Goal: Task Accomplishment & Management: Manage account settings

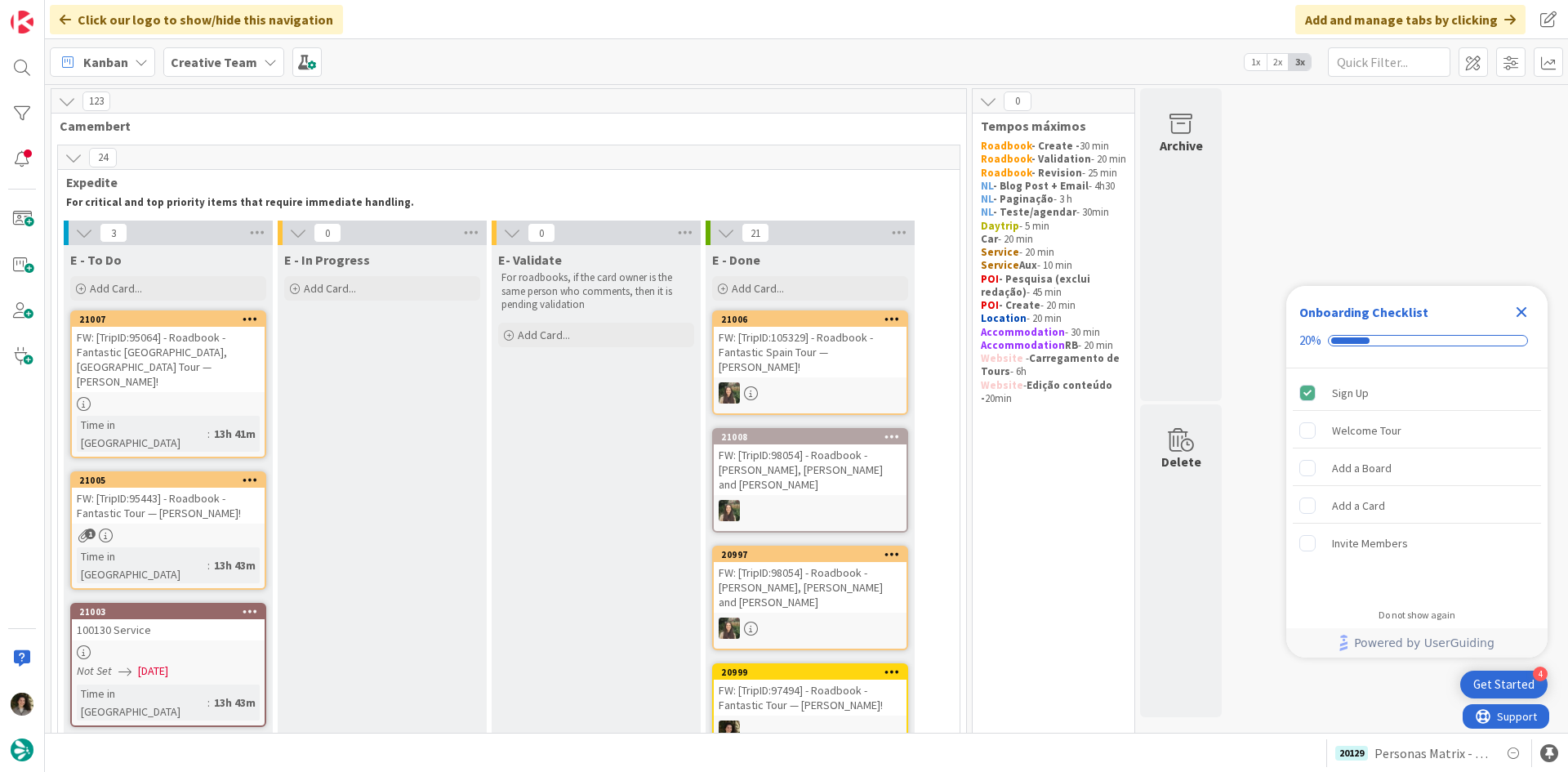
click at [1525, 310] on icon "Close Checklist" at bounding box center [1522, 313] width 11 height 11
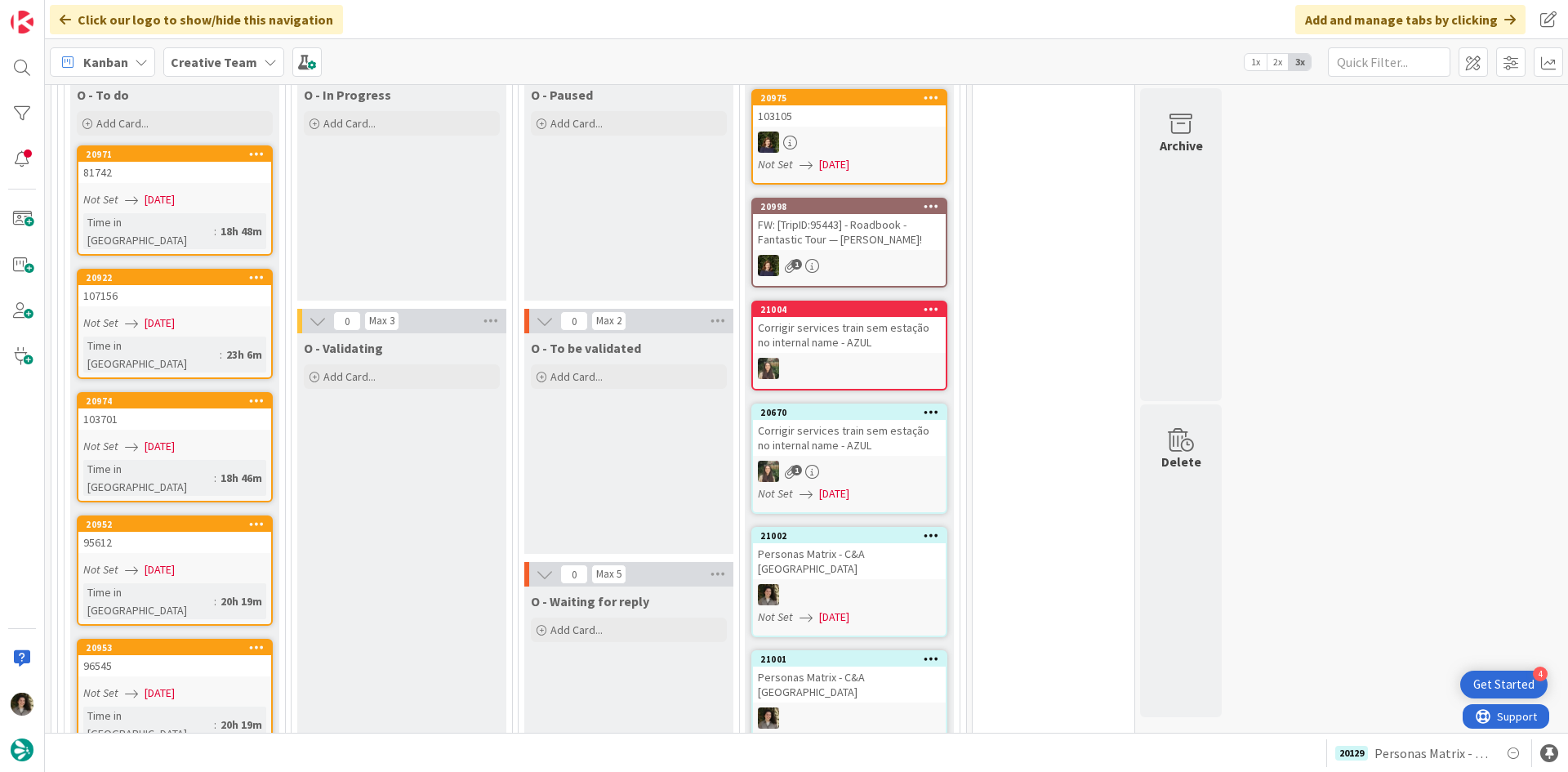
scroll to position [1388, 0]
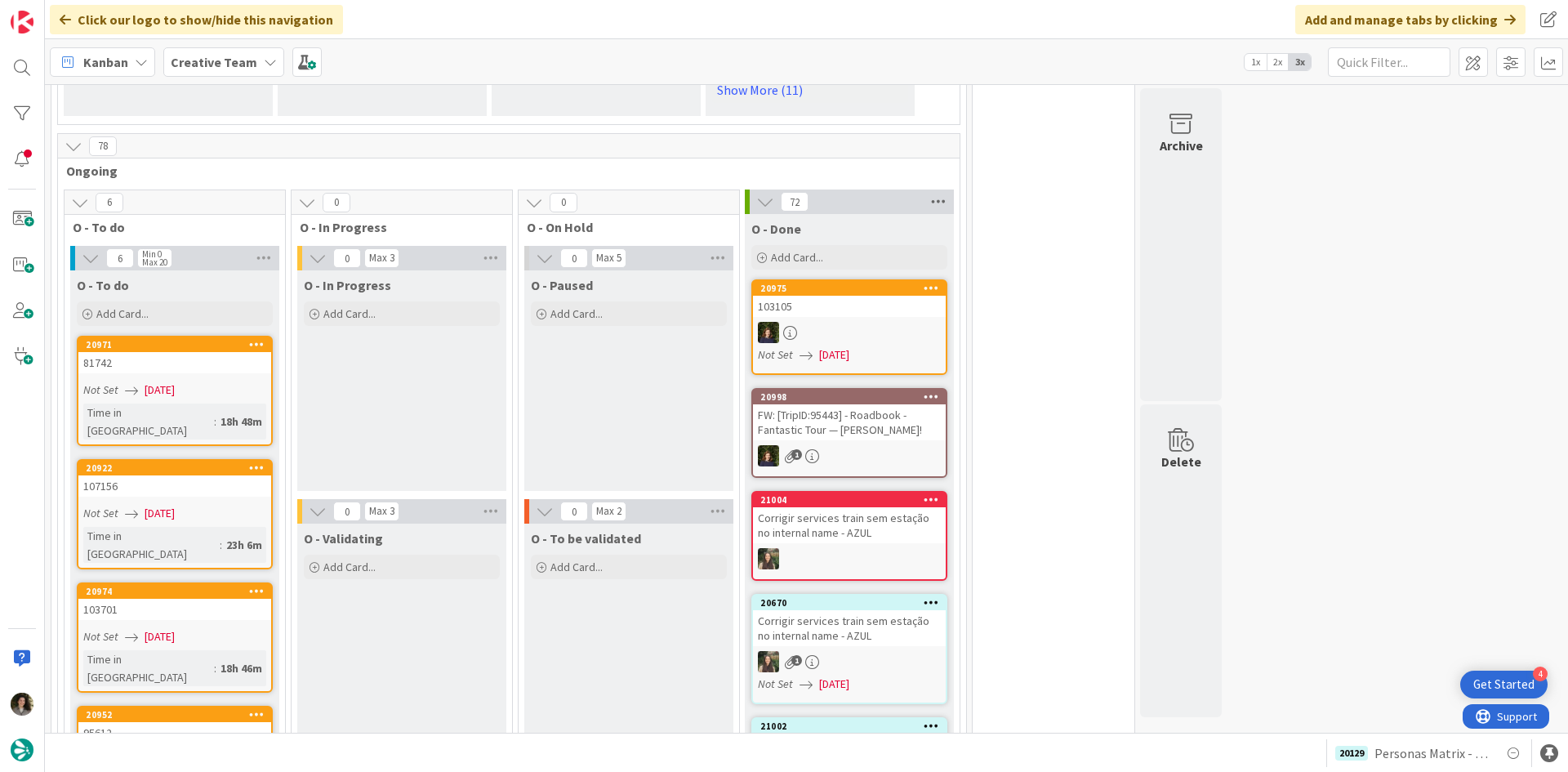
click at [942, 189] on icon at bounding box center [938, 201] width 21 height 24
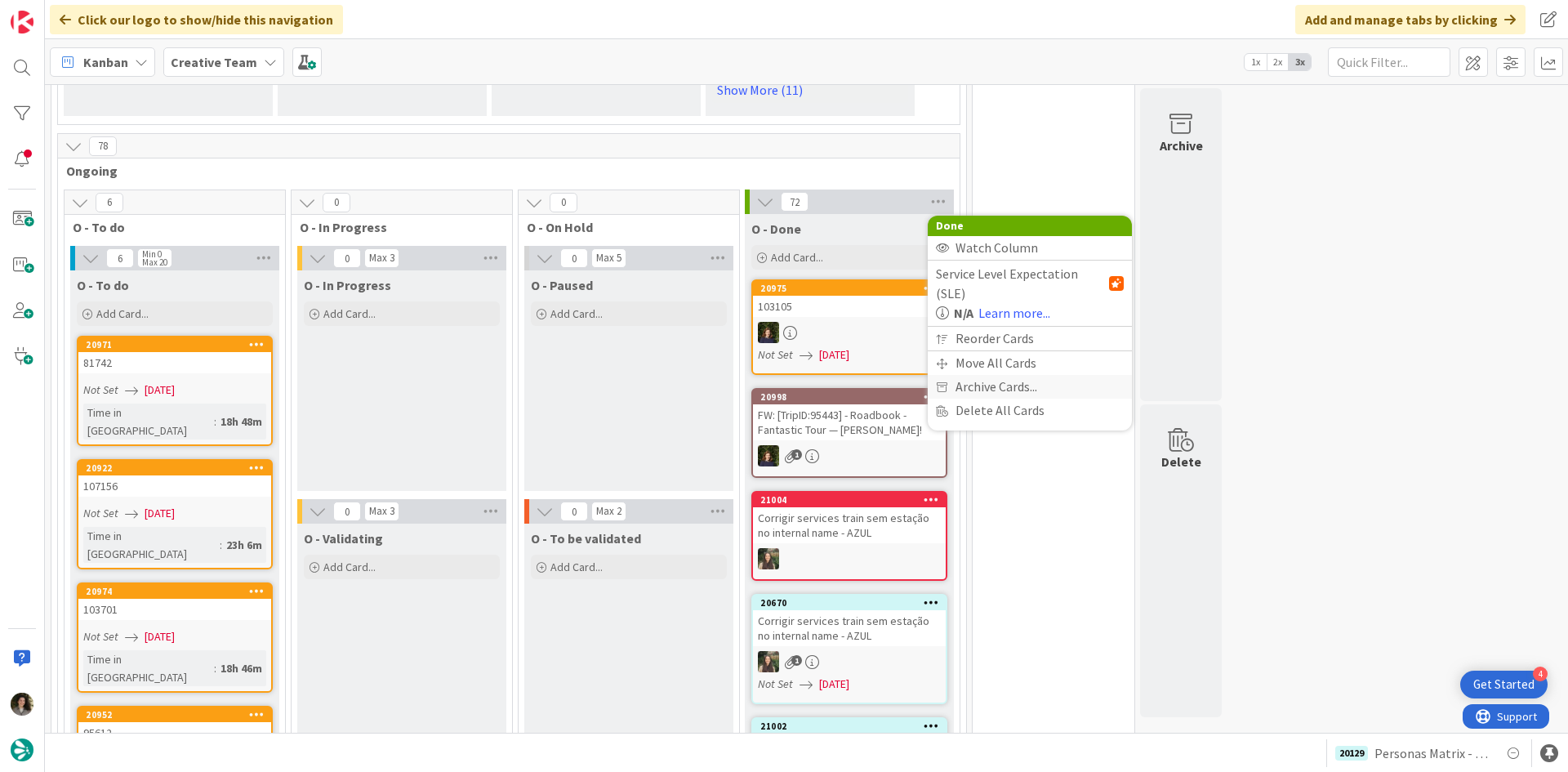
click at [985, 375] on span "Archive Cards..." at bounding box center [996, 387] width 82 height 24
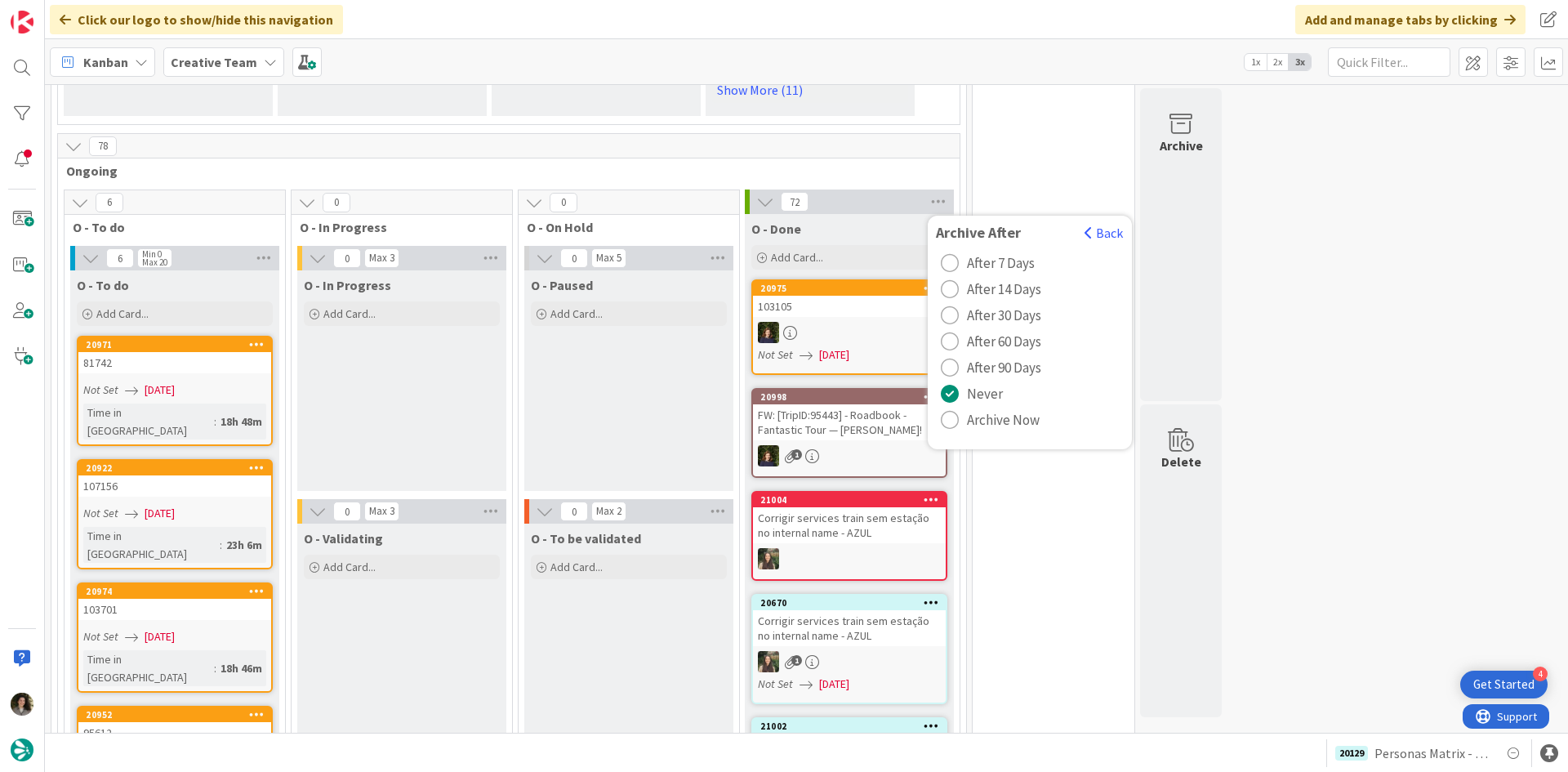
click at [986, 408] on span "Archive Now" at bounding box center [1003, 420] width 73 height 24
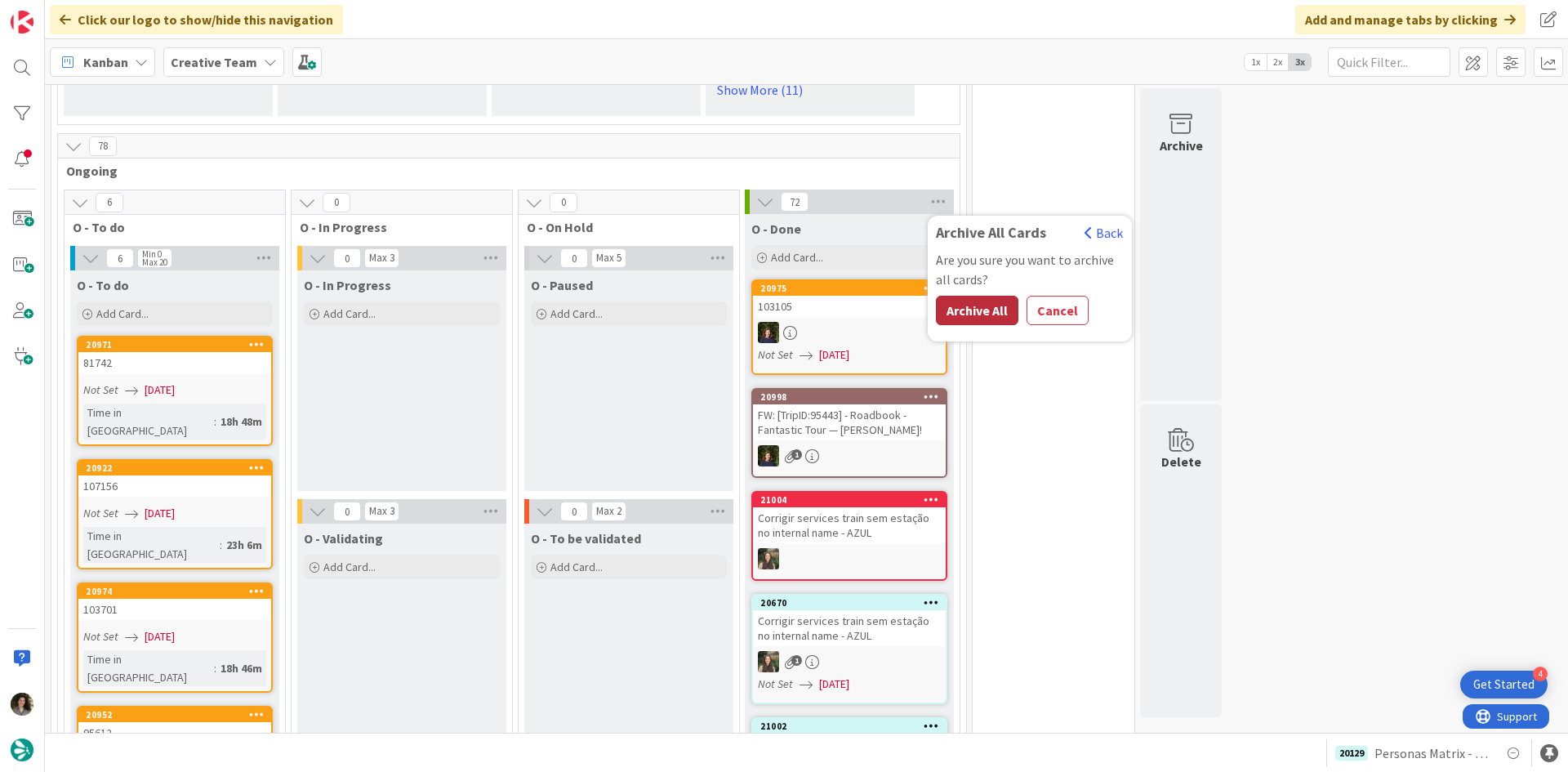
click at [1002, 295] on button "Archive All" at bounding box center [977, 310] width 82 height 29
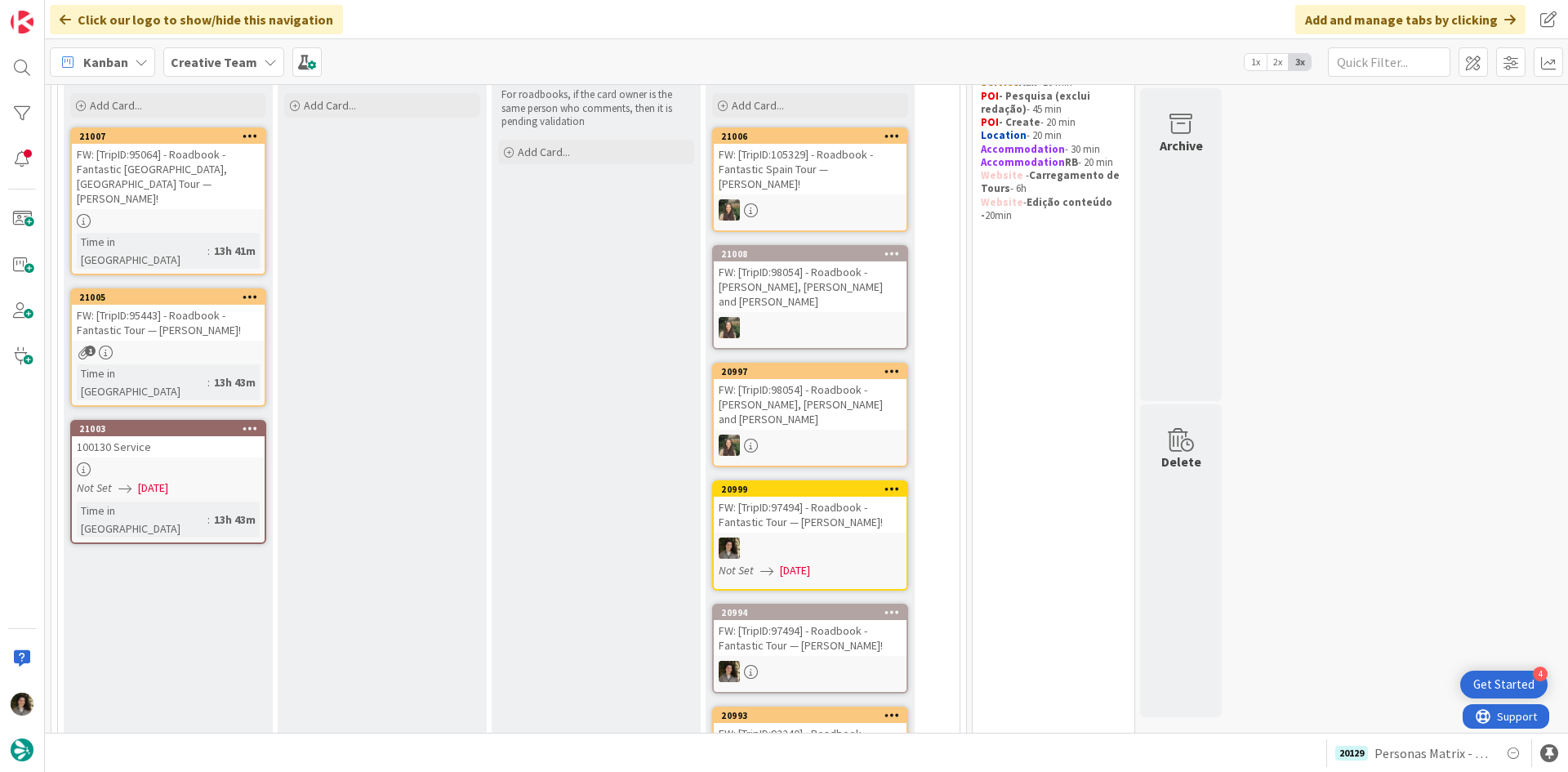
scroll to position [0, 0]
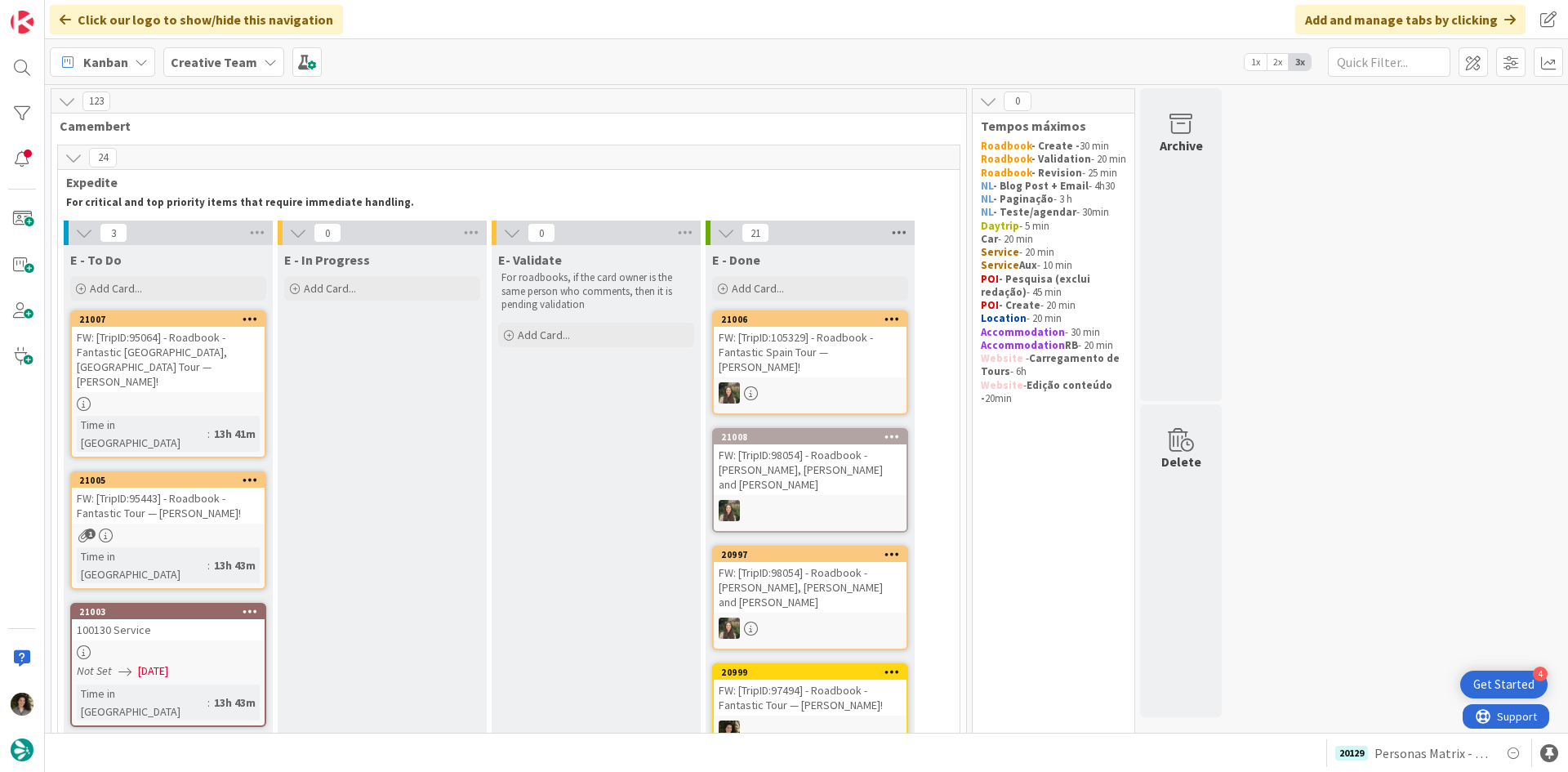
click at [893, 229] on icon at bounding box center [898, 232] width 21 height 24
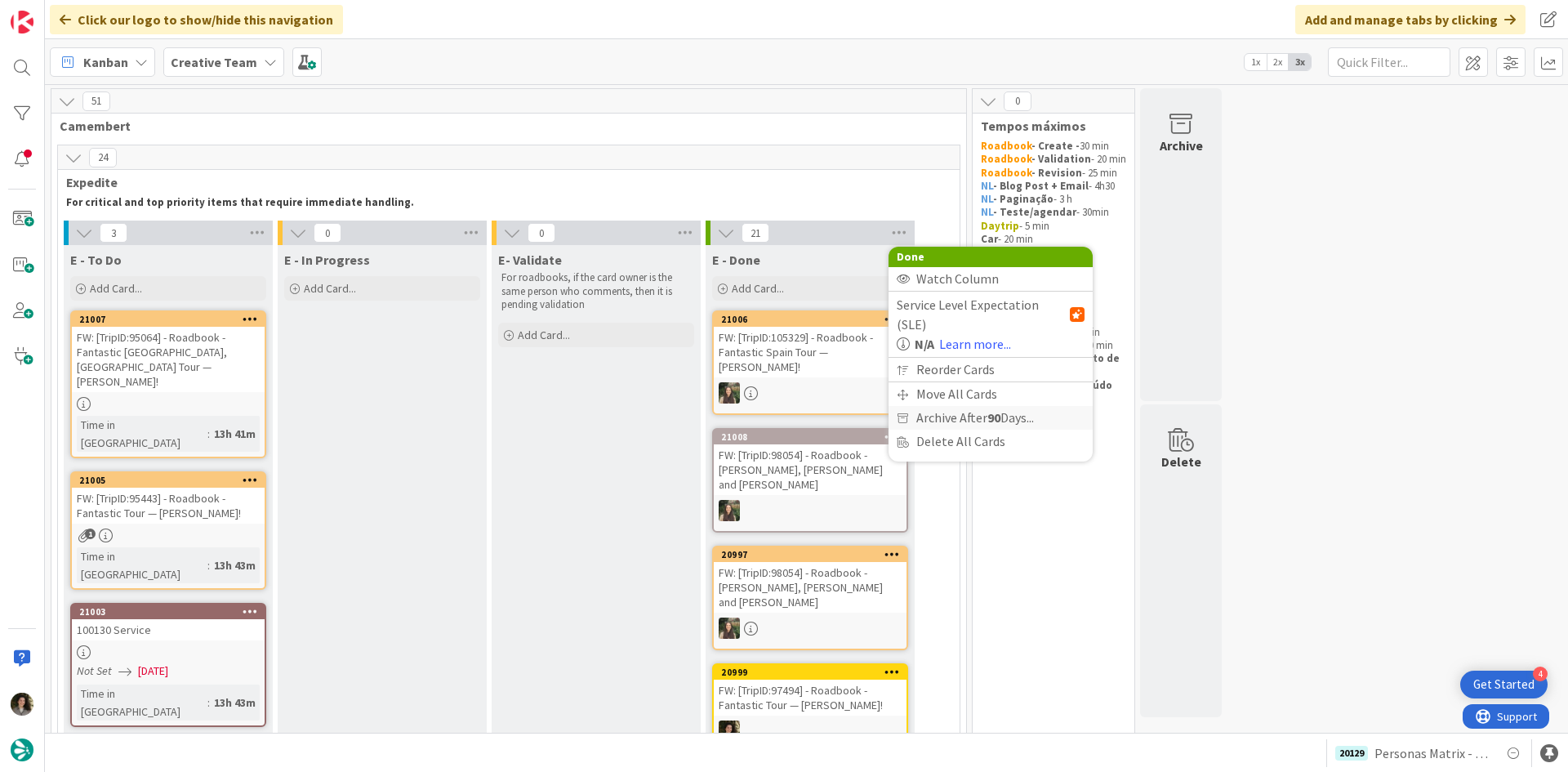
click at [946, 406] on span "Archive After 90 Days..." at bounding box center [975, 418] width 118 height 24
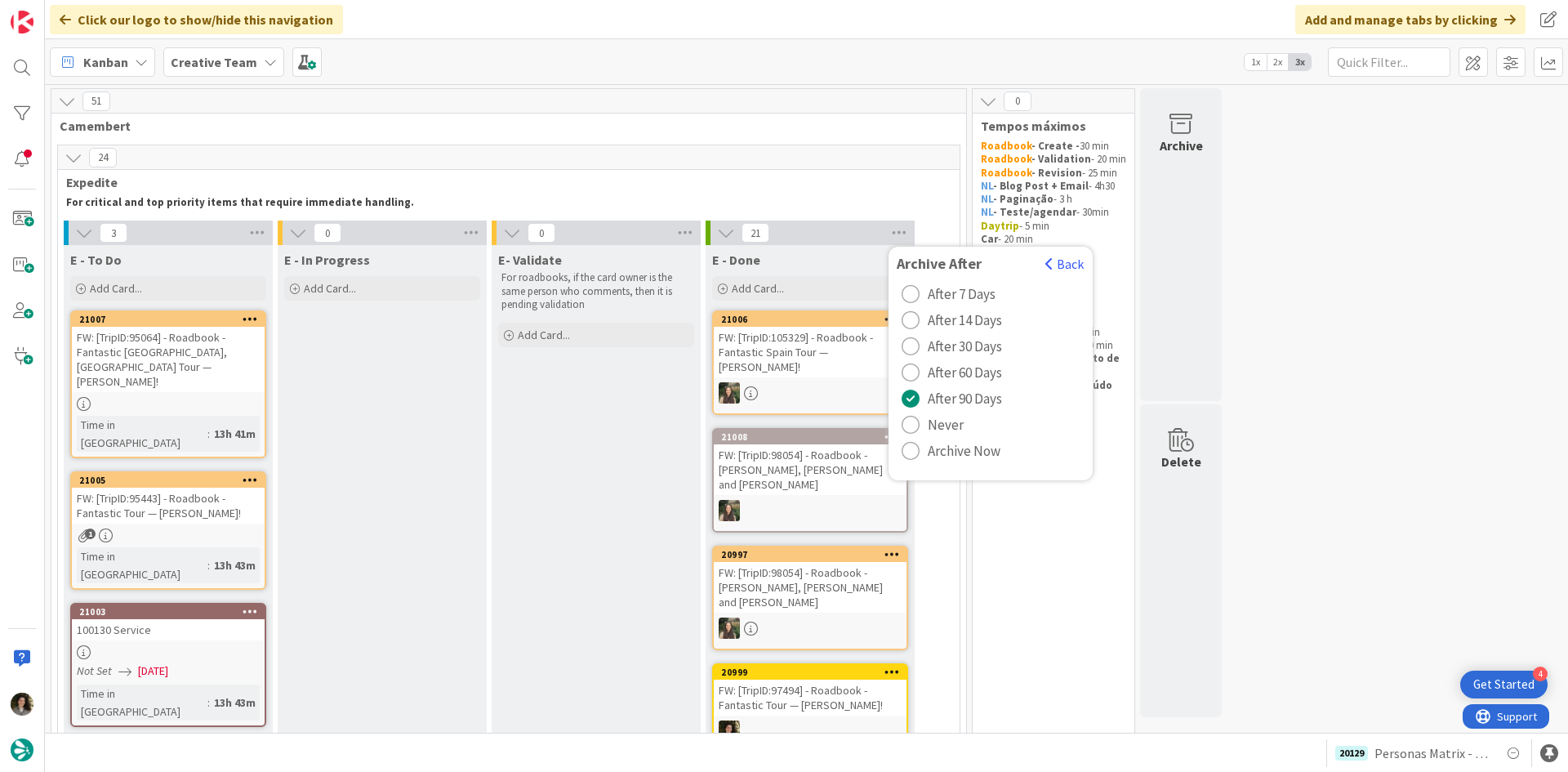
click at [948, 448] on span "Archive Now" at bounding box center [964, 450] width 73 height 24
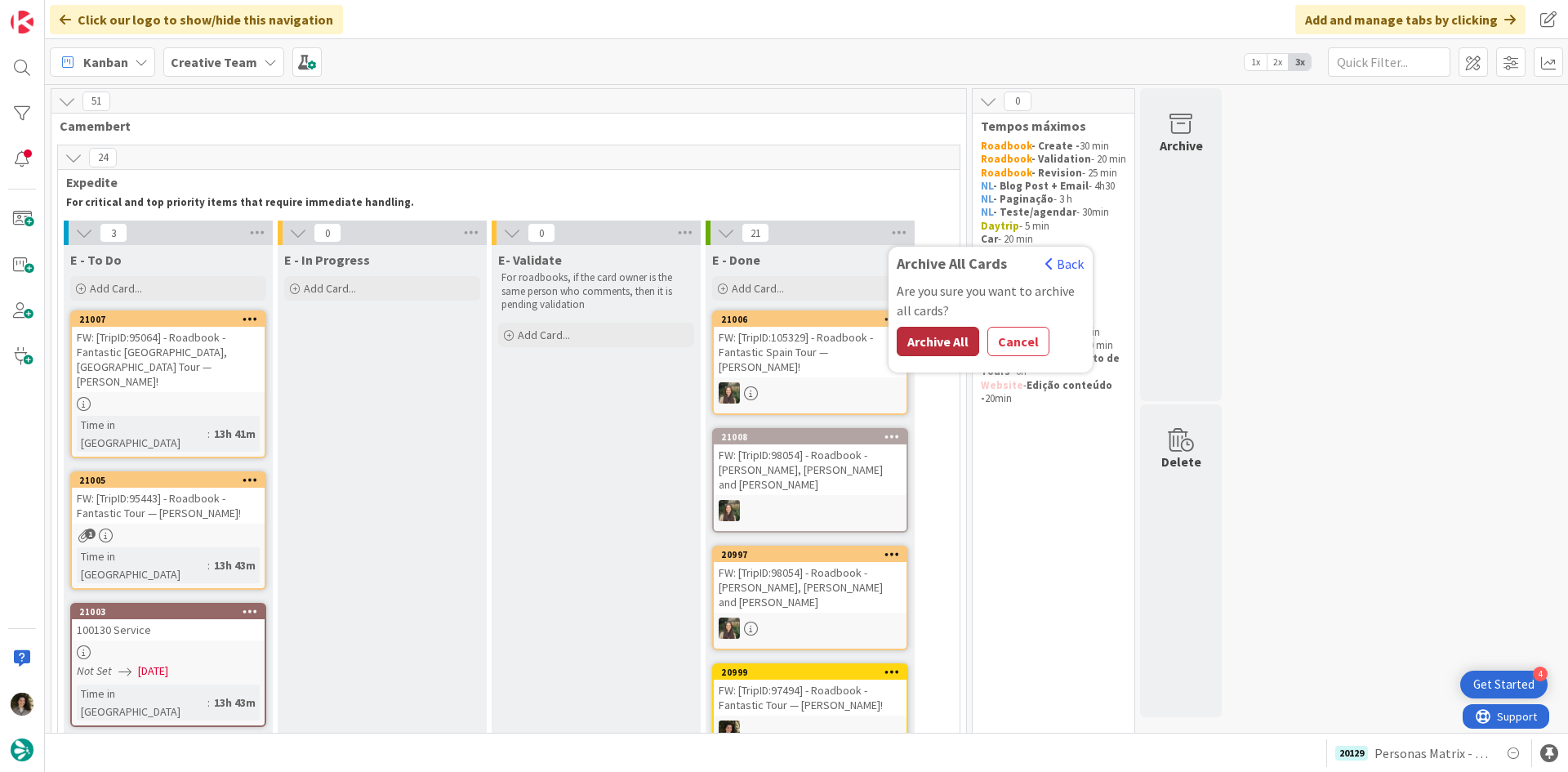
click at [953, 349] on button "Archive All" at bounding box center [938, 341] width 82 height 29
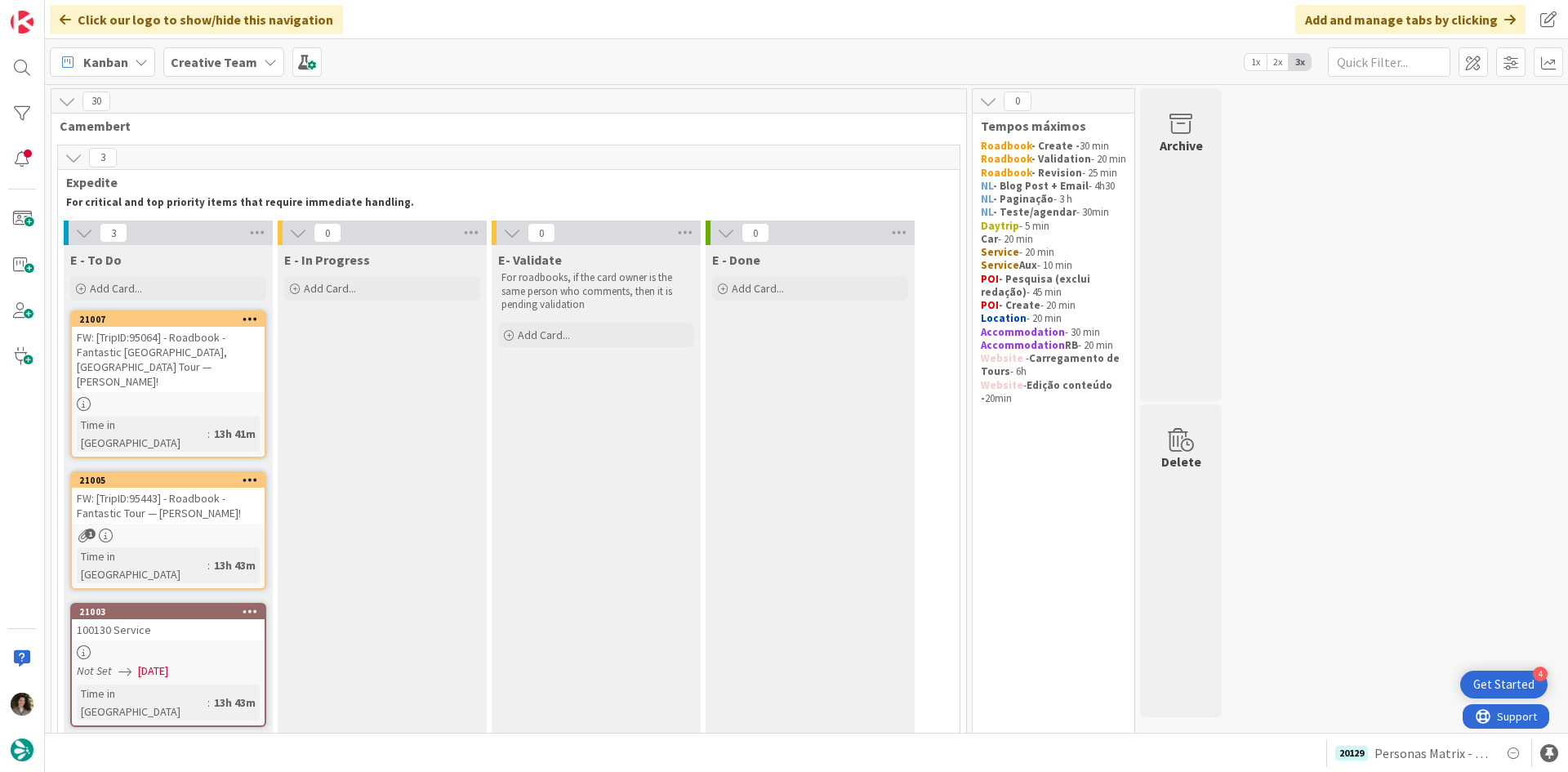
click at [174, 361] on div "FW: [TripID:95064] - Roadbook - Fantastic Portugal, Spain Tour — Jan Glover!" at bounding box center [168, 359] width 193 height 65
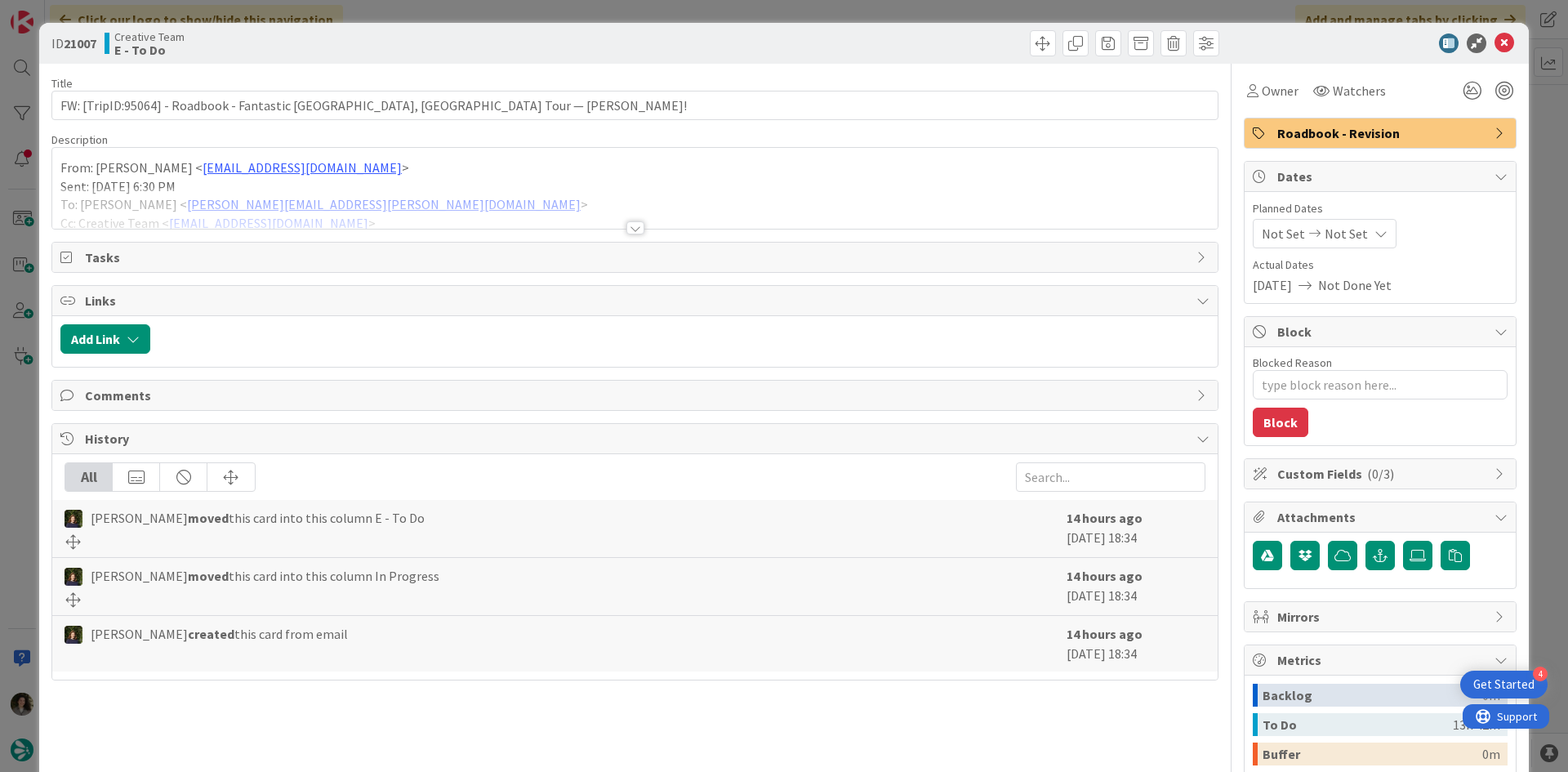
click at [618, 233] on div "Title 76 / 128 FW: [TripID:95064] - Roadbook - Fantastic Portugal, Spain Tour —…" at bounding box center [635, 508] width 1167 height 890
click at [626, 228] on div at bounding box center [635, 227] width 18 height 13
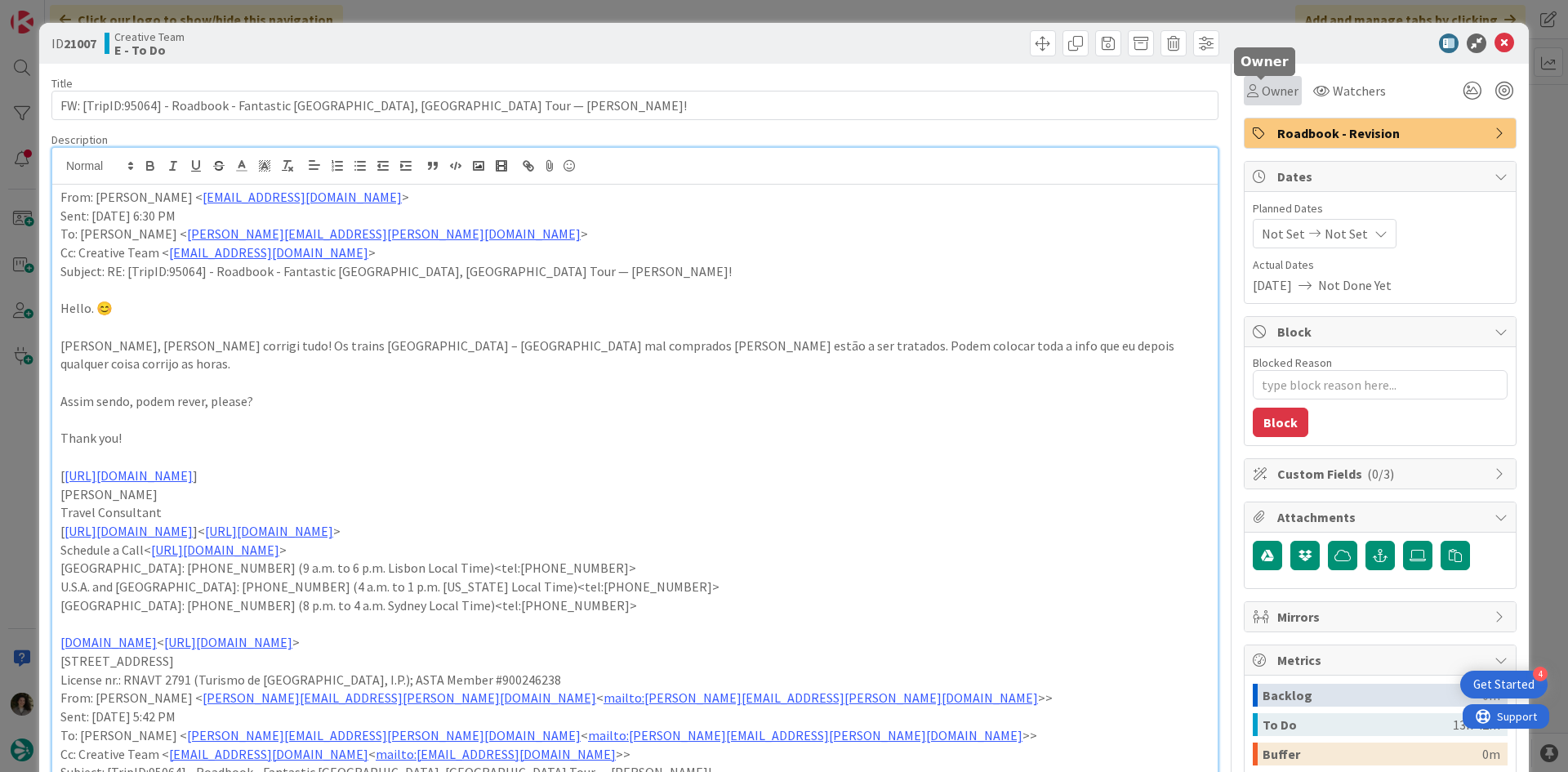
click at [1252, 80] on div "Owner" at bounding box center [1273, 91] width 58 height 29
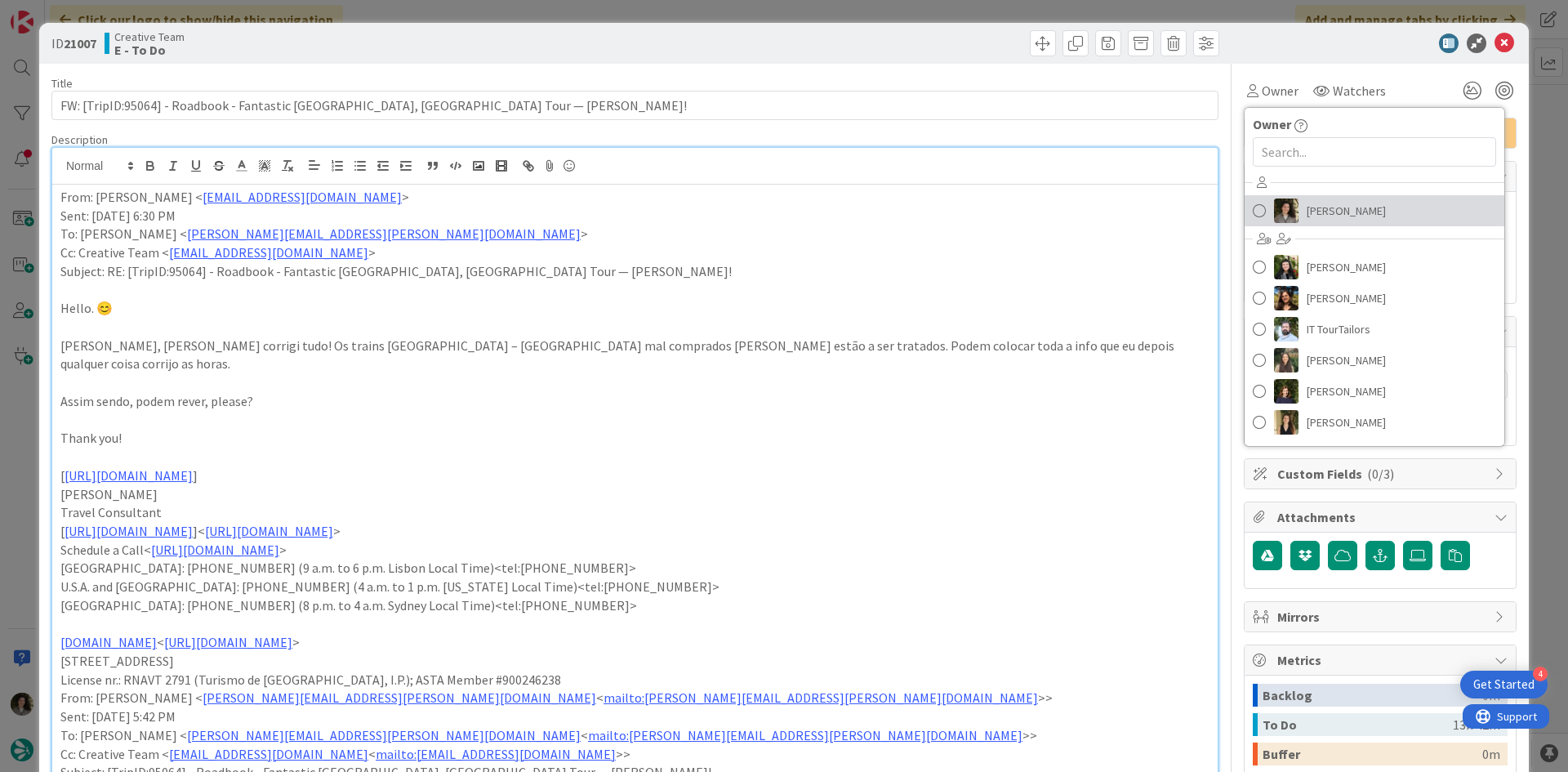
drag, startPoint x: 1316, startPoint y: 216, endPoint x: 1333, endPoint y: 199, distance: 24.0
click at [1316, 216] on span "Melissa Santos" at bounding box center [1346, 210] width 79 height 24
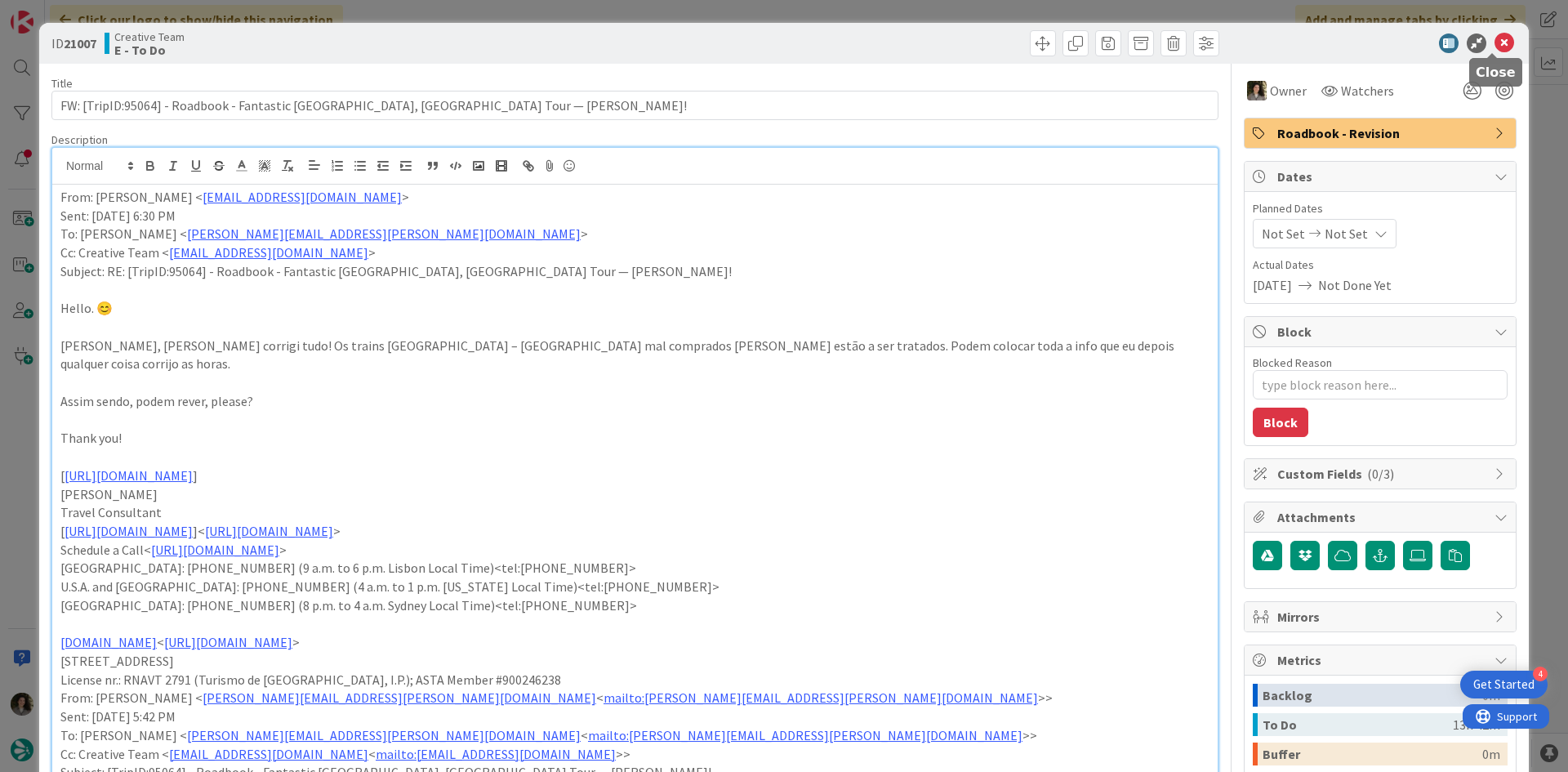
click at [1495, 40] on icon at bounding box center [1505, 43] width 20 height 20
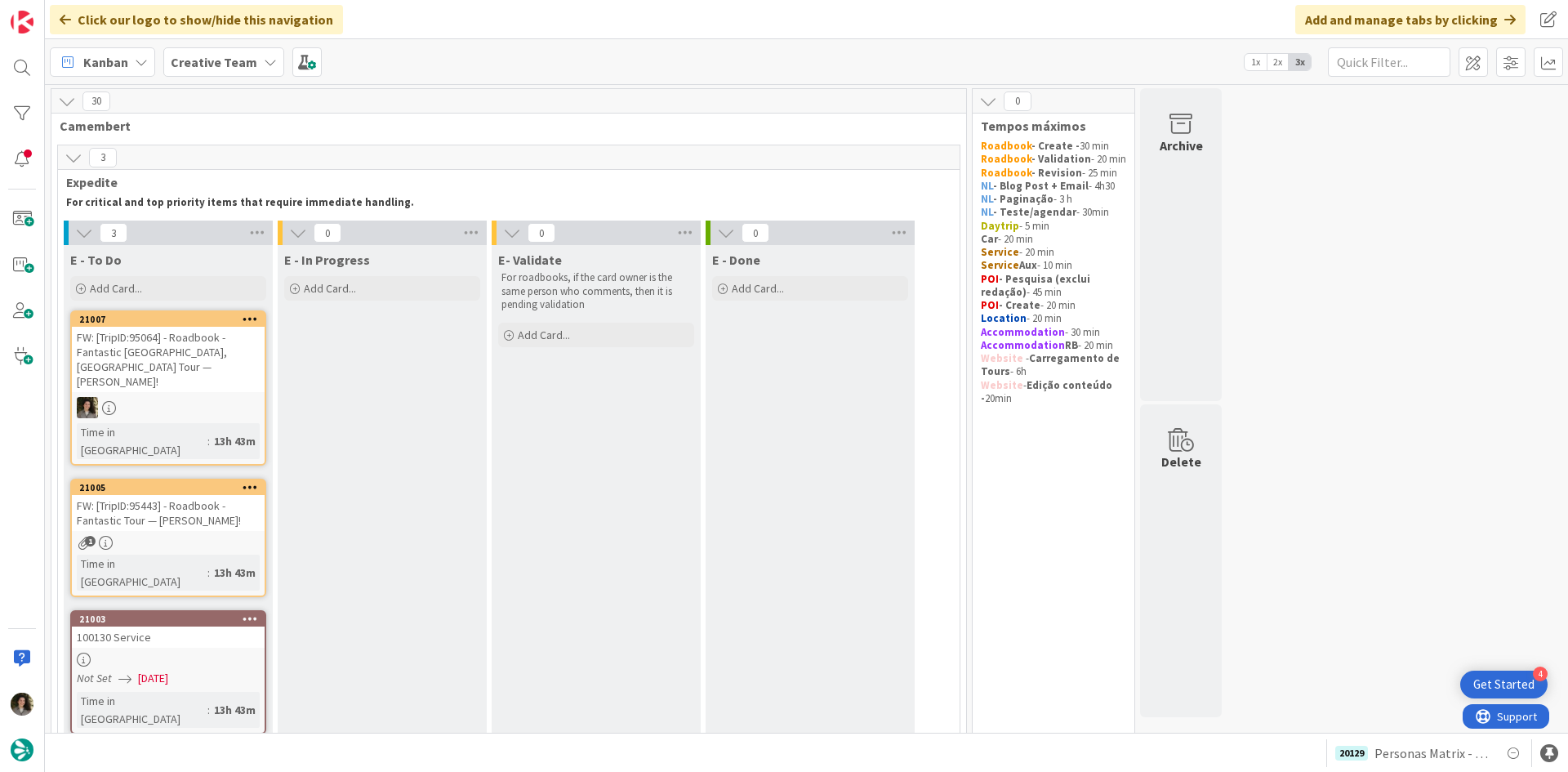
click at [197, 670] on div "Not Set 08/13/2025" at bounding box center [170, 678] width 188 height 17
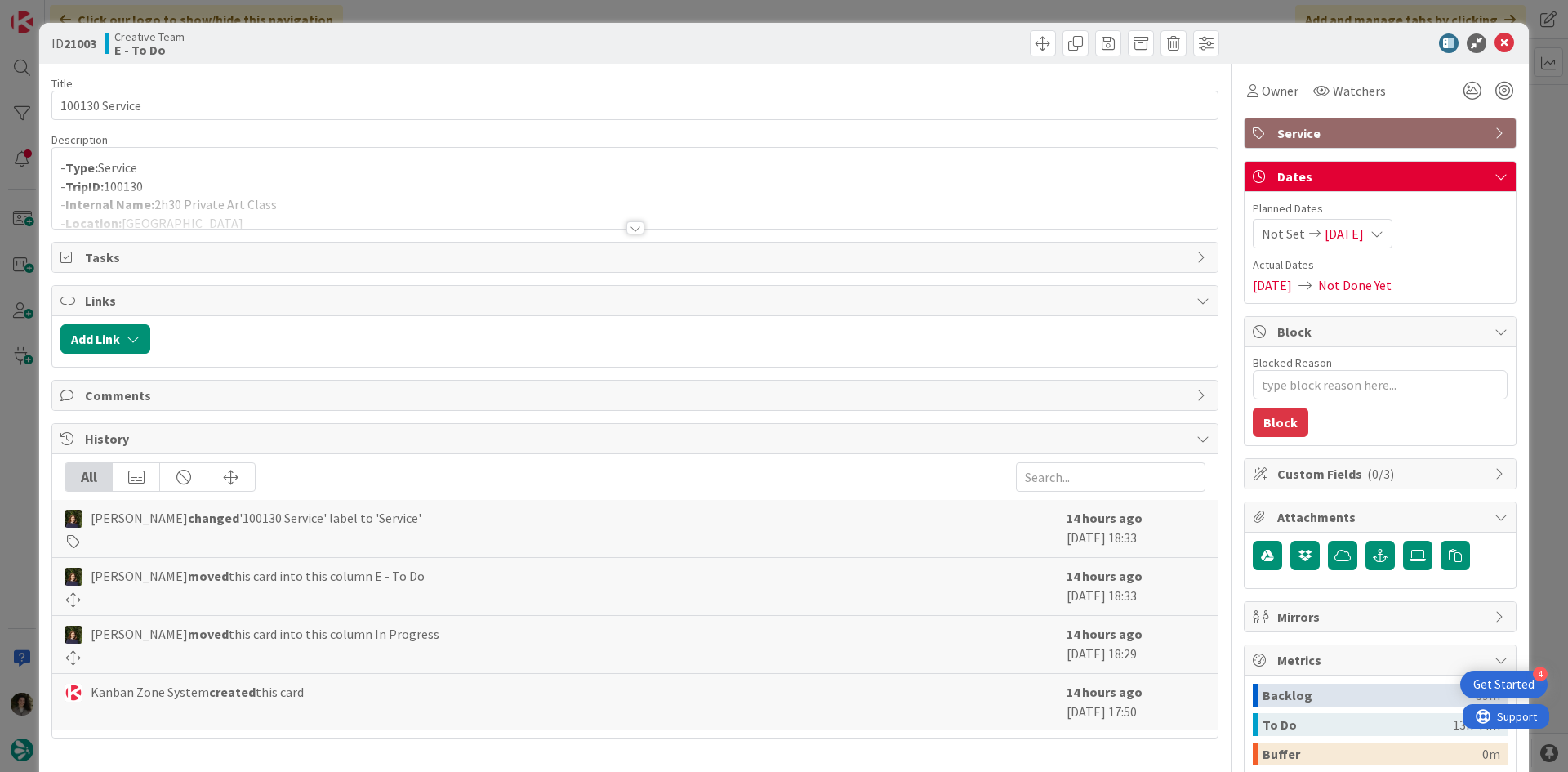
click at [628, 220] on div at bounding box center [635, 207] width 1166 height 42
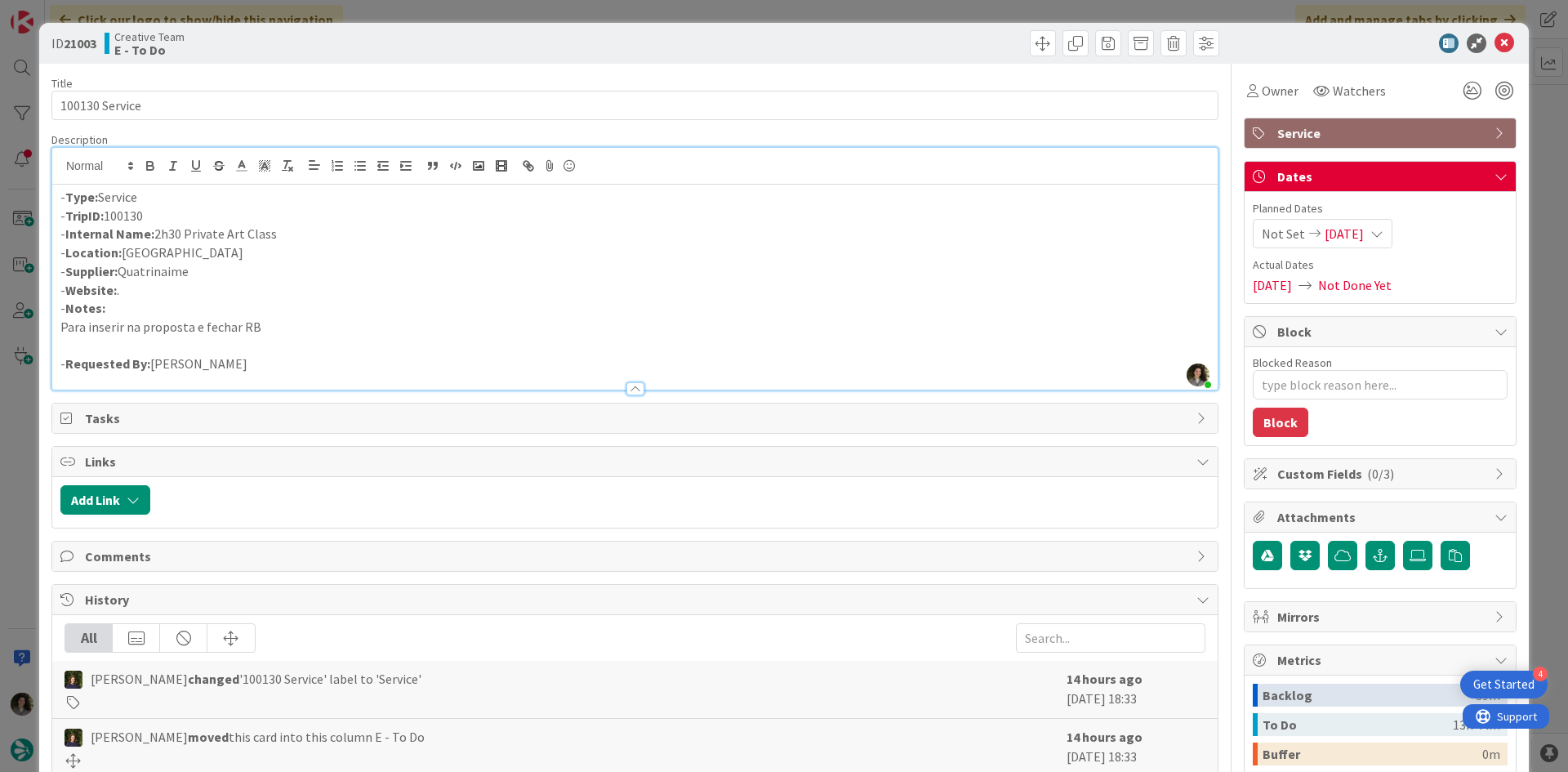
click at [1489, 32] on div "ID 21003 Creative Team E - To Do" at bounding box center [784, 43] width 1490 height 41
click at [1495, 46] on icon at bounding box center [1505, 43] width 20 height 20
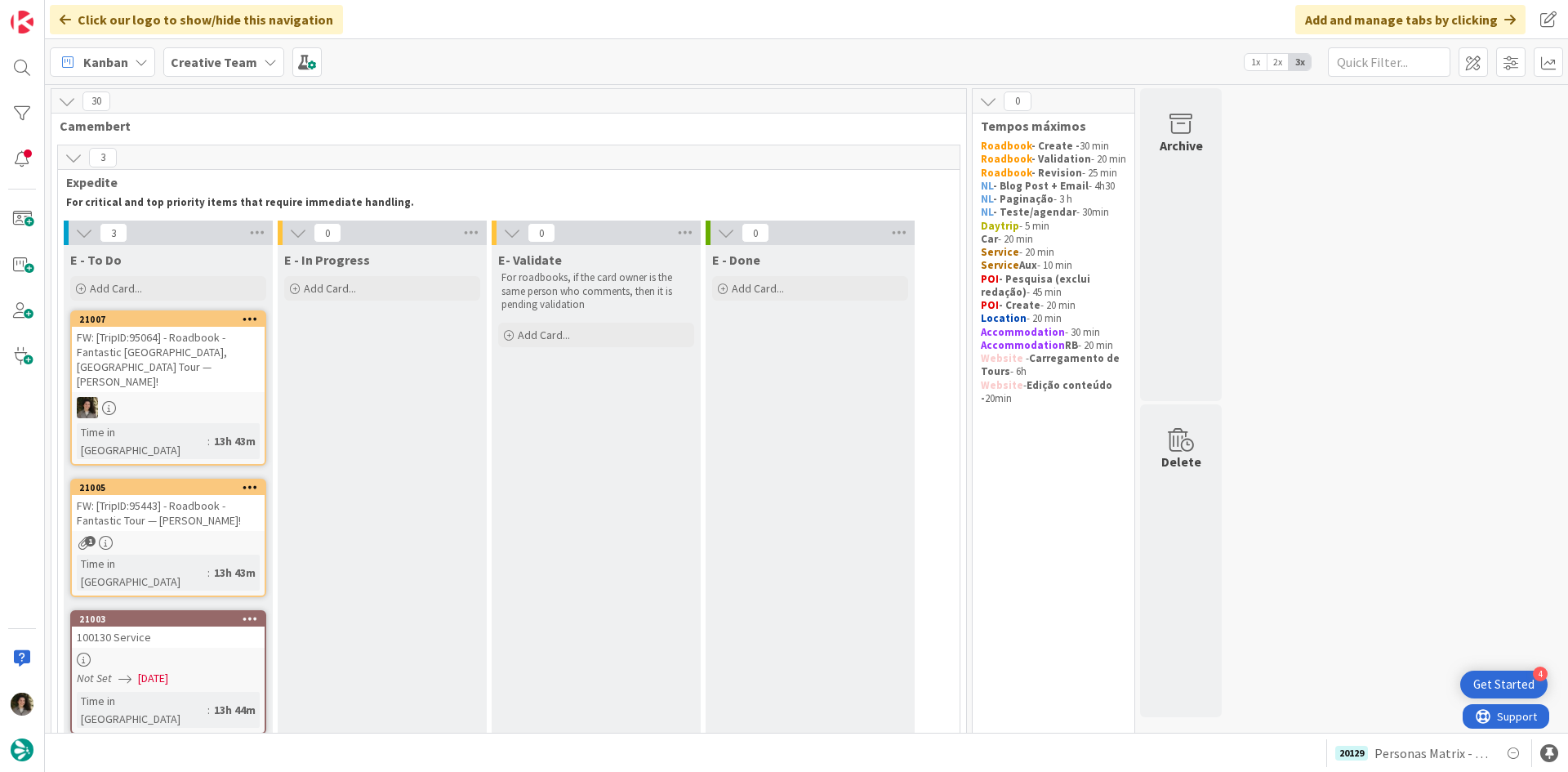
click at [150, 495] on div "FW: [TripID:95443] - Roadbook - Fantastic Tour — Jacalyn Schubbe!" at bounding box center [168, 513] width 193 height 36
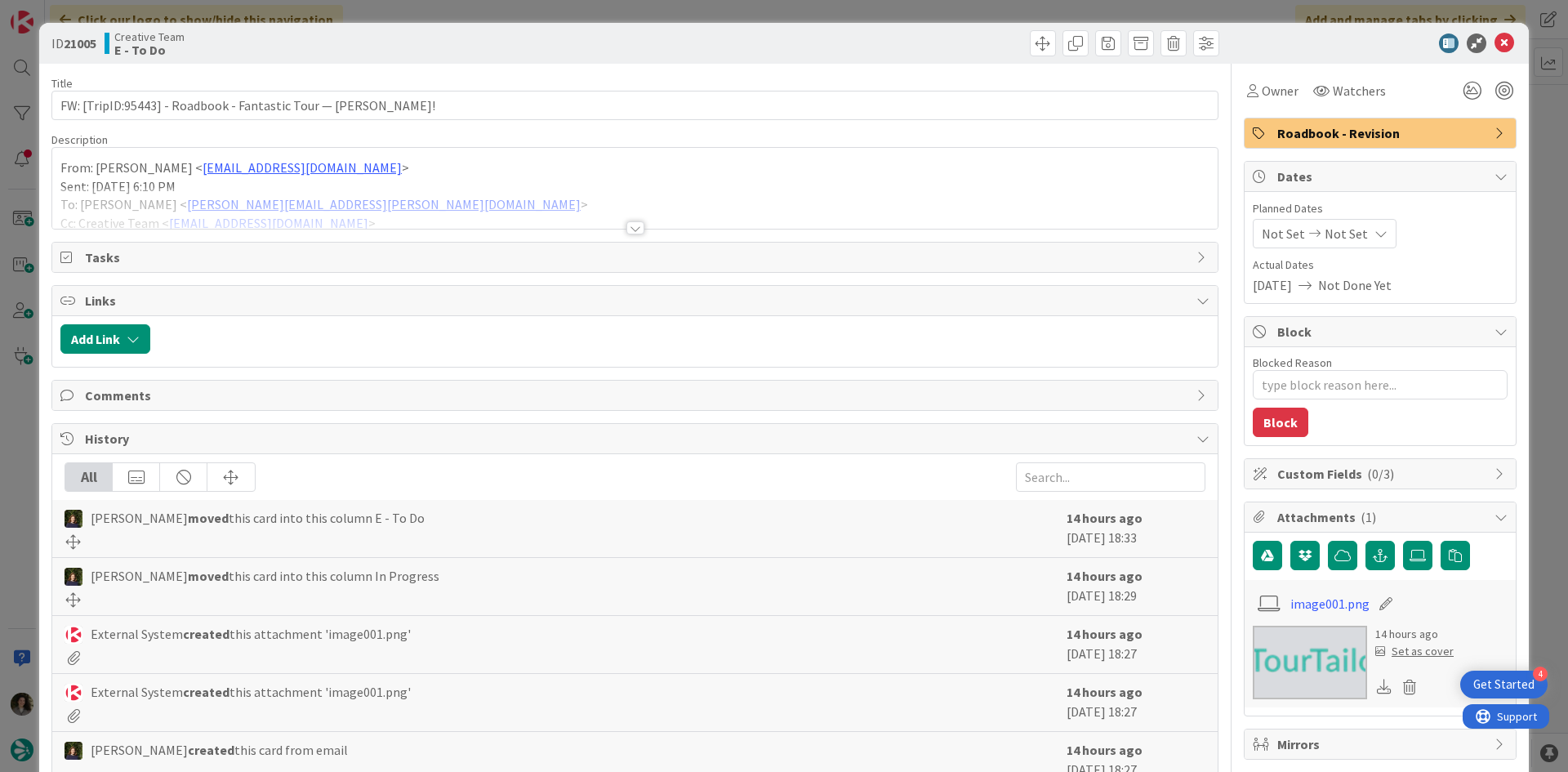
click at [625, 219] on div at bounding box center [635, 207] width 1166 height 42
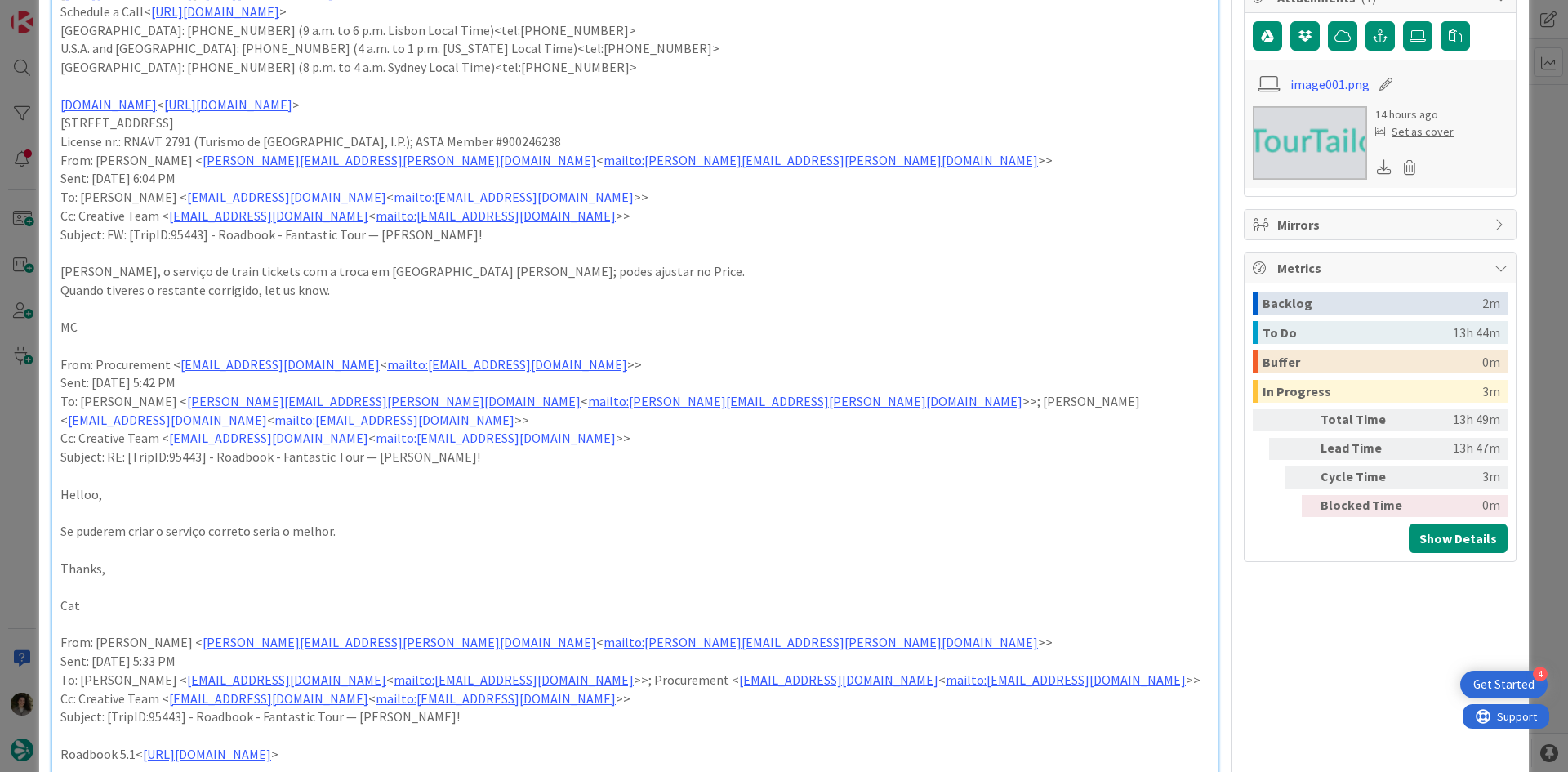
scroll to position [490, 0]
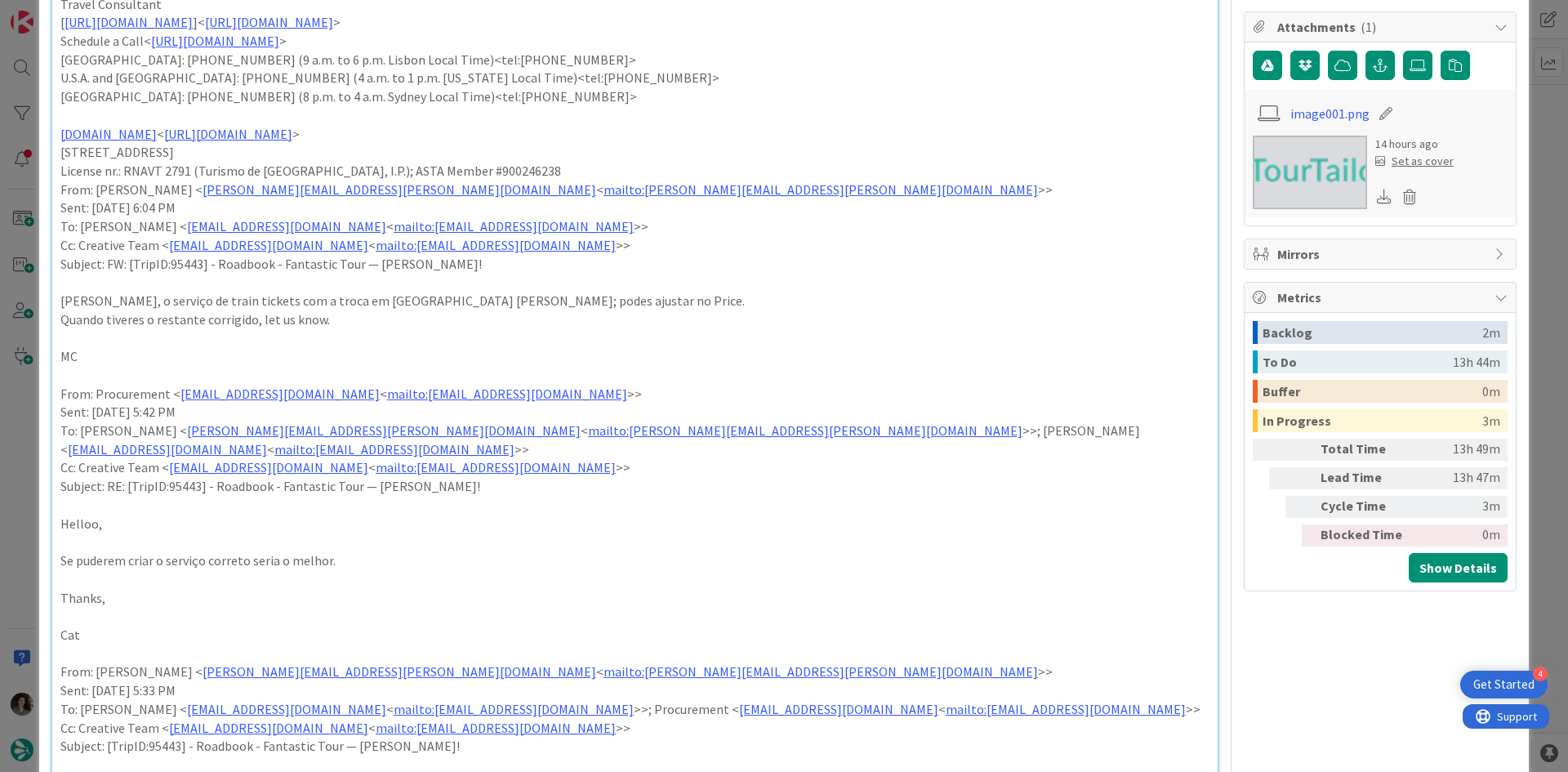
drag, startPoint x: 310, startPoint y: 412, endPoint x: 244, endPoint y: 412, distance: 66.0
click at [244, 412] on p "Sent: Wednesday, 13 August, 2025 5:42 PM" at bounding box center [635, 411] width 1149 height 19
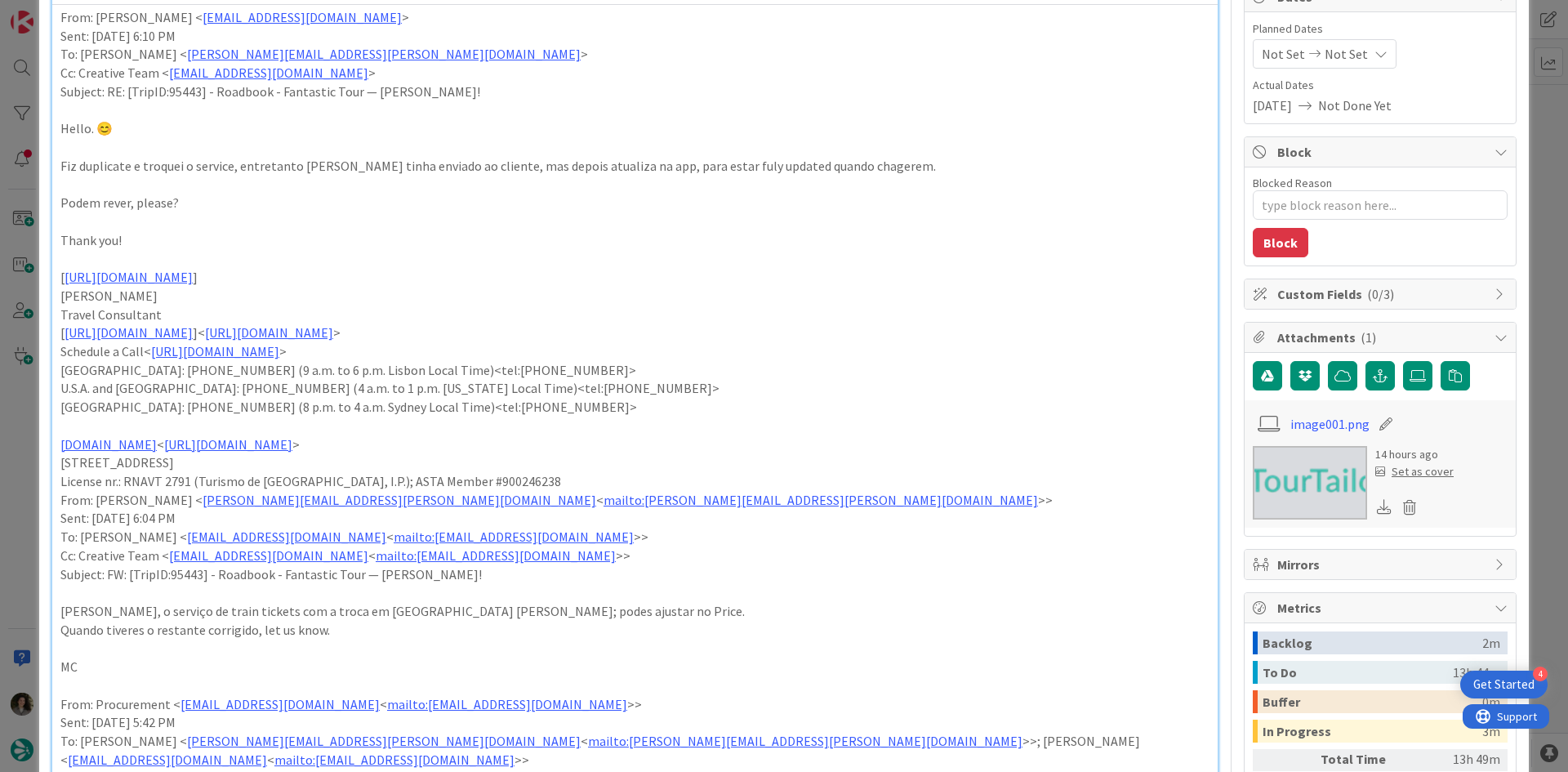
scroll to position [163, 0]
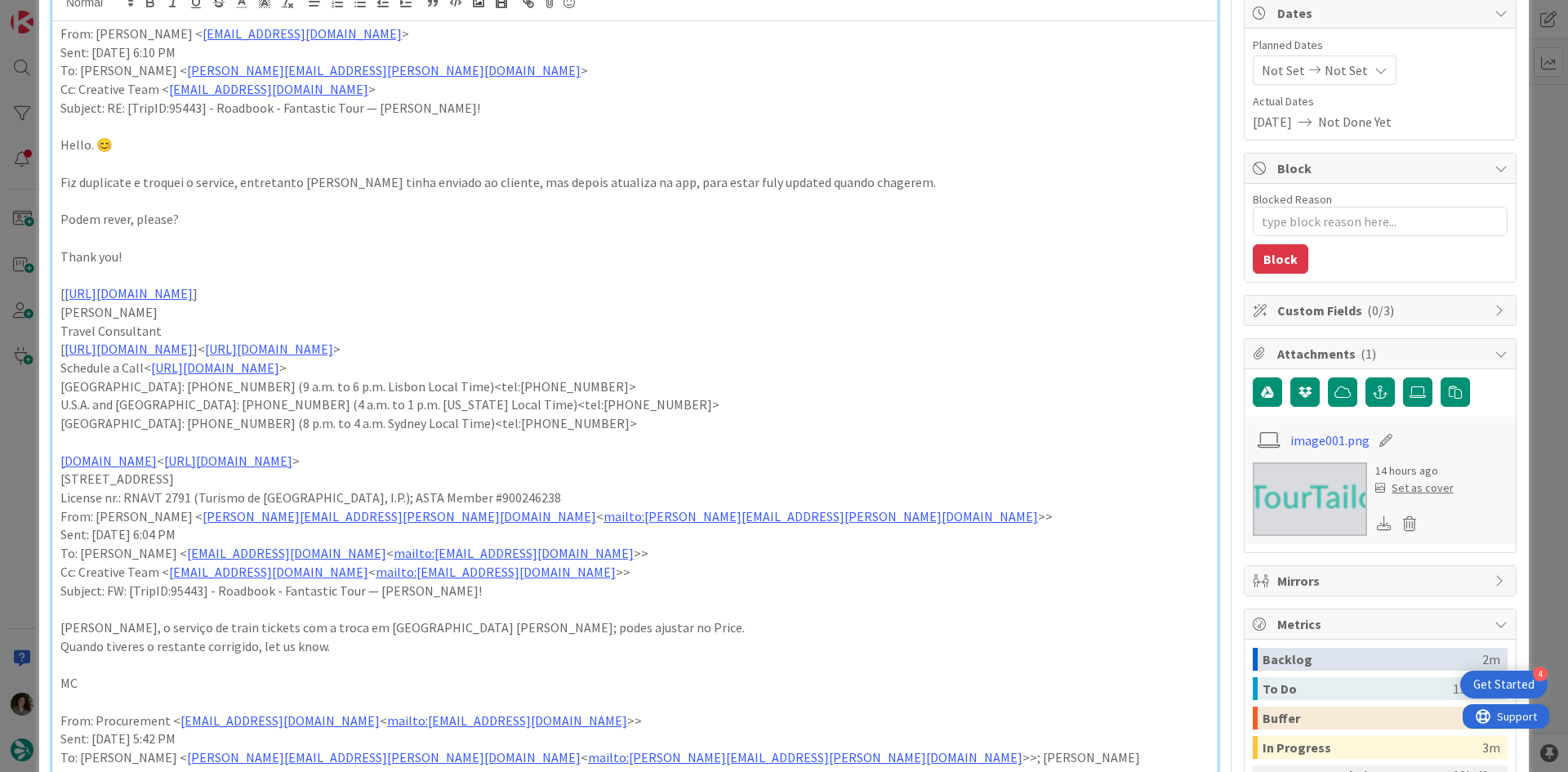
drag, startPoint x: 305, startPoint y: 535, endPoint x: 234, endPoint y: 529, distance: 71.3
click at [234, 529] on p "Sent: Wednesday, August 13, 2025 6:04 PM" at bounding box center [635, 534] width 1149 height 19
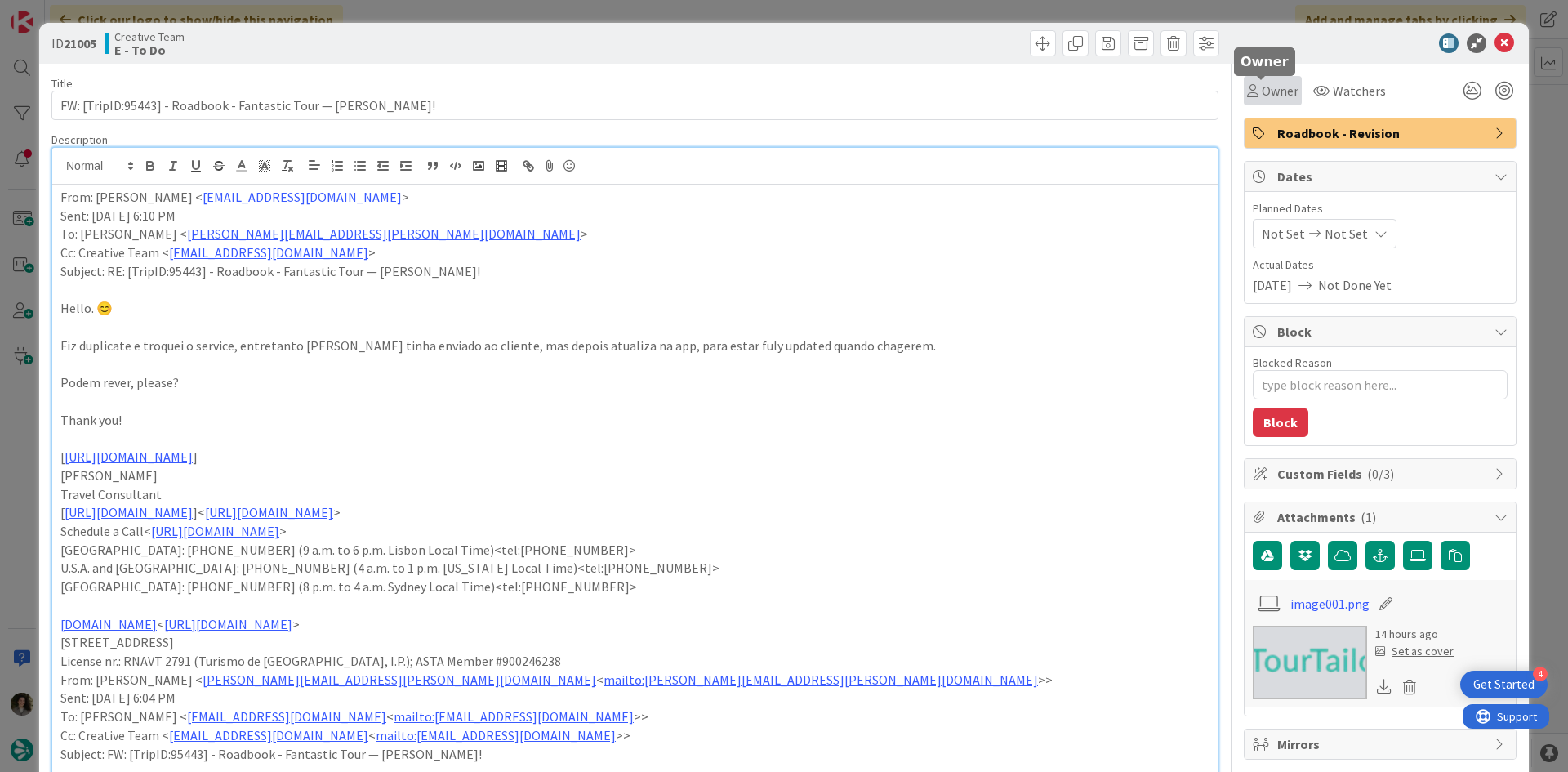
click at [1274, 94] on span "Owner" at bounding box center [1280, 91] width 37 height 20
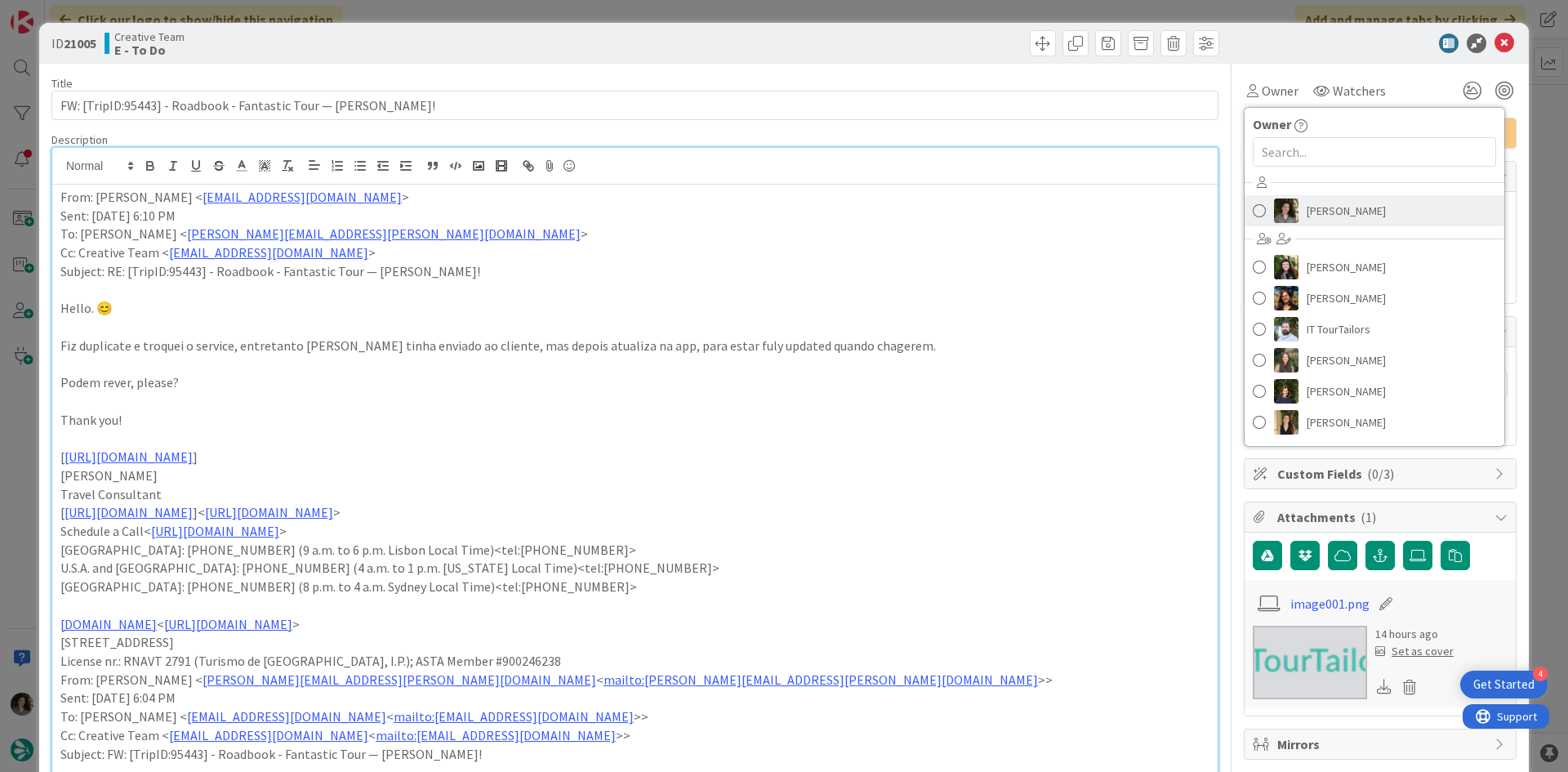
click at [1323, 208] on span "[PERSON_NAME]" at bounding box center [1346, 210] width 79 height 24
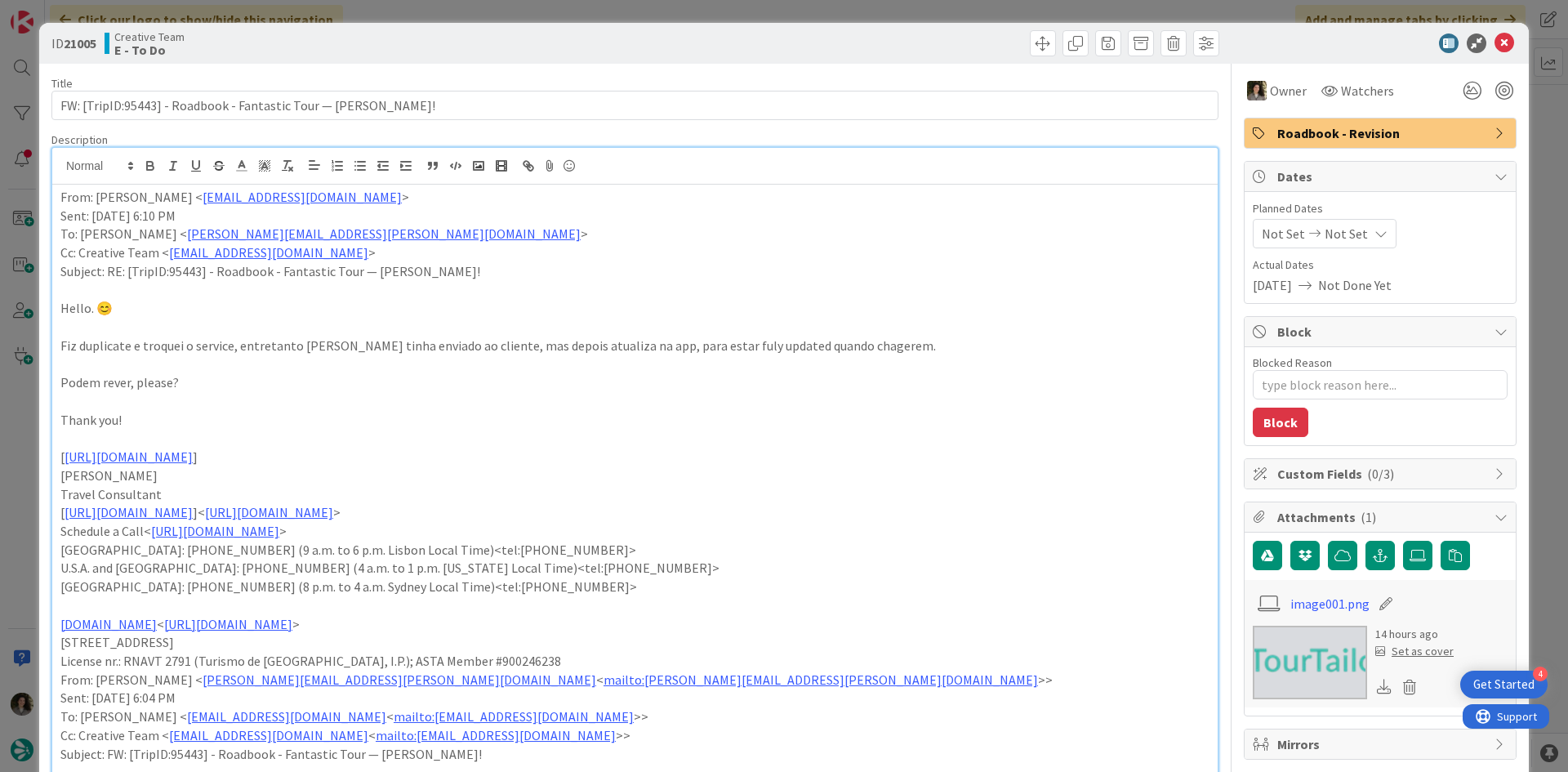
click at [1484, 25] on div "ID 21005 Creative Team E - To Do" at bounding box center [784, 43] width 1490 height 41
click at [1495, 37] on icon at bounding box center [1505, 43] width 20 height 20
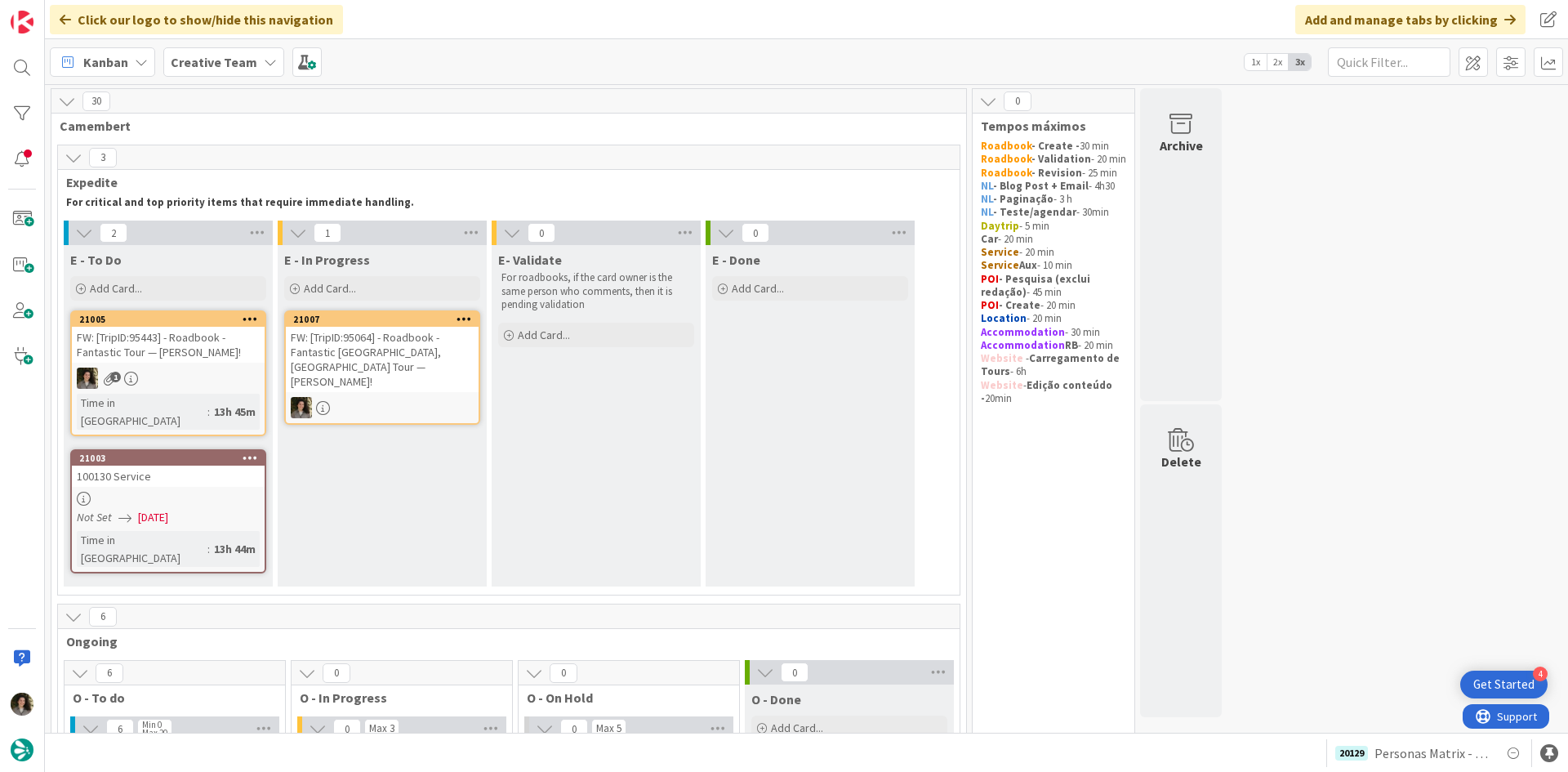
click at [426, 361] on div "FW: [TripID:95064] - Roadbook - Fantastic Portugal, Spain Tour — Jan Glover!" at bounding box center [382, 359] width 193 height 65
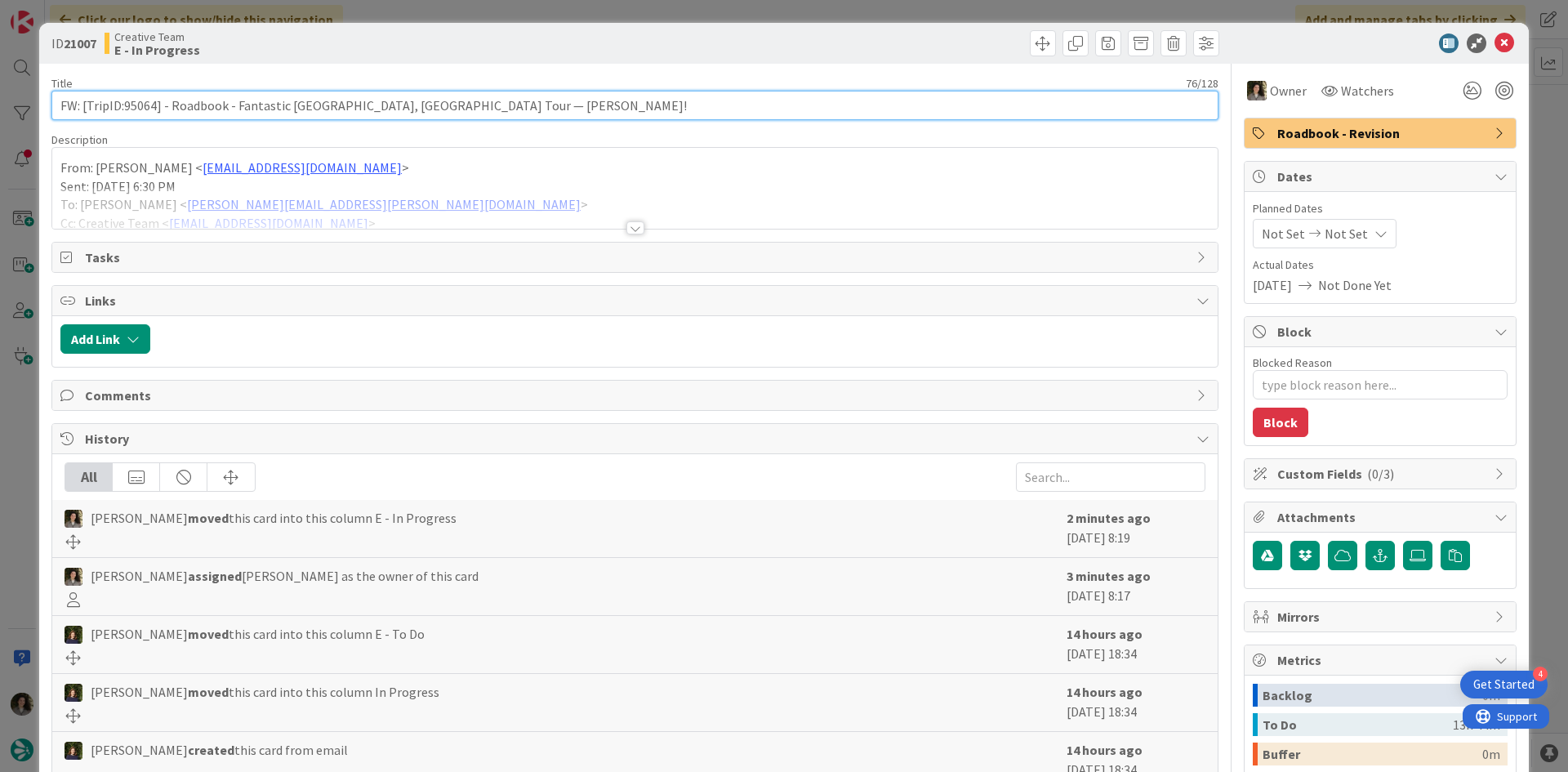
drag, startPoint x: 155, startPoint y: 104, endPoint x: 124, endPoint y: 104, distance: 31.0
click at [124, 104] on input "FW: [TripID:95064] - Roadbook - Fantastic Portugal, Spain Tour — Jan Glover!" at bounding box center [635, 105] width 1167 height 29
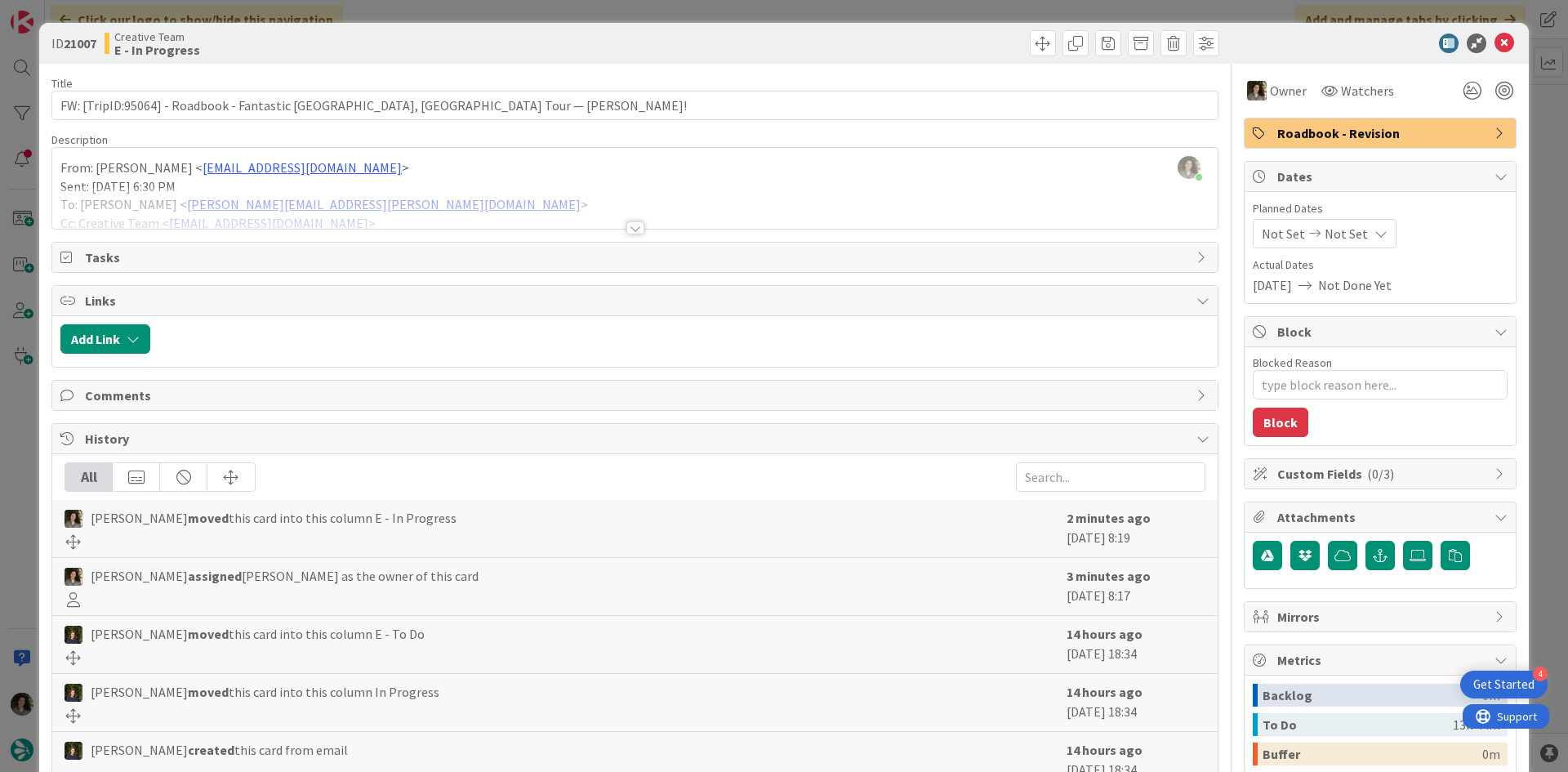
click at [633, 227] on div at bounding box center [635, 227] width 18 height 13
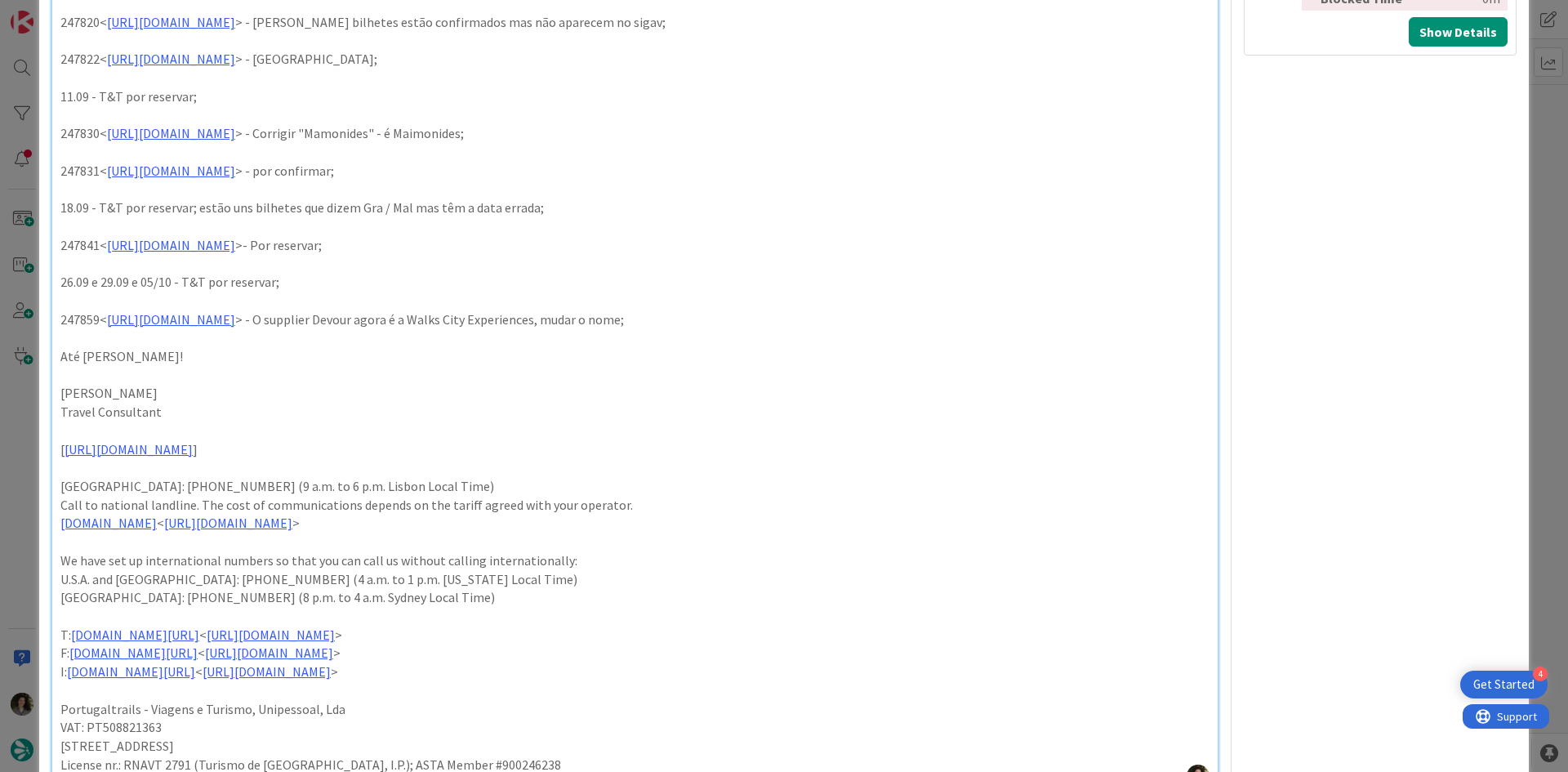
scroll to position [816, 0]
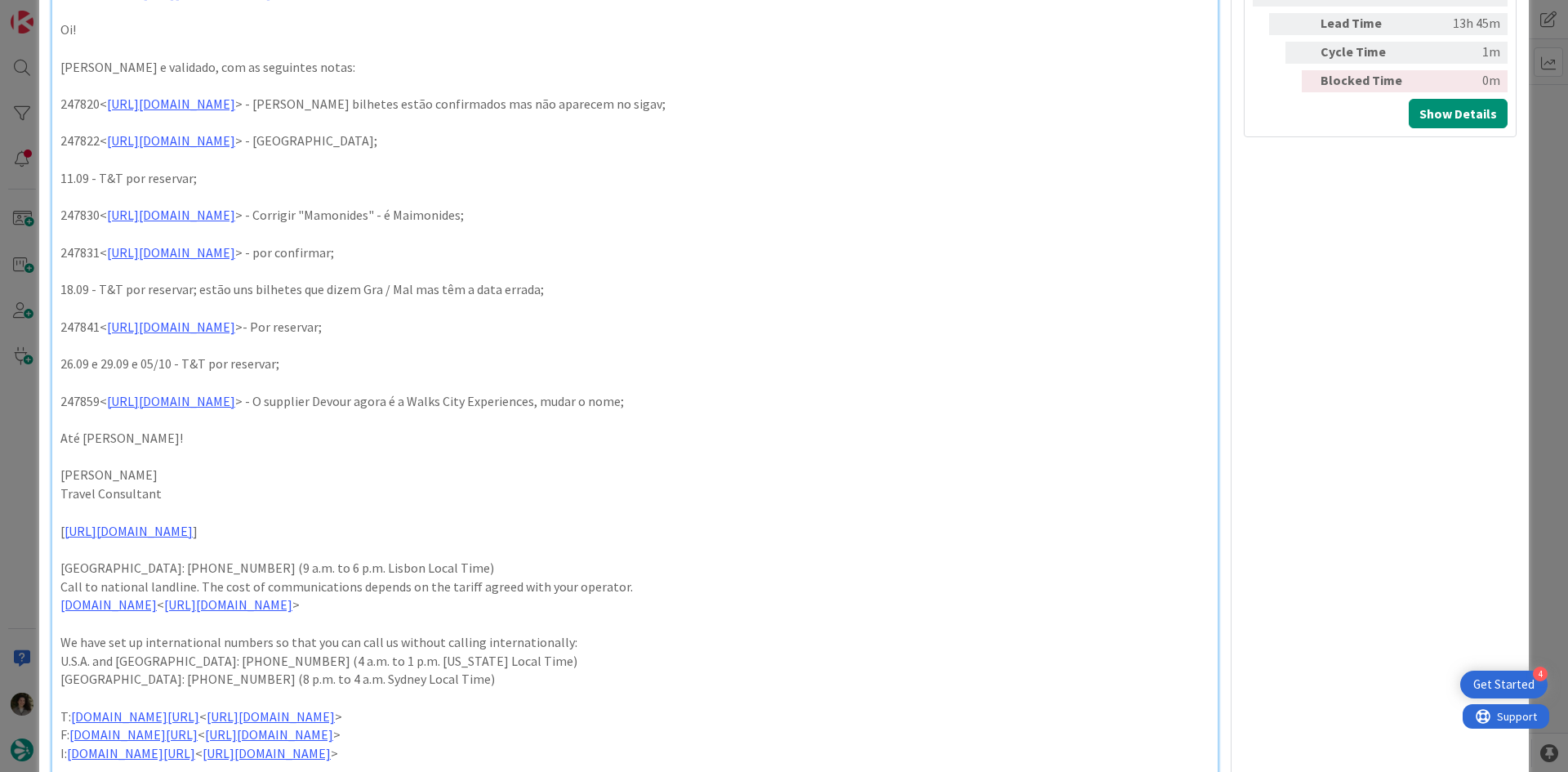
click at [316, 76] on p at bounding box center [635, 85] width 1149 height 19
click at [236, 95] on link "https://appweb.tourtailors.com/sigav/#Voucher/view/255453" at bounding box center [170, 103] width 128 height 16
click at [286, 110] on link "https://appweb.tourtailors.com/sigav/#Voucher/view/255453" at bounding box center [230, 116] width 111 height 21
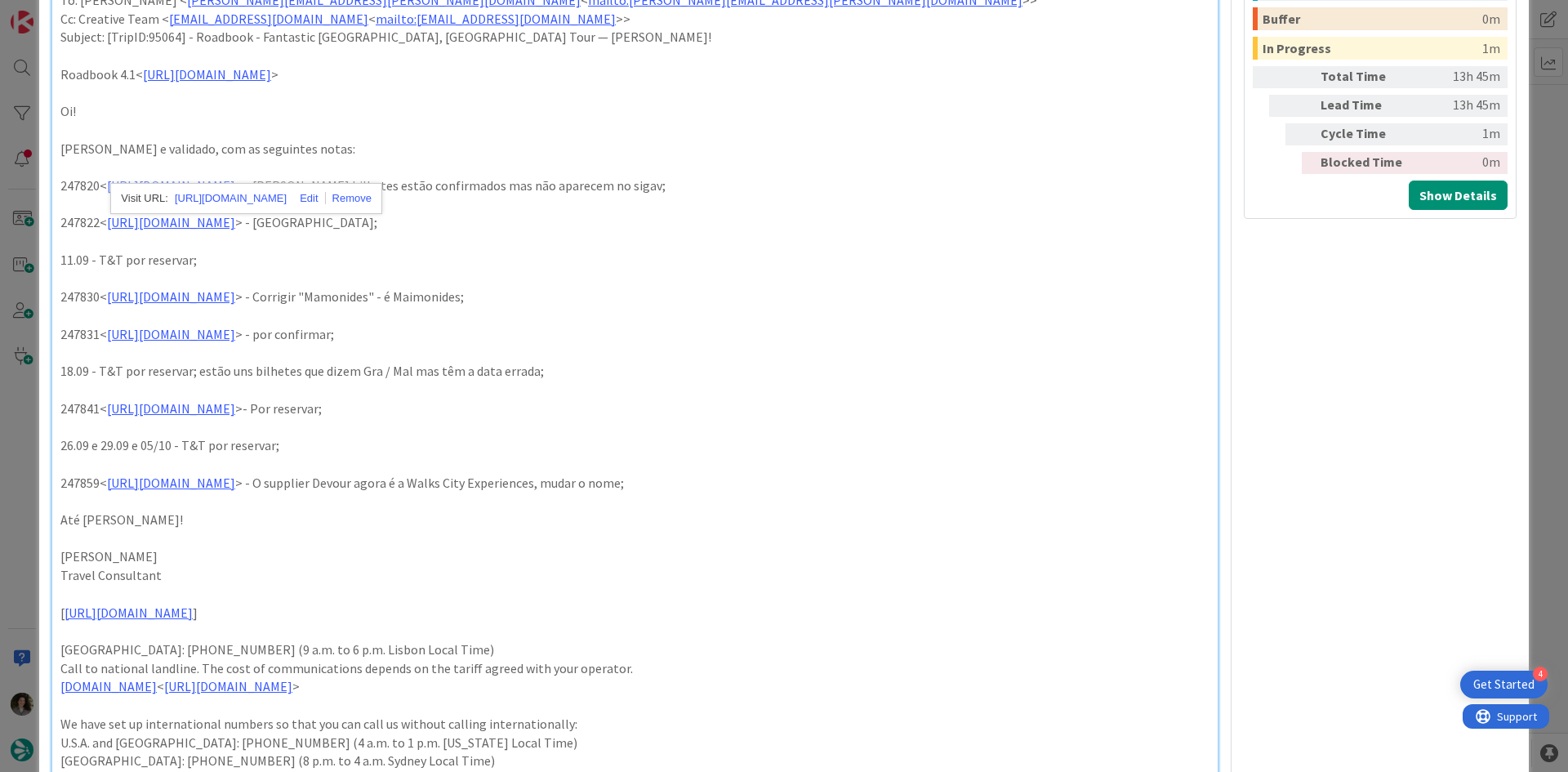
click at [769, 177] on p "247820< https://appweb.tourtailors.com/sigav/#Voucher/view/255453 > - Estes bil…" at bounding box center [635, 186] width 1149 height 19
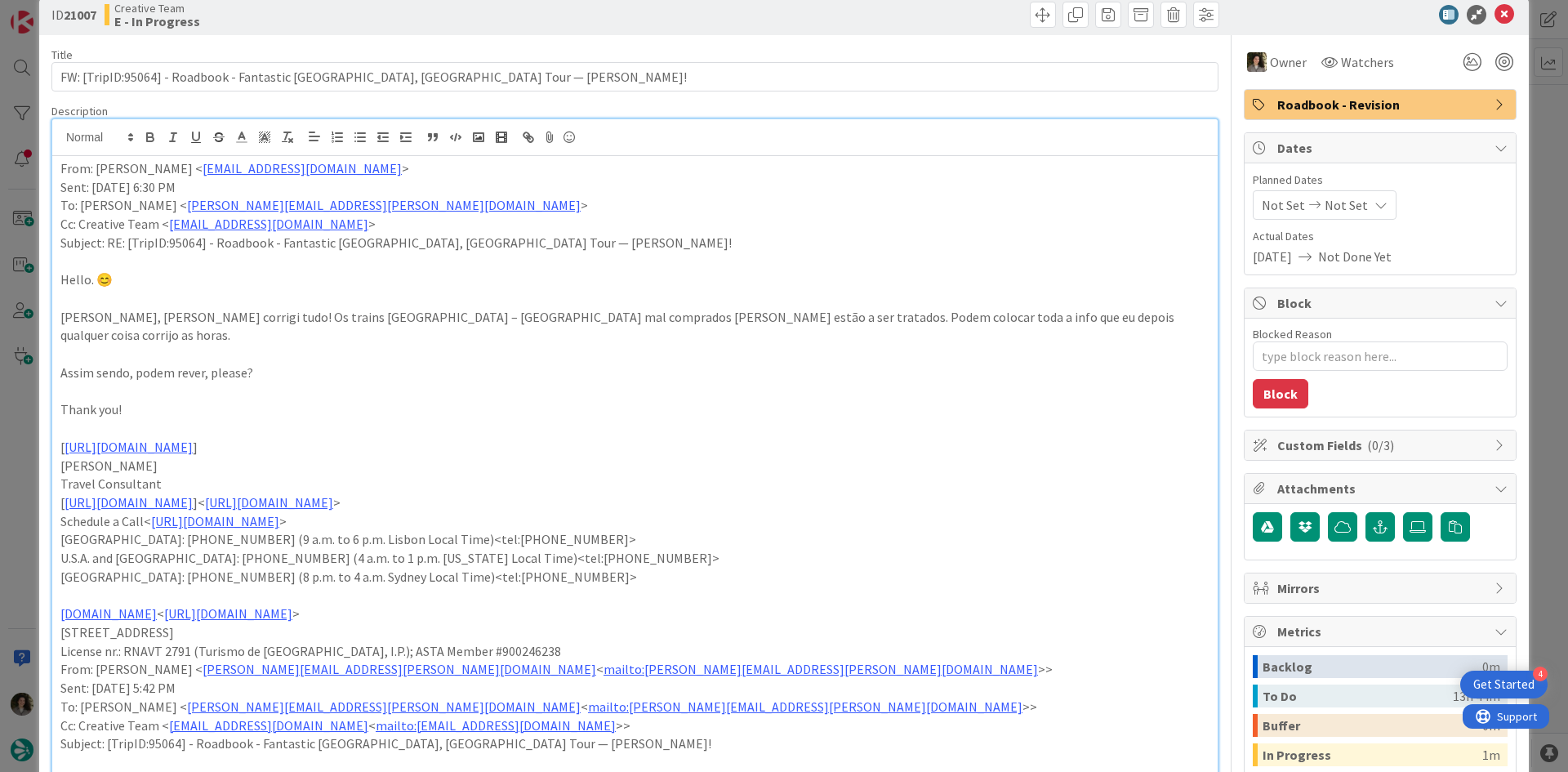
scroll to position [0, 0]
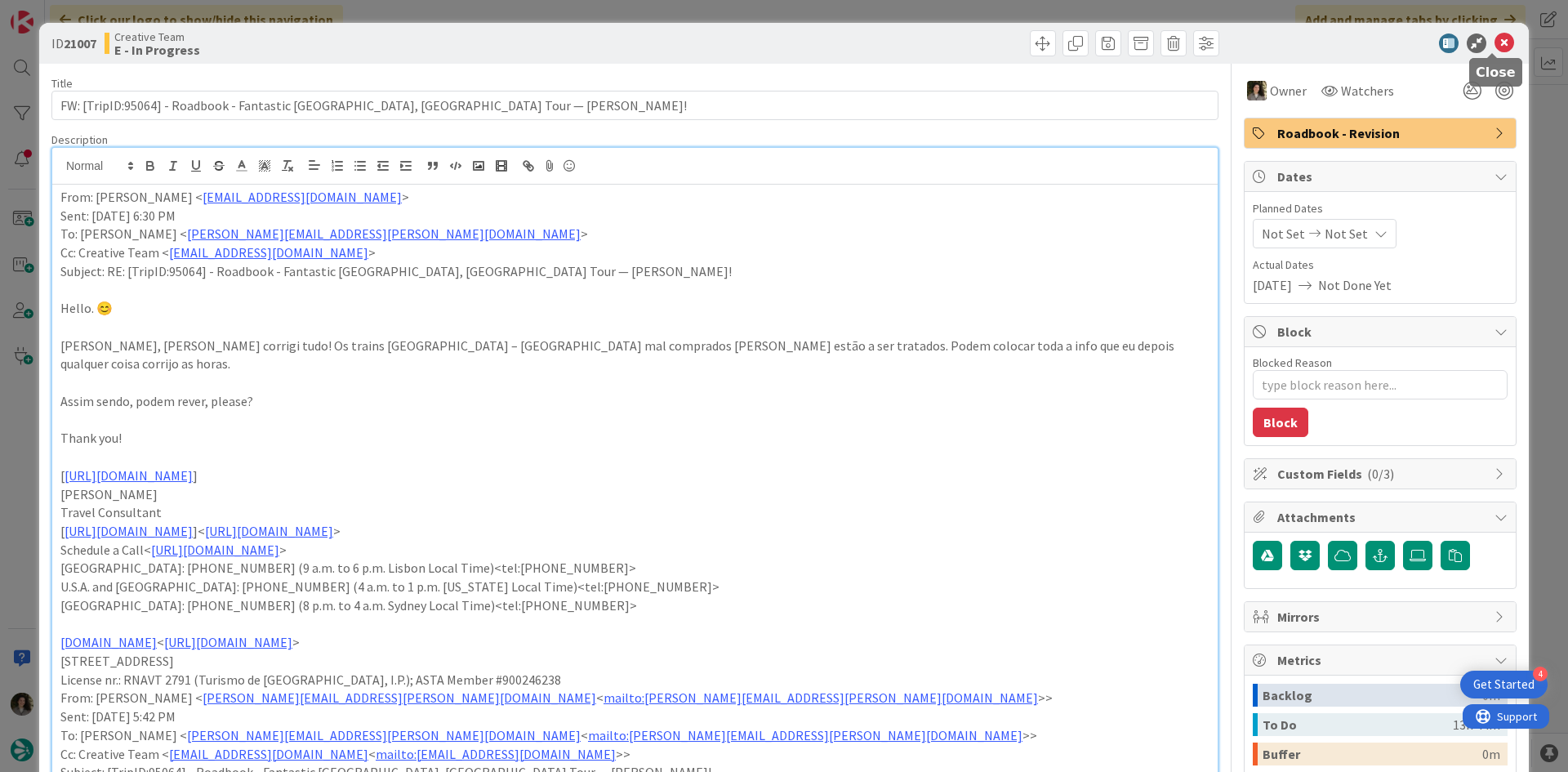
click at [1495, 43] on icon at bounding box center [1505, 43] width 20 height 20
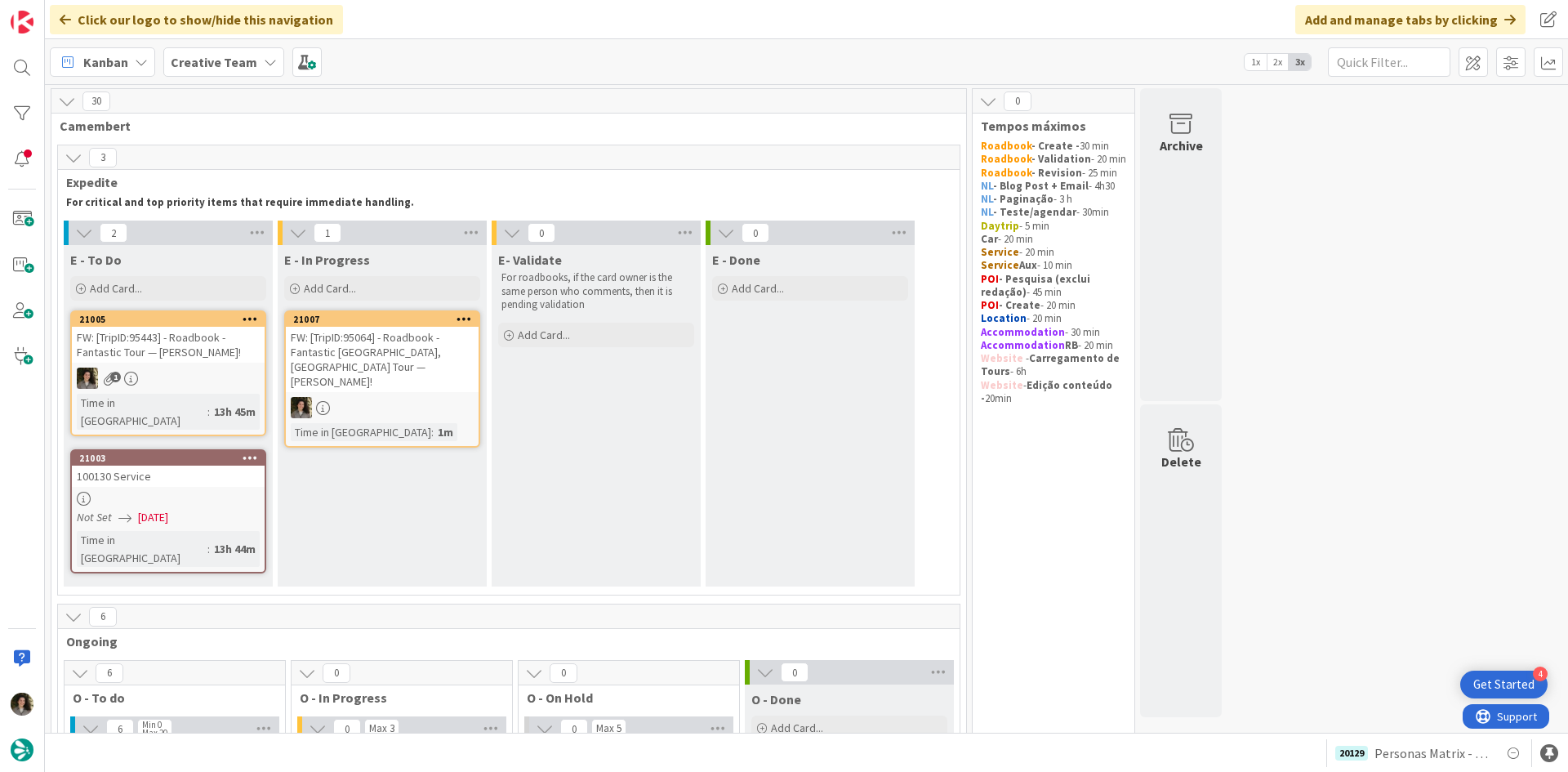
click at [363, 381] on link "21007 FW: [TripID:95064] - Roadbook - Fantastic Portugal, Spain Tour — Jan Glov…" at bounding box center [382, 378] width 196 height 137
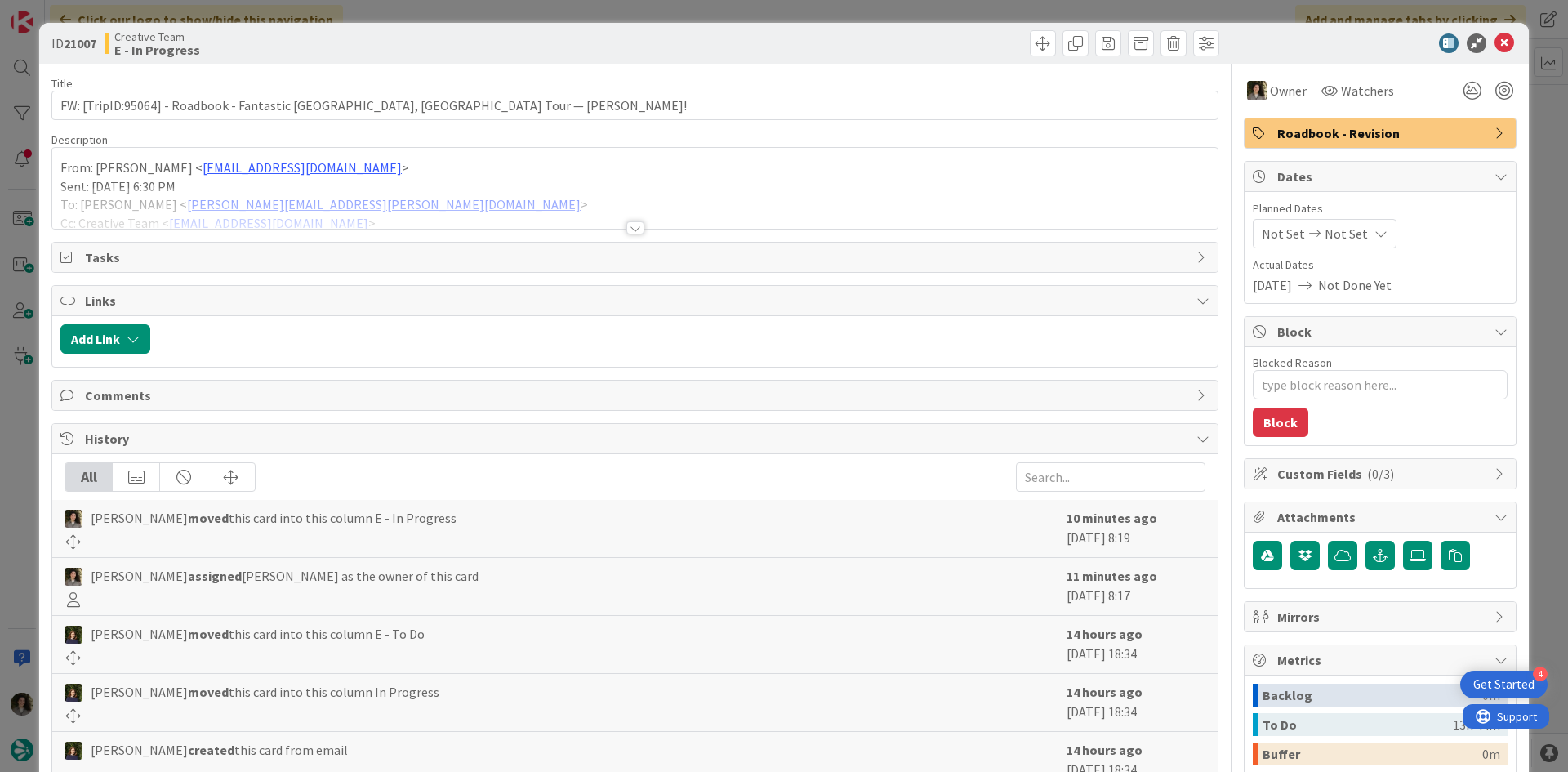
click at [636, 224] on div at bounding box center [635, 227] width 18 height 13
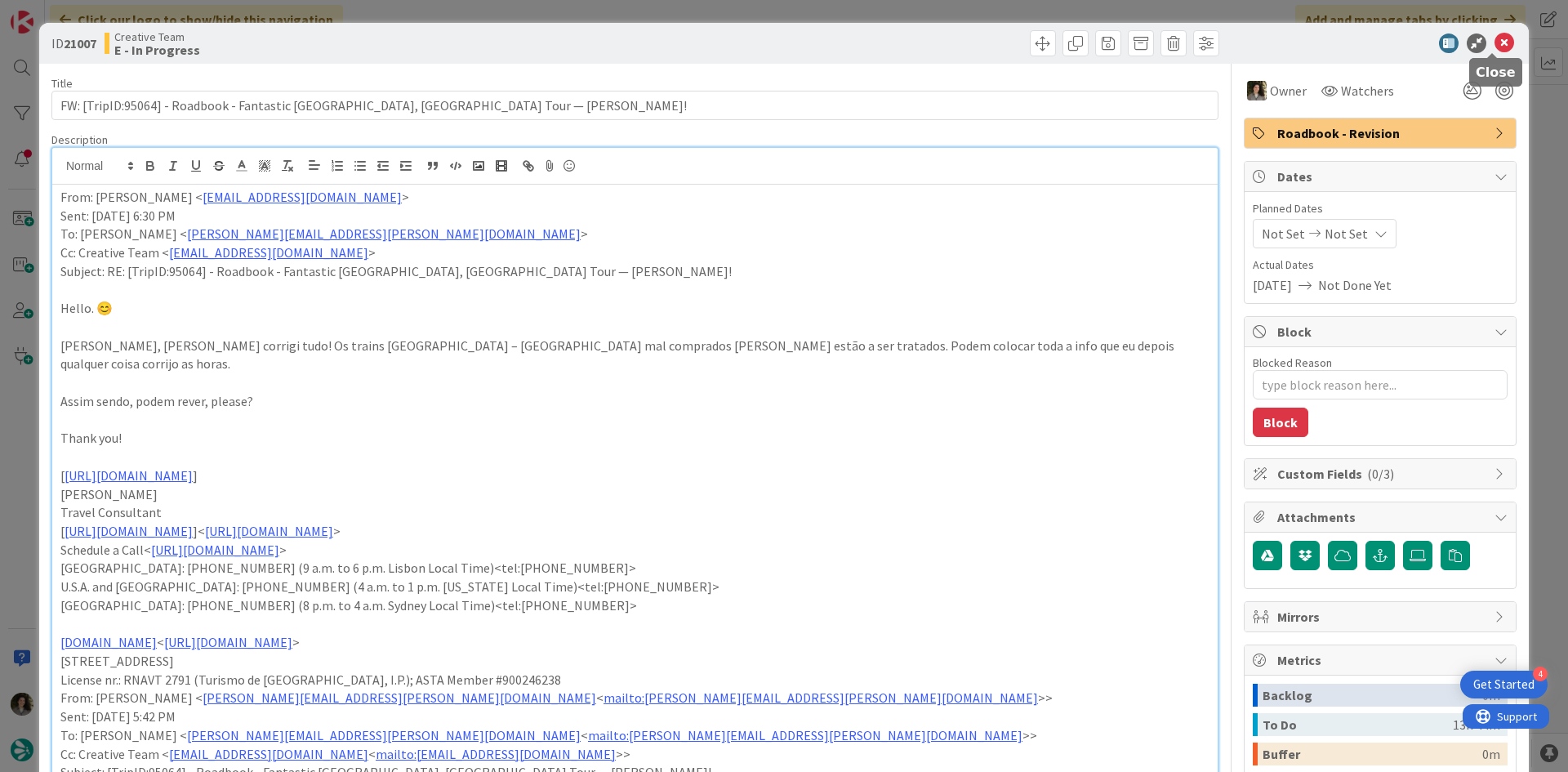
click at [1498, 43] on icon at bounding box center [1505, 43] width 20 height 20
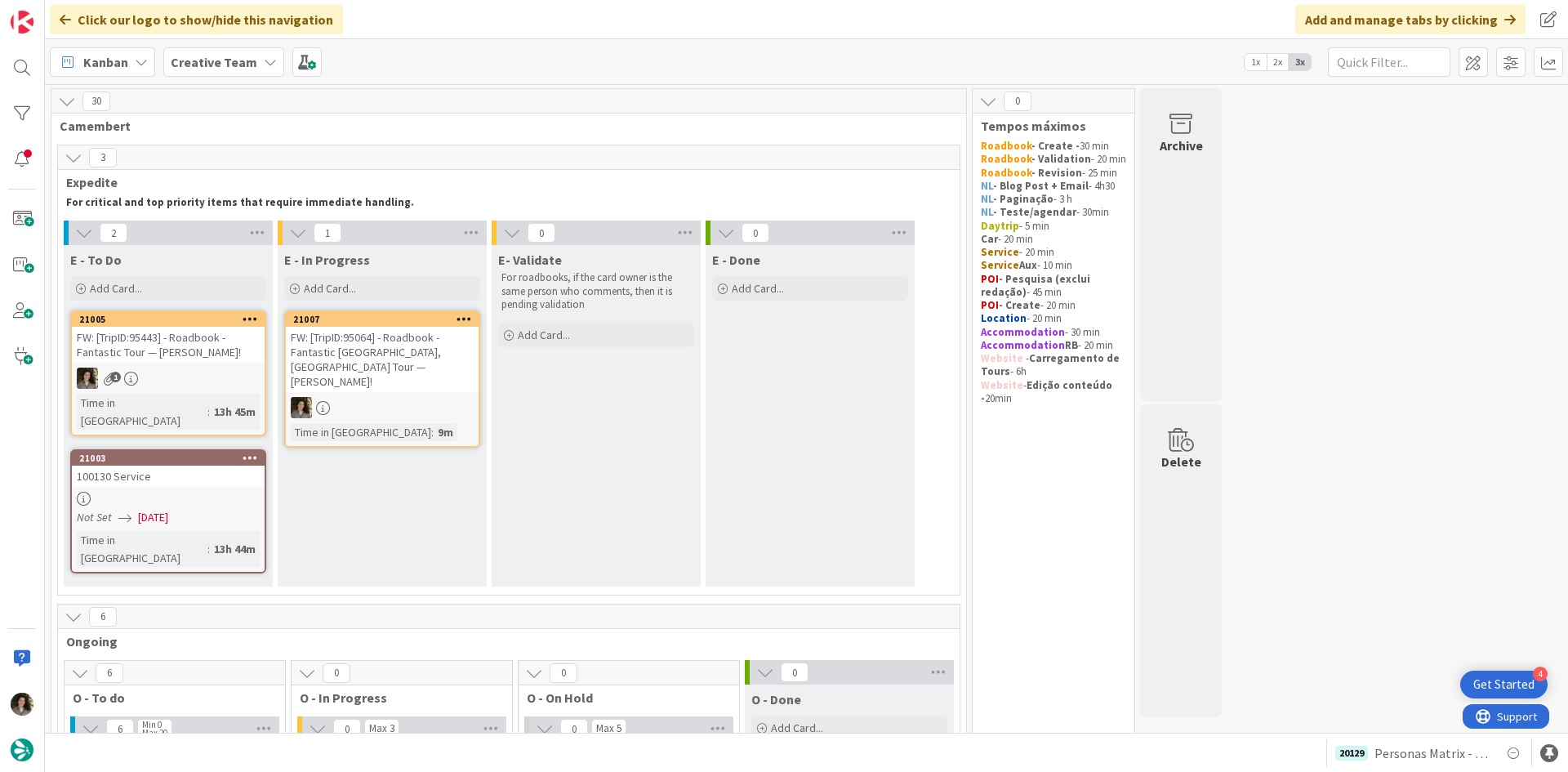
scroll to position [163, 0]
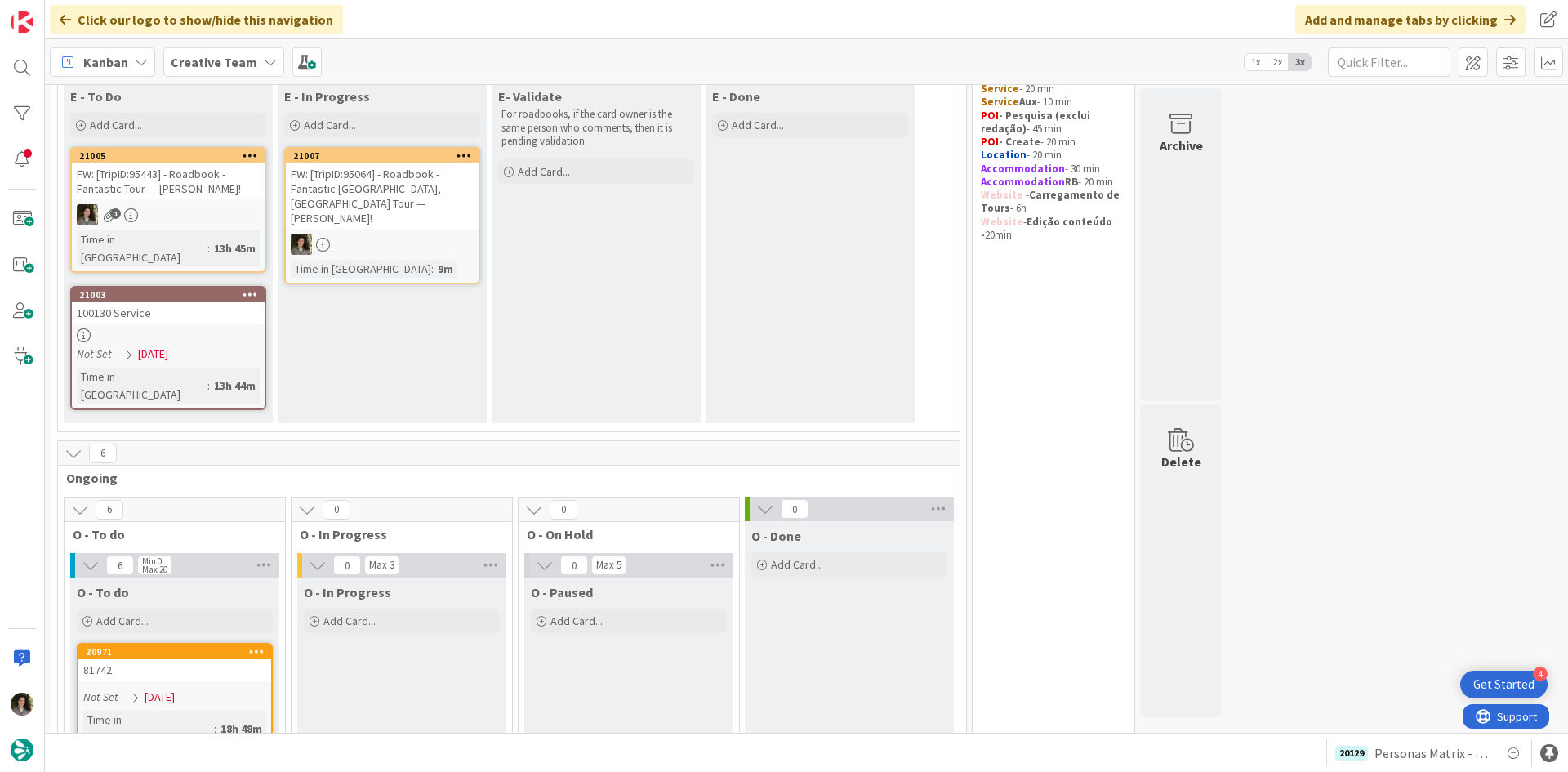
click at [415, 207] on div "FW: [TripID:95064] - Roadbook - Fantastic Portugal, Spain Tour — Jan Glover!" at bounding box center [382, 196] width 193 height 65
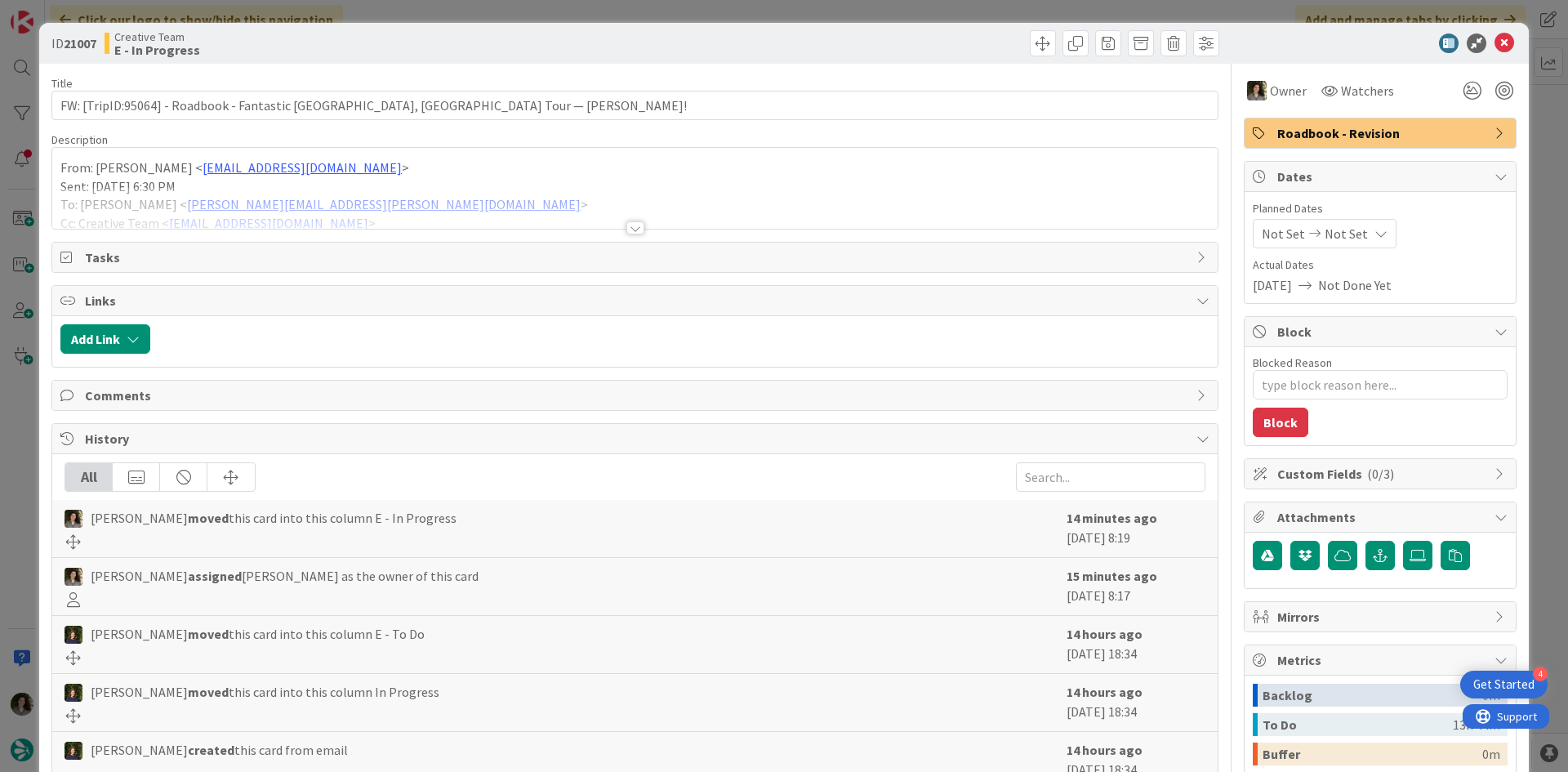
click at [629, 217] on div at bounding box center [635, 207] width 1166 height 42
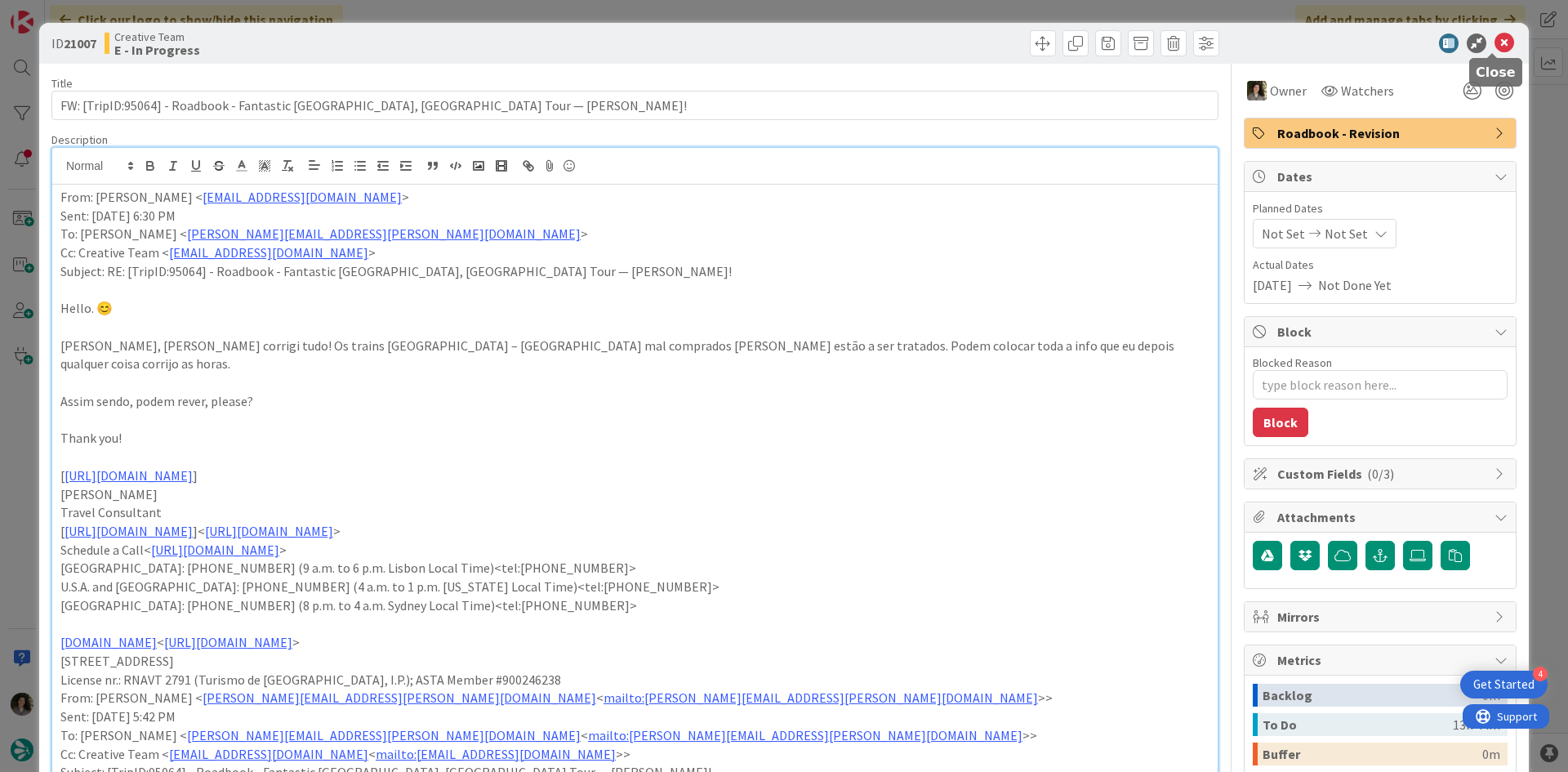
click at [1484, 53] on div "ID 21007 Creative Team E - In Progress" at bounding box center [784, 43] width 1490 height 41
click at [1495, 40] on icon at bounding box center [1505, 43] width 20 height 20
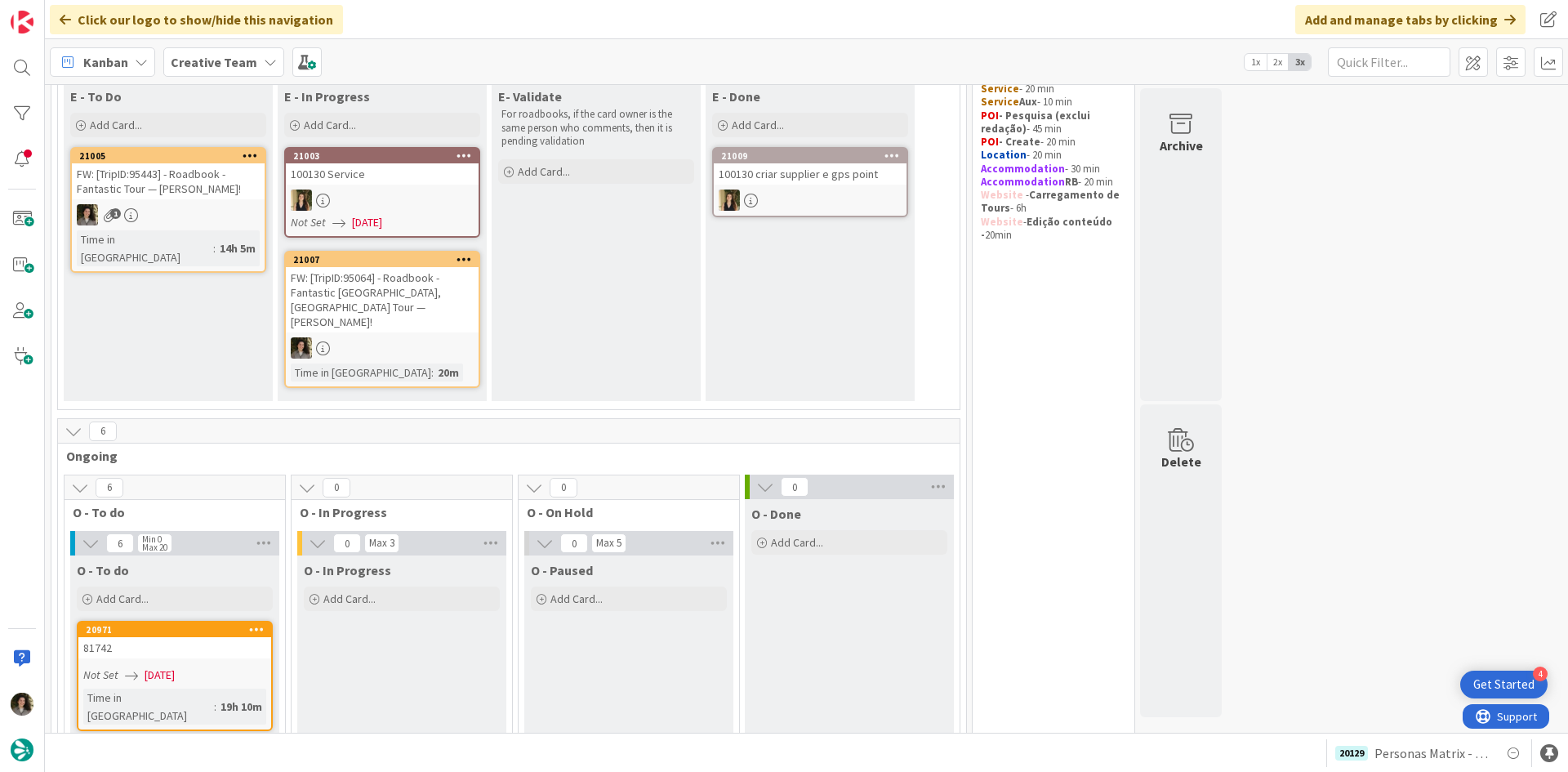
click at [361, 347] on link "21007 FW: [TripID:95064] - Roadbook - Fantastic Portugal, Spain Tour — Jan Glov…" at bounding box center [382, 319] width 196 height 137
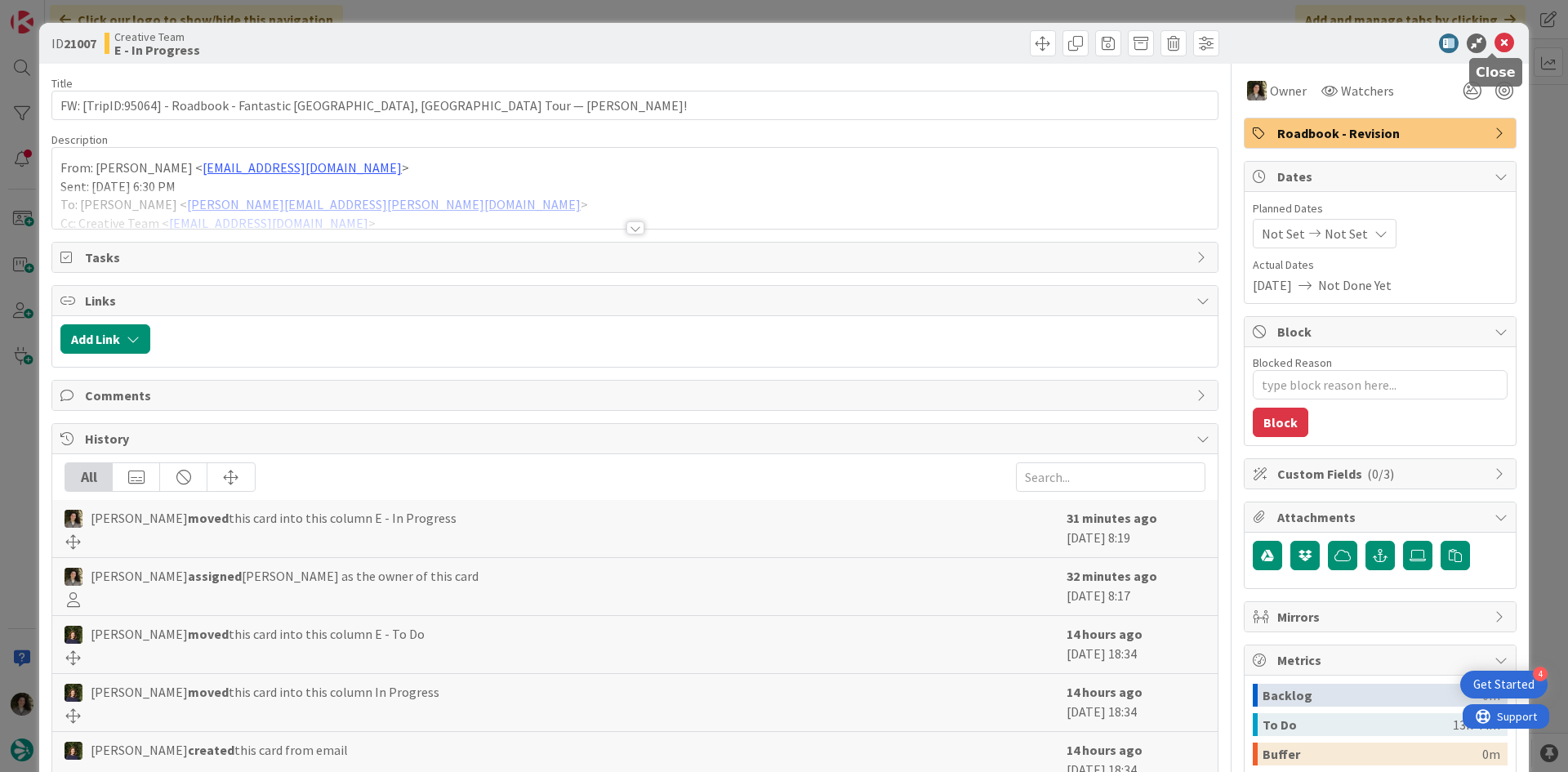
click at [1495, 37] on icon at bounding box center [1505, 43] width 20 height 20
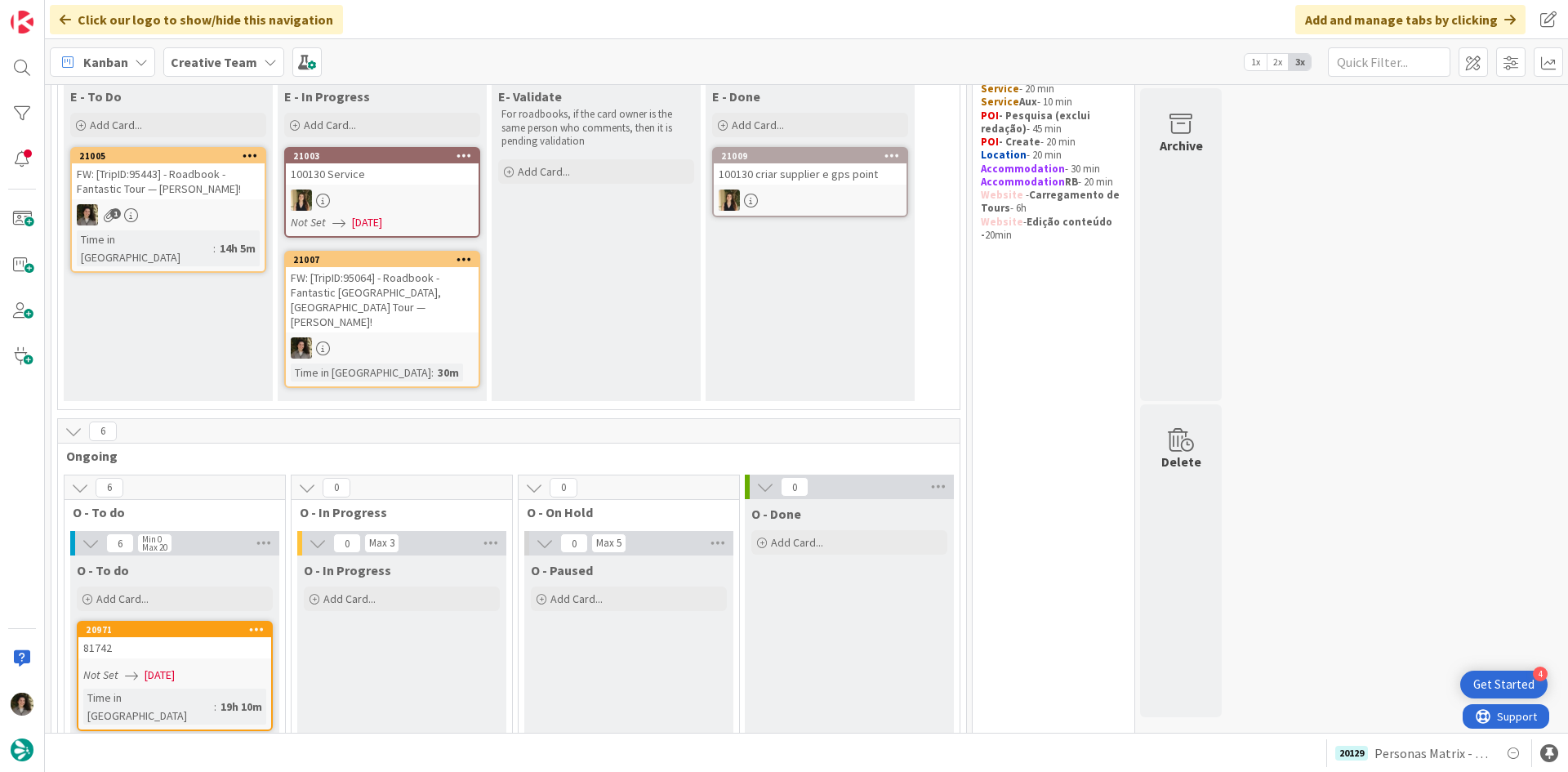
click at [393, 313] on div "FW: [TripID:95064] - Roadbook - Fantastic Portugal, Spain Tour — Jan Glover!" at bounding box center [382, 300] width 193 height 65
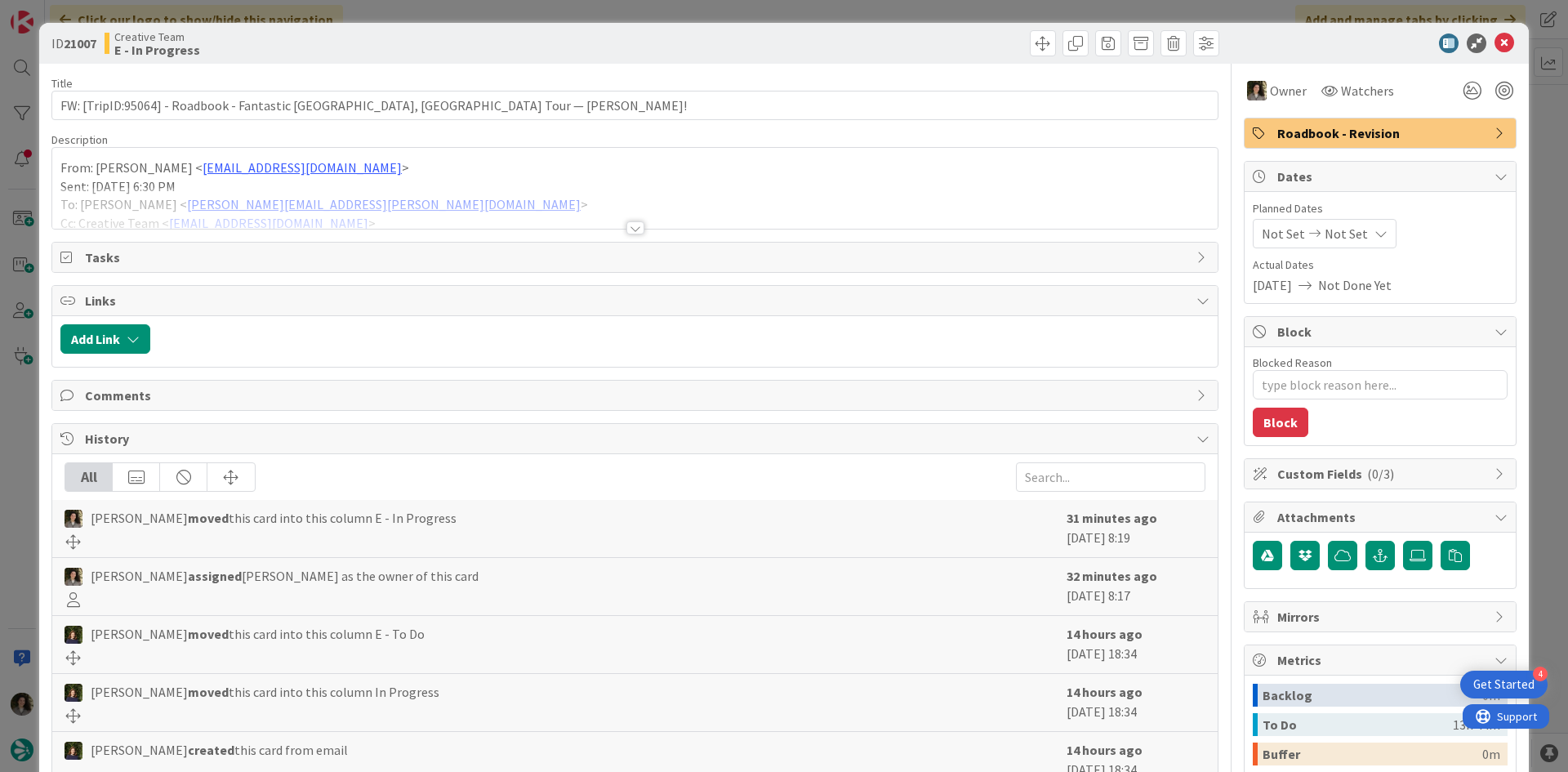
click at [1344, 137] on span "Roadbook - Revision" at bounding box center [1381, 133] width 209 height 20
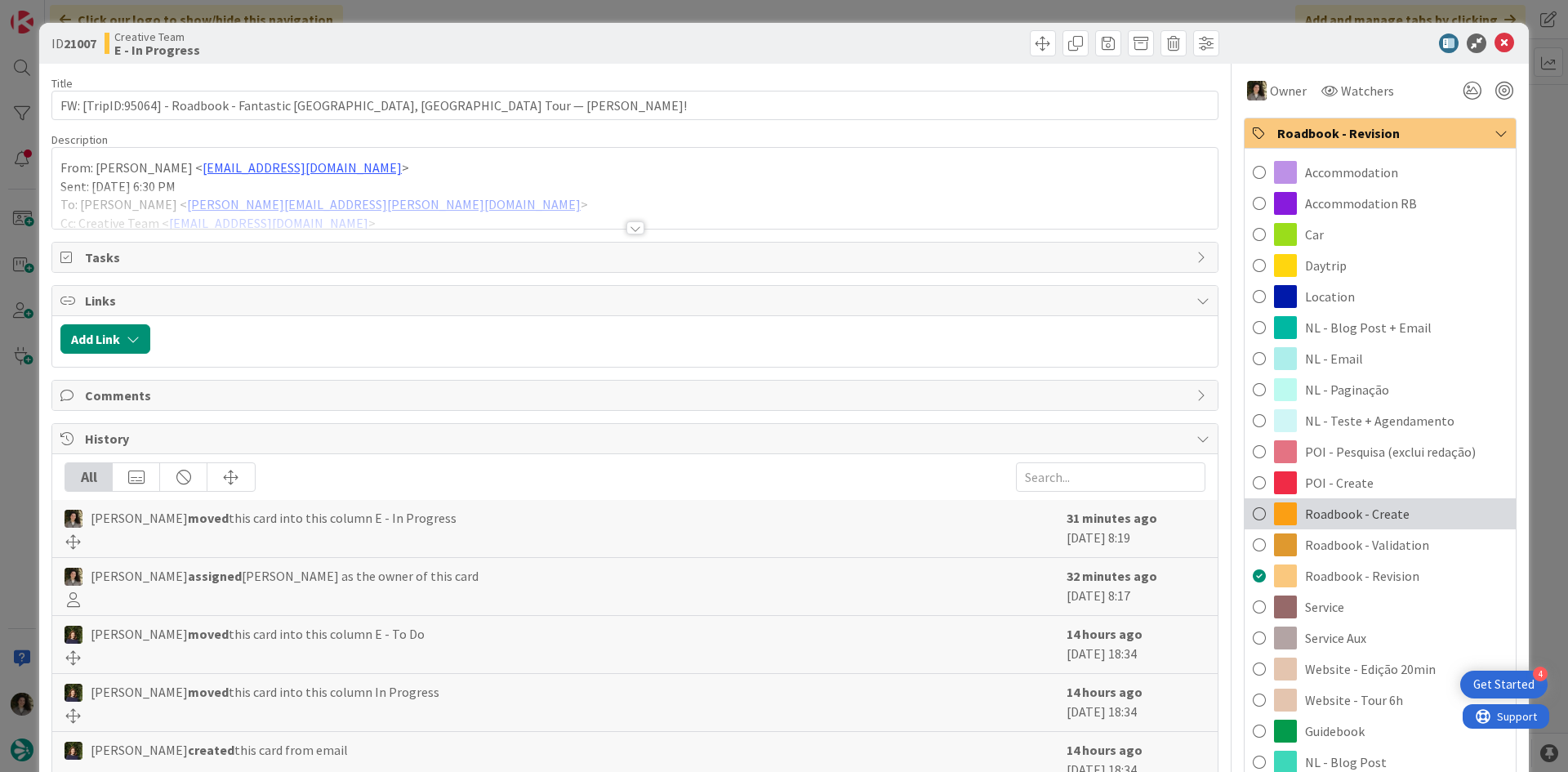
click at [1380, 510] on span "Roadbook - Create" at bounding box center [1357, 514] width 104 height 20
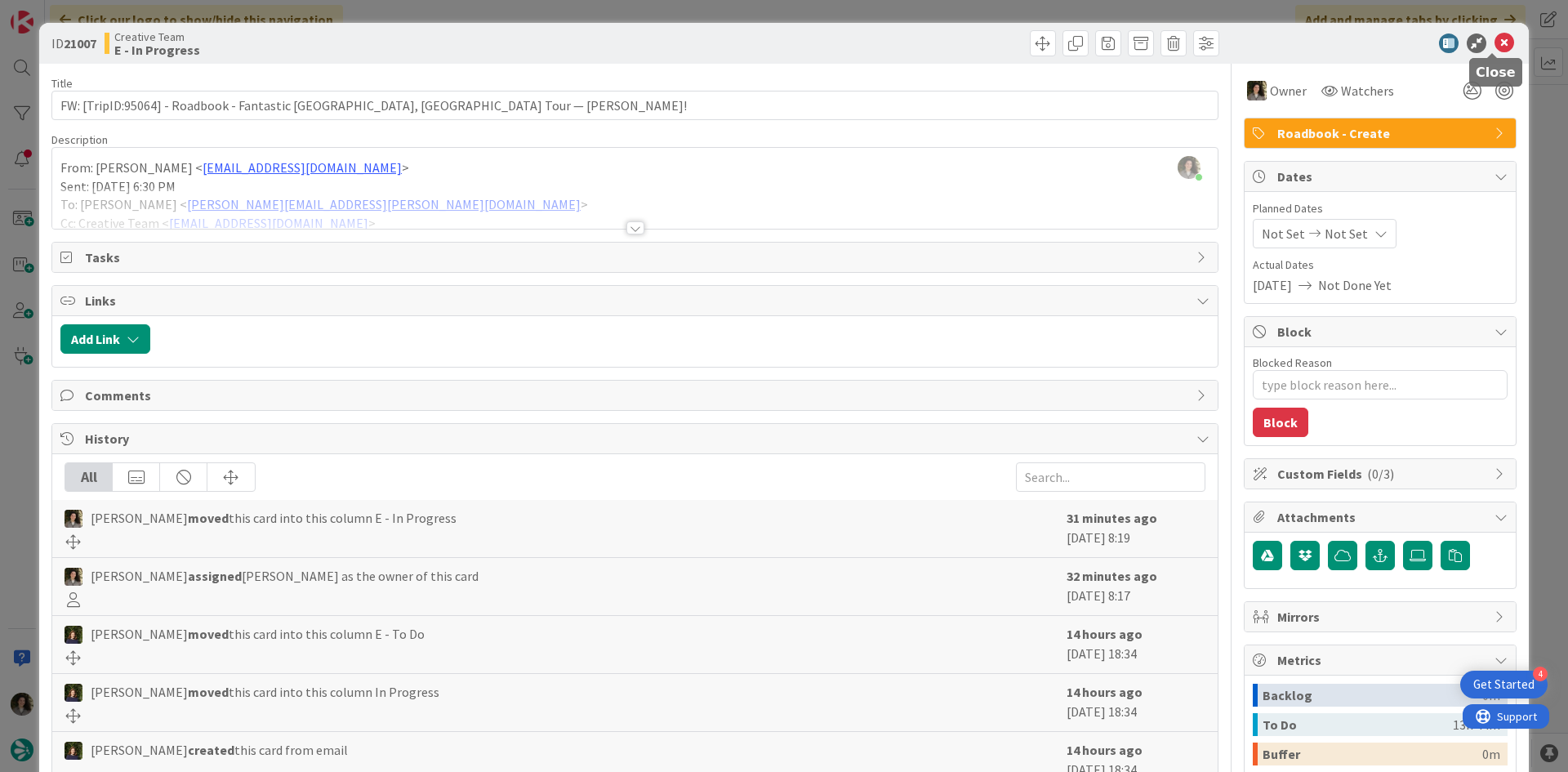
drag, startPoint x: 1500, startPoint y: 29, endPoint x: 1490, endPoint y: 40, distance: 14.9
click at [1497, 32] on div "ID 21007 Creative Team E - In Progress" at bounding box center [784, 43] width 1490 height 41
click at [1495, 43] on icon at bounding box center [1505, 43] width 20 height 20
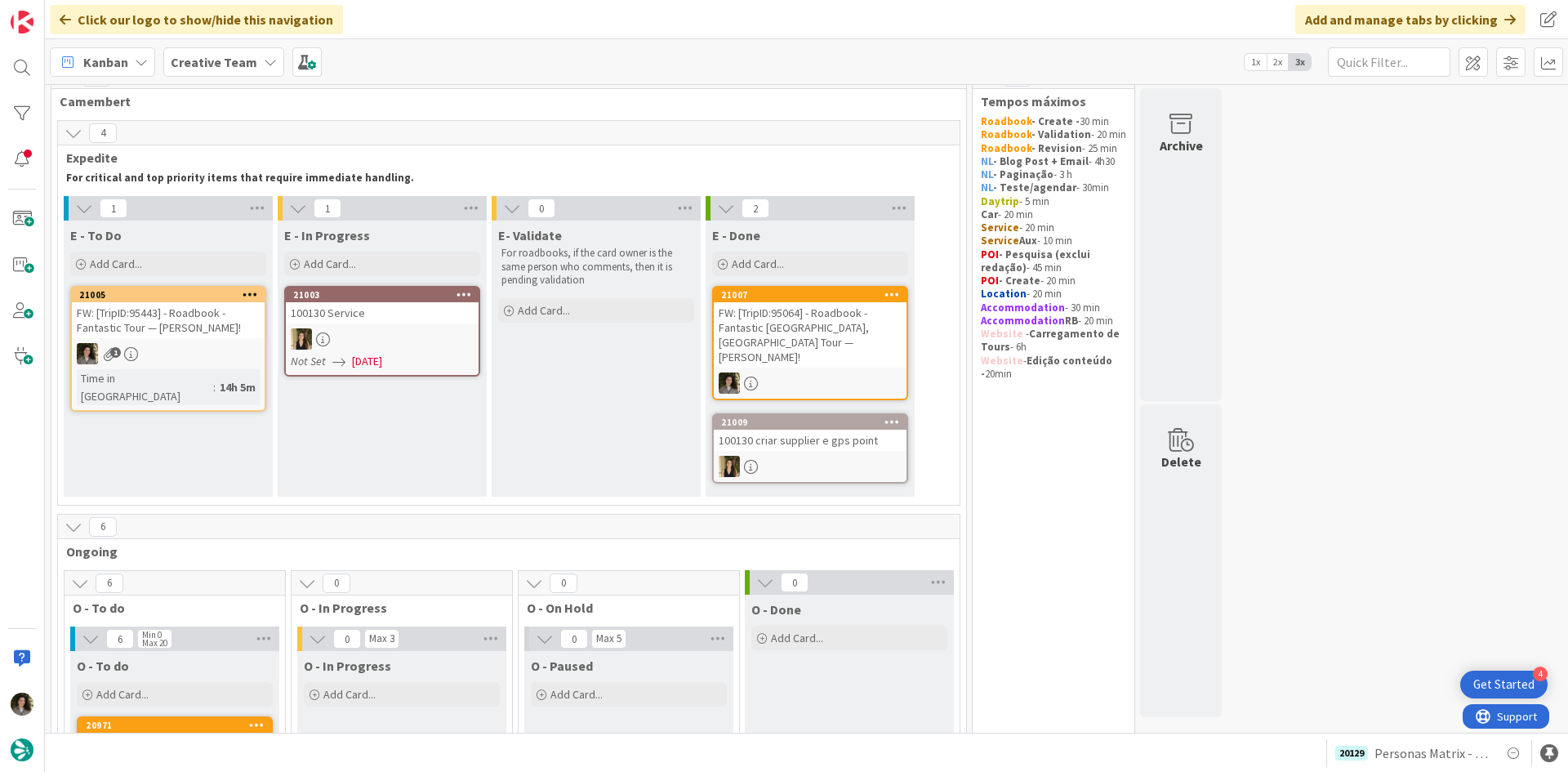
click at [794, 319] on div "FW: [TripID:95064] - Roadbook - Fantastic Portugal, Spain Tour — Jan Glover!" at bounding box center [810, 334] width 193 height 65
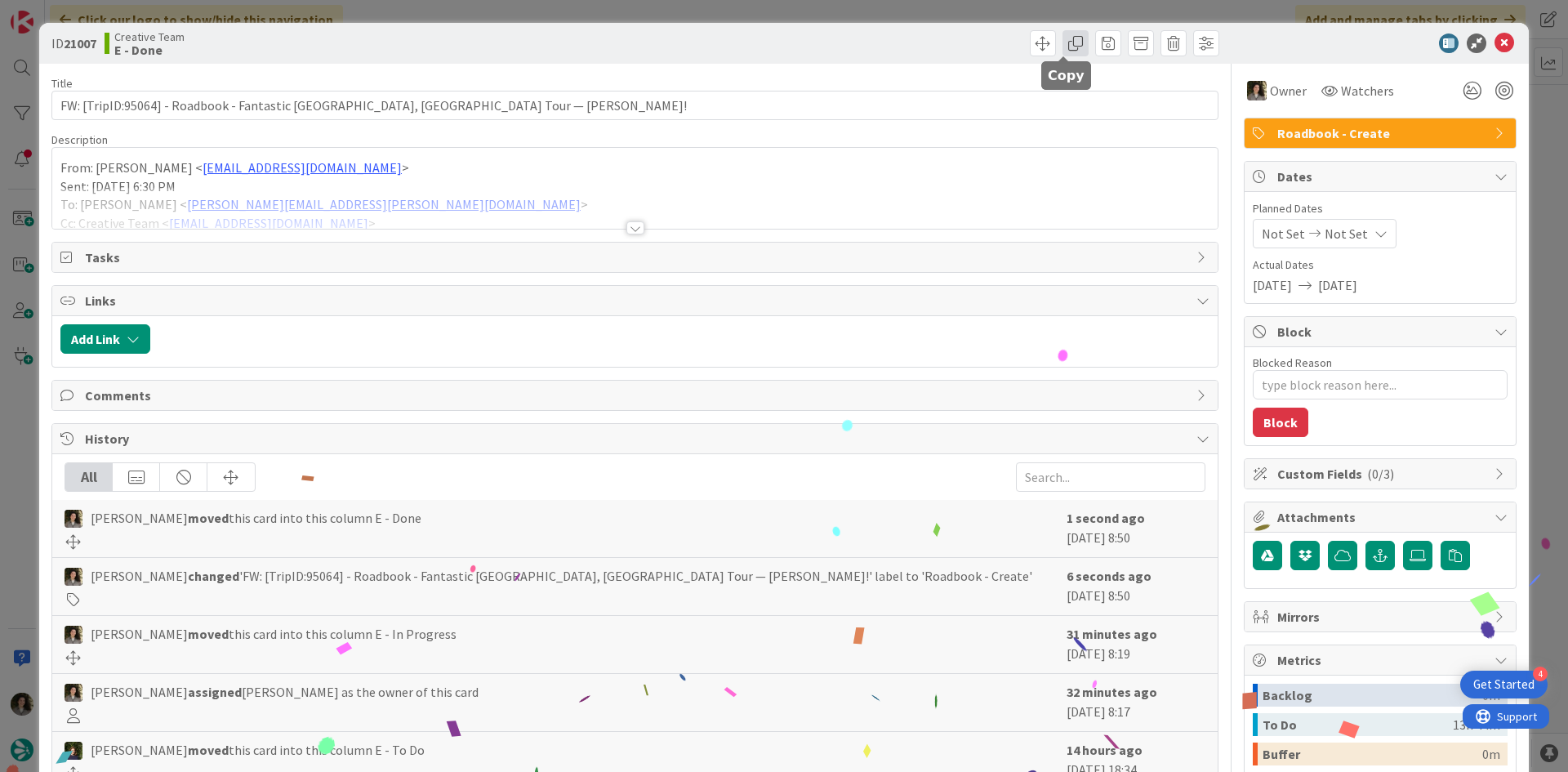
click at [1062, 47] on span at bounding box center [1075, 43] width 26 height 26
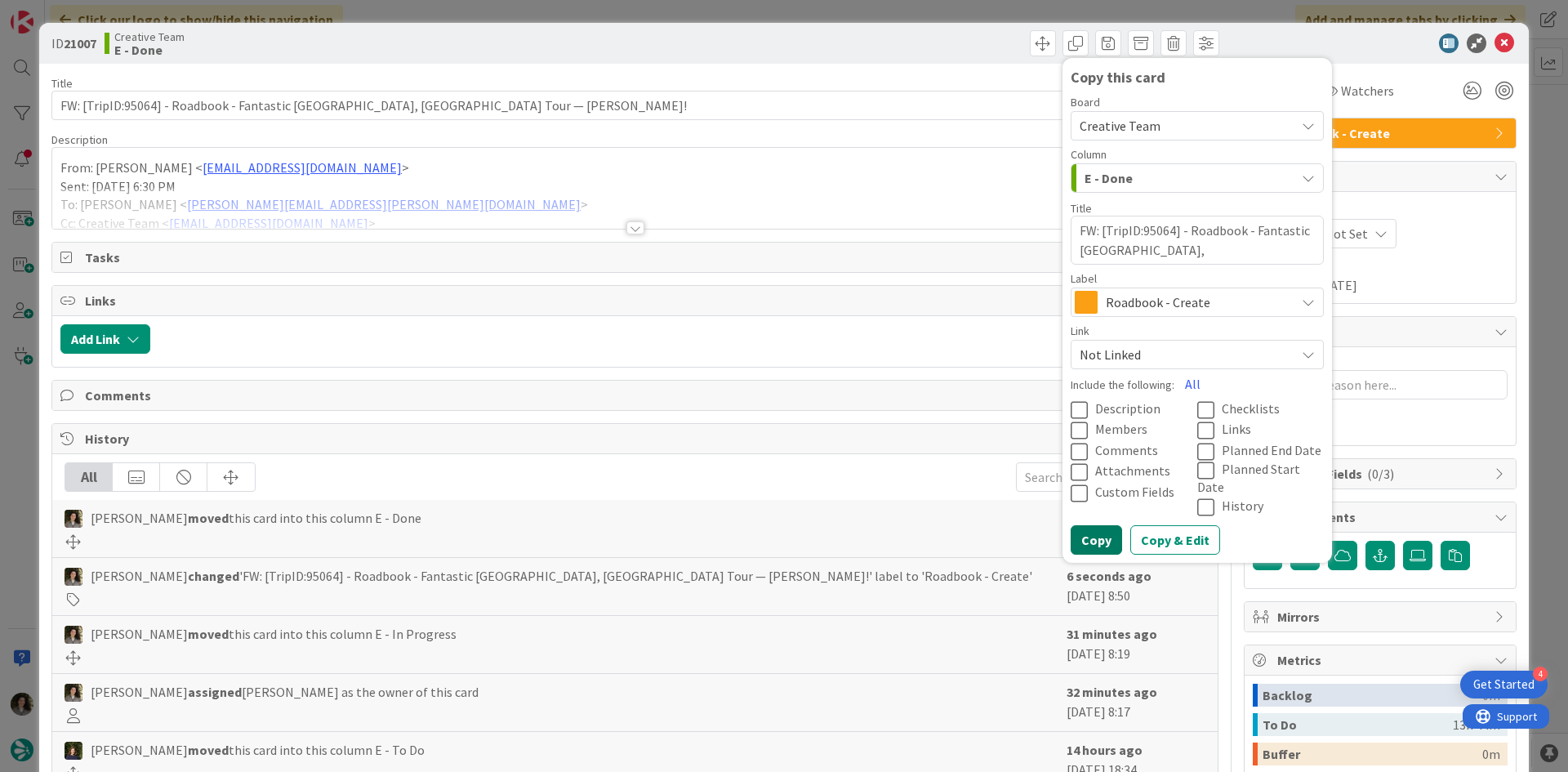
click at [1077, 525] on button "Copy" at bounding box center [1096, 539] width 52 height 29
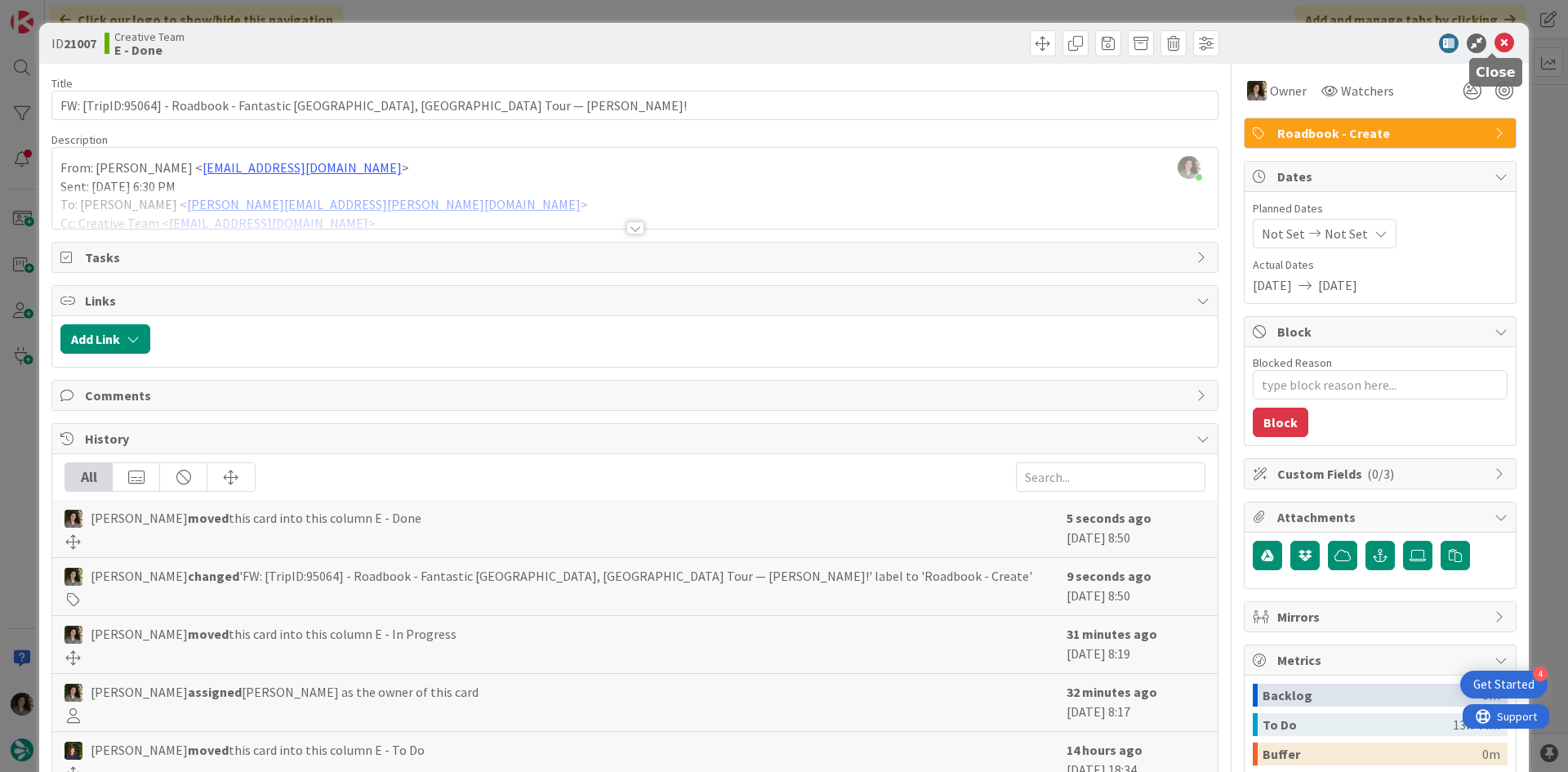
click at [1495, 38] on icon at bounding box center [1505, 43] width 20 height 20
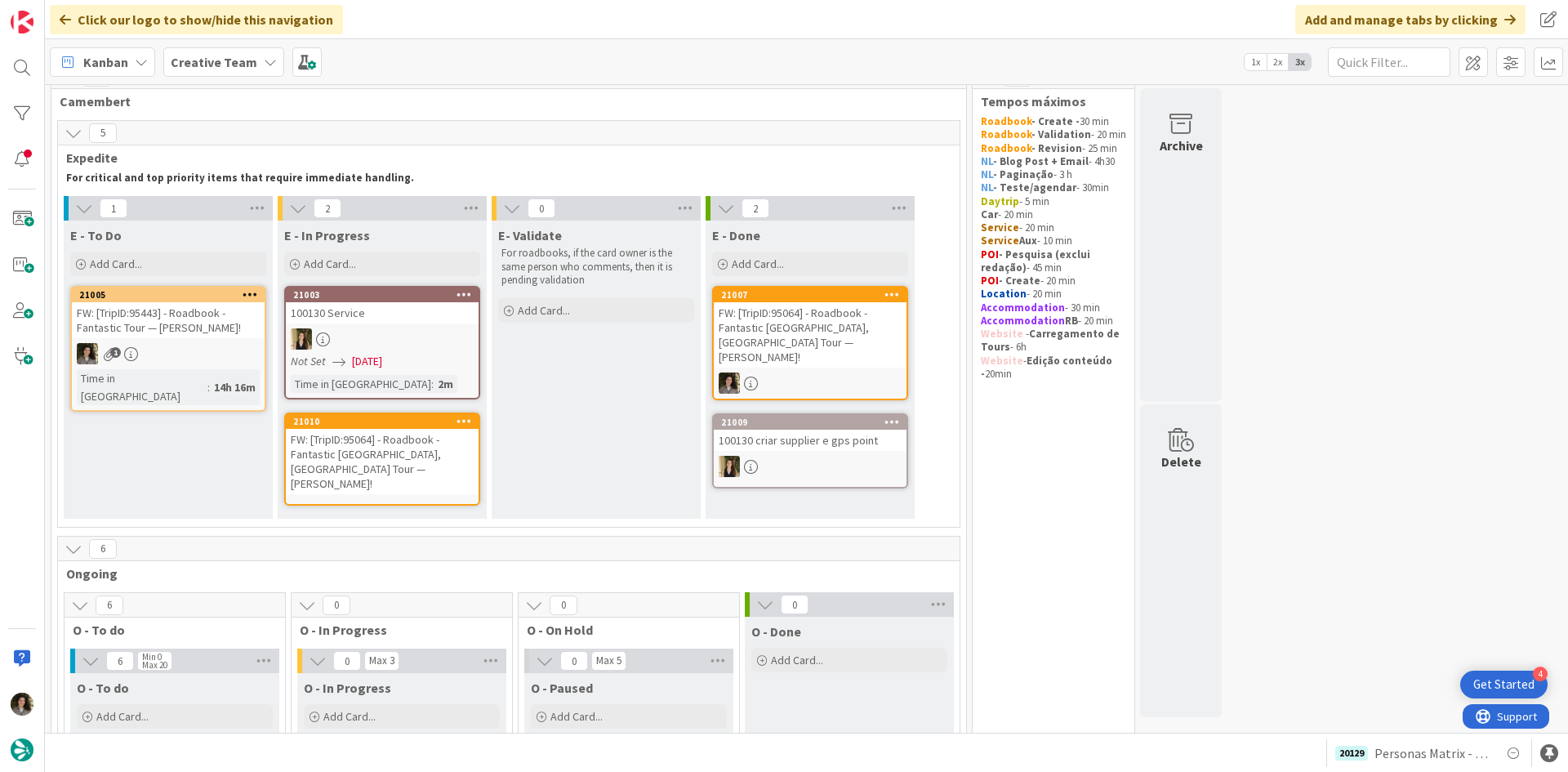
click at [351, 458] on div "FW: [TripID:95064] - Roadbook - Fantastic Portugal, Spain Tour — Jan Glover!" at bounding box center [382, 461] width 193 height 65
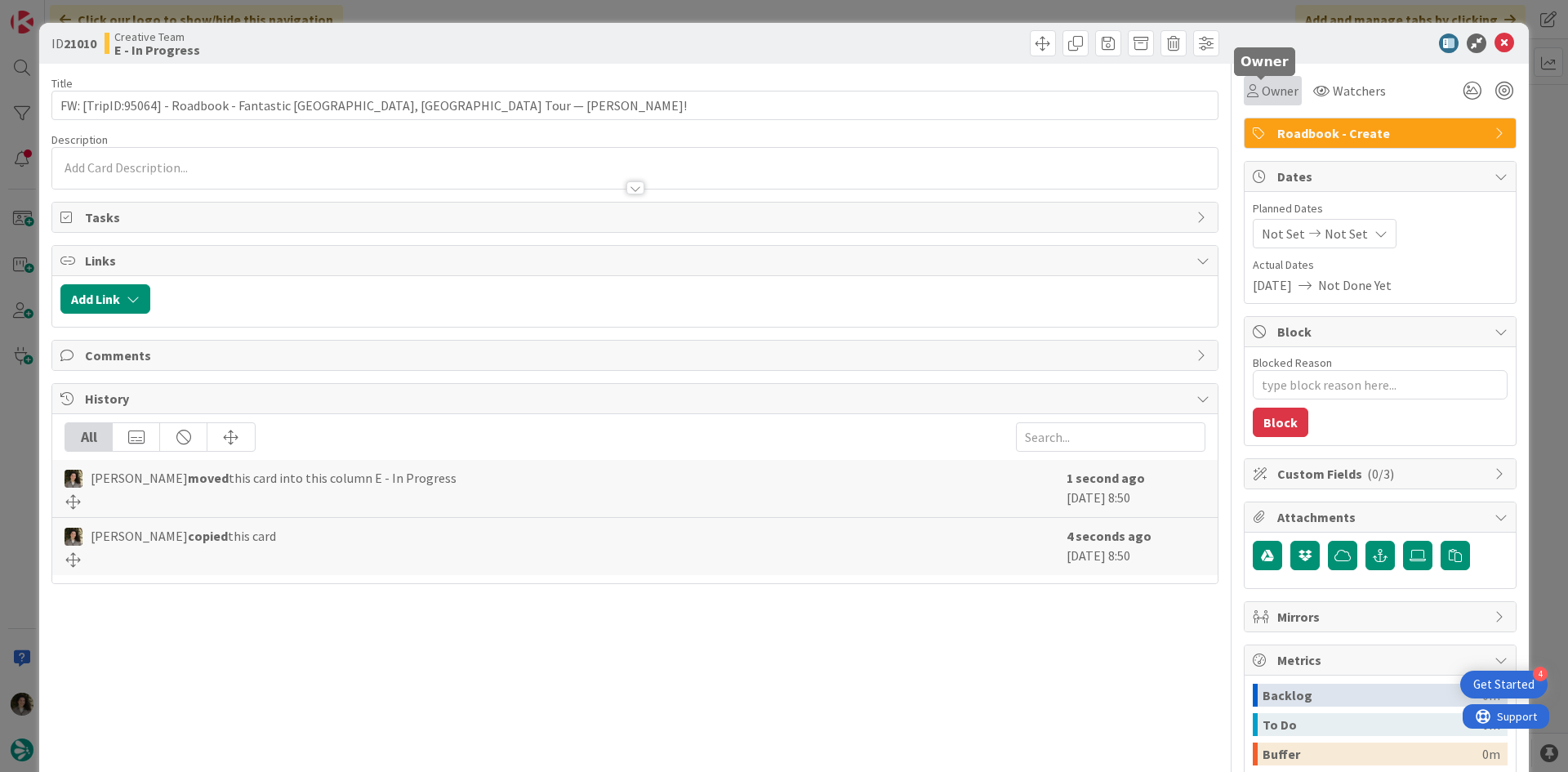
click at [1247, 95] on icon at bounding box center [1253, 91] width 12 height 13
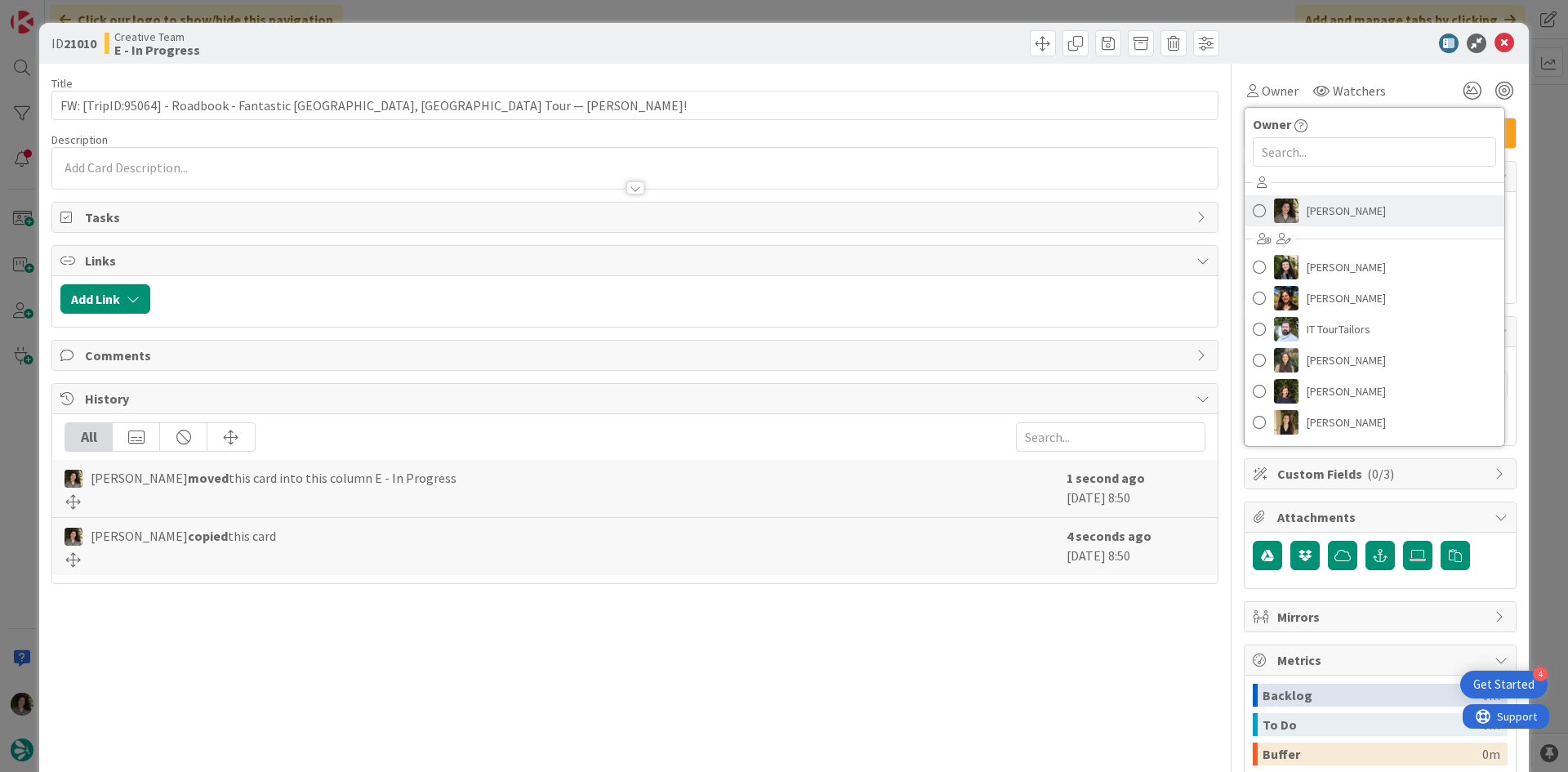
click at [1281, 206] on img at bounding box center [1286, 210] width 24 height 24
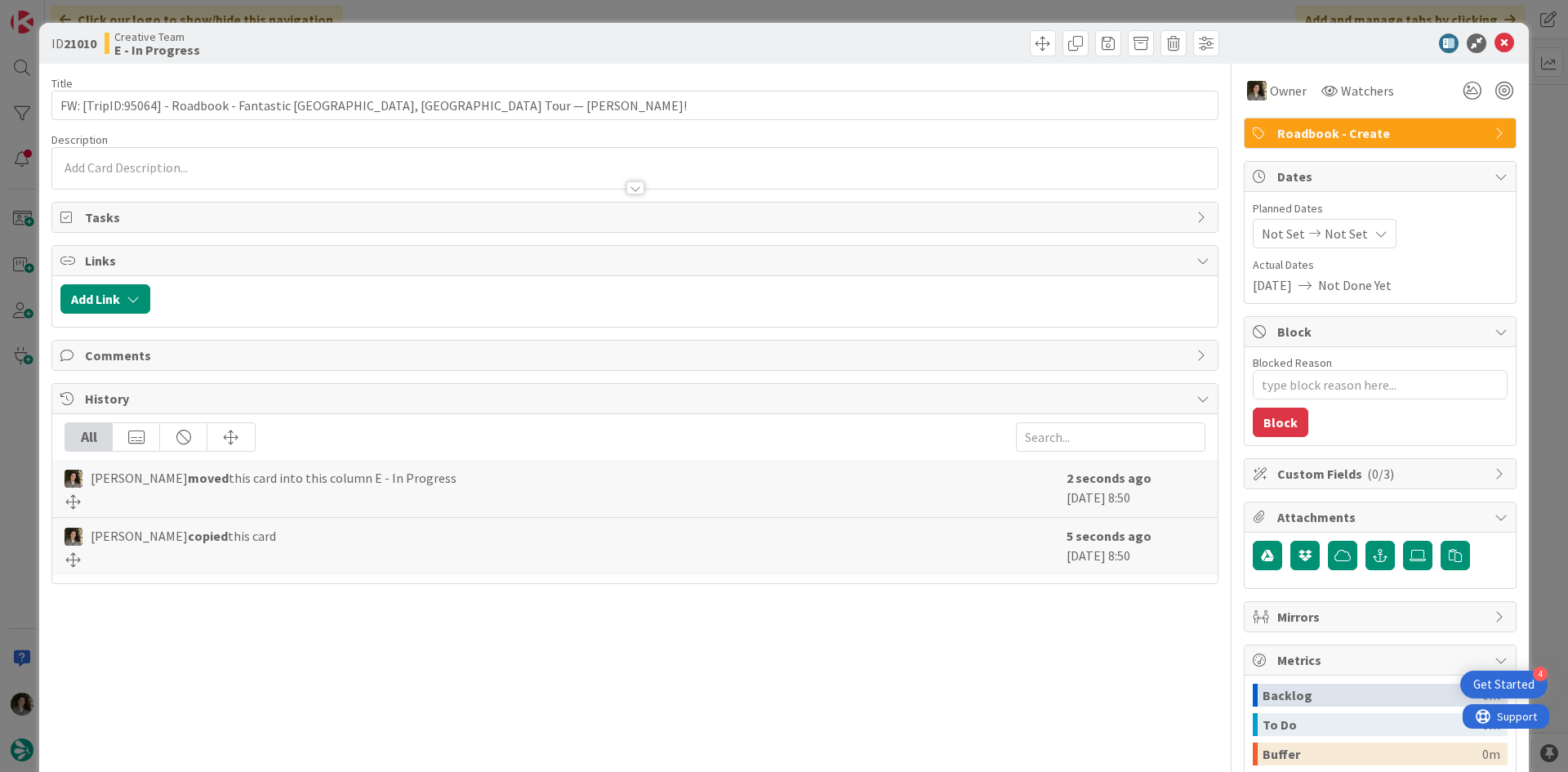
type textarea "x"
click at [1325, 228] on span "Not Set" at bounding box center [1347, 234] width 44 height 20
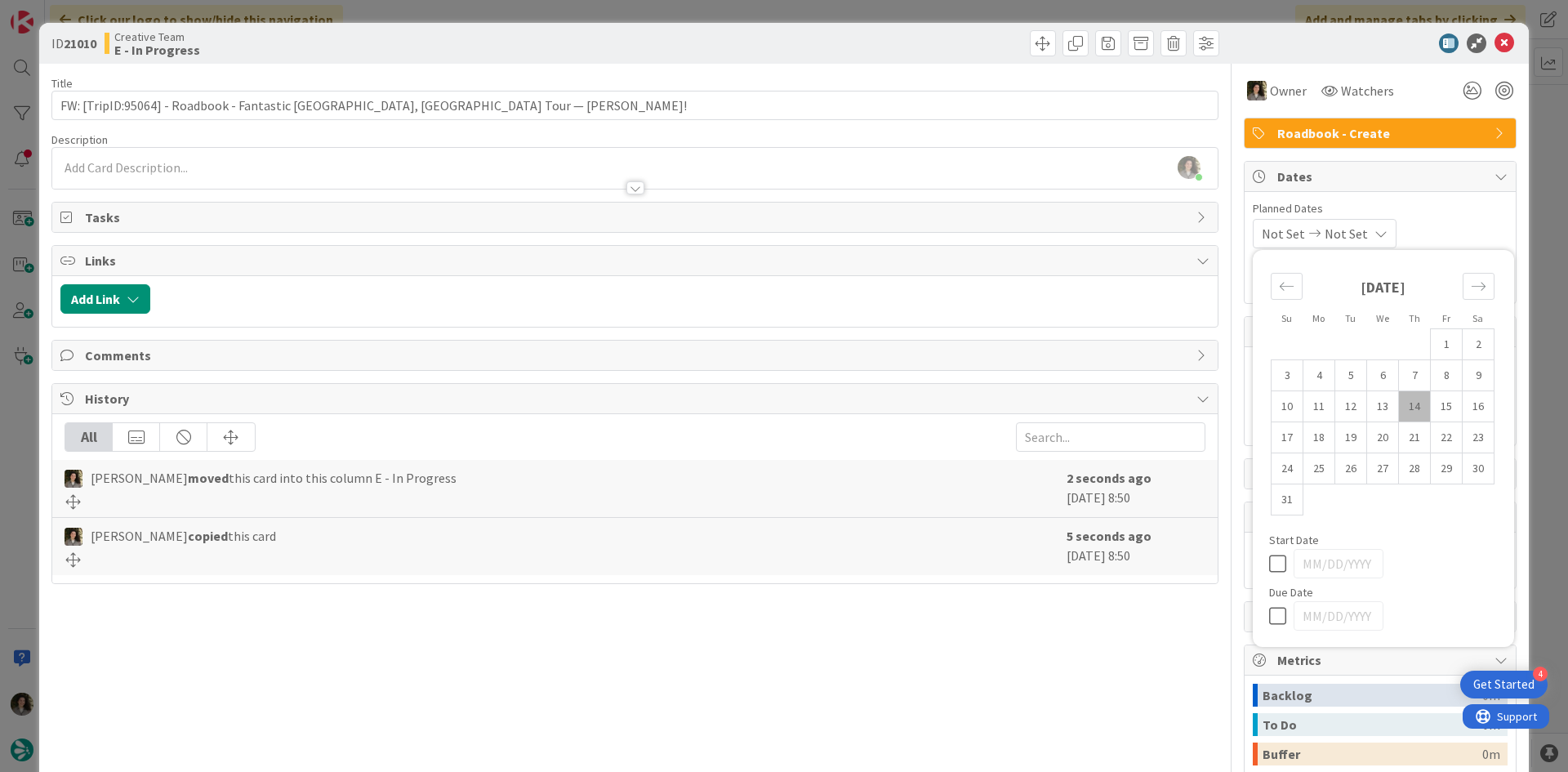
click at [1269, 615] on icon at bounding box center [1281, 616] width 24 height 20
type input "[DATE]"
type textarea "x"
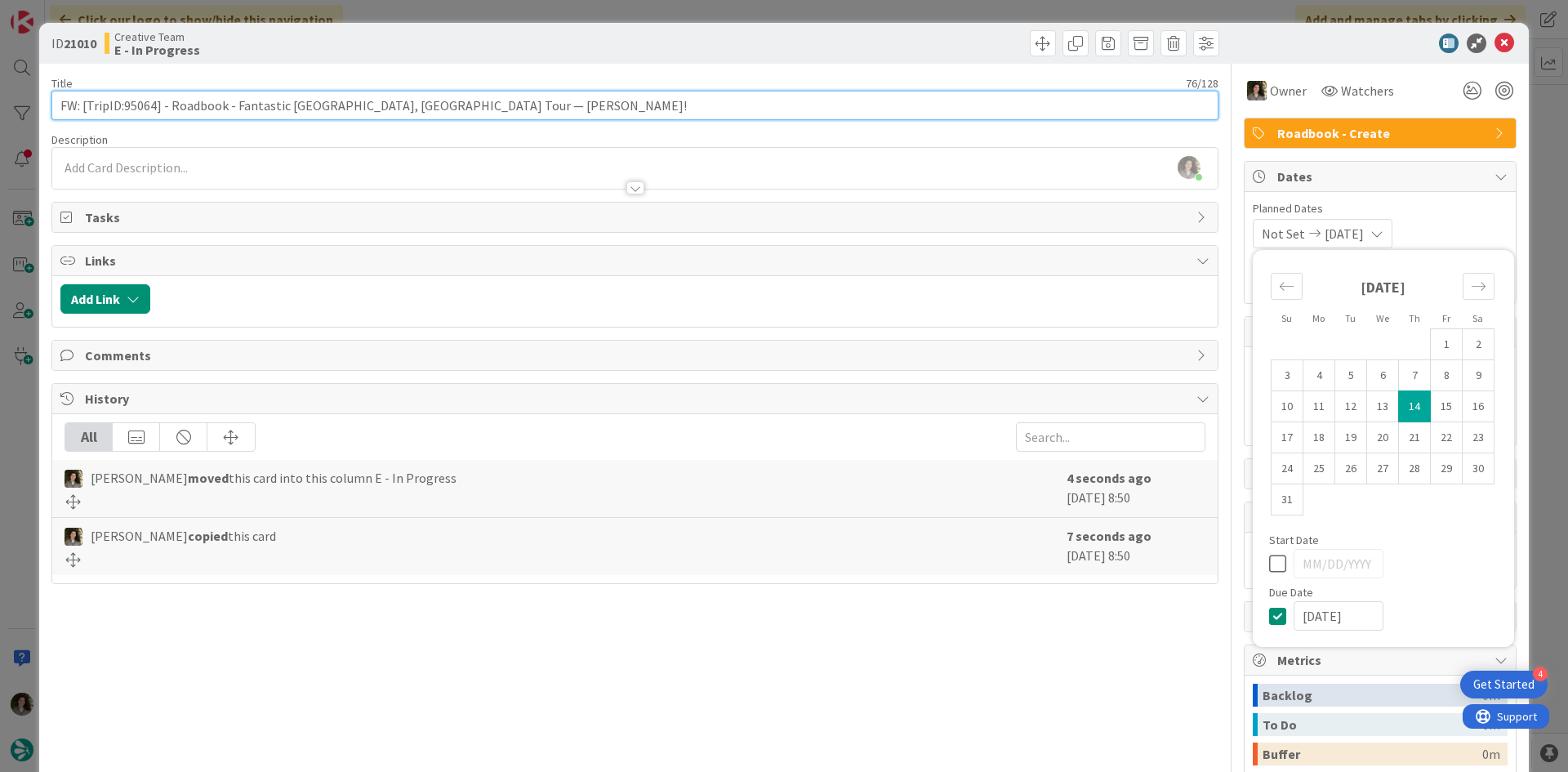
click at [558, 114] on input "FW: [TripID:95064] - Roadbook - Fantastic Portugal, Spain Tour — Jan Glover!" at bounding box center [635, 105] width 1167 height 29
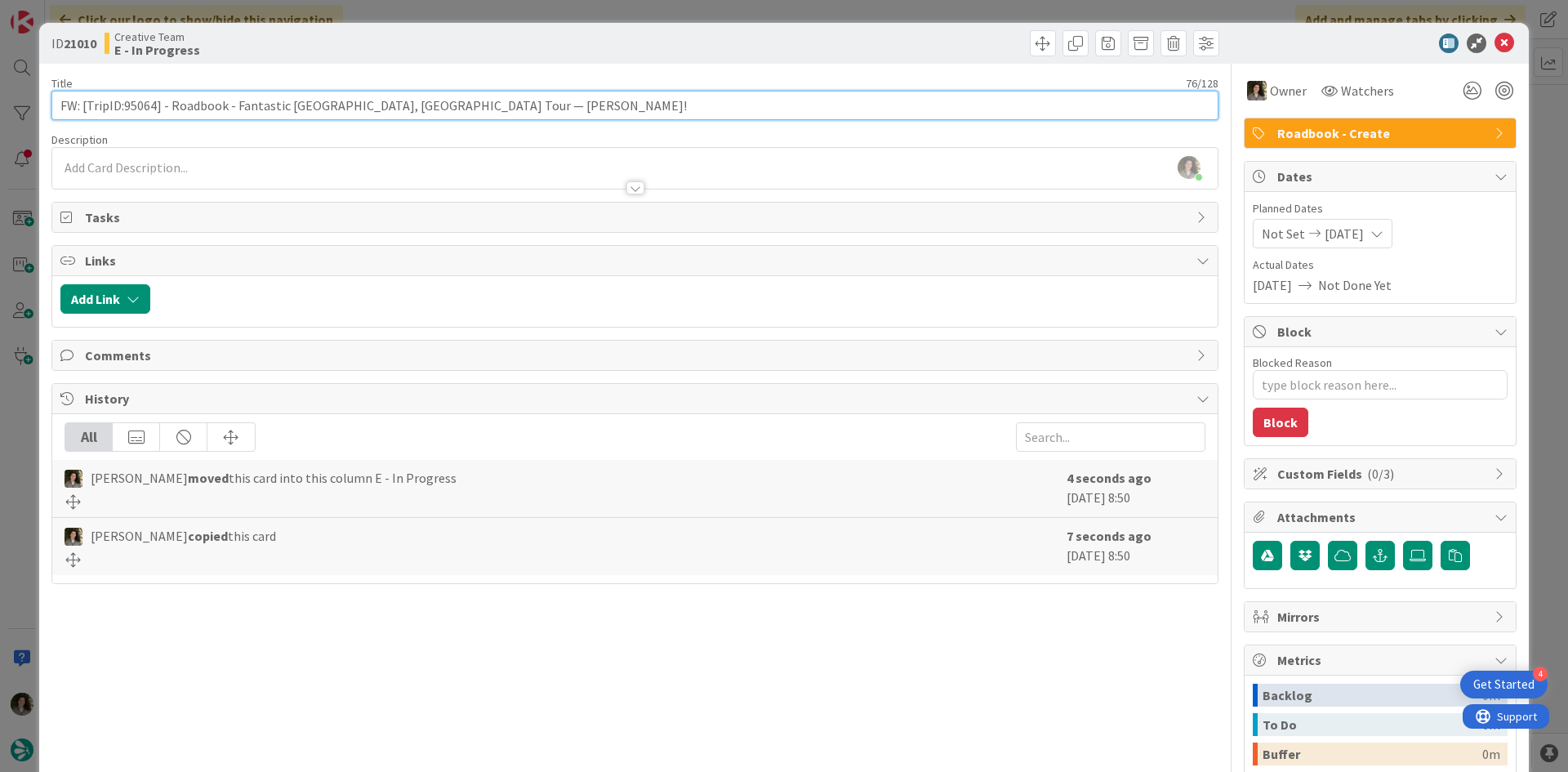
type input "FW: [TripID:95064] - Roadbook - Fantastic Portugal, Spain Tour — Jan Glover!"
type textarea "x"
type input "FW: [TripID:95064] - Roadbook - Fantastic Portugal, Spain Tour — Jan Glover! -"
type textarea "x"
type input "FW: [TripID:95064] - Roadbook - Fantastic Portugal, Spain Tour — Jan Glover! - …"
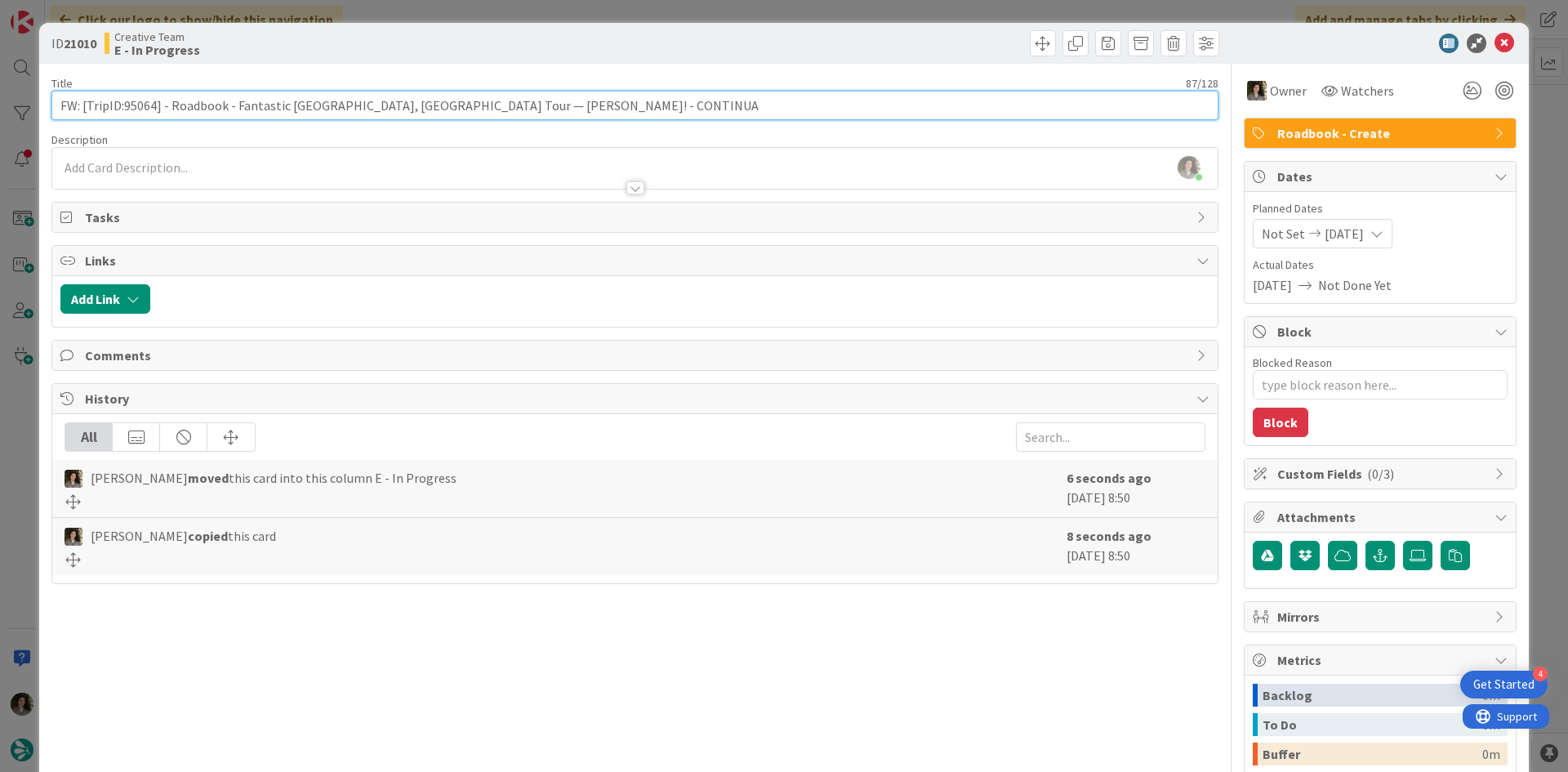
type textarea "x"
type input "FW: [TripID:95064] - Roadbook - Fantastic Portugal, Spain Tour — Jan Glover! - …"
type textarea "x"
type input "FW: [TripID:95064] - Roadbook - Fantastic Portugal, Spain Tour — Jan Glover! - …"
type textarea "x"
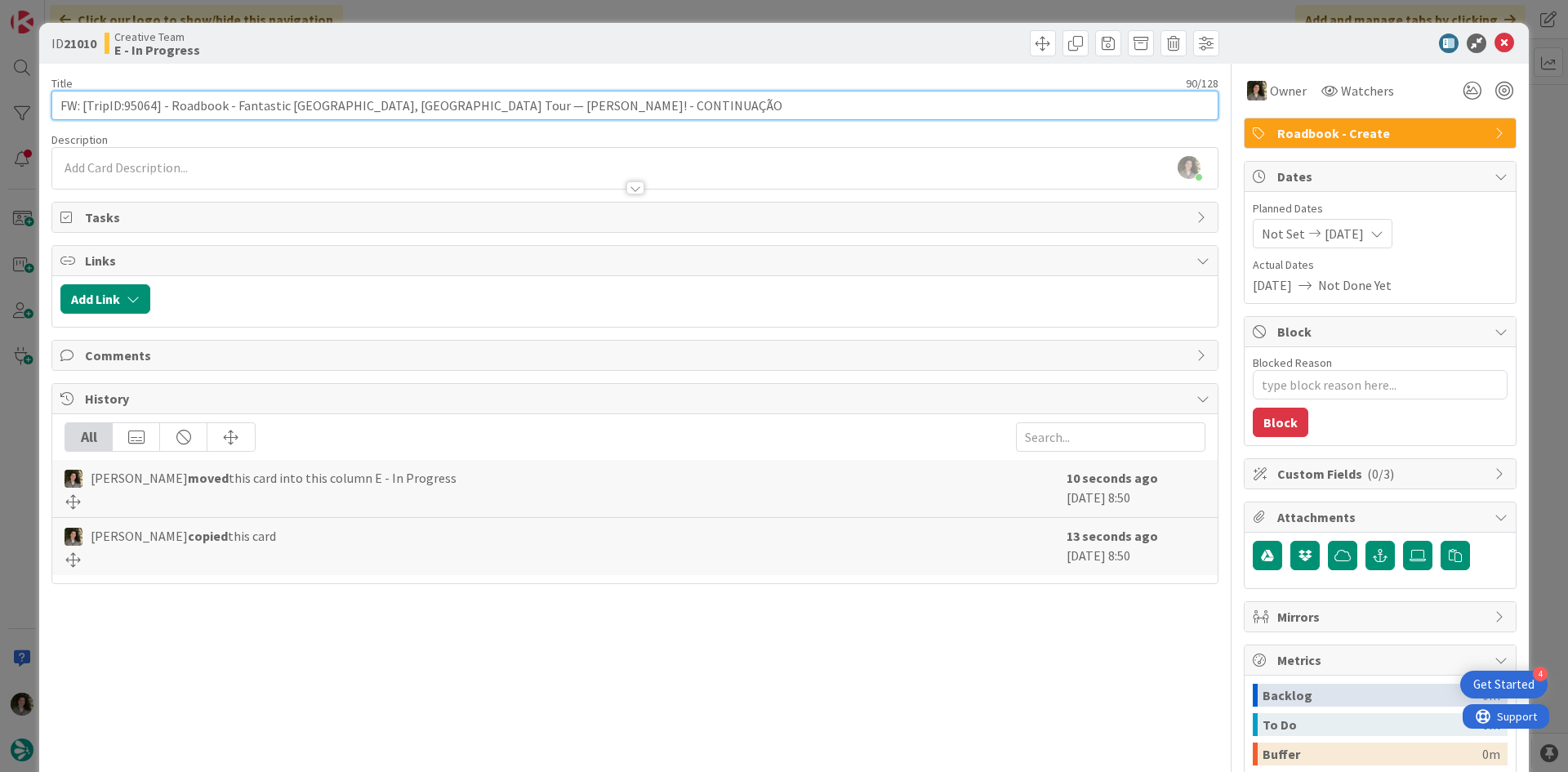
type input "FW: [TripID:95064] - Roadbook - Fantastic Portugal, Spain Tour — Jan Glover! - …"
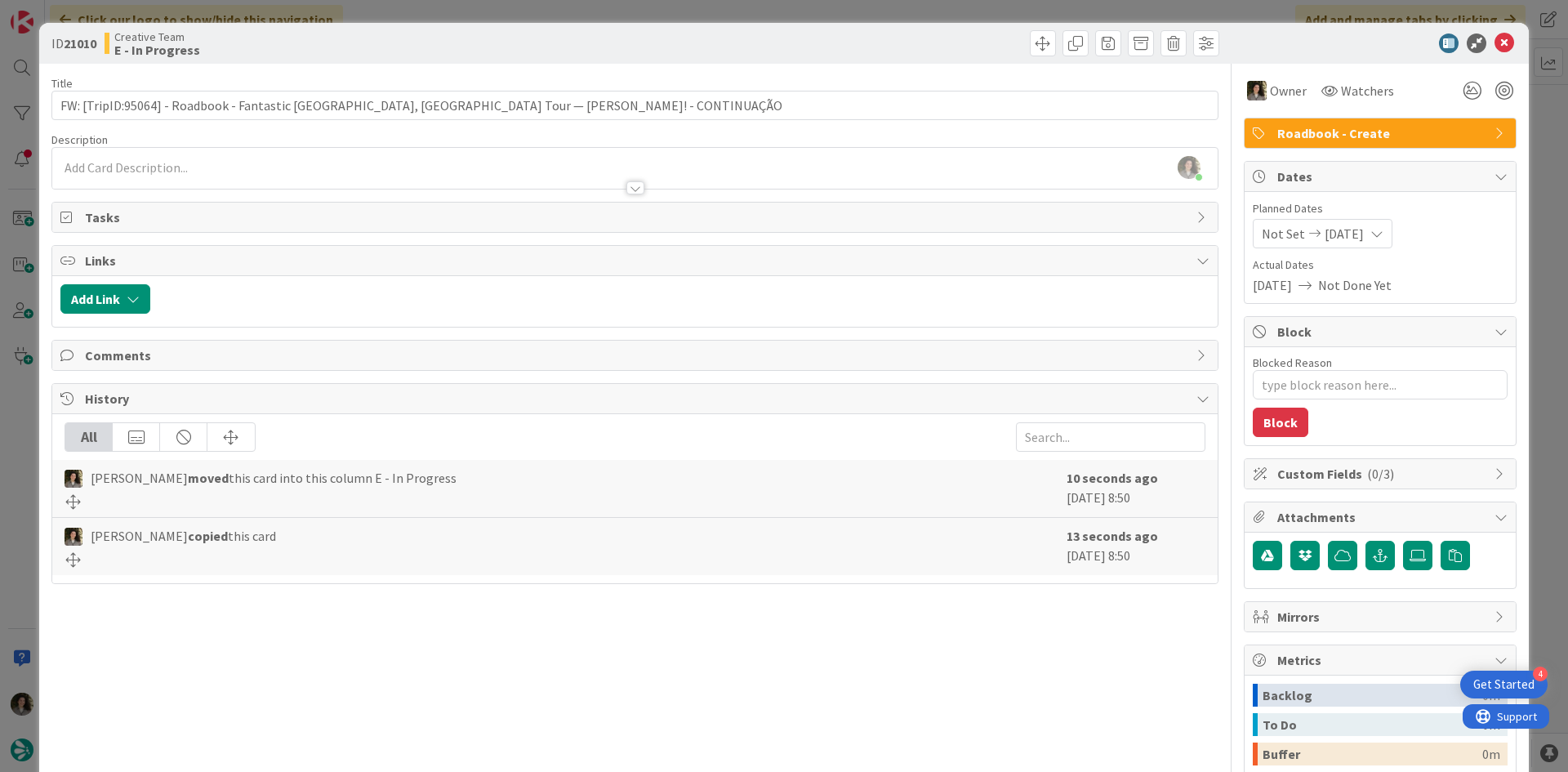
click at [653, 48] on div at bounding box center [930, 43] width 580 height 26
click at [1495, 43] on icon at bounding box center [1505, 43] width 20 height 20
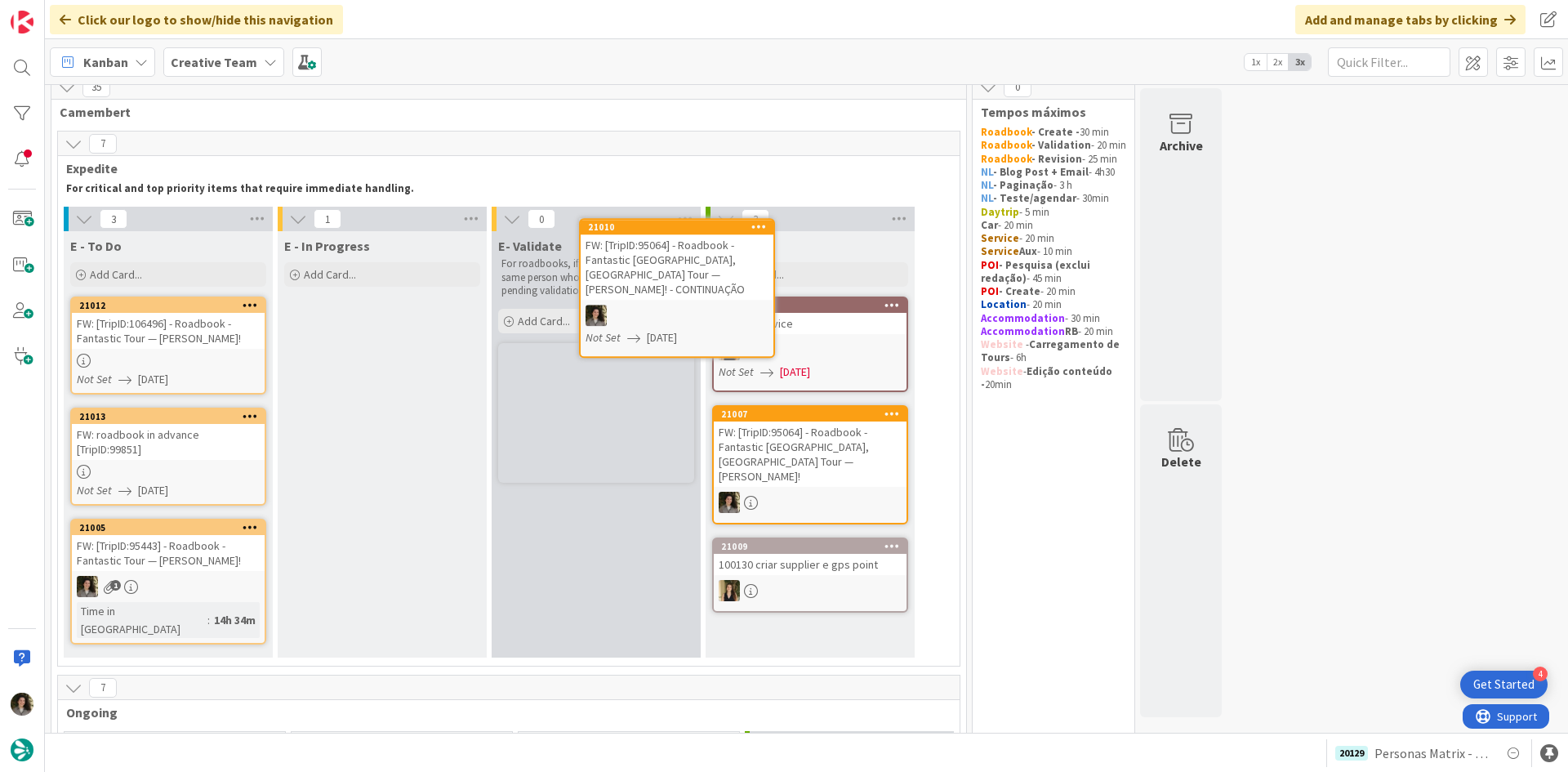
scroll to position [12, 0]
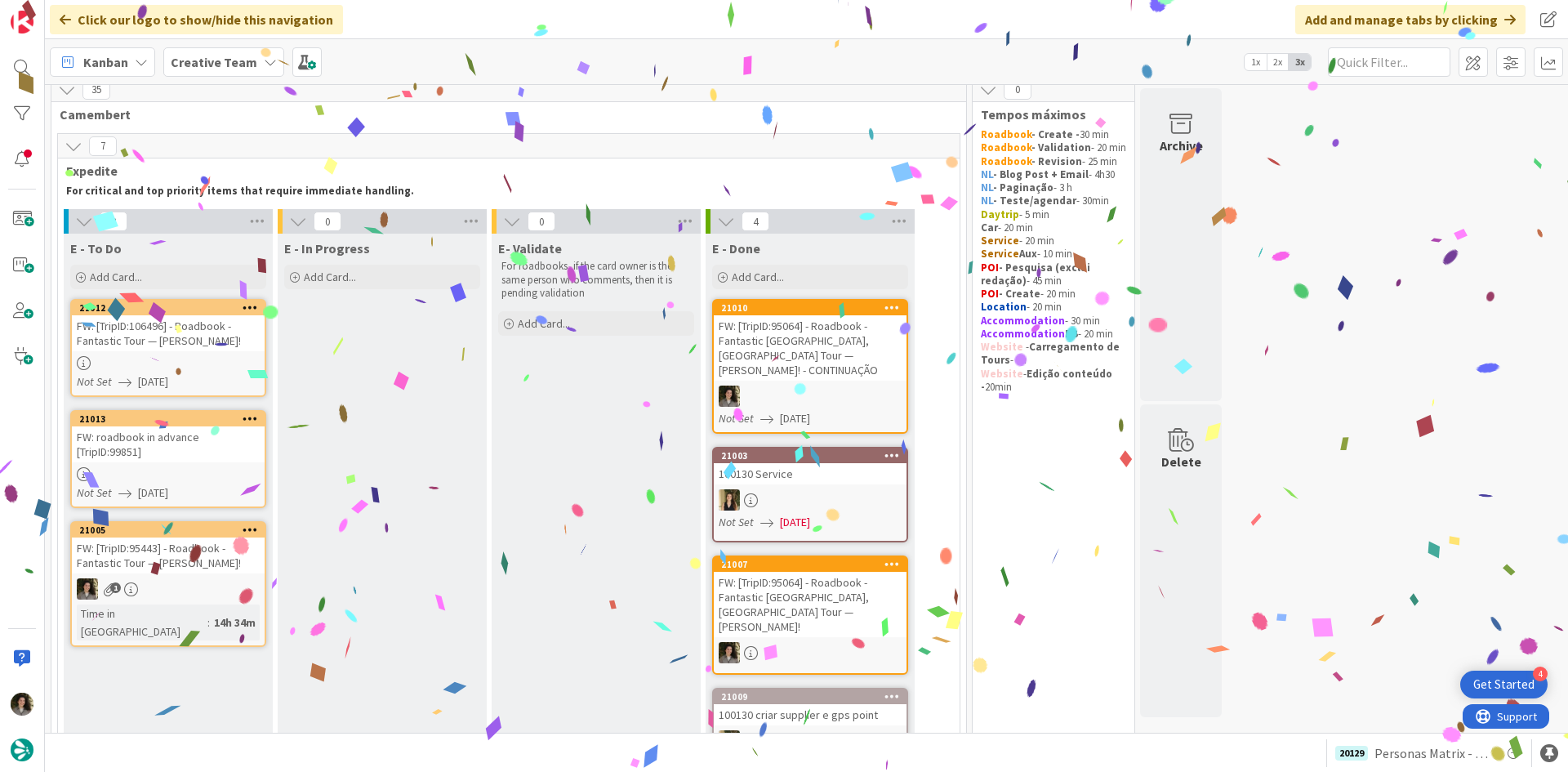
click at [802, 351] on div "FW: [TripID:95064] - Roadbook - Fantastic Portugal, Spain Tour — Jan Glover! - …" at bounding box center [810, 348] width 193 height 65
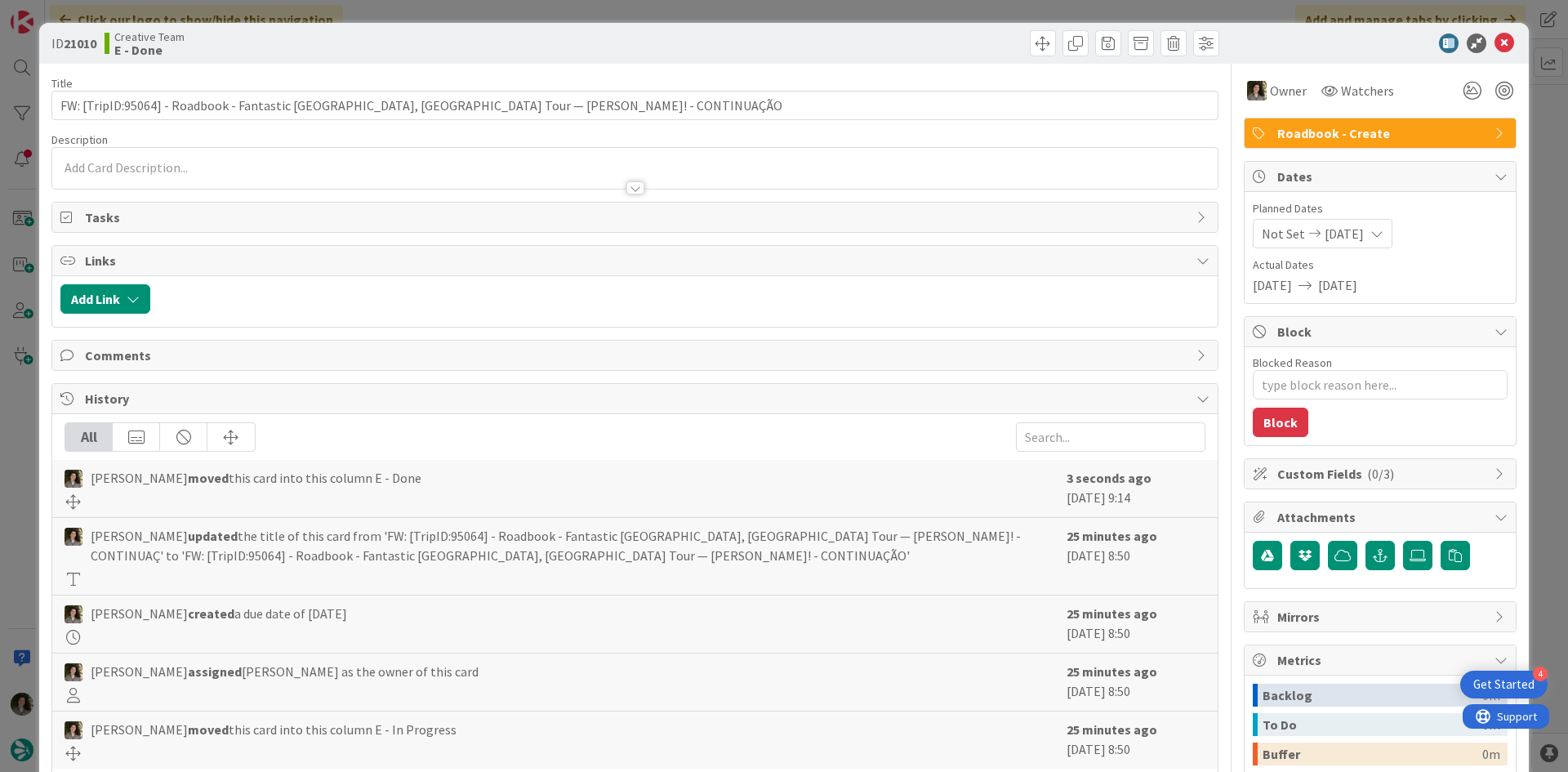
click at [1376, 138] on span "Roadbook - Create" at bounding box center [1381, 133] width 209 height 20
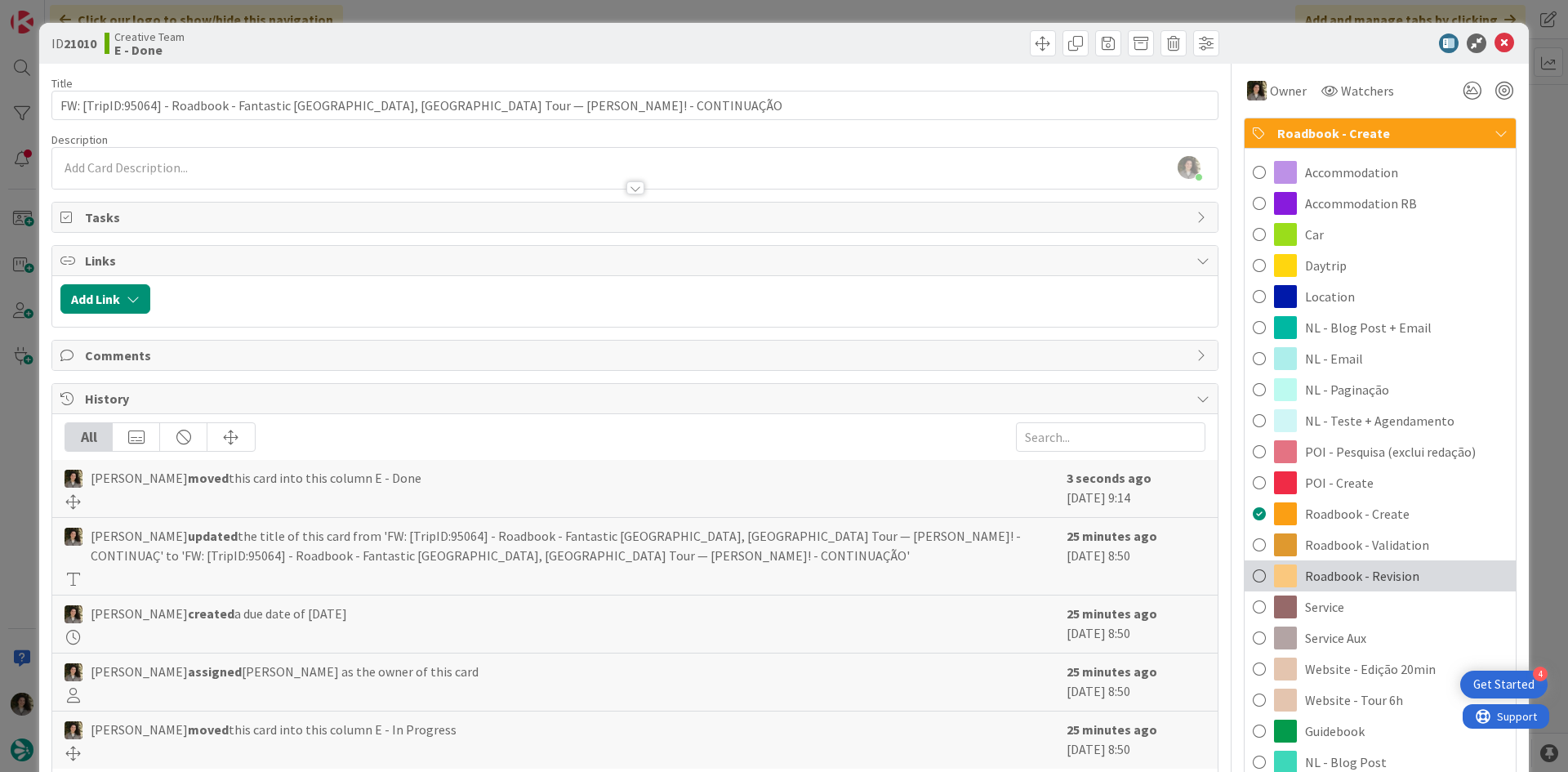
click at [1377, 576] on span "Roadbook - Revision" at bounding box center [1362, 576] width 114 height 20
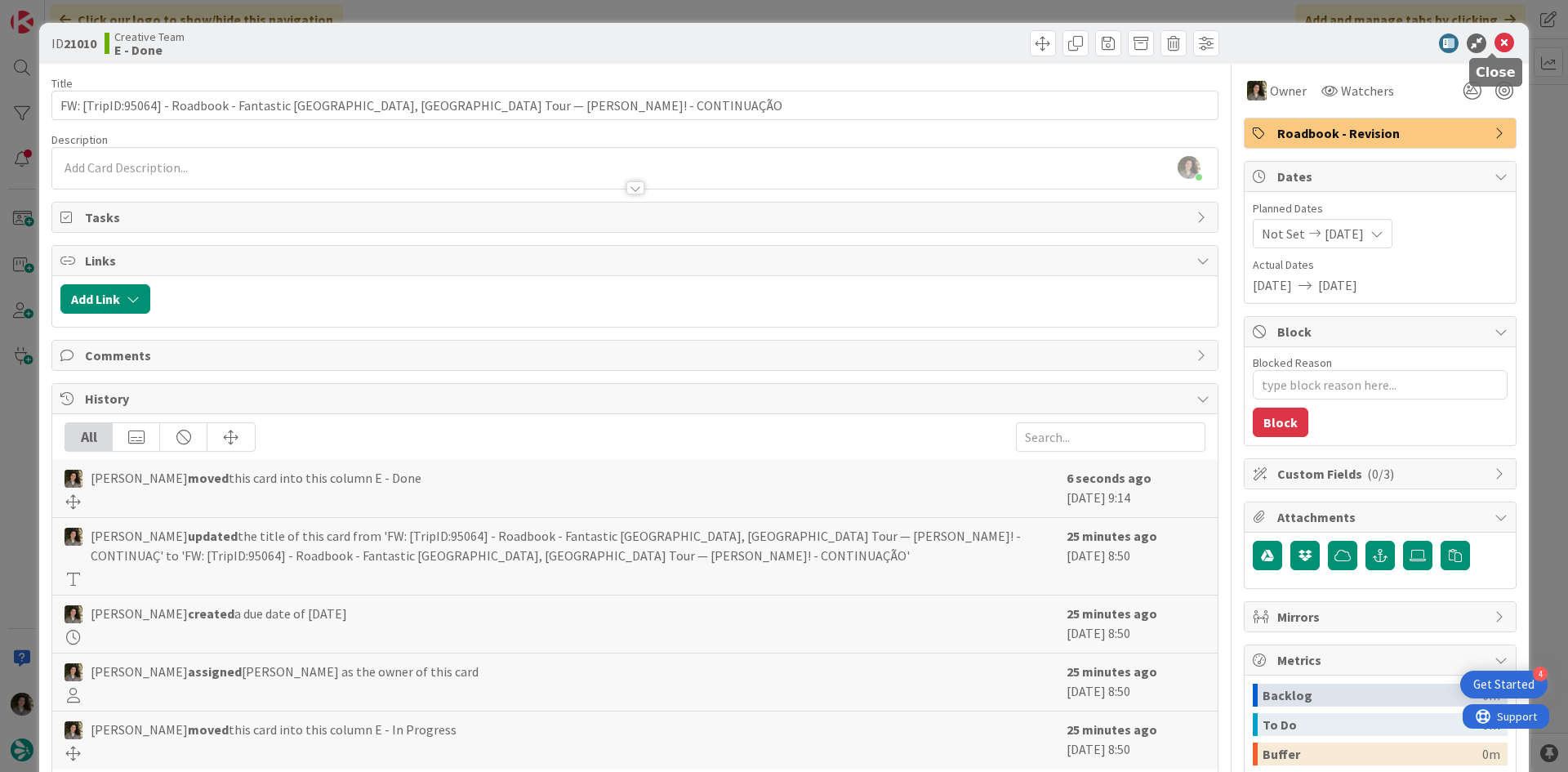
click at [1495, 43] on icon at bounding box center [1505, 43] width 20 height 20
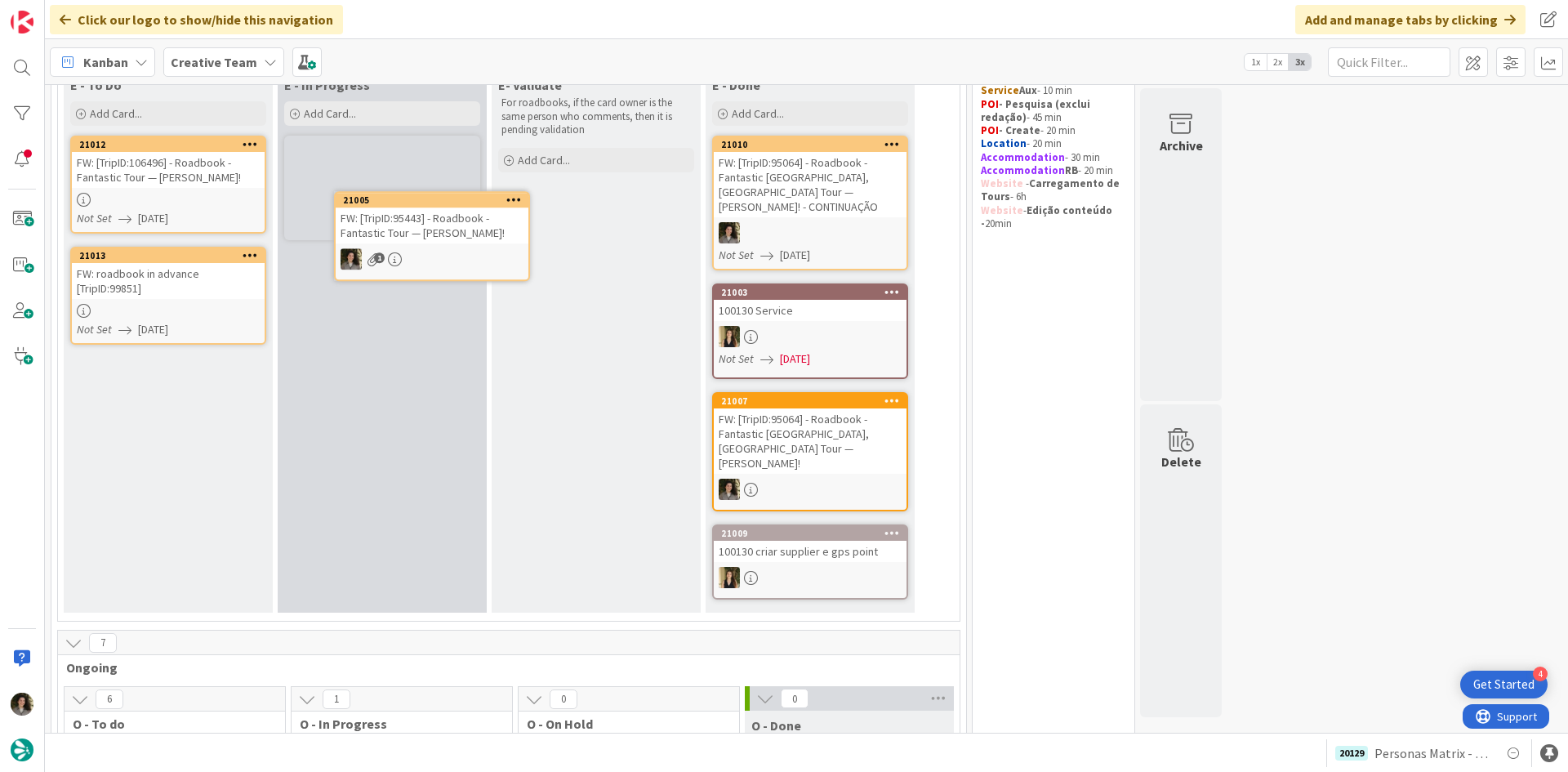
scroll to position [145, 0]
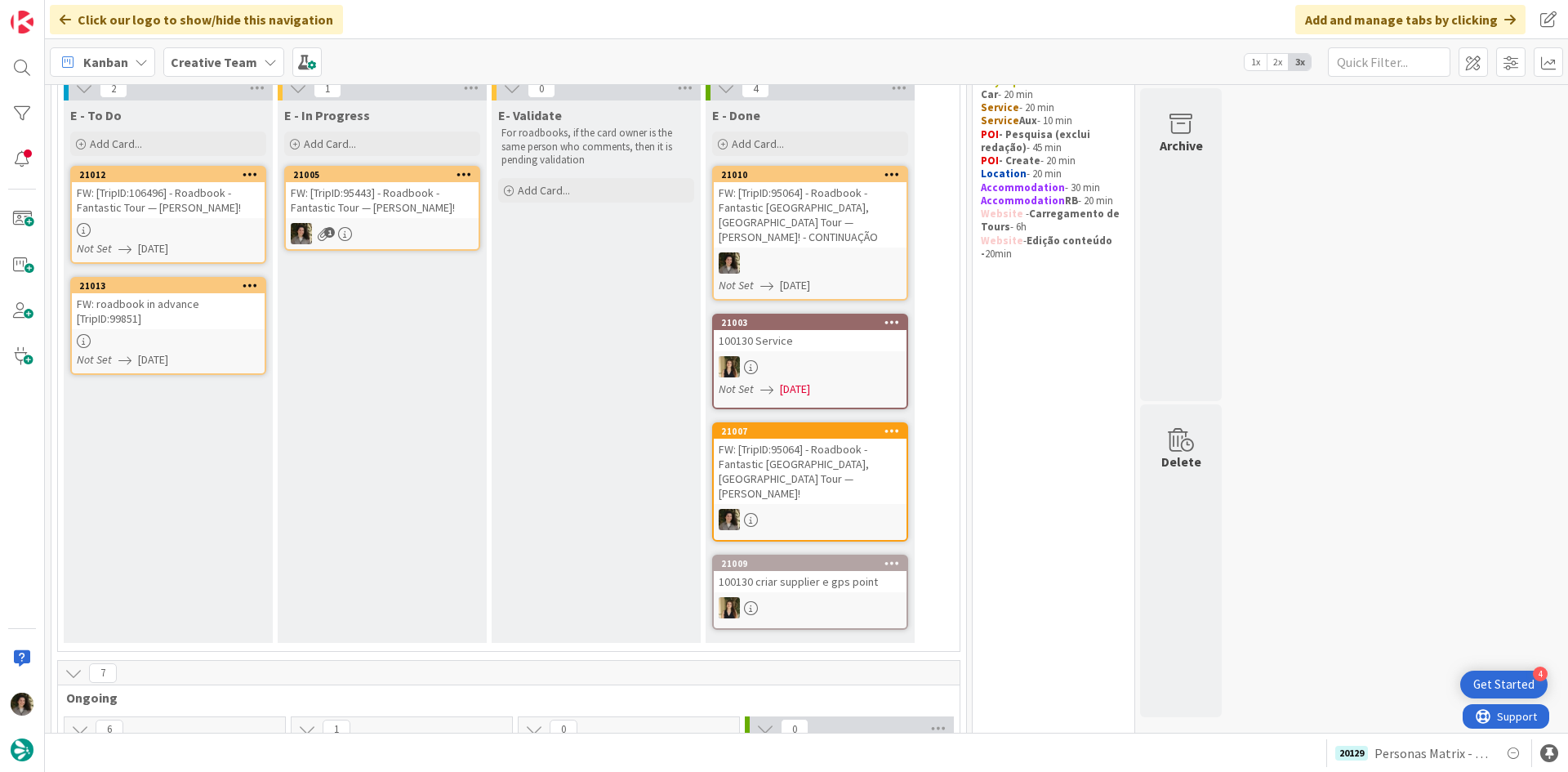
click at [210, 317] on div "FW: roadbook in advance [TripID:99851]" at bounding box center [168, 312] width 193 height 36
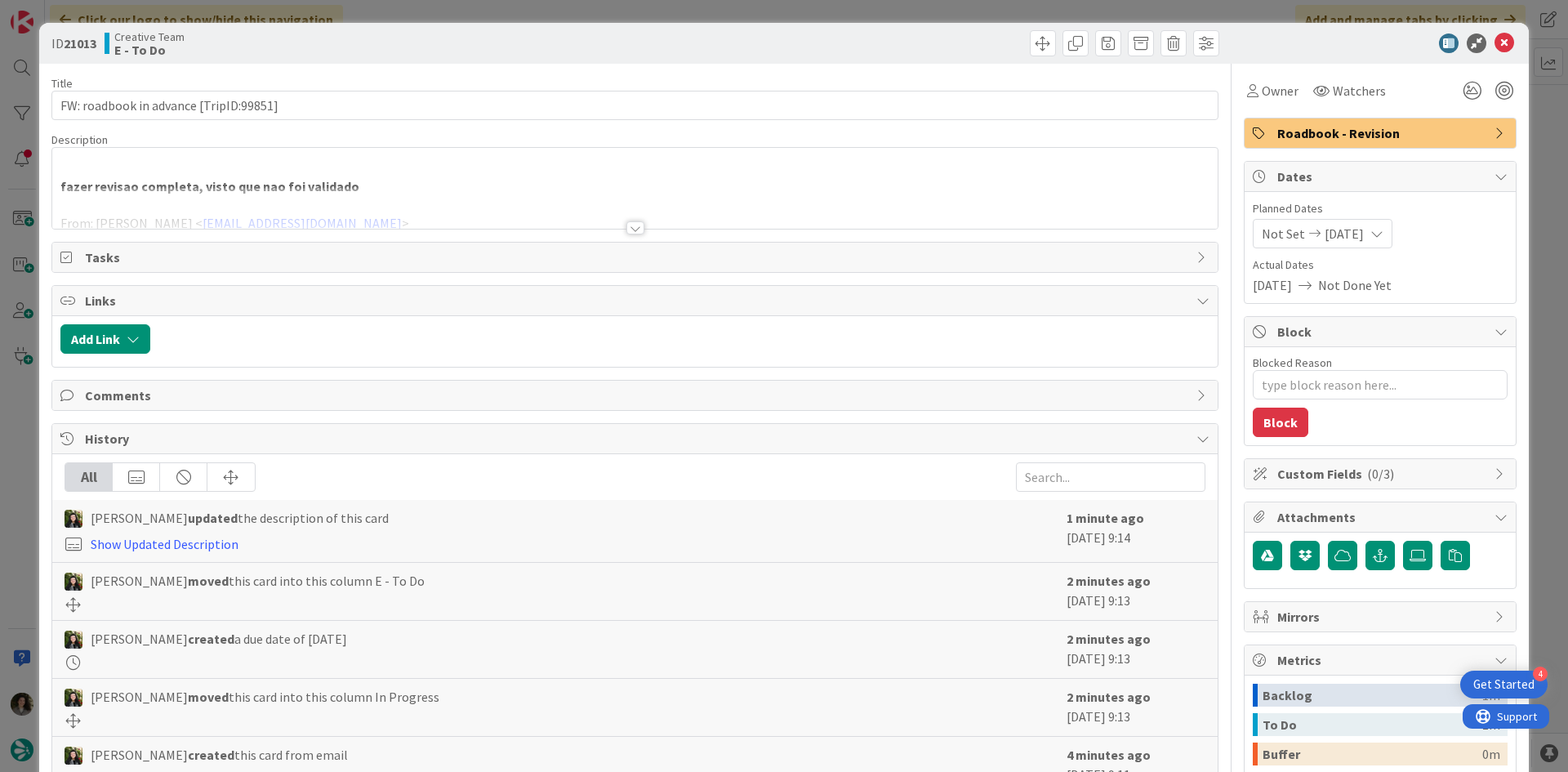
click at [626, 222] on div at bounding box center [635, 227] width 18 height 13
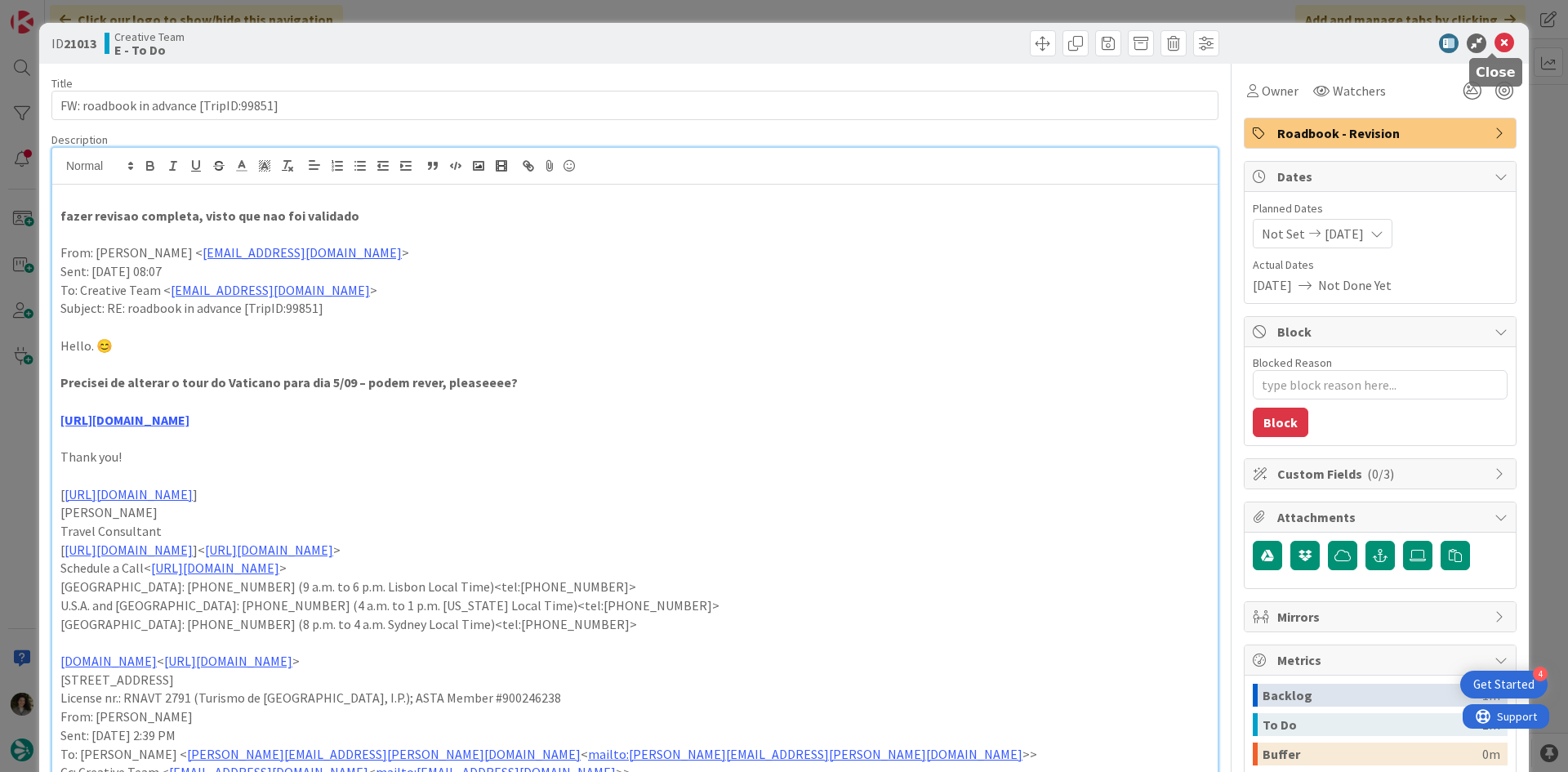
click at [1495, 50] on icon at bounding box center [1505, 43] width 20 height 20
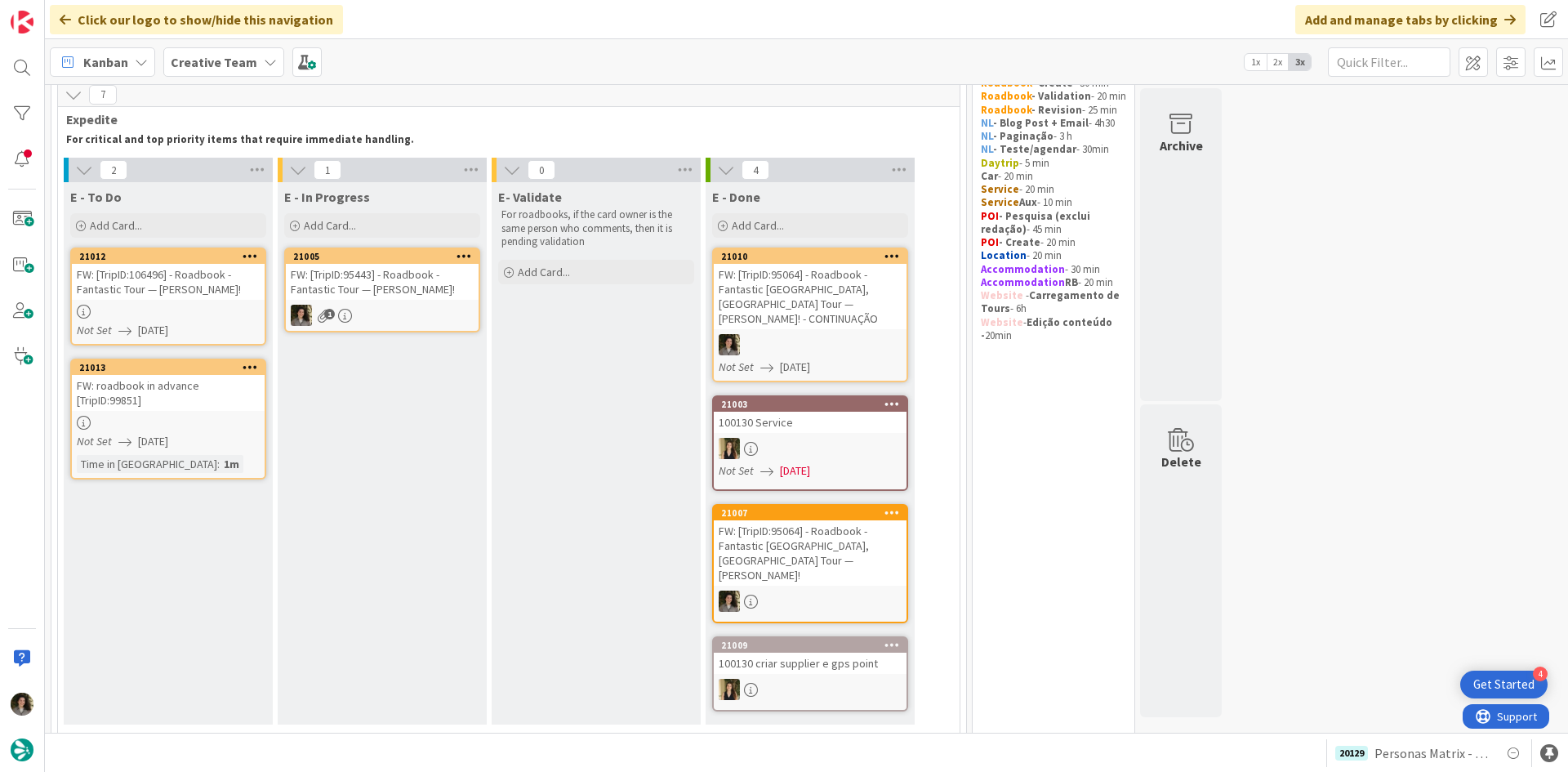
click at [164, 287] on div "FW: [TripID:106496] - Roadbook - Fantastic Tour — Kathi Karp!" at bounding box center [168, 282] width 193 height 36
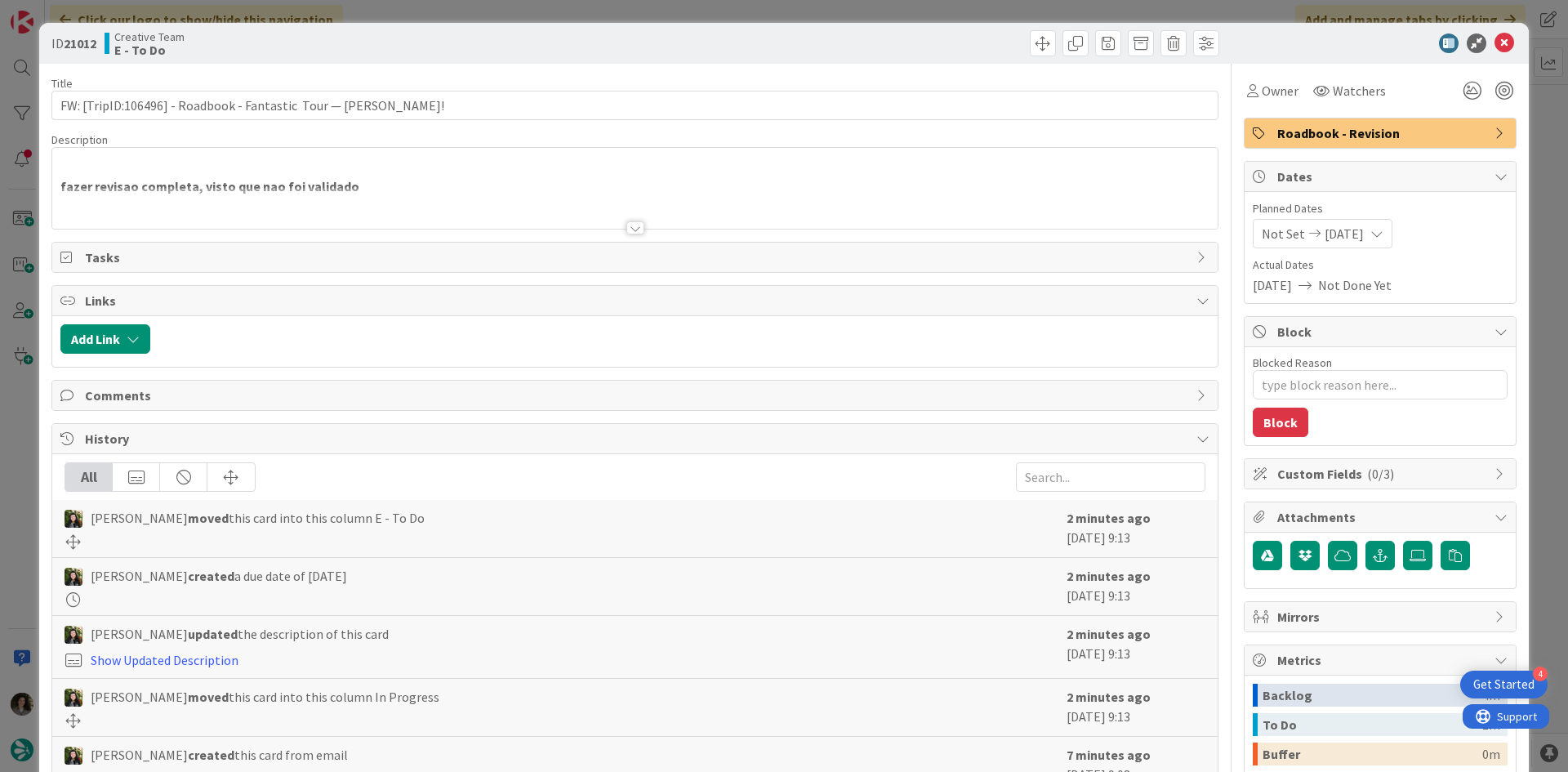
click at [626, 227] on div at bounding box center [635, 227] width 18 height 13
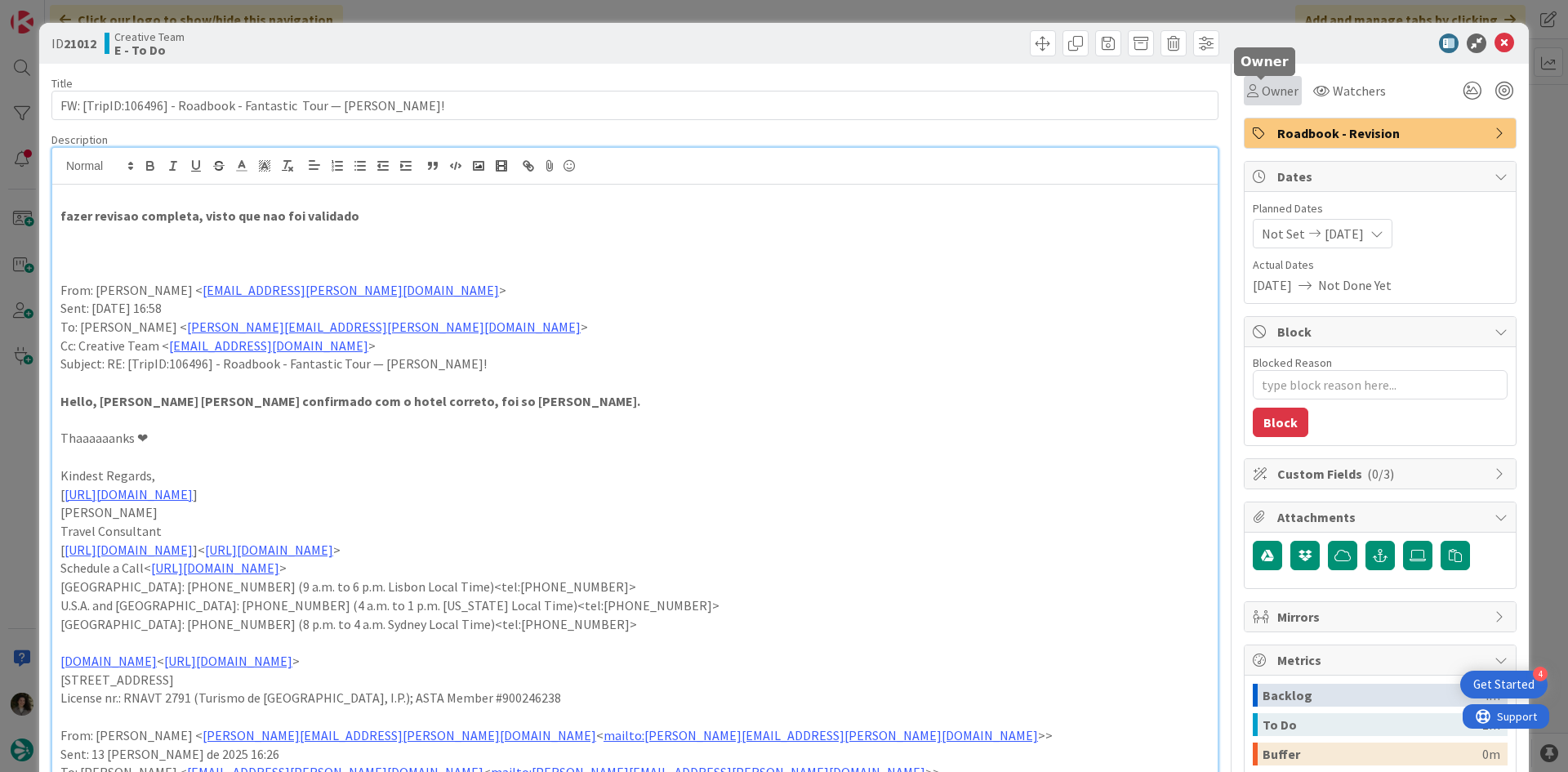
click at [1267, 87] on span "Owner" at bounding box center [1280, 91] width 37 height 20
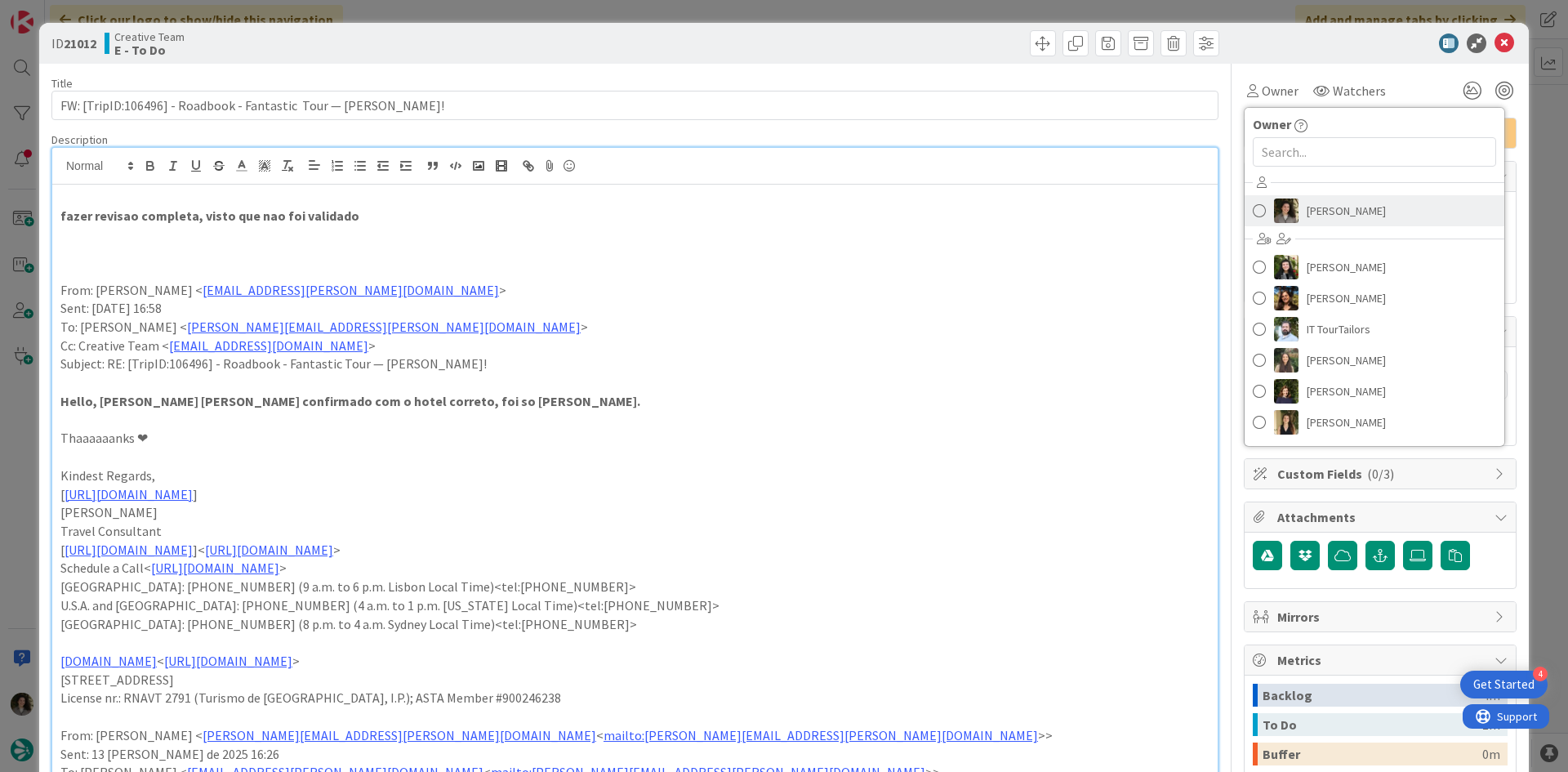
click at [1350, 211] on span "[PERSON_NAME]" at bounding box center [1346, 210] width 79 height 24
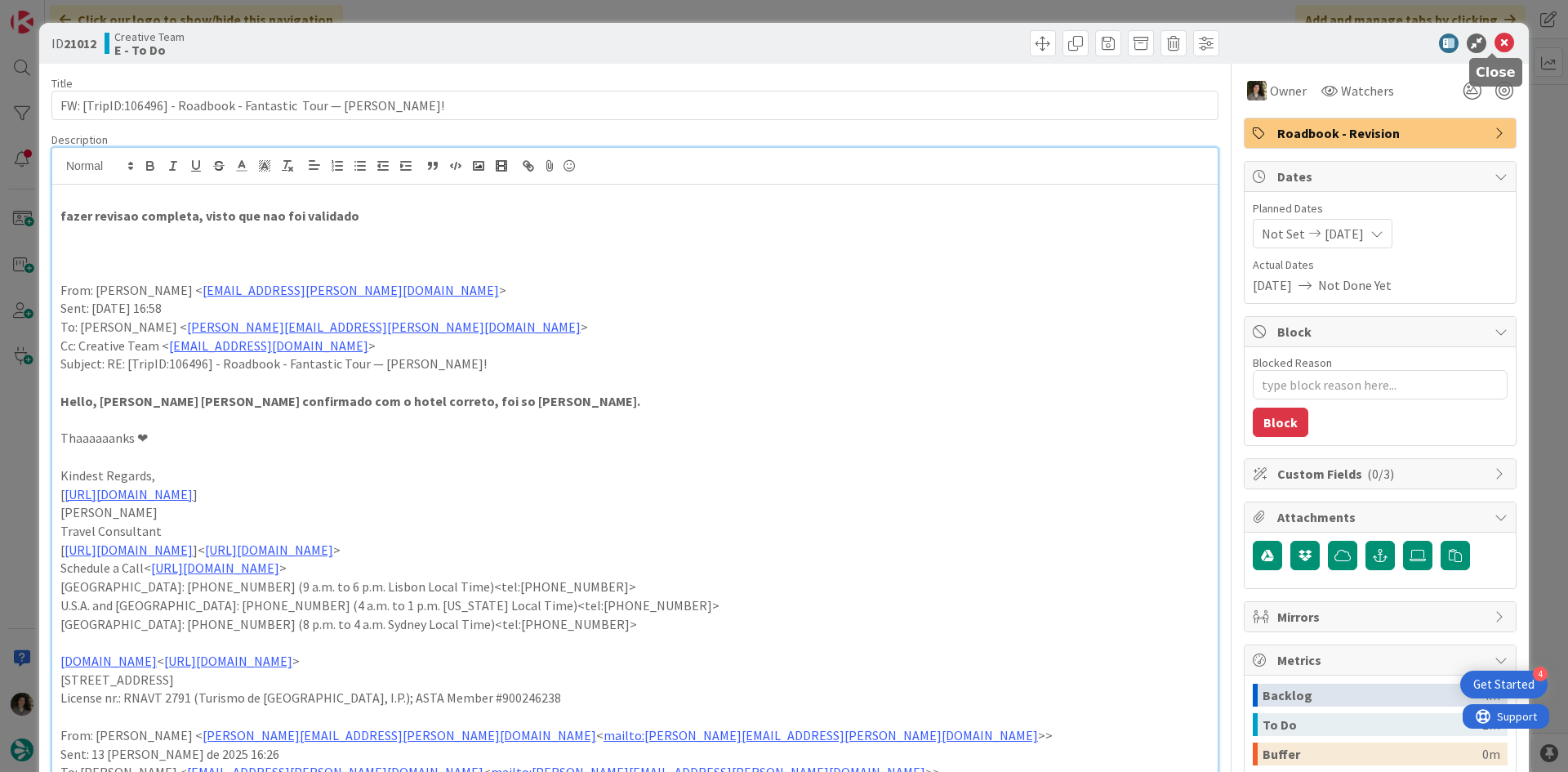
click at [1495, 36] on icon at bounding box center [1505, 43] width 20 height 20
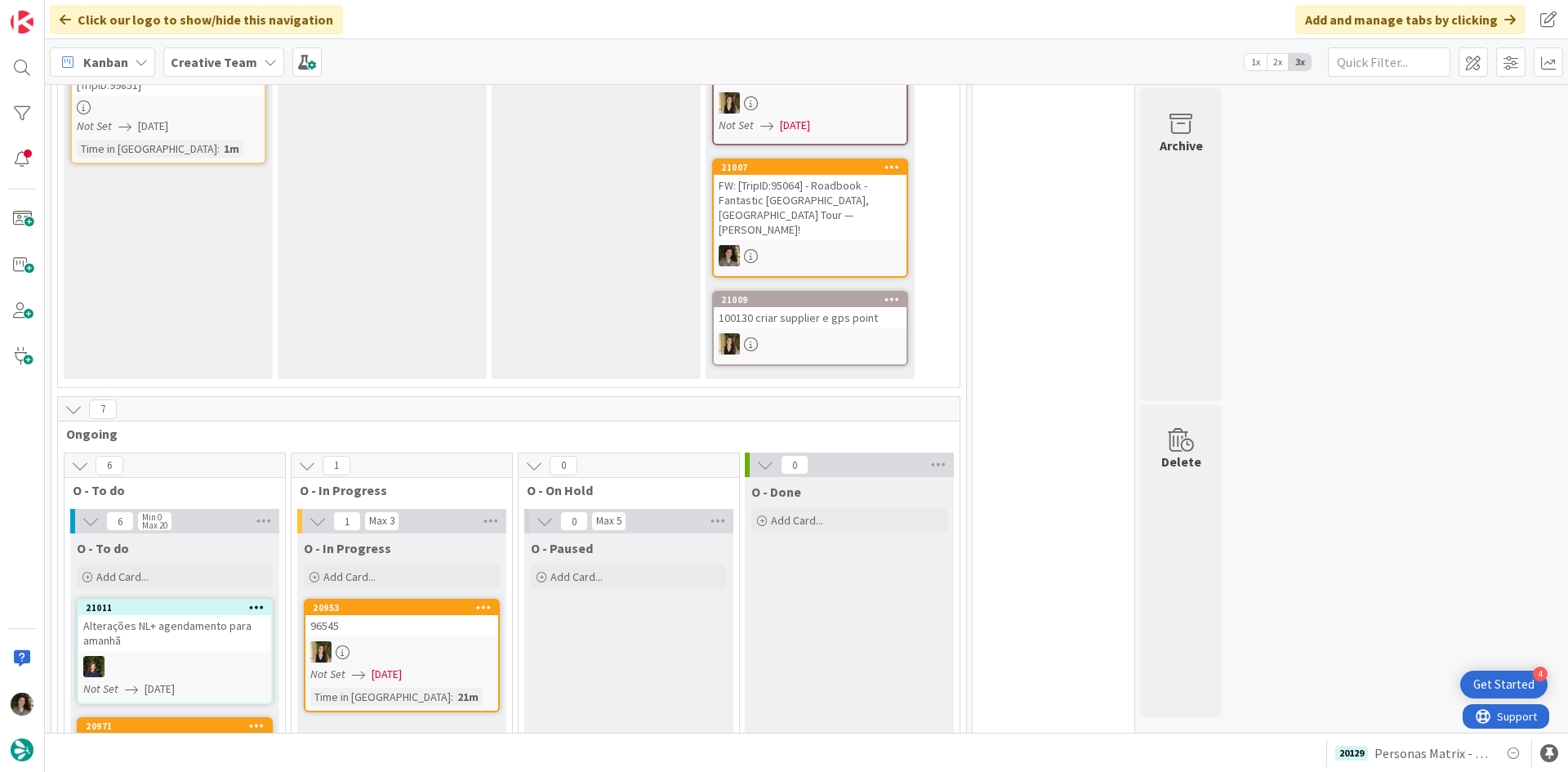
click at [814, 195] on div "FW: [TripID:95064] - Roadbook - Fantastic Portugal, Spain Tour — Jan Glover!" at bounding box center [810, 207] width 193 height 65
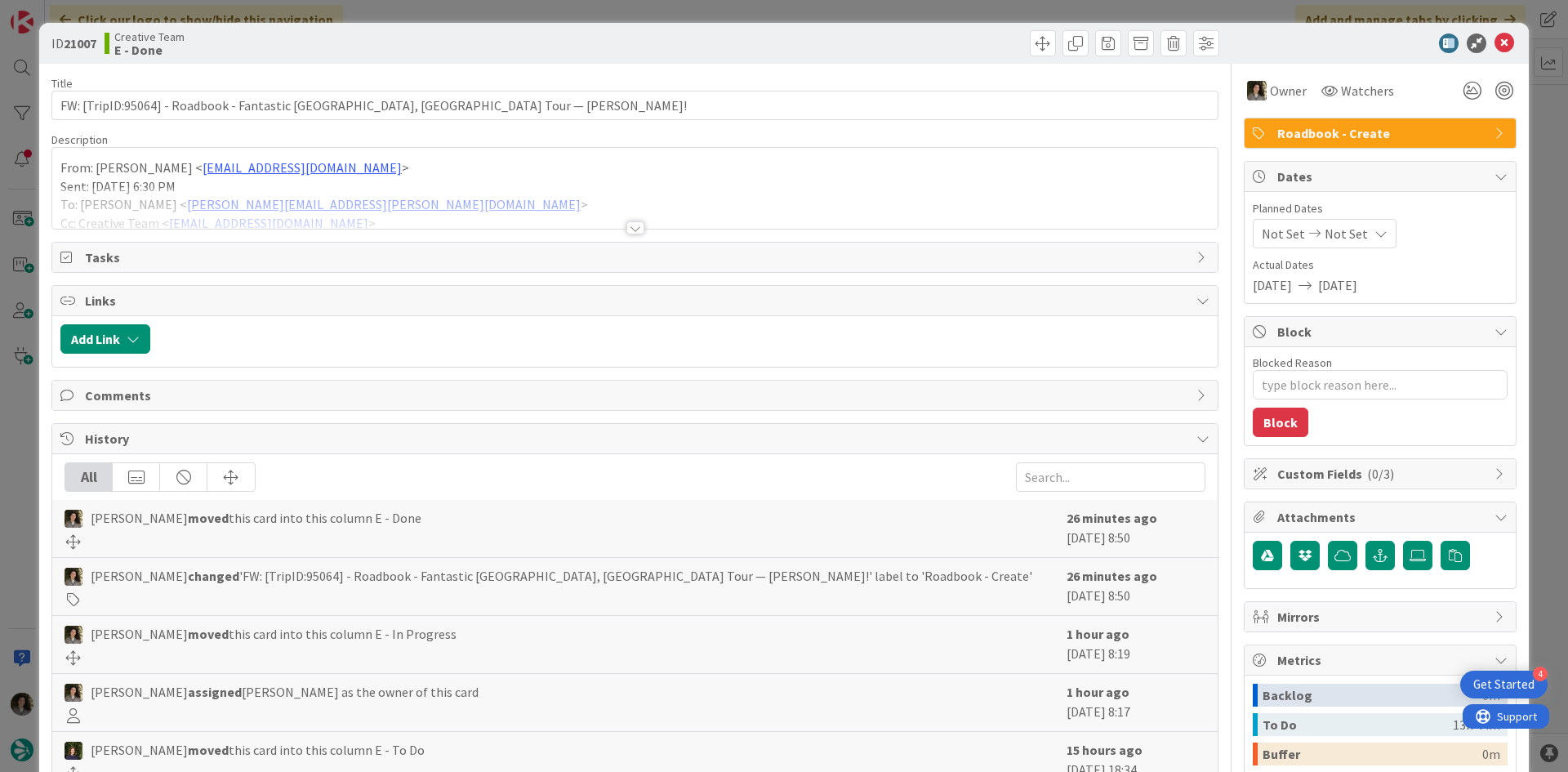
click at [630, 224] on div at bounding box center [635, 227] width 18 height 13
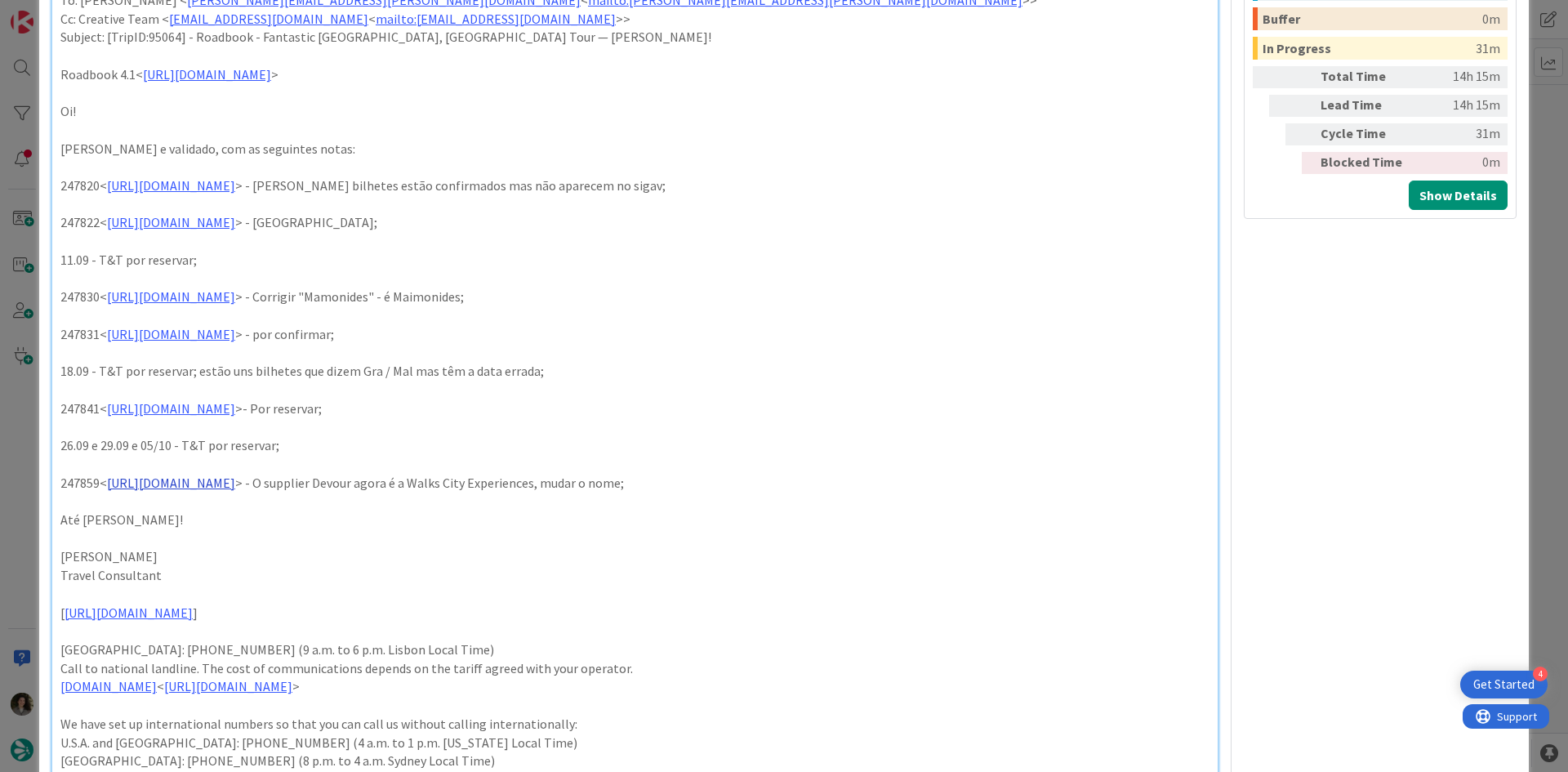
click at [236, 475] on link "https://appweb.tourtailors.com/sigav/#Voucher/view/255492" at bounding box center [170, 483] width 128 height 16
click at [276, 489] on link "https://appweb.tourtailors.com/sigav/#Voucher/view/255492" at bounding box center [230, 495] width 111 height 21
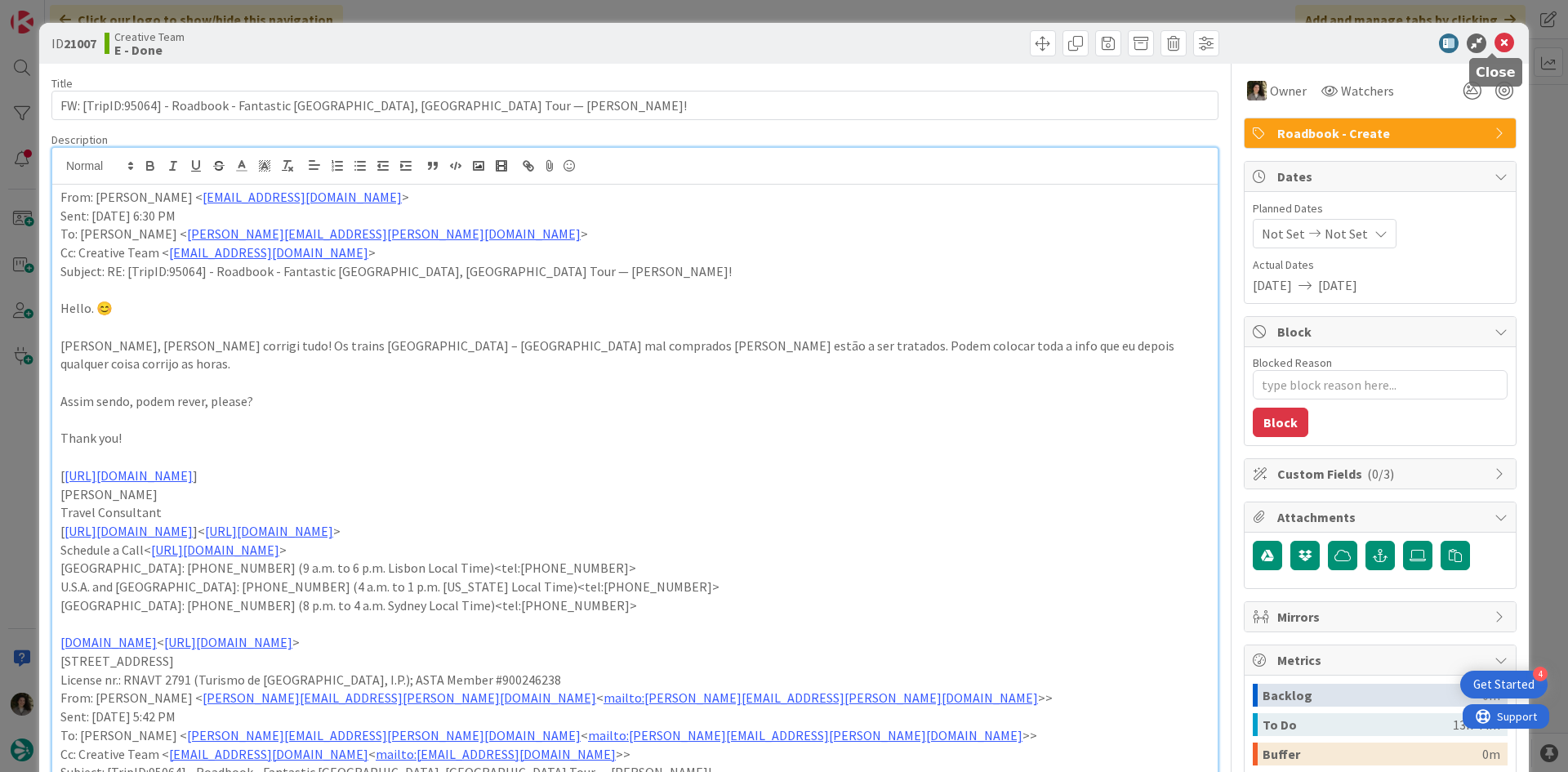
drag, startPoint x: 1492, startPoint y: 43, endPoint x: 1256, endPoint y: 112, distance: 245.9
click at [1495, 43] on icon at bounding box center [1505, 43] width 20 height 20
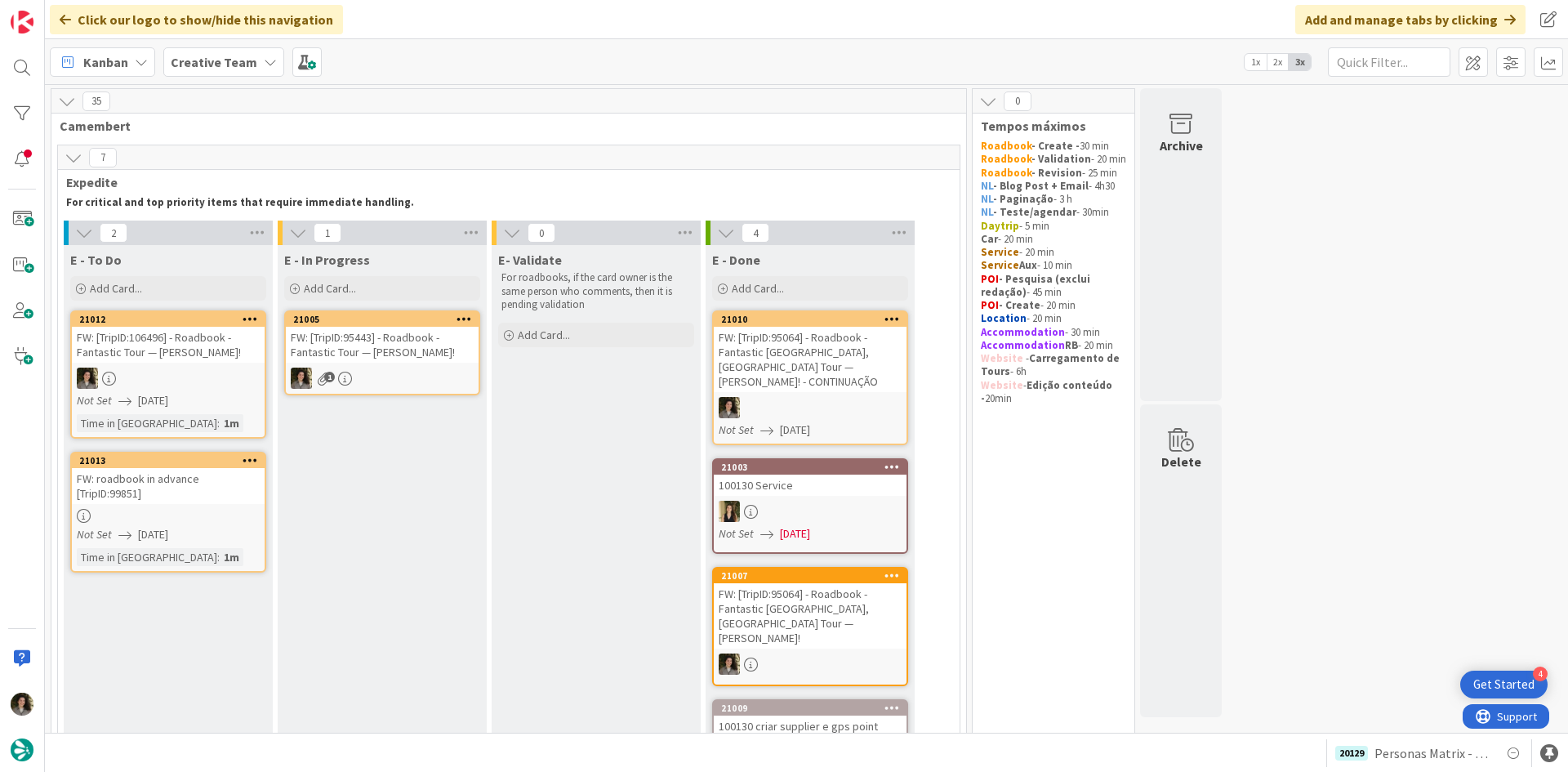
click at [364, 364] on link "21005 FW: [TripID:95443] - Roadbook - Fantastic Tour — Jacalyn Schubbe! 1" at bounding box center [382, 352] width 196 height 85
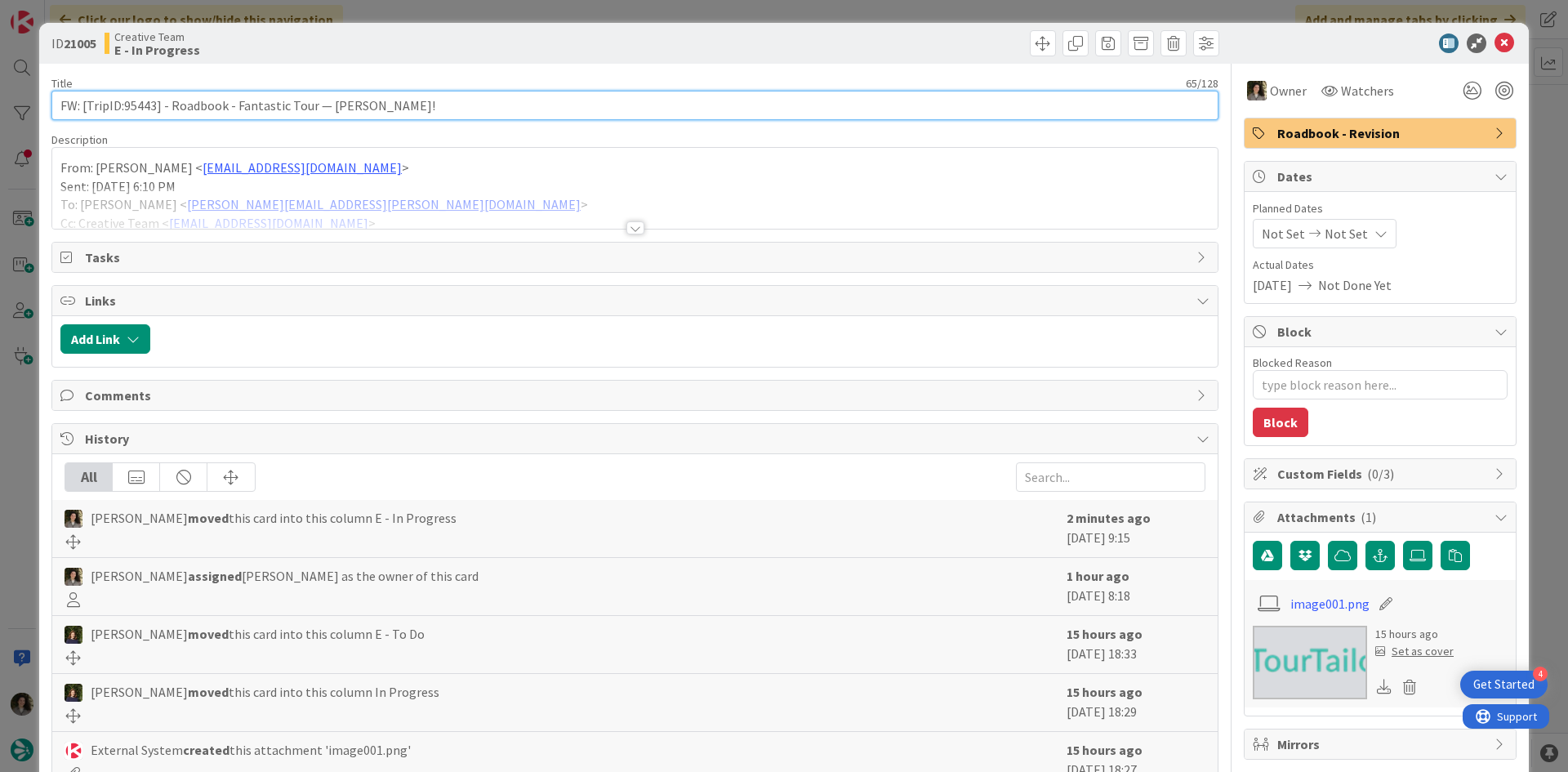
drag, startPoint x: 155, startPoint y: 108, endPoint x: 126, endPoint y: 100, distance: 30.1
click at [126, 100] on input "FW: [TripID:95443] - Roadbook - Fantastic Tour — Jacalyn Schubbe!" at bounding box center [635, 105] width 1167 height 29
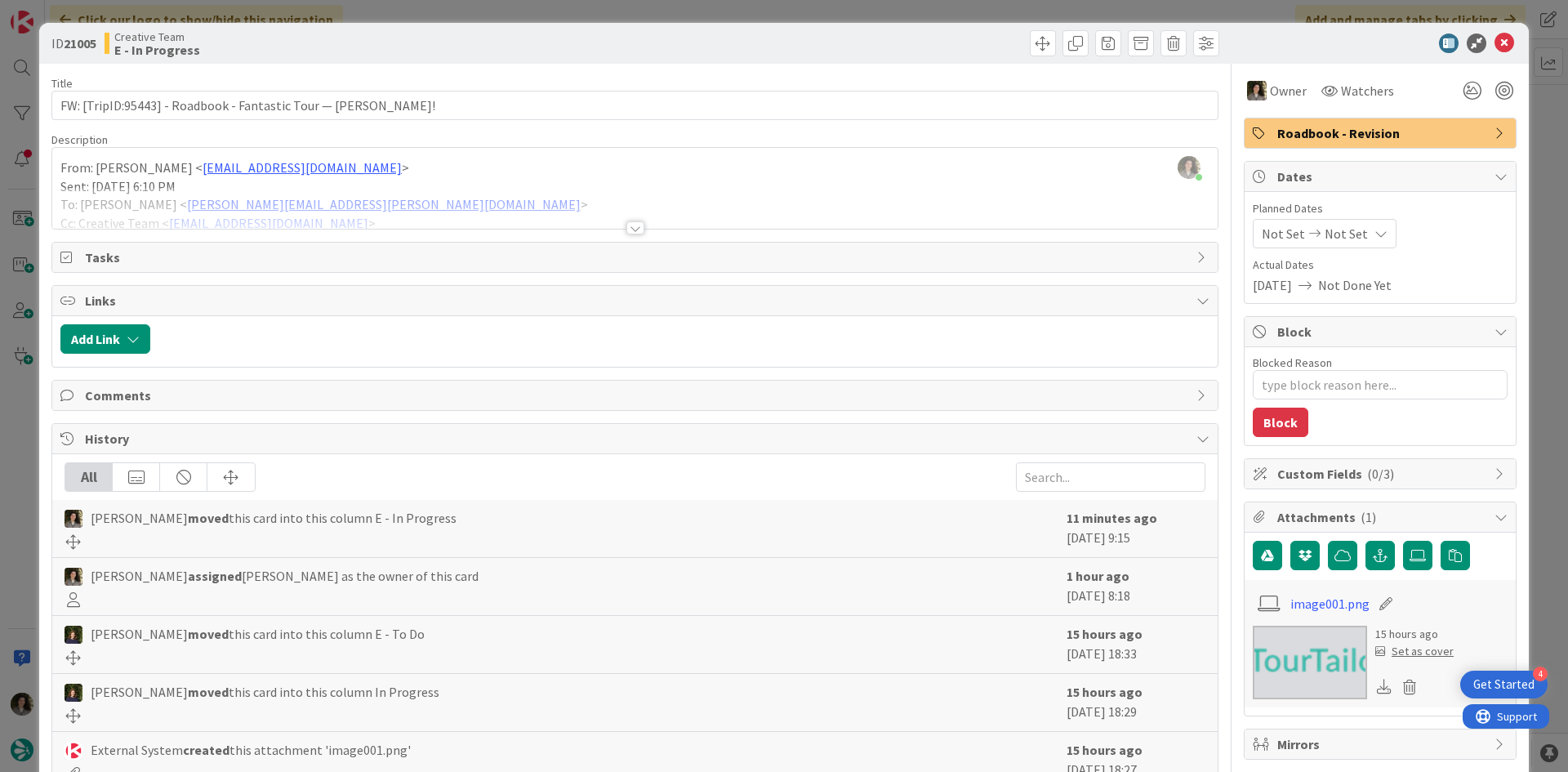
click at [631, 227] on div at bounding box center [635, 227] width 18 height 13
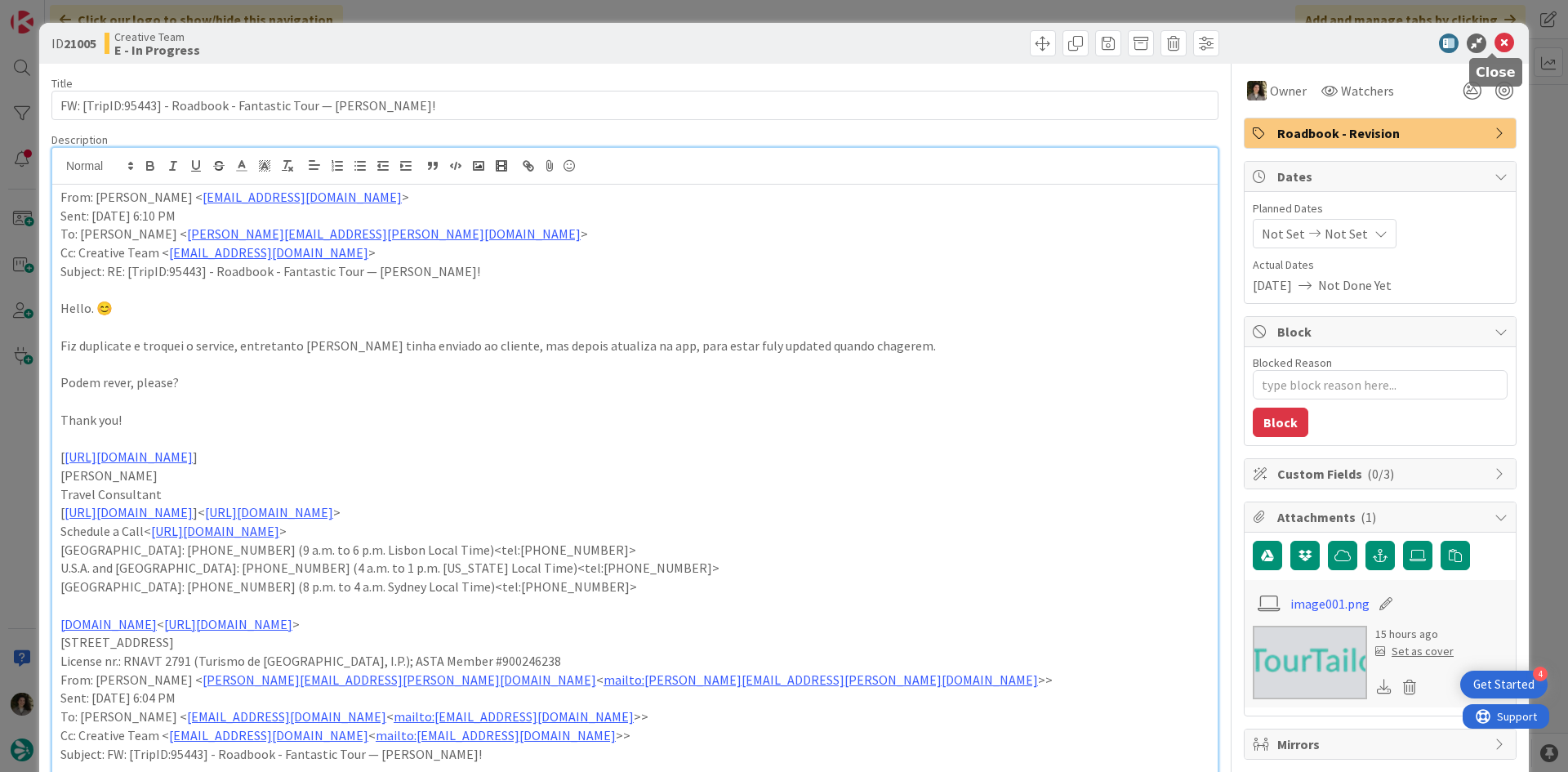
drag, startPoint x: 1497, startPoint y: 41, endPoint x: 1489, endPoint y: 45, distance: 8.9
click at [1497, 41] on icon at bounding box center [1505, 43] width 20 height 20
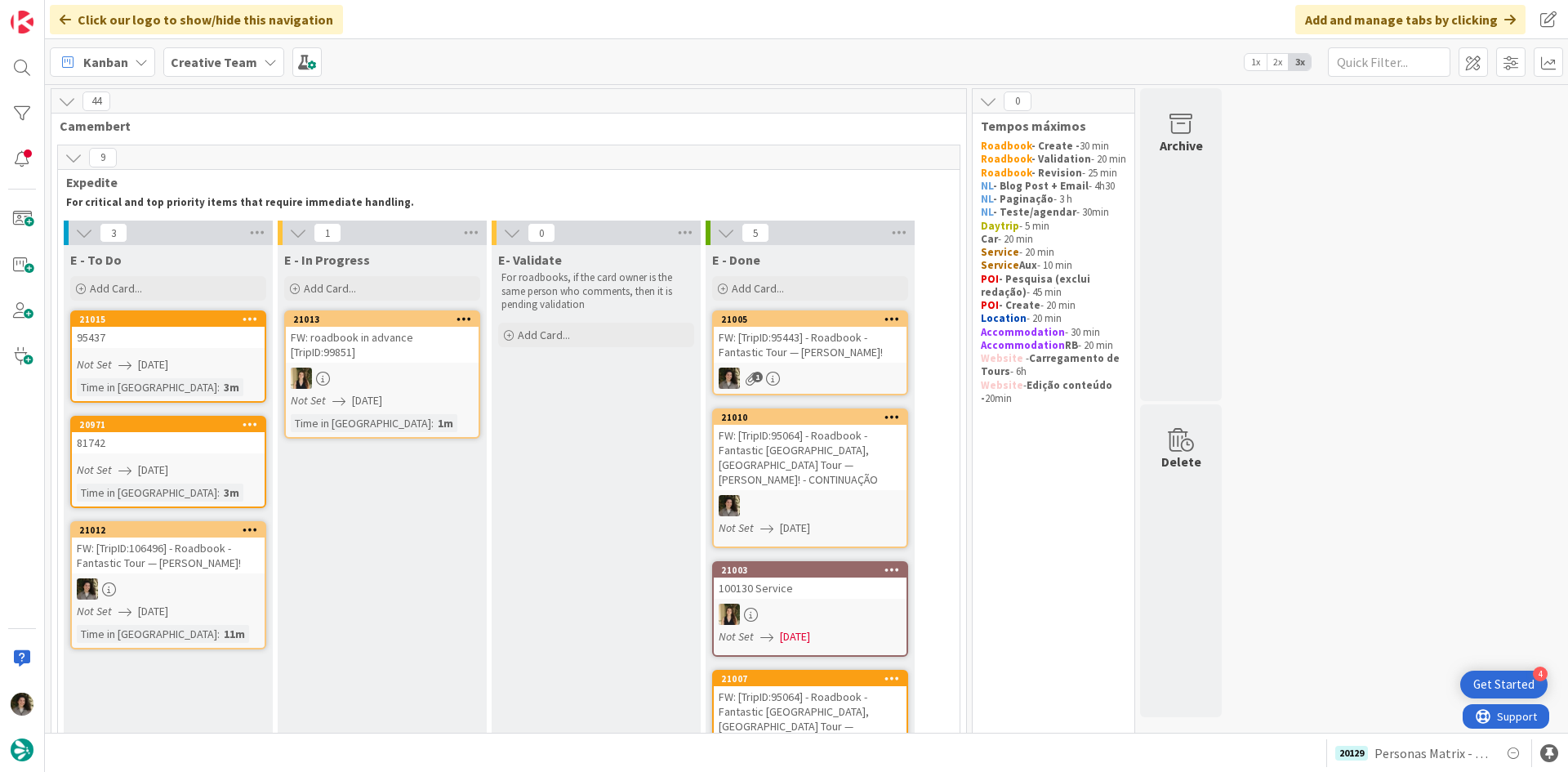
click at [808, 360] on div "FW: [TripID:95443] - Roadbook - Fantastic Tour — Jacalyn Schubbe!" at bounding box center [810, 344] width 193 height 36
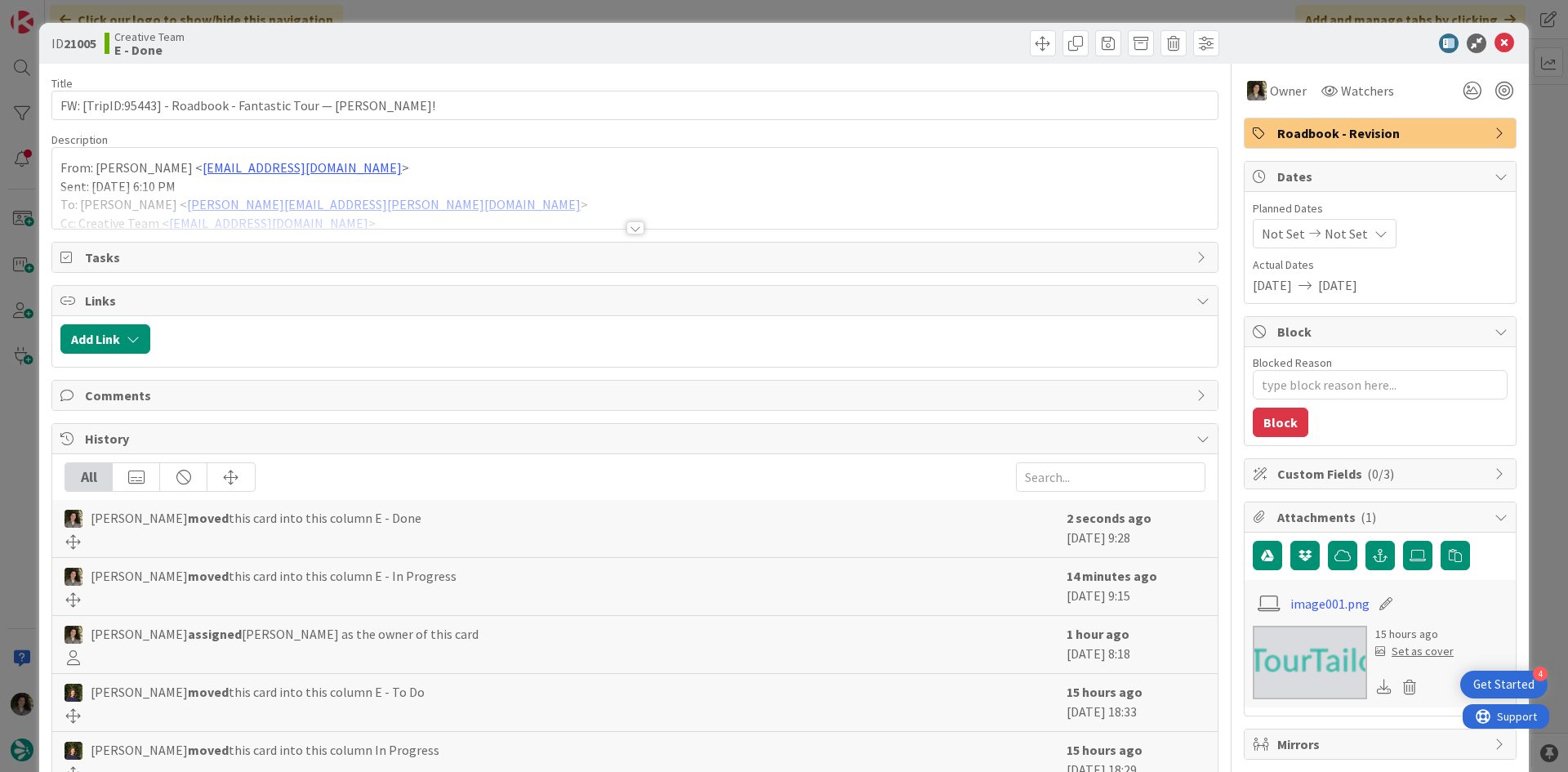
click at [1422, 129] on span "Roadbook - Revision" at bounding box center [1381, 133] width 209 height 20
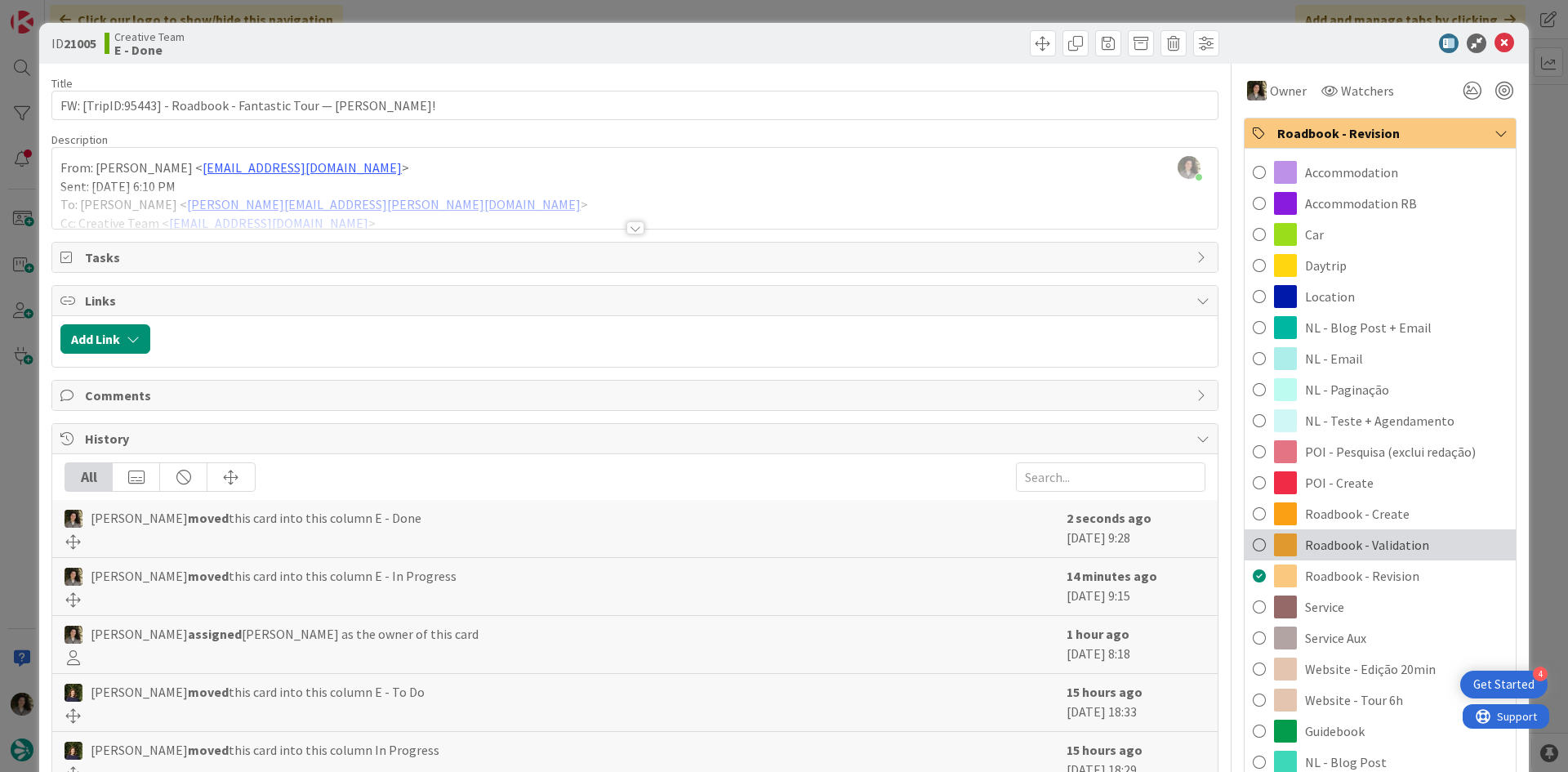
click at [1382, 535] on span "Roadbook - Validation" at bounding box center [1367, 545] width 124 height 20
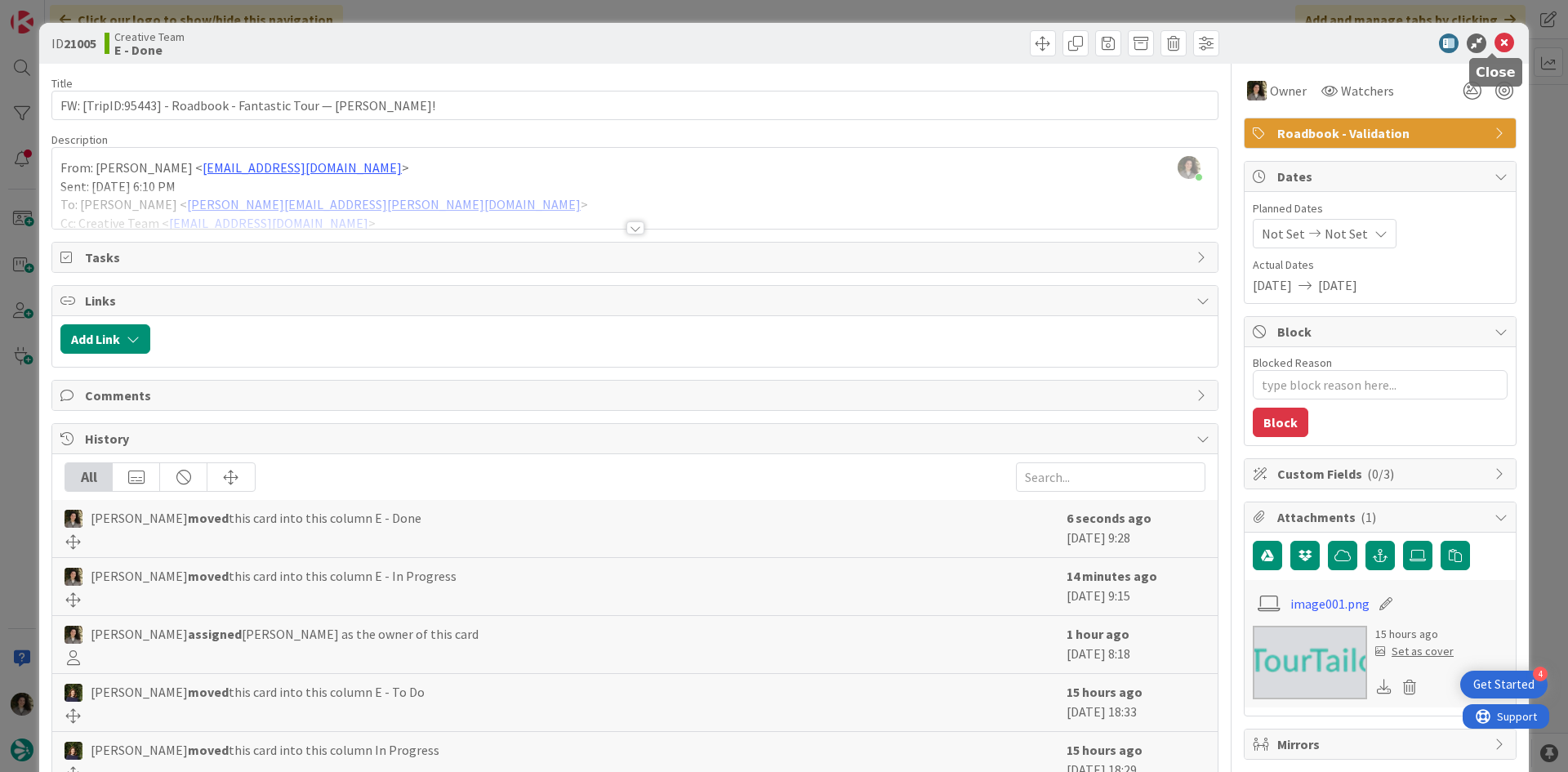
click at [1495, 45] on icon at bounding box center [1505, 43] width 20 height 20
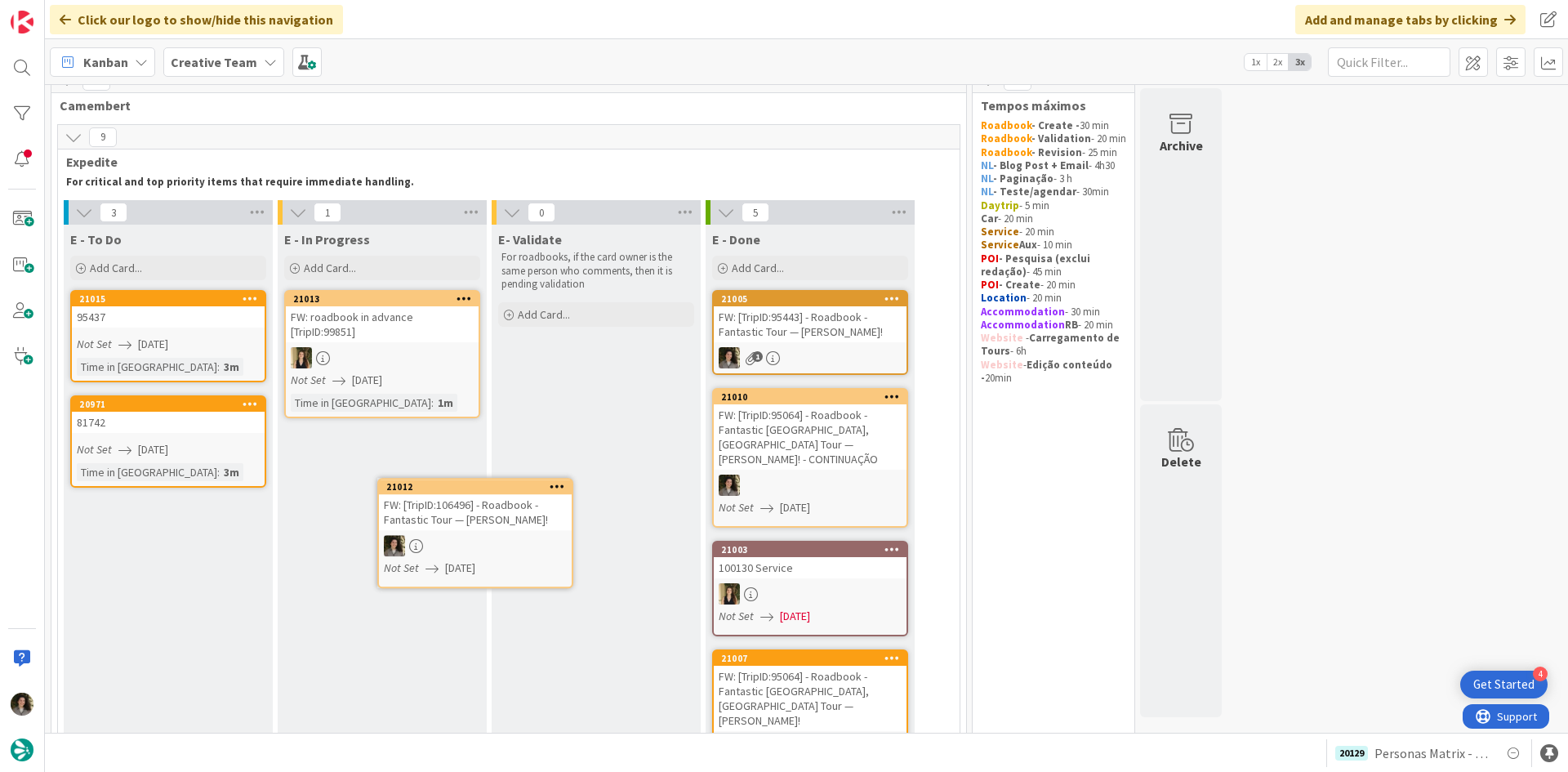
scroll to position [30, 0]
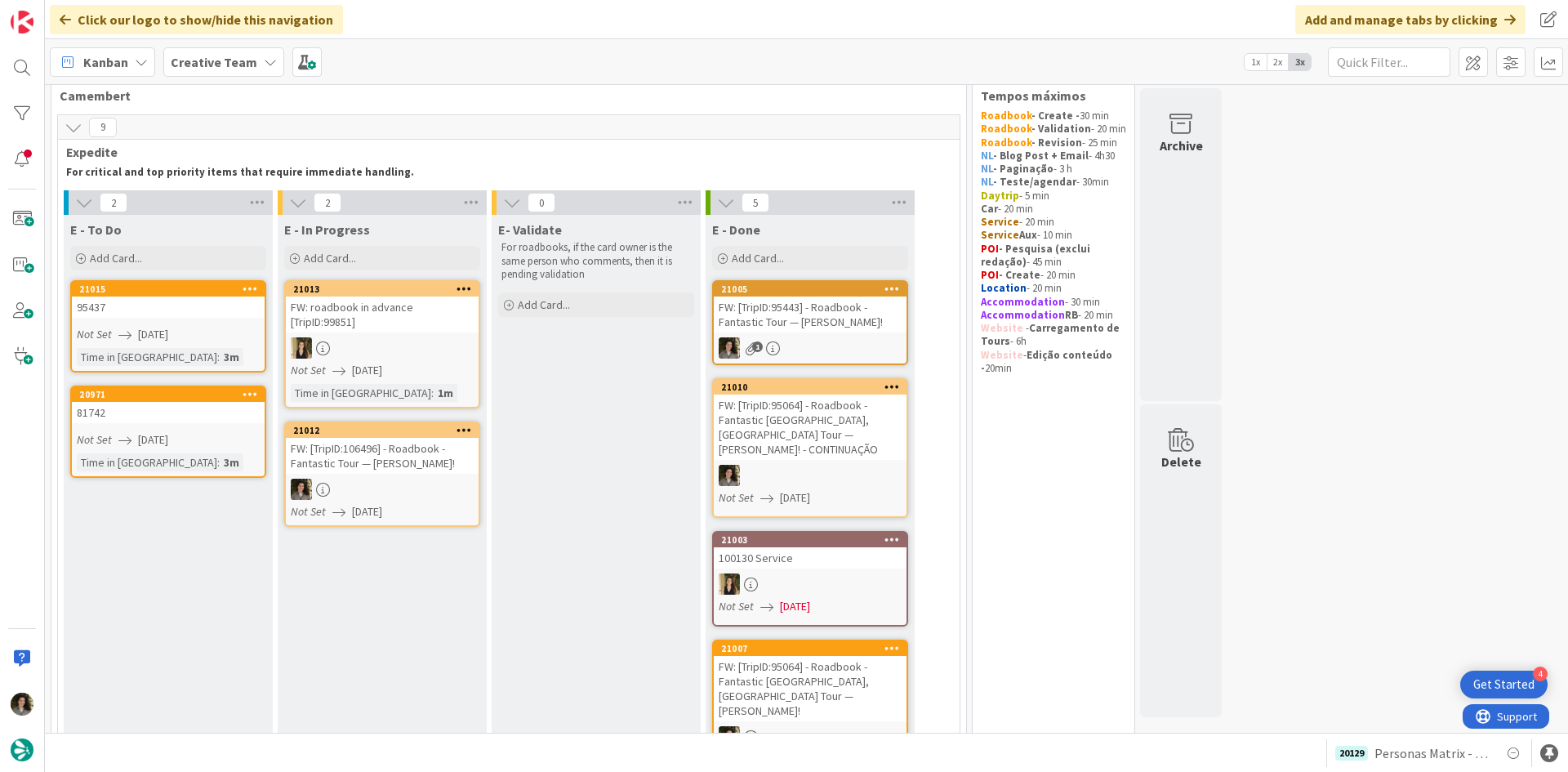
click at [455, 471] on div "FW: [TripID:106496] - Roadbook - Fantastic Tour — Kathi Karp!" at bounding box center [382, 456] width 193 height 36
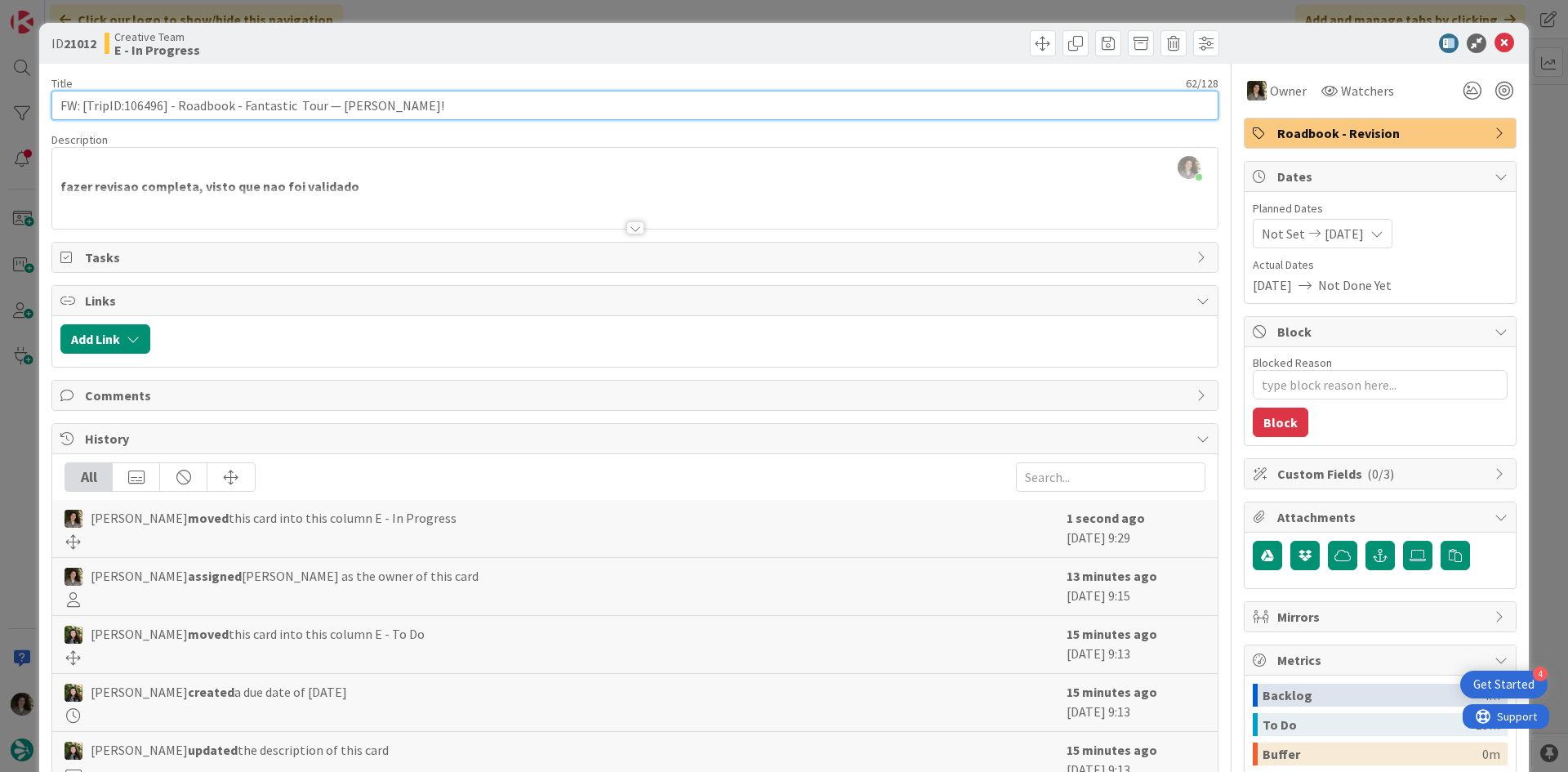
drag, startPoint x: 161, startPoint y: 103, endPoint x: 122, endPoint y: 103, distance: 39.0
click at [122, 103] on input "FW: [TripID:106496] - Roadbook - Fantastic Tour — Kathi Karp!" at bounding box center [635, 105] width 1167 height 29
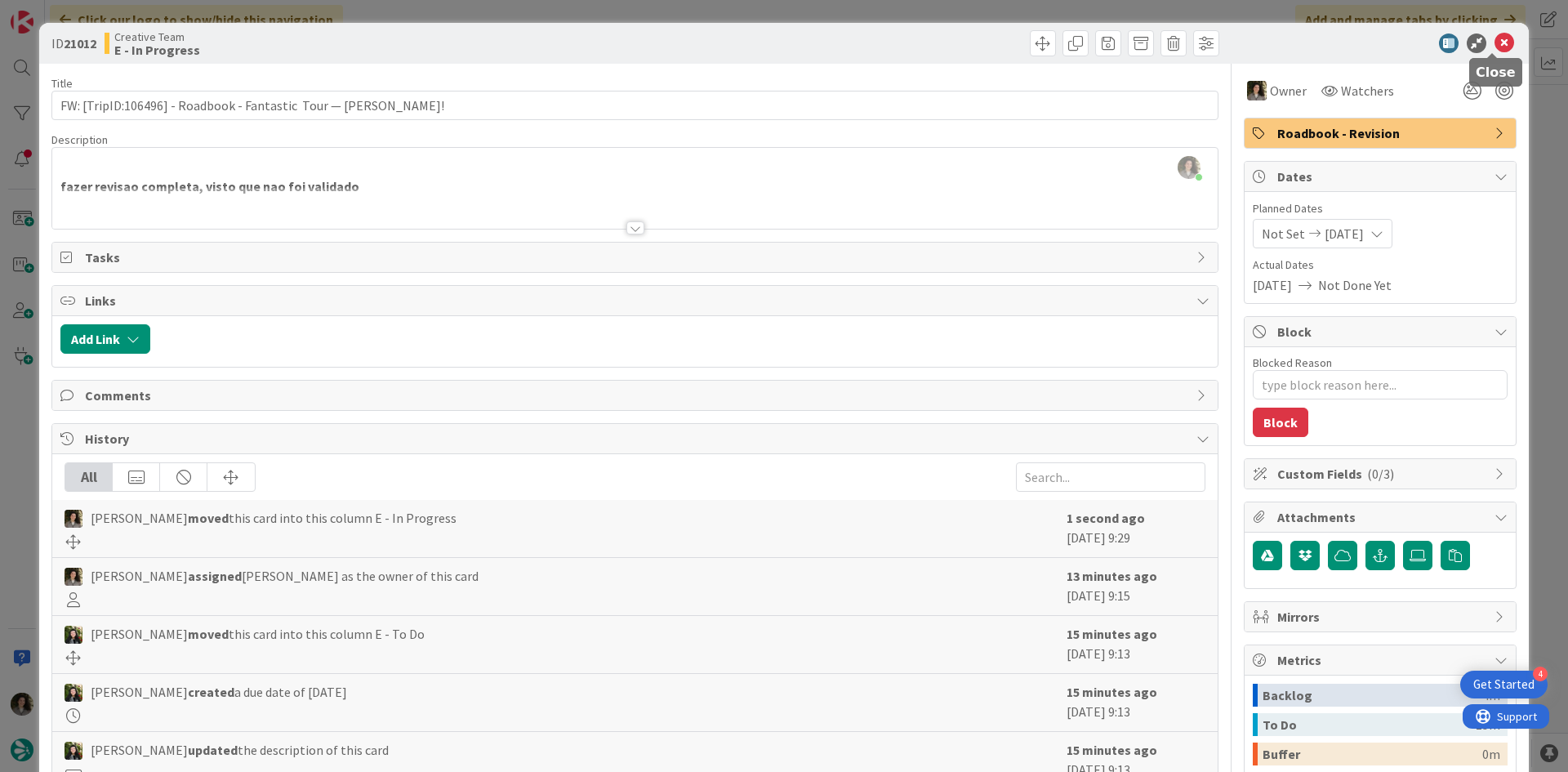
click at [1497, 36] on icon at bounding box center [1505, 43] width 20 height 20
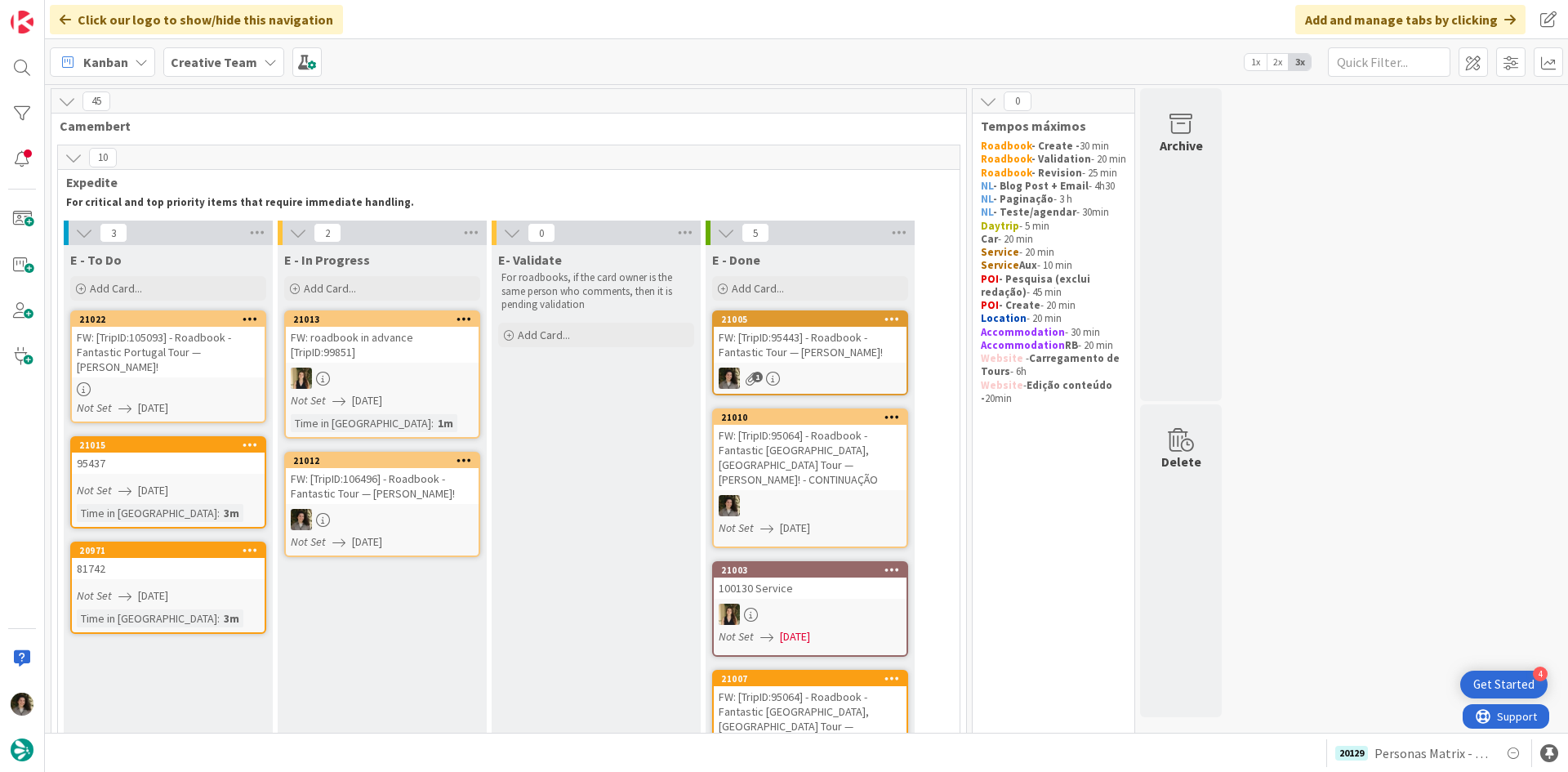
click at [178, 342] on div "FW: [TripID:105093] - Roadbook - Fantastic Portugal Tour — Sylvie Corbeil Peloq…" at bounding box center [168, 352] width 193 height 51
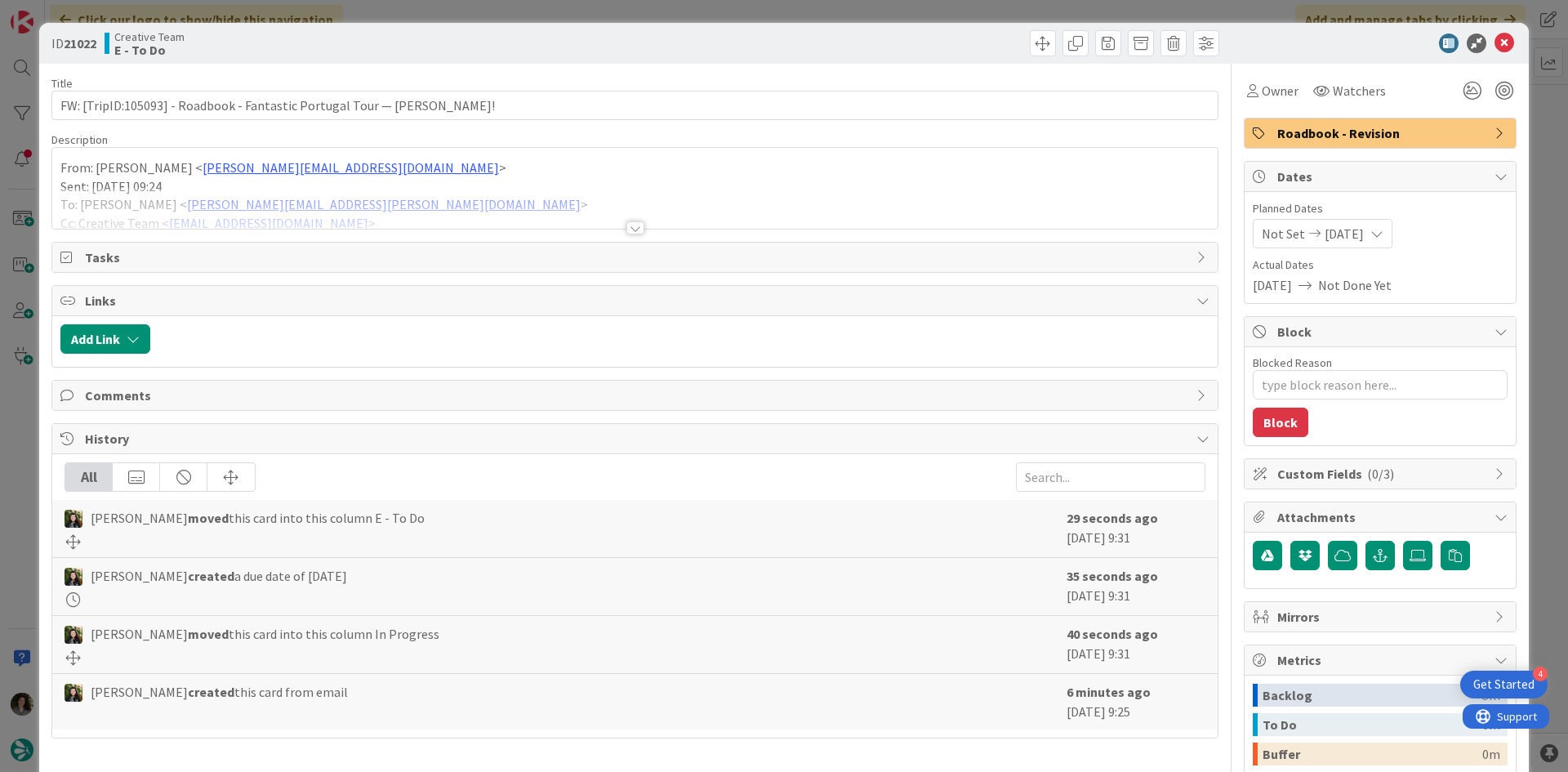
click at [637, 226] on div at bounding box center [635, 227] width 18 height 13
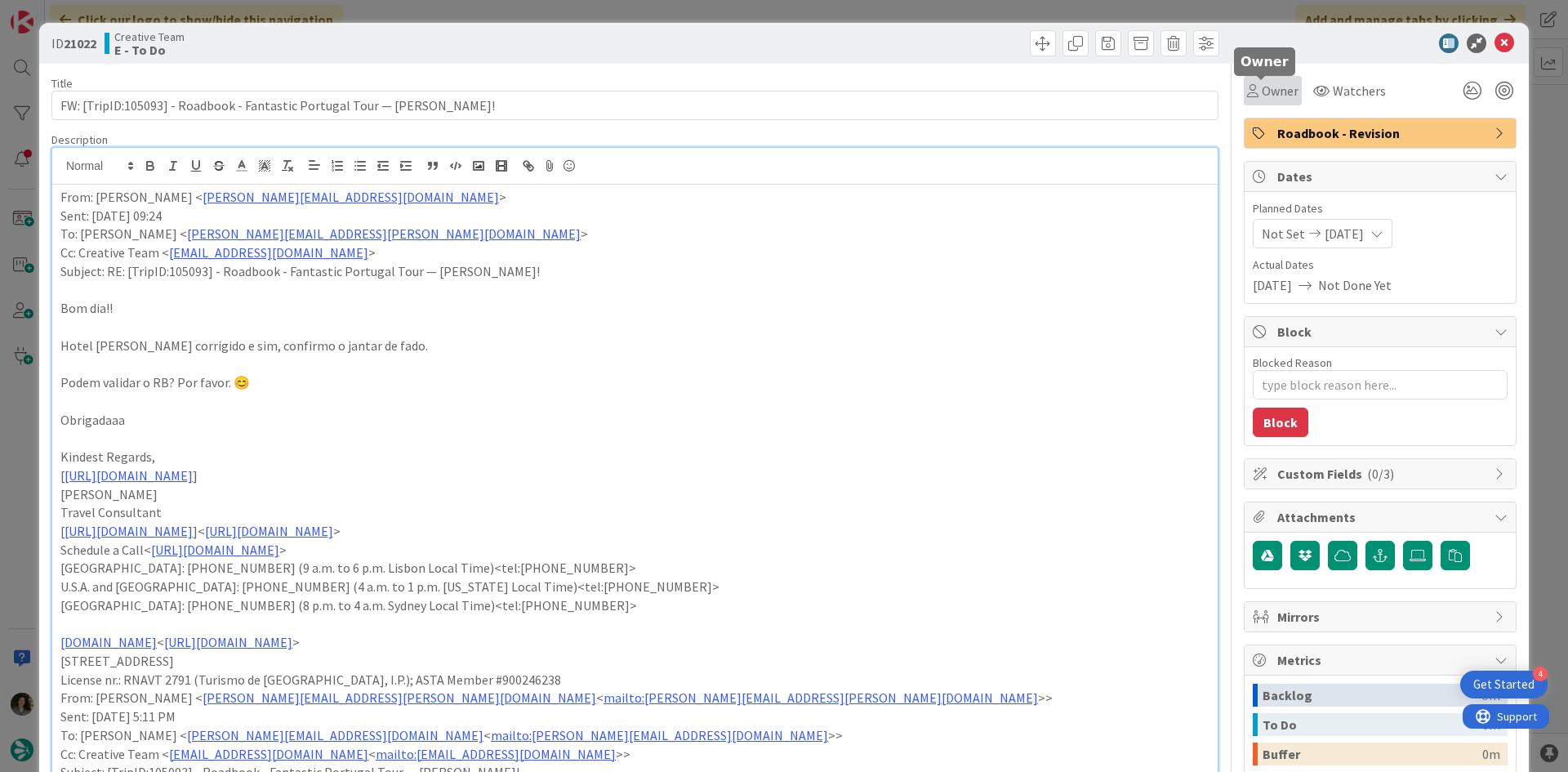
click at [1262, 86] on span "Owner" at bounding box center [1280, 91] width 37 height 20
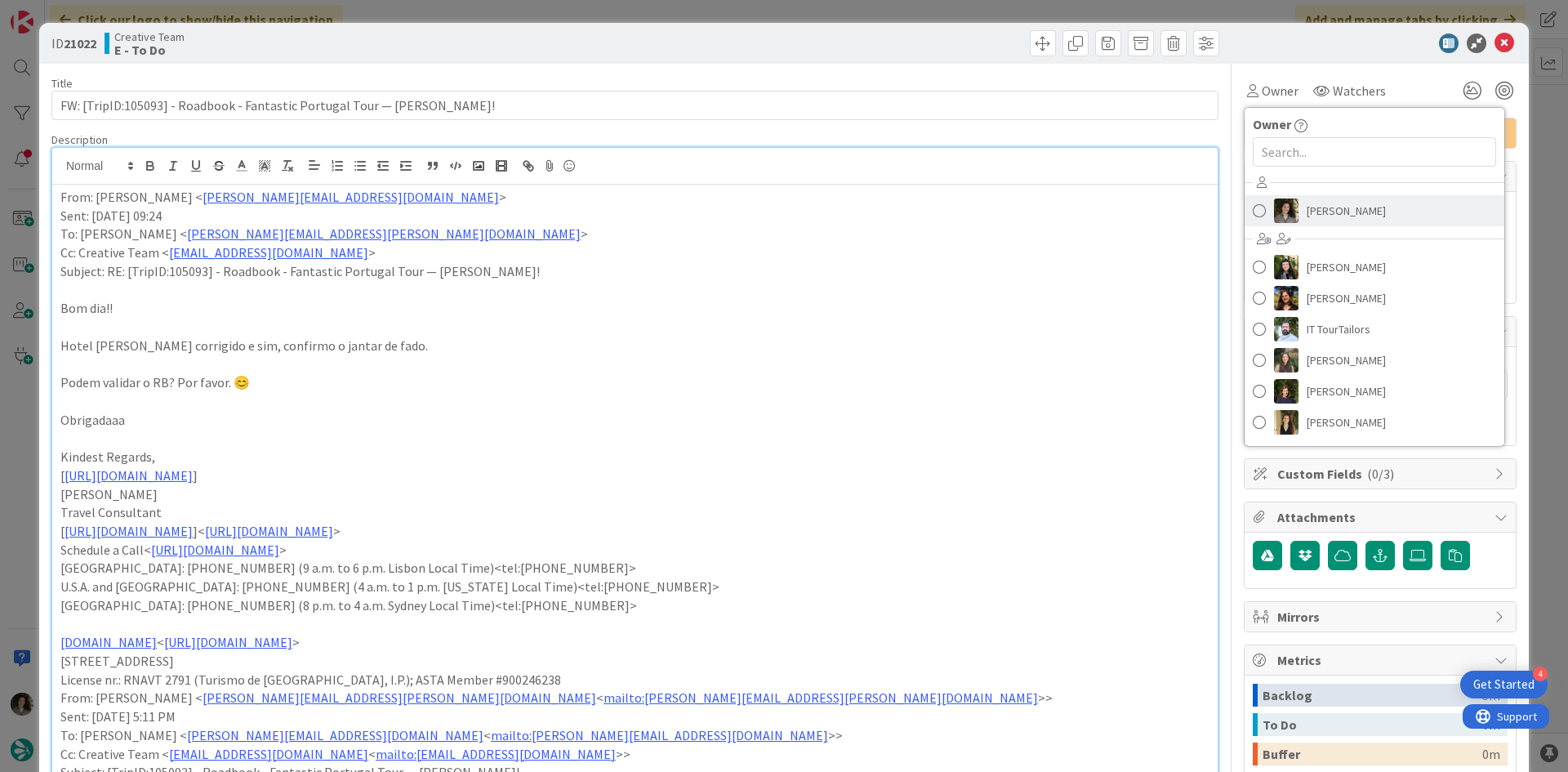
click at [1310, 203] on span "[PERSON_NAME]" at bounding box center [1346, 210] width 79 height 24
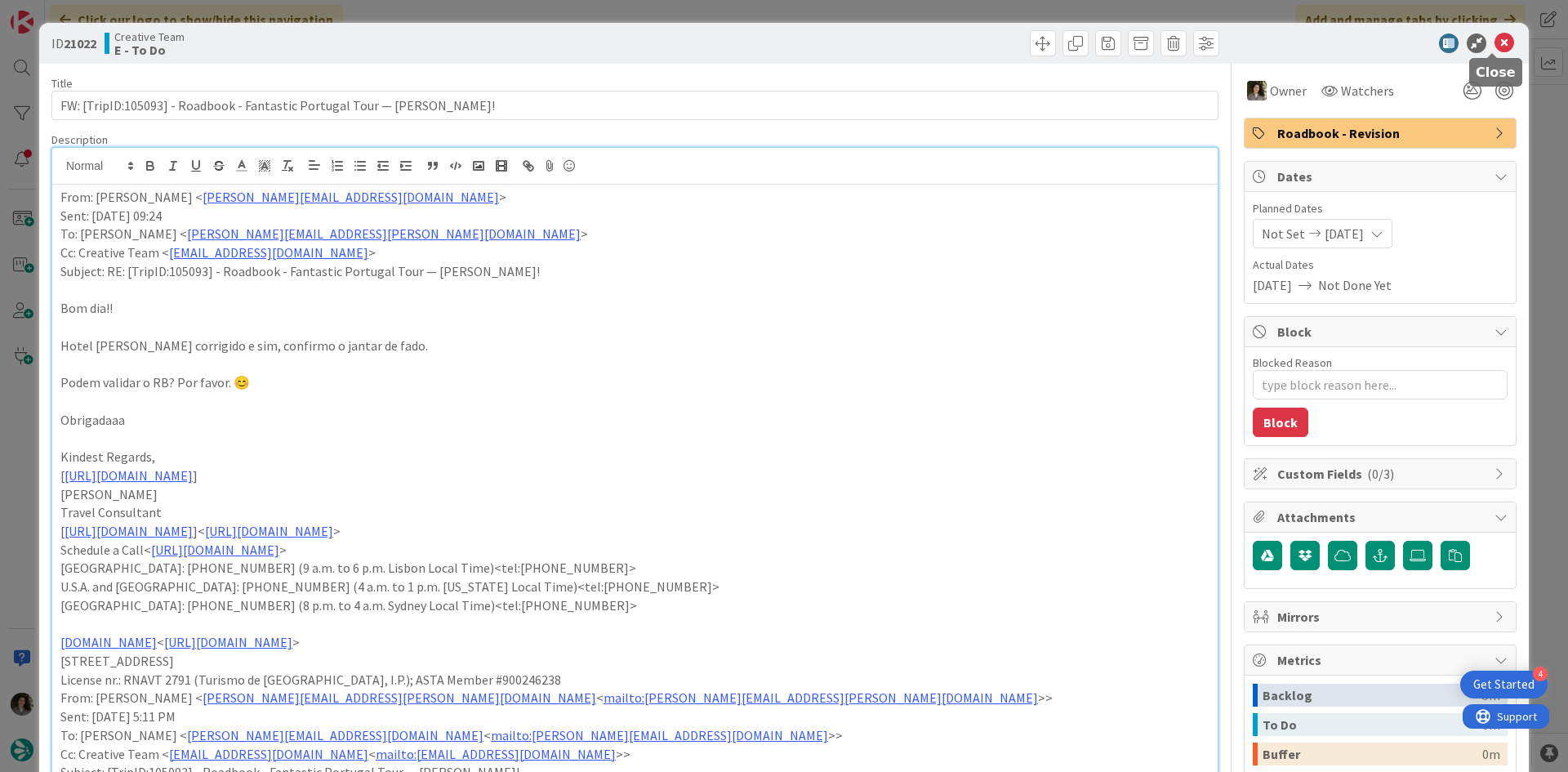
click at [1495, 40] on icon at bounding box center [1505, 43] width 20 height 20
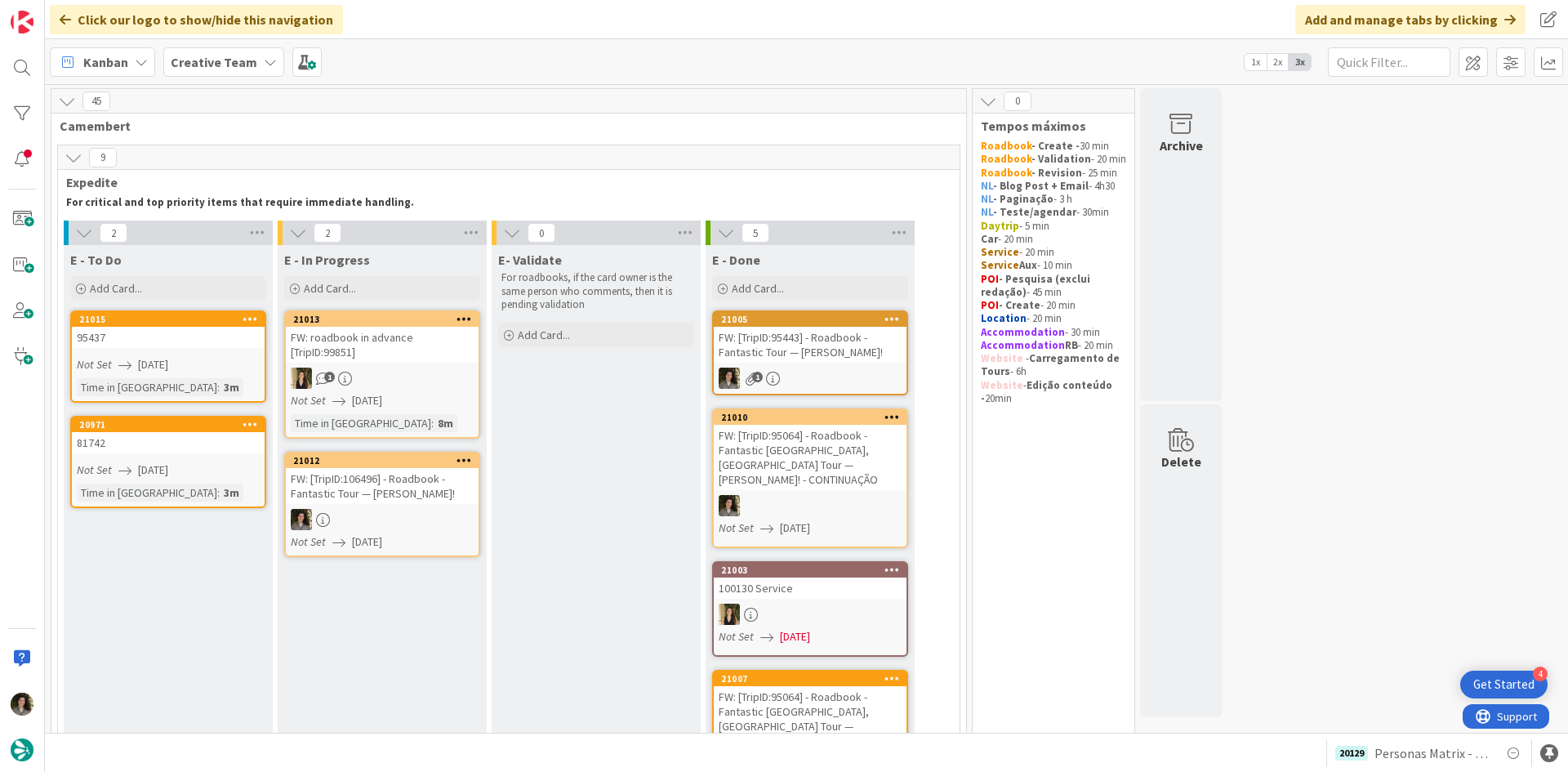
click at [397, 486] on div "FW: [TripID:106496] - Roadbook - Fantastic Tour — Kathi Karp!" at bounding box center [382, 486] width 193 height 36
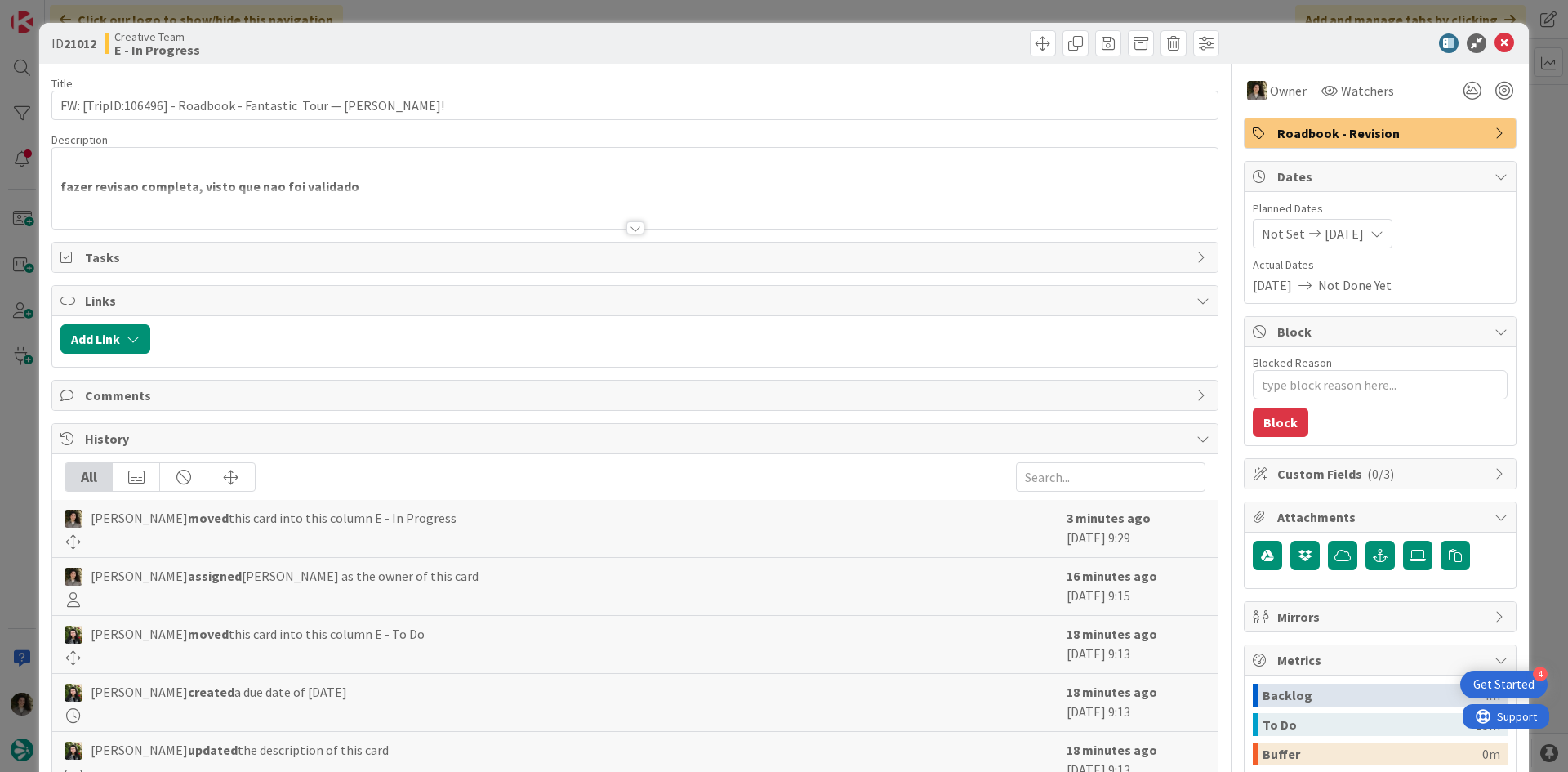
click at [630, 230] on div at bounding box center [635, 227] width 18 height 13
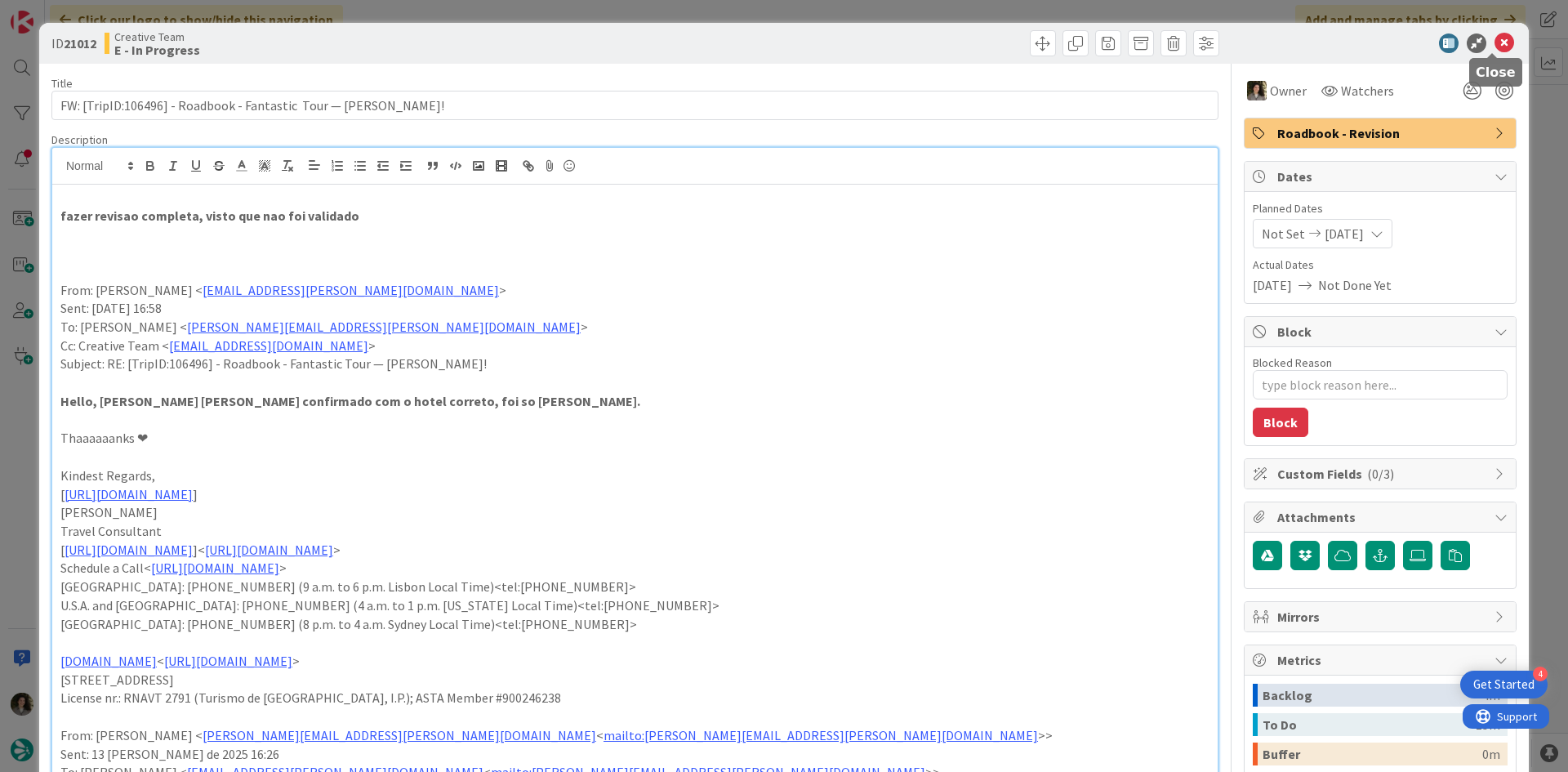
click at [1495, 41] on icon at bounding box center [1505, 43] width 20 height 20
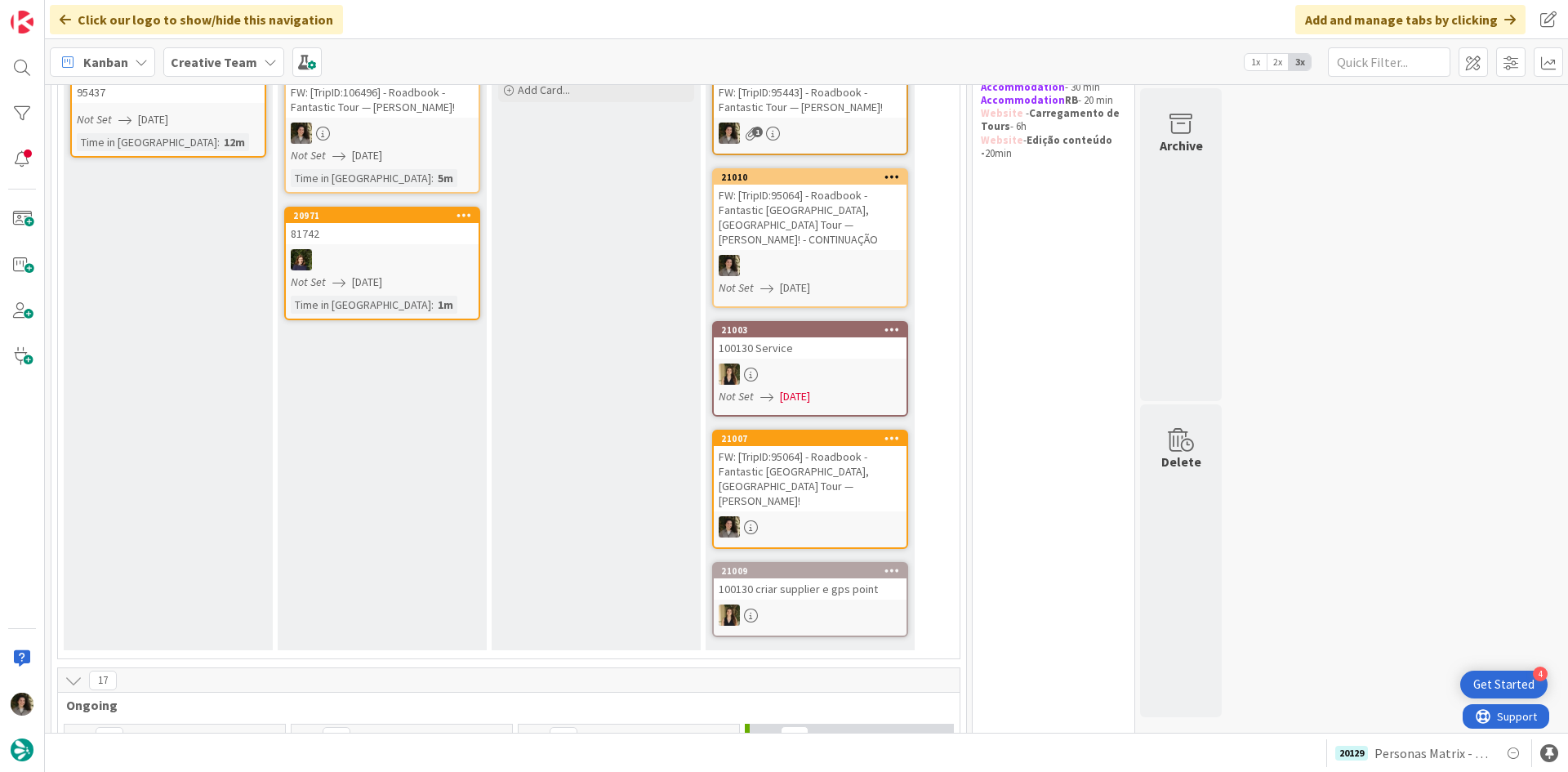
scroll to position [163, 0]
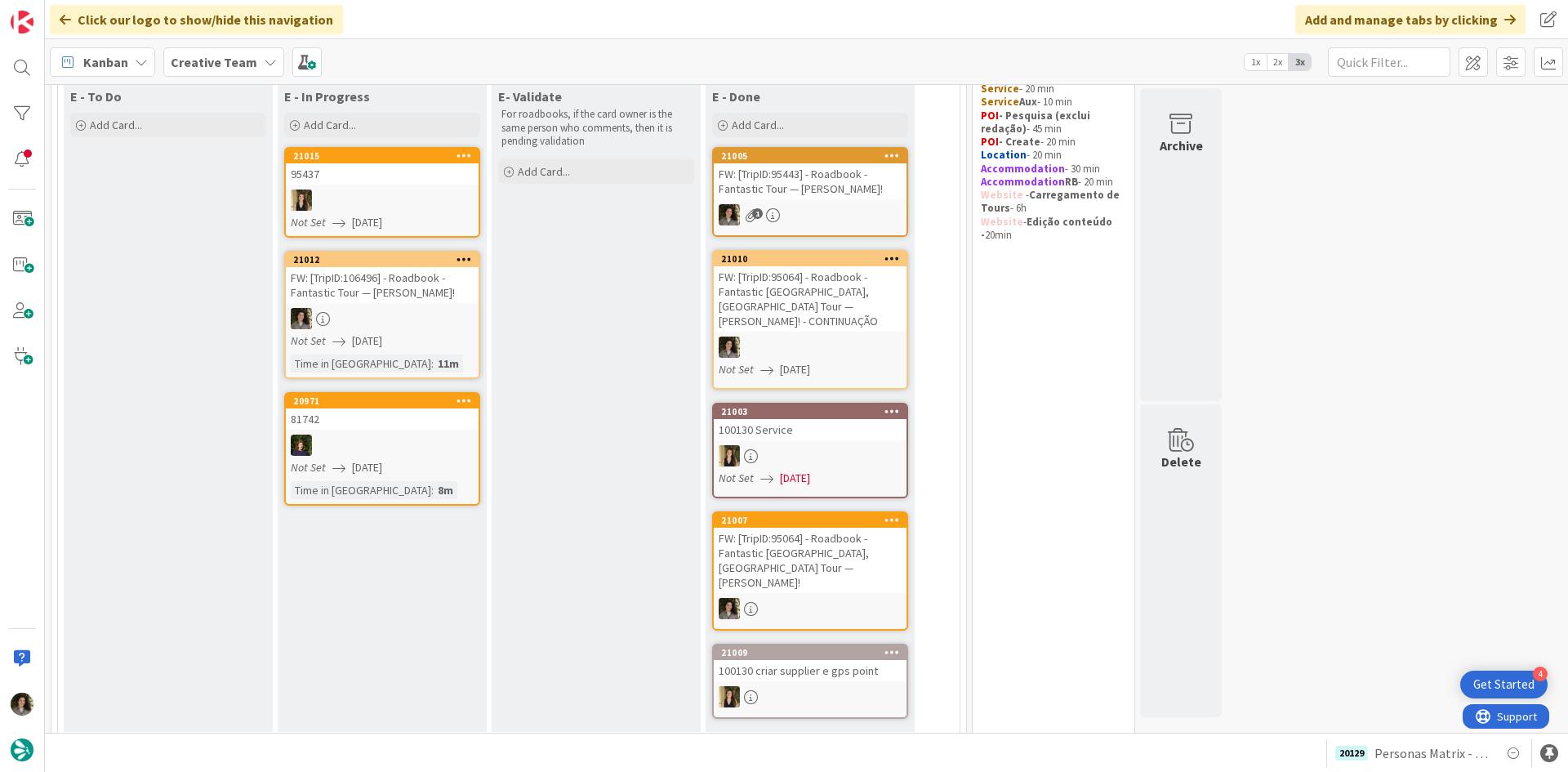
click at [393, 321] on div at bounding box center [382, 318] width 193 height 21
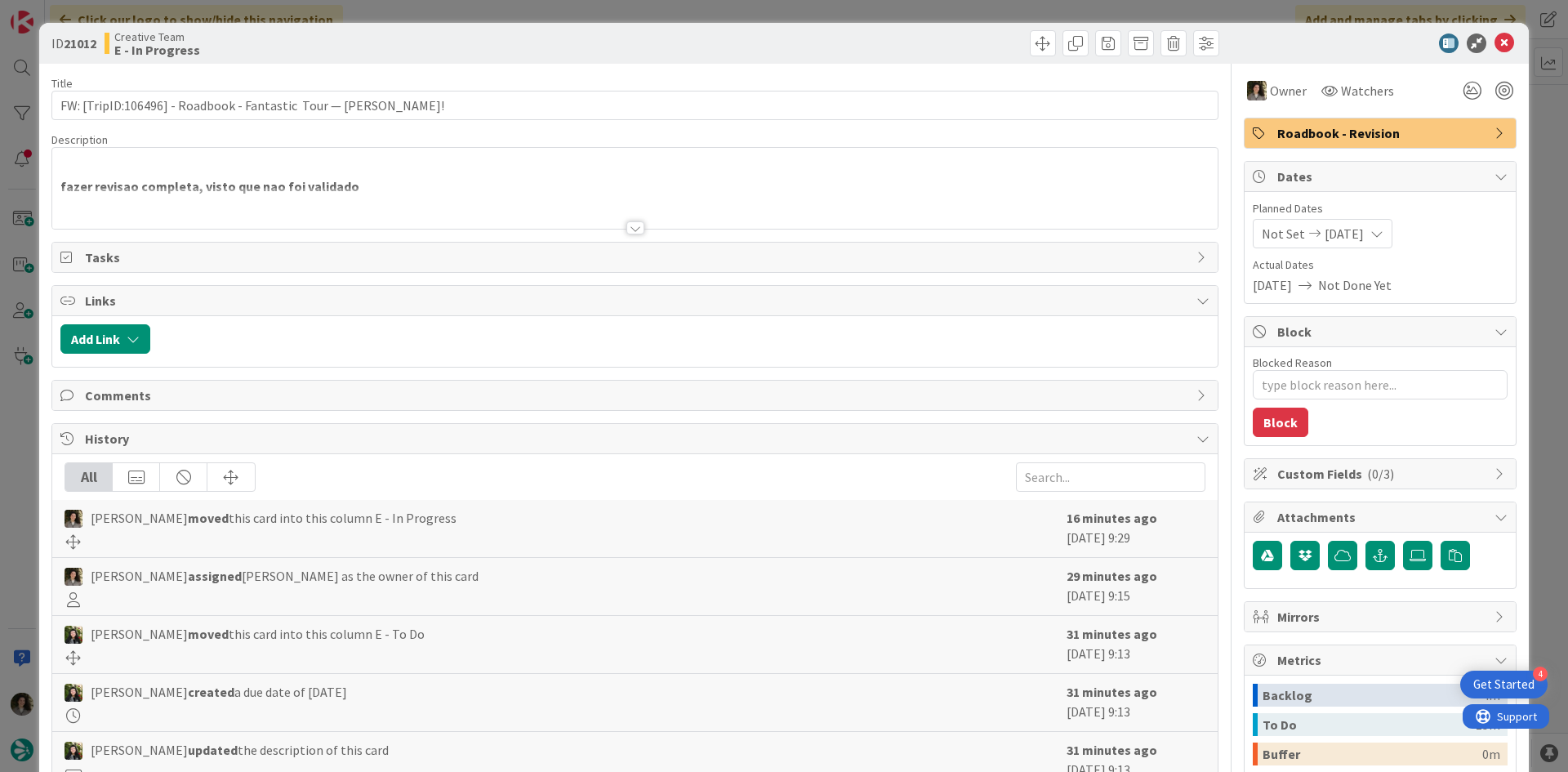
click at [1401, 128] on span "Roadbook - Revision" at bounding box center [1381, 133] width 209 height 20
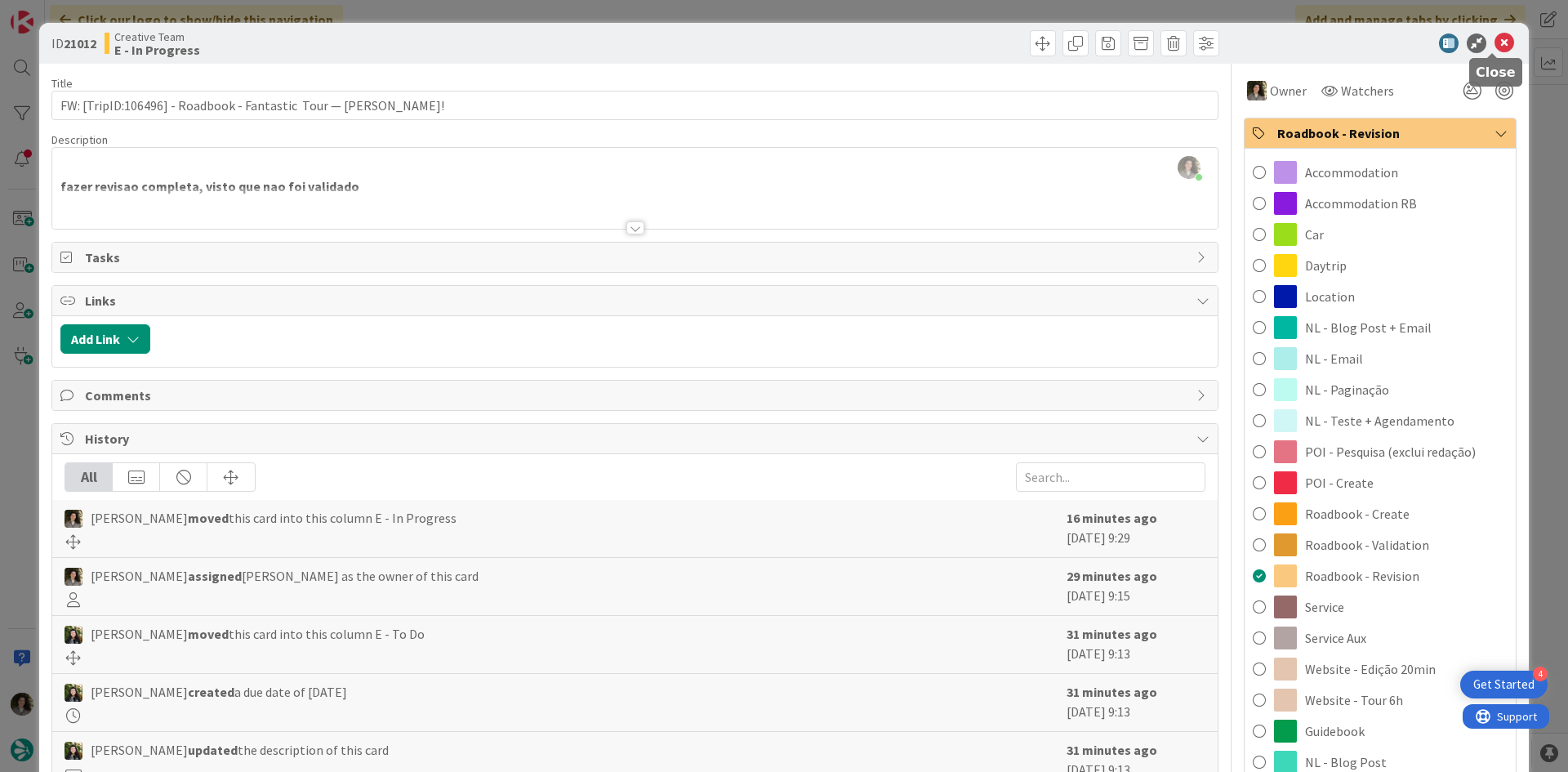
click at [1495, 41] on icon at bounding box center [1505, 43] width 20 height 20
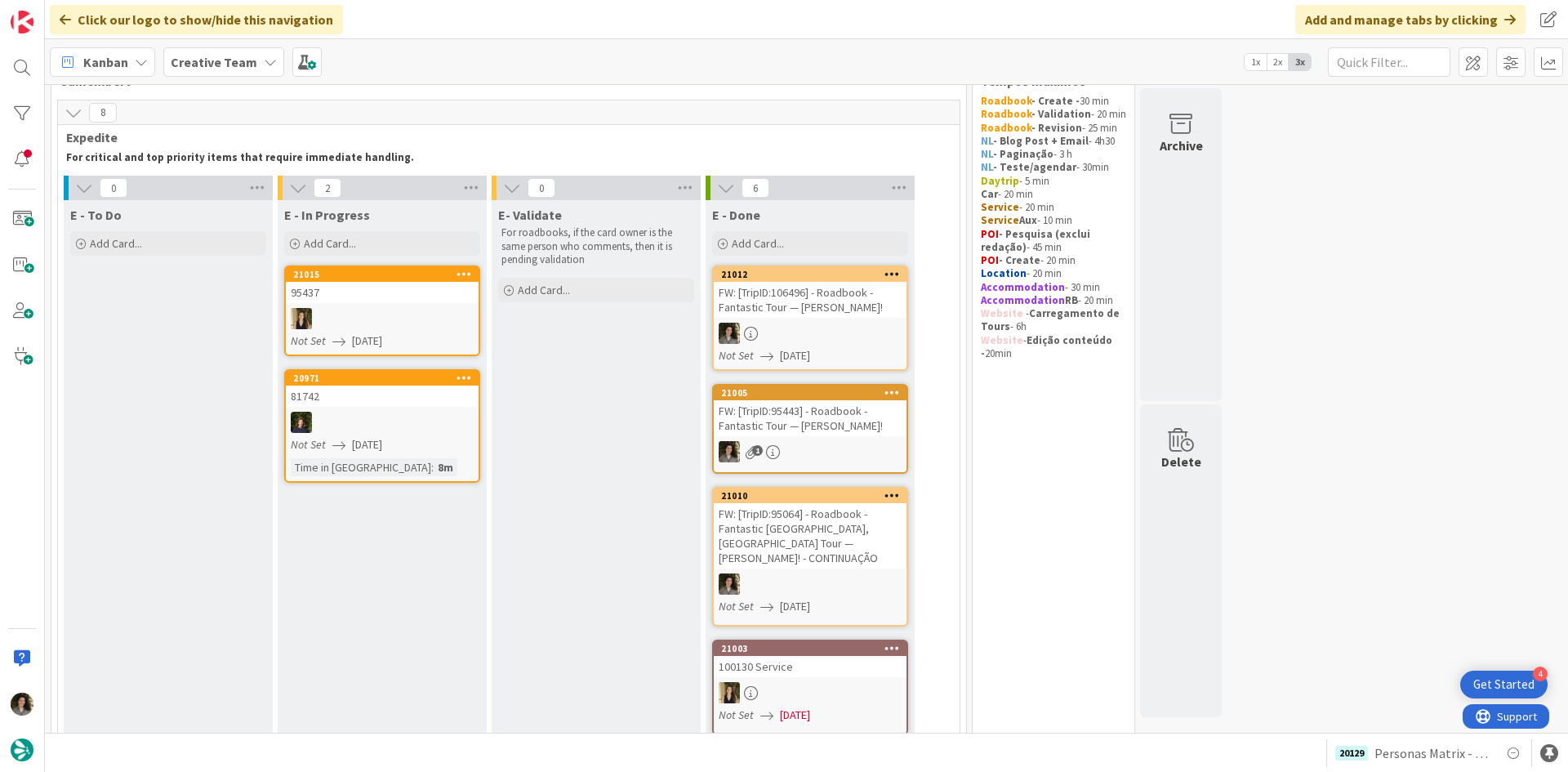
click at [842, 313] on div "FW: [TripID:106496] - Roadbook - Fantastic Tour — Kathi Karp!" at bounding box center [810, 300] width 193 height 36
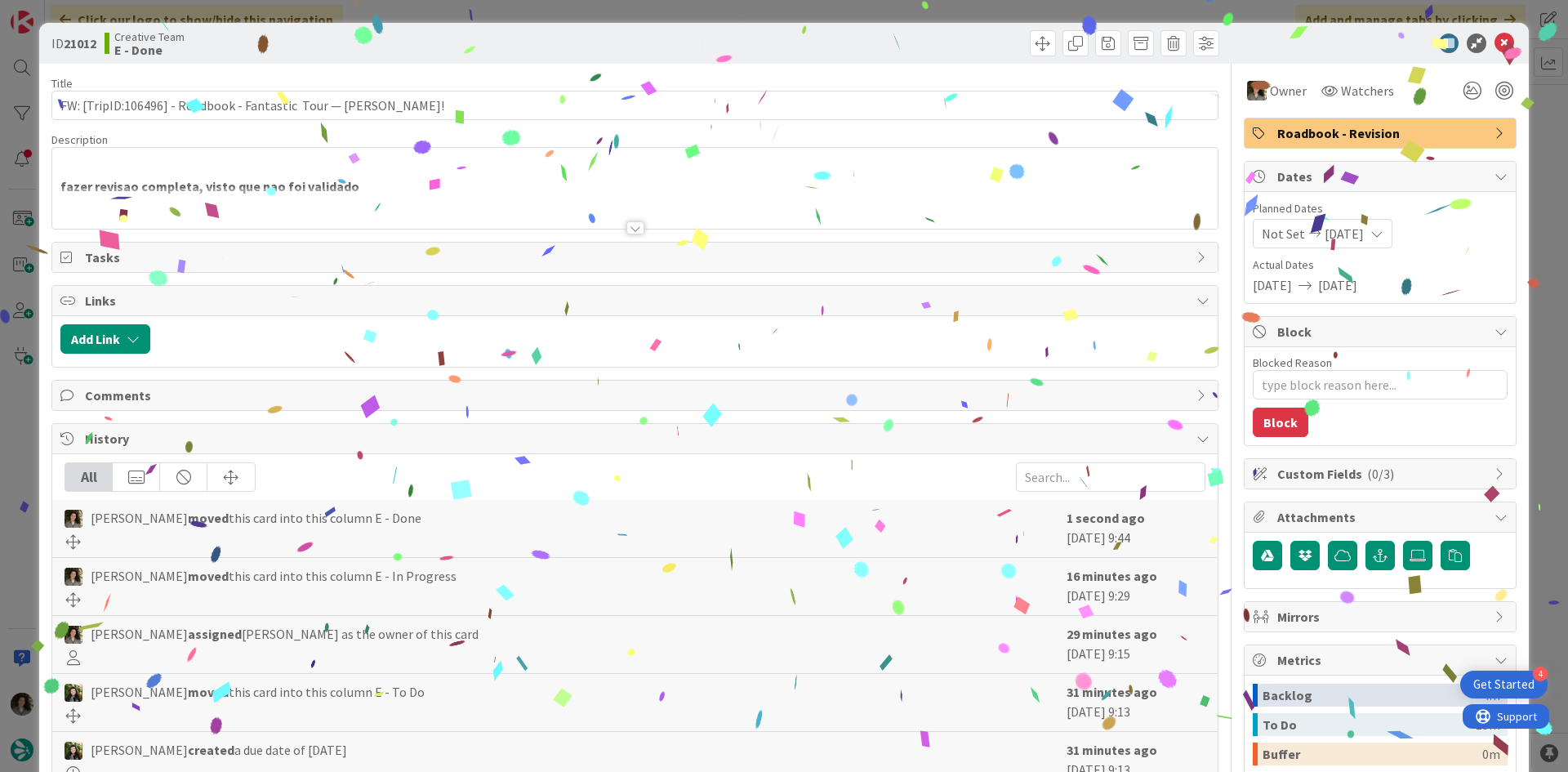
click at [1329, 116] on div "Owner Watchers Roadbook - Revision Dates Planned Dates Not Set 08/14/2025 Actua…" at bounding box center [1380, 508] width 273 height 890
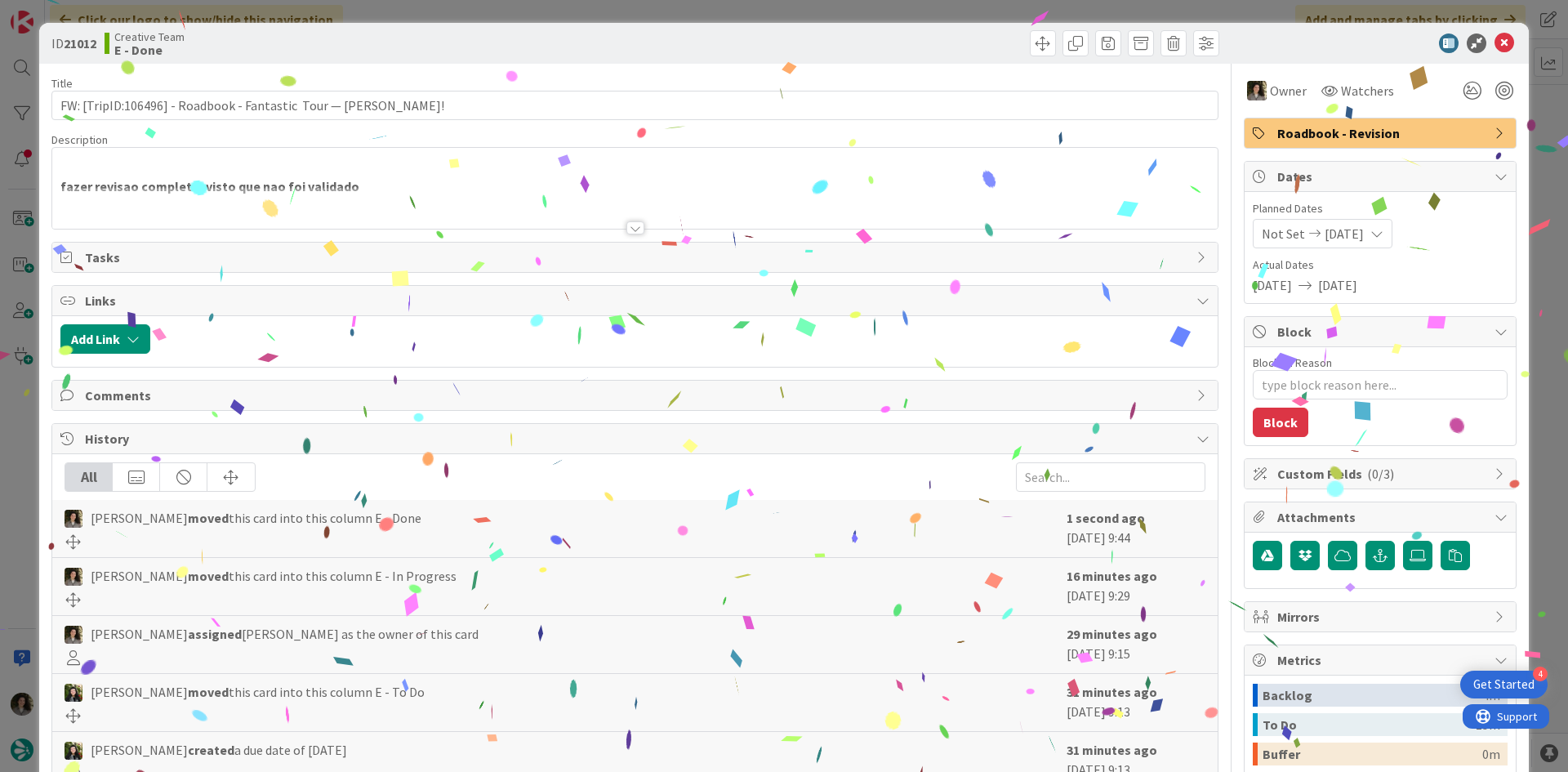
click at [1335, 128] on span "Roadbook - Revision" at bounding box center [1381, 133] width 209 height 20
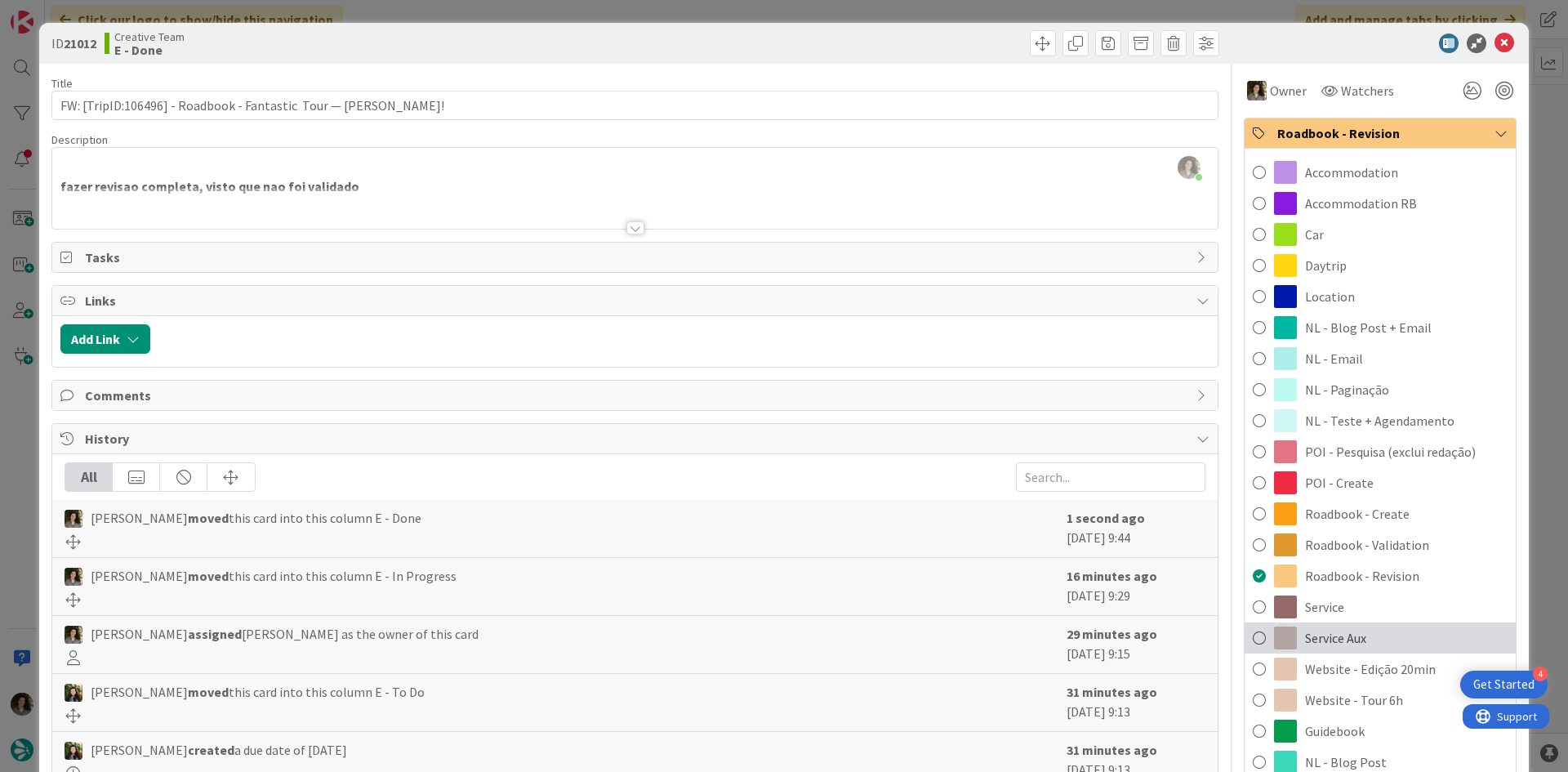
click at [1370, 635] on div "Service Aux" at bounding box center [1379, 638] width 271 height 31
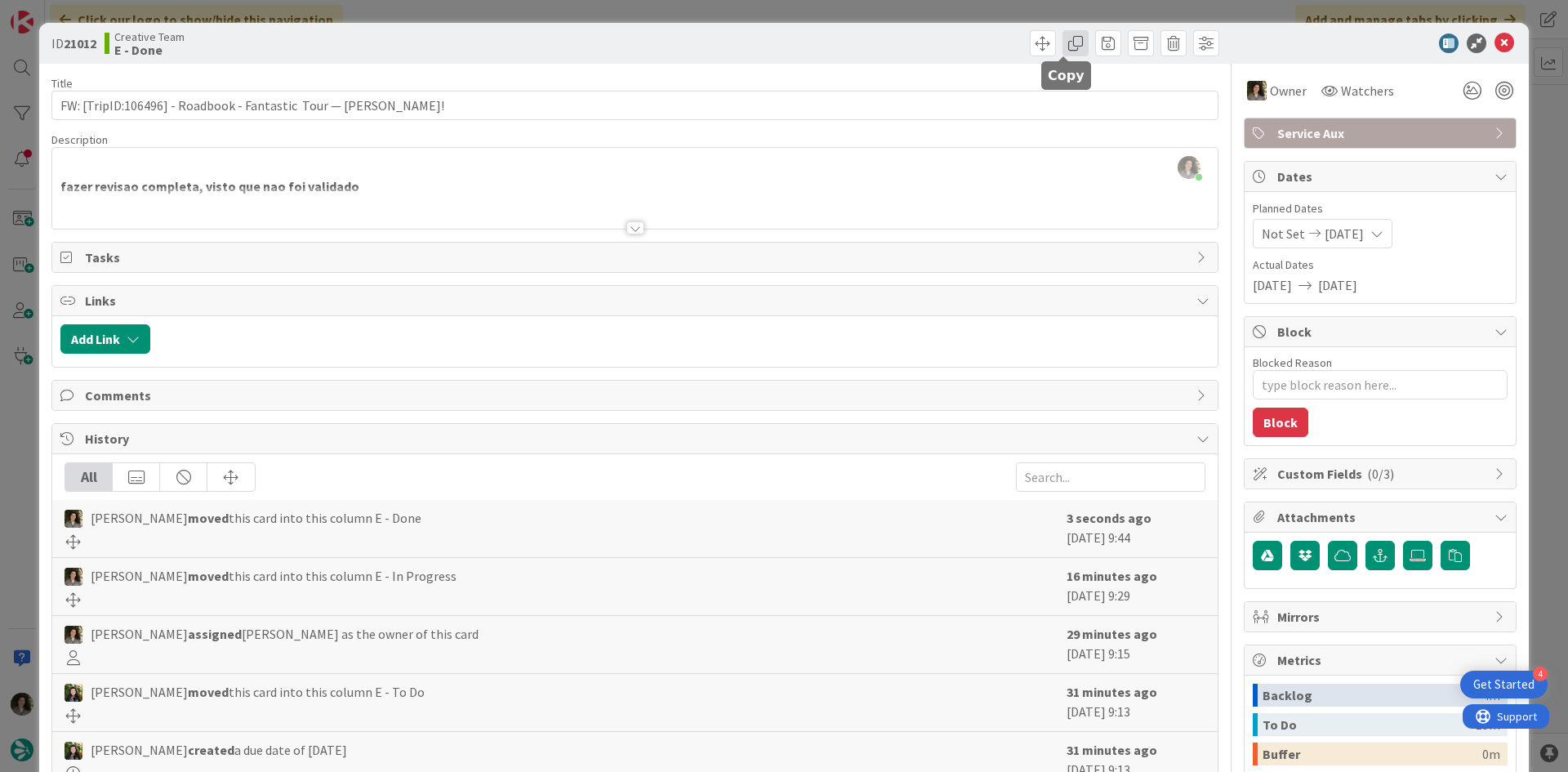
click at [1064, 45] on span at bounding box center [1075, 43] width 26 height 26
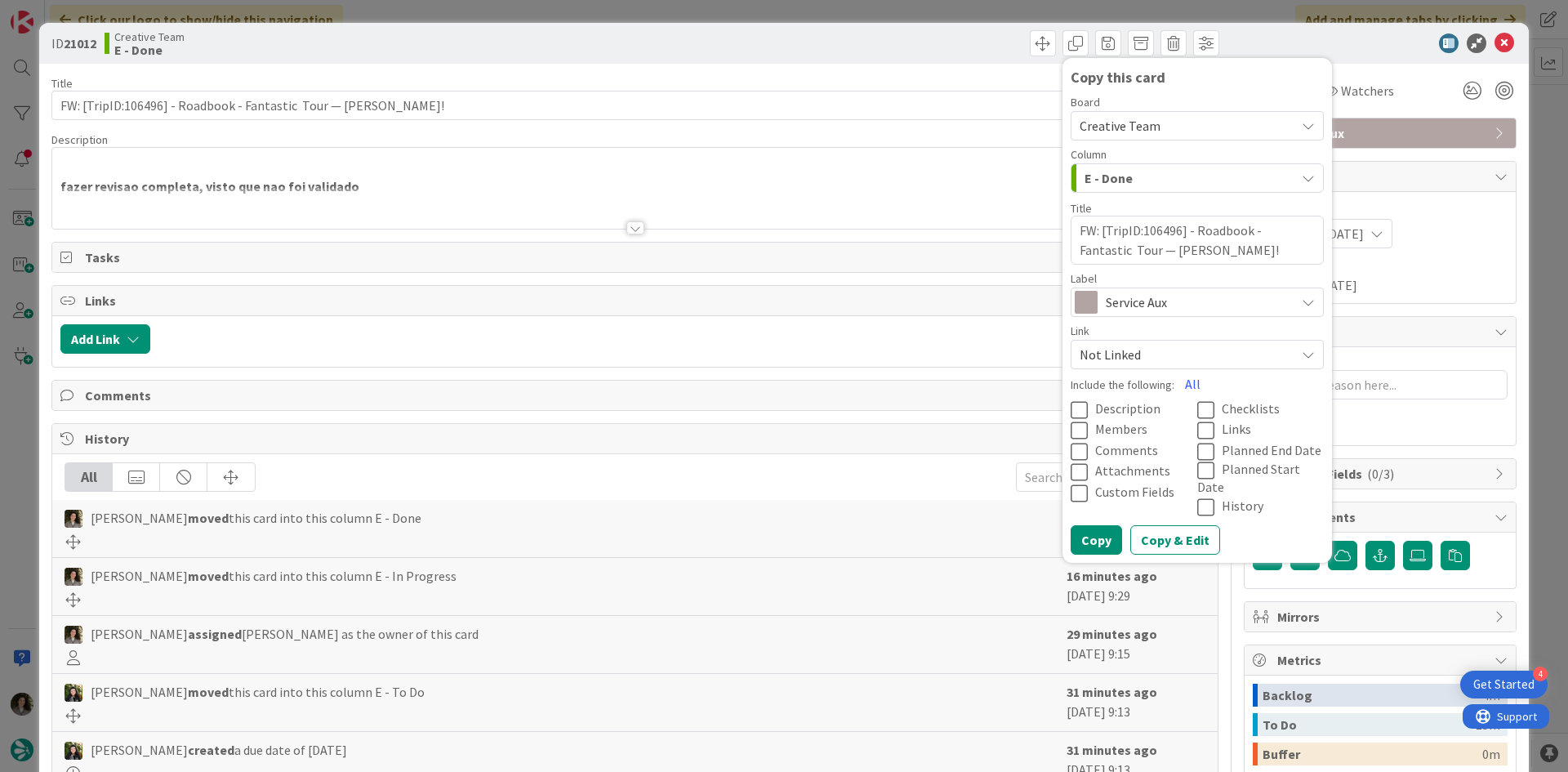
click at [1147, 308] on span "Service Aux" at bounding box center [1196, 302] width 181 height 23
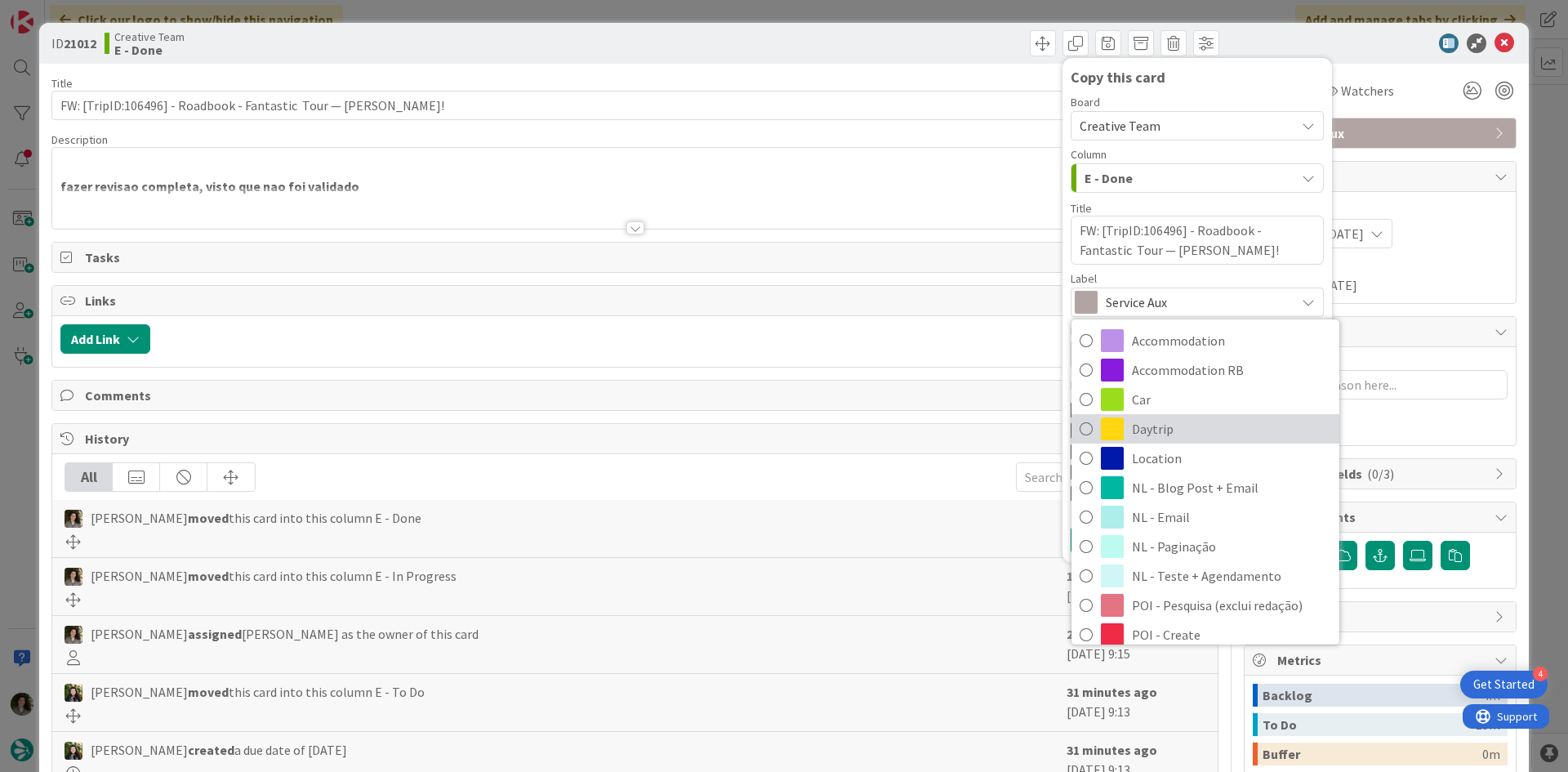
click at [1210, 420] on span "Daytrip" at bounding box center [1232, 429] width 199 height 24
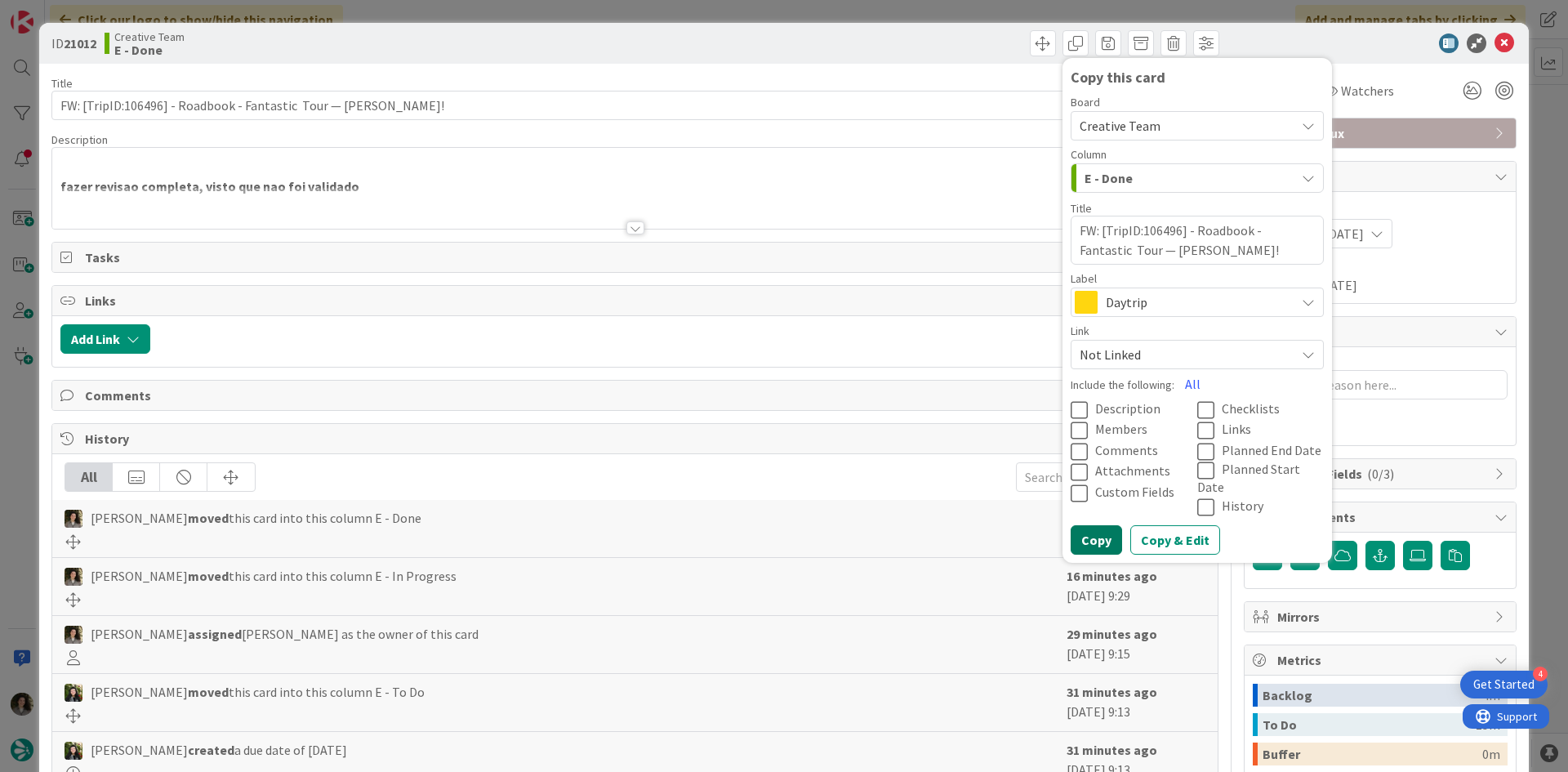
click at [1095, 525] on button "Copy" at bounding box center [1096, 539] width 52 height 29
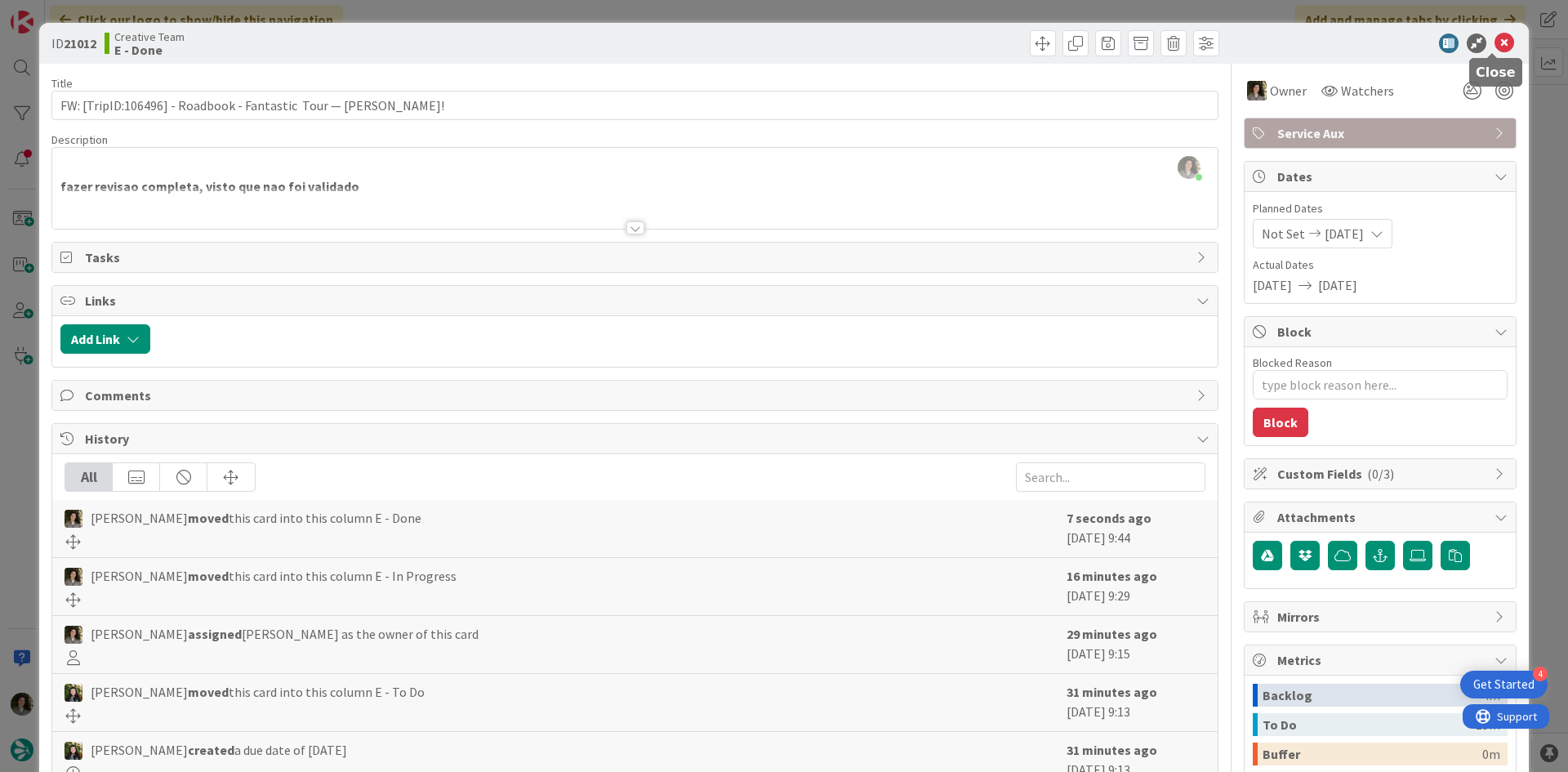
click at [1495, 38] on icon at bounding box center [1505, 43] width 20 height 20
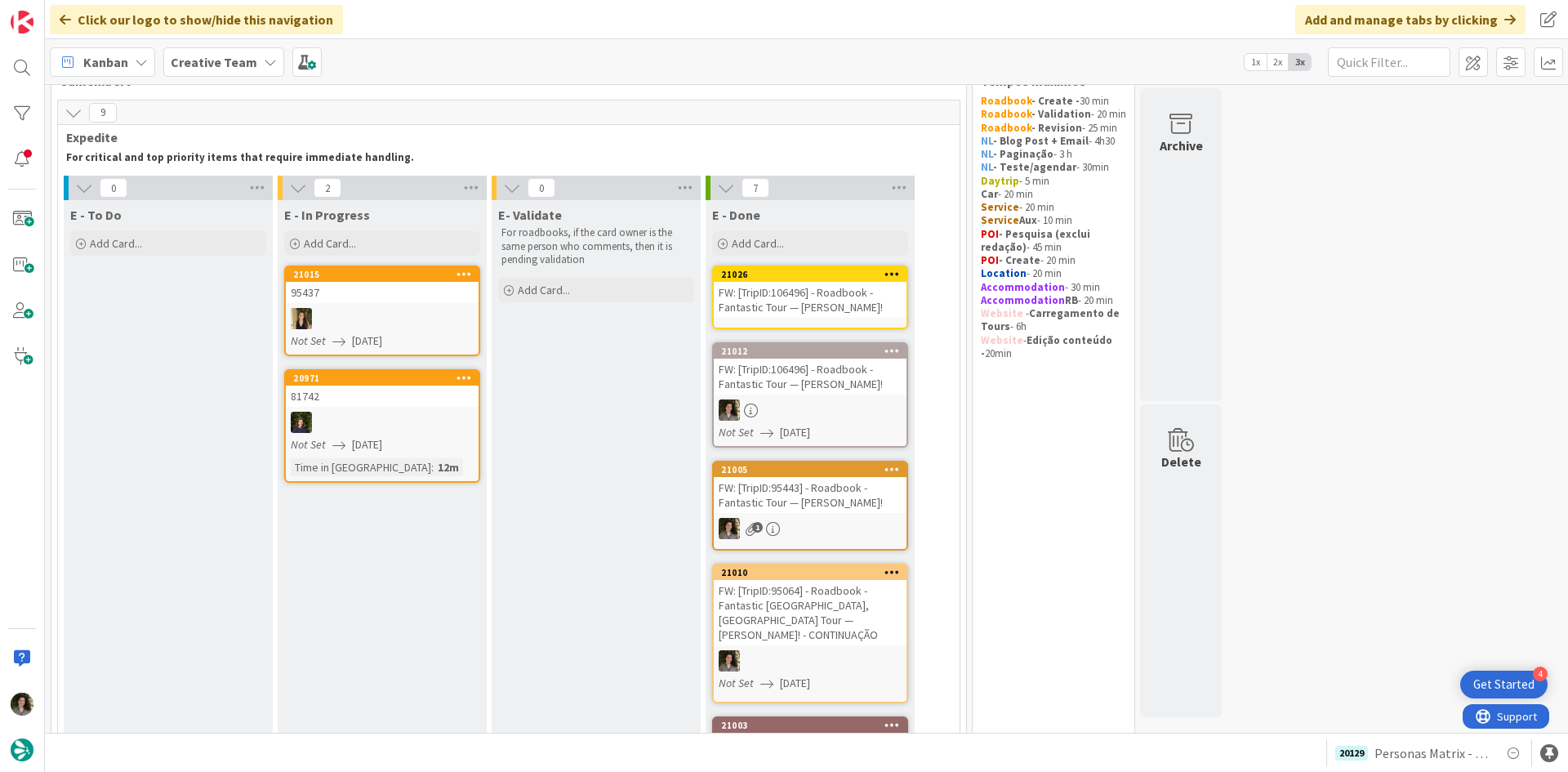
click at [798, 287] on div "FW: [TripID:106496] - Roadbook - Fantastic Tour — Kathi Karp!" at bounding box center [810, 300] width 193 height 36
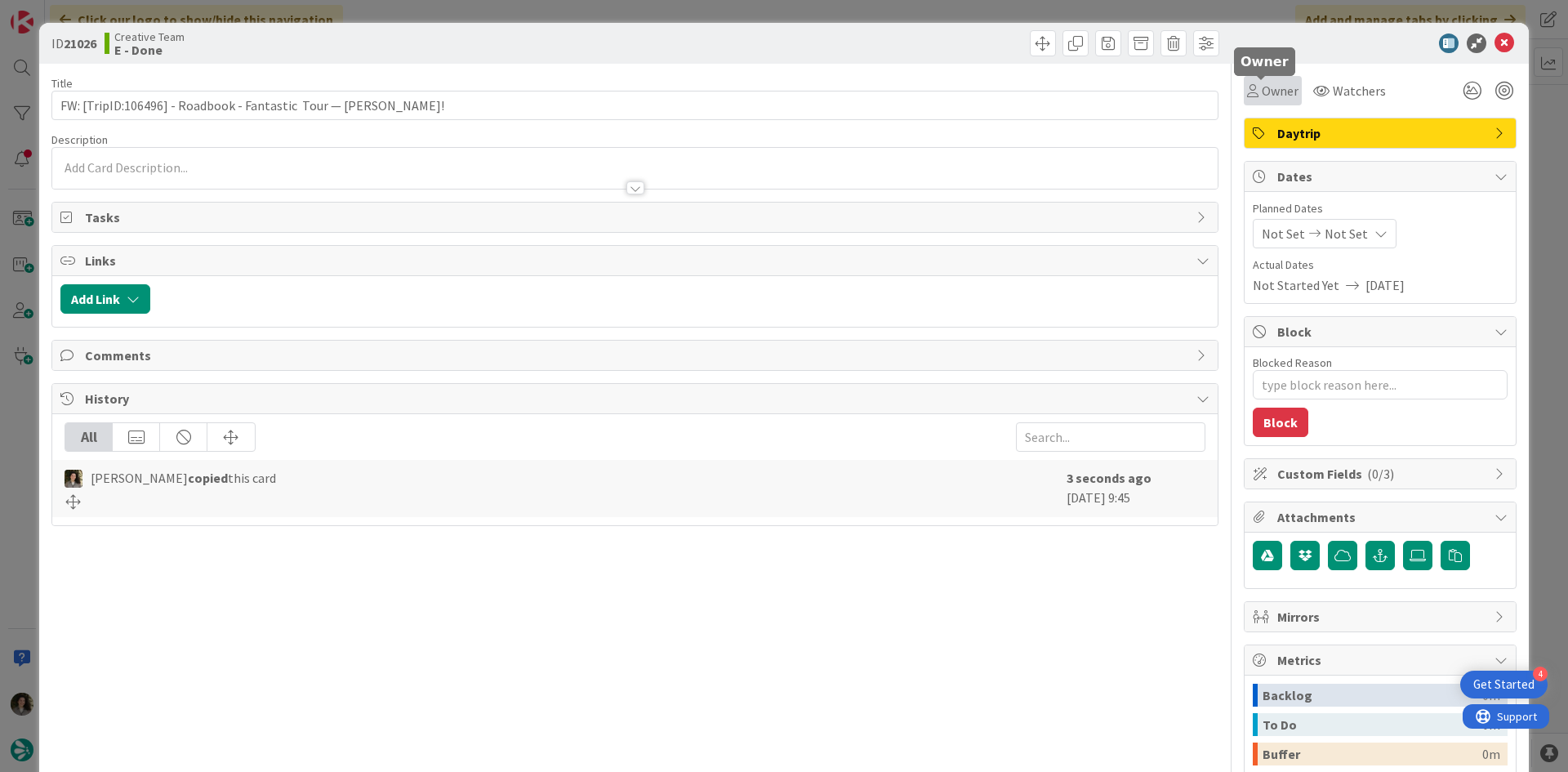
click at [1262, 87] on span "Owner" at bounding box center [1280, 91] width 37 height 20
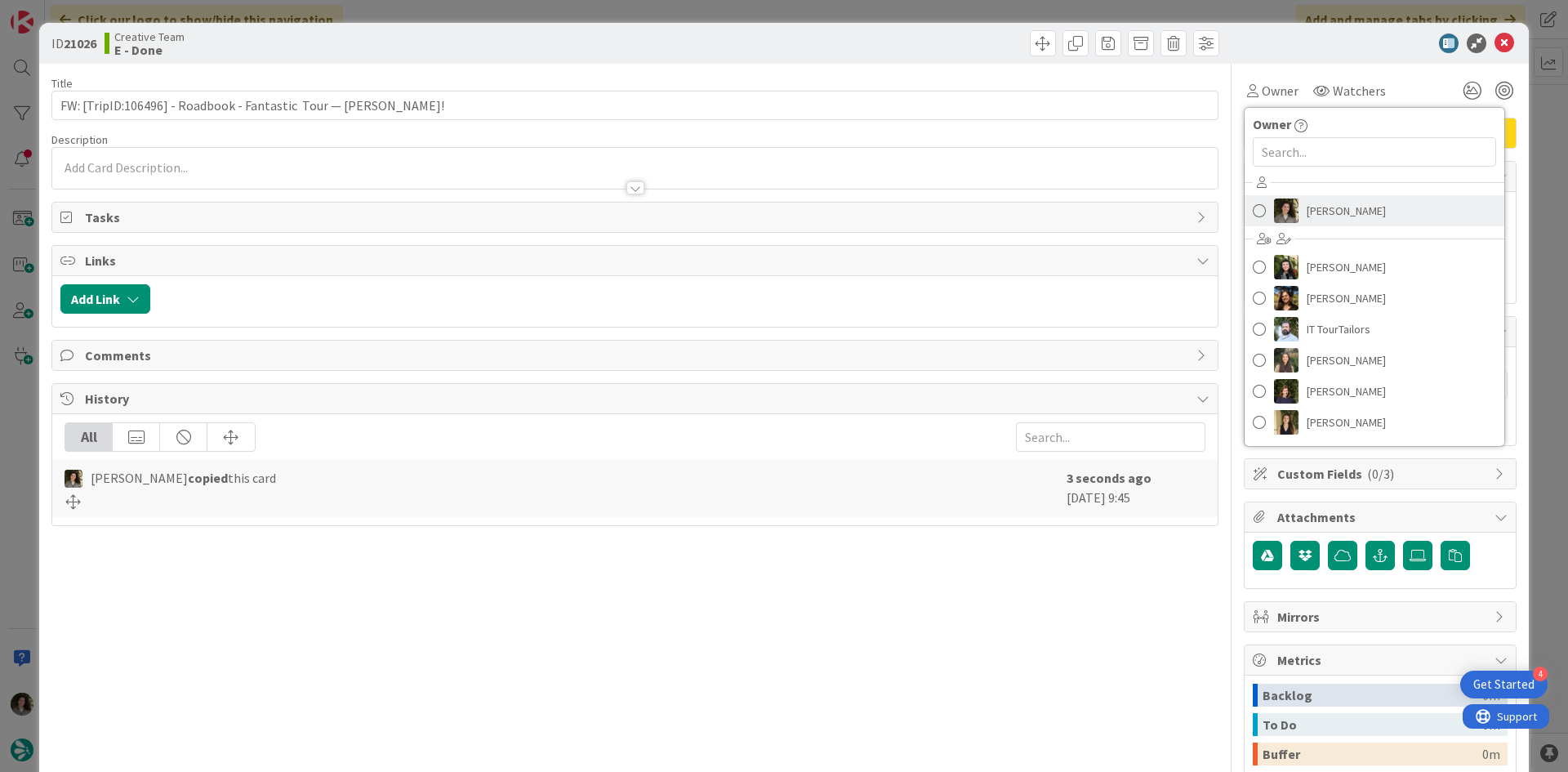
click at [1310, 208] on span "[PERSON_NAME]" at bounding box center [1346, 210] width 79 height 24
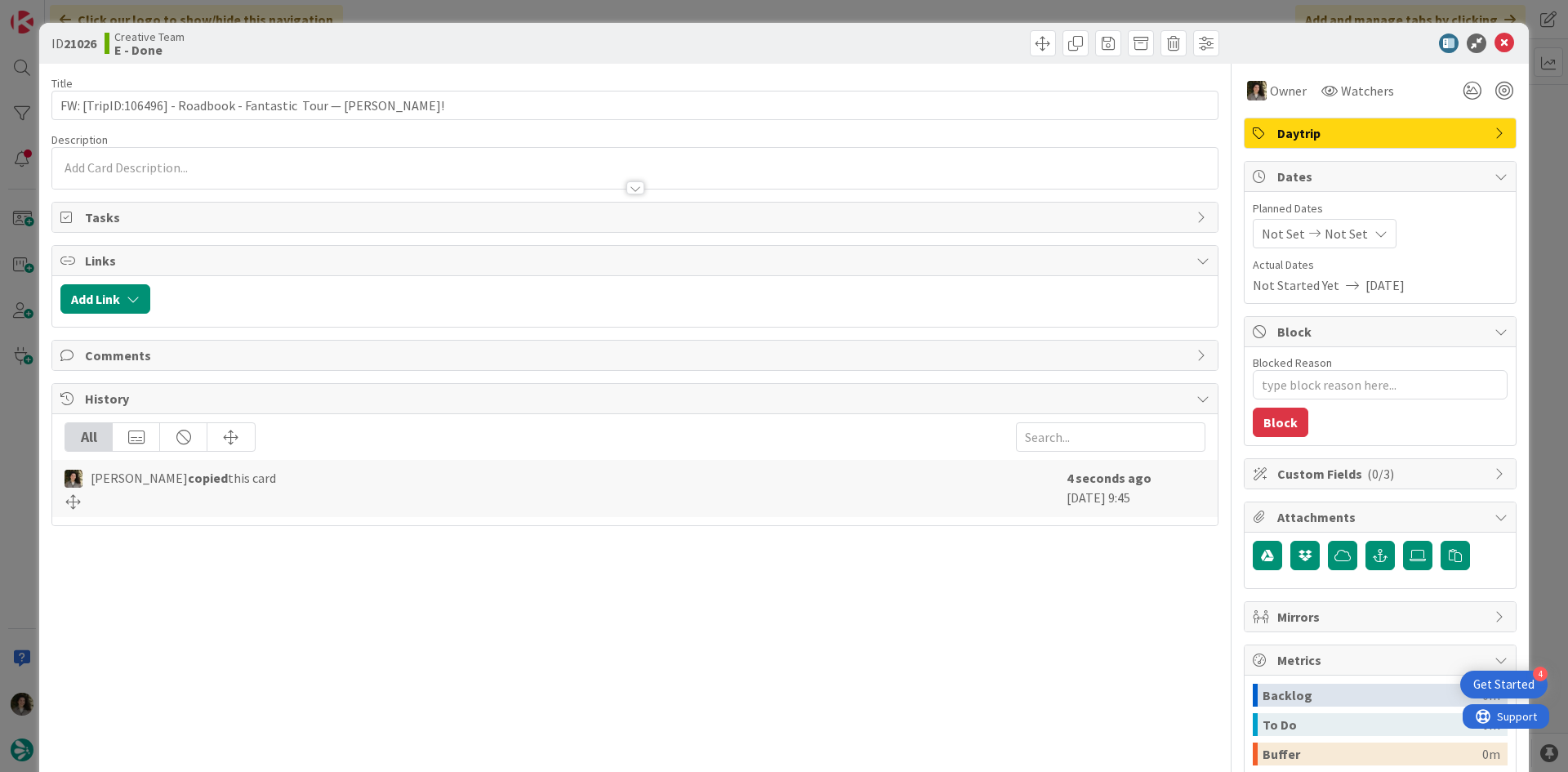
type textarea "x"
drag, startPoint x: 1355, startPoint y: 231, endPoint x: 1356, endPoint y: 243, distance: 12.0
click at [1354, 231] on div "Not Set Not Set" at bounding box center [1324, 234] width 144 height 29
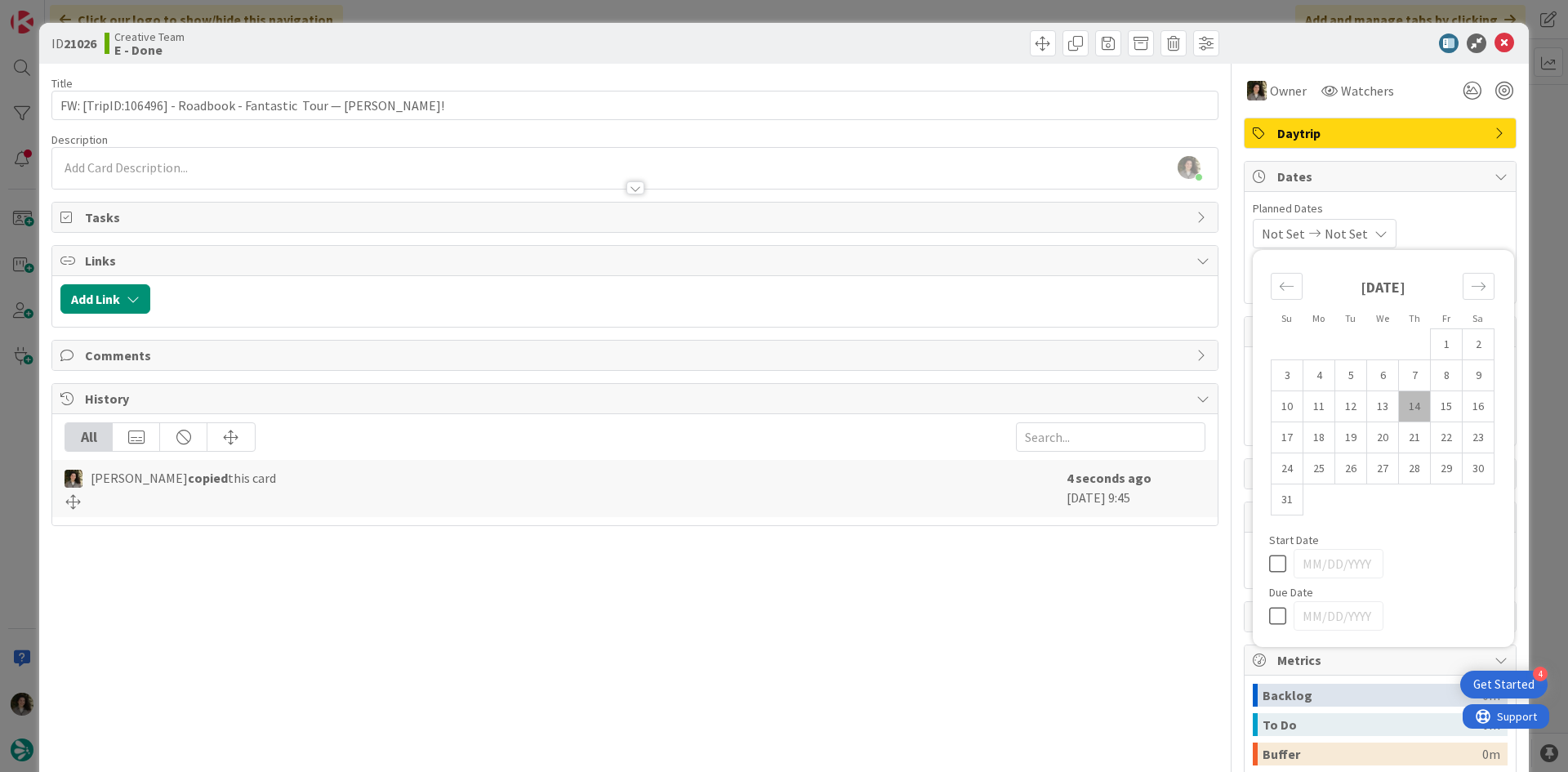
click at [1269, 615] on icon at bounding box center [1281, 616] width 24 height 20
type input "[DATE]"
click at [1499, 40] on icon at bounding box center [1505, 43] width 20 height 20
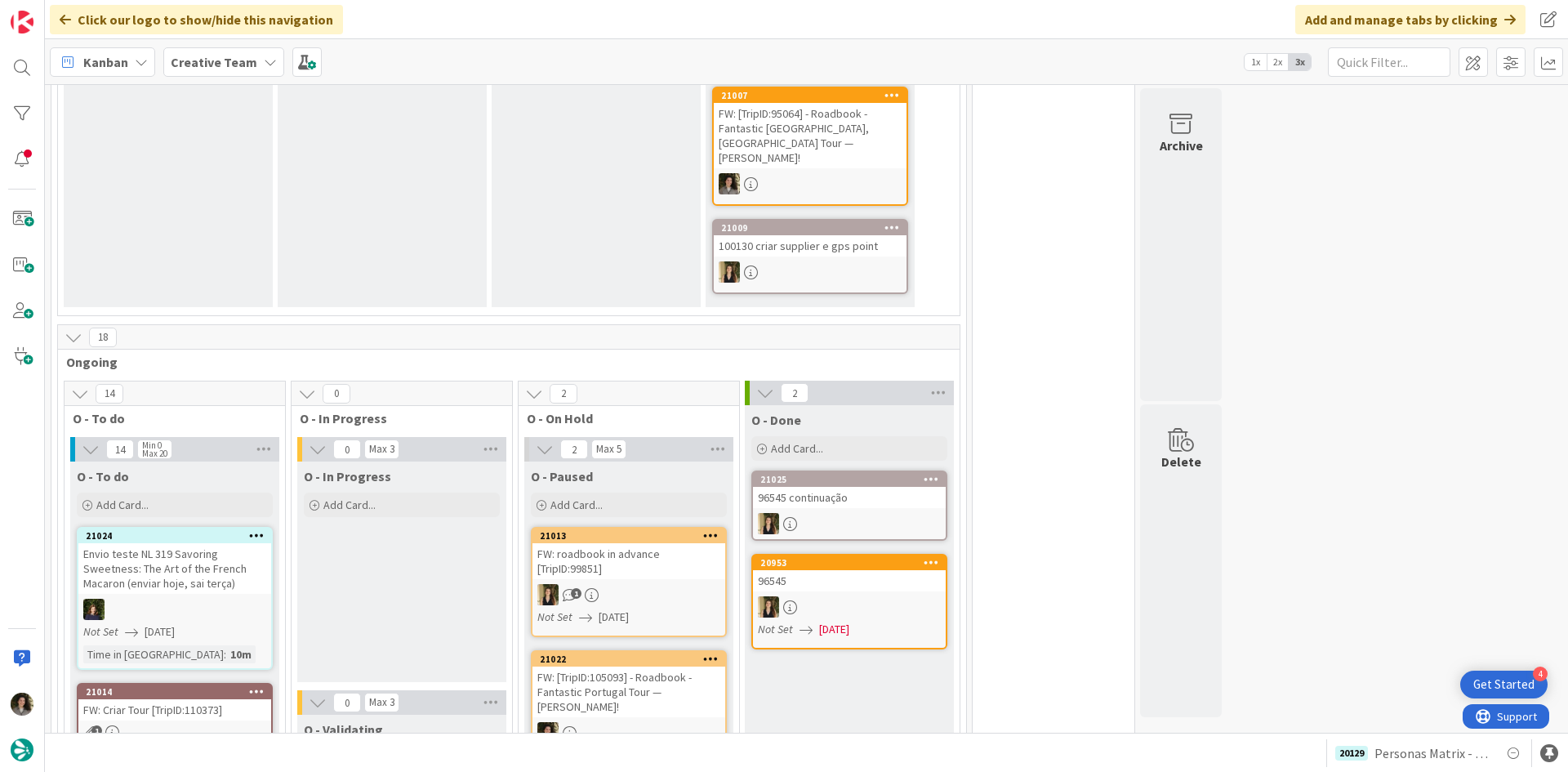
scroll to position [862, 0]
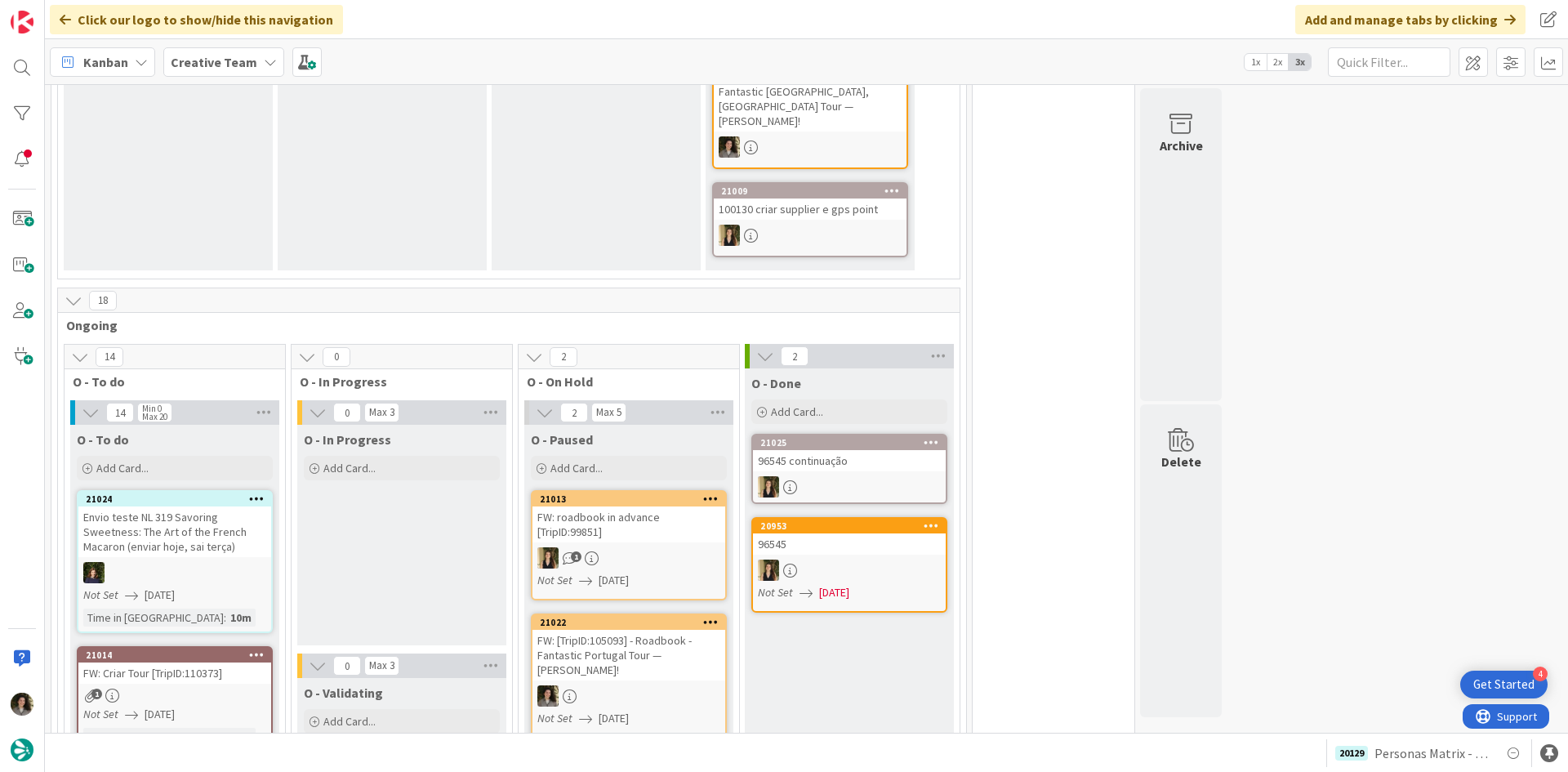
click at [616, 507] on div "FW: roadbook in advance [TripID:99851]" at bounding box center [629, 525] width 193 height 36
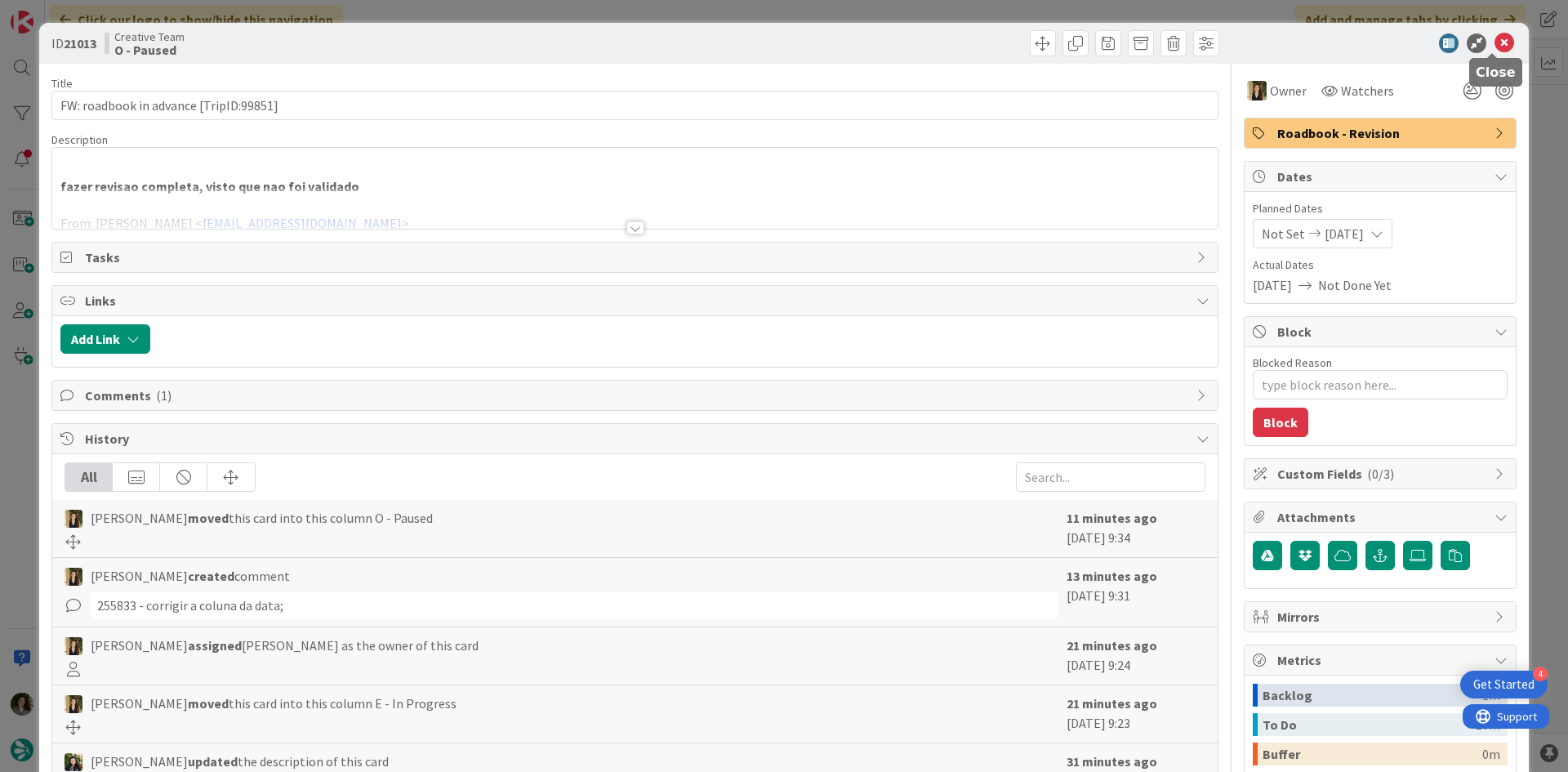
click at [1495, 39] on icon at bounding box center [1505, 43] width 20 height 20
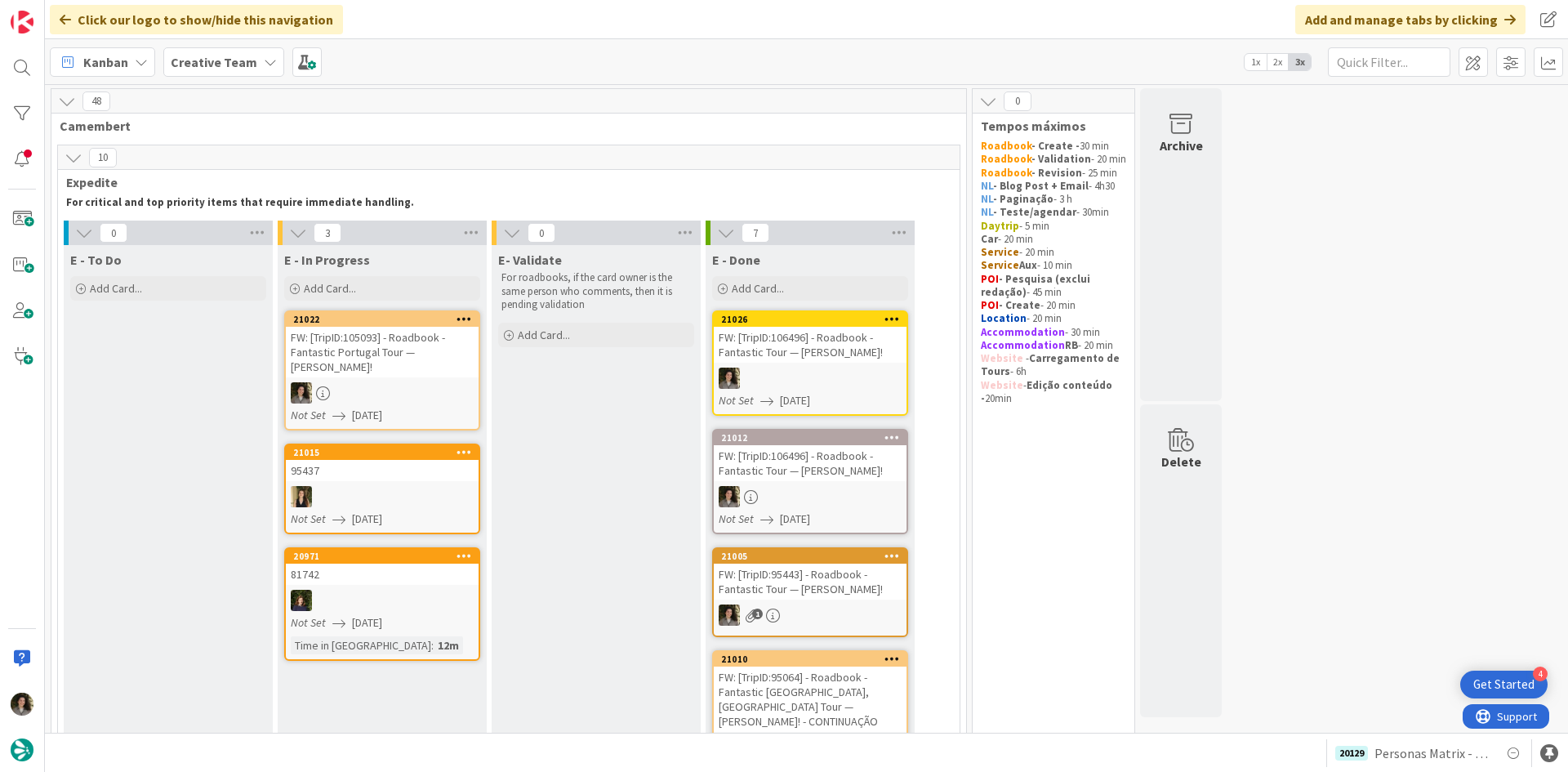
click at [385, 353] on div "FW: [TripID:105093] - Roadbook - Fantastic Portugal Tour — Sylvie Corbeil Peloq…" at bounding box center [382, 352] width 193 height 51
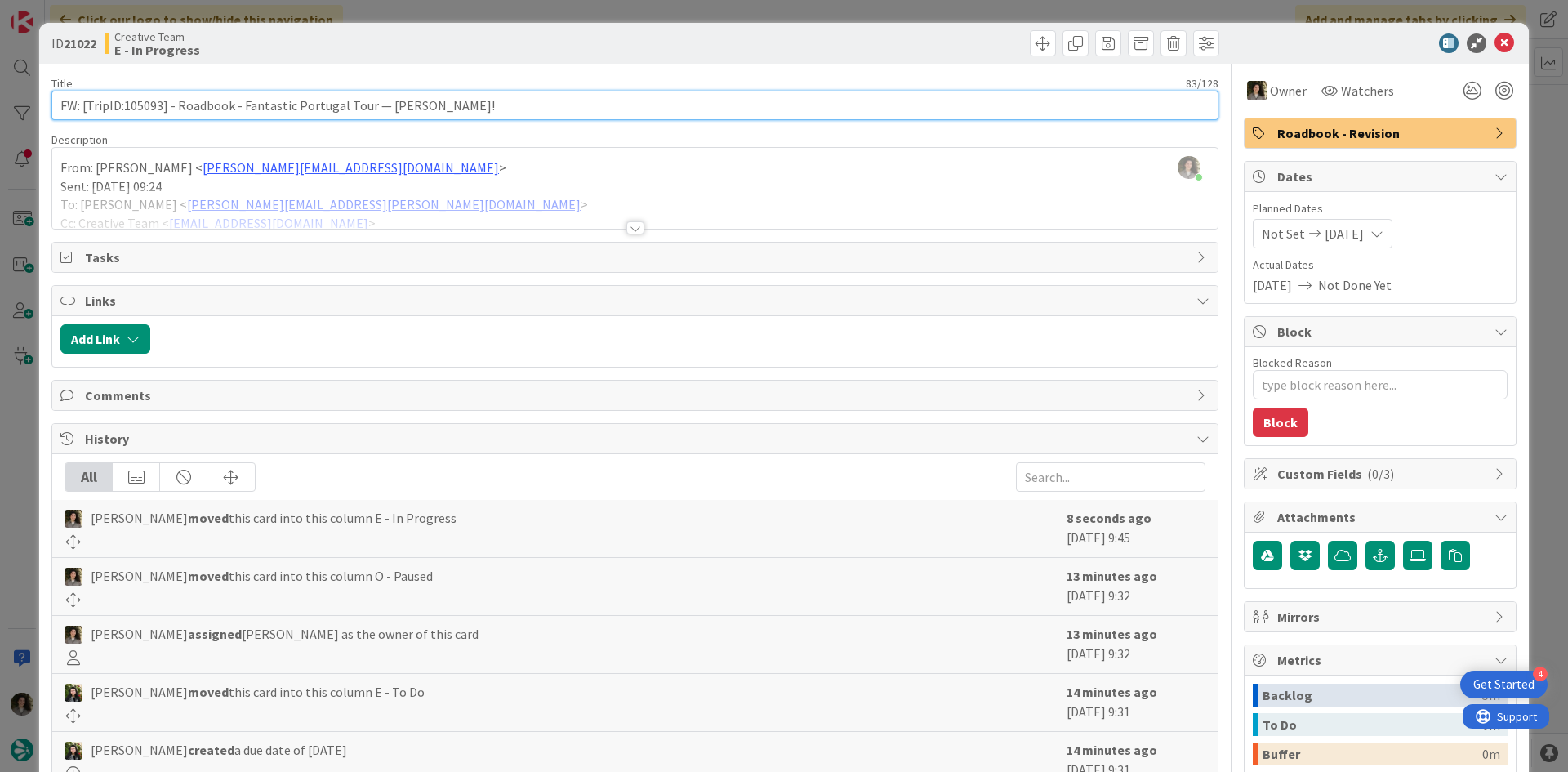
drag, startPoint x: 161, startPoint y: 103, endPoint x: 125, endPoint y: 101, distance: 36.1
click at [125, 101] on input "FW: [TripID:105093] - Roadbook - Fantastic Portugal Tour — Sylvie Corbeil Peloq…" at bounding box center [635, 105] width 1167 height 29
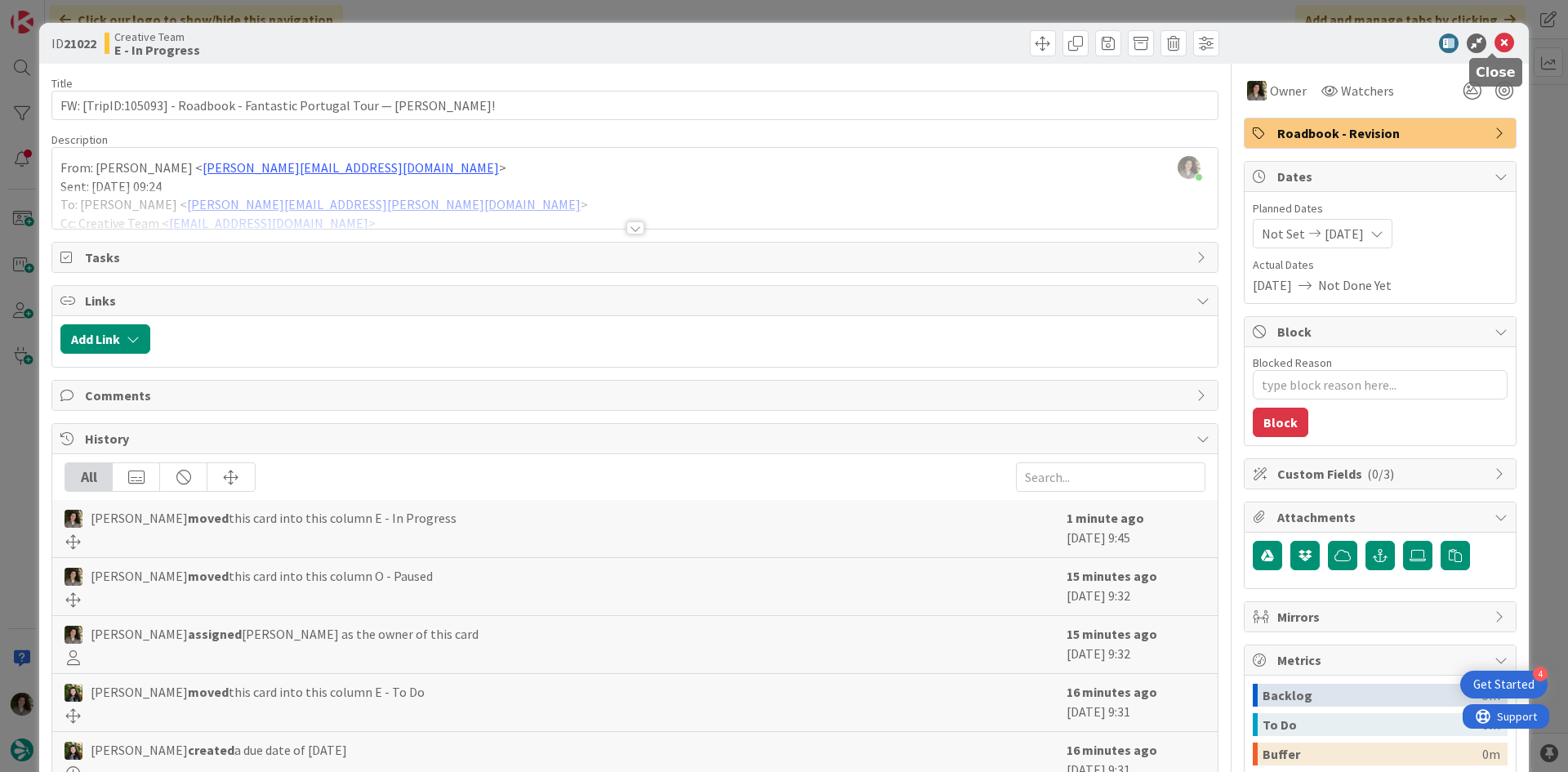
click at [1499, 38] on icon at bounding box center [1505, 43] width 20 height 20
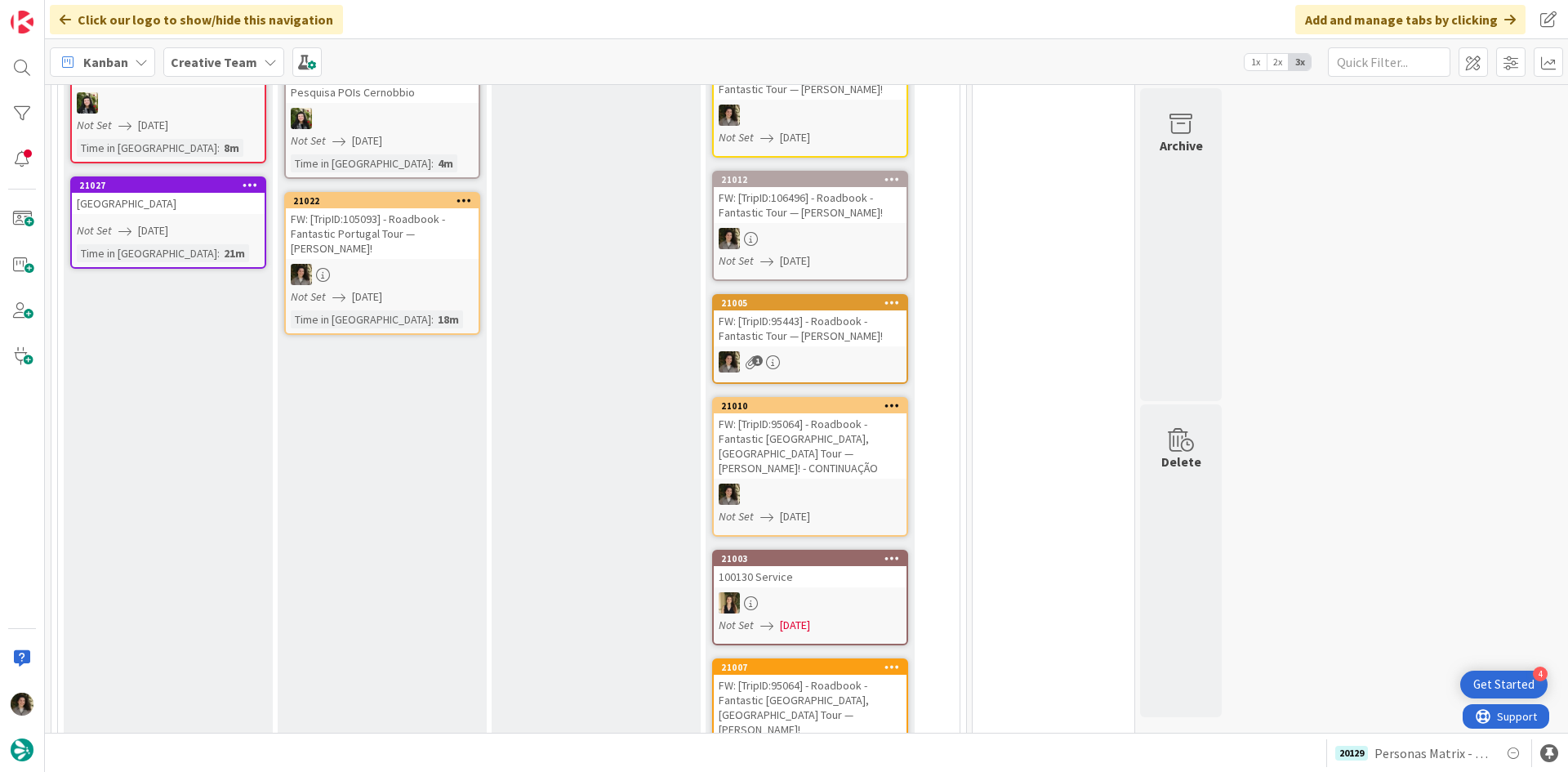
scroll to position [263, 0]
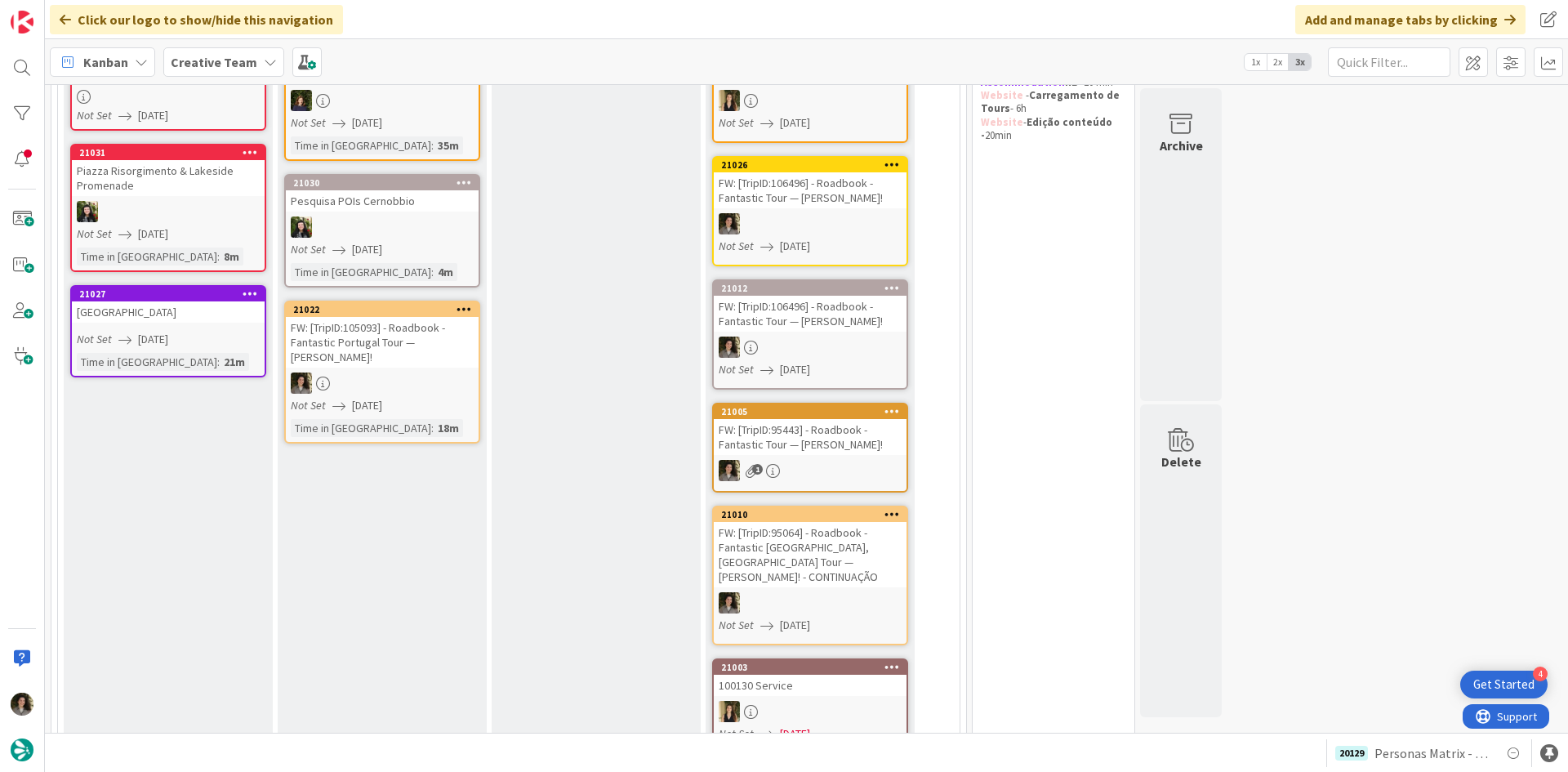
click at [443, 354] on div "FW: [TripID:105093] - Roadbook - Fantastic Portugal Tour — Sylvie Corbeil Peloq…" at bounding box center [382, 343] width 193 height 51
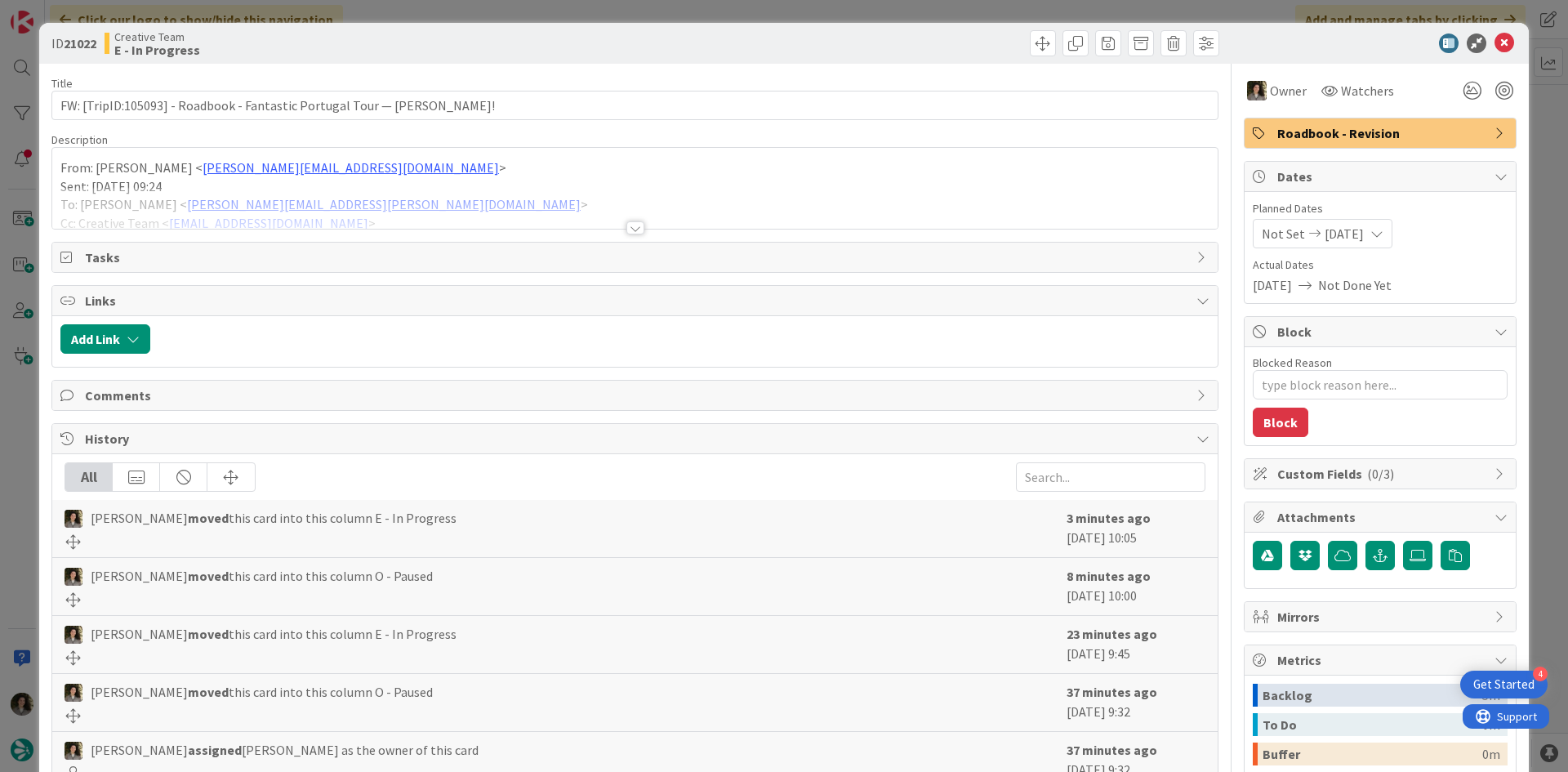
click at [626, 221] on div at bounding box center [635, 227] width 18 height 13
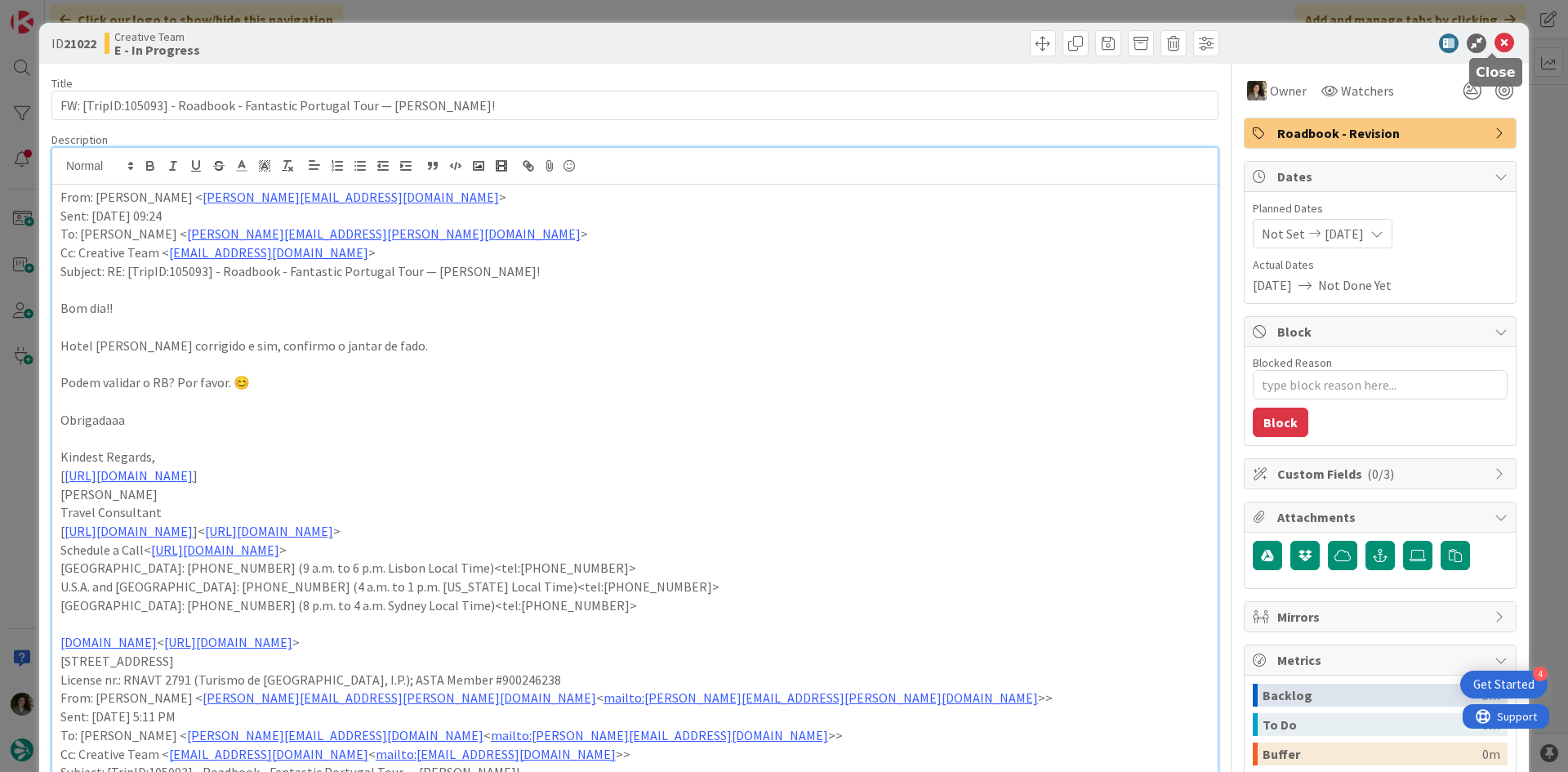
click at [1498, 41] on icon at bounding box center [1505, 43] width 20 height 20
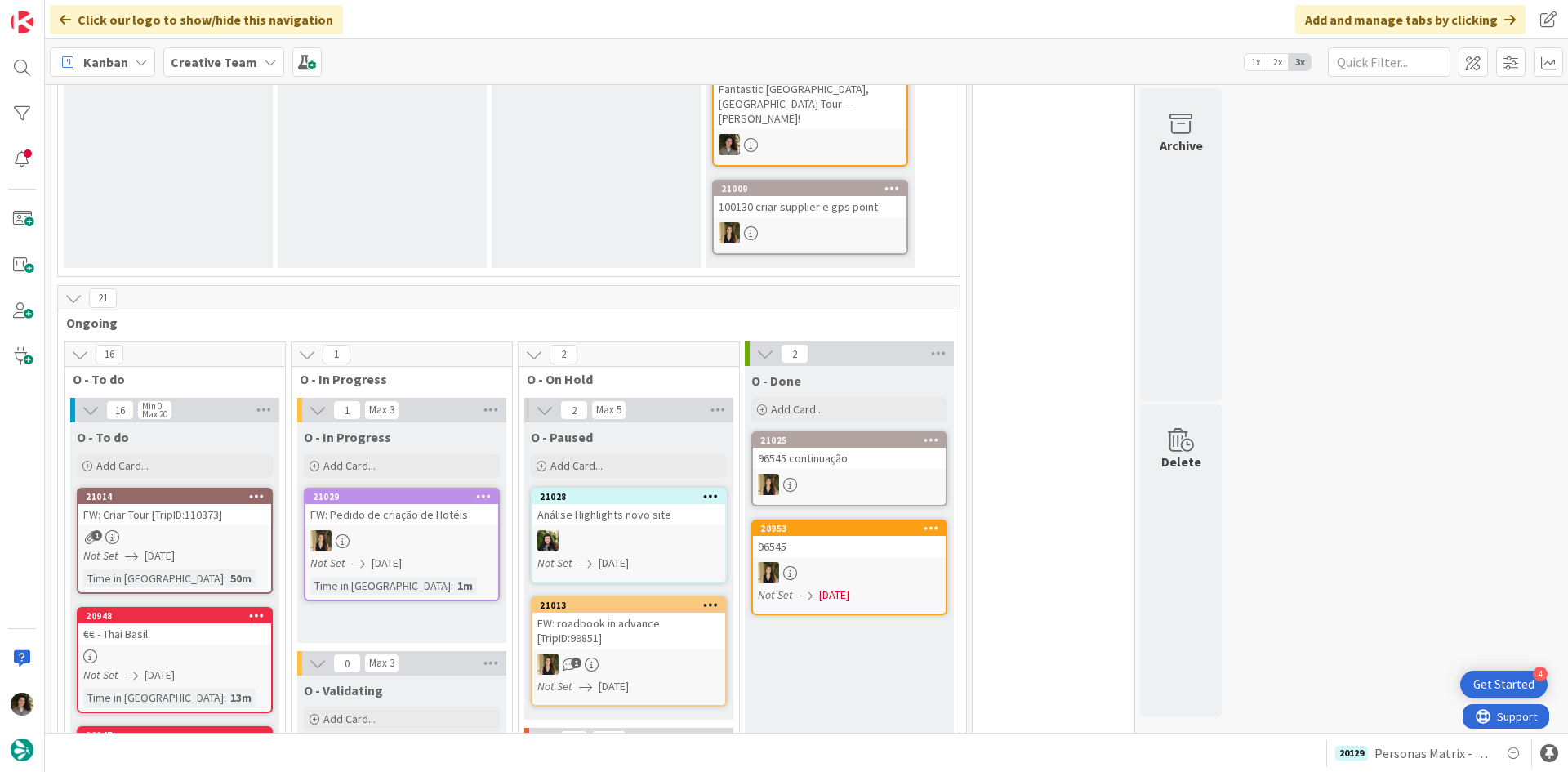
scroll to position [1388, 0]
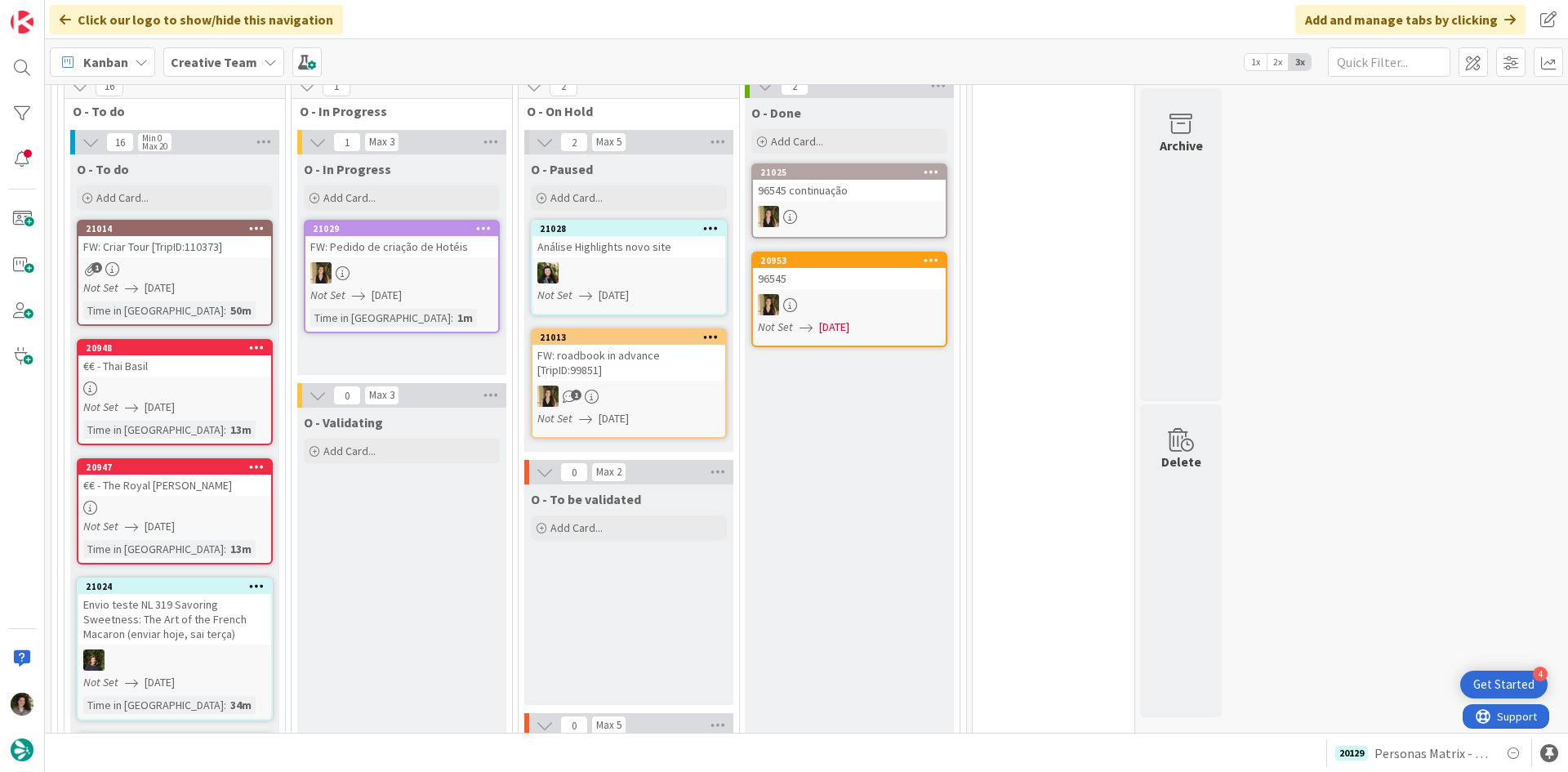
click at [166, 262] on div "1" at bounding box center [175, 268] width 193 height 14
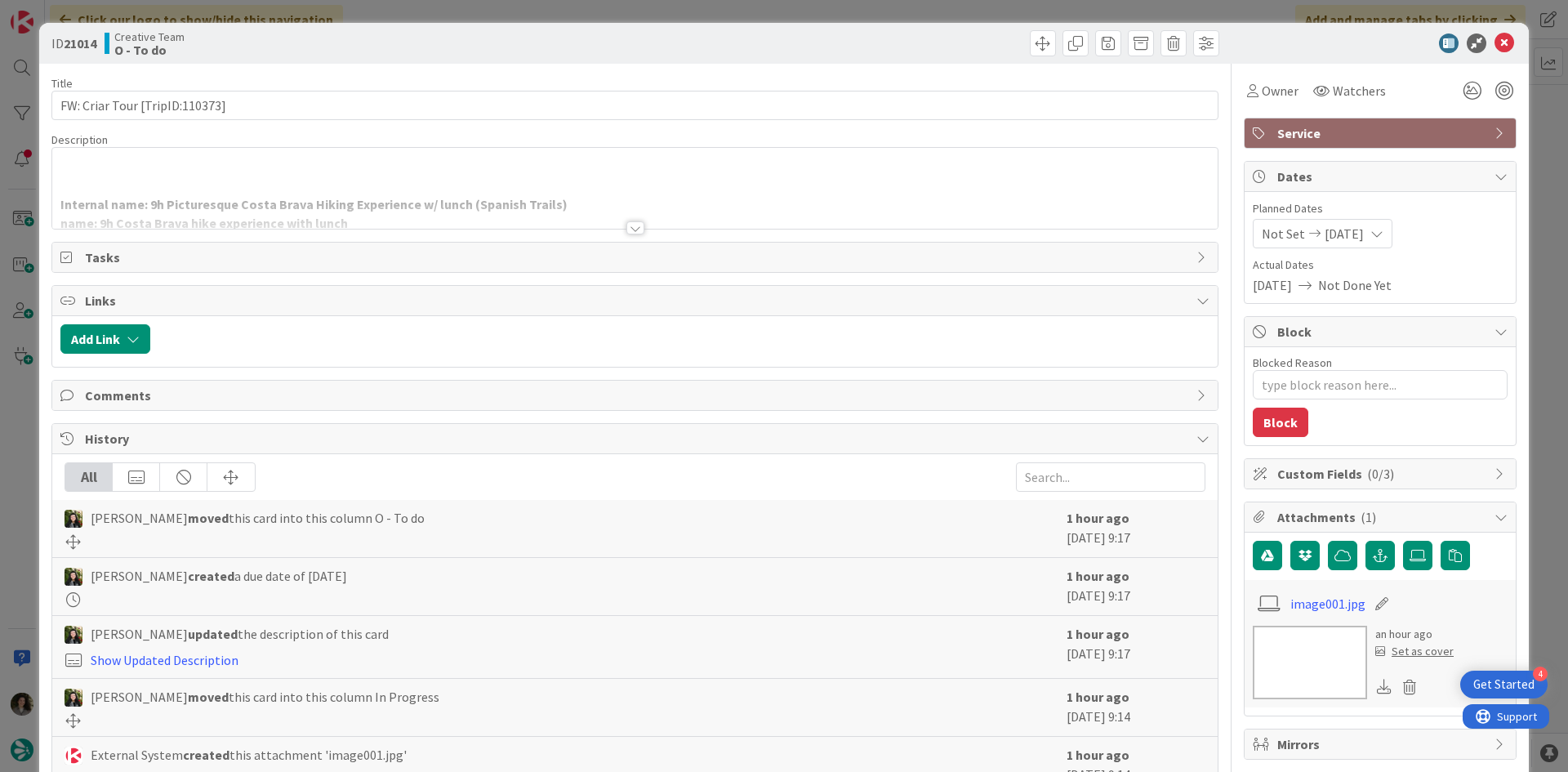
click at [631, 221] on div at bounding box center [635, 227] width 18 height 13
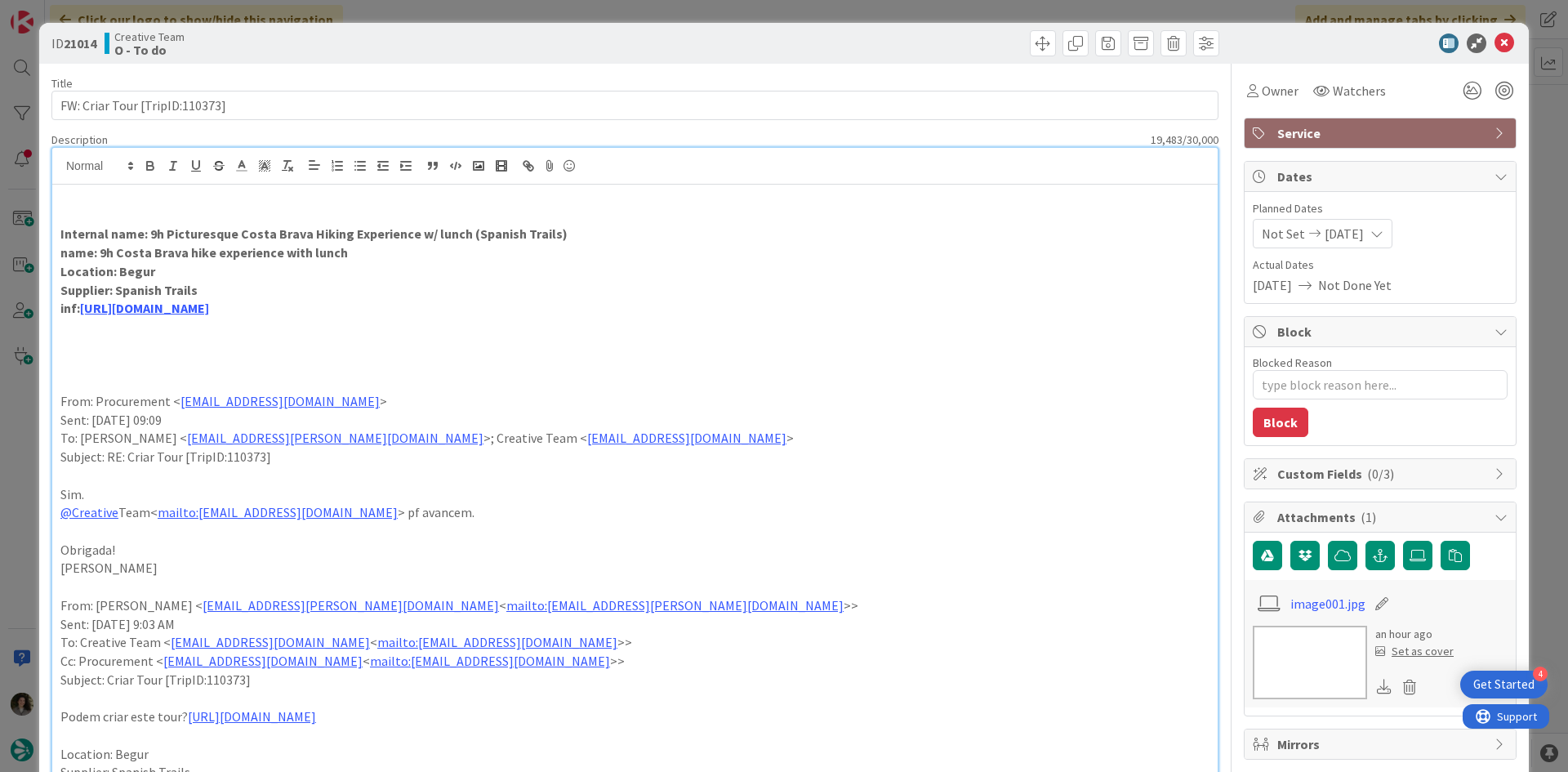
click at [1491, 31] on div "ID 21014 Creative Team O - To do" at bounding box center [784, 43] width 1490 height 41
click at [1495, 41] on icon at bounding box center [1505, 43] width 20 height 20
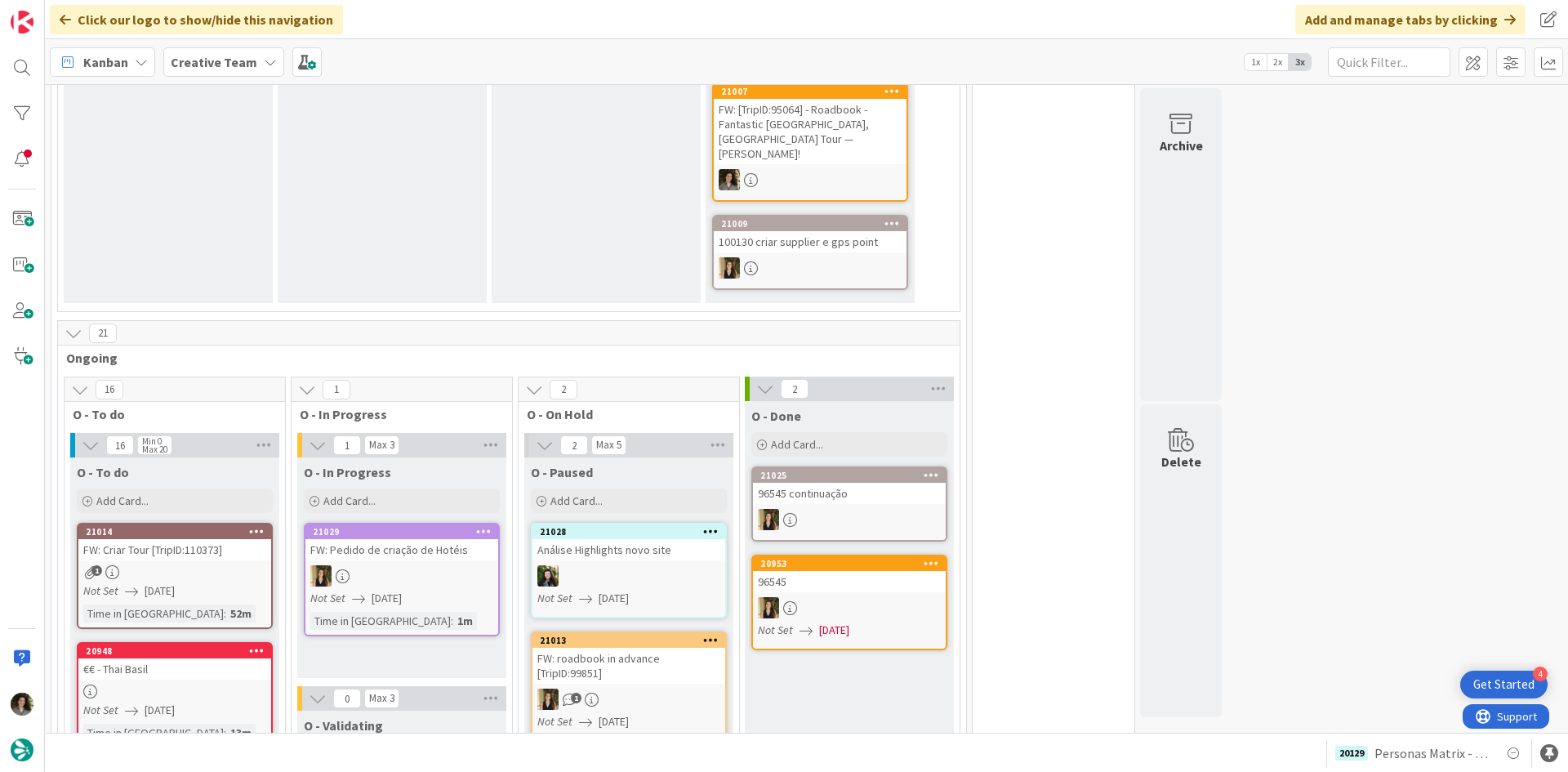
scroll to position [1062, 0]
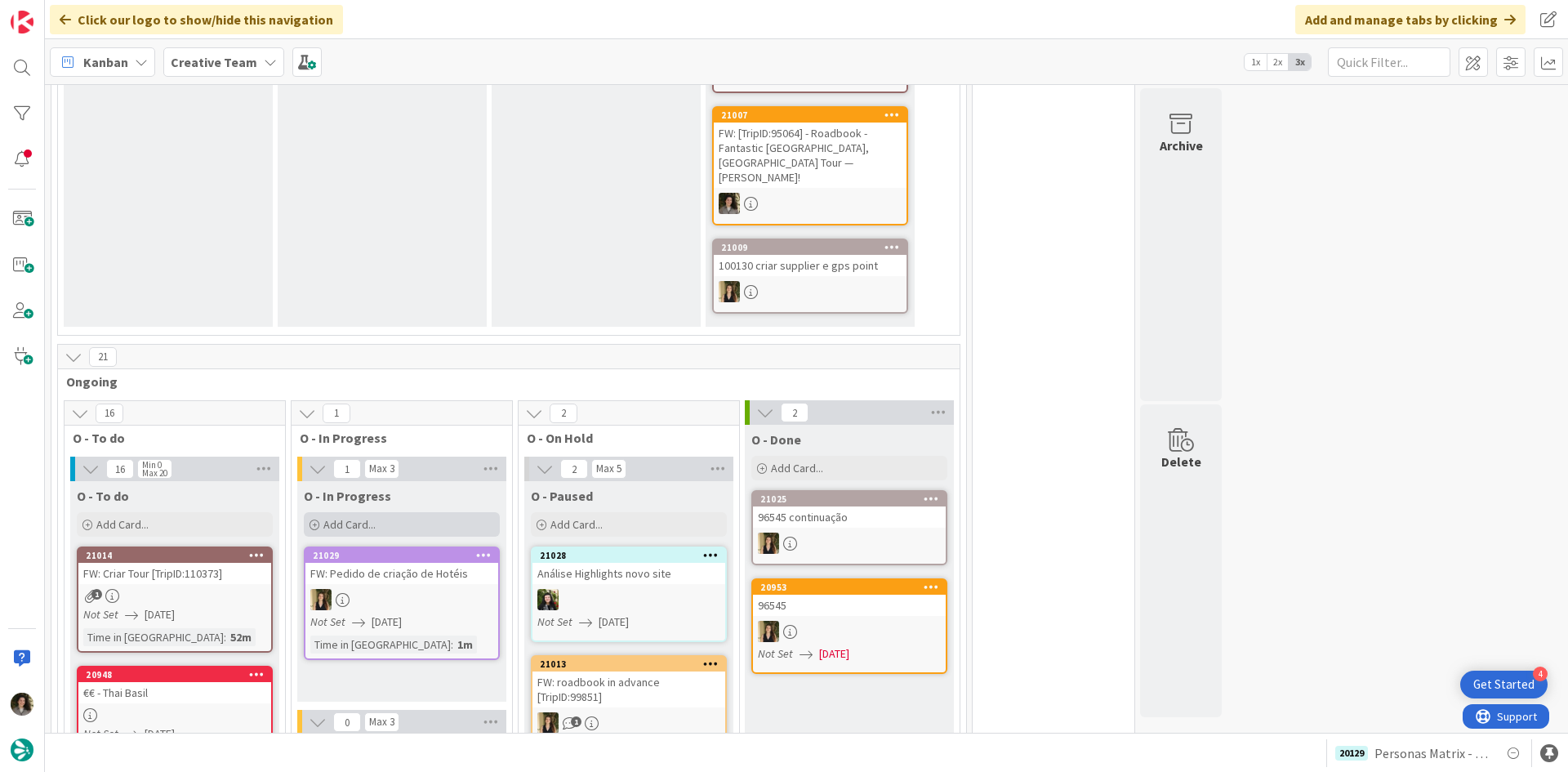
click at [430, 512] on div "Add Card..." at bounding box center [402, 524] width 196 height 24
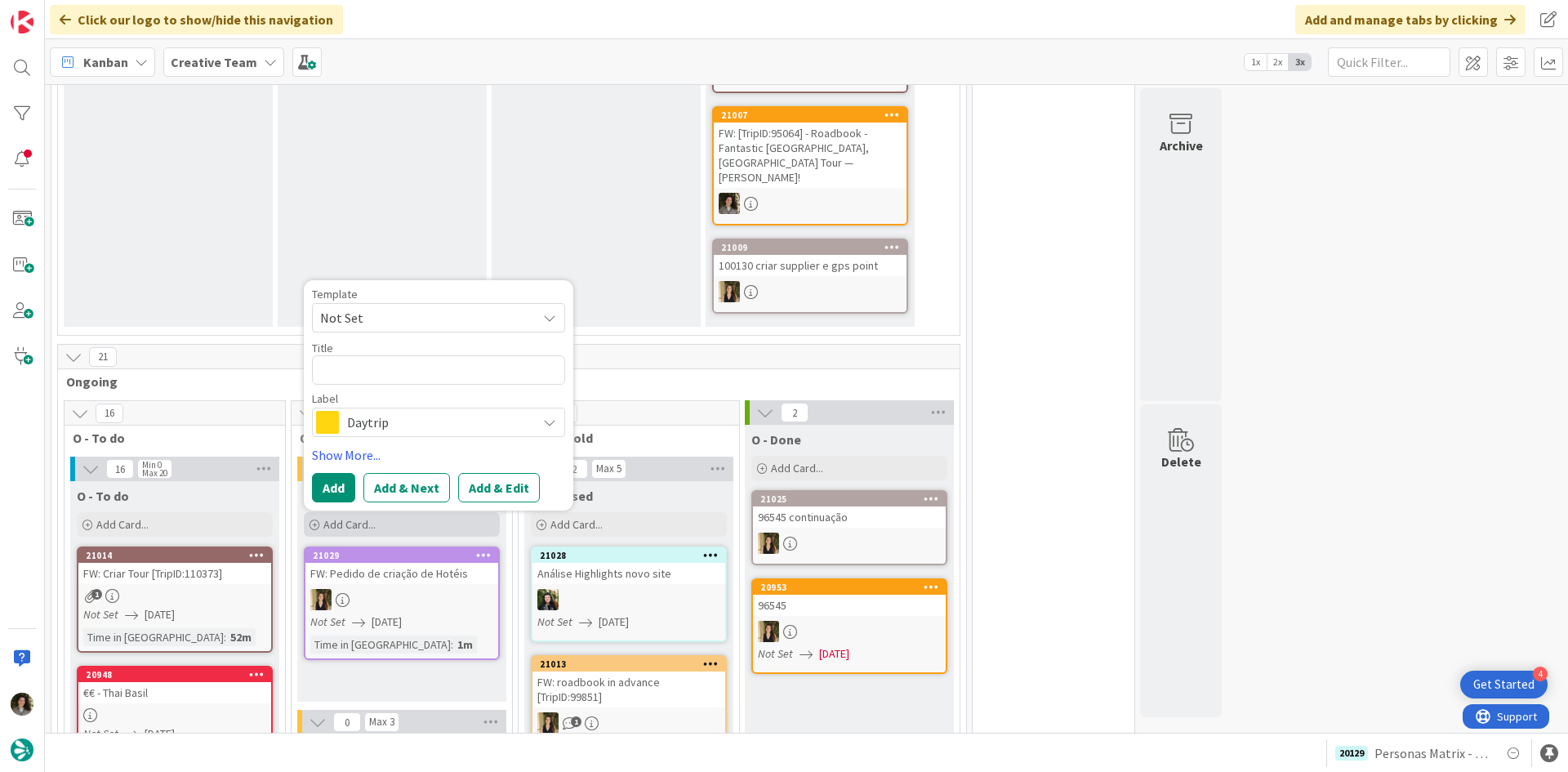
type textarea "x"
type textarea "P"
type textarea "x"
type textarea "PO"
type textarea "x"
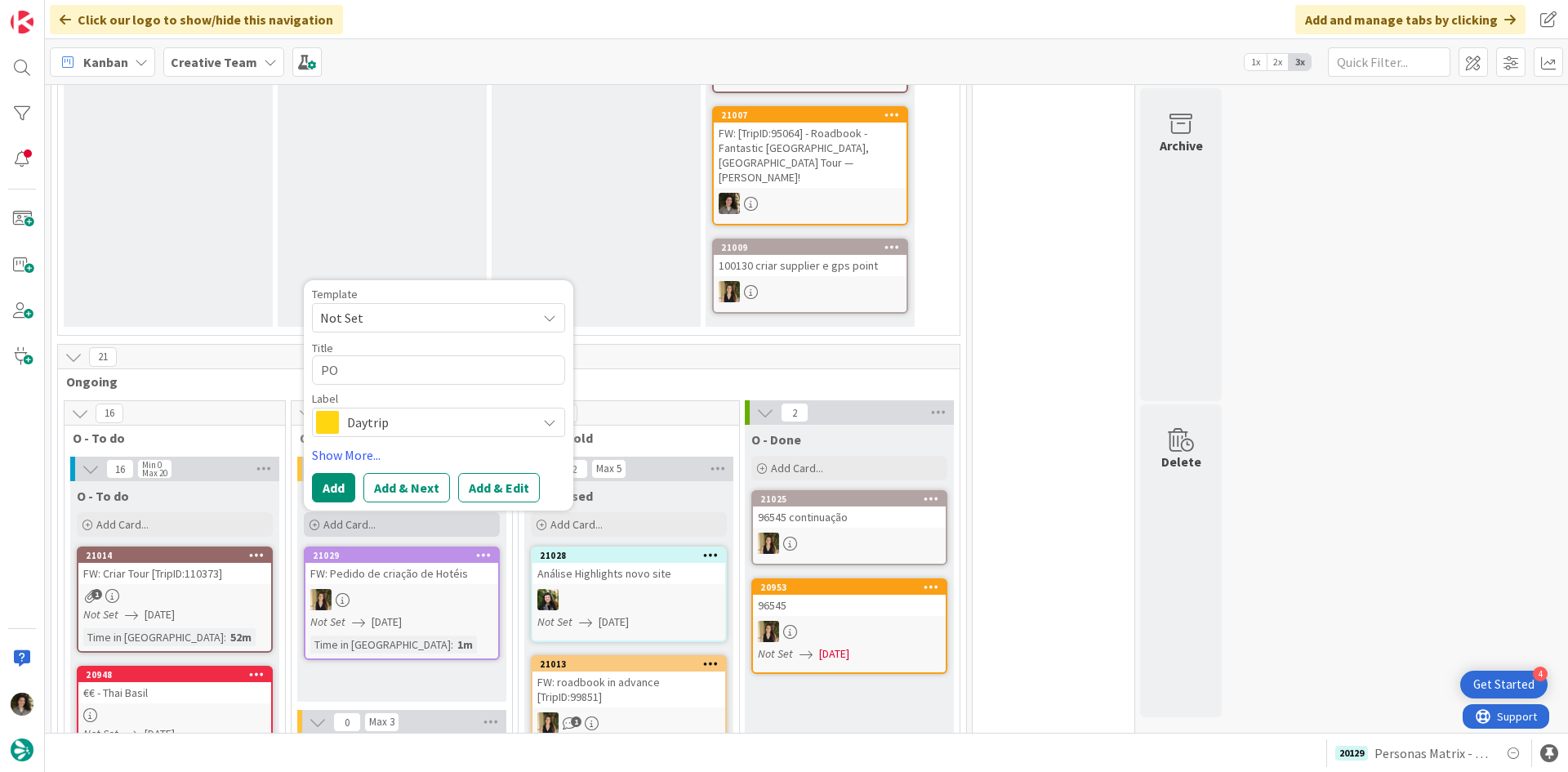
type textarea "POI"
type textarea "x"
type textarea "POI"
type textarea "x"
type textarea "POI M"
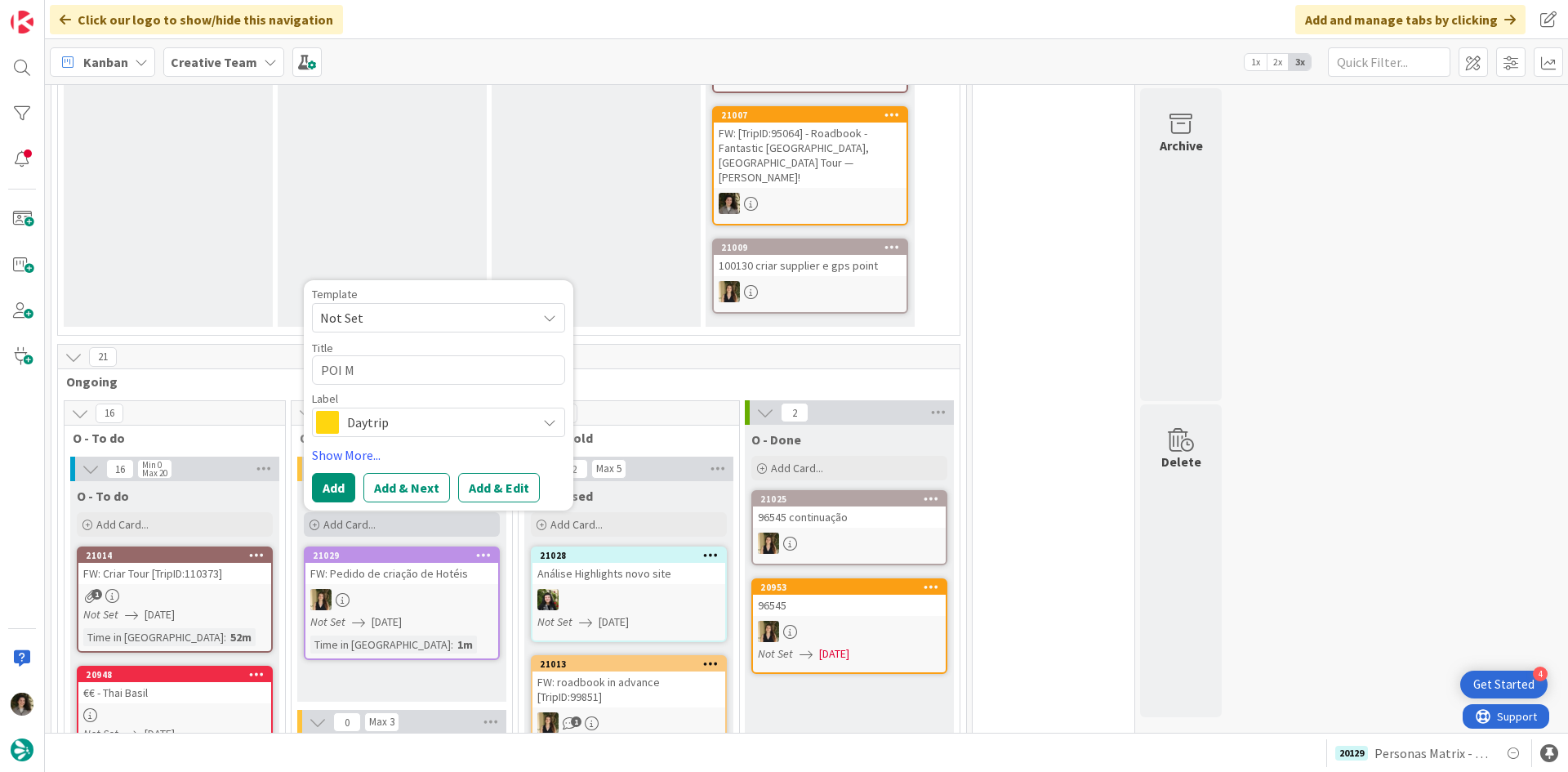
type textarea "x"
type textarea "POI MA"
type textarea "x"
type textarea "POI MAT"
type textarea "x"
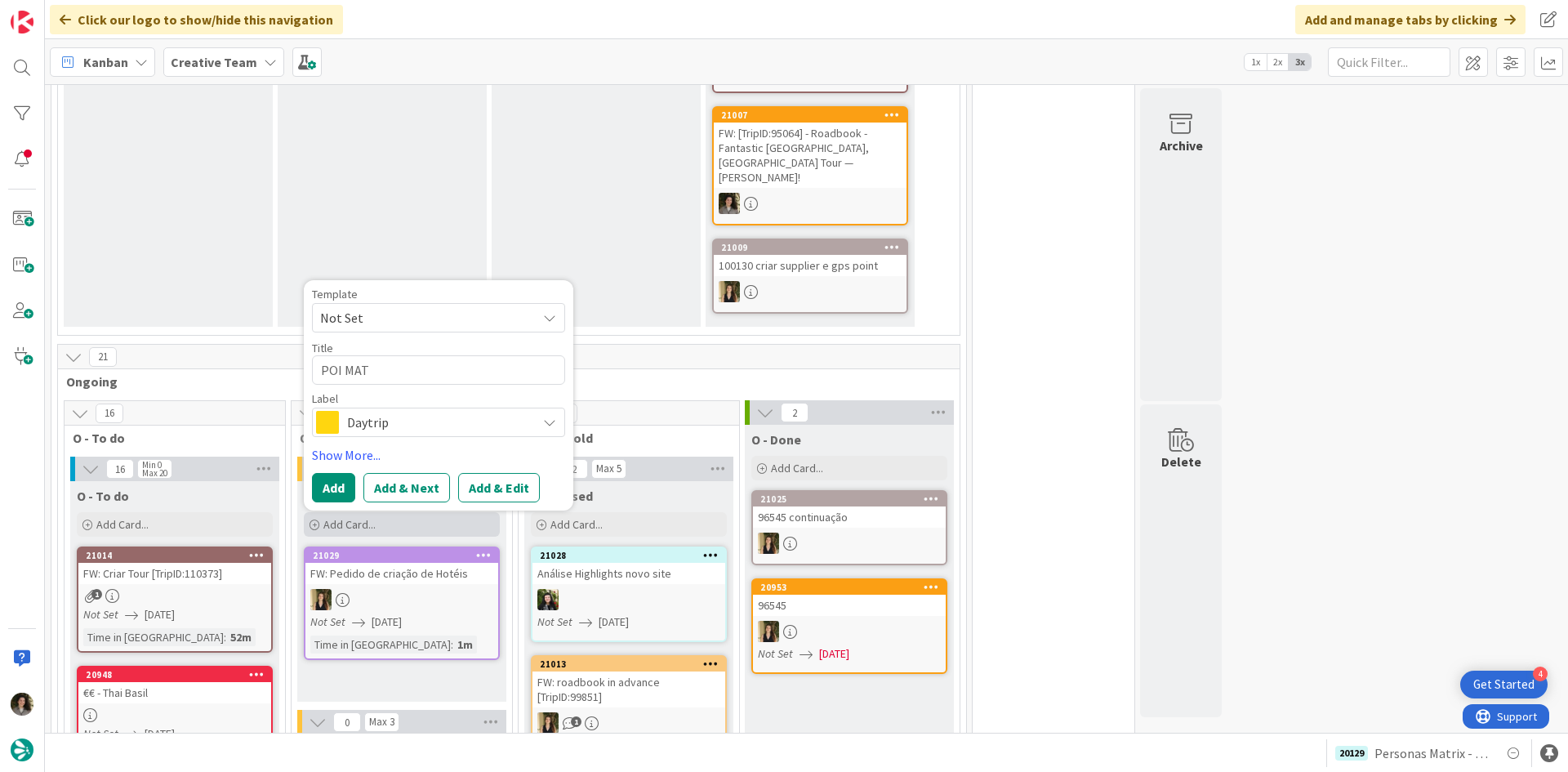
type textarea "POI MATR"
type textarea "x"
type textarea "POI MATRI"
type textarea "x"
type textarea "POI MATRIZ"
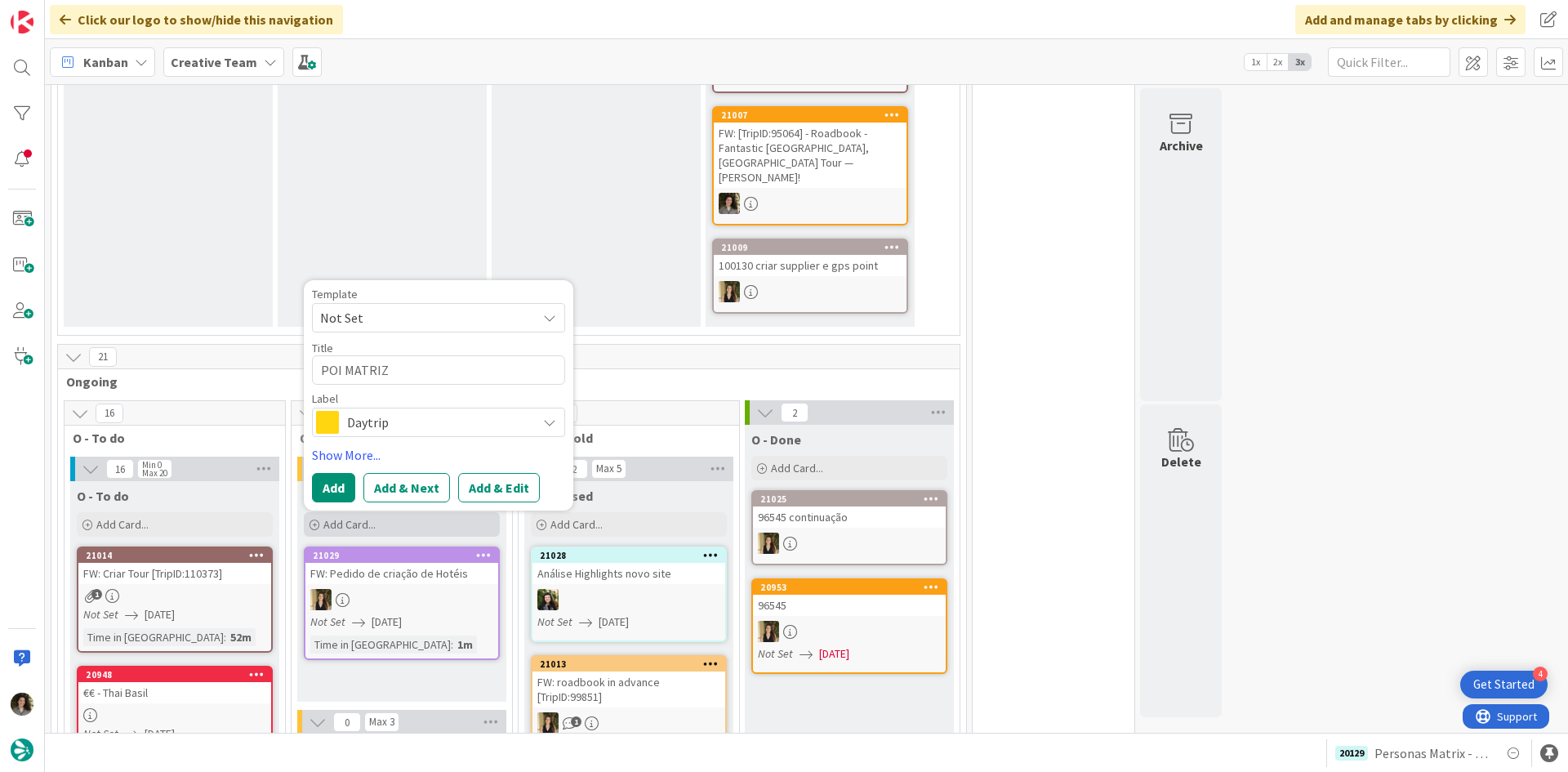
type textarea "x"
type textarea "POI MATRI"
type textarea "x"
type textarea "POI MATR"
type textarea "x"
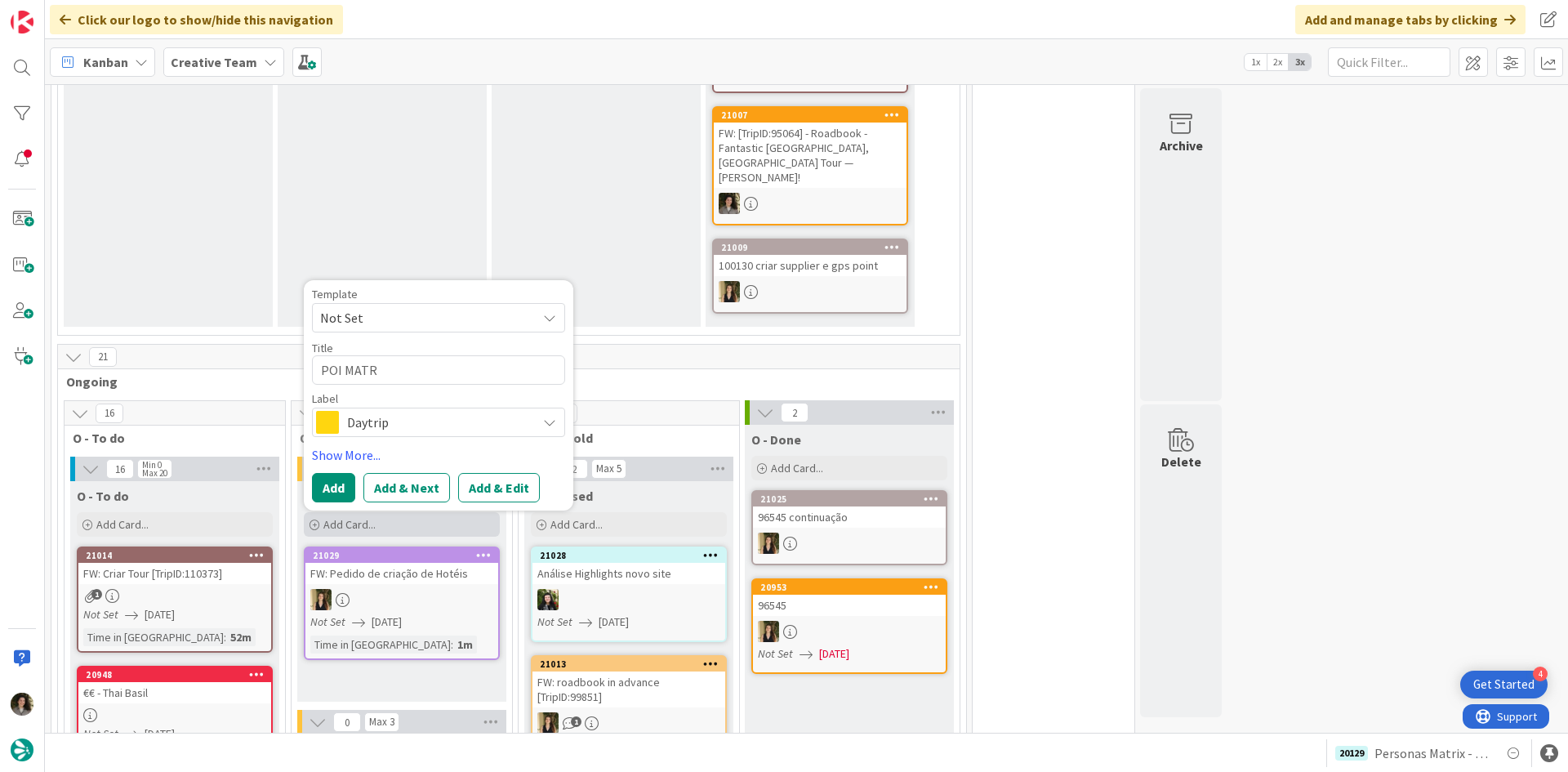
type textarea "POI MAT"
type textarea "x"
type textarea "POI MA"
type textarea "x"
type textarea "POI MAa"
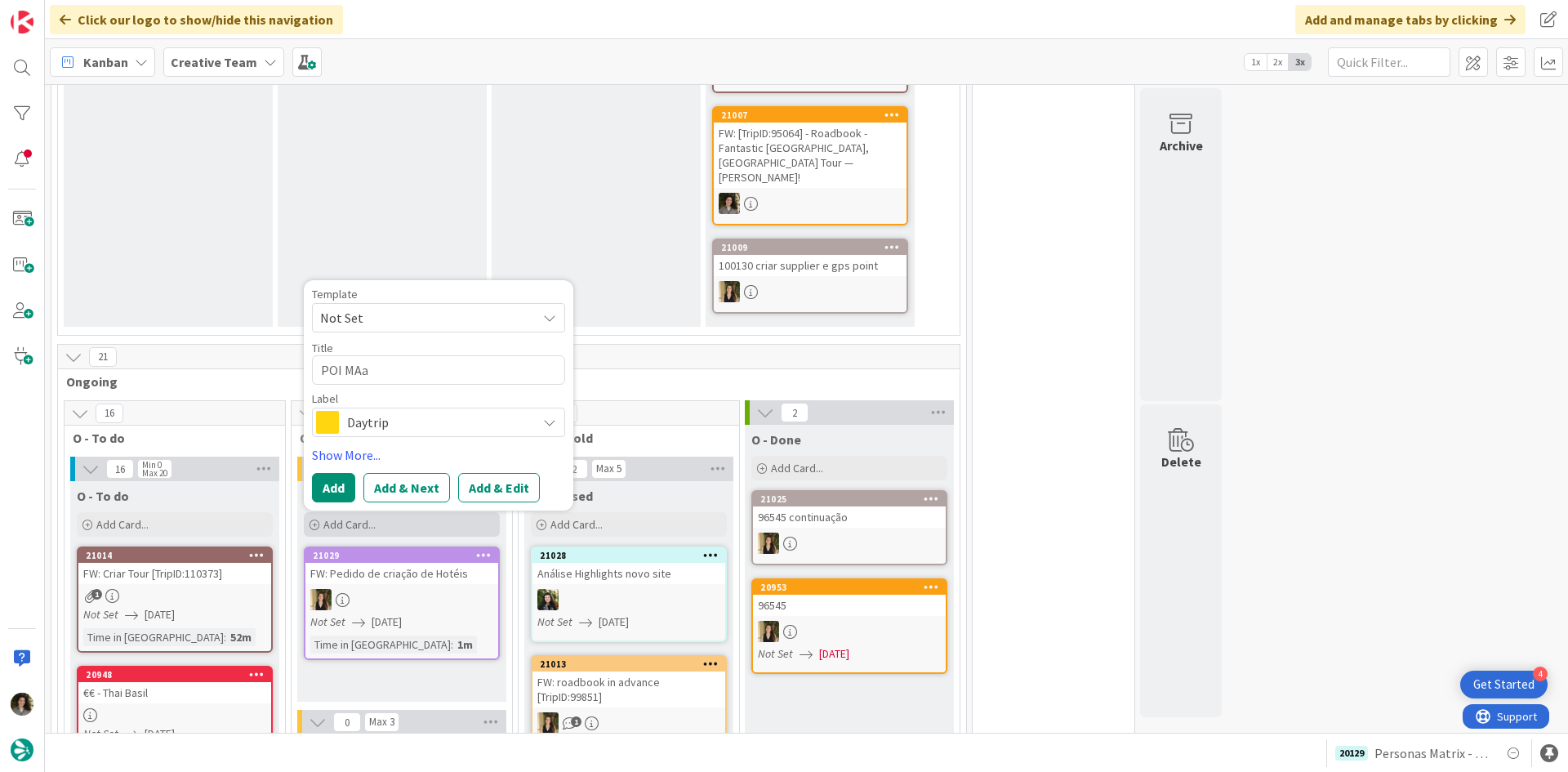
type textarea "x"
type textarea "POI MA"
type textarea "x"
type textarea "POI M"
type textarea "x"
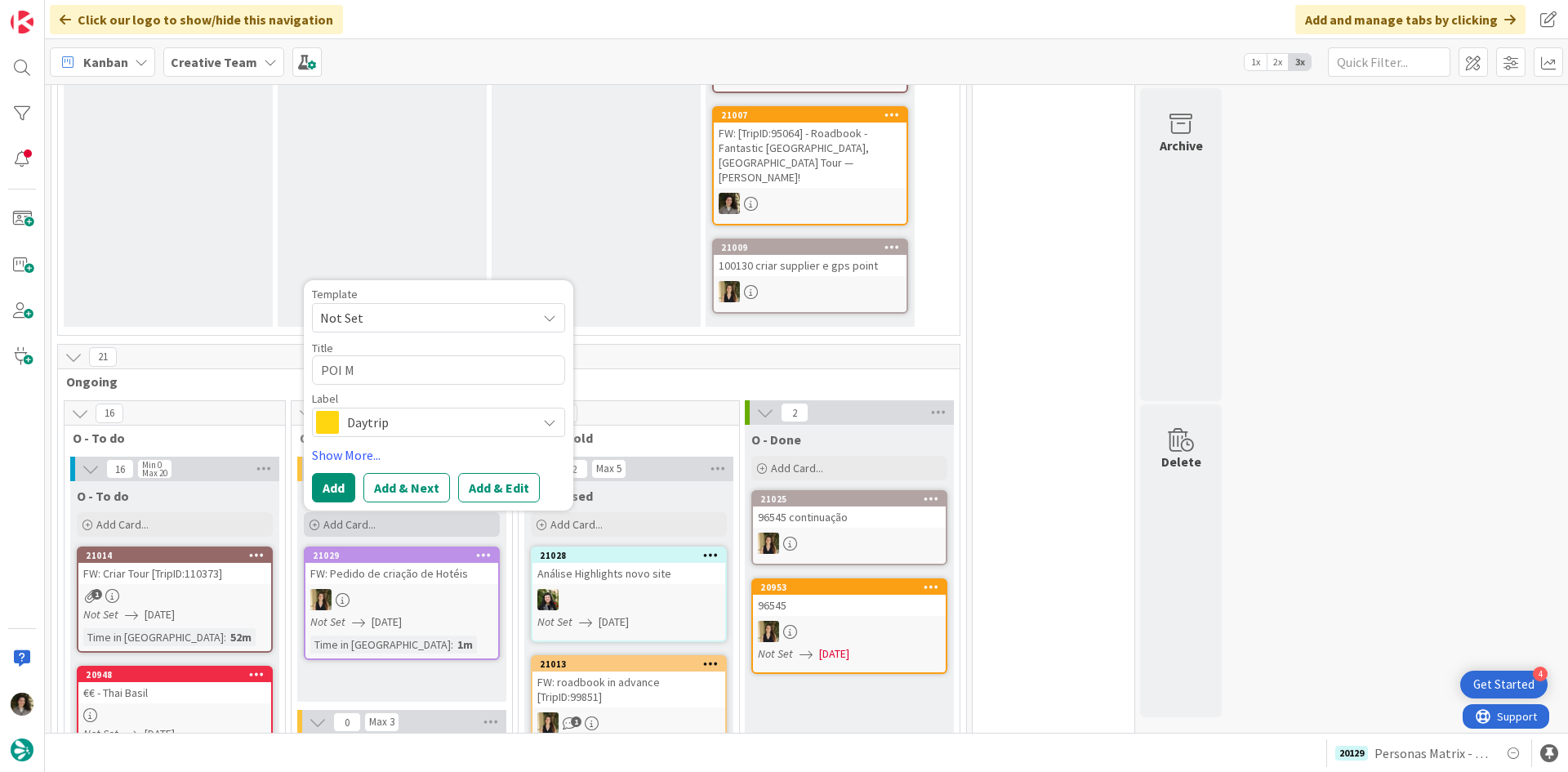
type textarea "POI Ma"
type textarea "x"
type textarea "POI Mat"
type textarea "x"
type textarea "POI Matri"
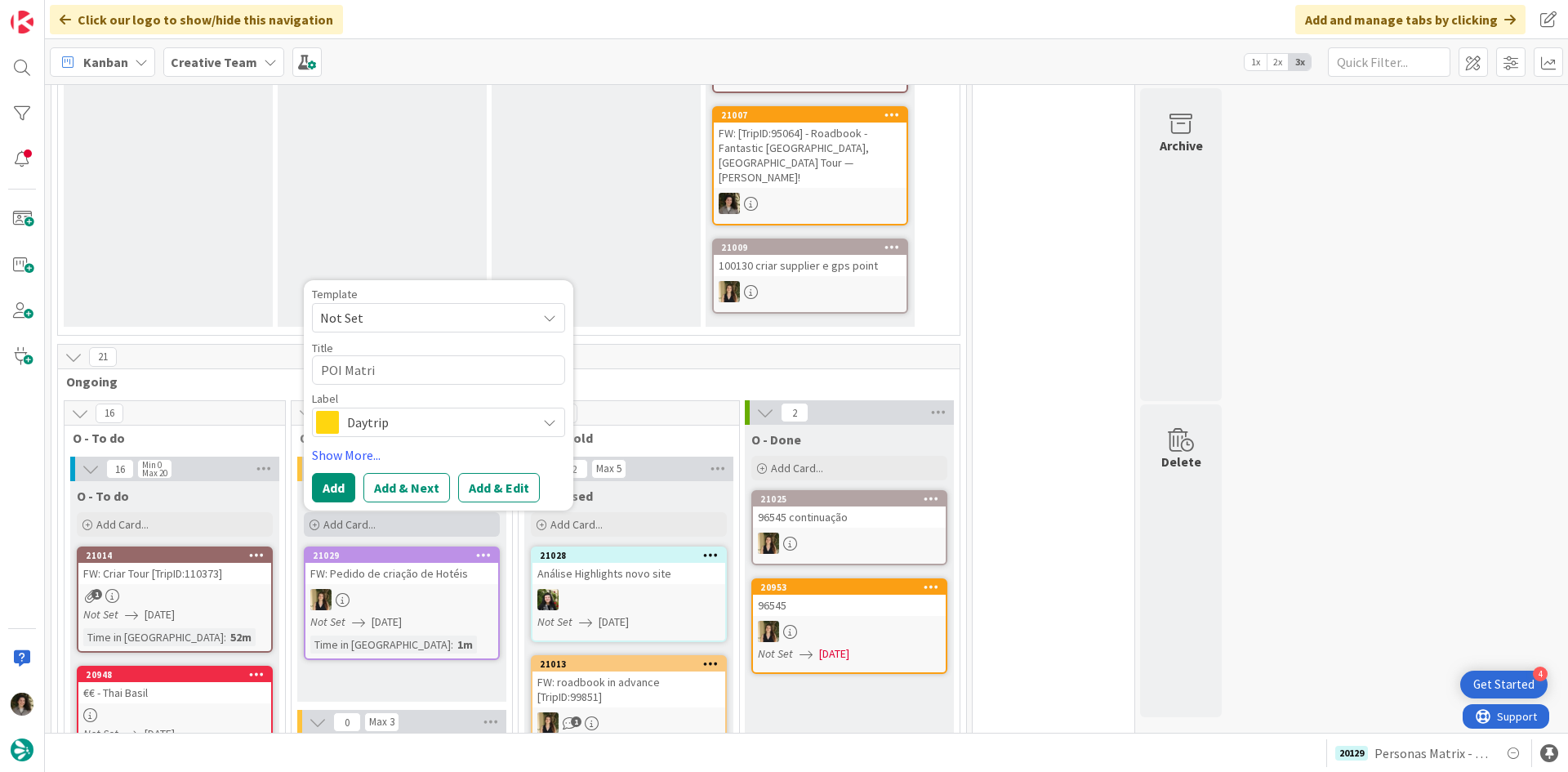
type textarea "x"
type textarea "POI Matri"
type textarea "x"
type textarea "POI Matri"
type textarea "x"
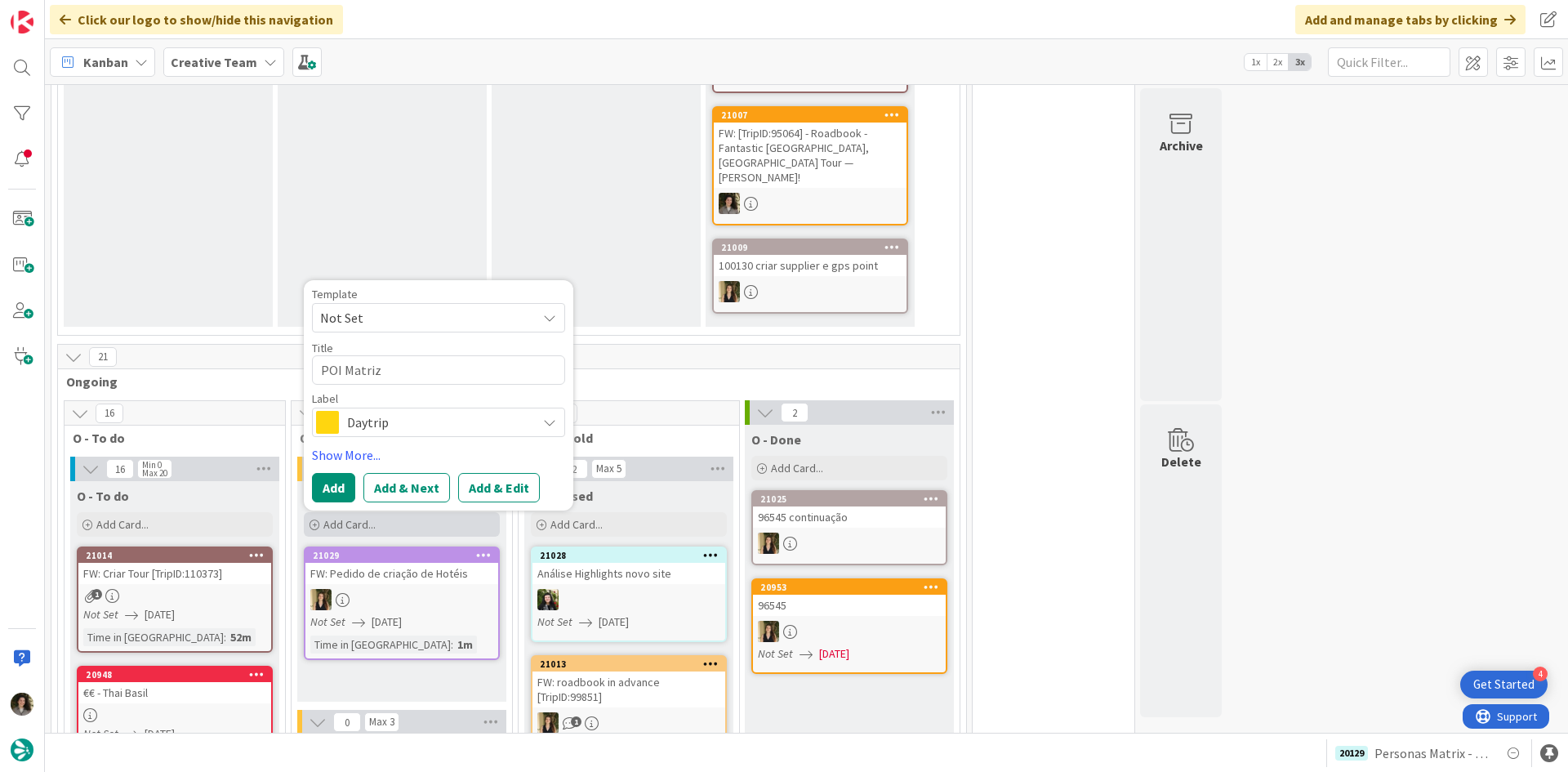
type textarea "POI Matriz"
type textarea "x"
type textarea "POI Matriz"
type textarea "x"
type textarea "POI Matri"
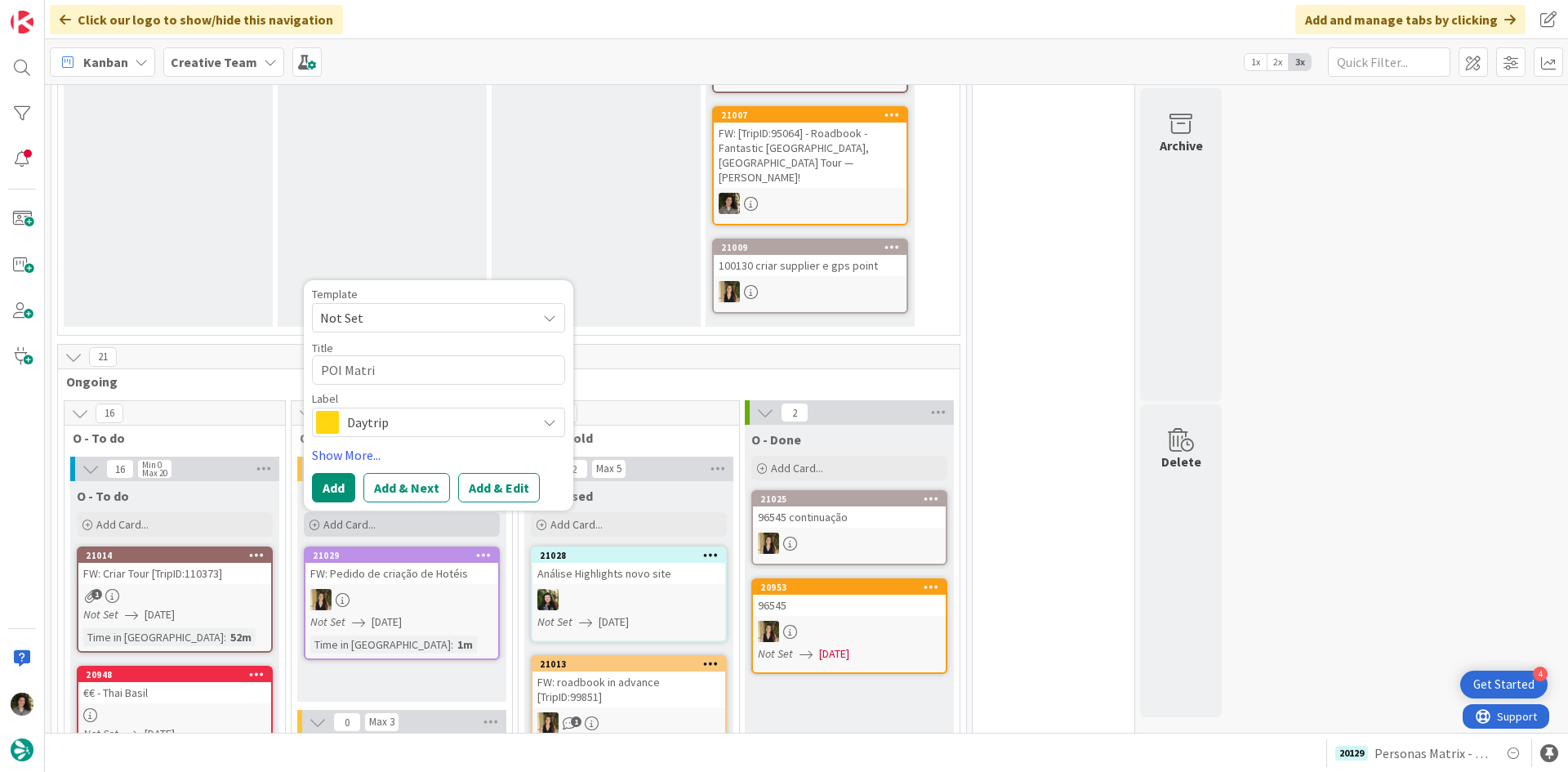
type textarea "x"
type textarea "POI Matrix"
type textarea "x"
type textarea "POI Matrix"
type textarea "x"
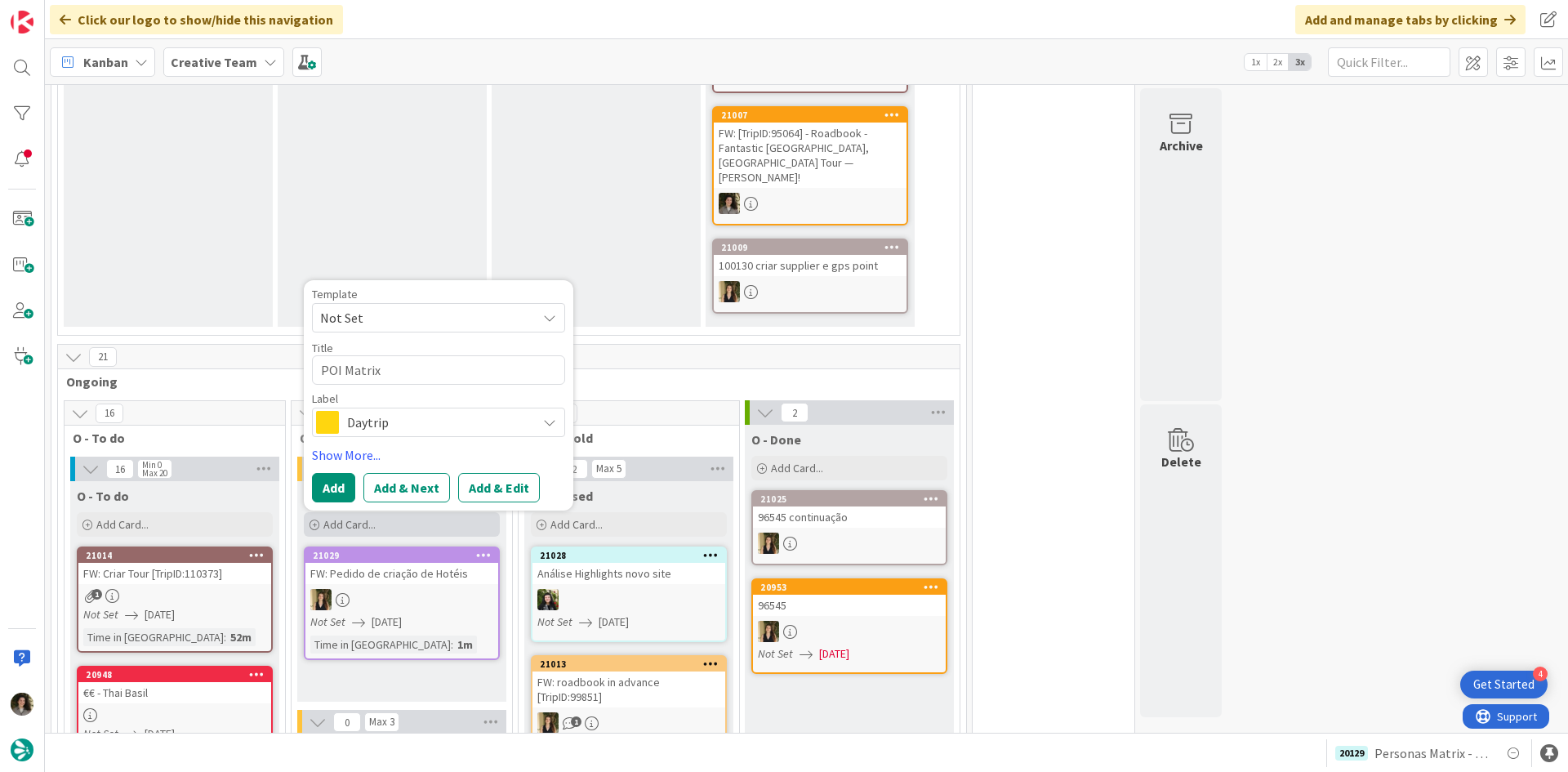
type textarea "POI Matrix -"
type textarea "x"
type textarea "POI Matrix -"
type textarea "x"
type textarea "POI Matrix - P"
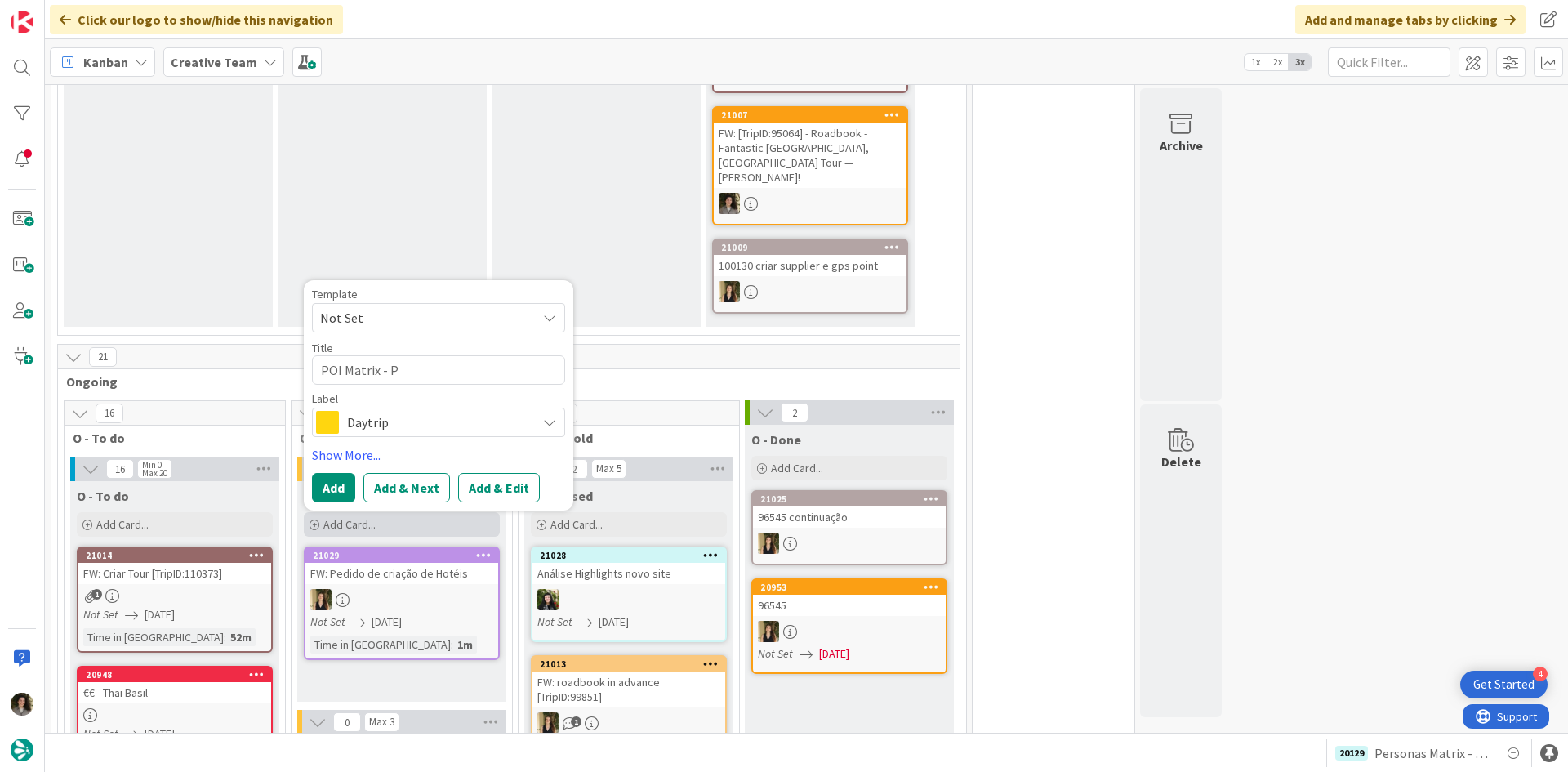
type textarea "x"
type textarea "POI Matrix - Pe"
type textarea "x"
type textarea "POI Matrix - Per"
type textarea "x"
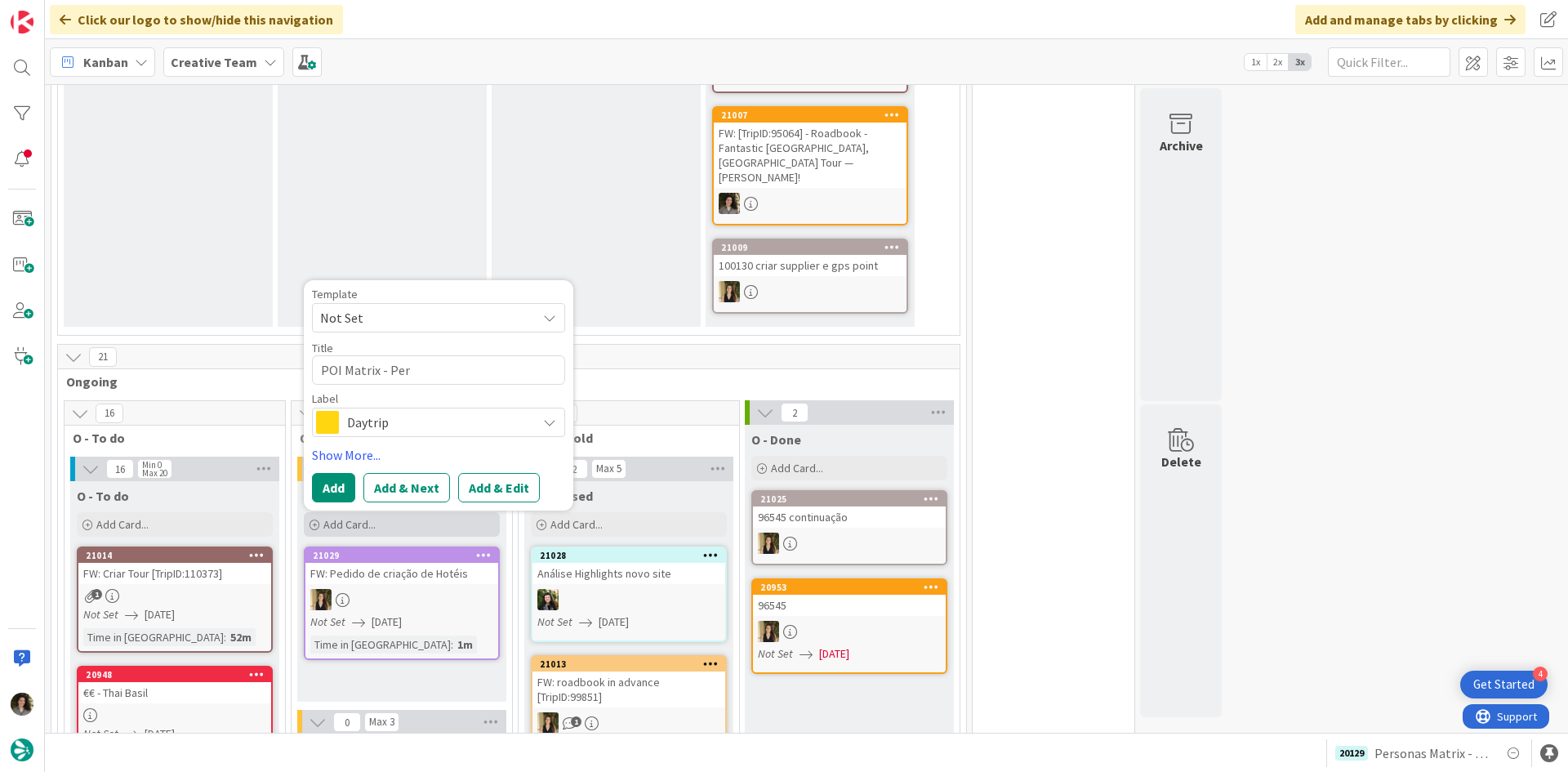
type textarea "POI Matrix - Pe"
type textarea "x"
type textarea "POI Matrix - P"
type textarea "x"
type textarea "POI Matrix -"
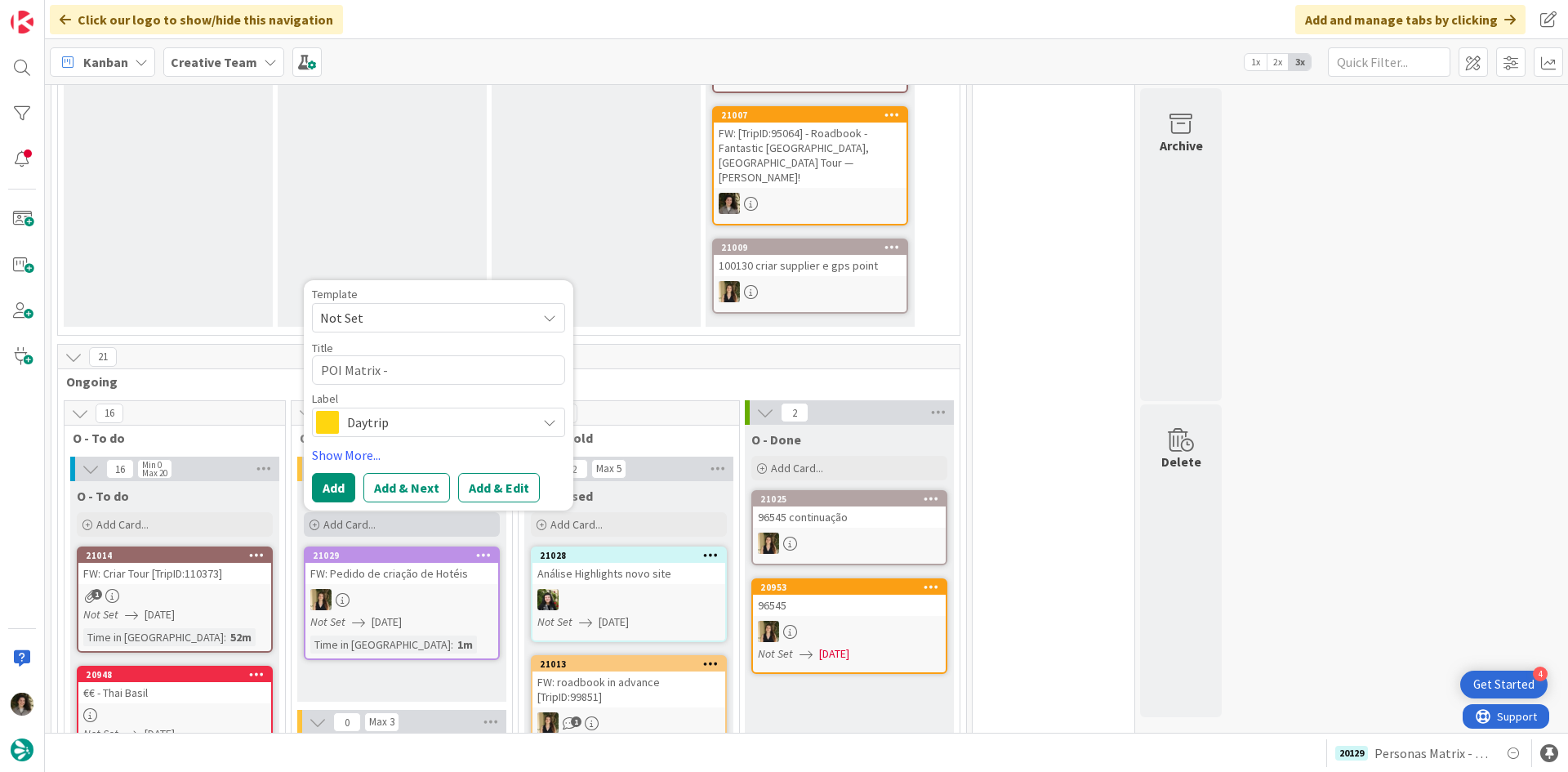
type textarea "x"
type textarea "POI Matrix - C"
type textarea "x"
type textarea "POI Matrix - C&"
type textarea "x"
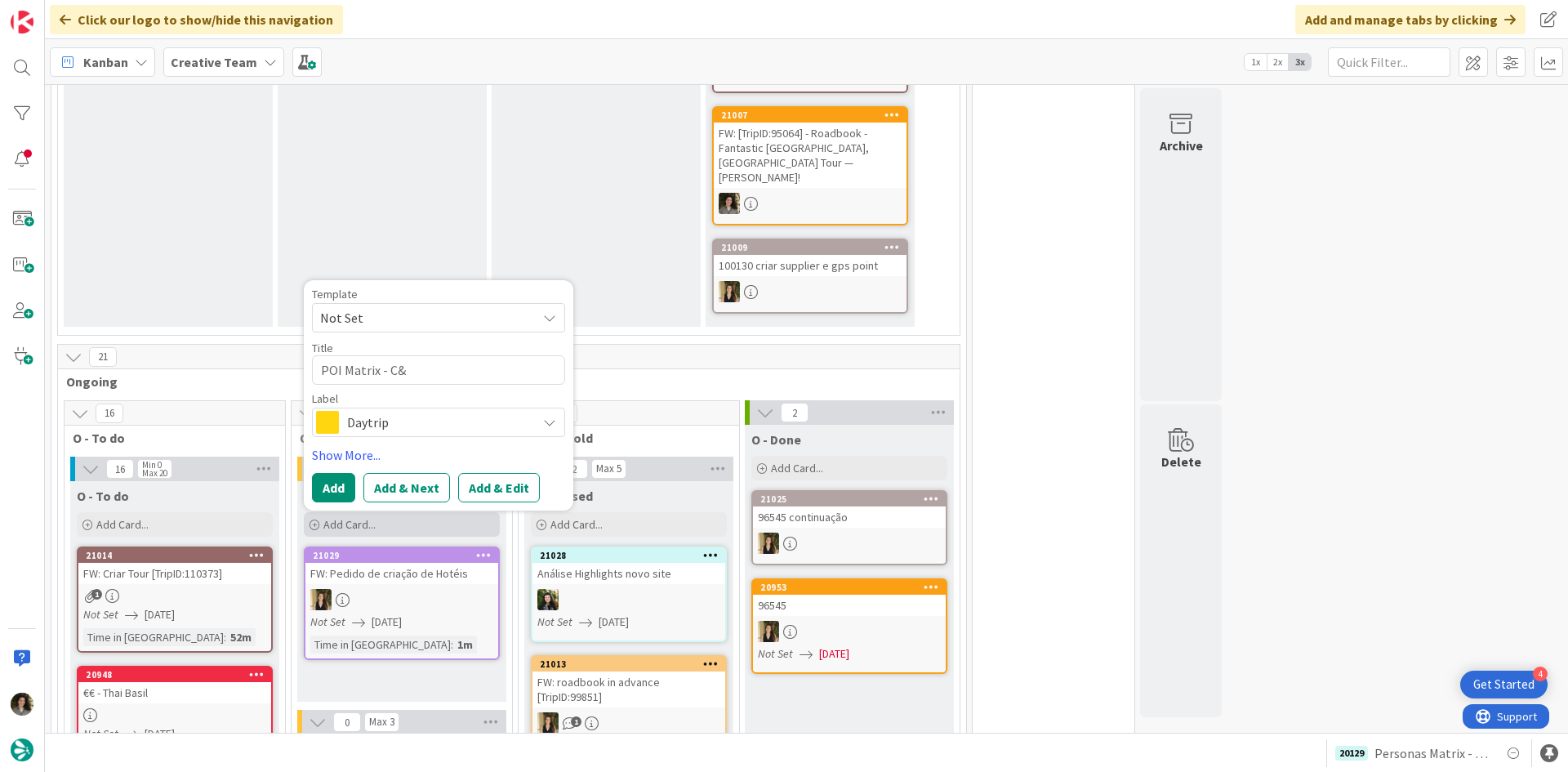
type textarea "POI Matrix - C&A"
type textarea "x"
type textarea "POI Matrix - C&A"
type textarea "x"
type textarea "POI Matrix - C&A u"
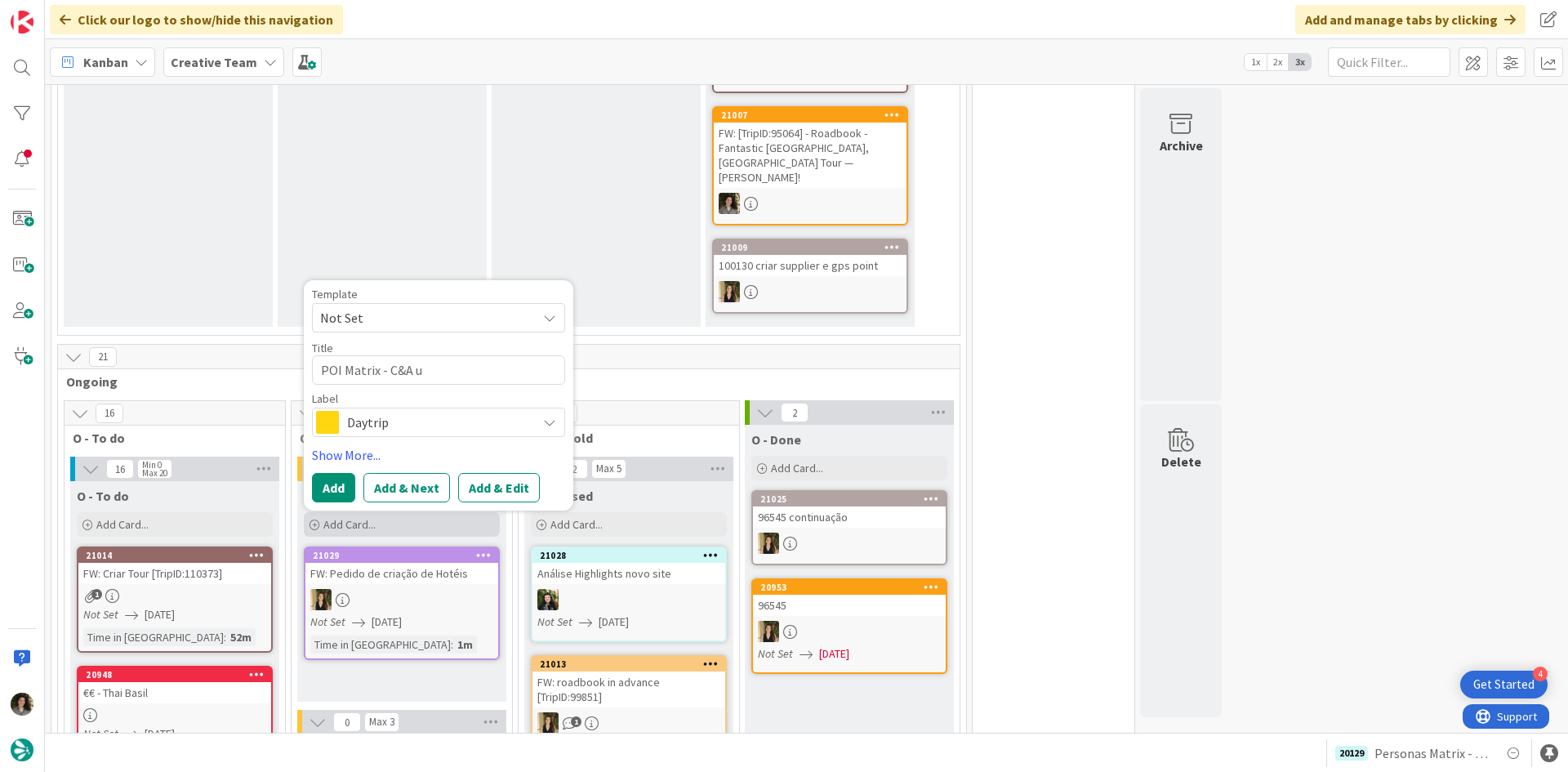
type textarea "x"
type textarea "POI Matrix - C&A"
type textarea "x"
type textarea "POI Matrix - C&A [GEOGRAPHIC_DATA]"
type textarea "x"
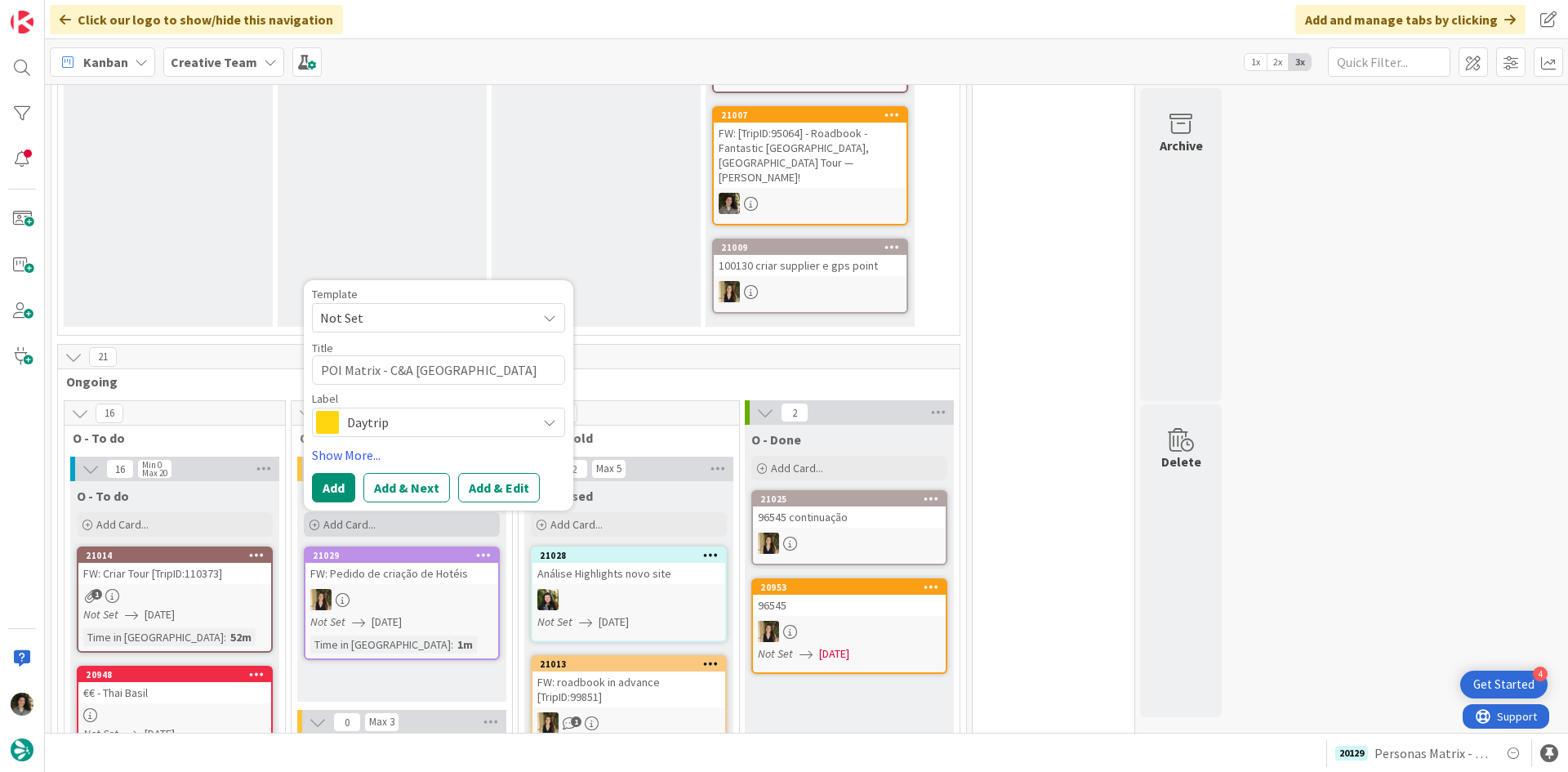
type textarea "POI Matrix - C&A UKL"
type textarea "x"
type textarea "POI Matrix - C&A [GEOGRAPHIC_DATA]"
click at [482, 410] on span "Daytrip" at bounding box center [438, 421] width 181 height 23
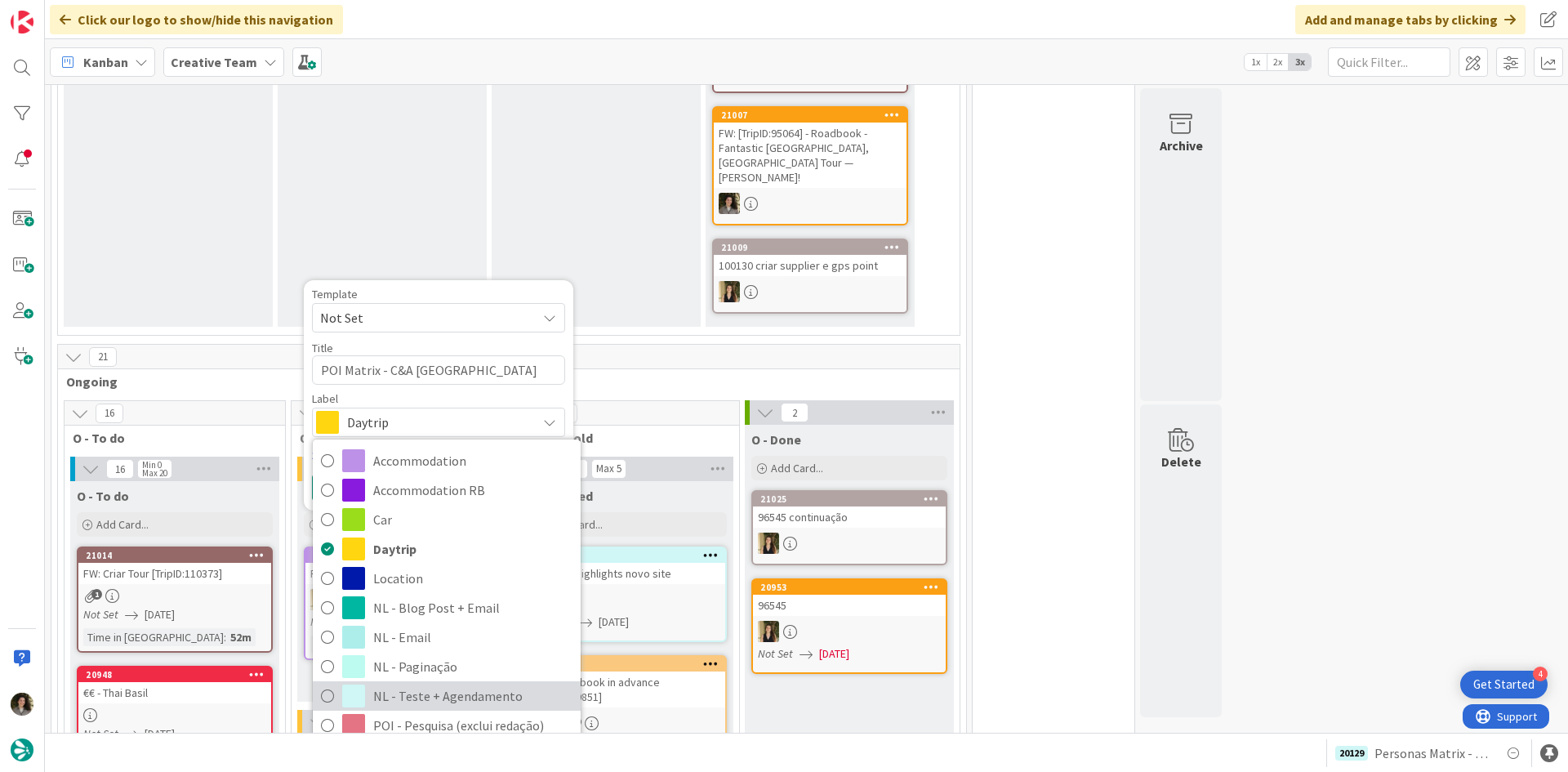
drag, startPoint x: 489, startPoint y: 667, endPoint x: 469, endPoint y: 638, distance: 35.2
click at [489, 683] on span "NL - Teste + Agendamento" at bounding box center [473, 695] width 199 height 24
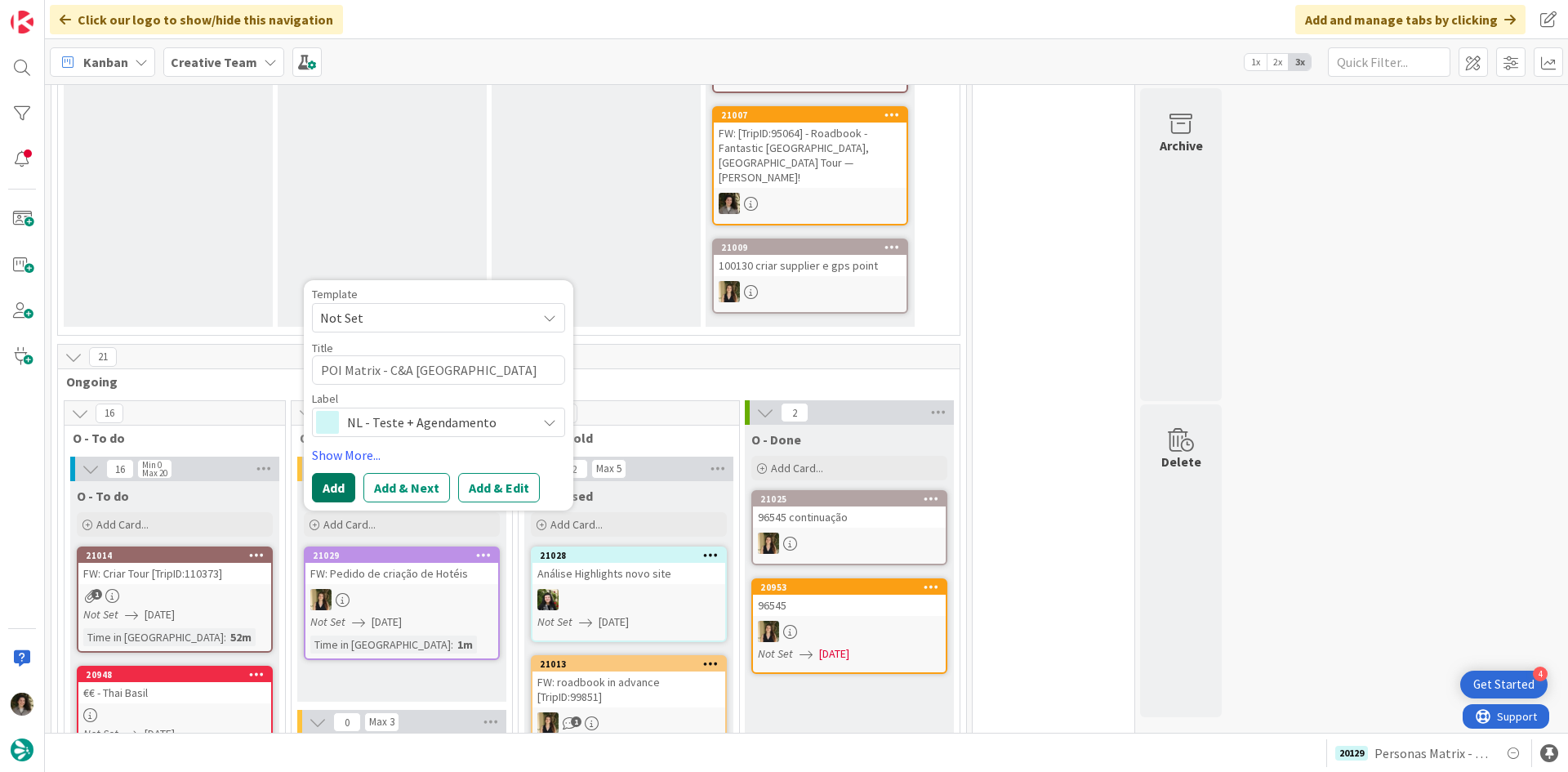
click at [331, 473] on button "Add" at bounding box center [334, 487] width 44 height 29
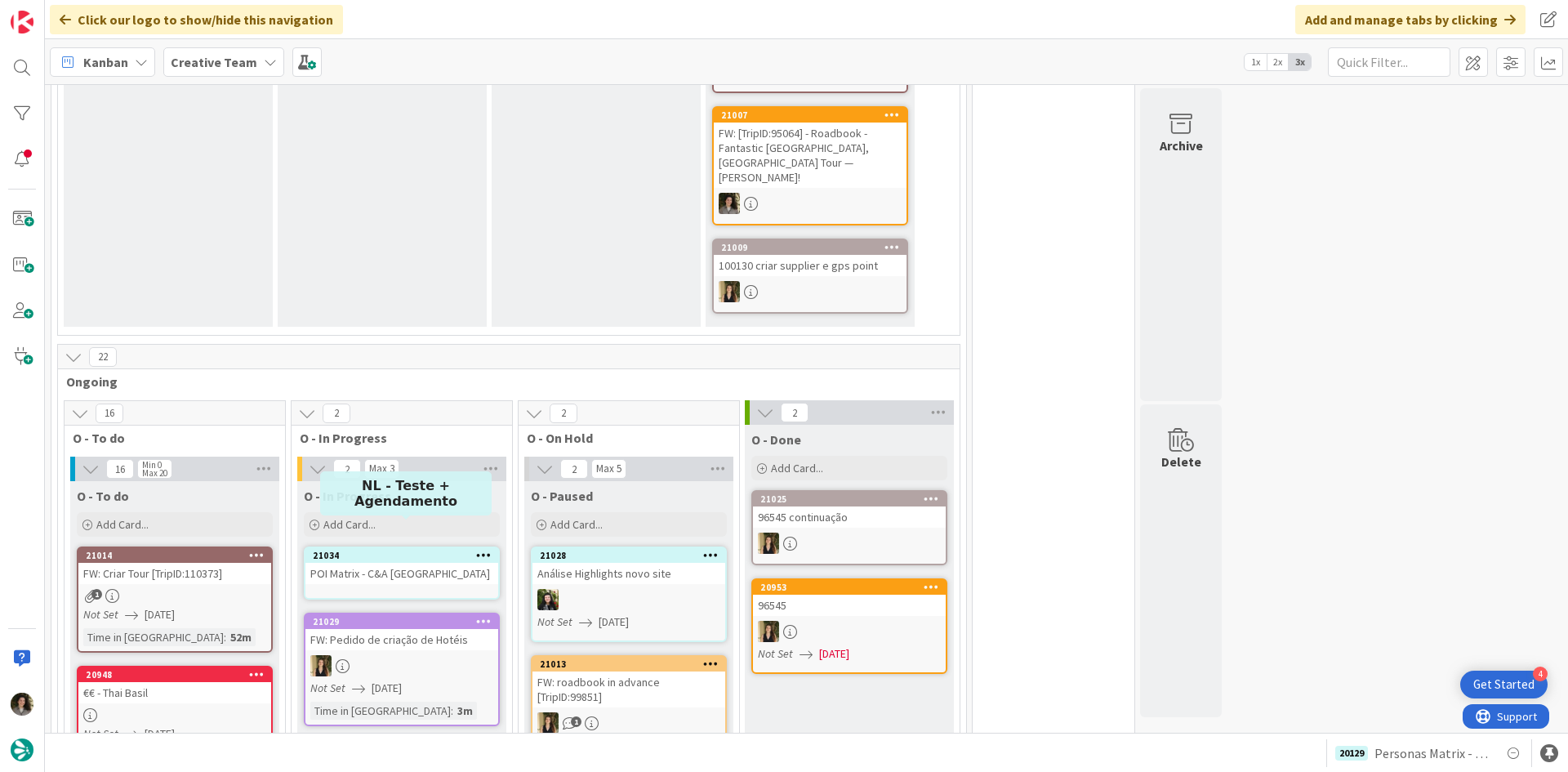
click at [402, 563] on div "POI Matrix - C&A [GEOGRAPHIC_DATA]" at bounding box center [402, 573] width 193 height 21
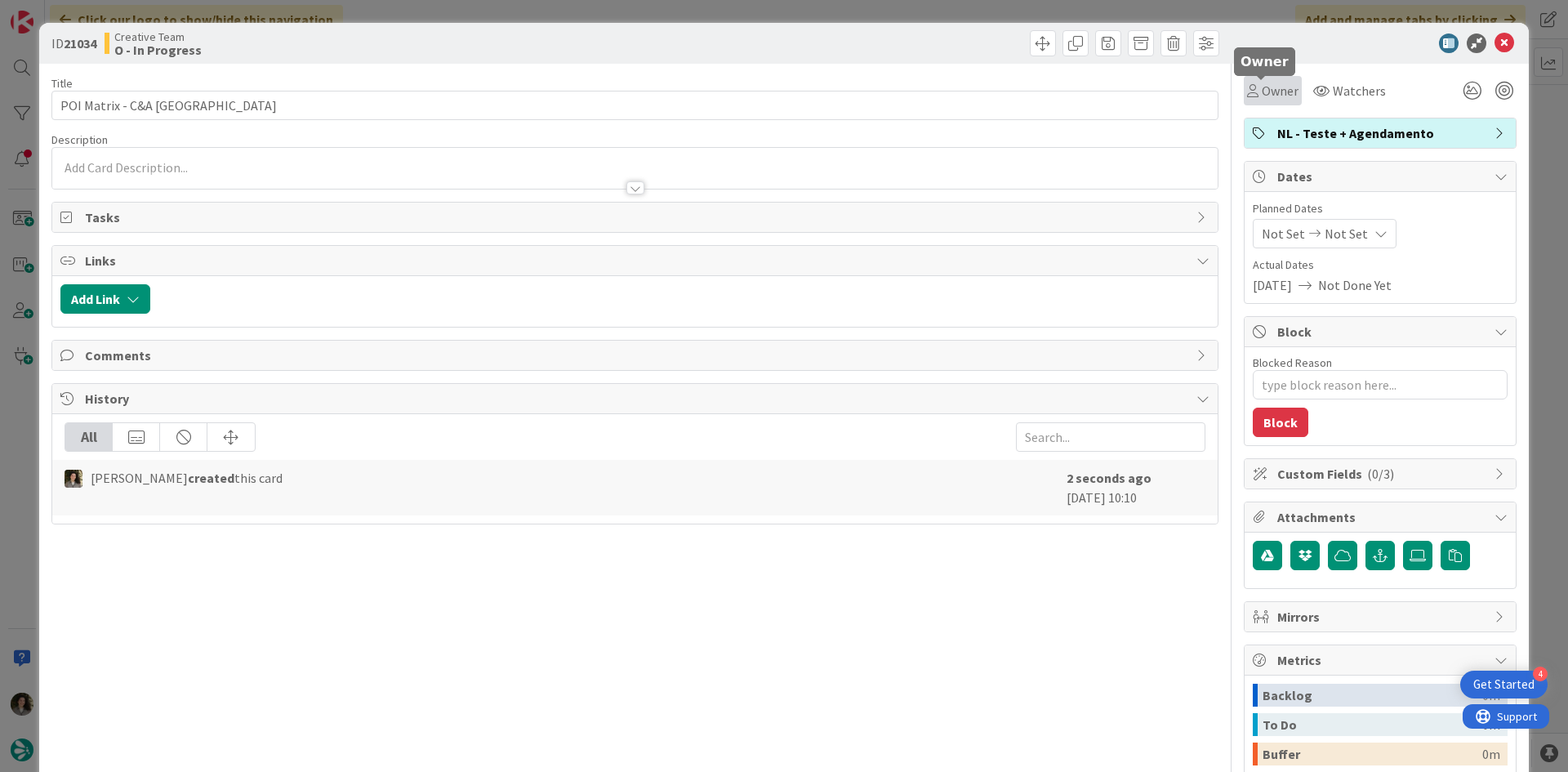
click at [1247, 95] on icon at bounding box center [1253, 91] width 12 height 13
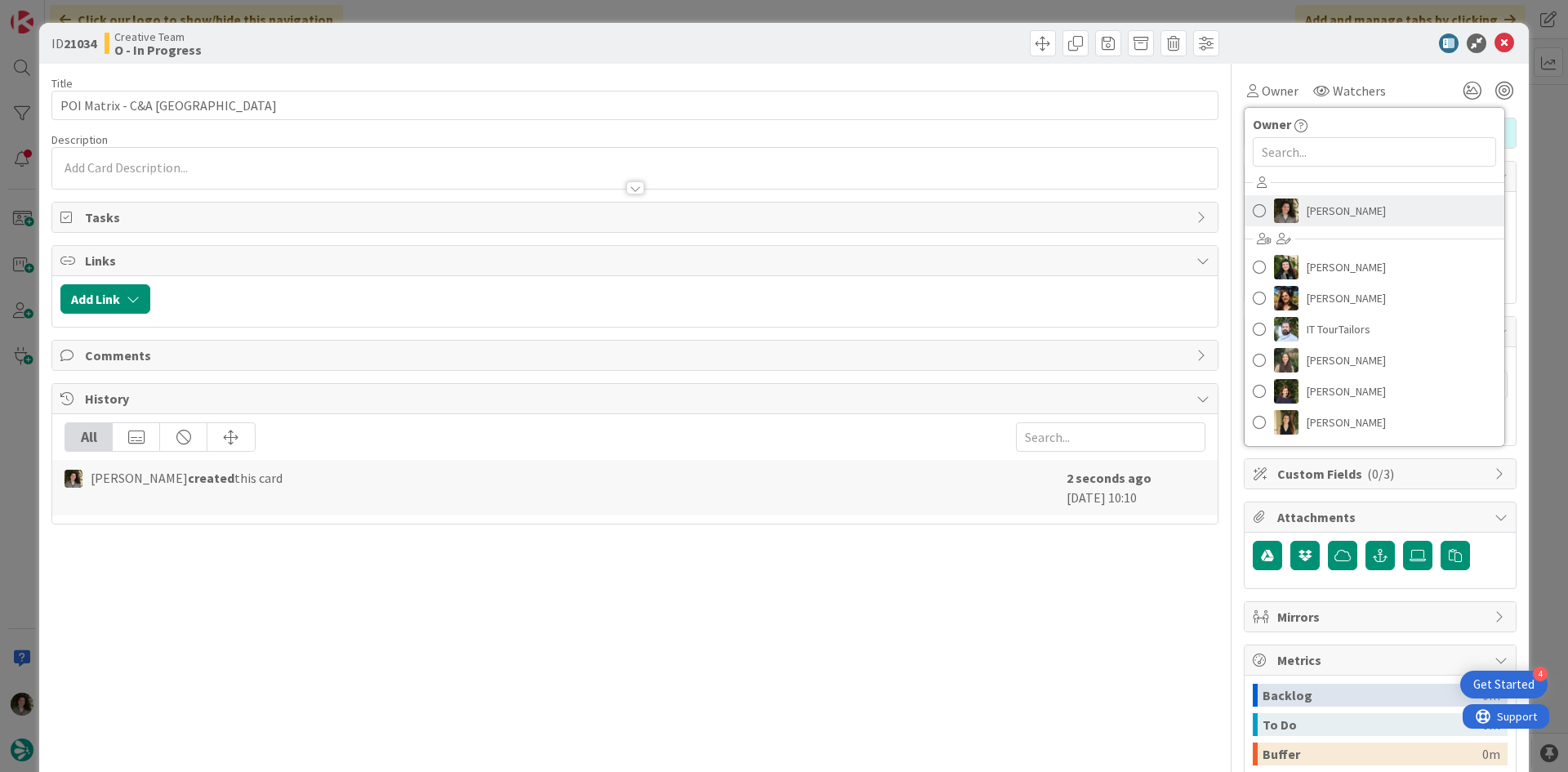
click at [1350, 209] on span "[PERSON_NAME]" at bounding box center [1346, 210] width 79 height 24
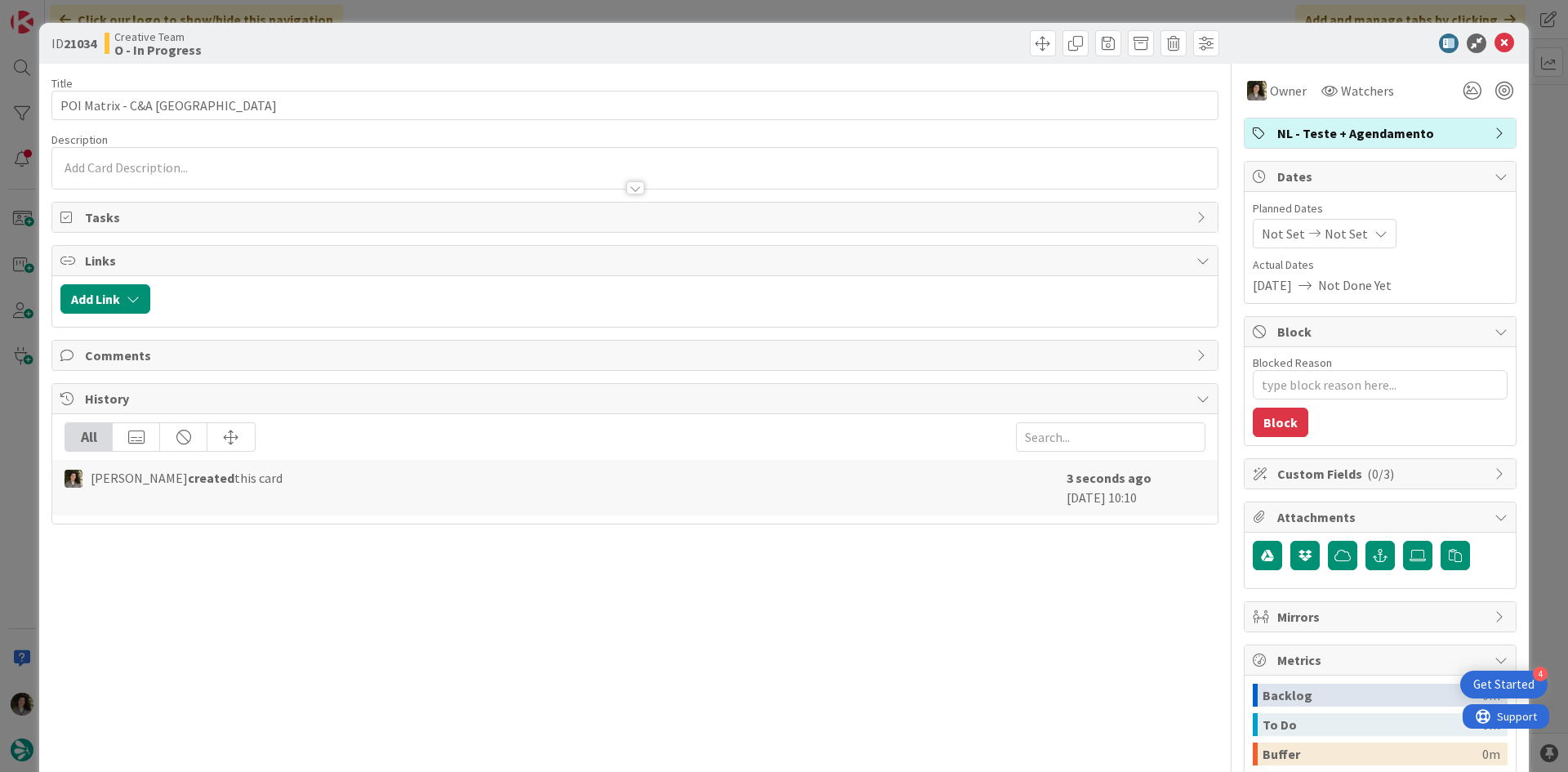
type textarea "x"
click at [1360, 227] on div "Not Set Not Set" at bounding box center [1324, 234] width 144 height 29
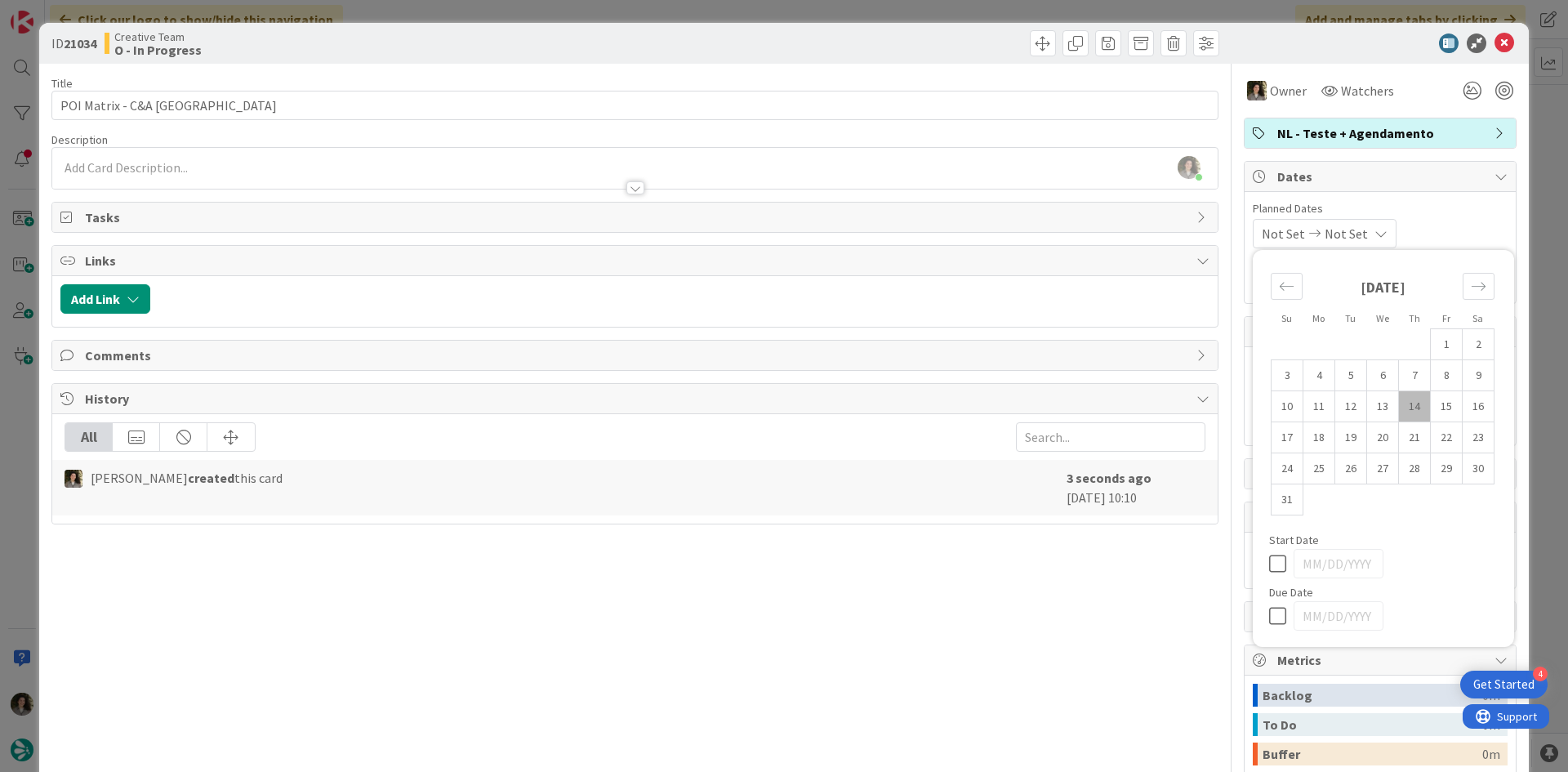
click at [1269, 615] on icon at bounding box center [1281, 616] width 24 height 20
type input "[DATE]"
click at [874, 622] on div "Title 19 / 128 POI Matrix - C&A UK Description Melissa Santos just joined Owner…" at bounding box center [635, 508] width 1167 height 890
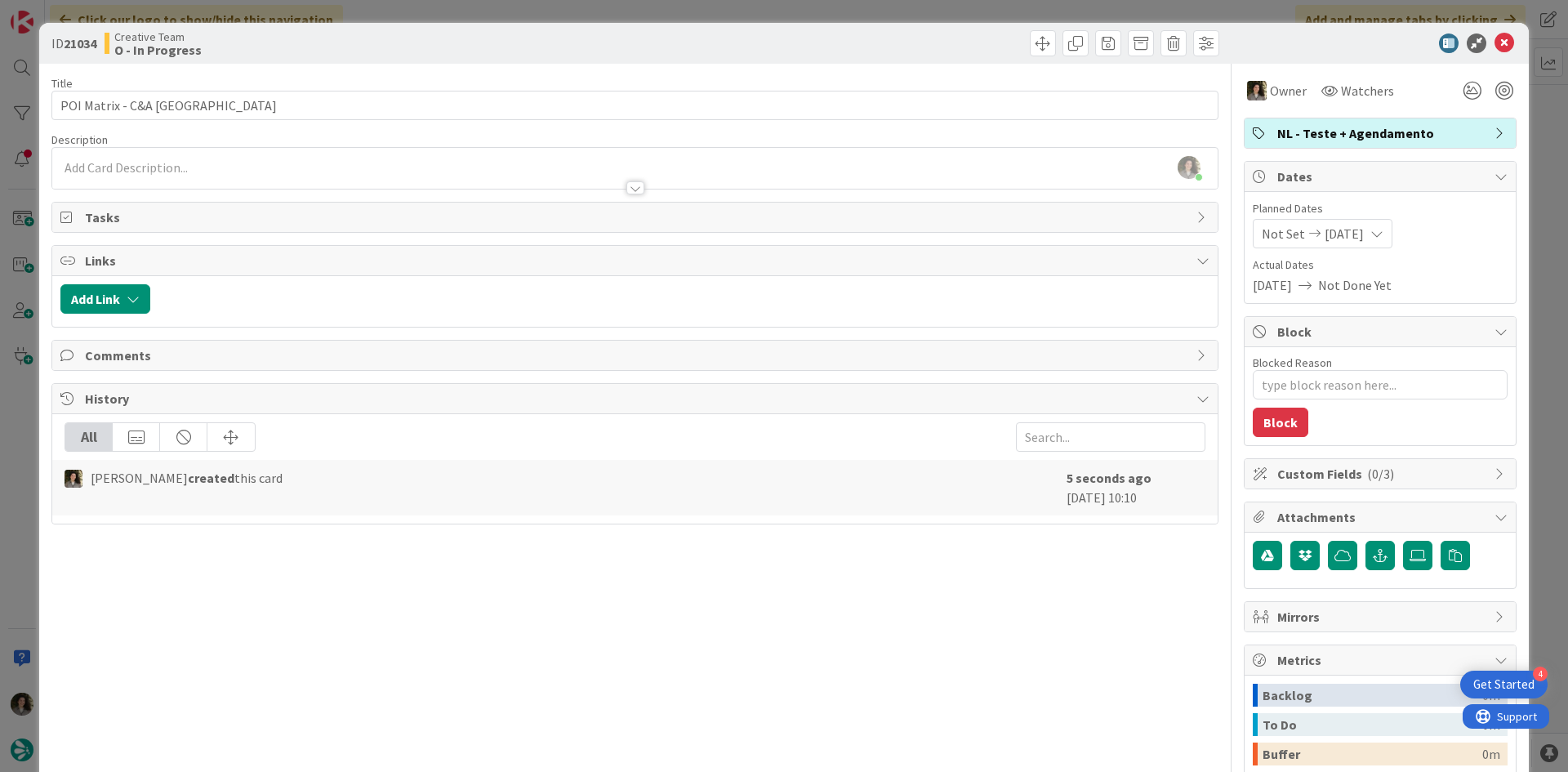
type textarea "x"
click at [1495, 50] on icon at bounding box center [1505, 43] width 20 height 20
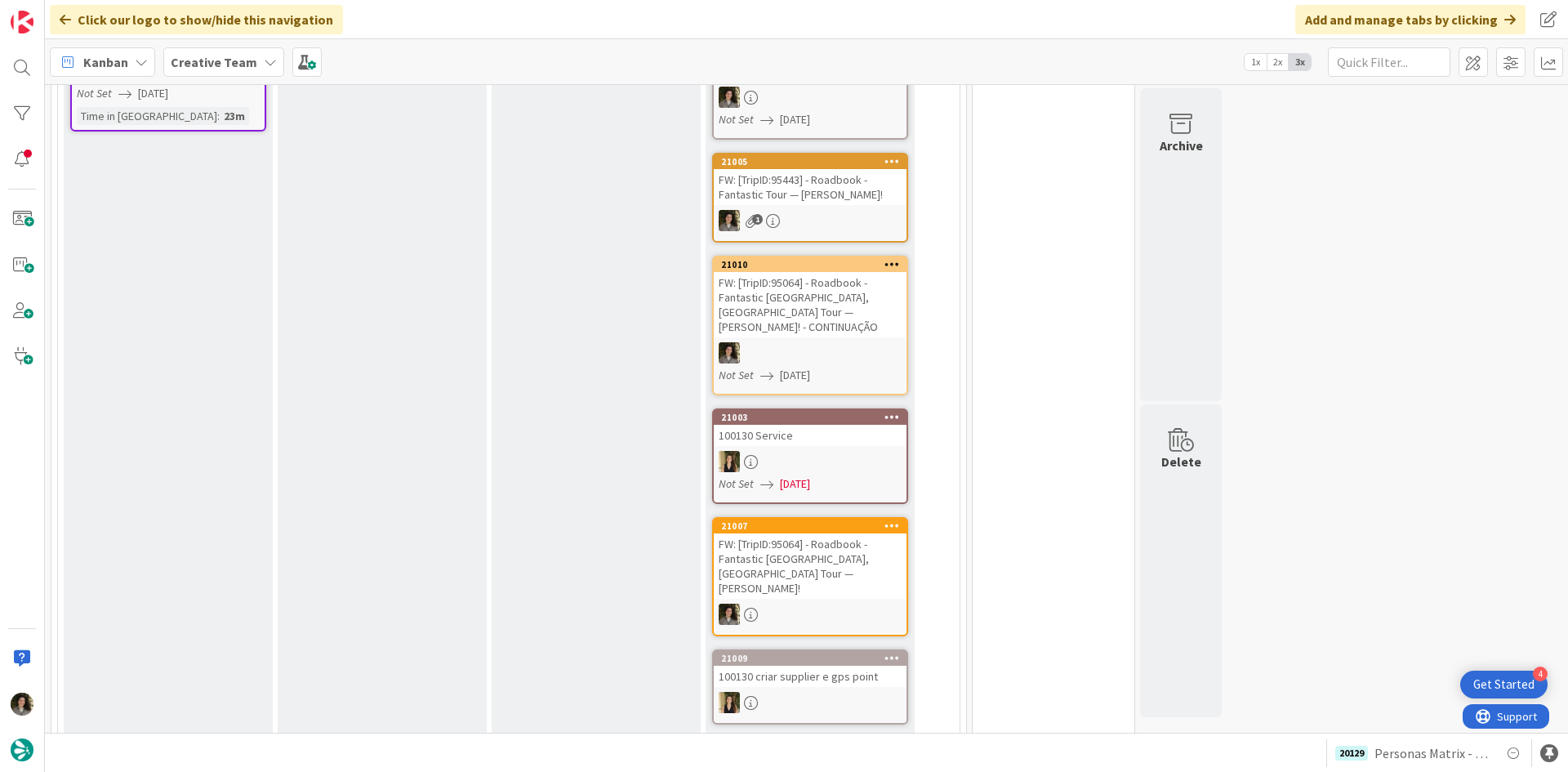
scroll to position [653, 0]
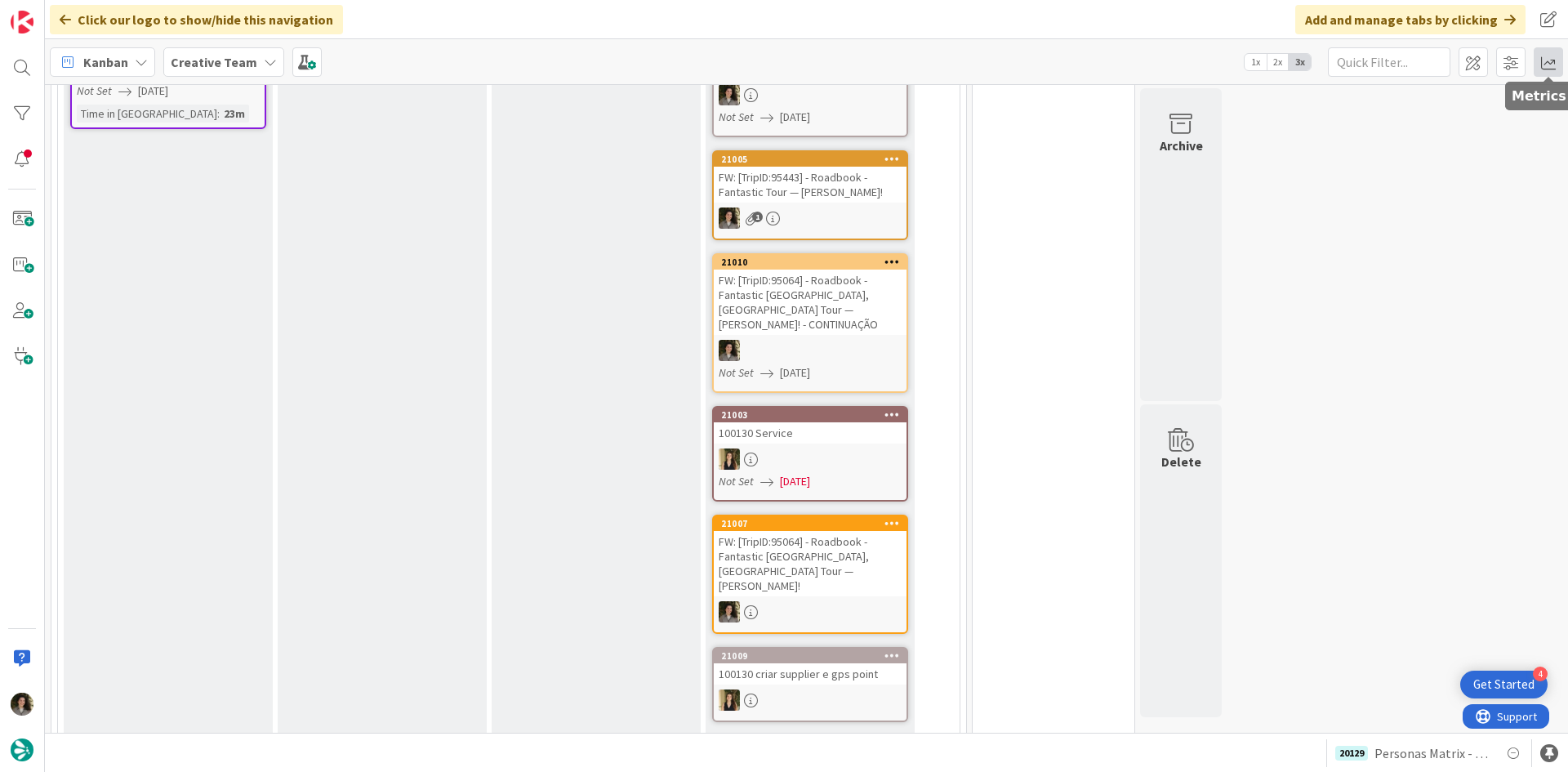
click at [1548, 69] on span at bounding box center [1548, 62] width 29 height 29
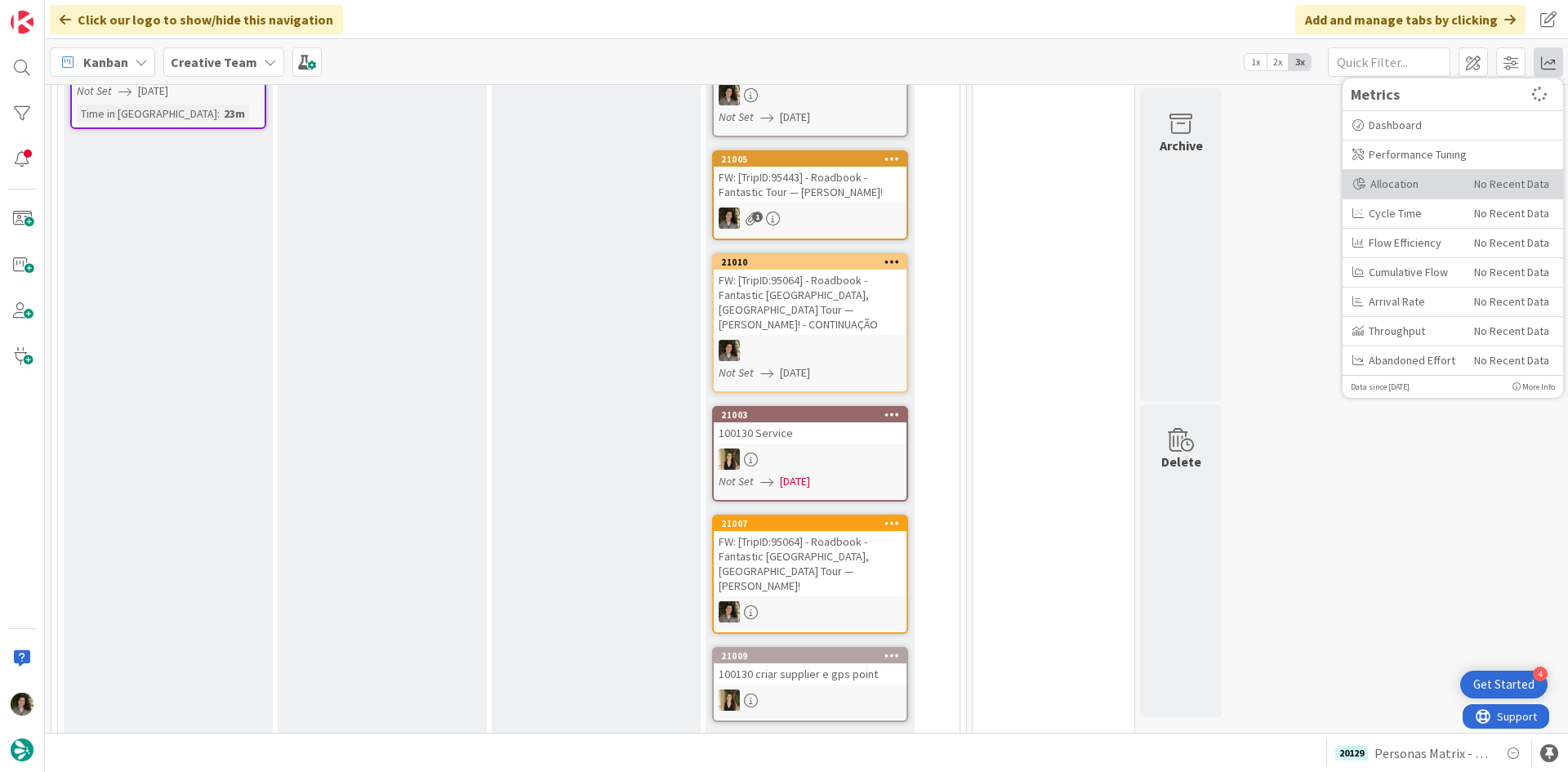
click at [1437, 174] on div "Allocation No Recent Data" at bounding box center [1453, 184] width 220 height 29
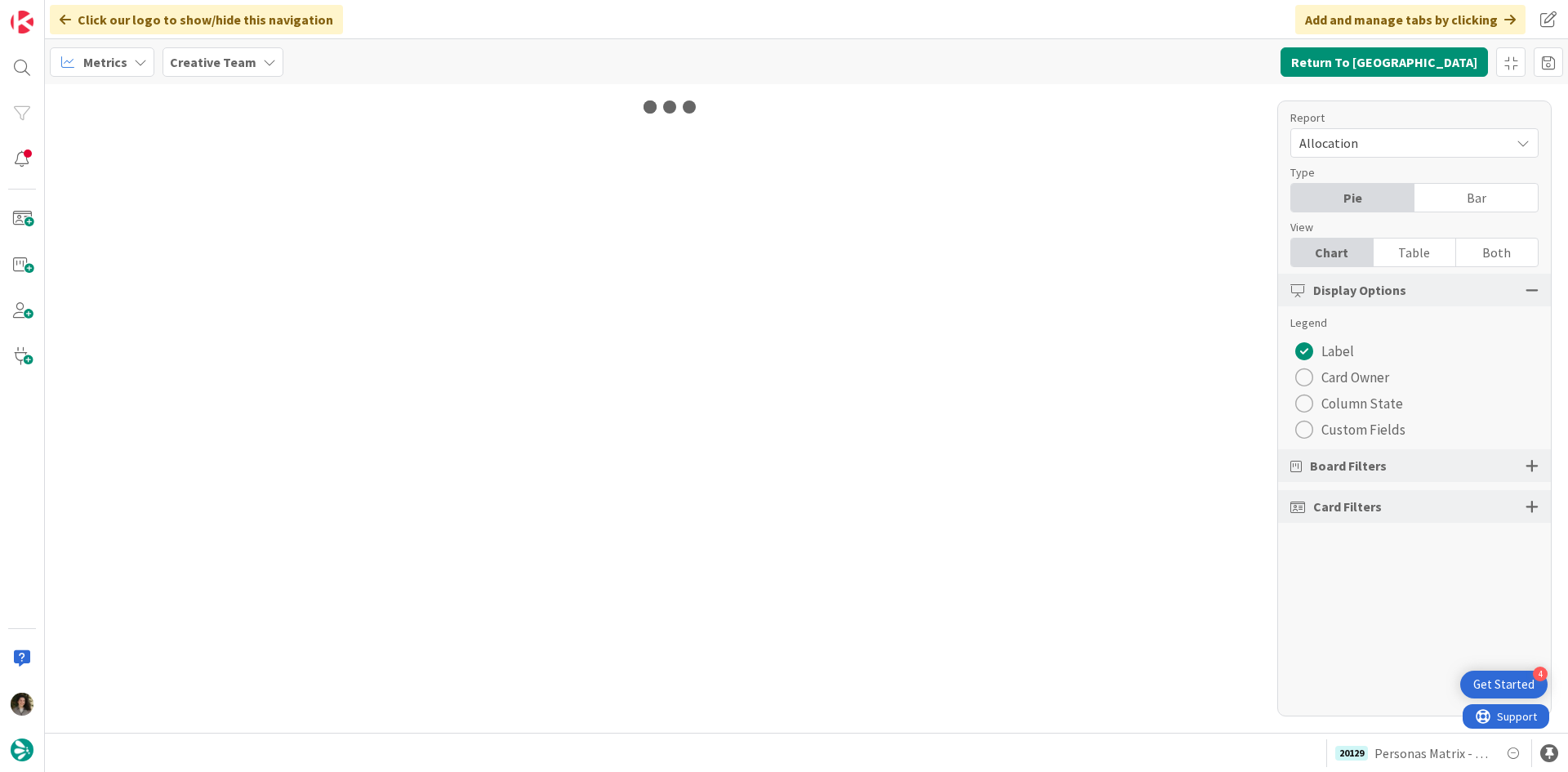
click at [1403, 246] on div "Table" at bounding box center [1415, 252] width 82 height 28
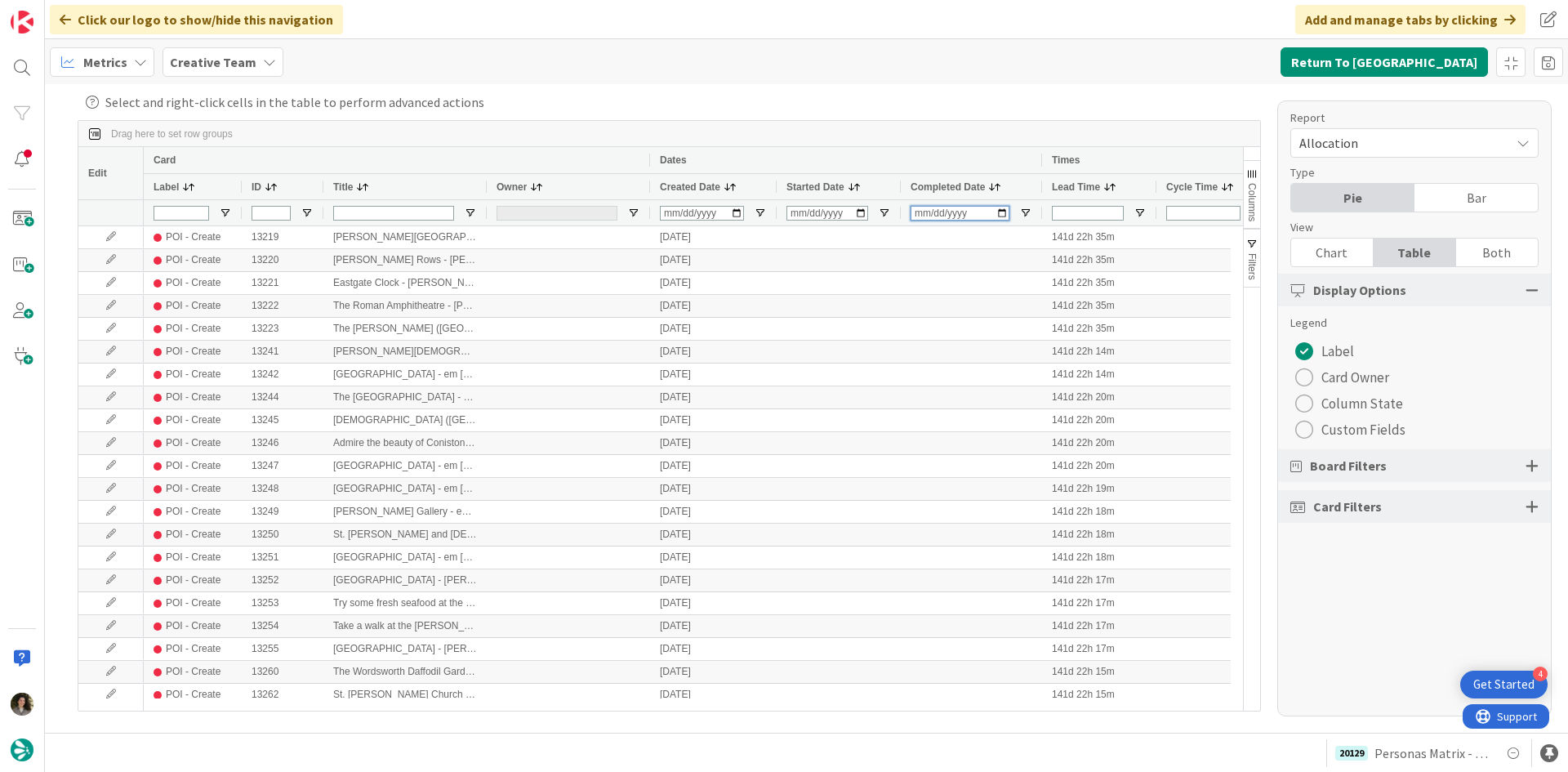
click at [915, 215] on input "Completed Date Filter Input" at bounding box center [960, 213] width 99 height 14
click at [917, 215] on input "Completed Date Filter Input" at bounding box center [960, 213] width 99 height 14
click at [996, 117] on div "Select and right-click cells in the table to perform advanced actions Drag here…" at bounding box center [670, 409] width 1249 height 632
click at [924, 211] on input "Completed Date Filter Input" at bounding box center [960, 213] width 99 height 14
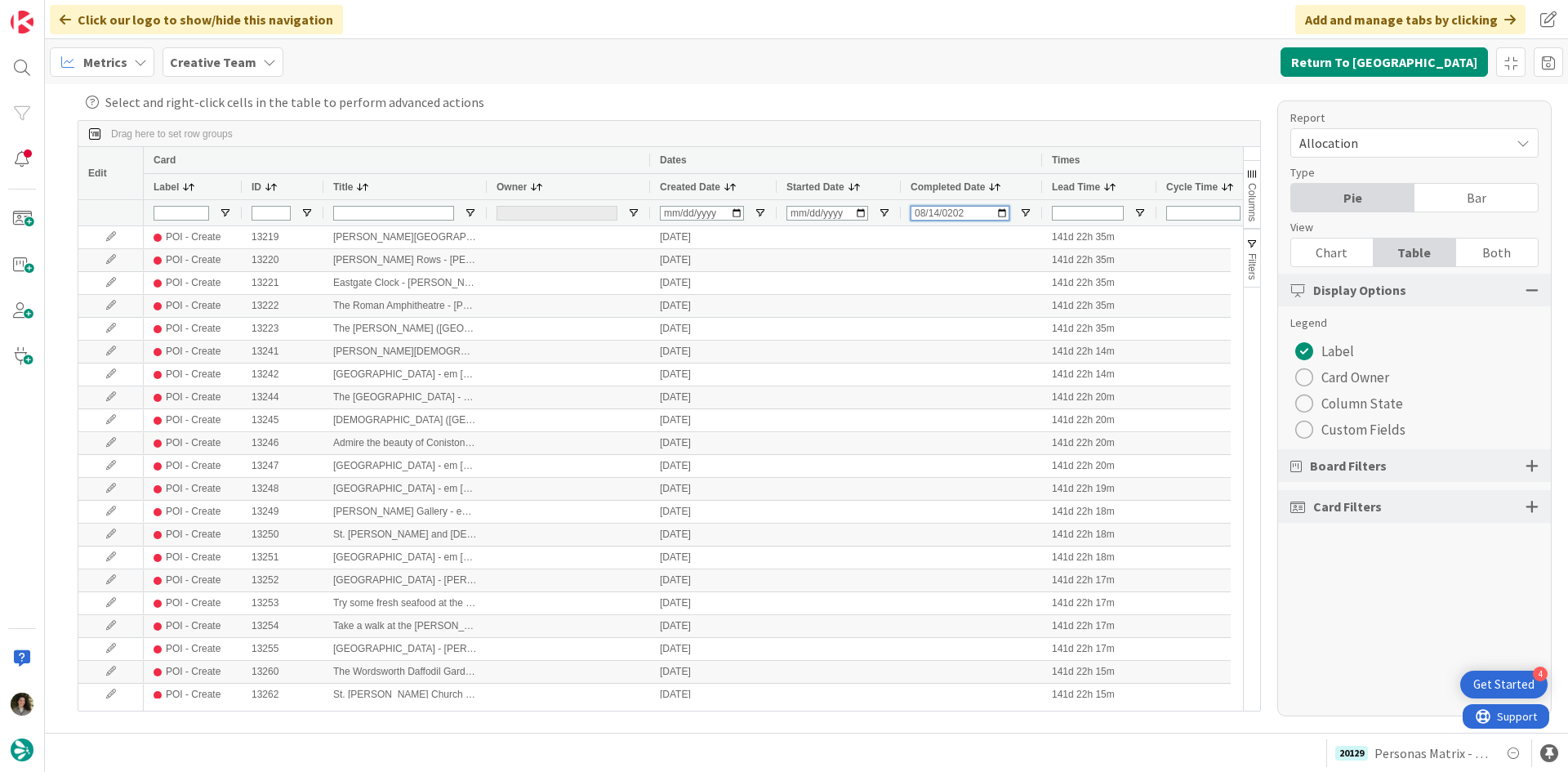
type input "2025-08-14"
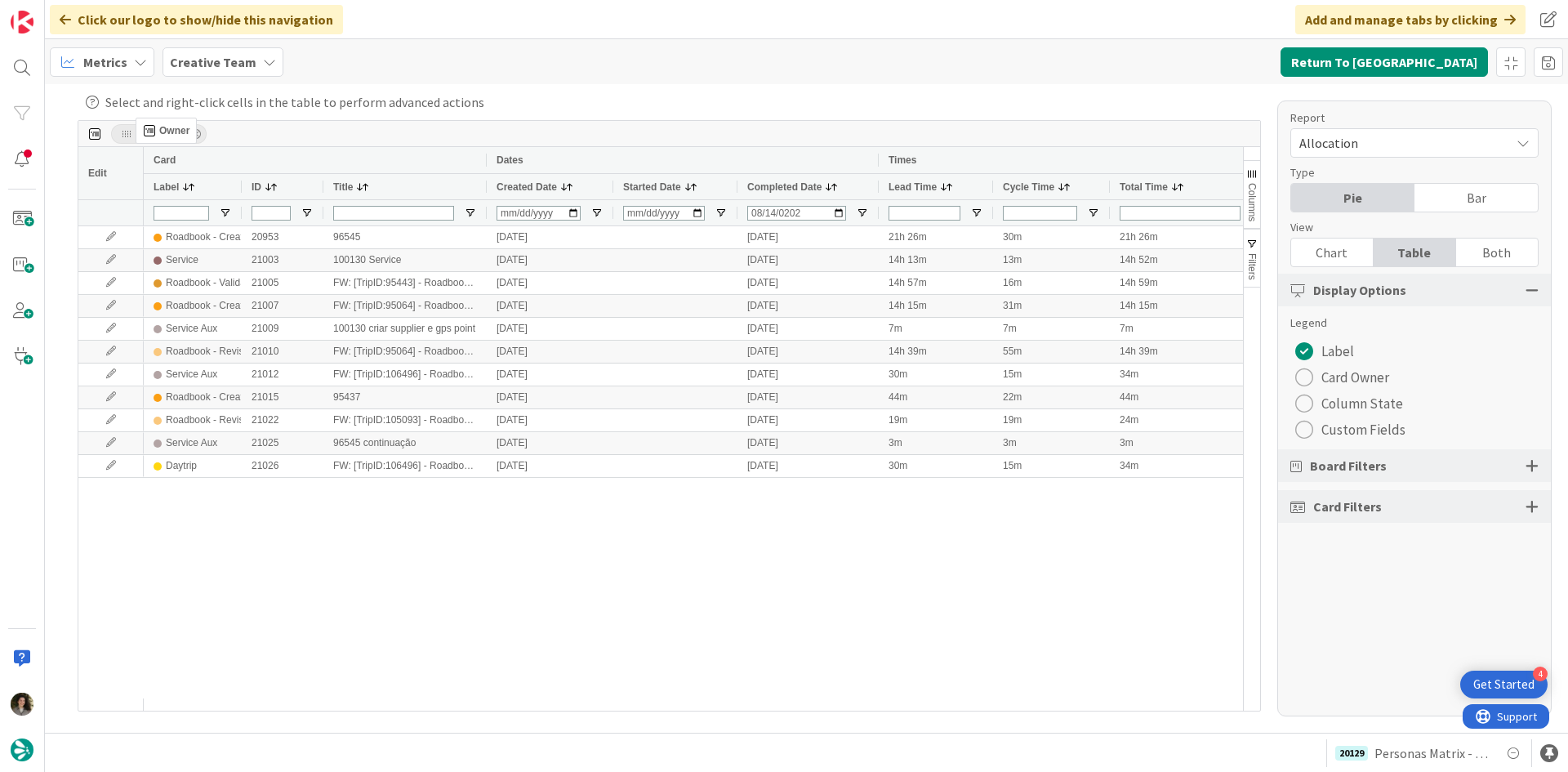
drag, startPoint x: 525, startPoint y: 186, endPoint x: 144, endPoint y: 124, distance: 386.0
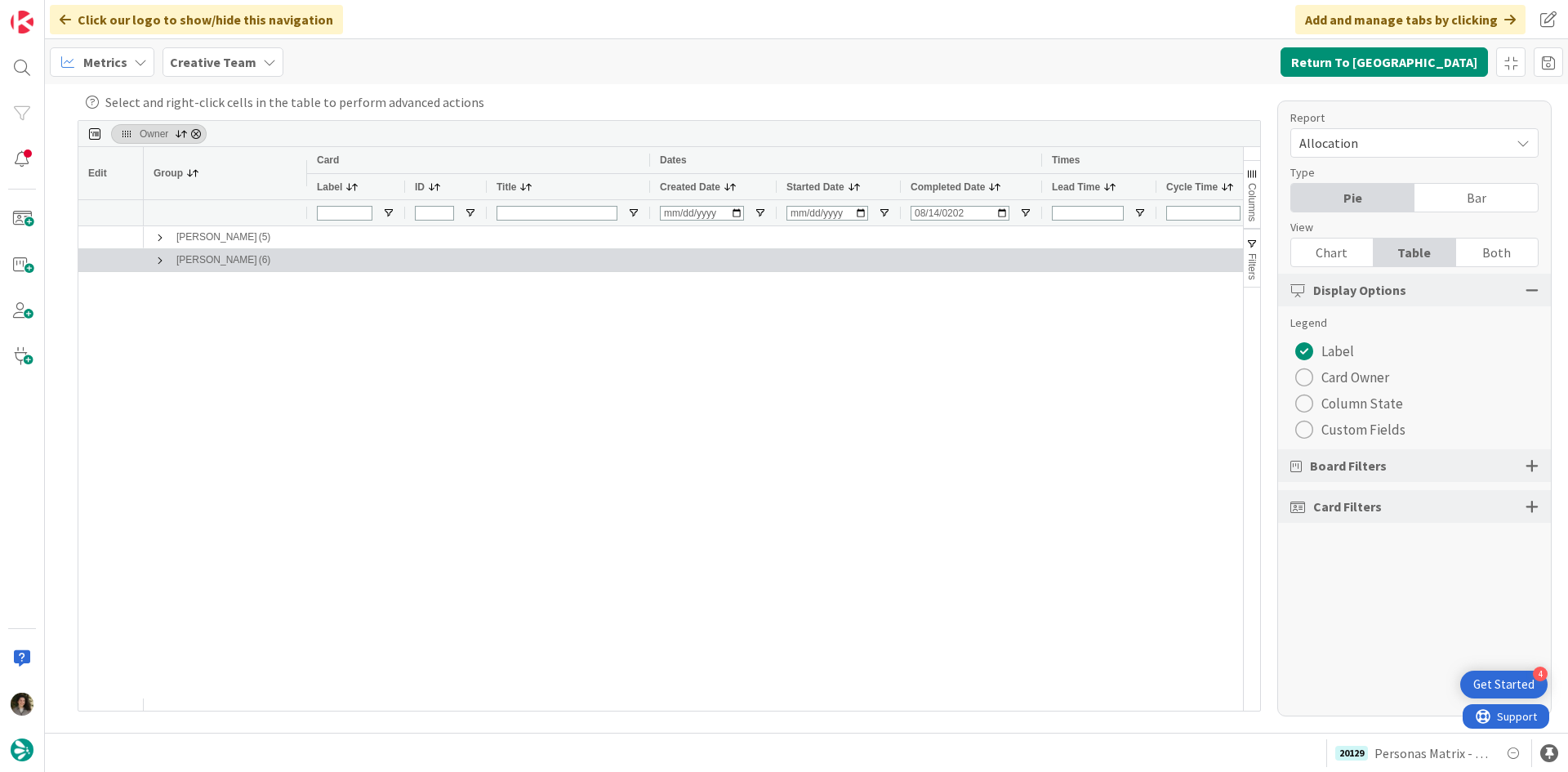
click at [161, 258] on span at bounding box center [160, 260] width 13 height 13
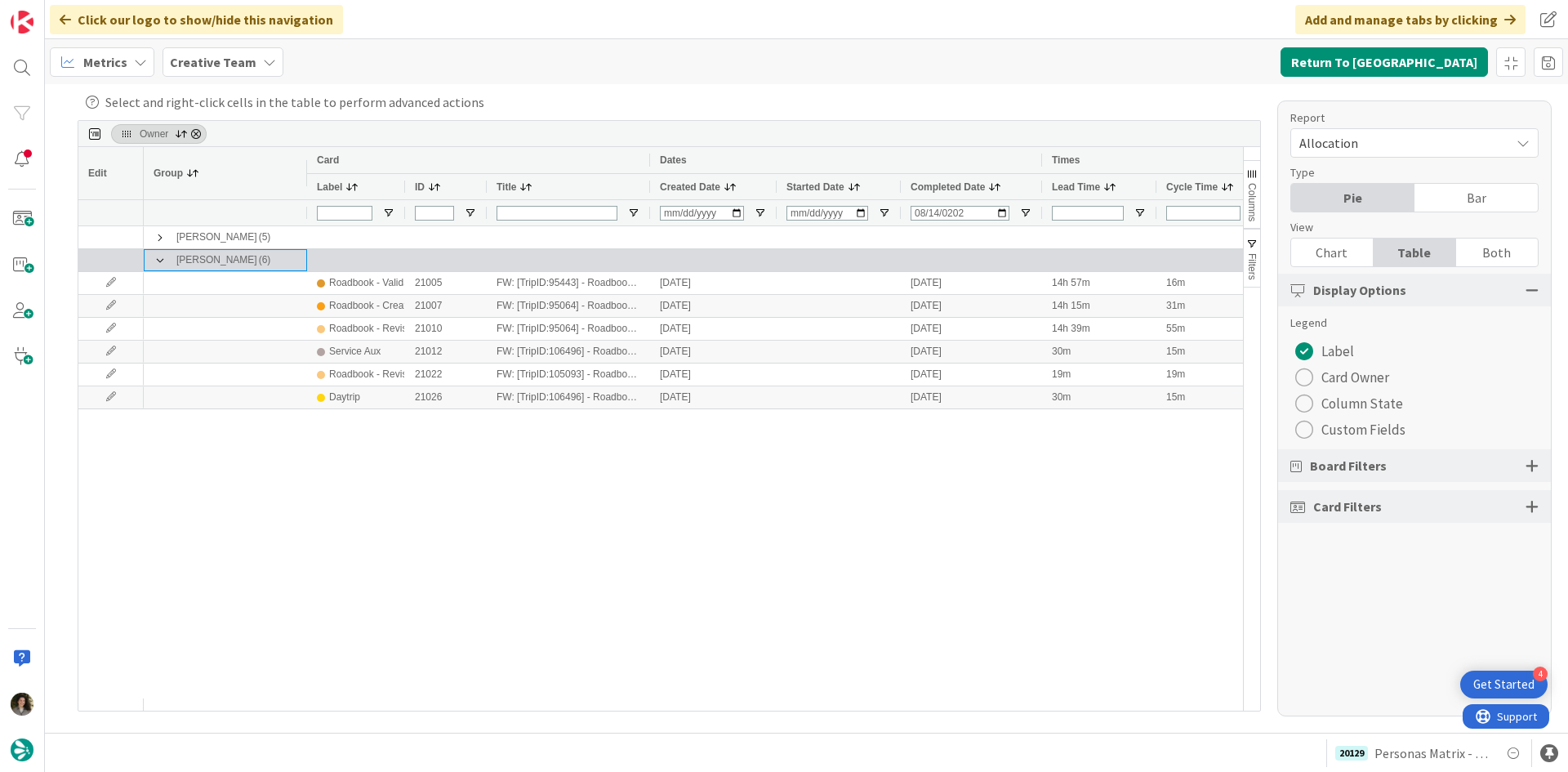
click at [162, 260] on span at bounding box center [160, 260] width 13 height 13
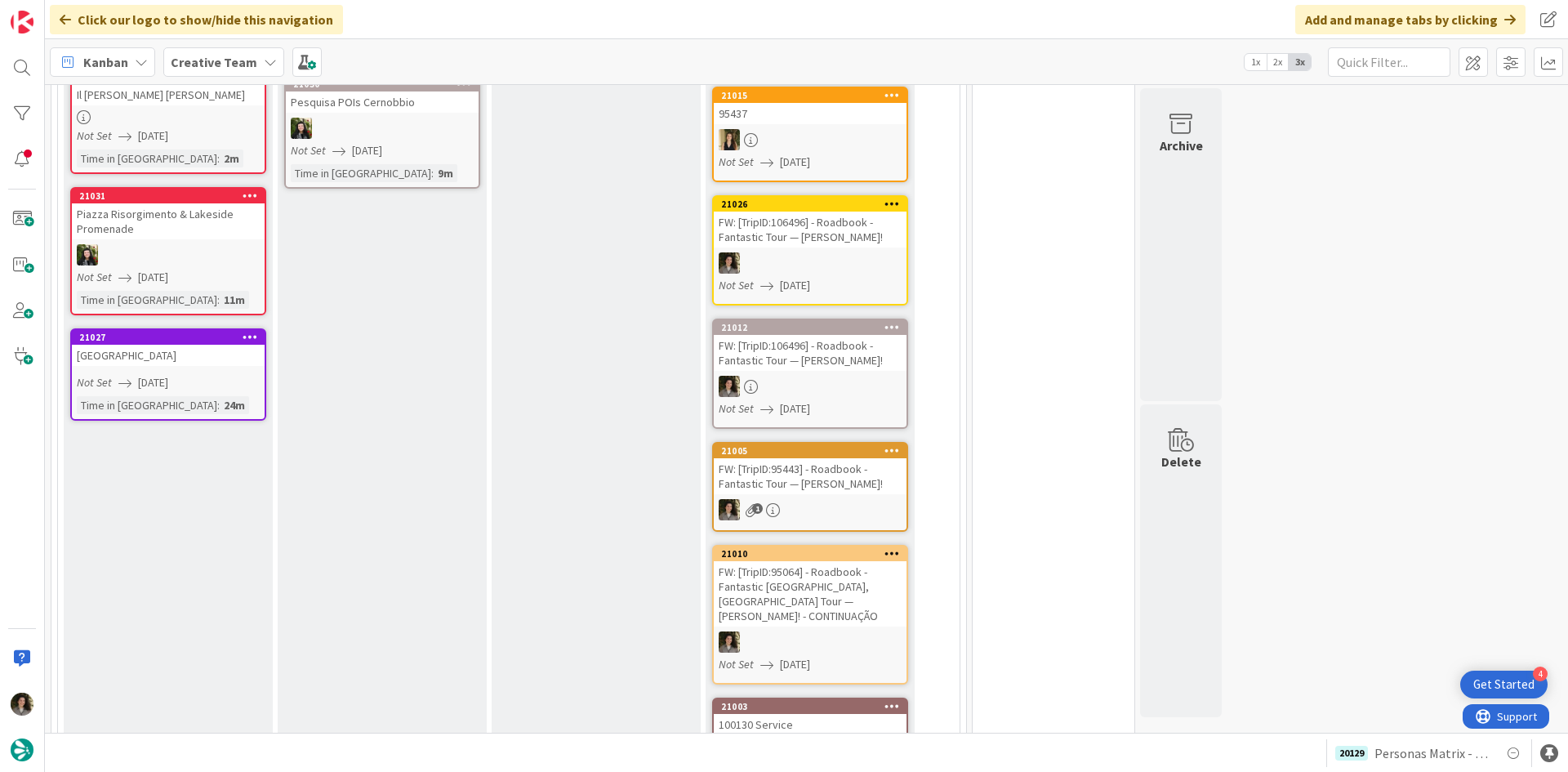
scroll to position [409, 0]
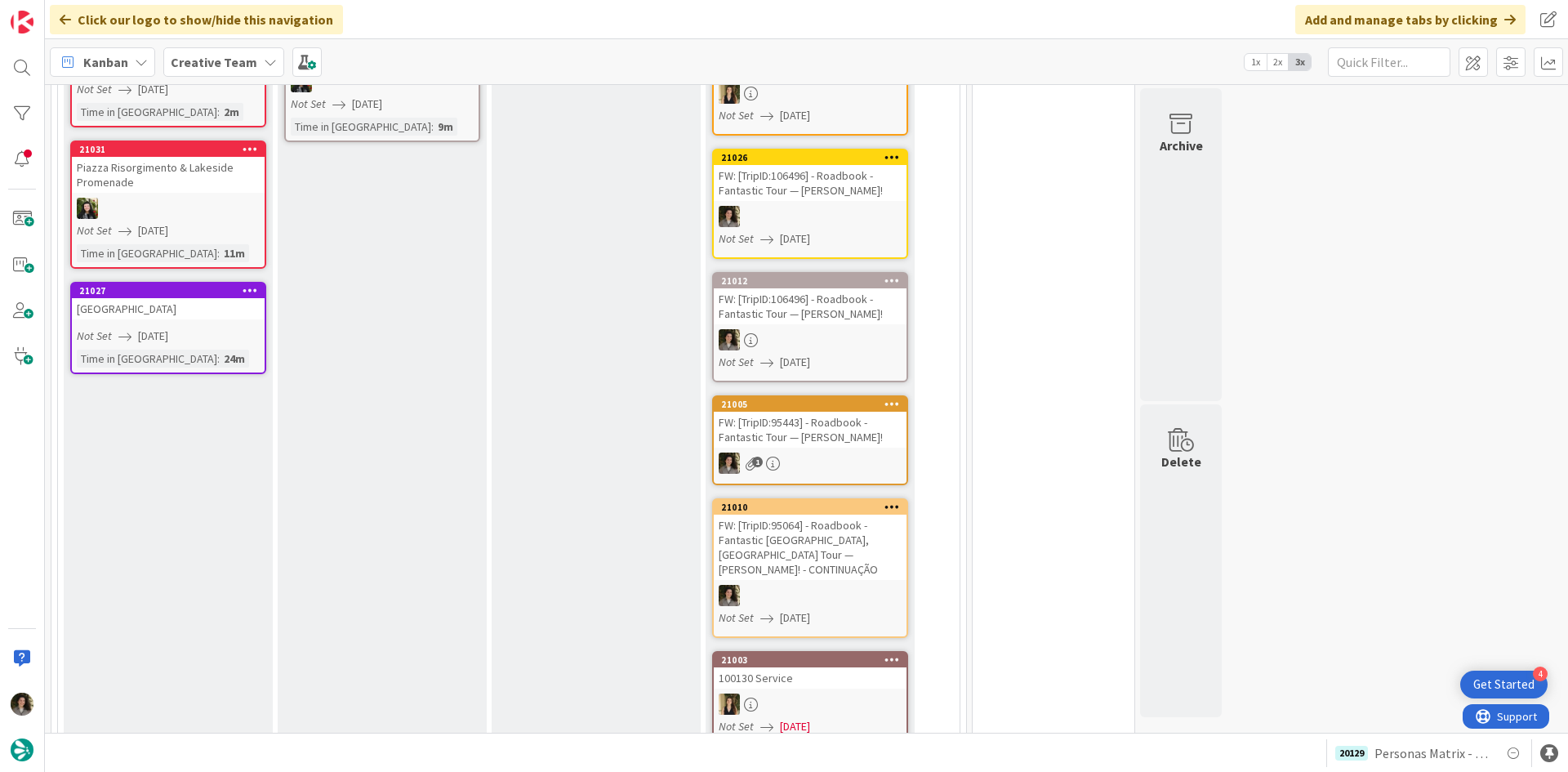
click at [175, 312] on div "[GEOGRAPHIC_DATA]" at bounding box center [168, 308] width 193 height 21
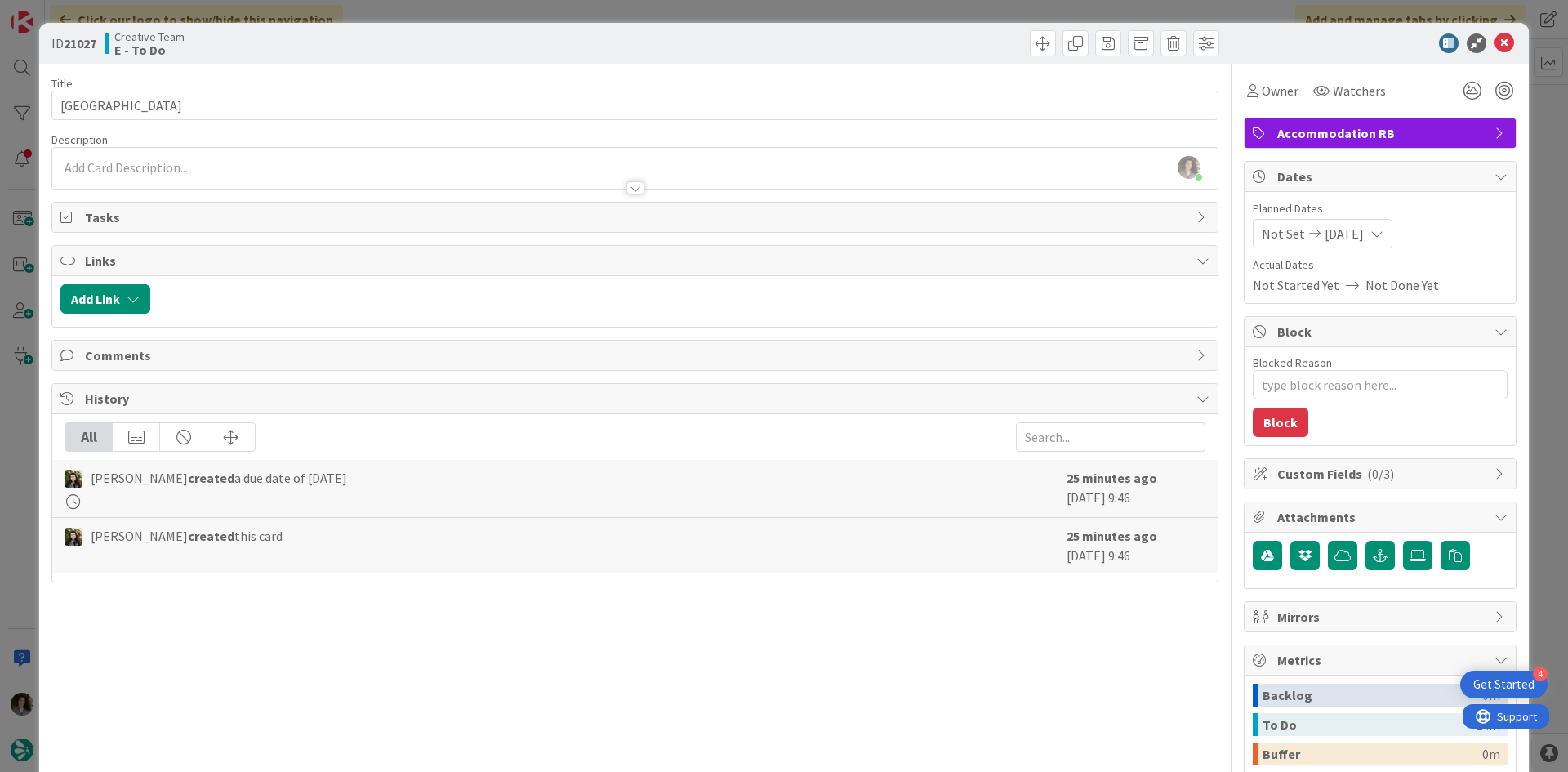
scroll to position [505, 0]
click at [1249, 97] on div "Owner" at bounding box center [1273, 91] width 52 height 20
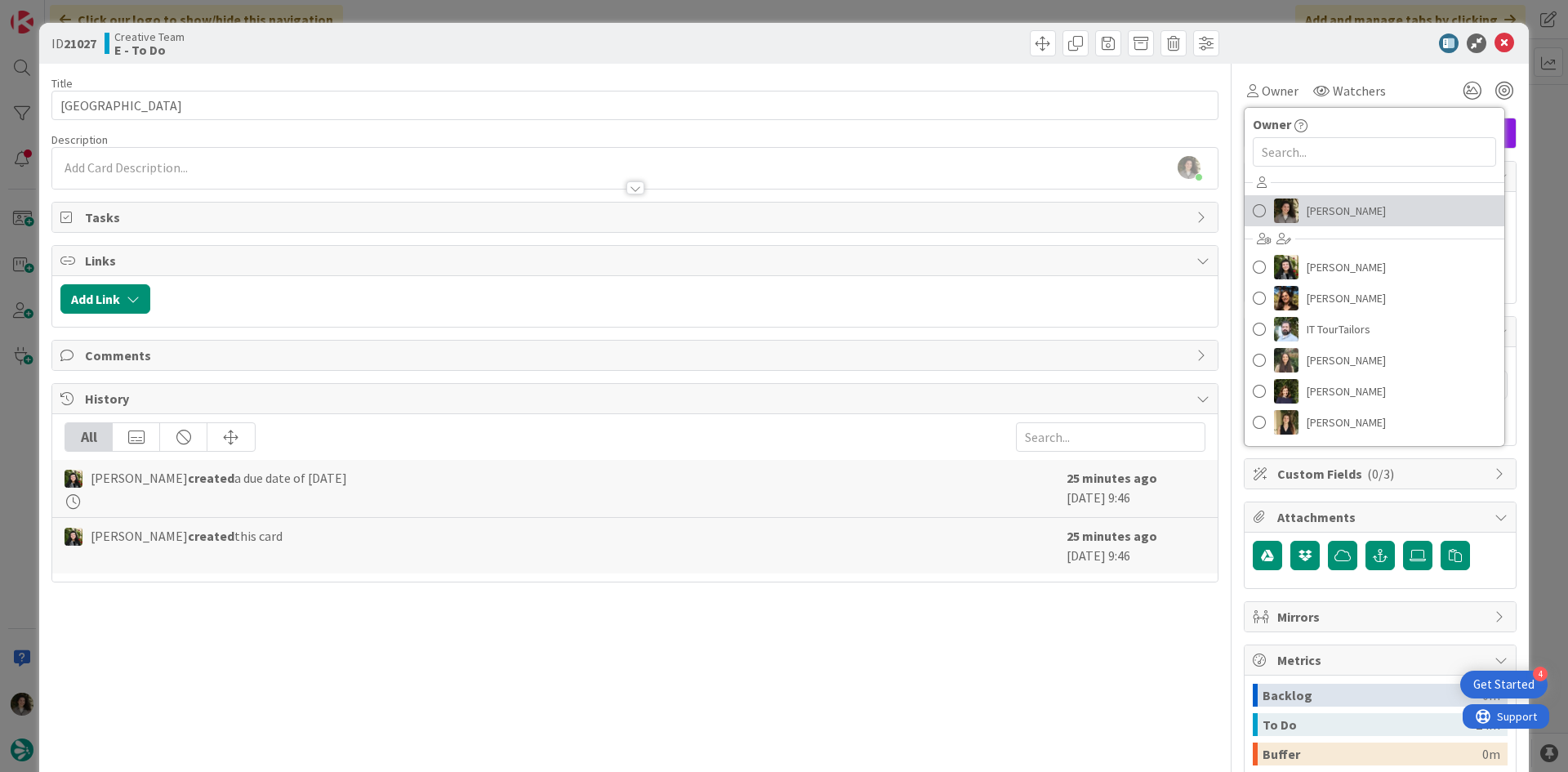
drag, startPoint x: 1378, startPoint y: 217, endPoint x: 1379, endPoint y: 205, distance: 12.0
click at [1378, 217] on link "[PERSON_NAME]" at bounding box center [1374, 210] width 260 height 31
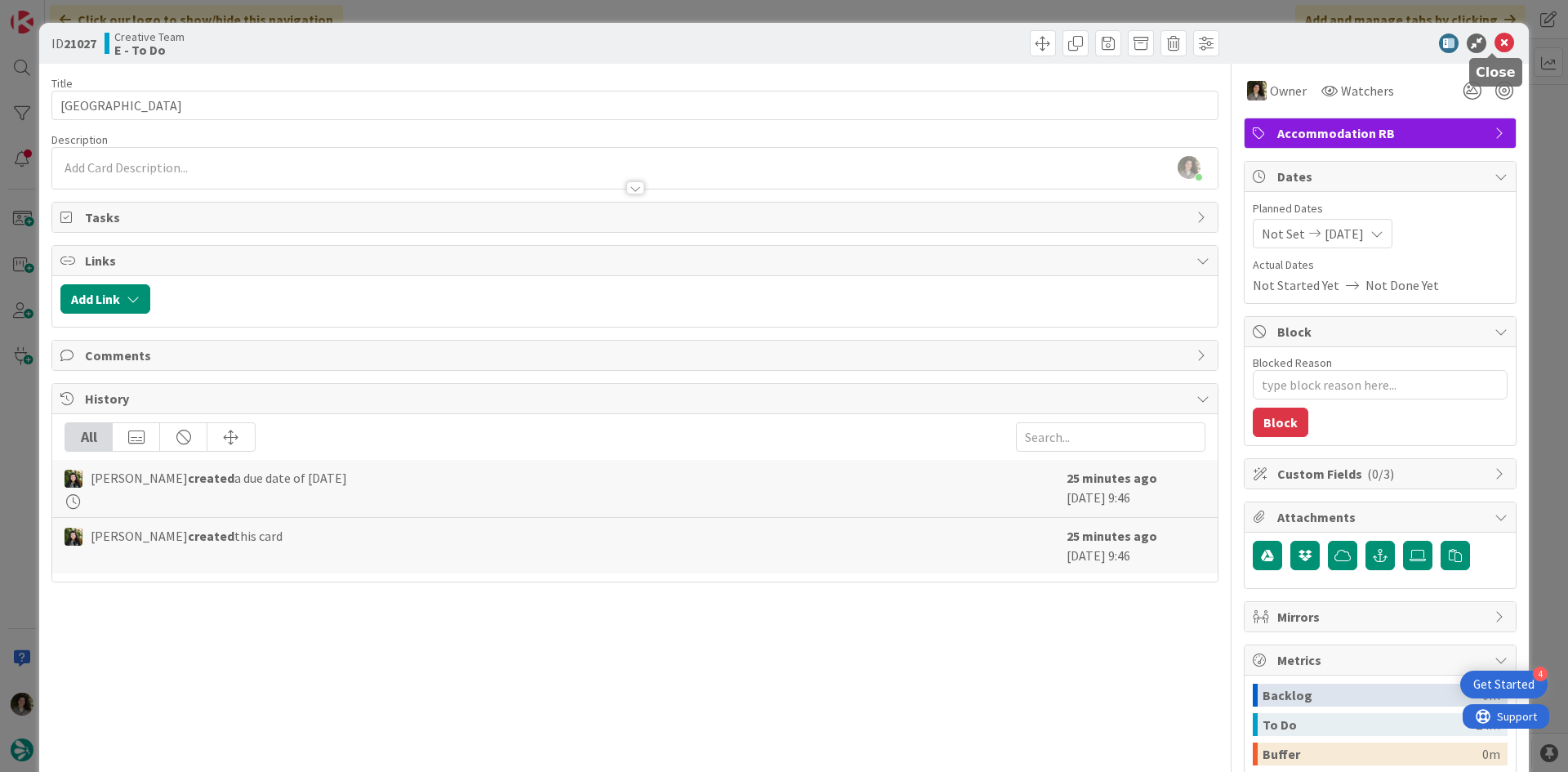
click at [1495, 34] on icon at bounding box center [1505, 43] width 20 height 20
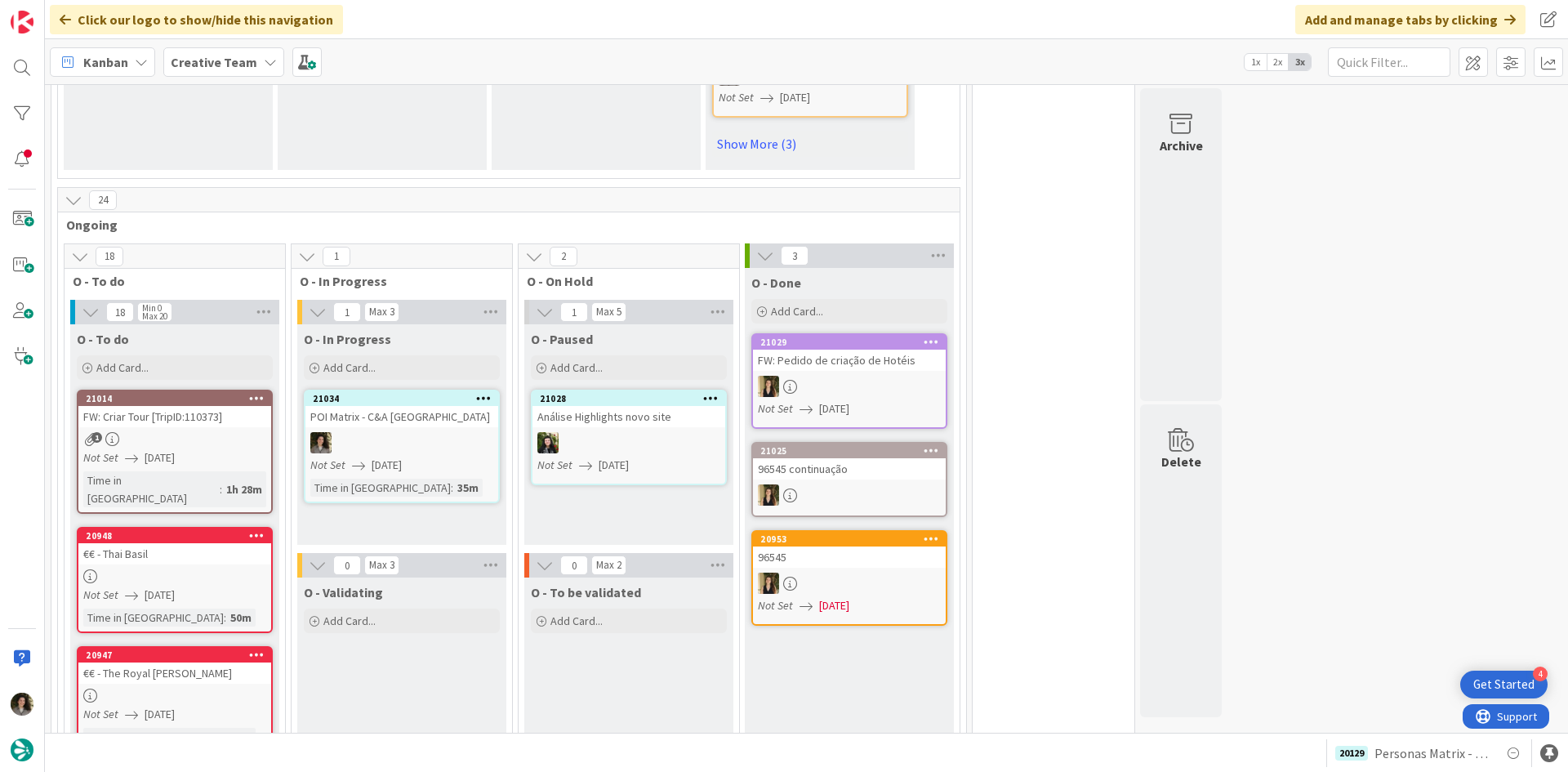
scroll to position [1225, 0]
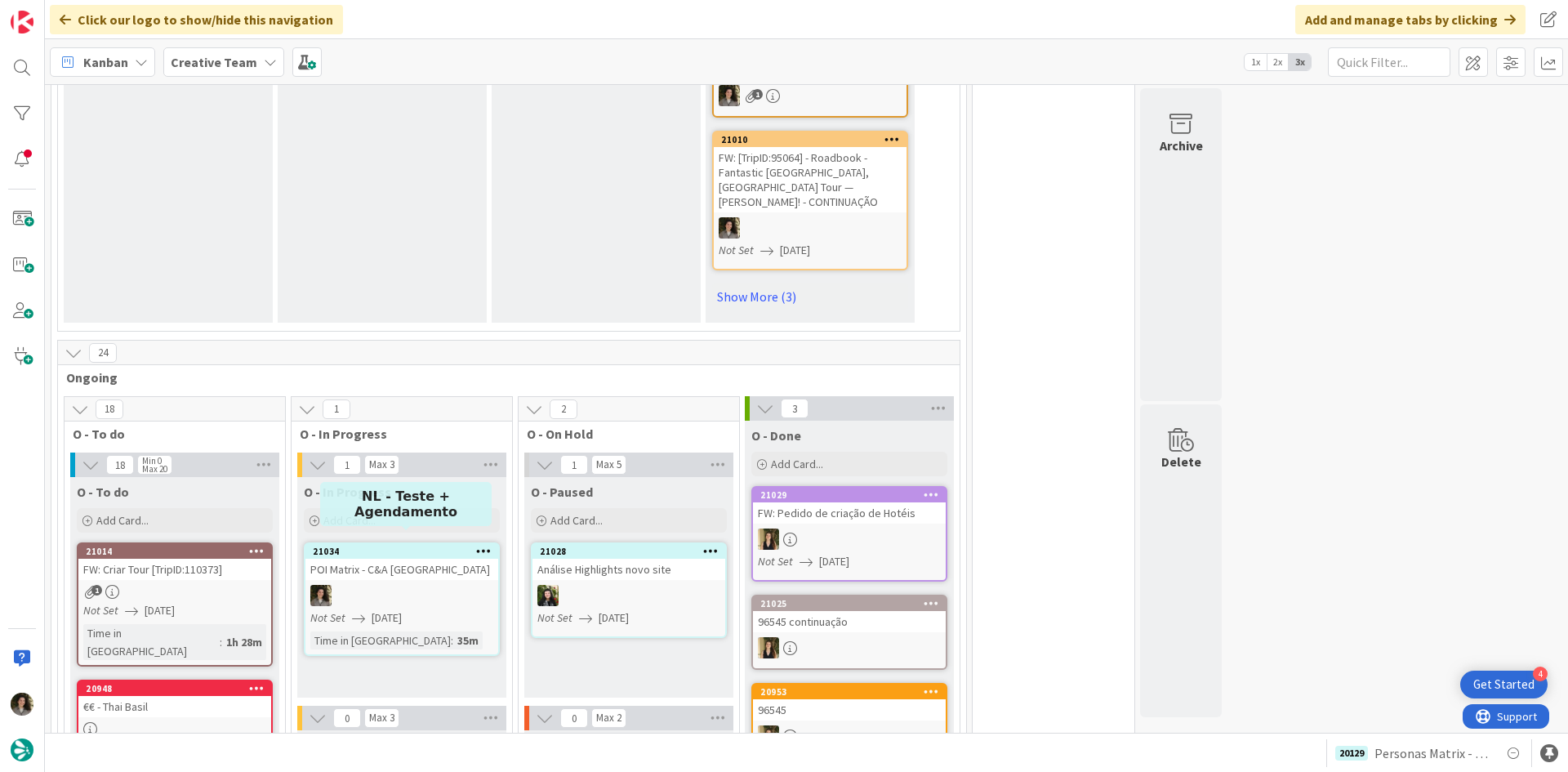
click at [395, 584] on div at bounding box center [402, 594] width 193 height 21
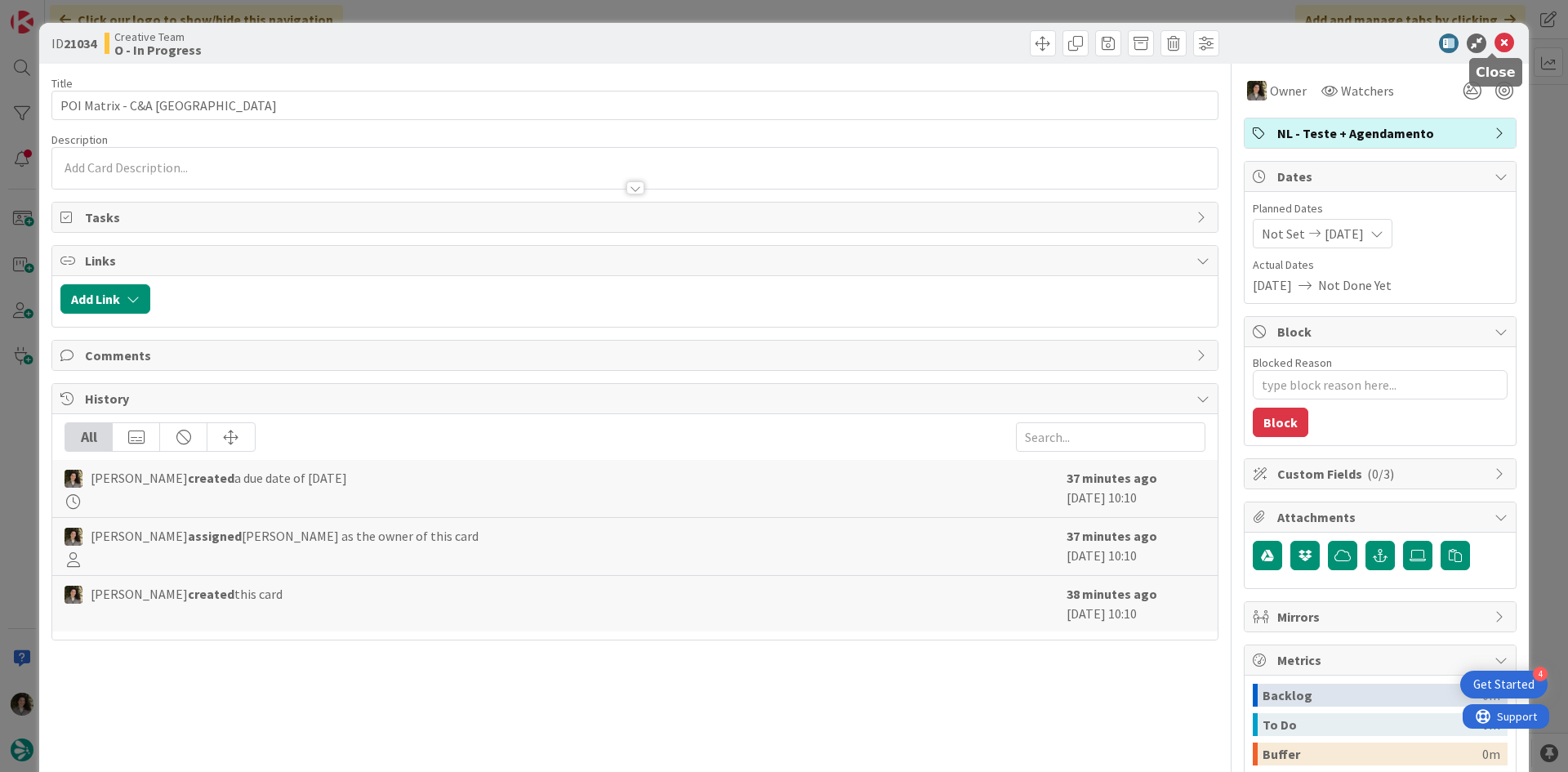
click at [1496, 42] on icon at bounding box center [1505, 43] width 20 height 20
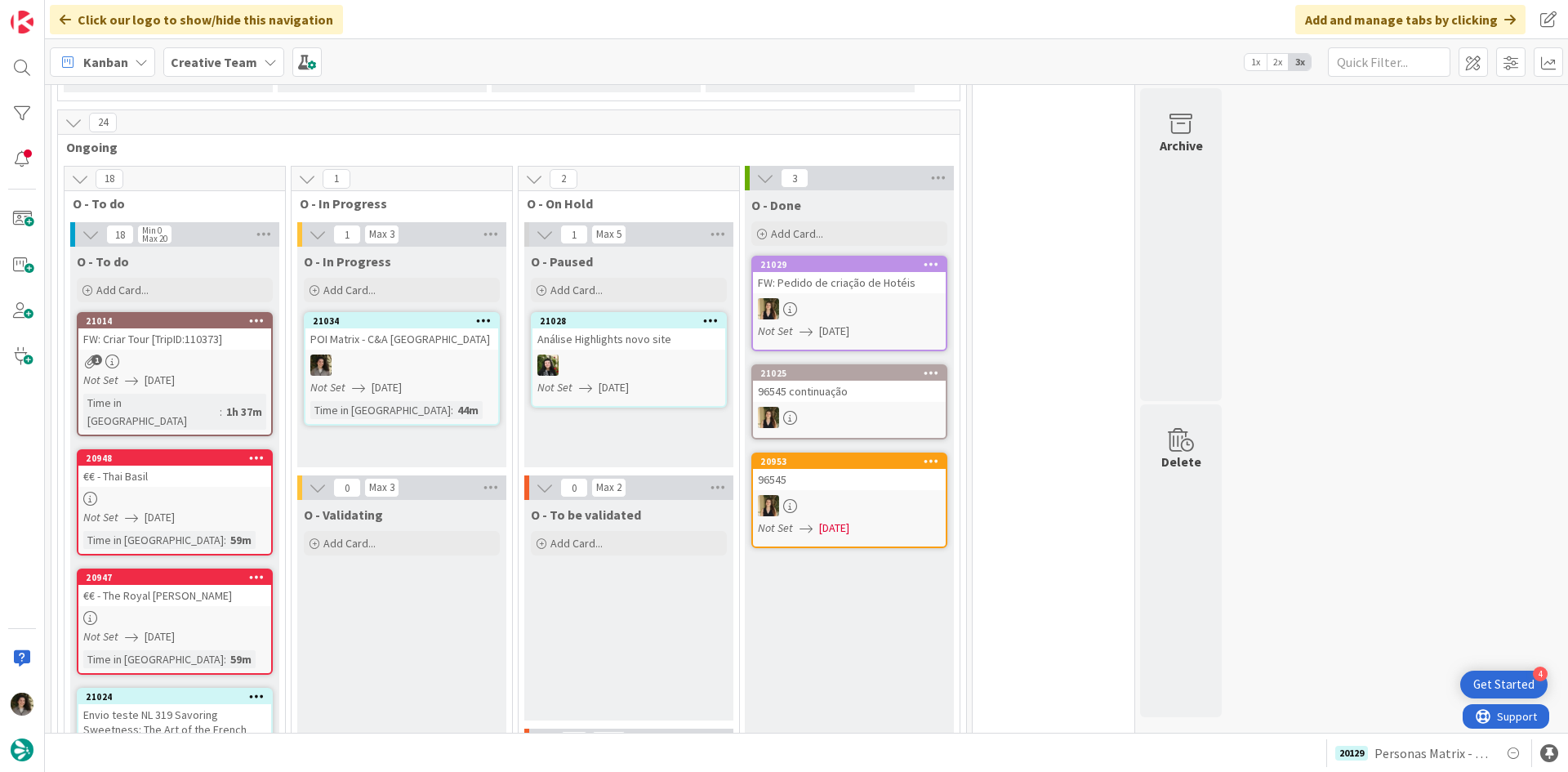
scroll to position [1551, 0]
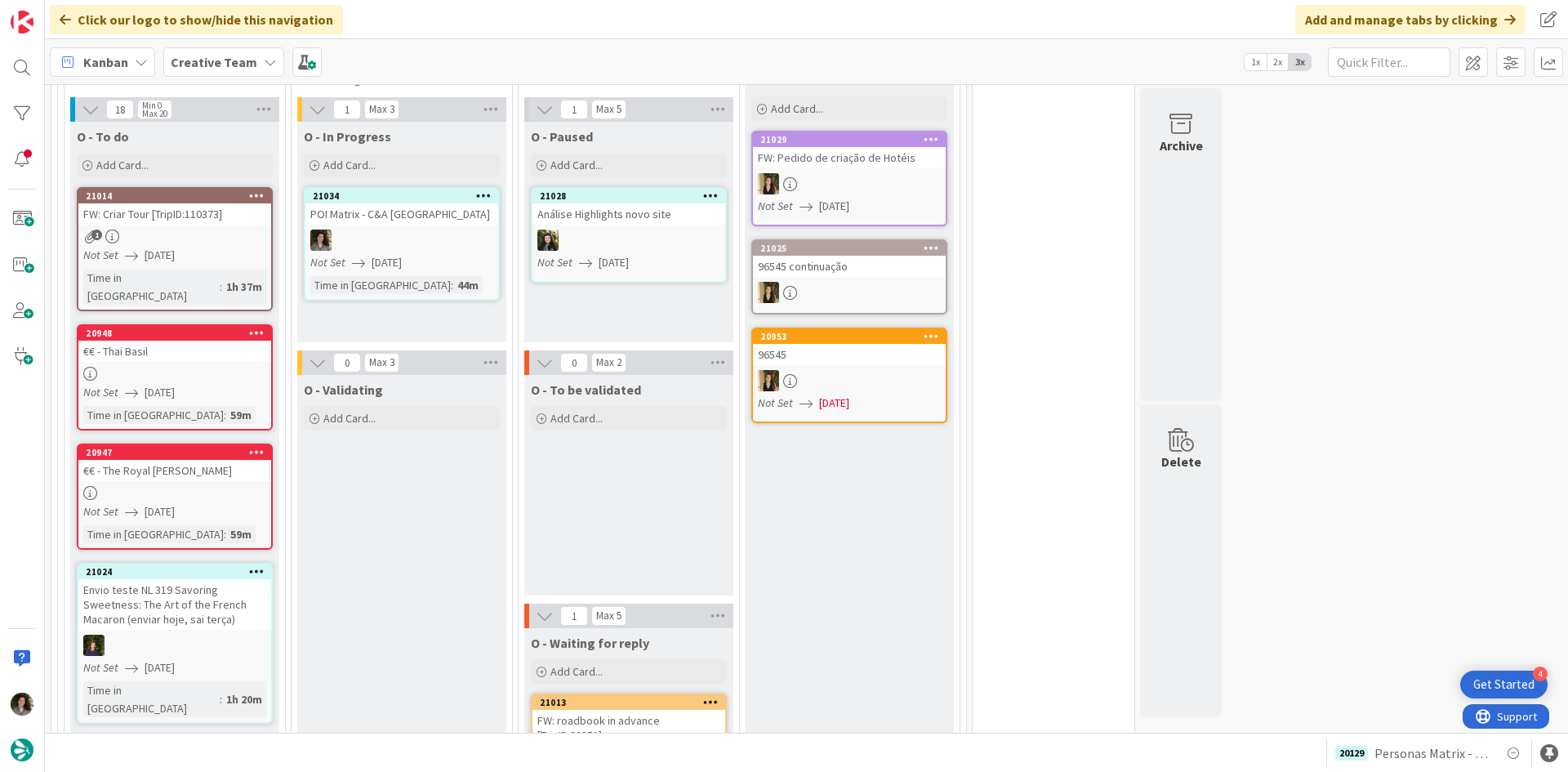
click at [389, 260] on span "[DATE]" at bounding box center [386, 262] width 30 height 17
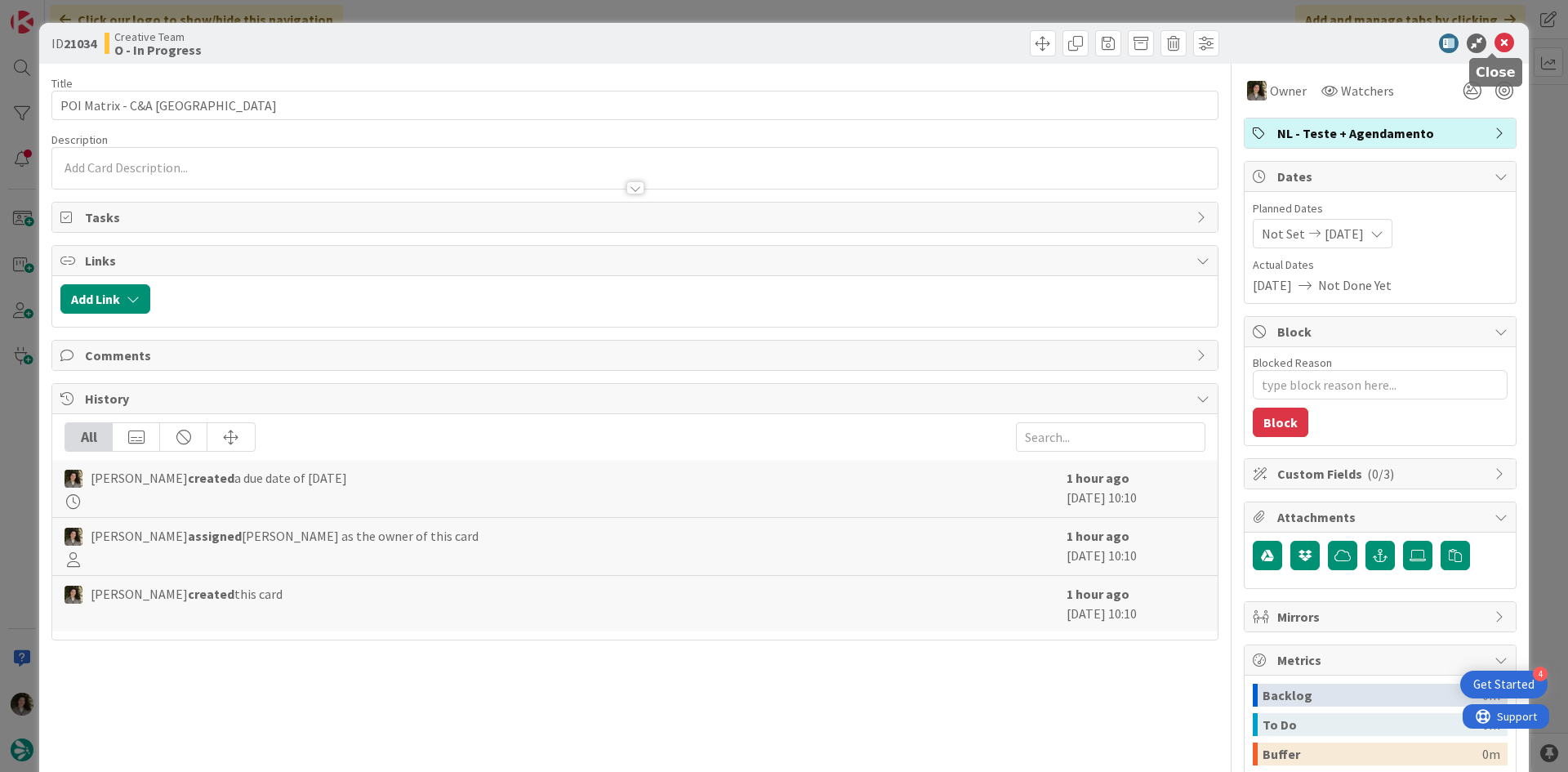
click at [1497, 38] on icon at bounding box center [1505, 43] width 20 height 20
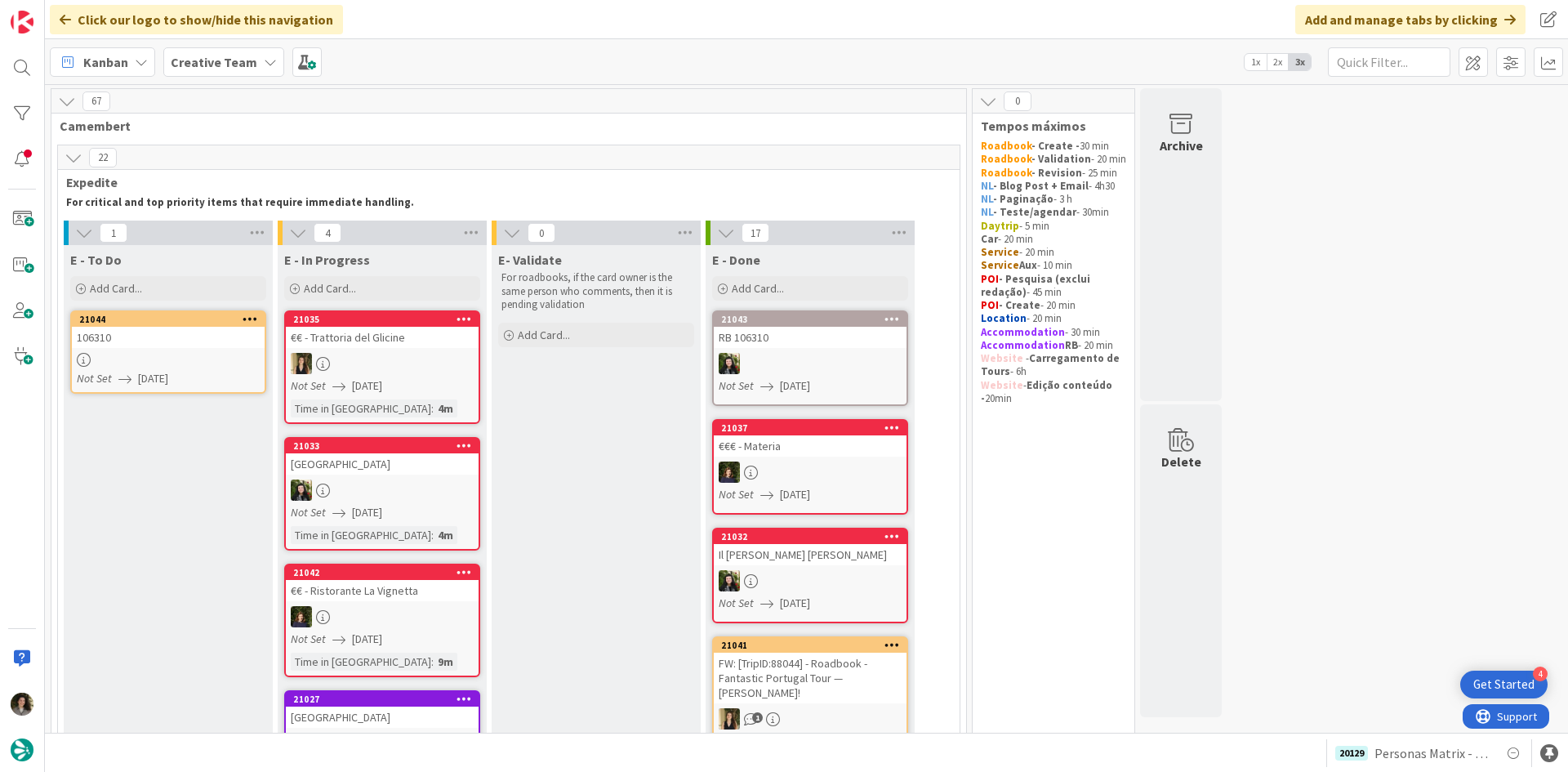
click at [142, 360] on div at bounding box center [168, 359] width 193 height 14
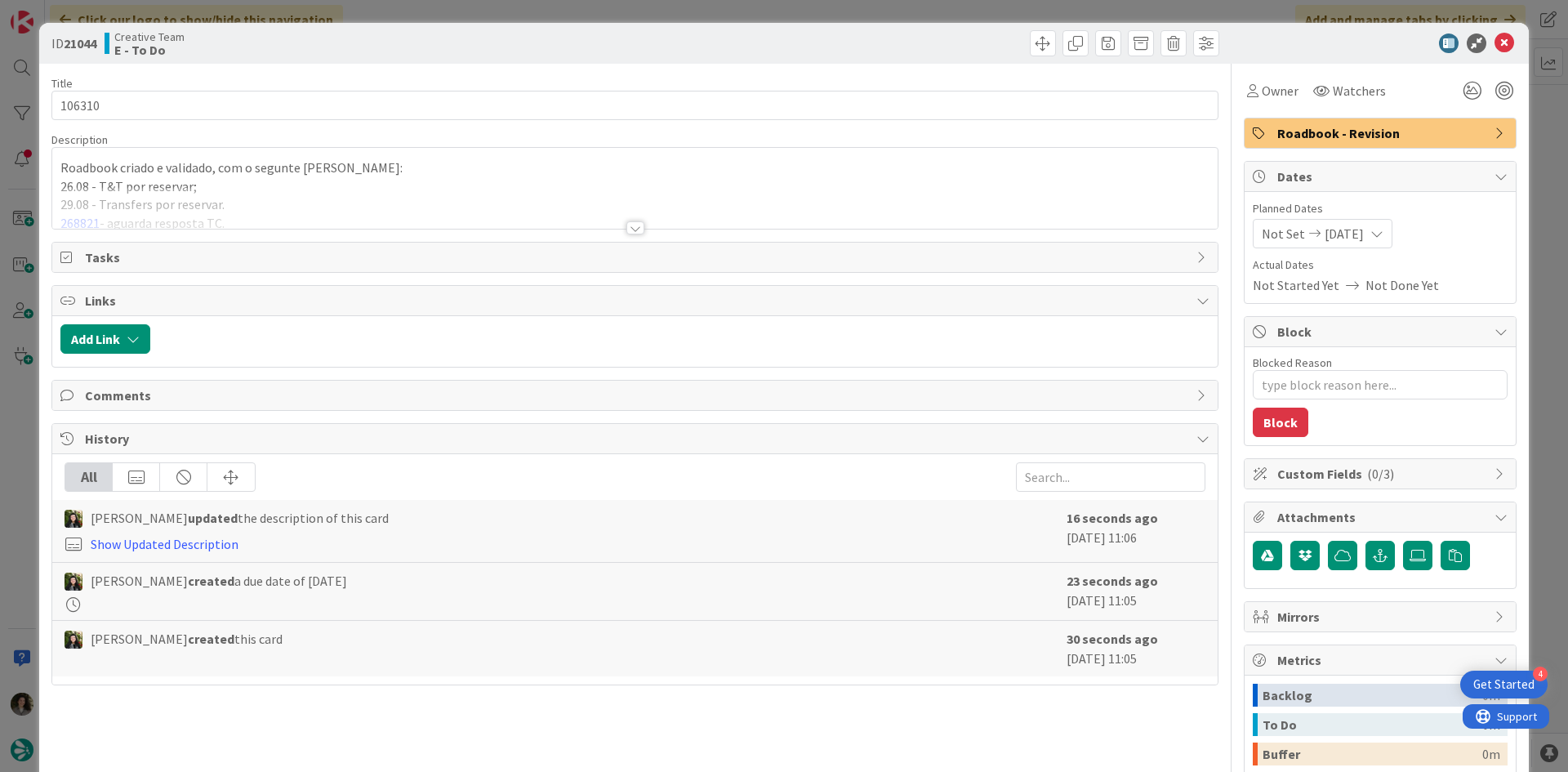
click at [634, 224] on div at bounding box center [635, 227] width 18 height 13
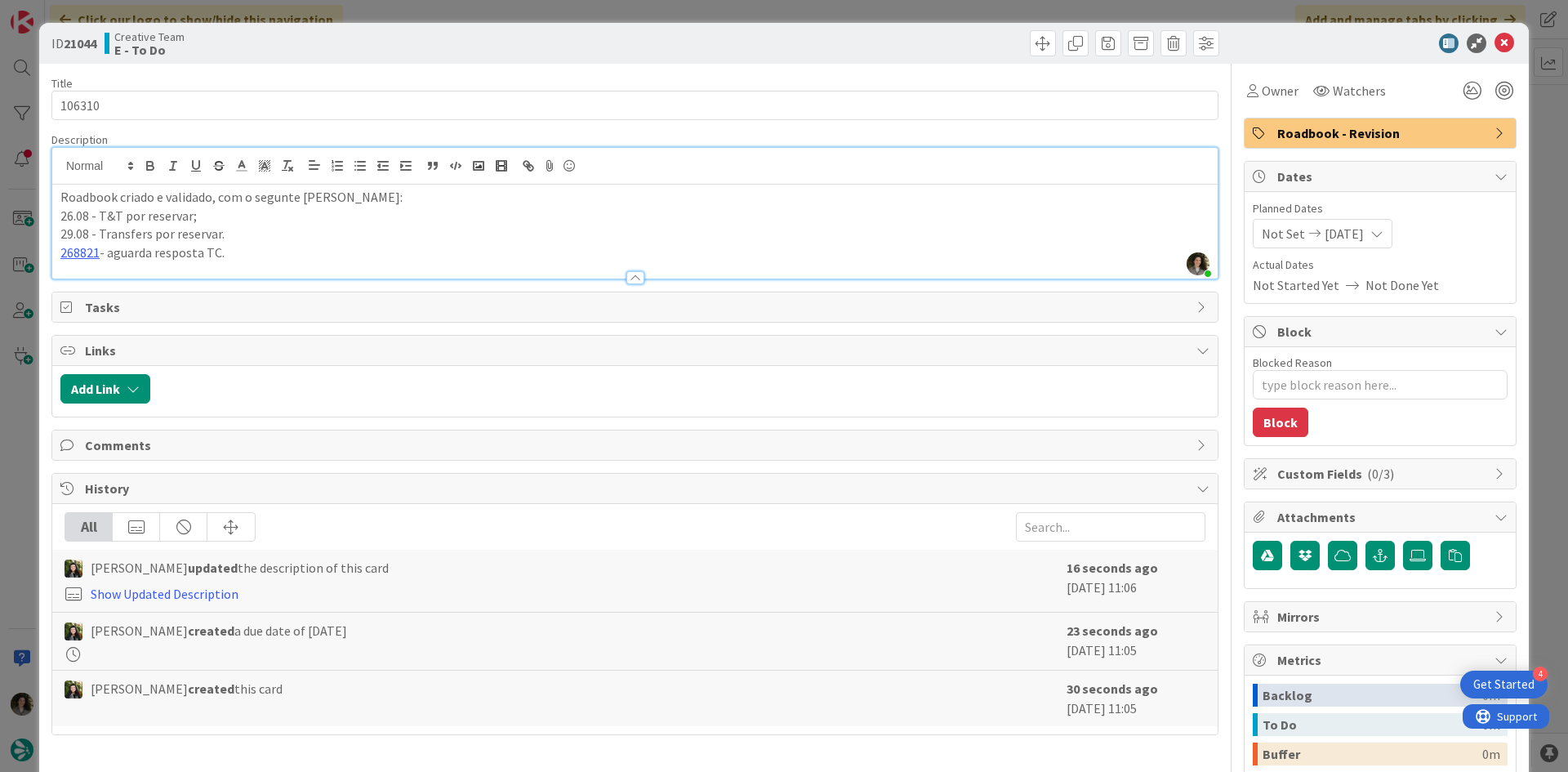
click at [1297, 56] on div "ID 21044 Creative Team E - To Do" at bounding box center [784, 43] width 1490 height 41
click at [1275, 83] on span "Owner" at bounding box center [1280, 91] width 37 height 20
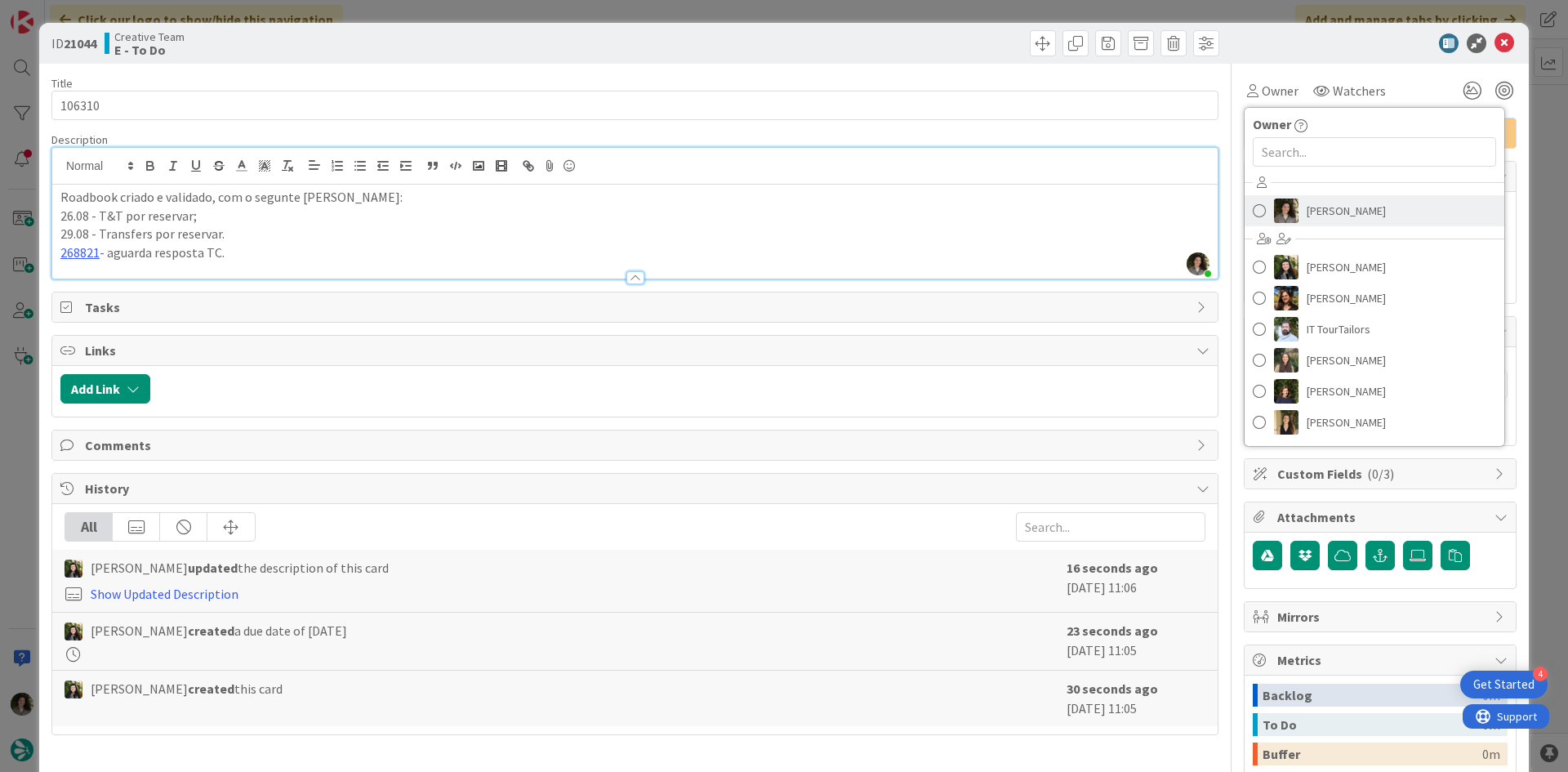
click at [1331, 204] on span "[PERSON_NAME]" at bounding box center [1346, 210] width 79 height 24
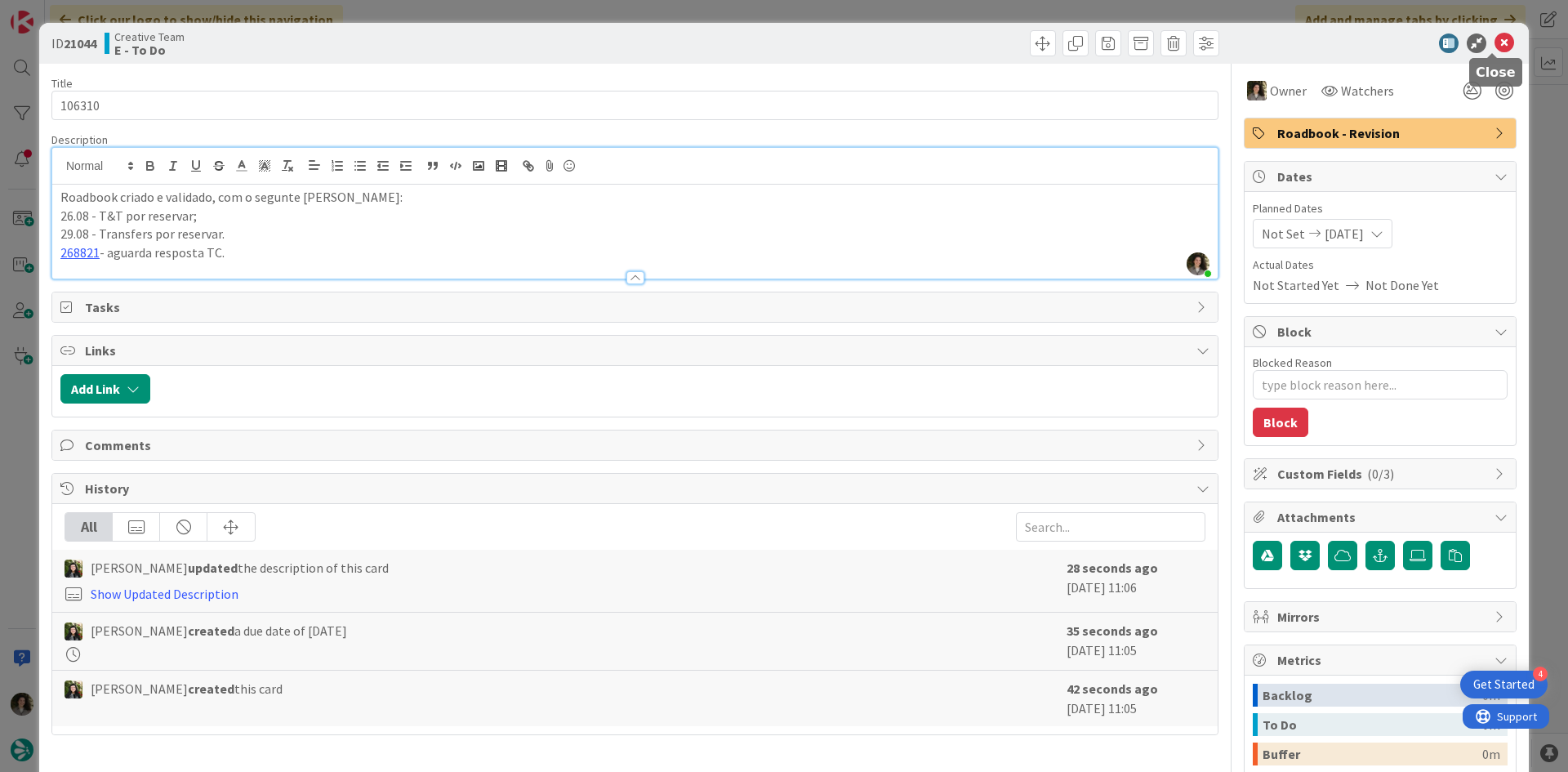
click at [1497, 35] on icon at bounding box center [1505, 43] width 20 height 20
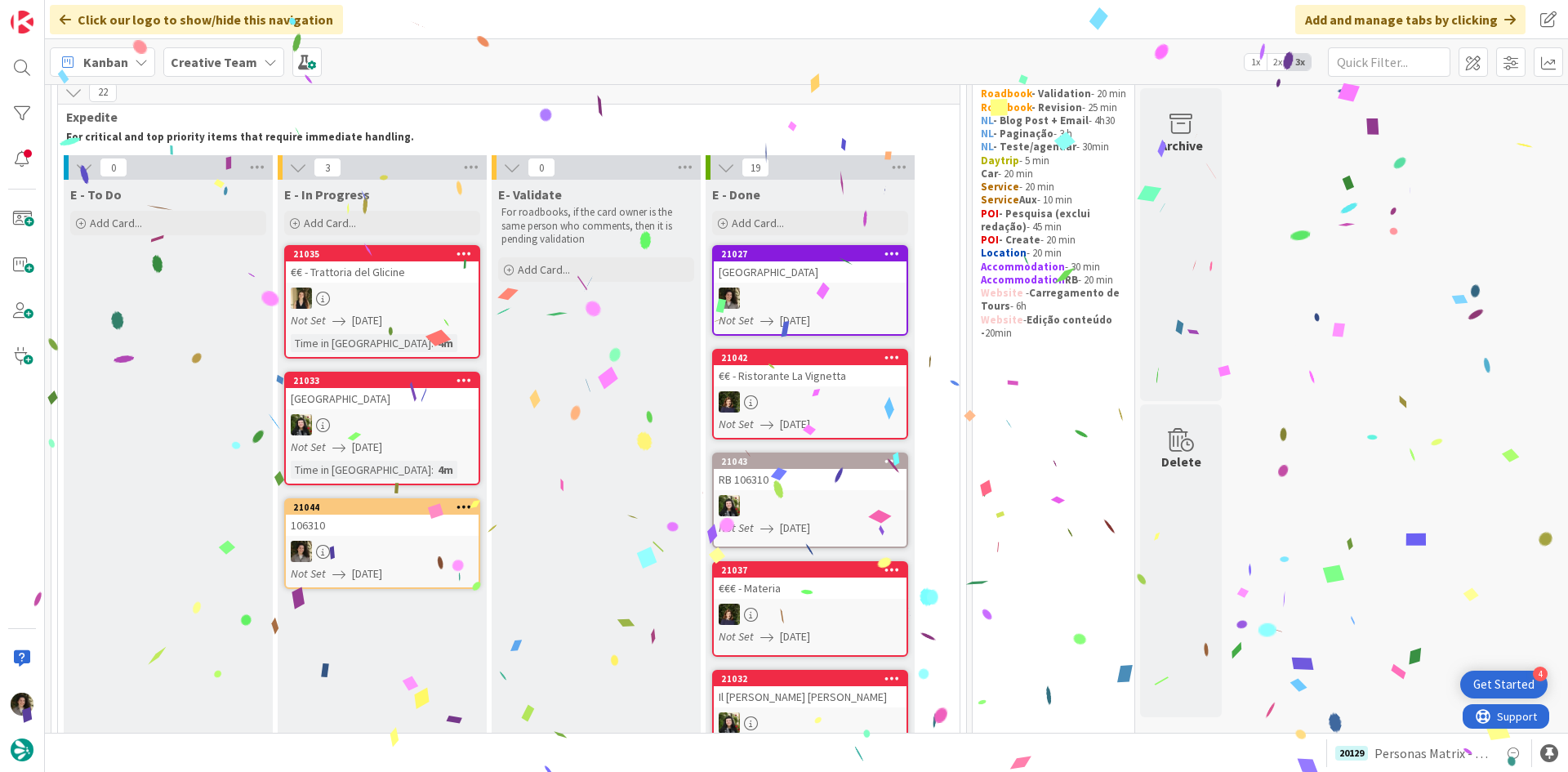
scroll to position [66, 0]
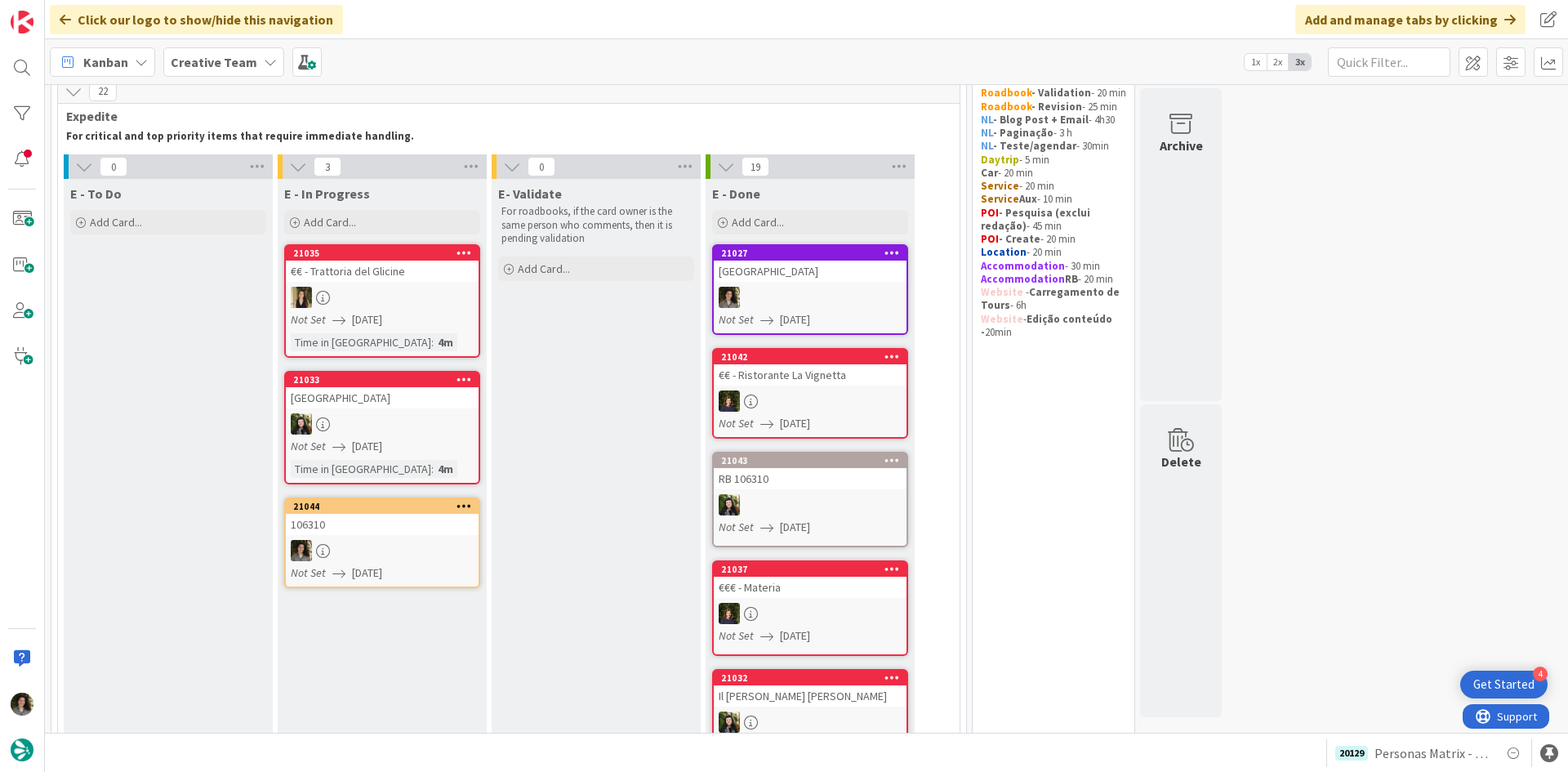
click at [858, 294] on div at bounding box center [810, 296] width 193 height 21
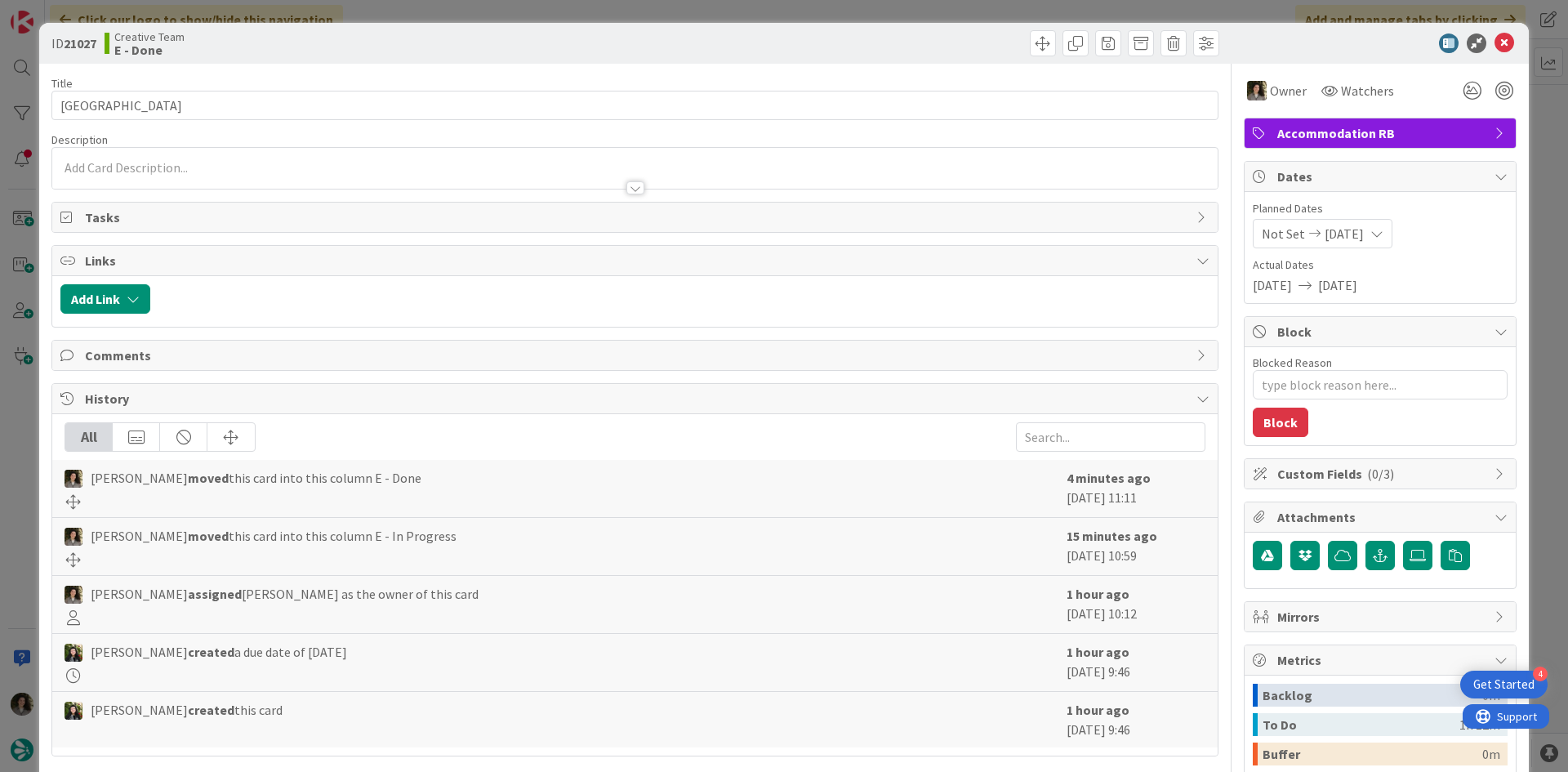
click at [1359, 133] on span "Accommodation RB" at bounding box center [1381, 133] width 209 height 20
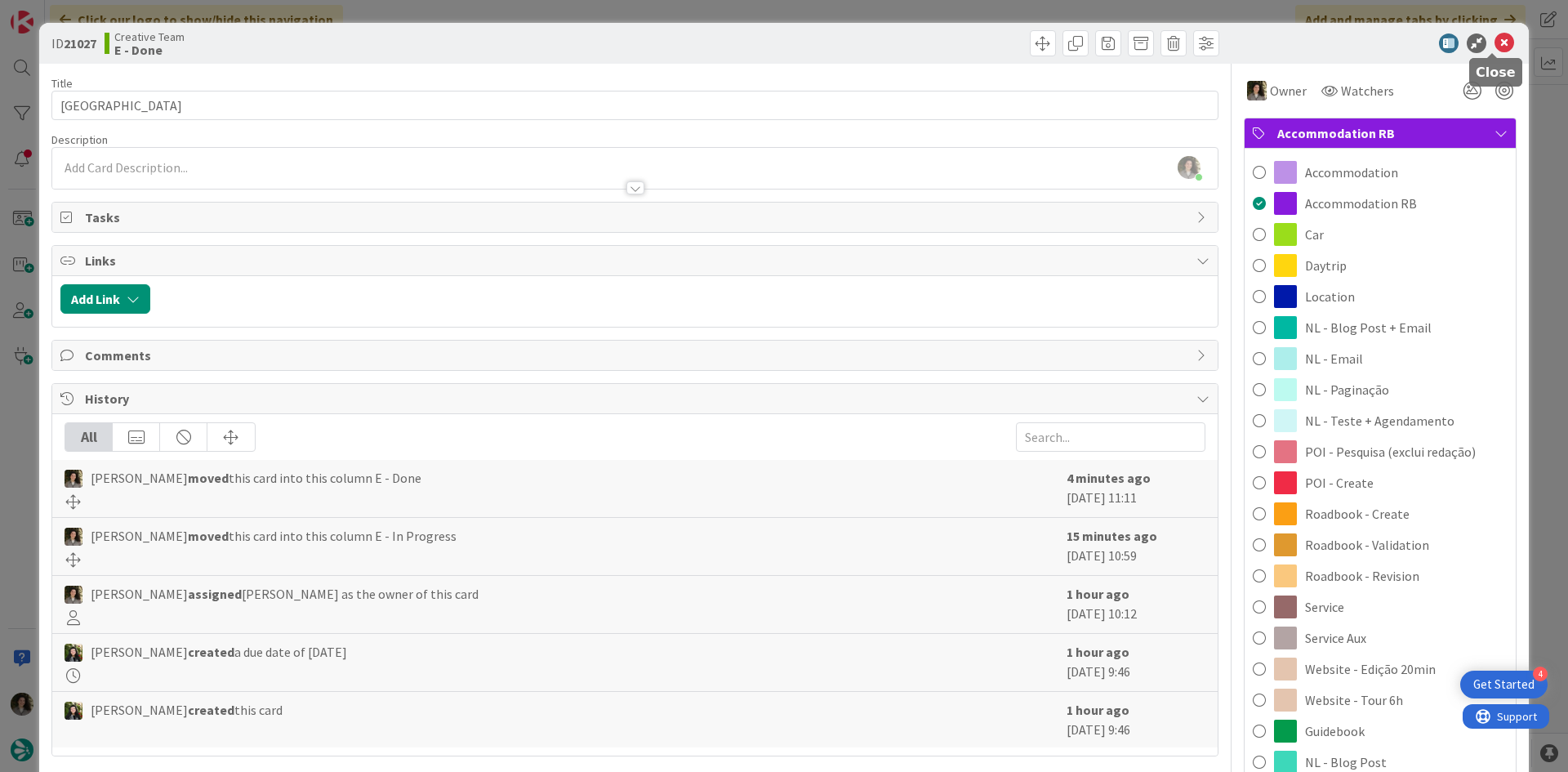
click at [1496, 38] on icon at bounding box center [1505, 43] width 20 height 20
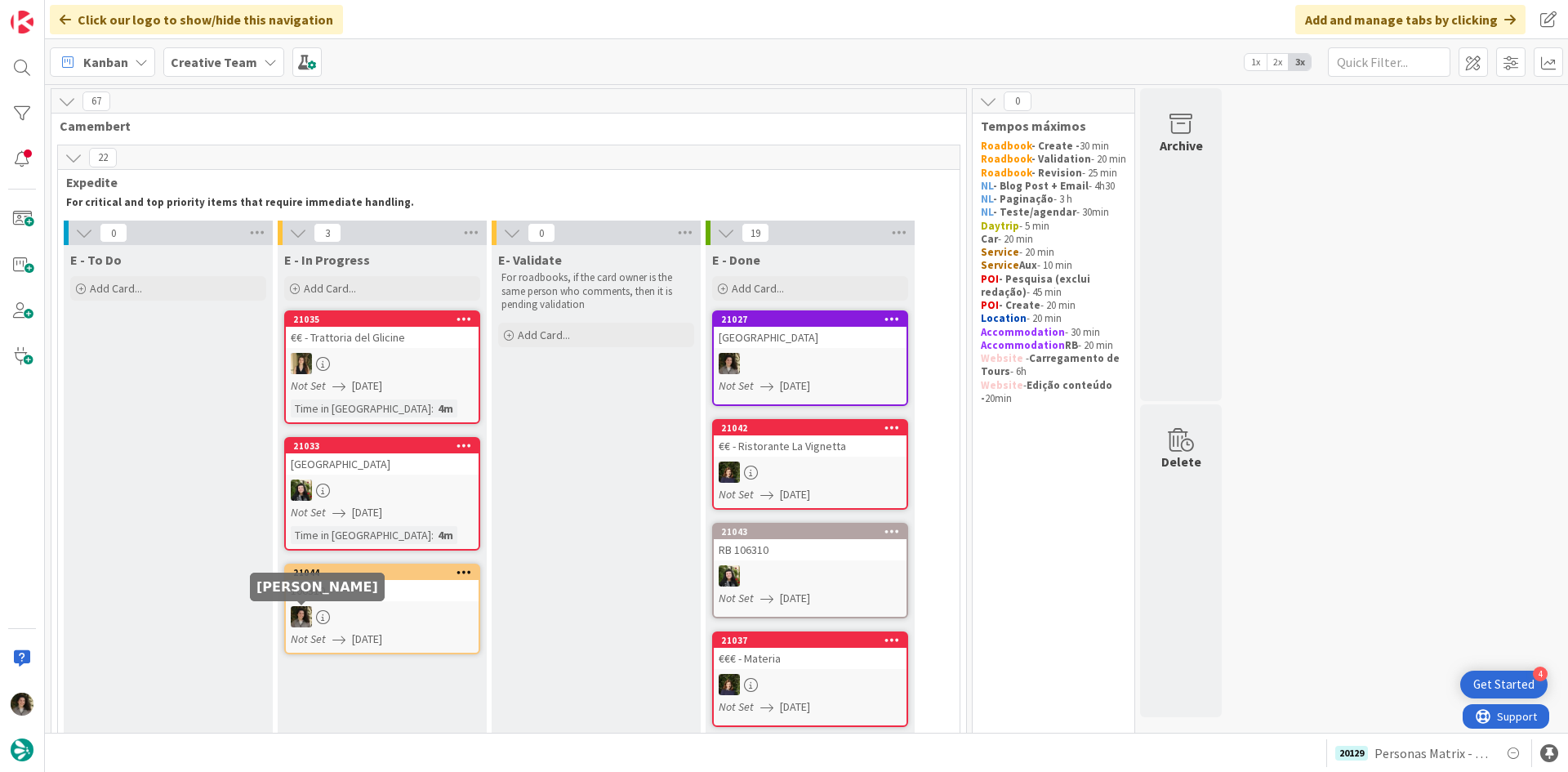
click at [321, 602] on link "21044 106310 Not Set 08/14/2025" at bounding box center [382, 609] width 196 height 91
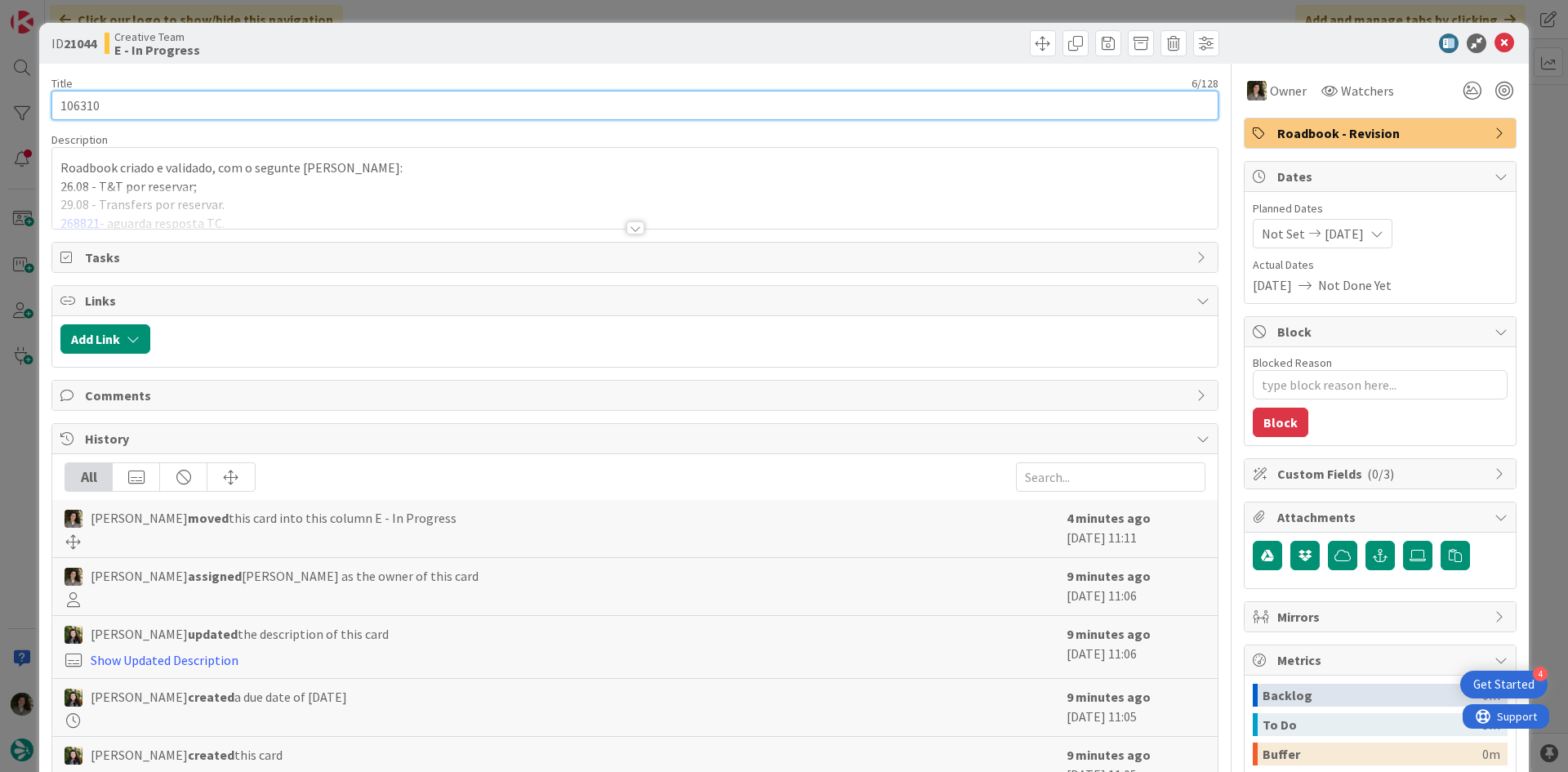
drag, startPoint x: 111, startPoint y: 102, endPoint x: 45, endPoint y: 101, distance: 66.0
click at [45, 101] on div "ID 21044 Creative Team E - In Progress Title 6 / 128 106310 Description Roadboo…" at bounding box center [784, 494] width 1490 height 943
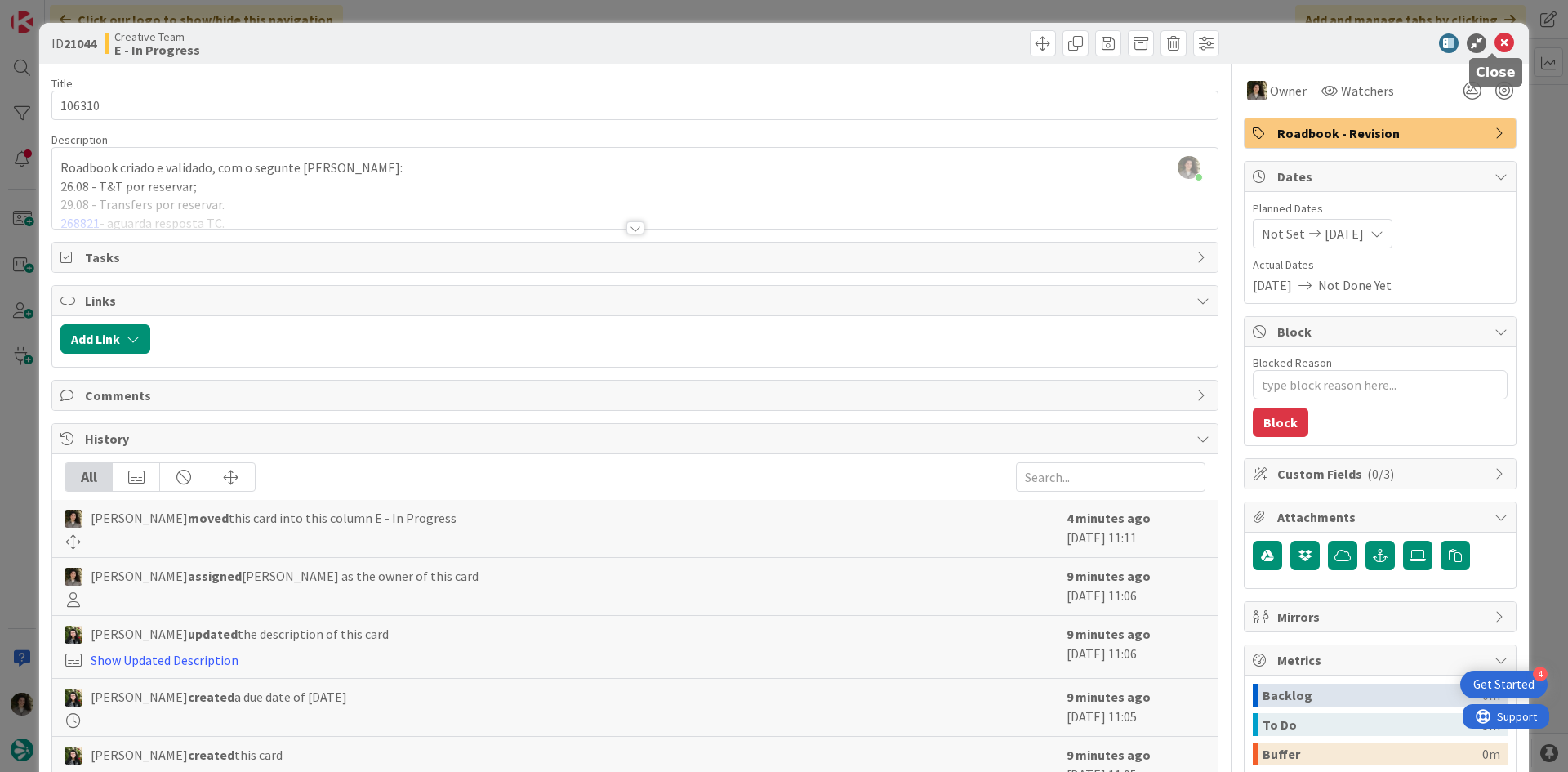
drag, startPoint x: 1491, startPoint y: 39, endPoint x: 1178, endPoint y: 140, distance: 328.9
click at [1495, 37] on icon at bounding box center [1505, 43] width 20 height 20
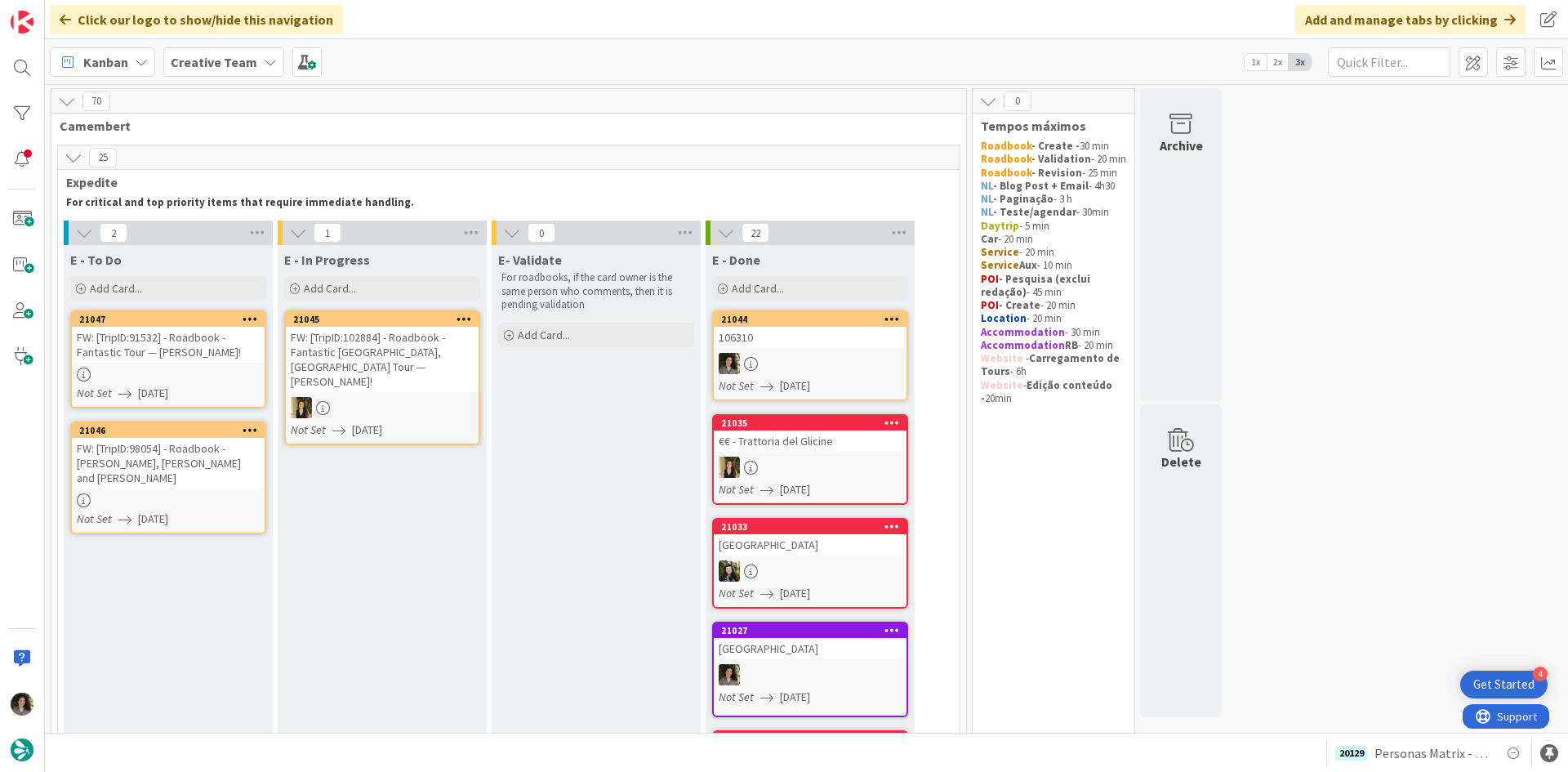
click at [808, 371] on div at bounding box center [810, 362] width 193 height 21
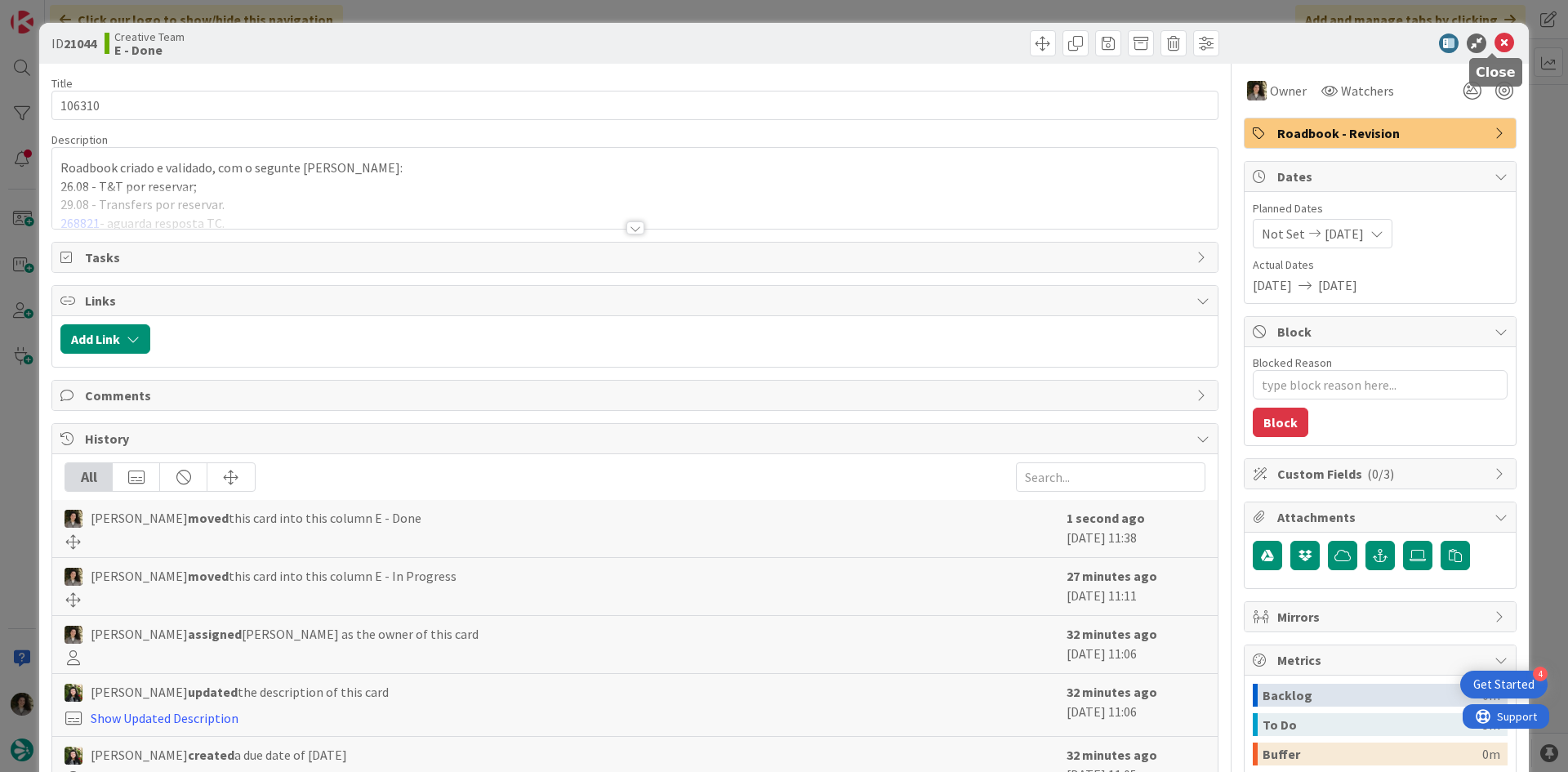
click at [1495, 43] on icon at bounding box center [1505, 43] width 20 height 20
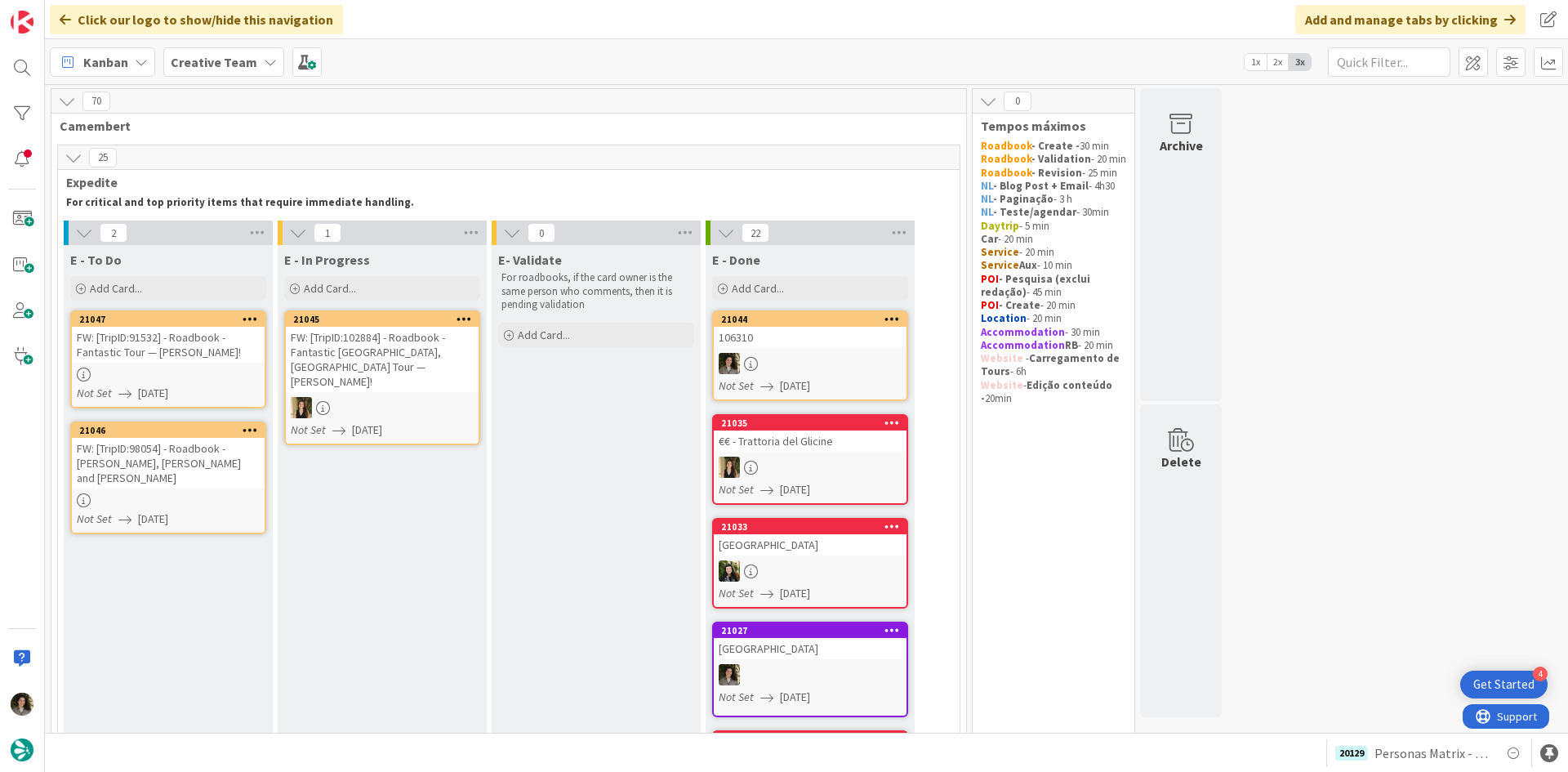
click at [180, 445] on div "FW: [TripID:98054] - Roadbook - [PERSON_NAME], [PERSON_NAME] and [PERSON_NAME]" at bounding box center [168, 463] width 193 height 51
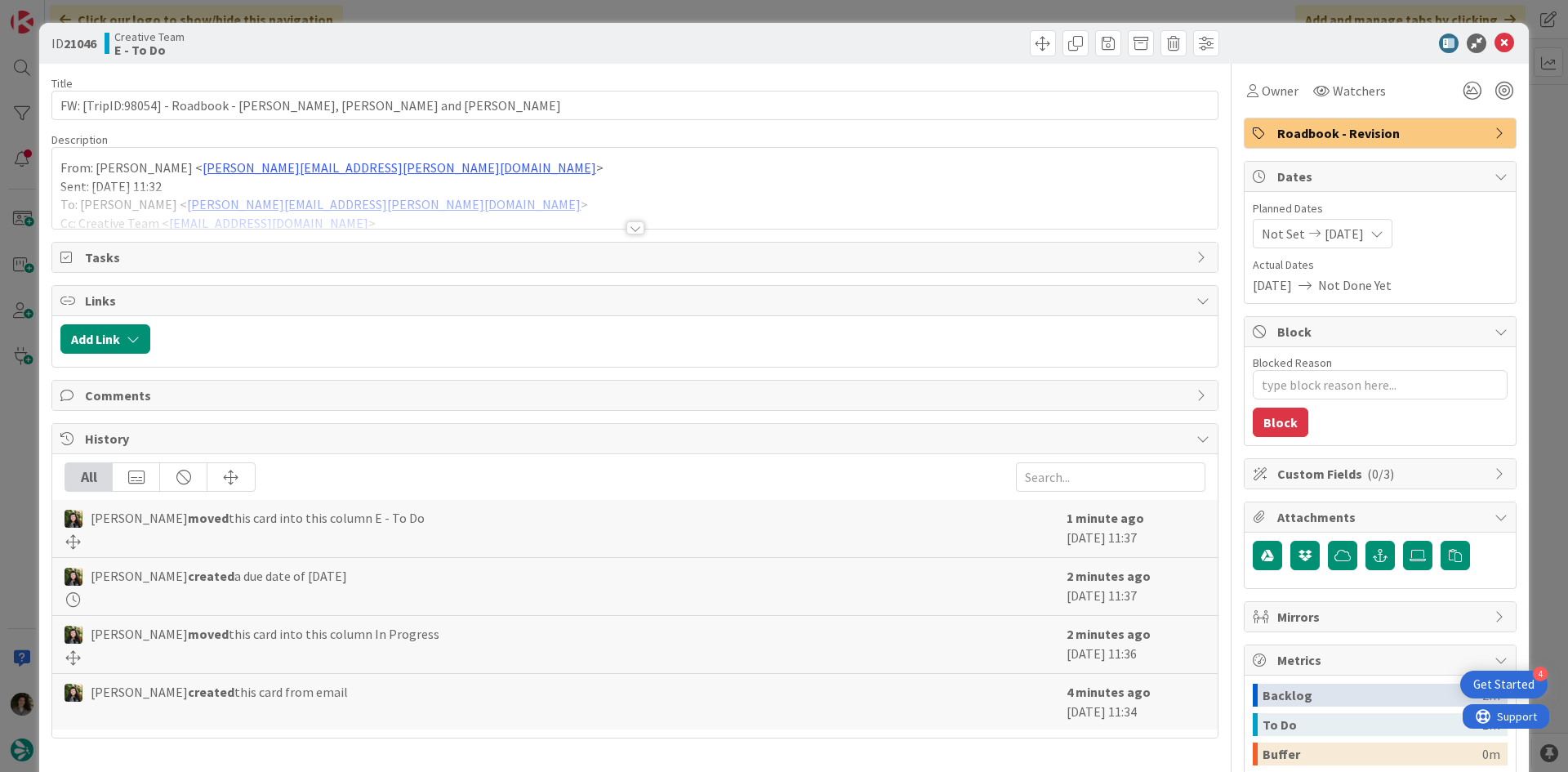
click at [624, 217] on div at bounding box center [635, 207] width 1166 height 42
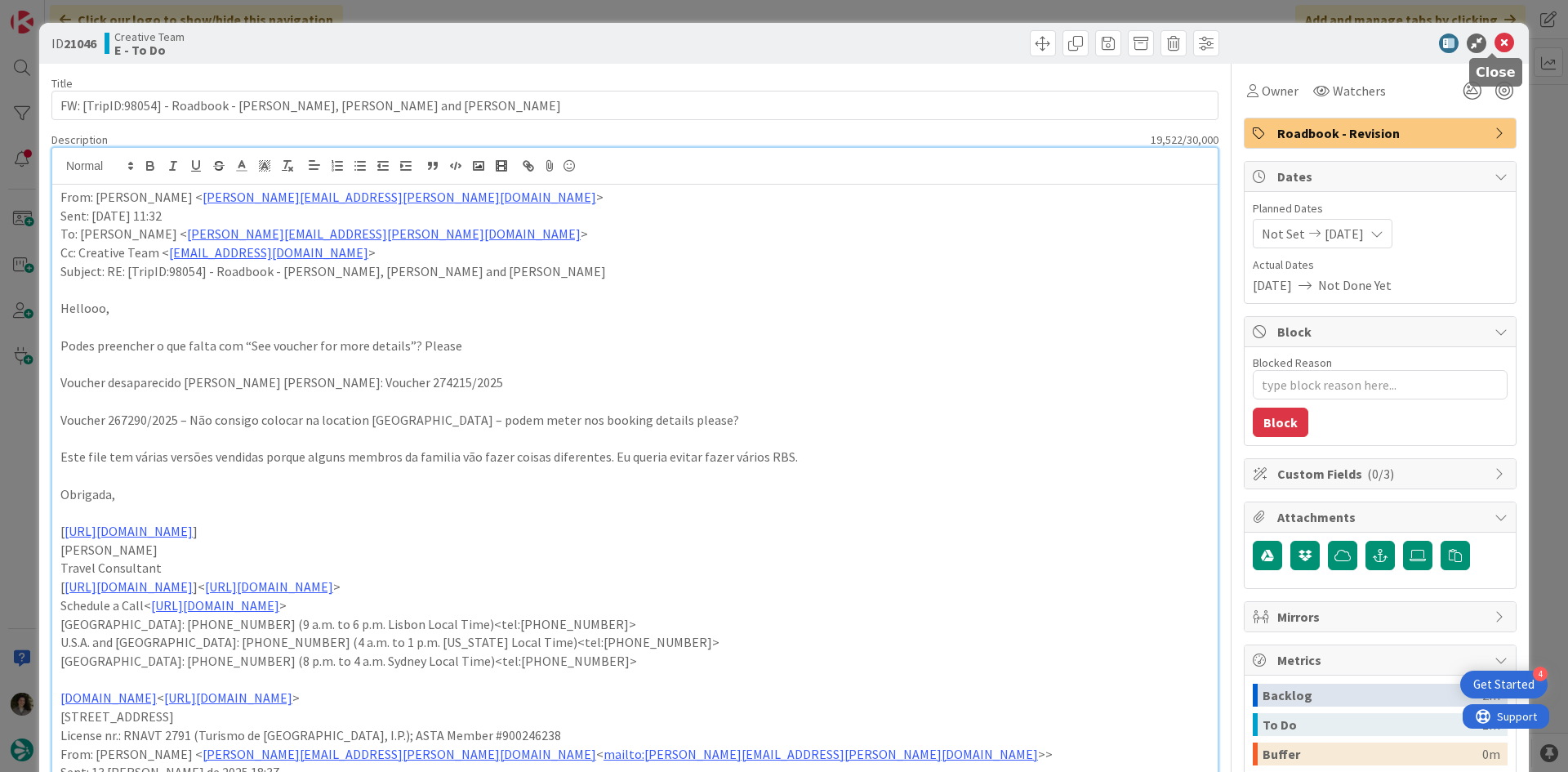
click at [1499, 45] on icon at bounding box center [1505, 43] width 20 height 20
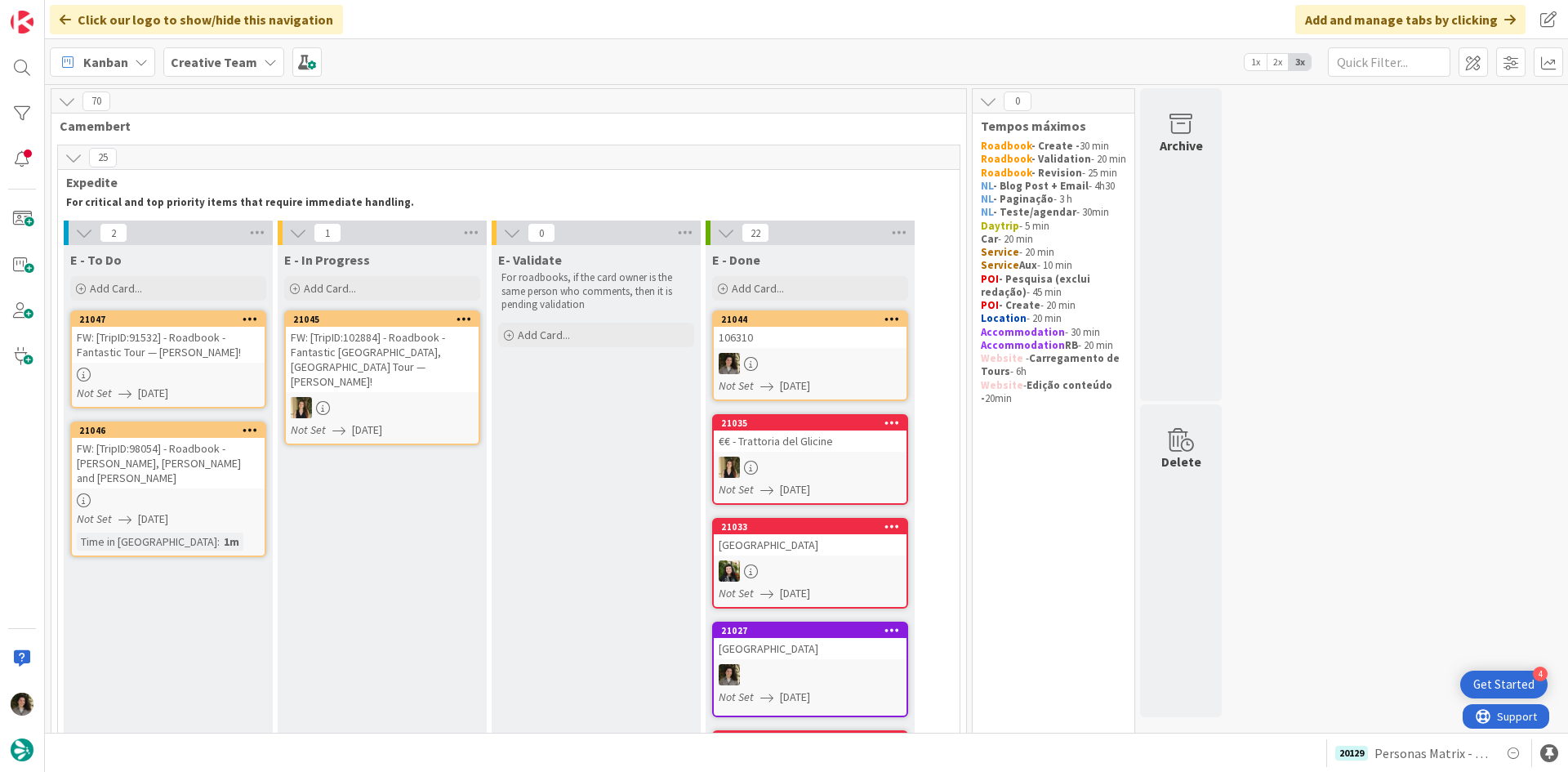
click at [161, 368] on div at bounding box center [168, 374] width 193 height 14
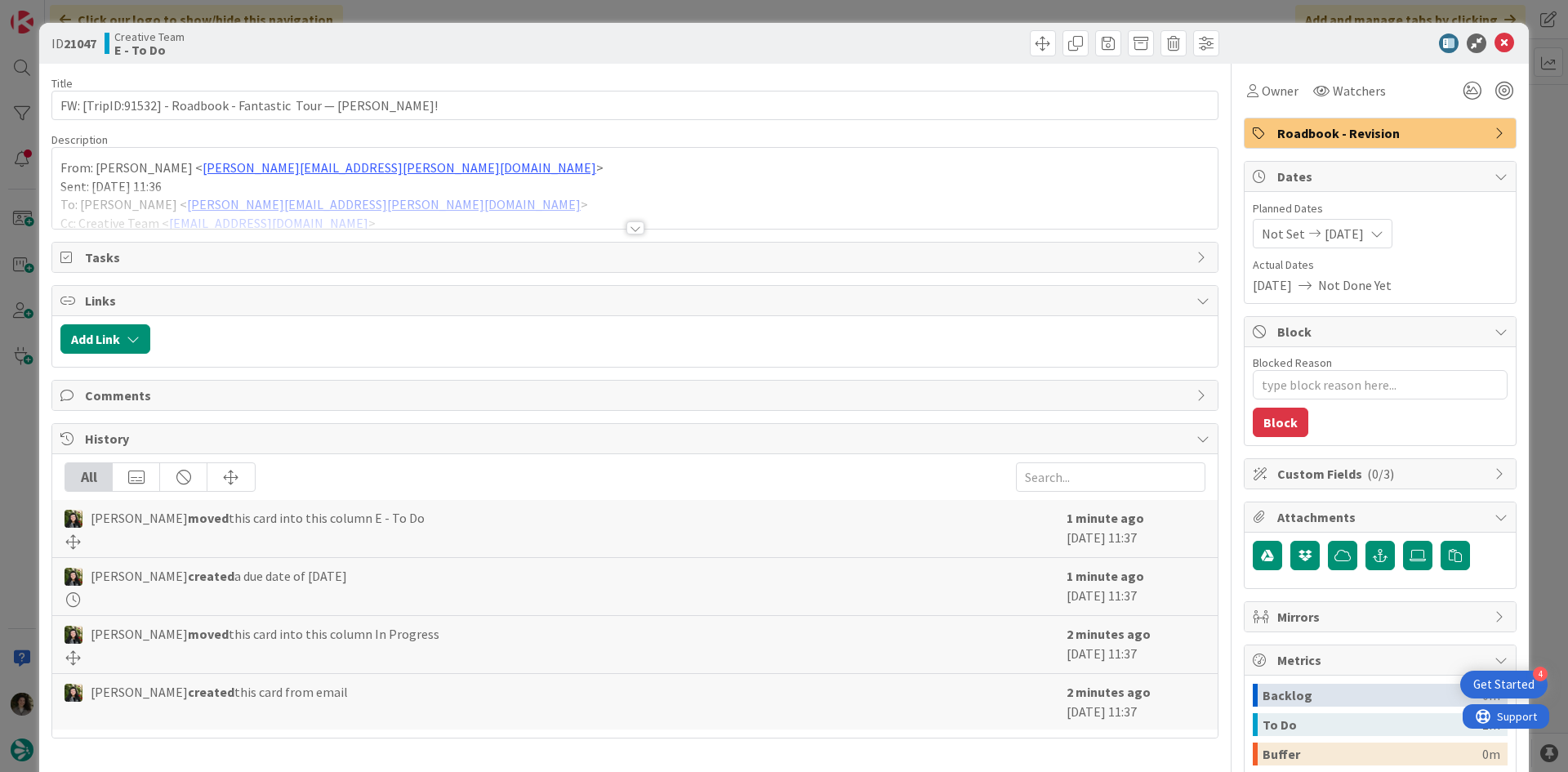
click at [618, 226] on div at bounding box center [635, 207] width 1166 height 42
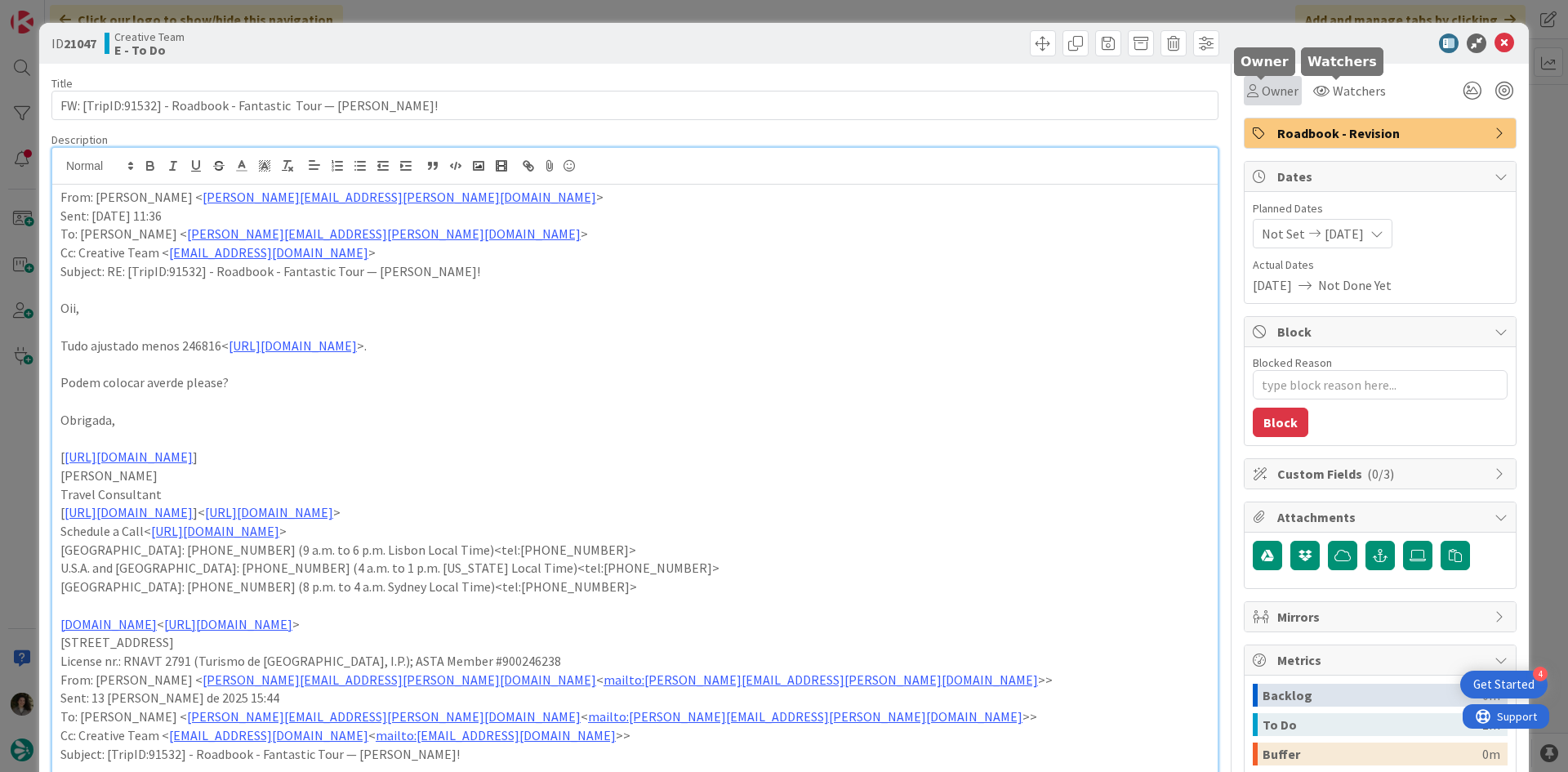
click at [1279, 91] on span "Owner" at bounding box center [1280, 91] width 37 height 20
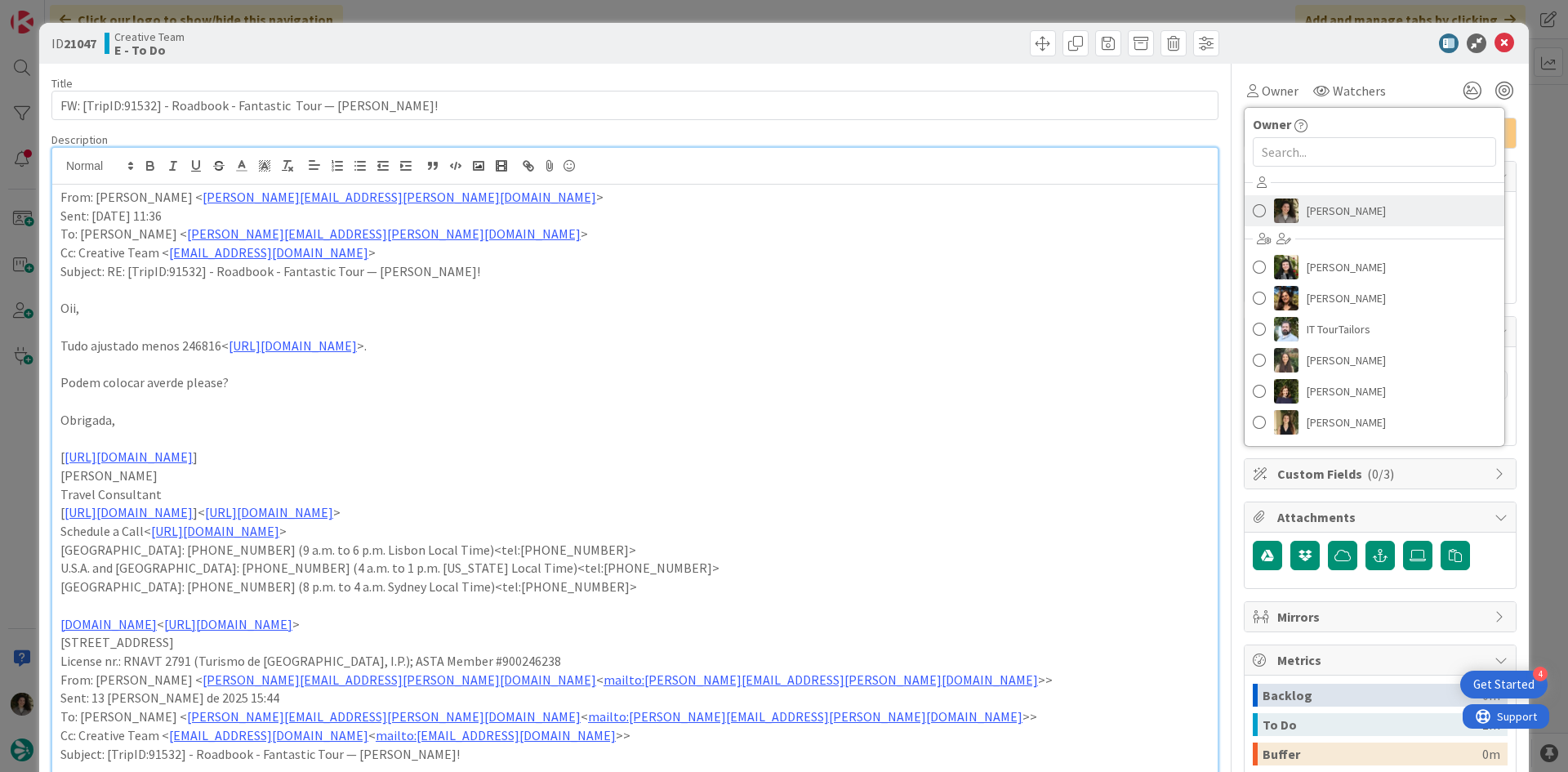
click at [1345, 207] on span "[PERSON_NAME]" at bounding box center [1346, 210] width 79 height 24
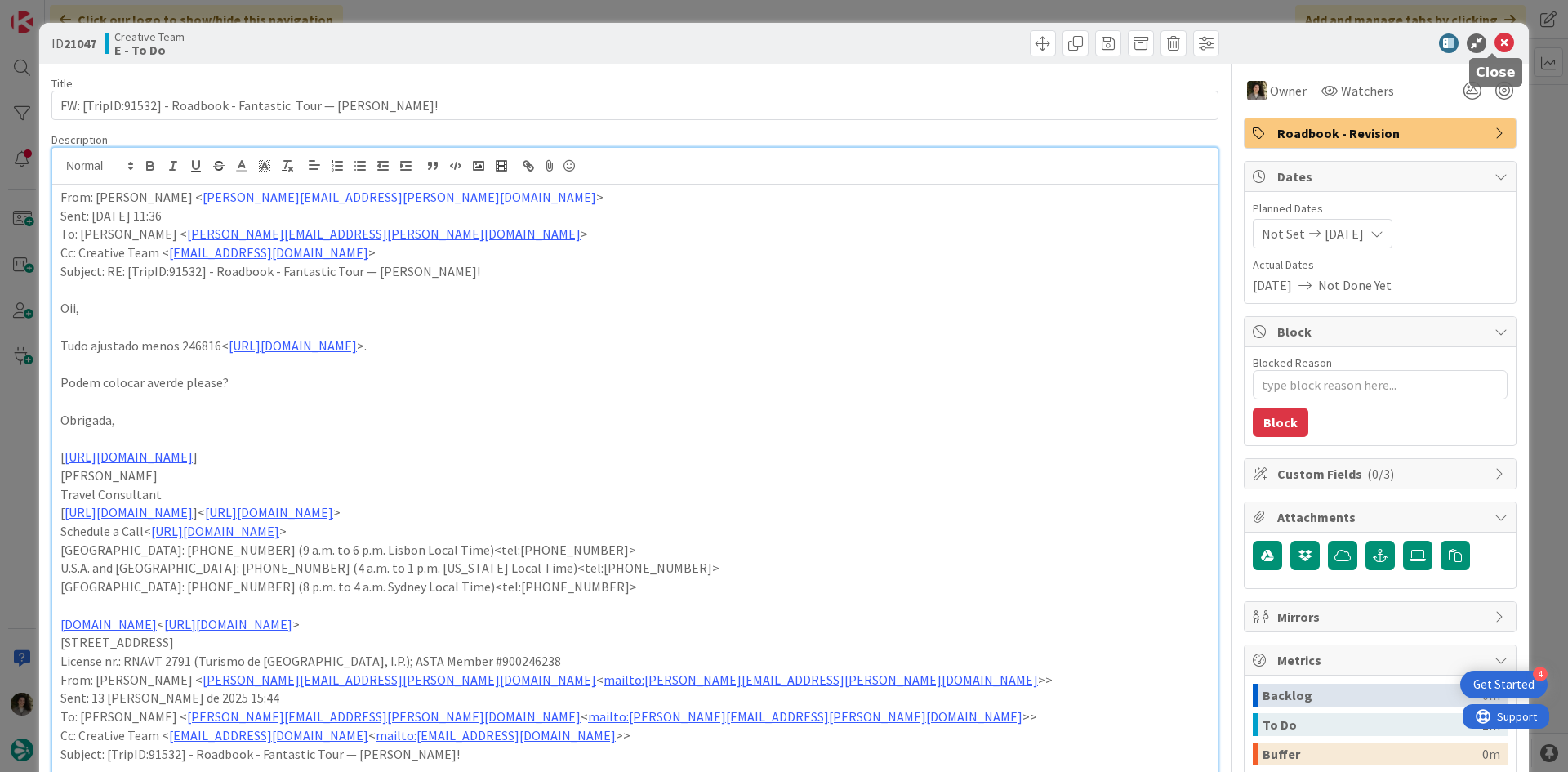
click at [1498, 46] on icon at bounding box center [1505, 43] width 20 height 20
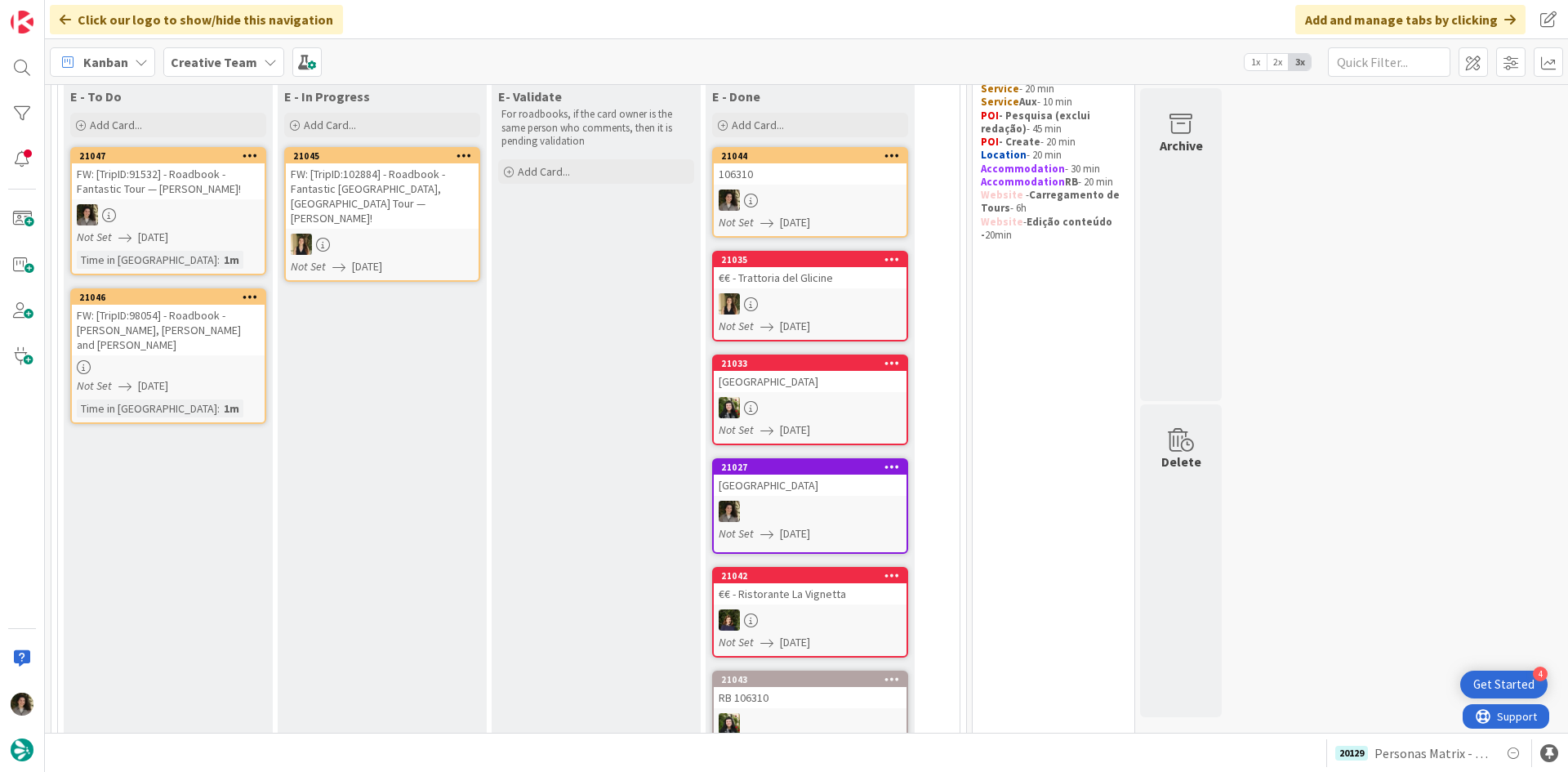
scroll to position [153, 0]
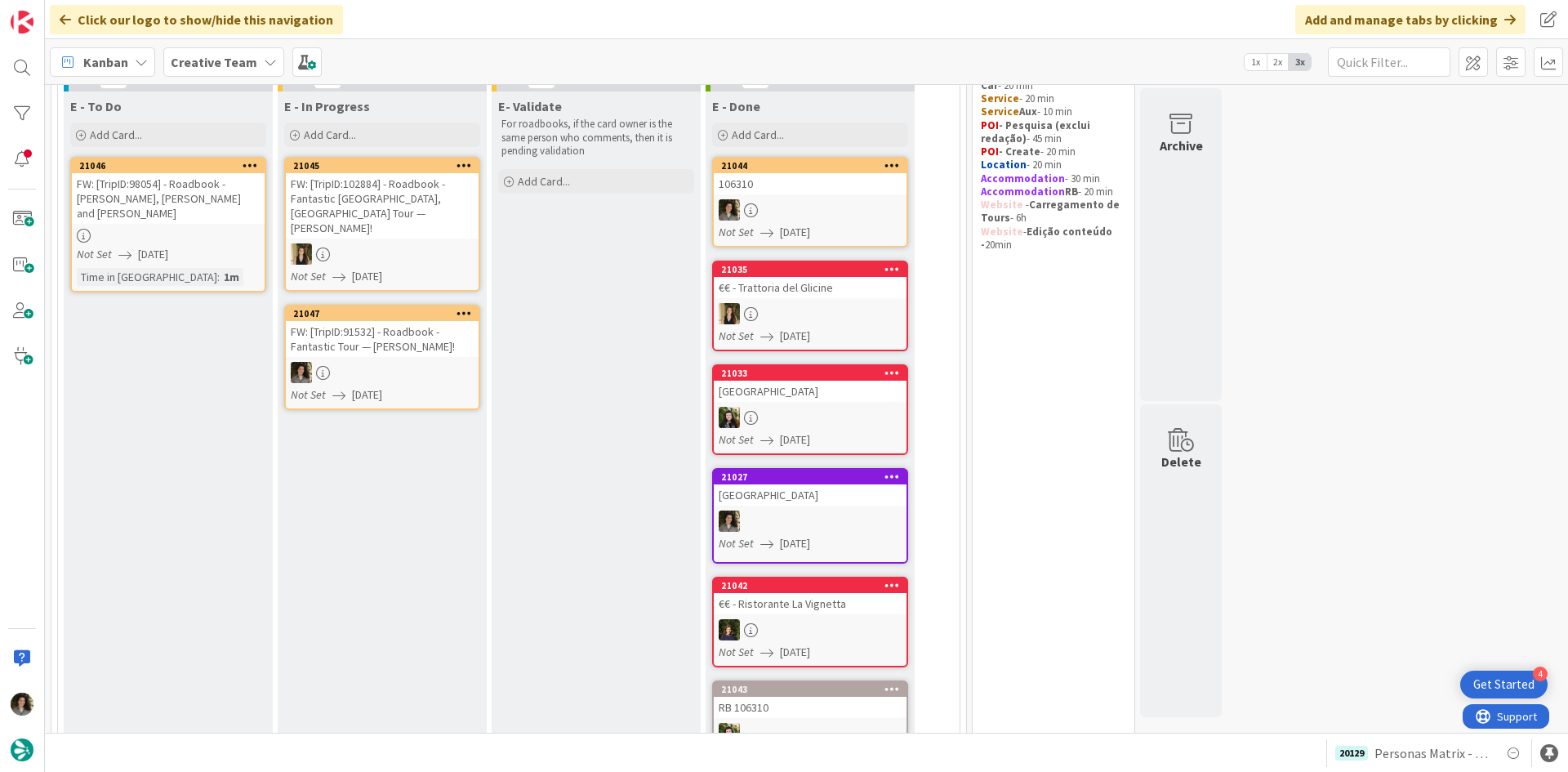
click at [407, 392] on link "21047 FW: [TripID:91532] - Roadbook - Fantastic Tour — Jolene Mckay! Not Set 08…" at bounding box center [382, 357] width 196 height 105
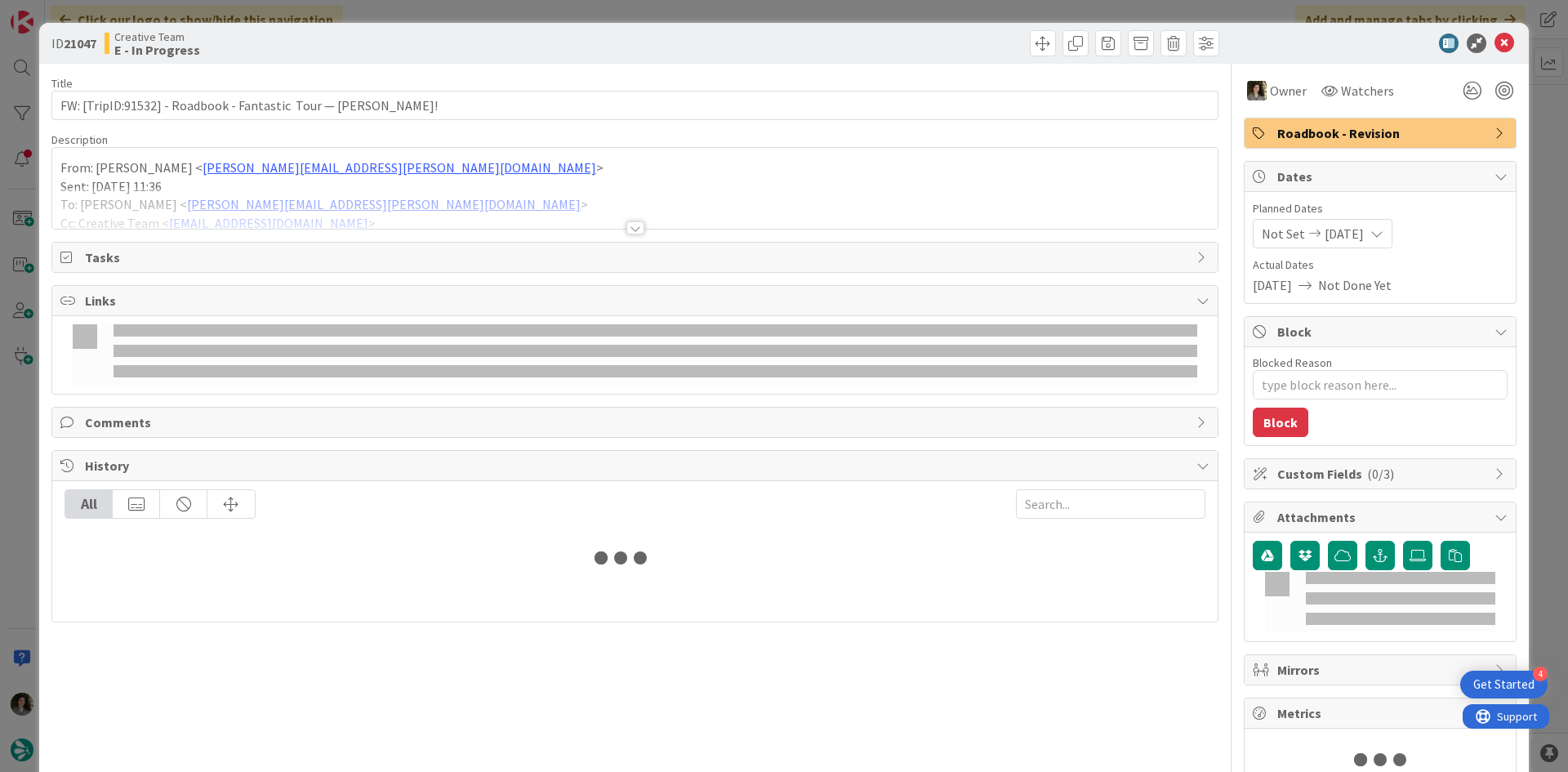
type textarea "x"
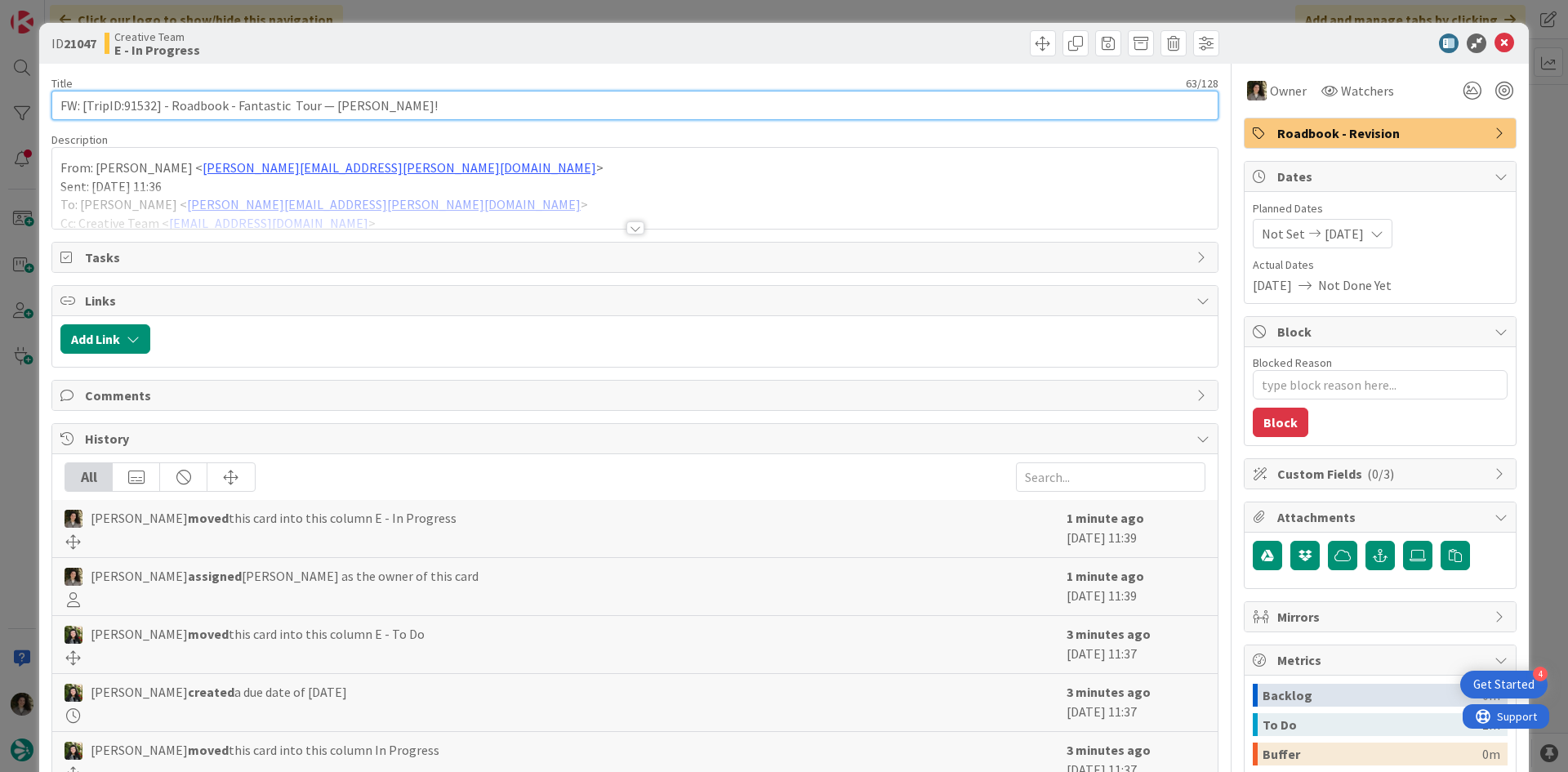
drag, startPoint x: 153, startPoint y: 108, endPoint x: 125, endPoint y: 102, distance: 28.6
click at [125, 102] on input "FW: [TripID:91532] - Roadbook - Fantastic Tour — [PERSON_NAME]!" at bounding box center [635, 105] width 1167 height 29
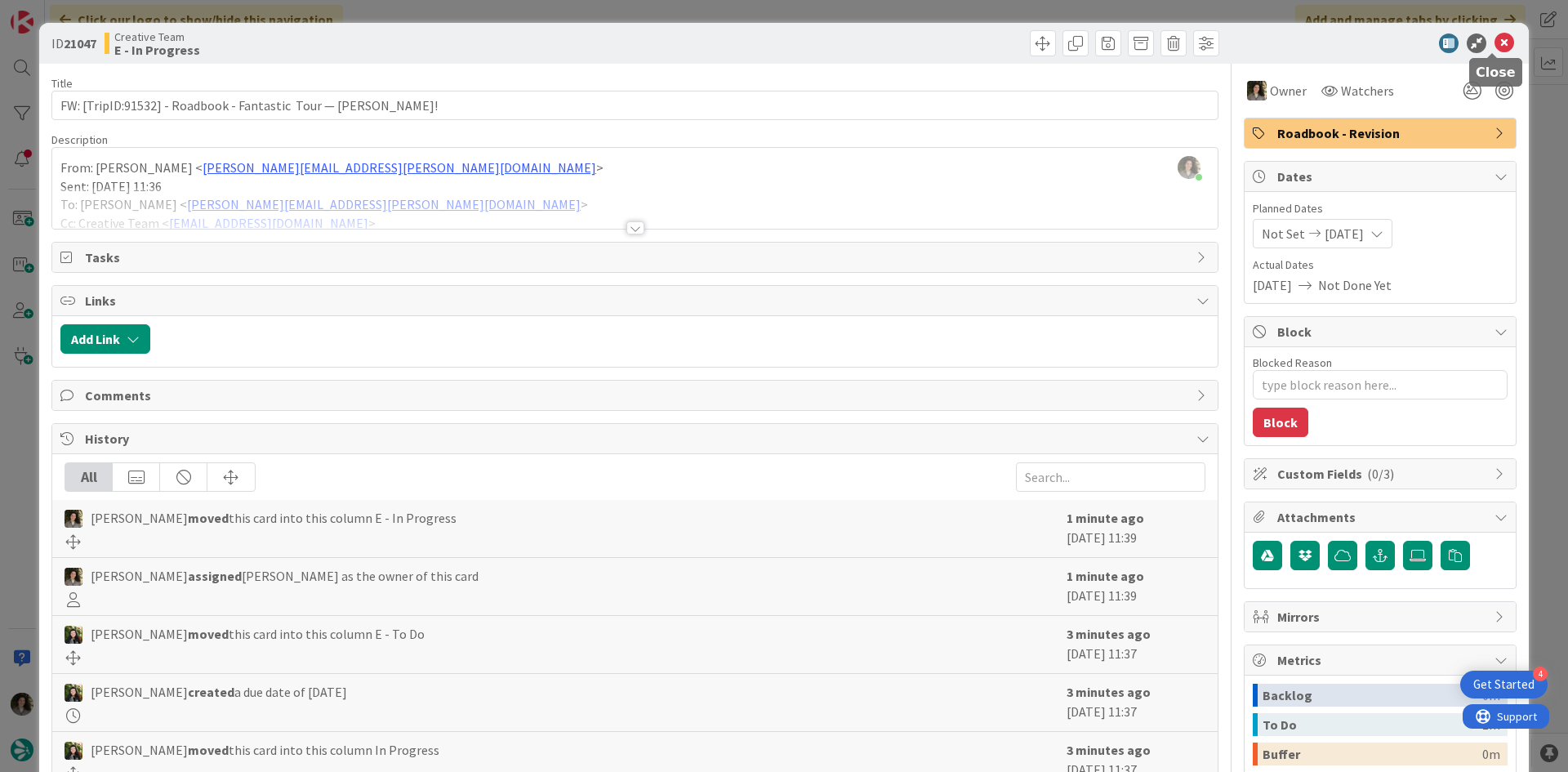
click at [1496, 41] on icon at bounding box center [1505, 43] width 20 height 20
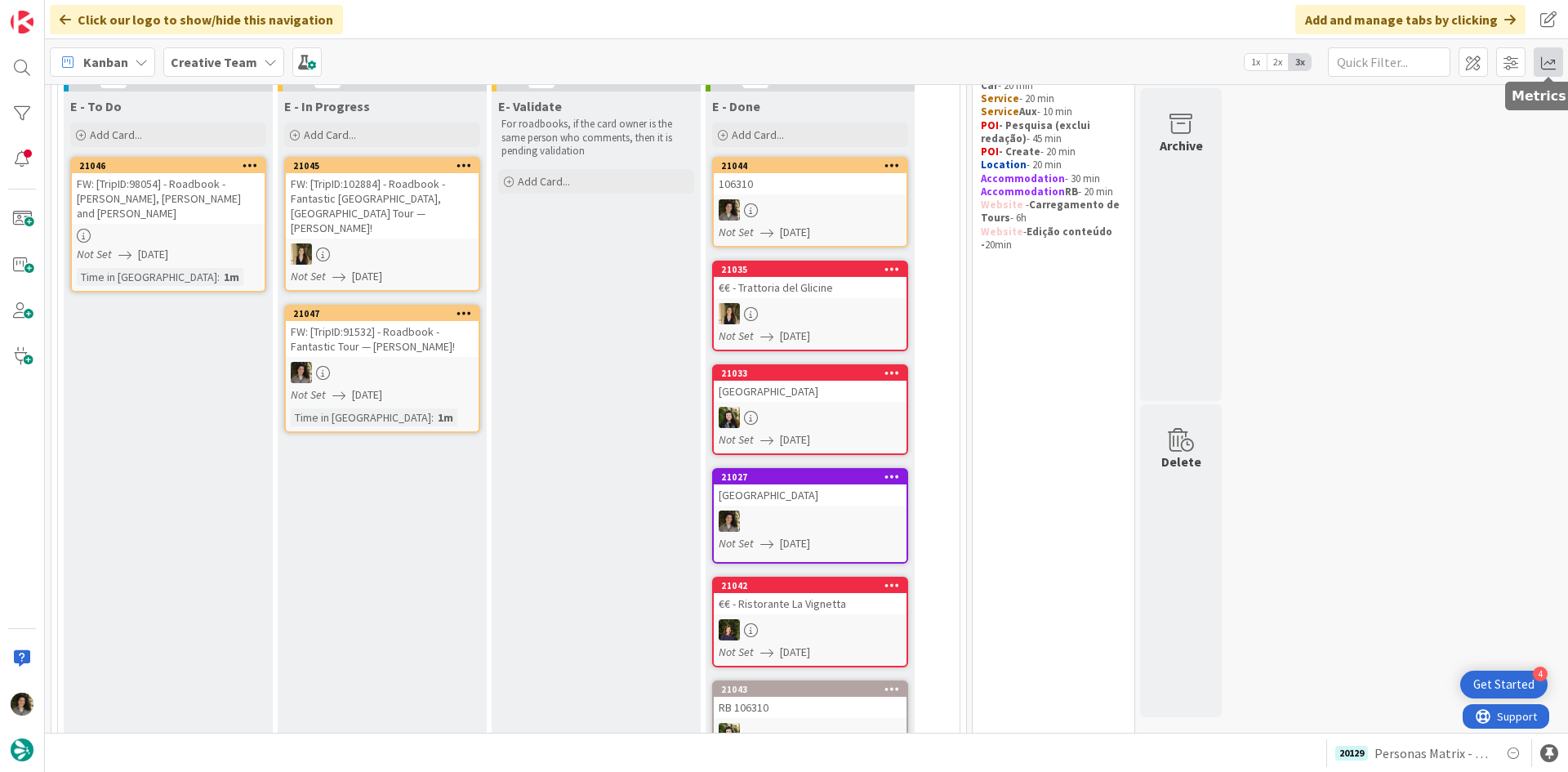
click at [1543, 71] on span at bounding box center [1548, 62] width 29 height 29
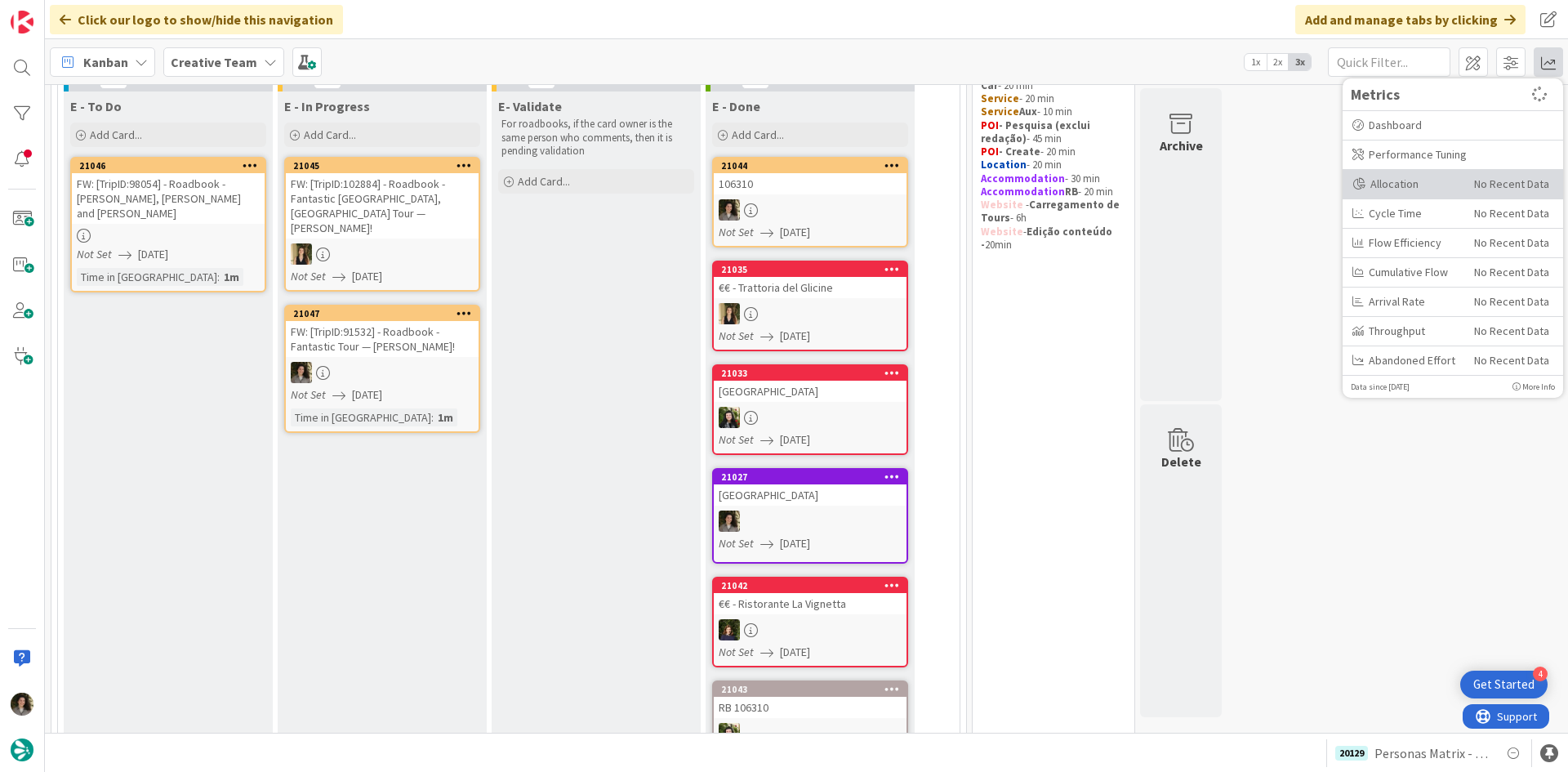
click at [1410, 178] on div "Allocation" at bounding box center [1407, 184] width 110 height 17
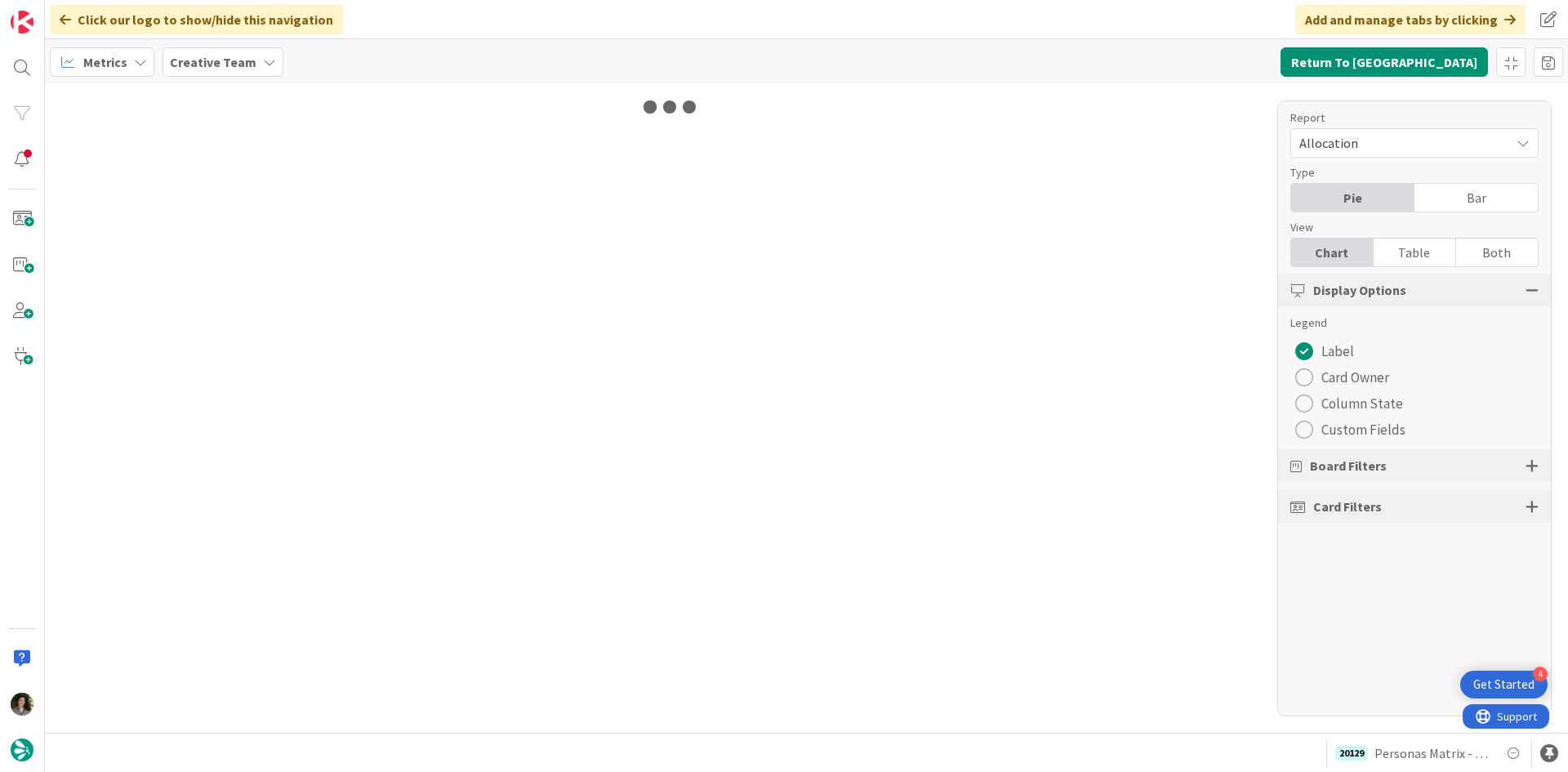
click at [1431, 253] on div "Table" at bounding box center [1415, 252] width 82 height 28
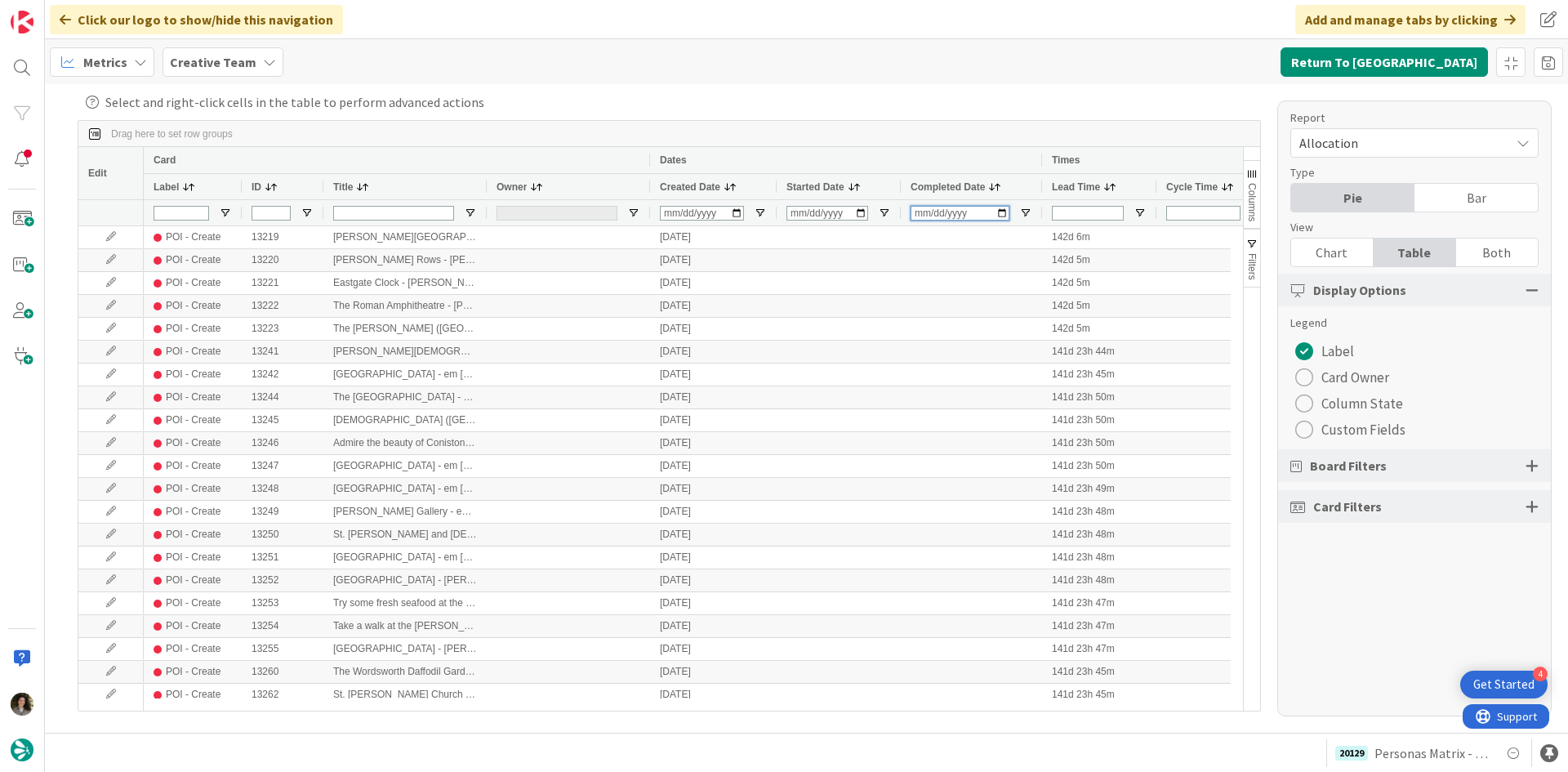
click at [922, 209] on input "Completed Date Filter Input" at bounding box center [960, 213] width 99 height 14
type input "2025-08-14"
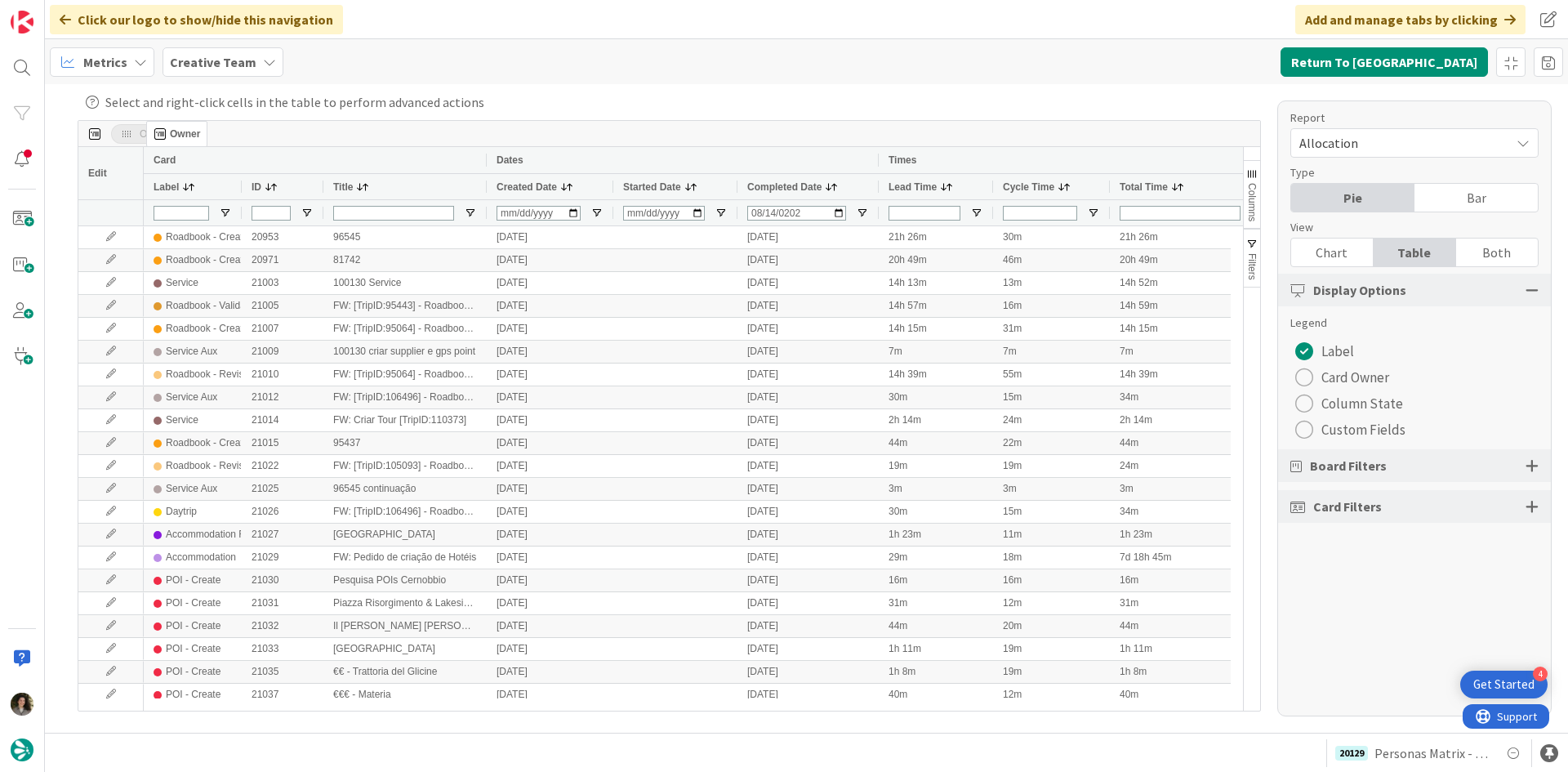
drag, startPoint x: 528, startPoint y: 184, endPoint x: 154, endPoint y: 128, distance: 378.2
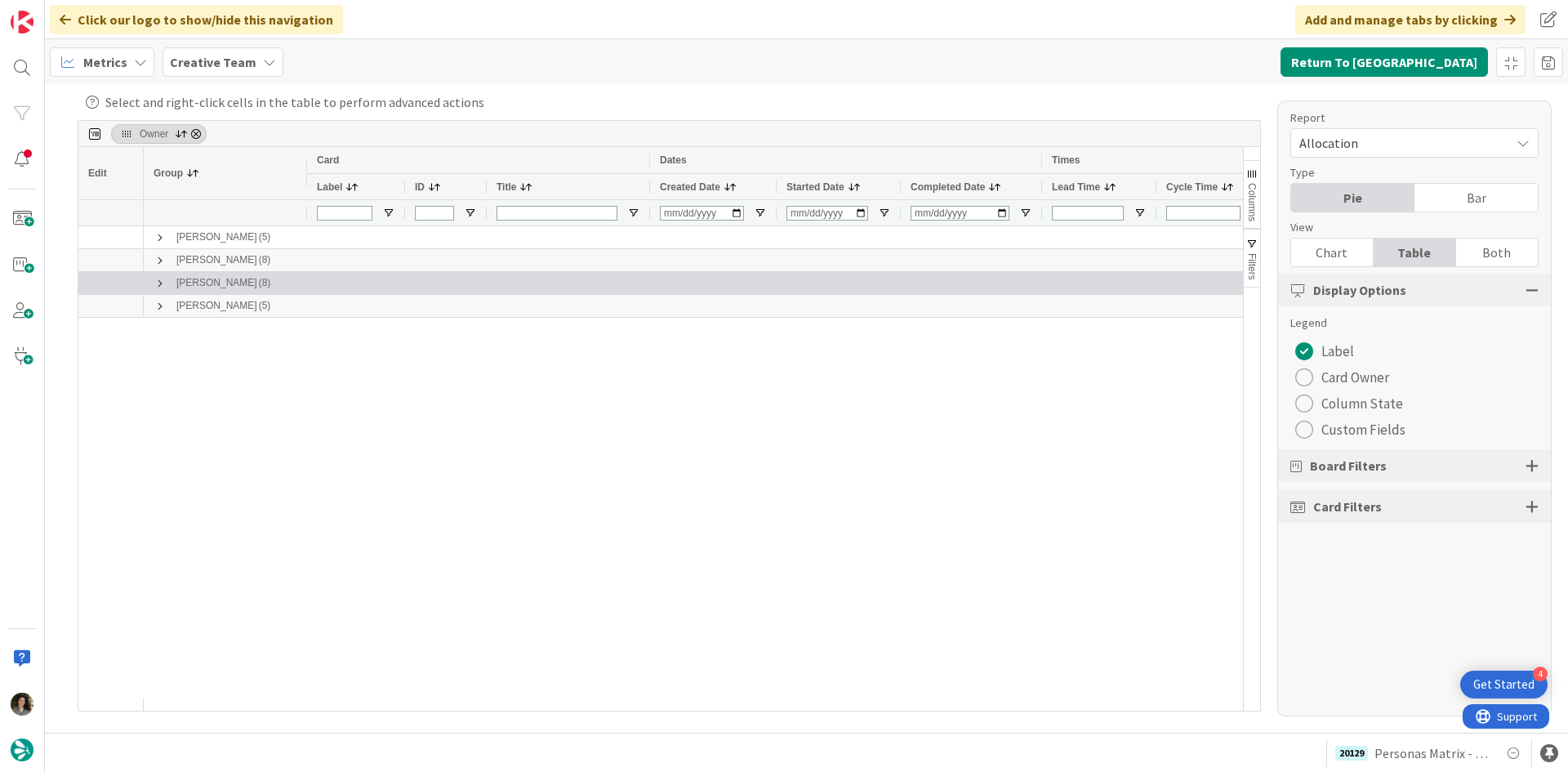
click at [162, 282] on span at bounding box center [160, 284] width 13 height 13
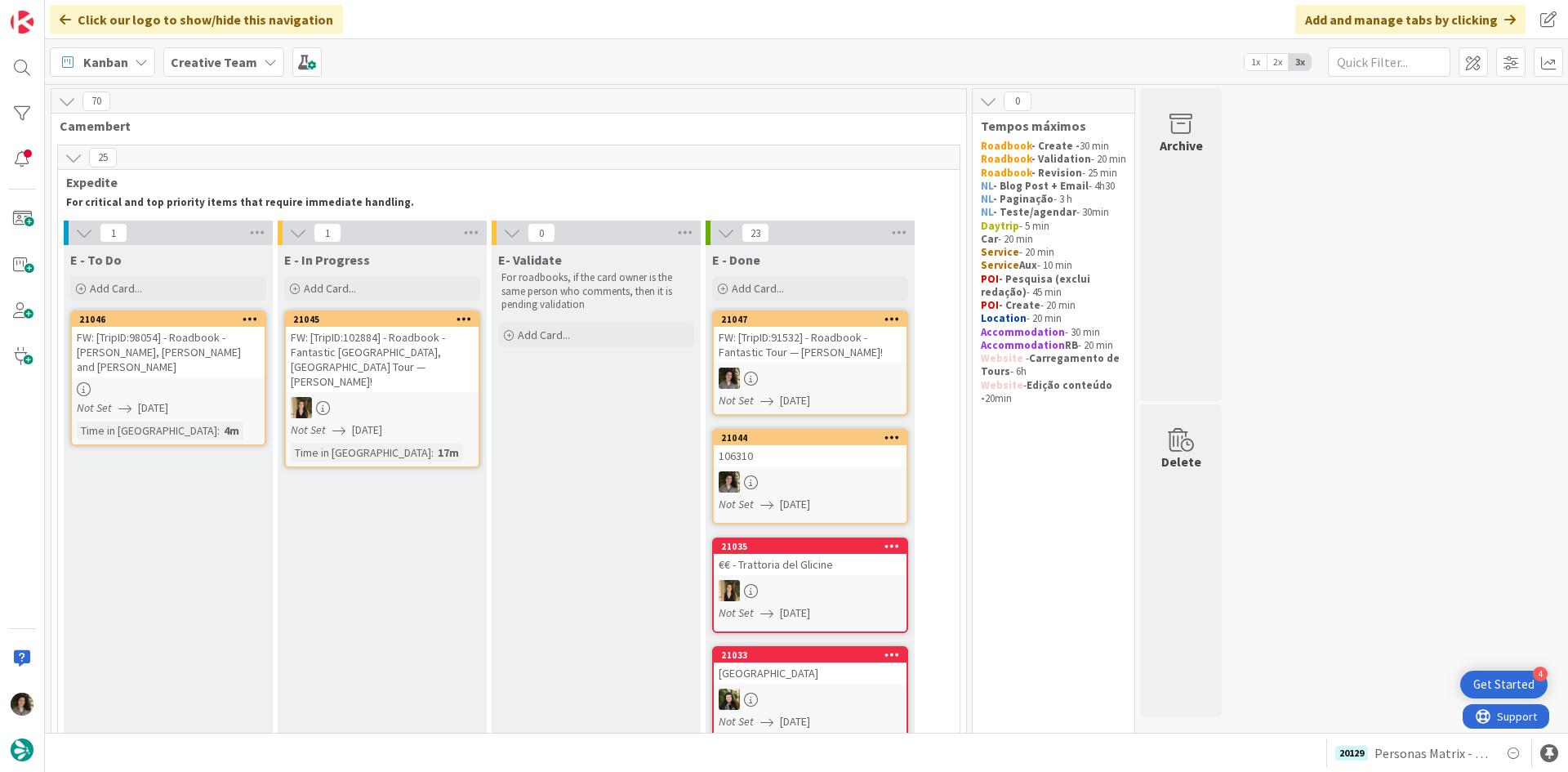
click at [793, 362] on div "FW: [TripID:91532] - Roadbook - Fantastic Tour — [PERSON_NAME]!" at bounding box center [810, 344] width 193 height 36
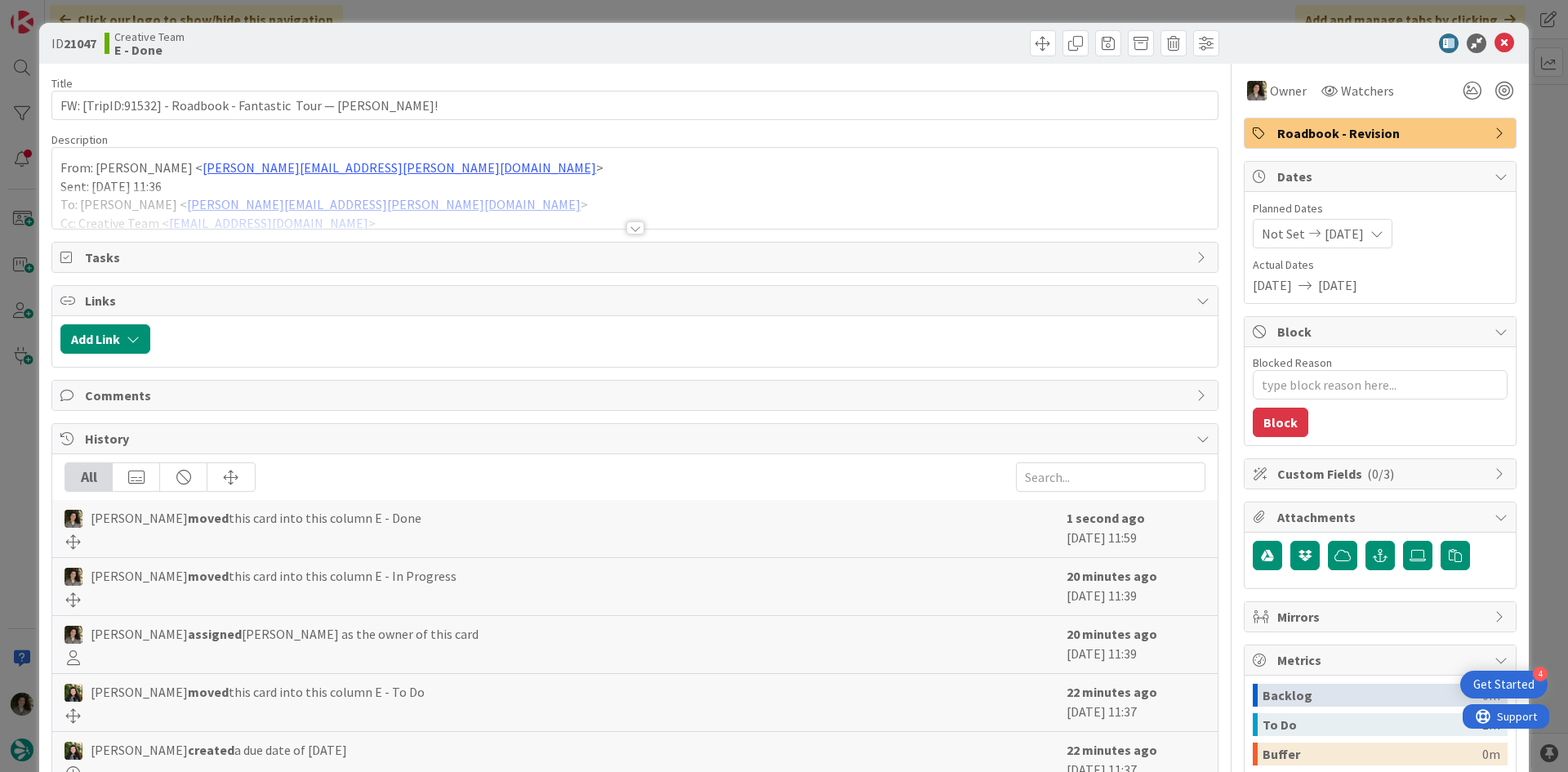
click at [1356, 136] on span "Roadbook - Revision" at bounding box center [1381, 133] width 209 height 20
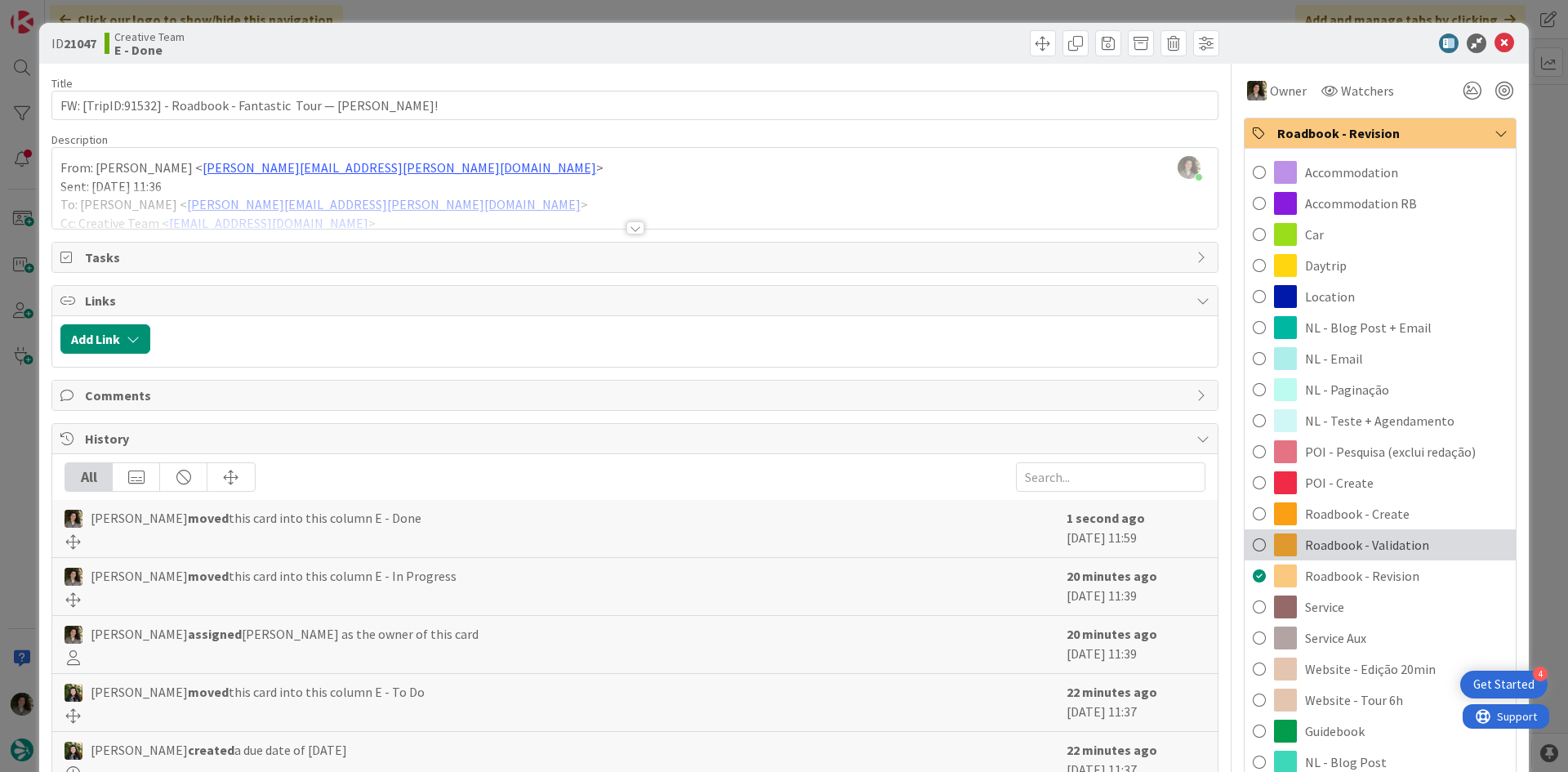
click at [1398, 543] on span "Roadbook - Validation" at bounding box center [1367, 545] width 124 height 20
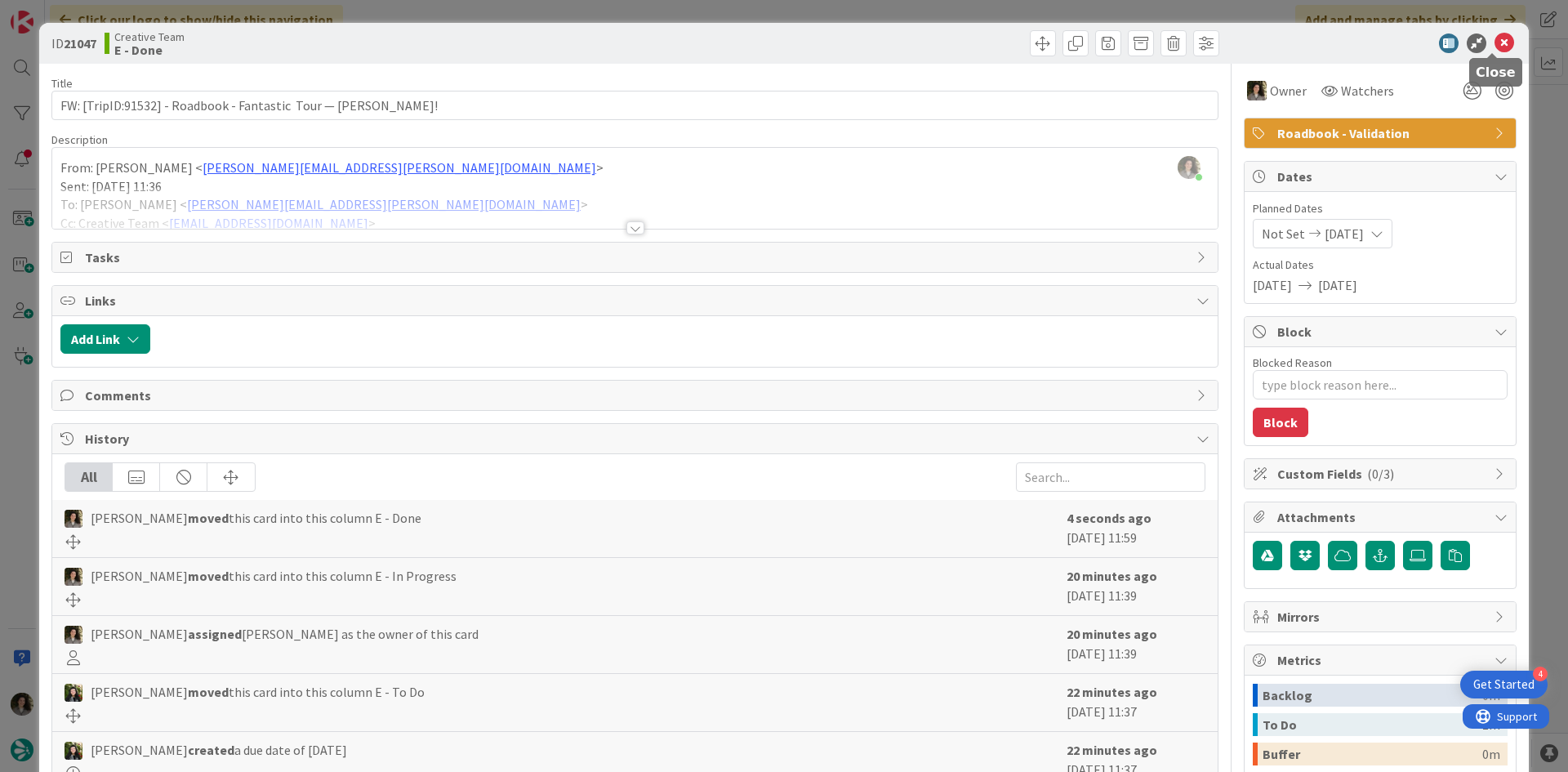
click at [1495, 44] on icon at bounding box center [1505, 43] width 20 height 20
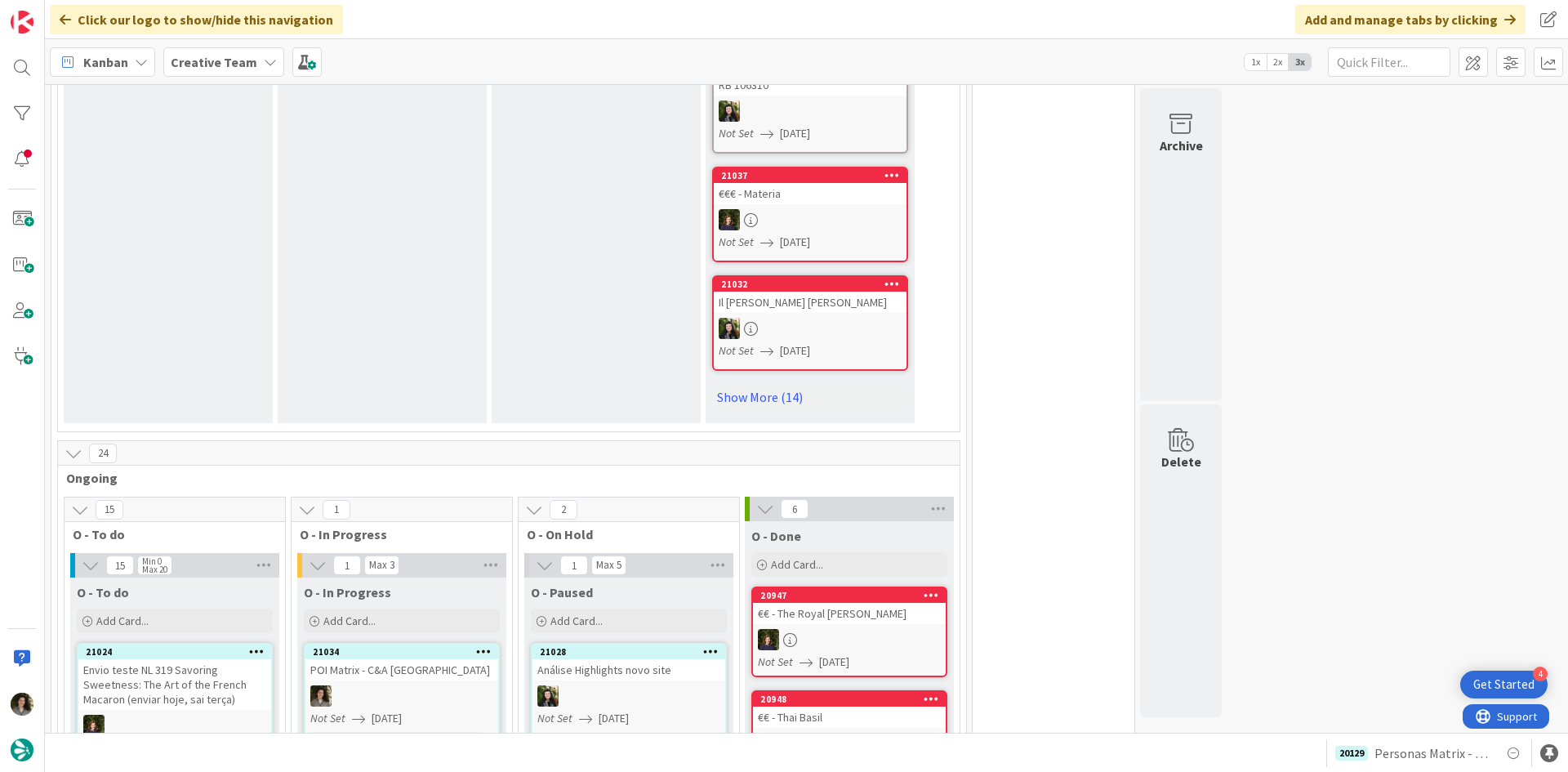
scroll to position [1551, 0]
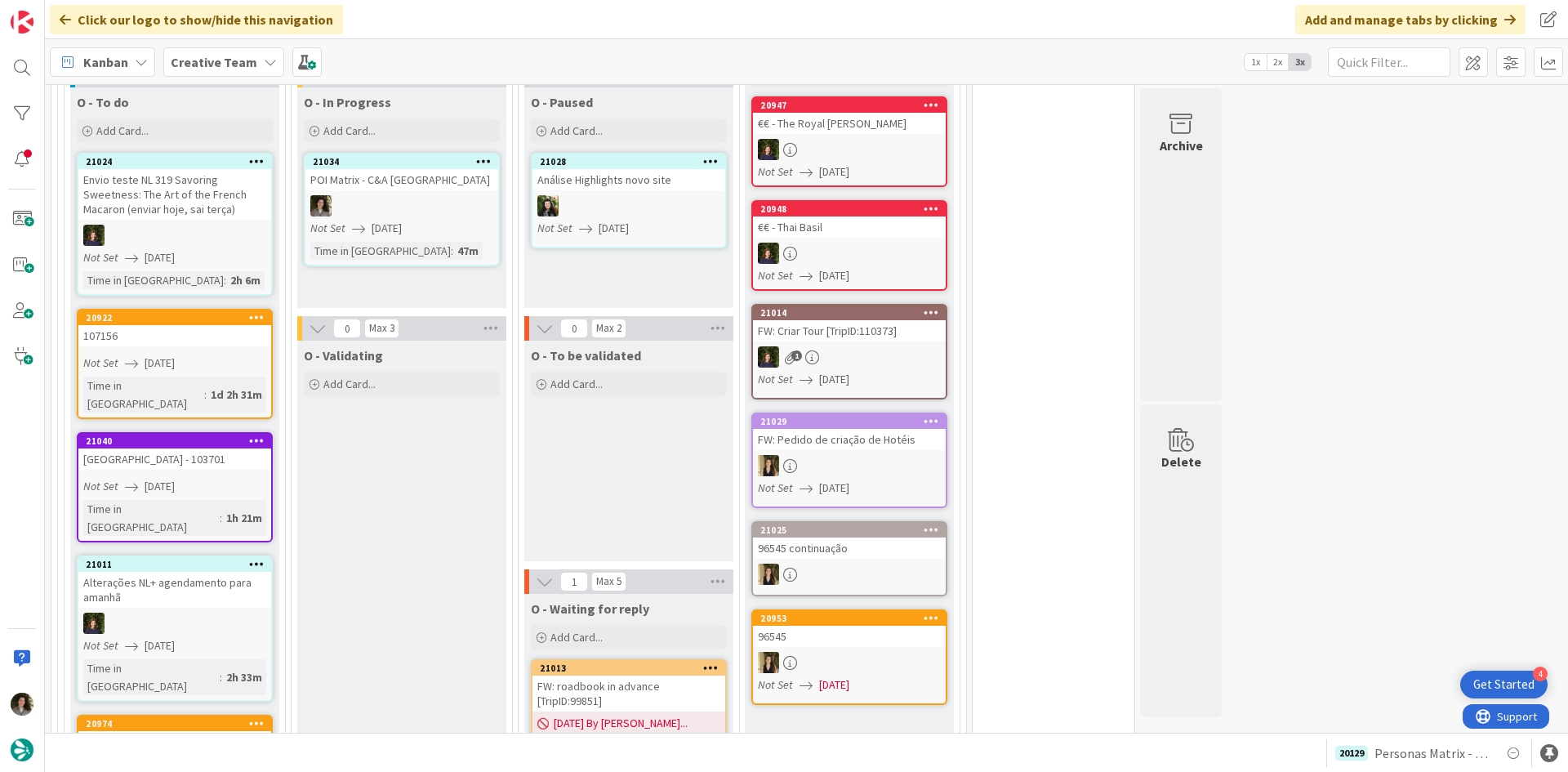
click at [413, 203] on link "21034 POI Matrix - C&A UK Not Set 08/14/2025 Time in Column : 47m" at bounding box center [402, 209] width 196 height 113
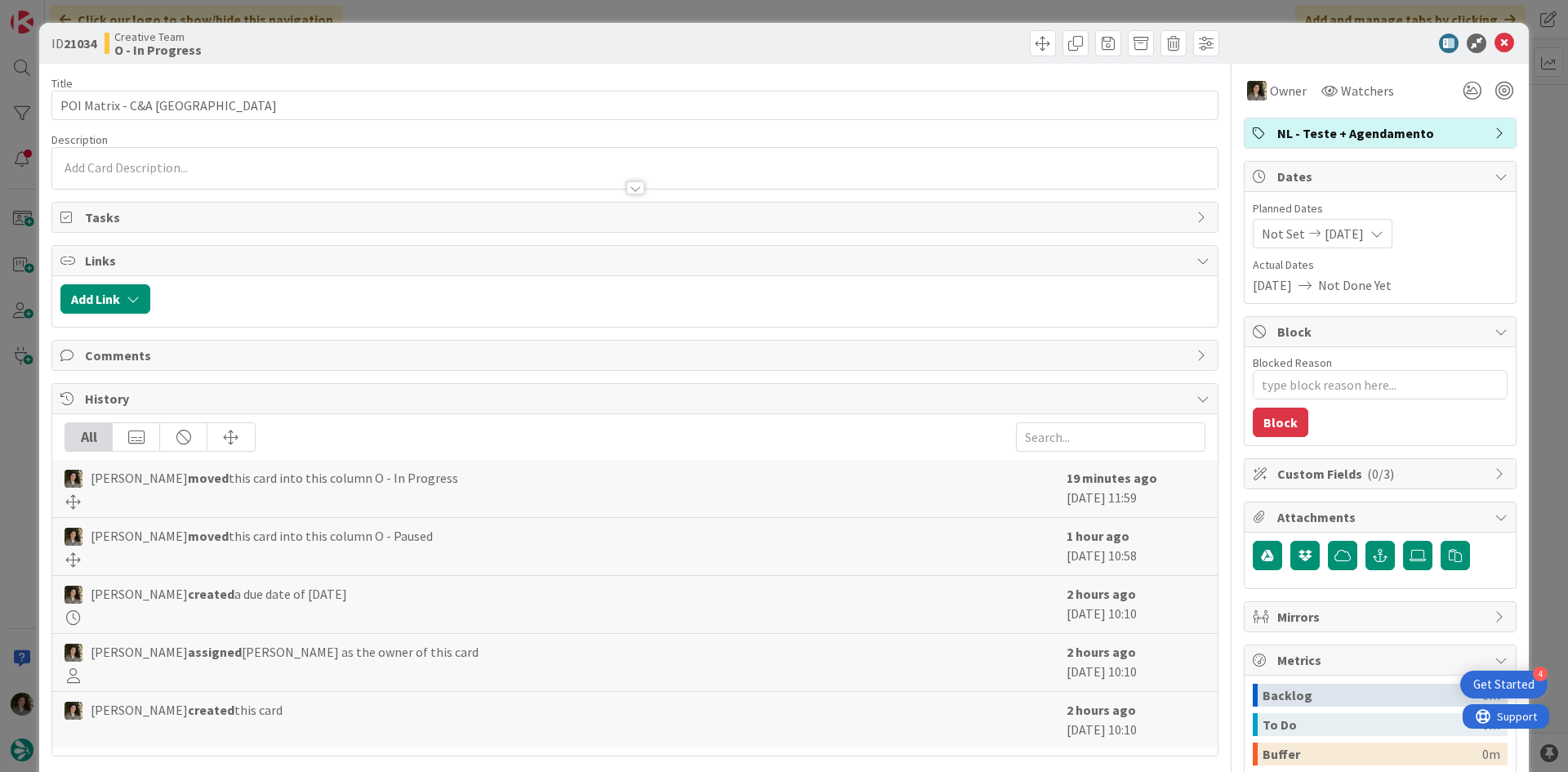
type textarea "x"
click at [1503, 38] on div at bounding box center [1371, 43] width 289 height 20
click at [1500, 37] on icon at bounding box center [1505, 43] width 20 height 20
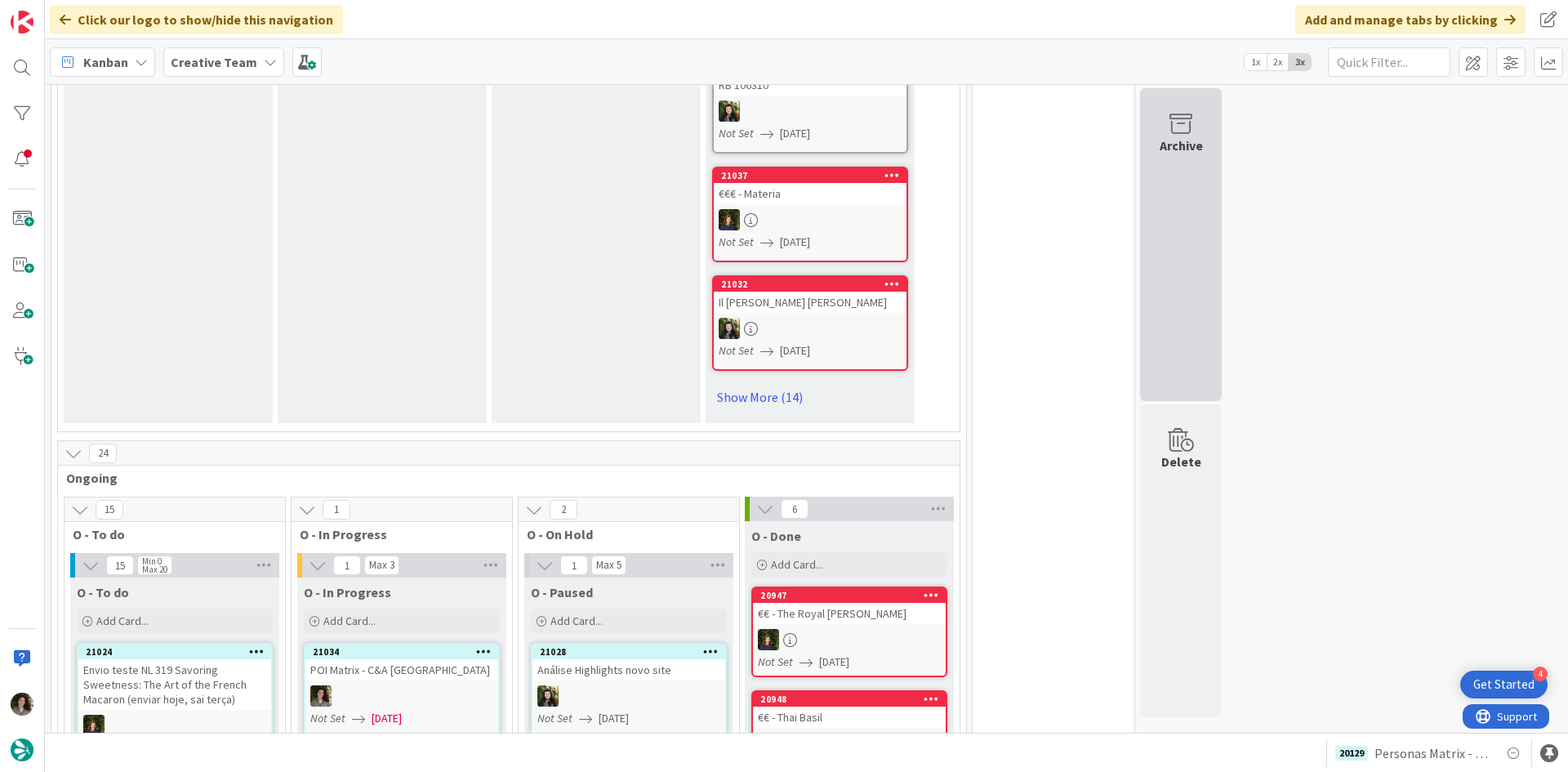
scroll to position [1388, 0]
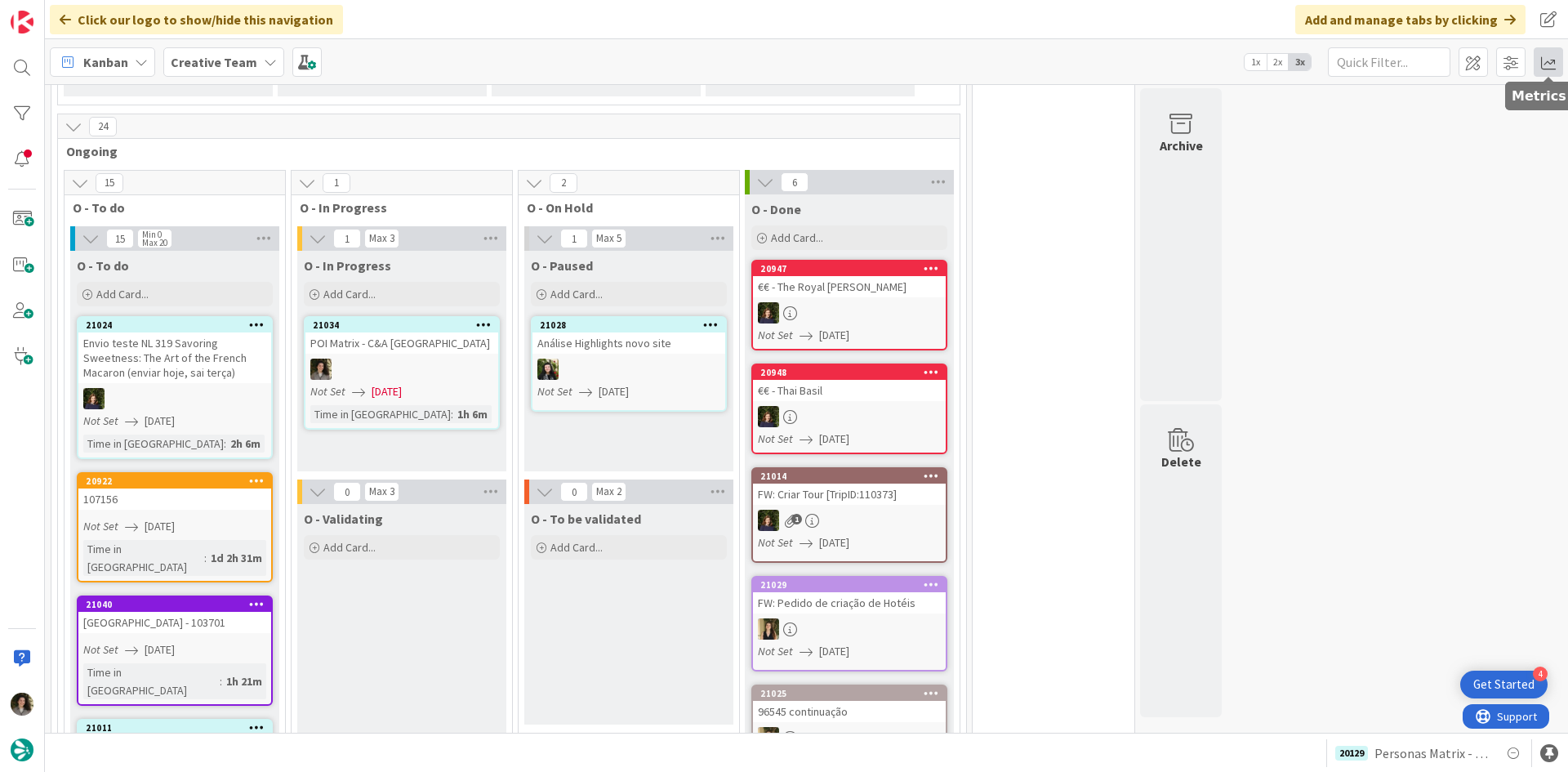
click at [1547, 62] on span at bounding box center [1548, 62] width 29 height 29
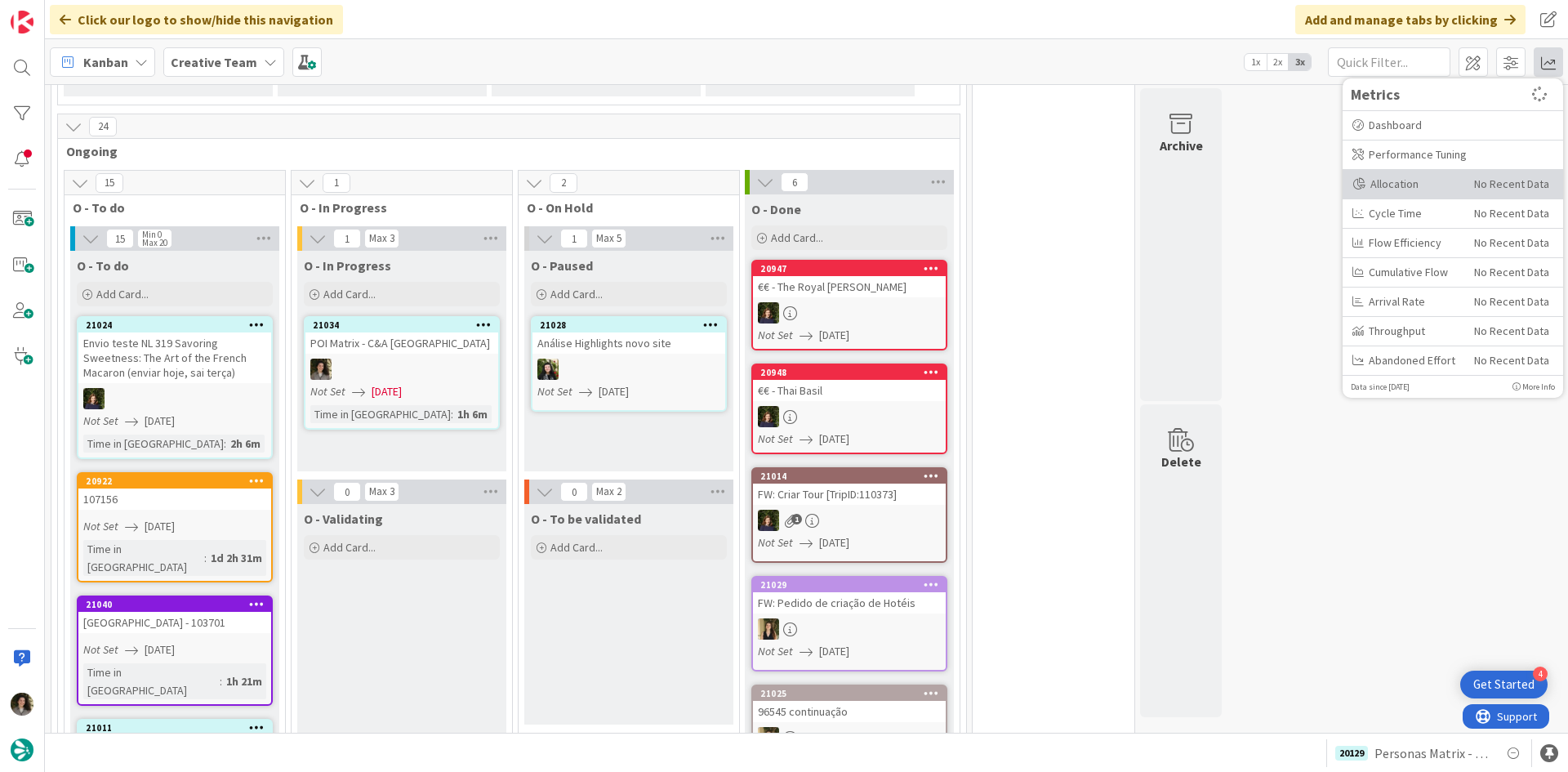
click at [1447, 183] on div "Allocation" at bounding box center [1407, 184] width 110 height 17
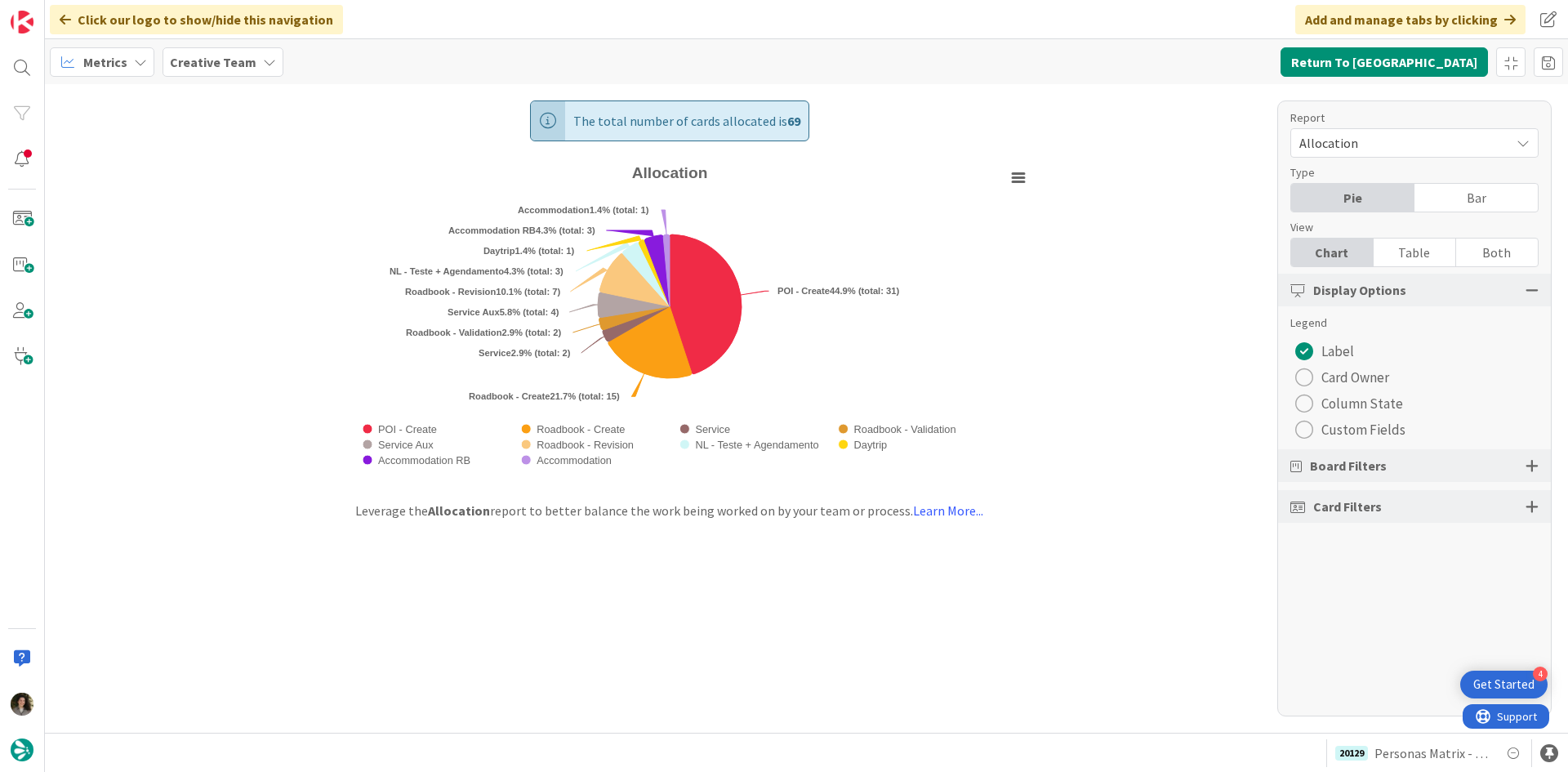
click at [1447, 254] on div "Table" at bounding box center [1415, 252] width 82 height 28
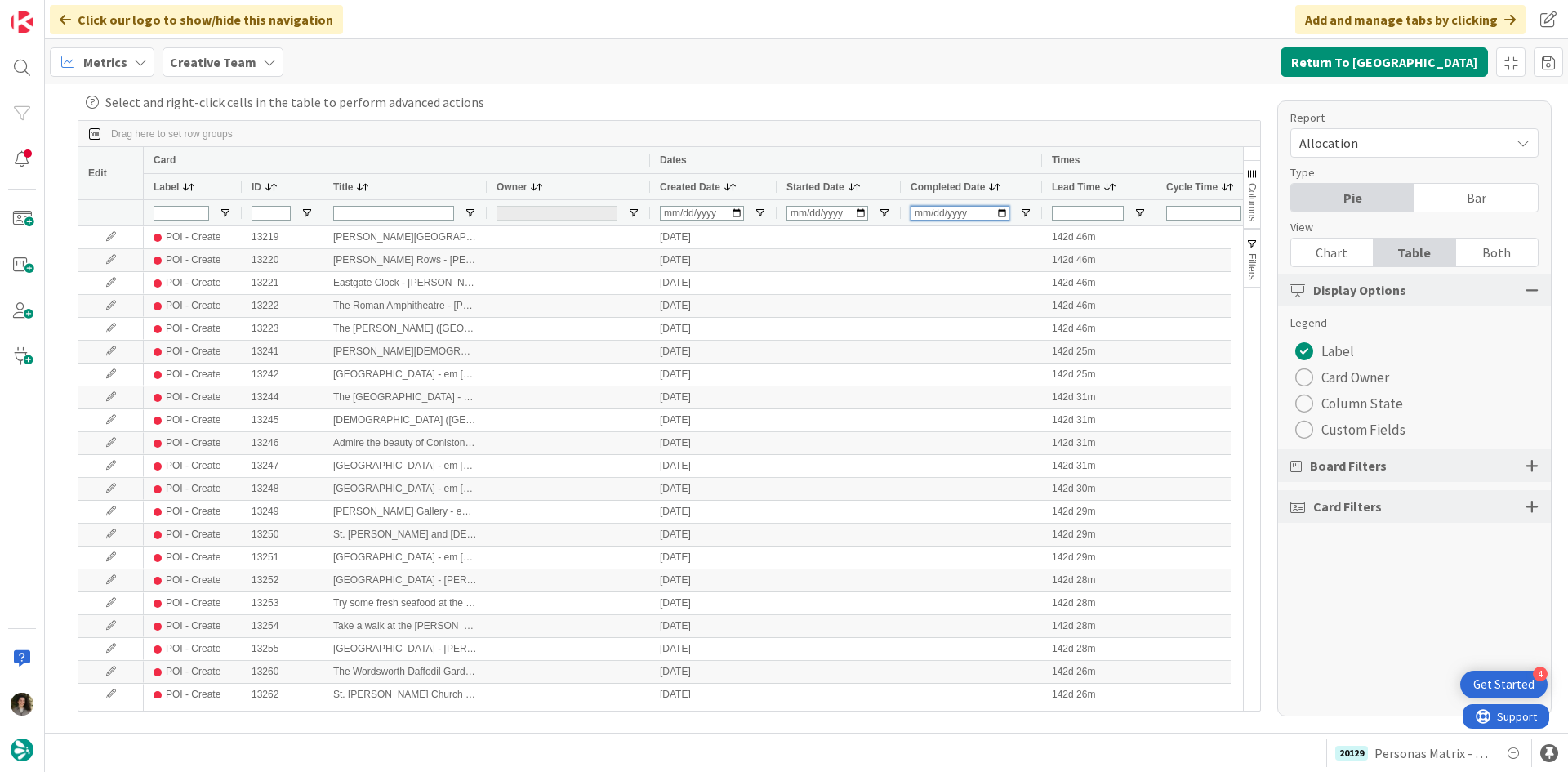
click at [921, 217] on input "Completed Date Filter Input" at bounding box center [960, 213] width 99 height 14
type input "2025-08-14"
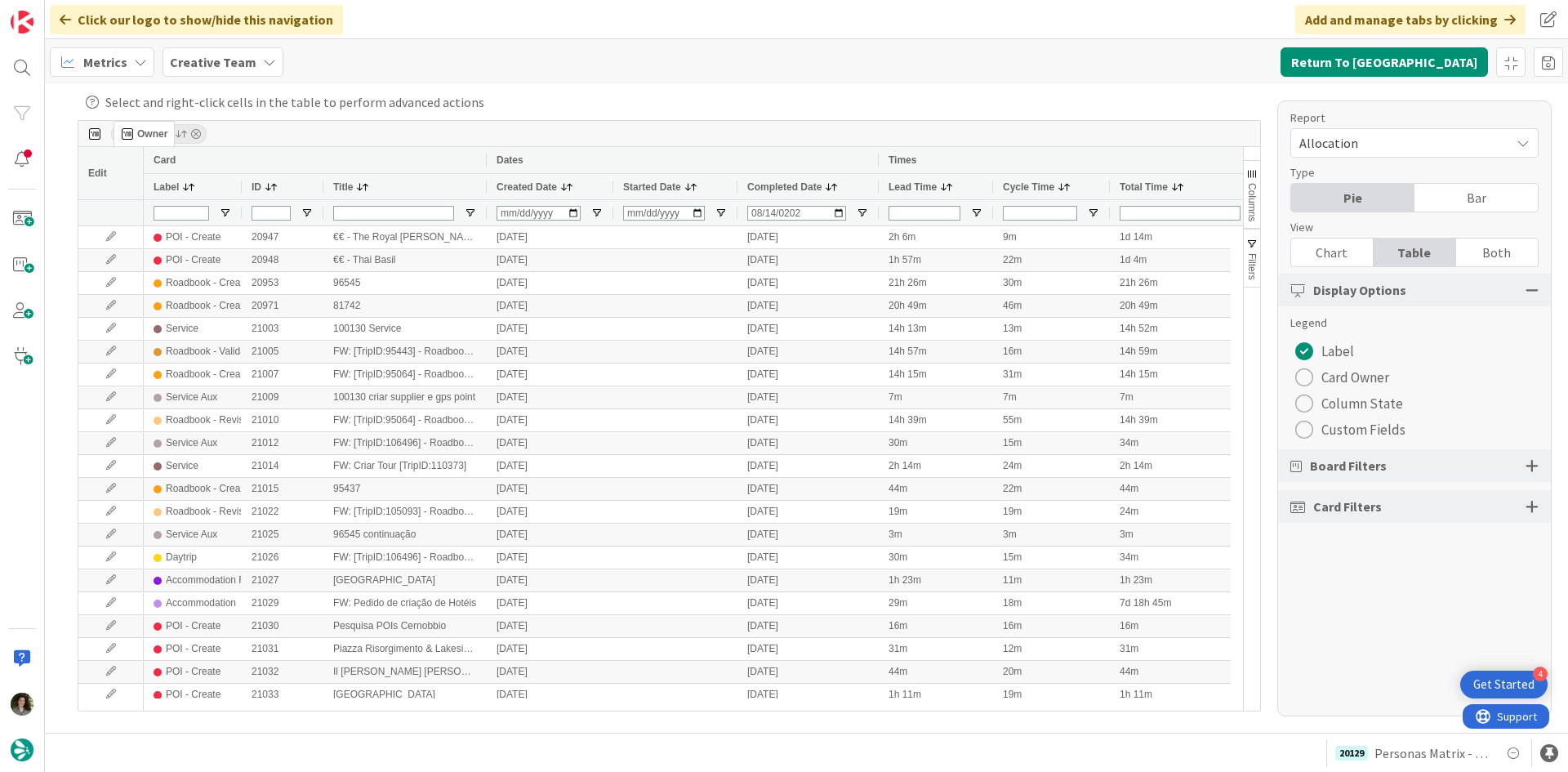
drag, startPoint x: 511, startPoint y: 187, endPoint x: 121, endPoint y: 128, distance: 394.4
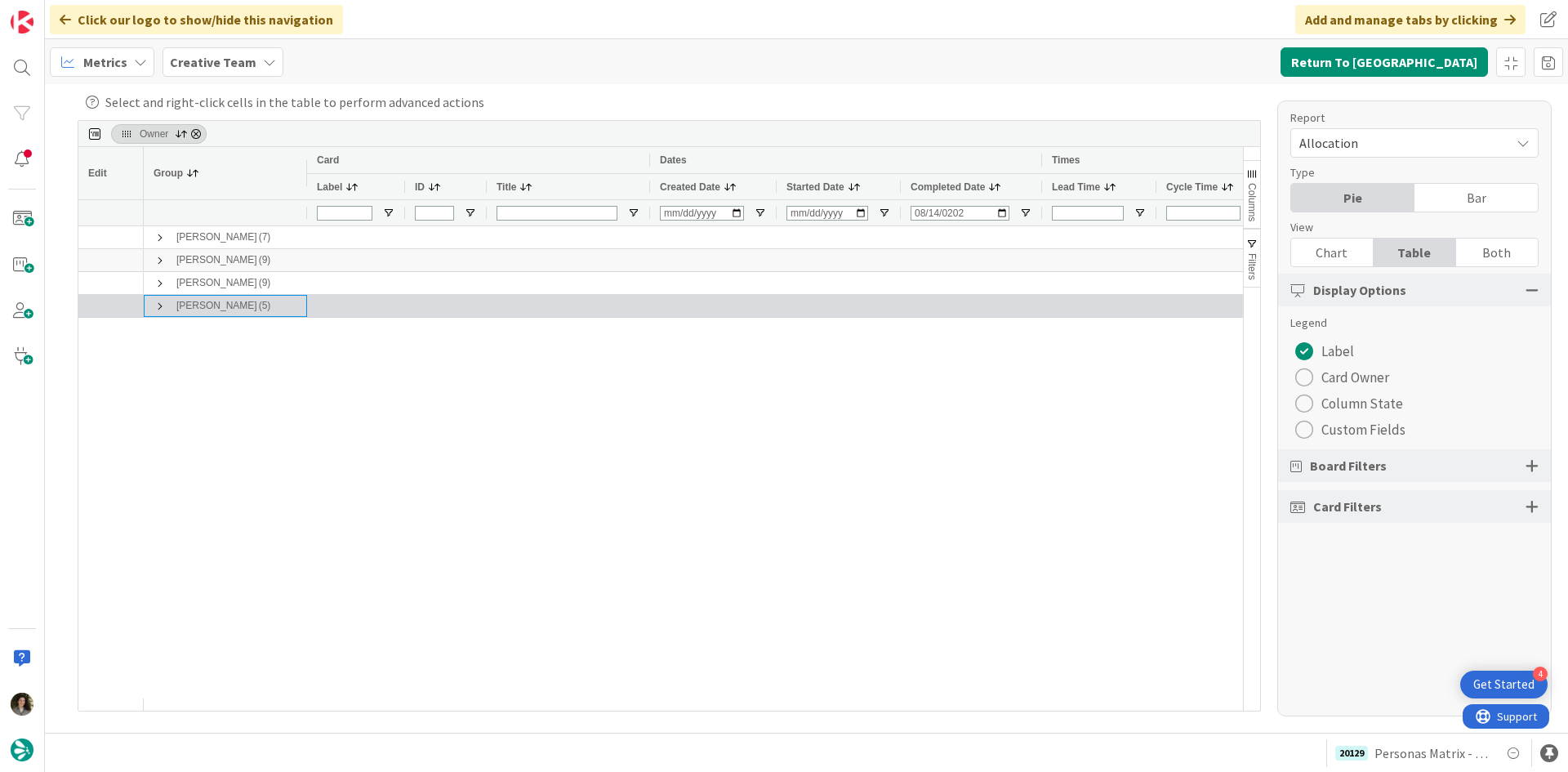
click at [162, 302] on span at bounding box center [160, 306] width 13 height 13
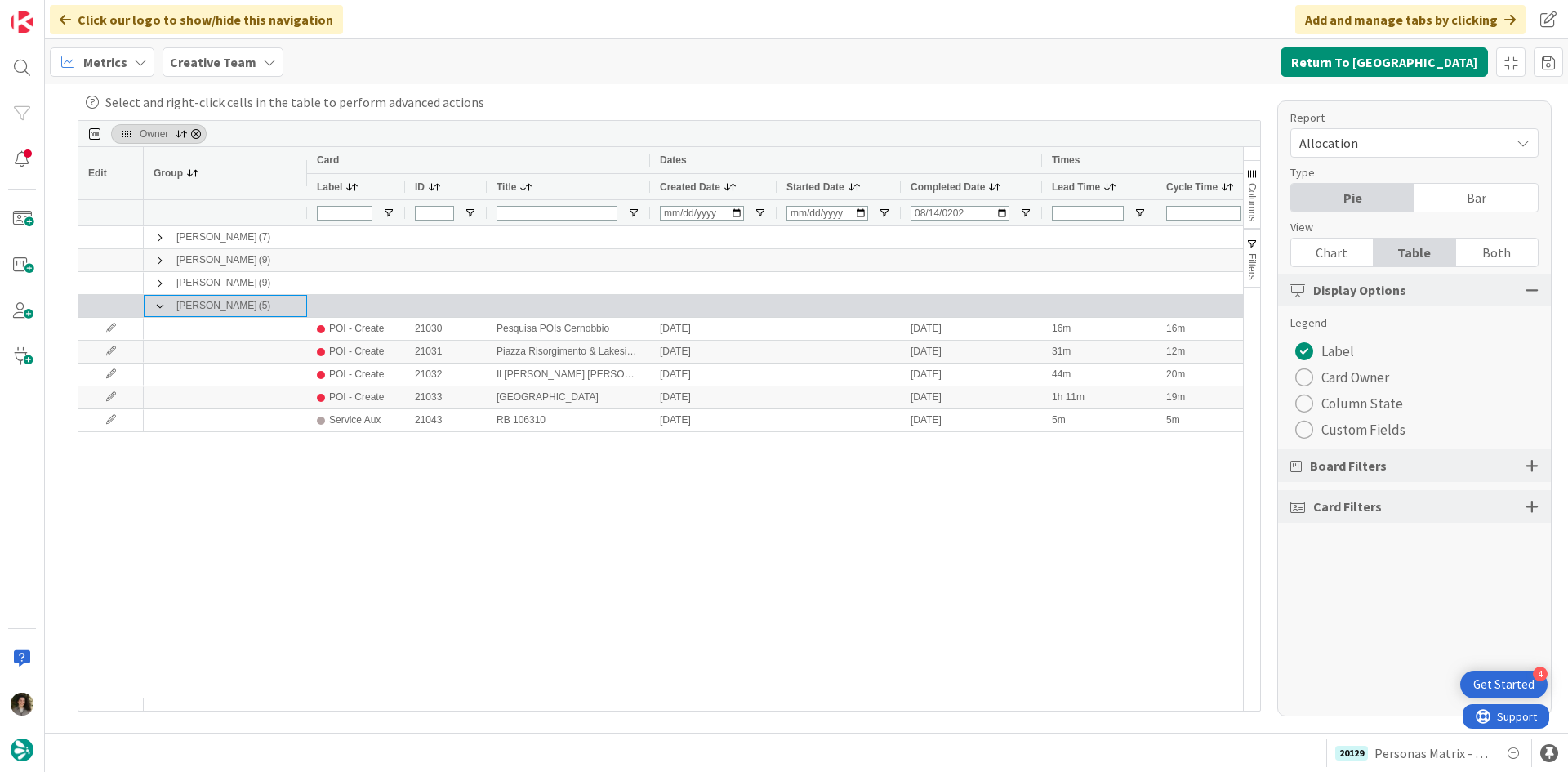
click at [162, 302] on span at bounding box center [160, 306] width 13 height 13
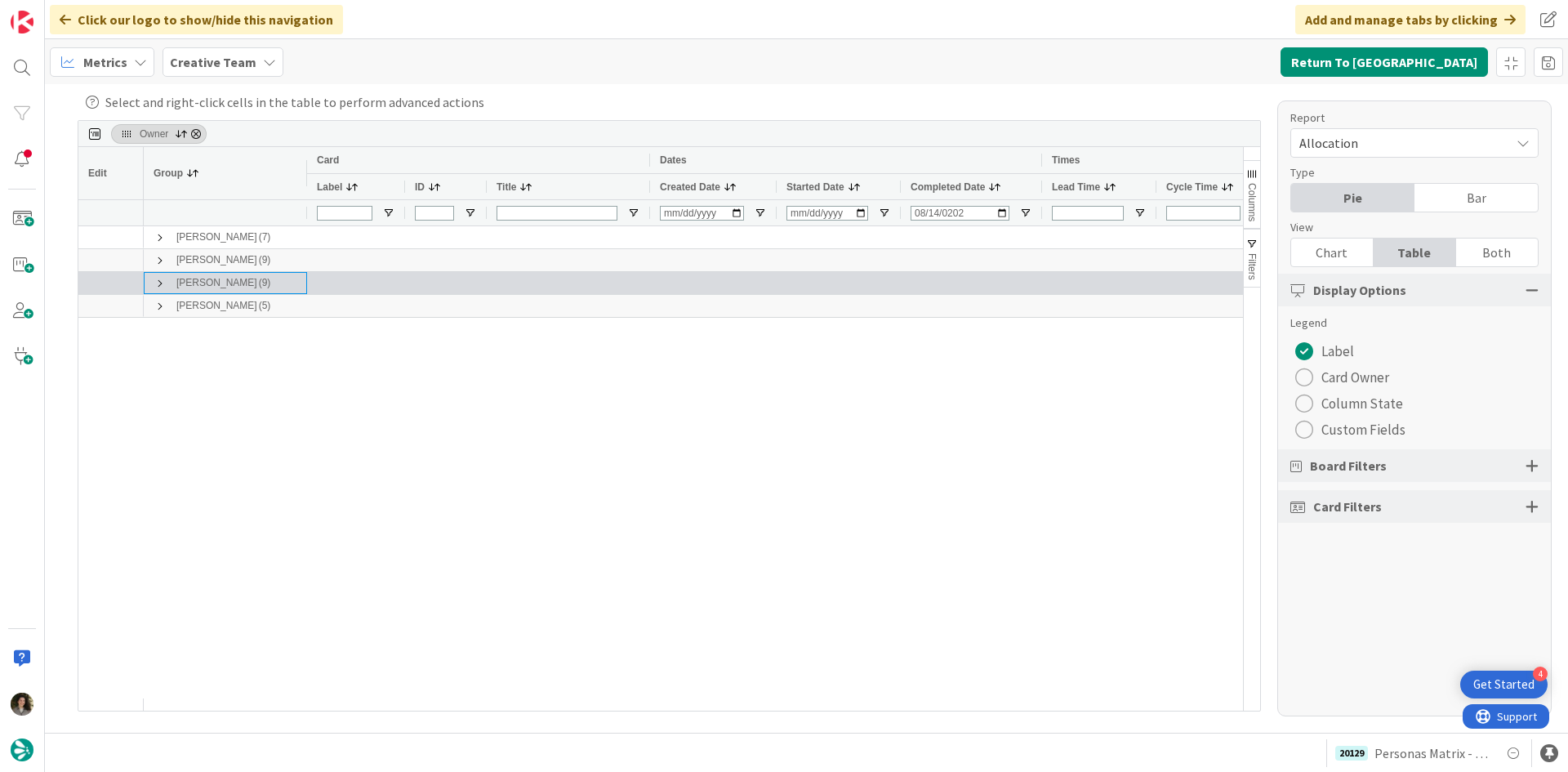
click at [157, 285] on span at bounding box center [160, 284] width 13 height 13
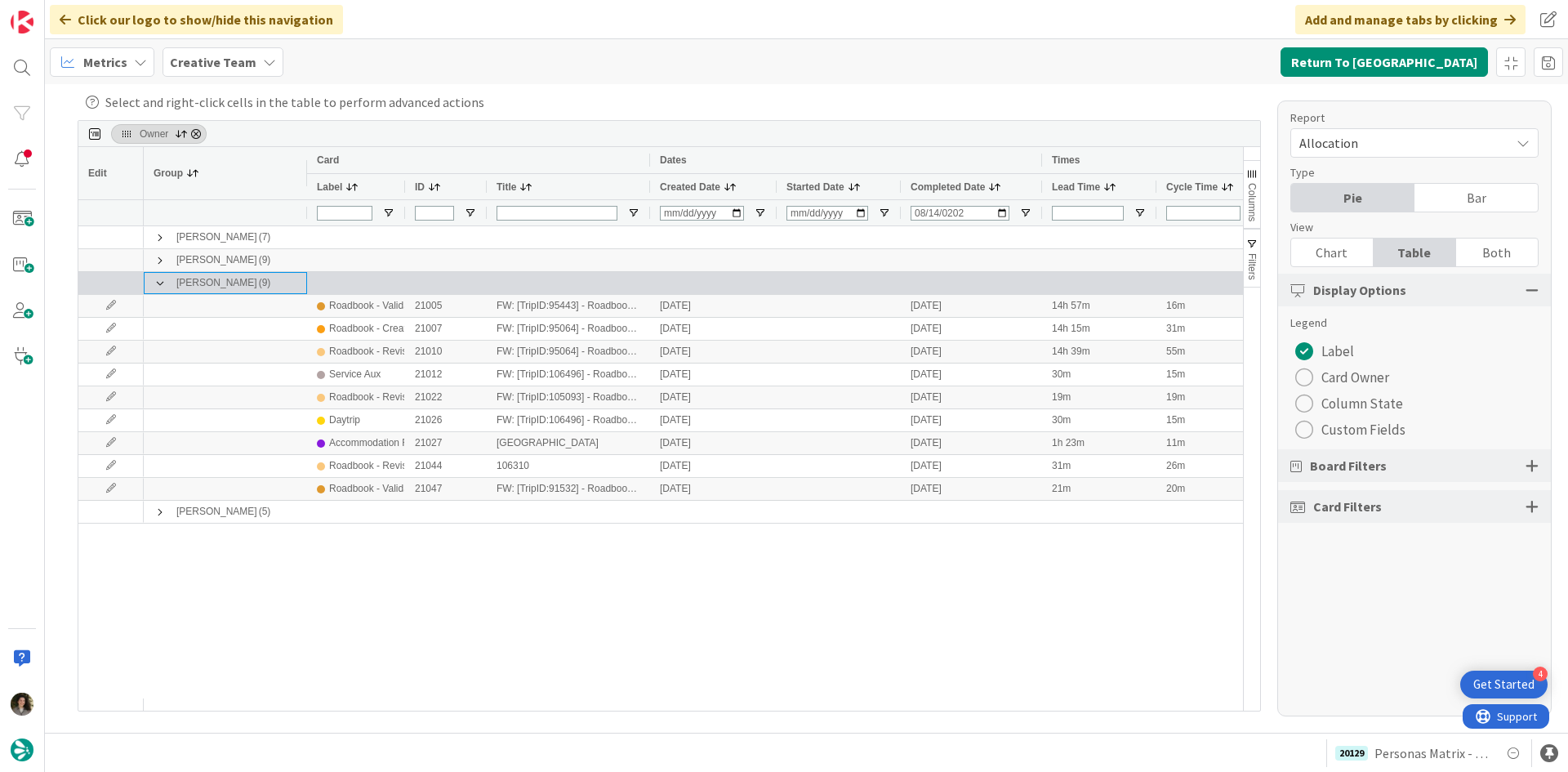
click at [157, 285] on span at bounding box center [160, 284] width 13 height 13
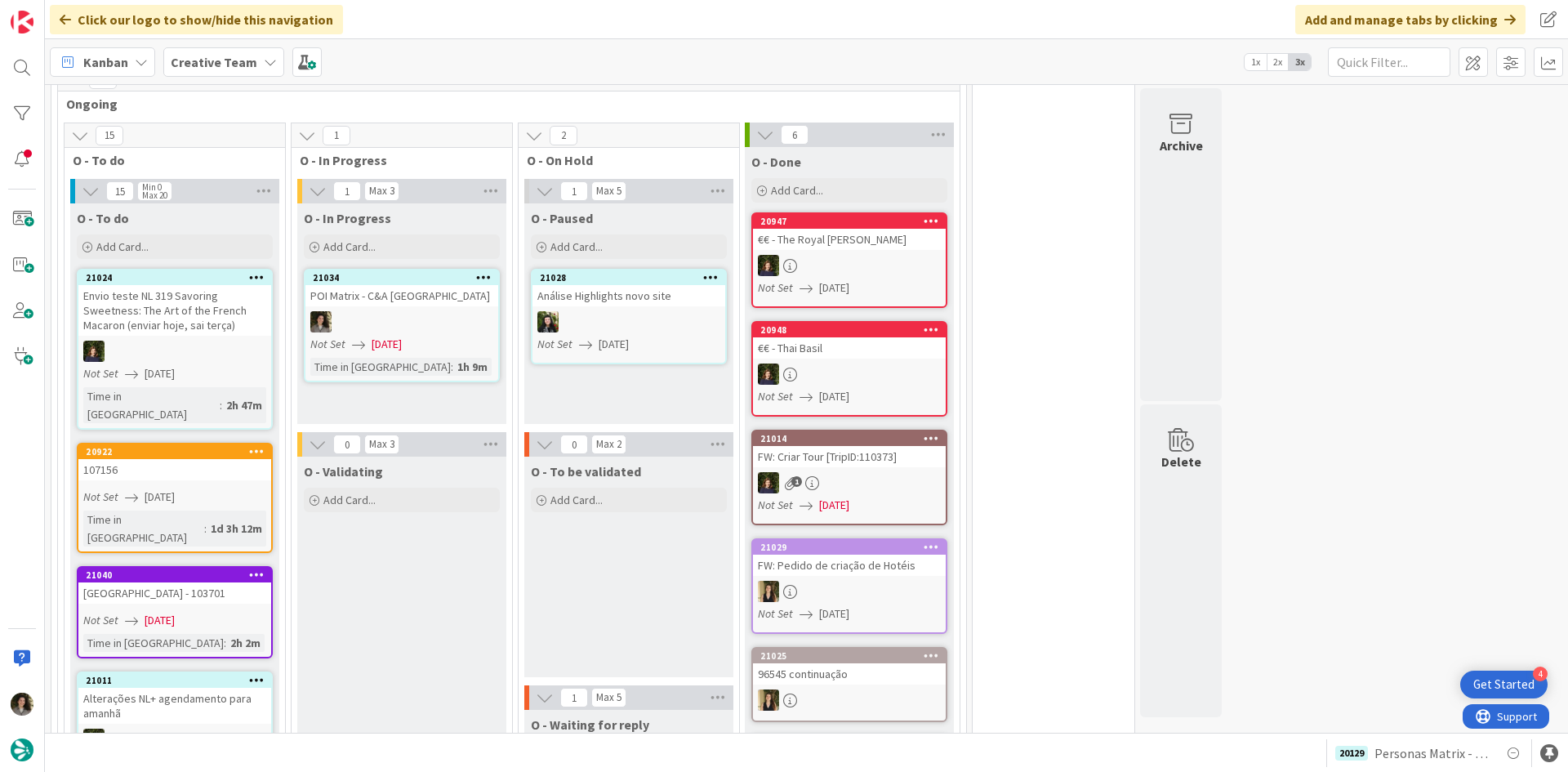
scroll to position [1480, 0]
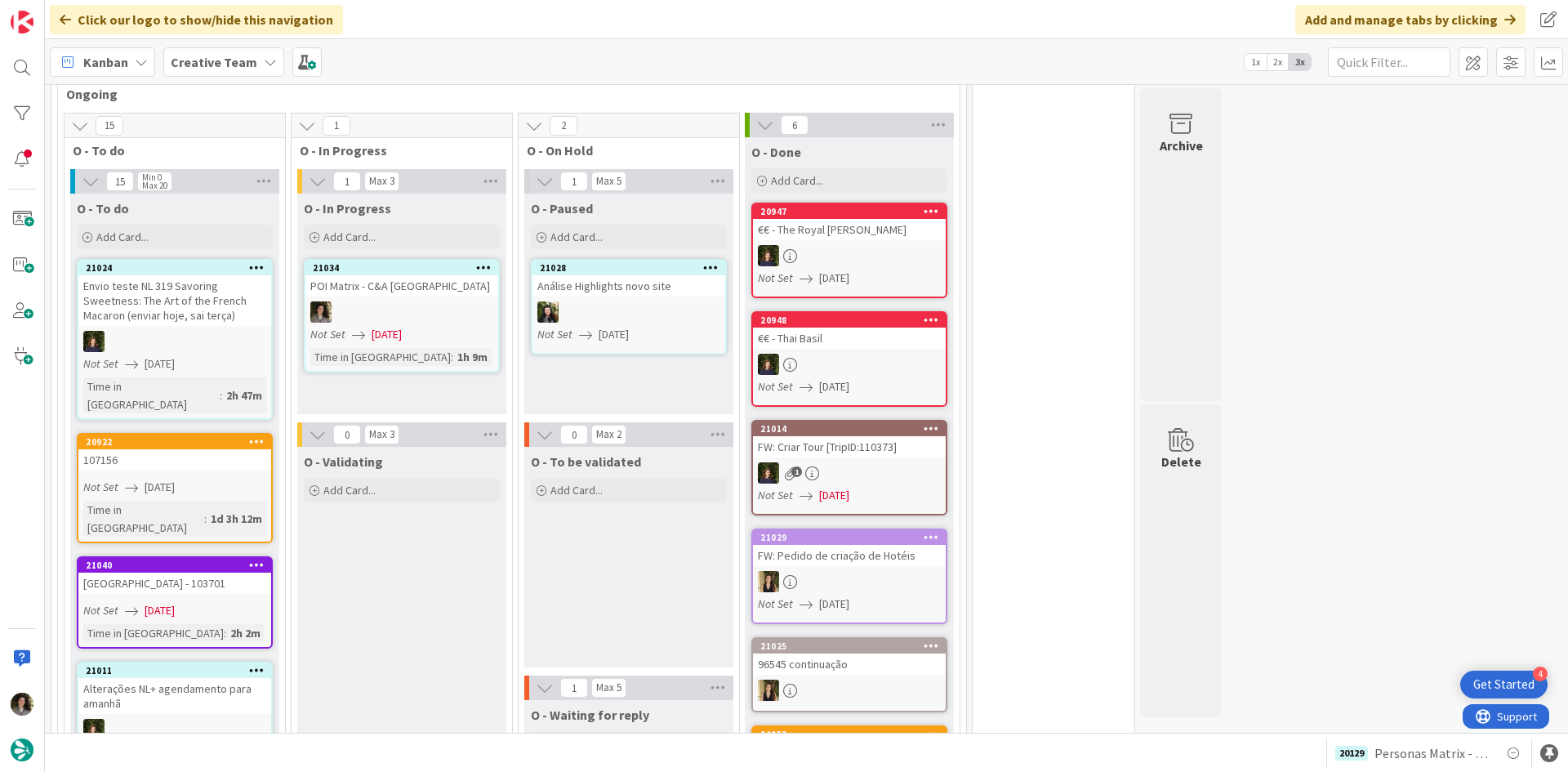
click at [391, 302] on div at bounding box center [402, 312] width 193 height 21
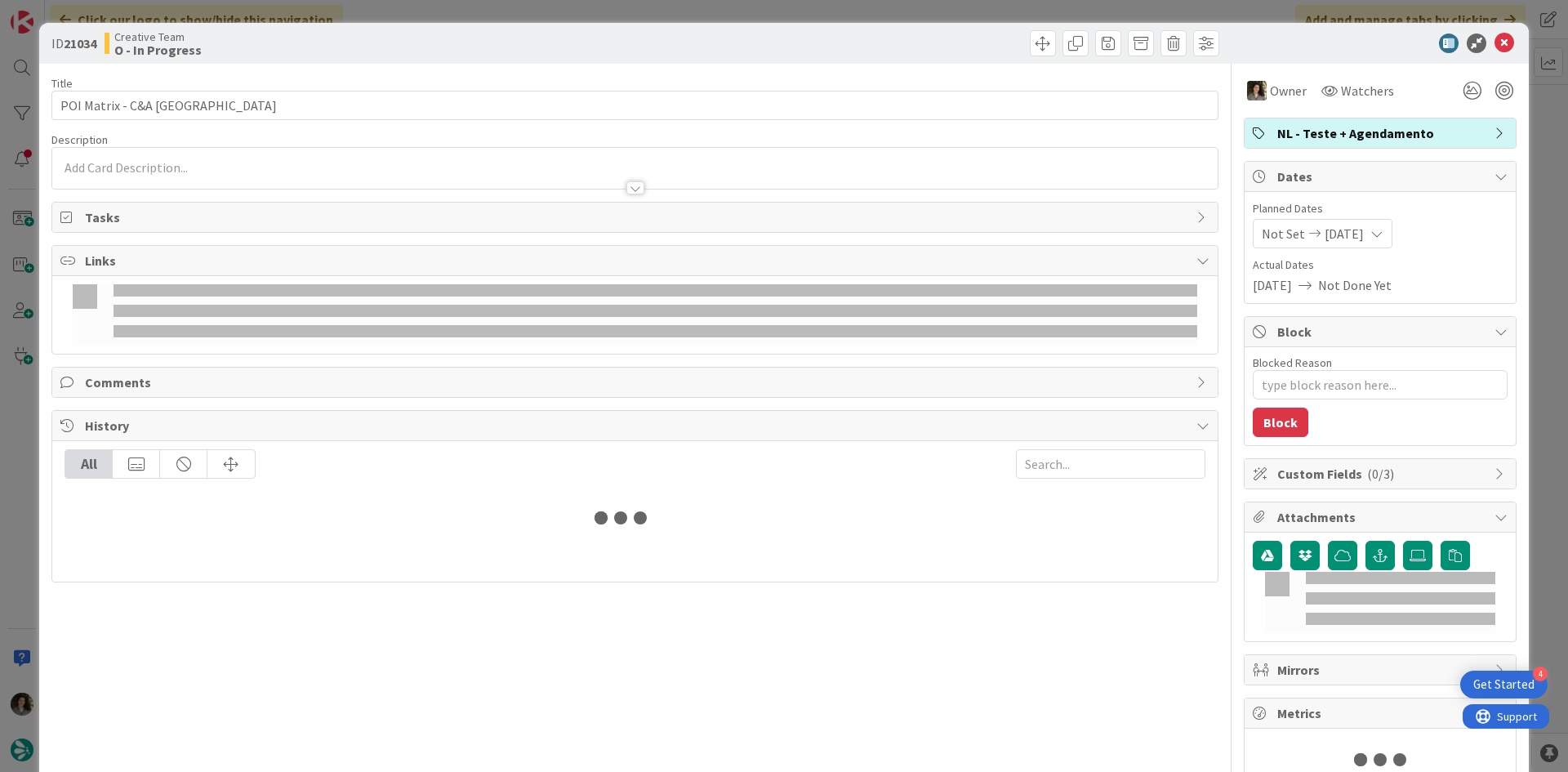
type textarea "x"
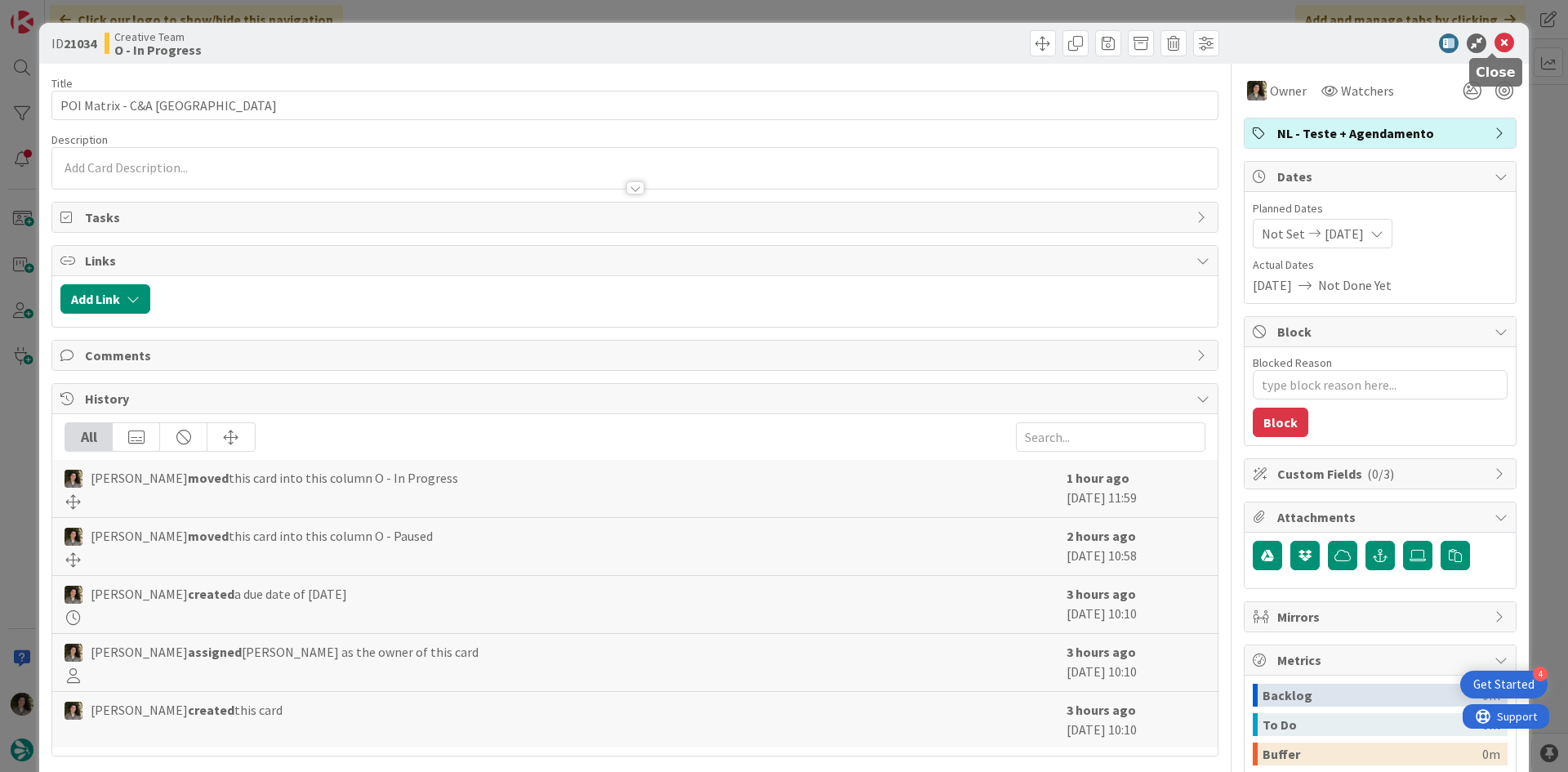
click at [1497, 37] on icon at bounding box center [1505, 43] width 20 height 20
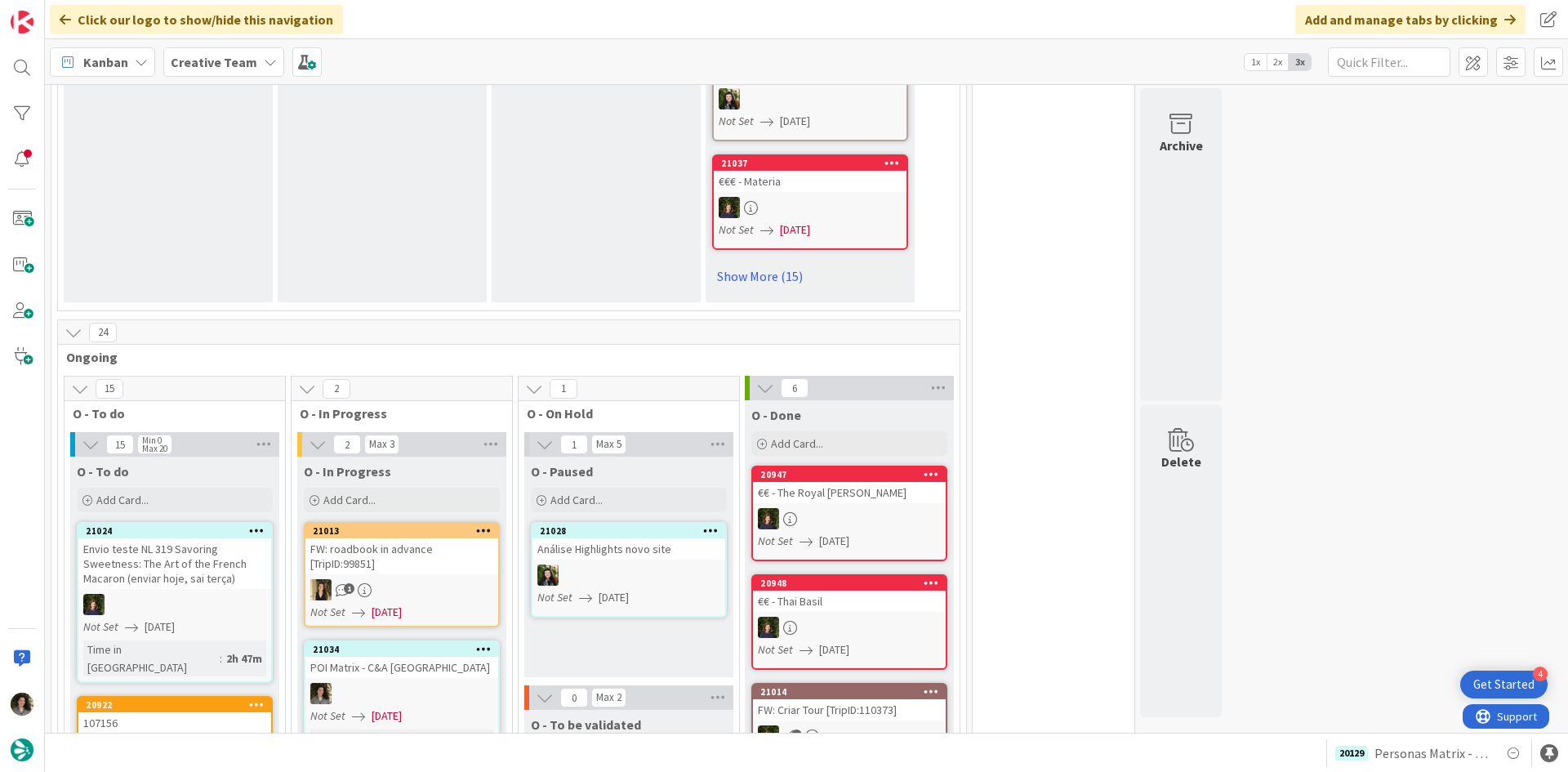
scroll to position [1388, 0]
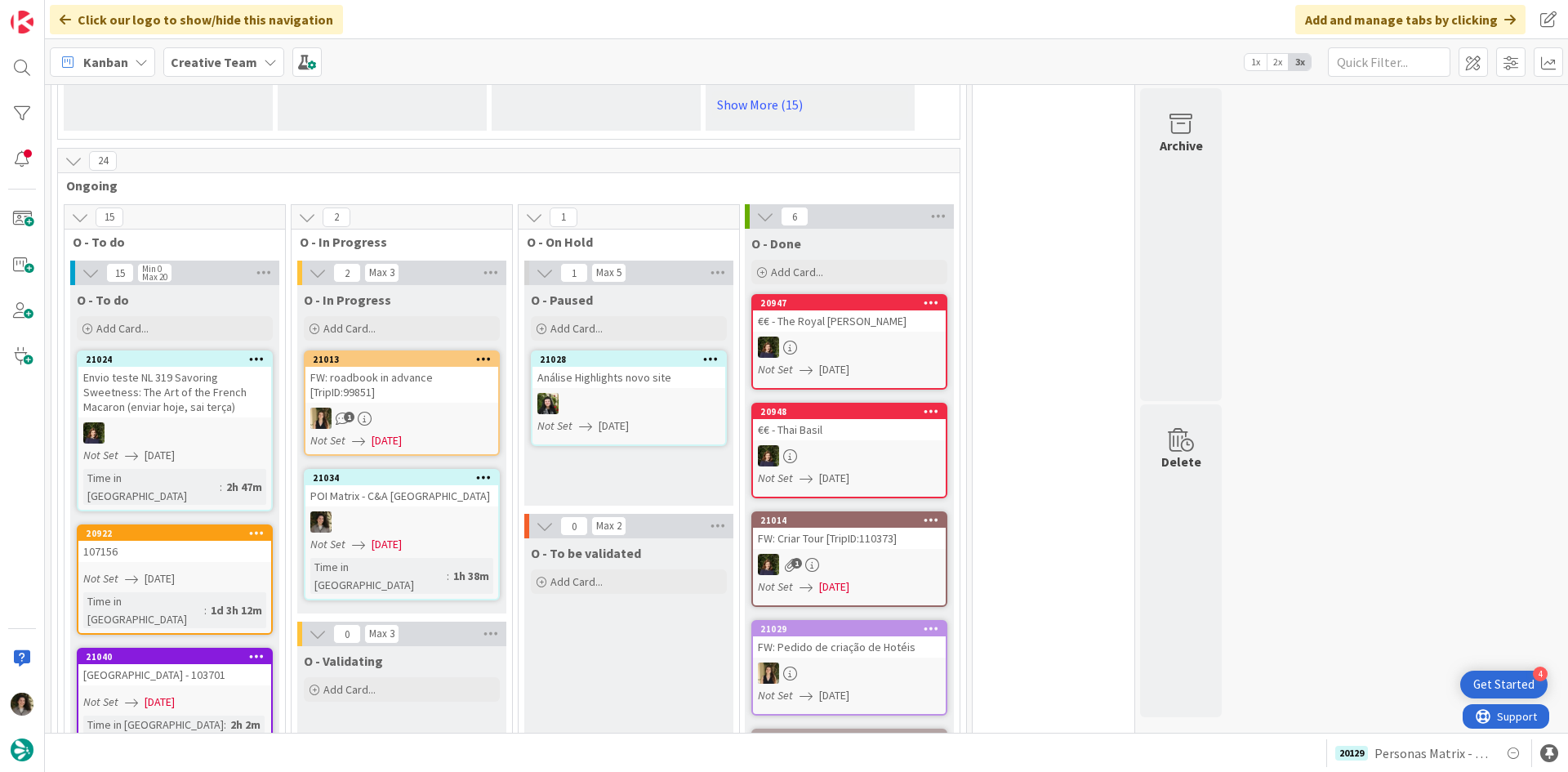
click at [447, 485] on div "POI Matrix - C&A [GEOGRAPHIC_DATA]" at bounding box center [402, 495] width 193 height 21
click at [390, 478] on link "21034 POI Matrix - C&A UK Not Set 08/14/2025 Time in Column : 1h 38m" at bounding box center [402, 534] width 196 height 131
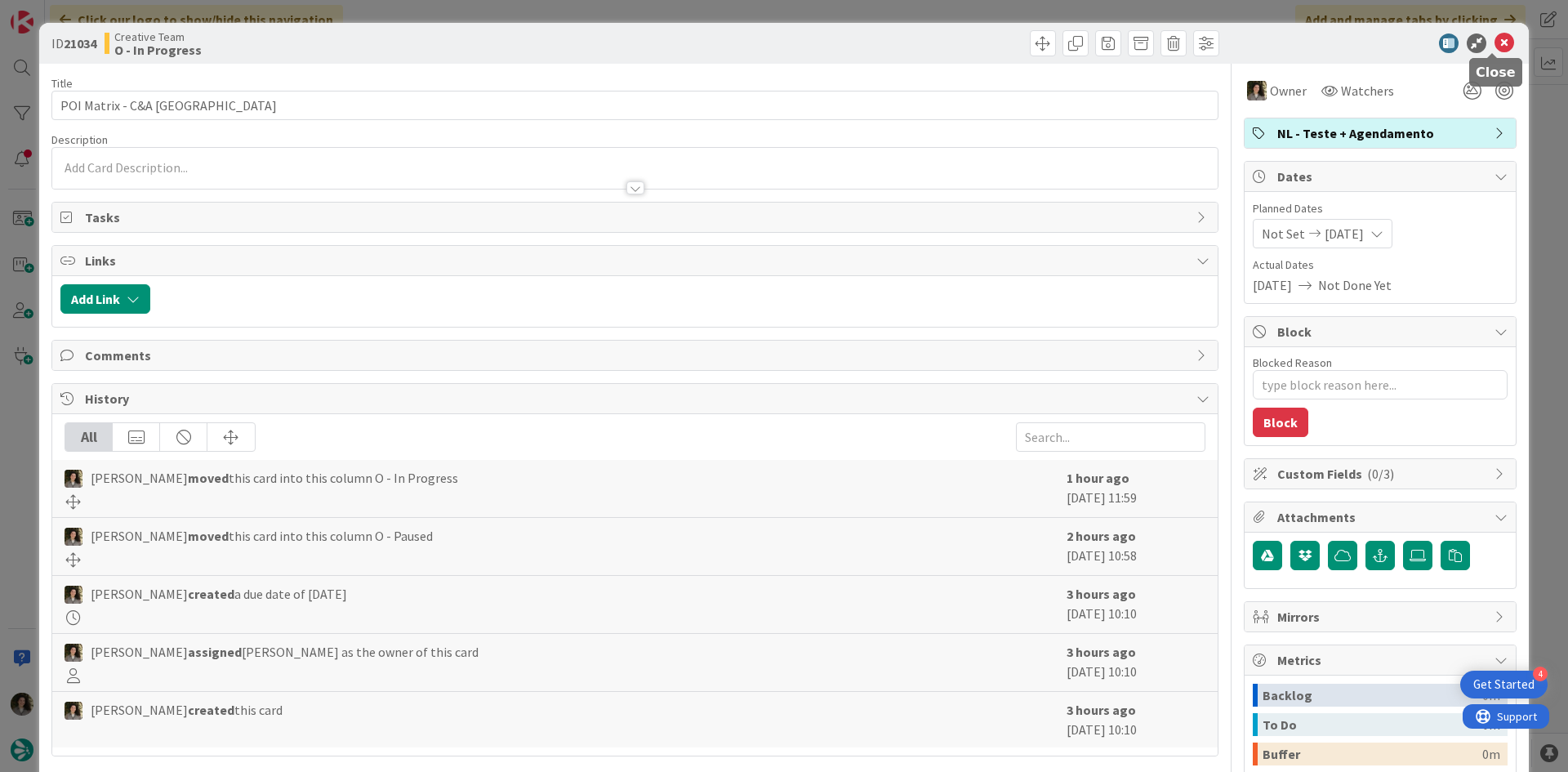
click at [1495, 43] on icon at bounding box center [1505, 43] width 20 height 20
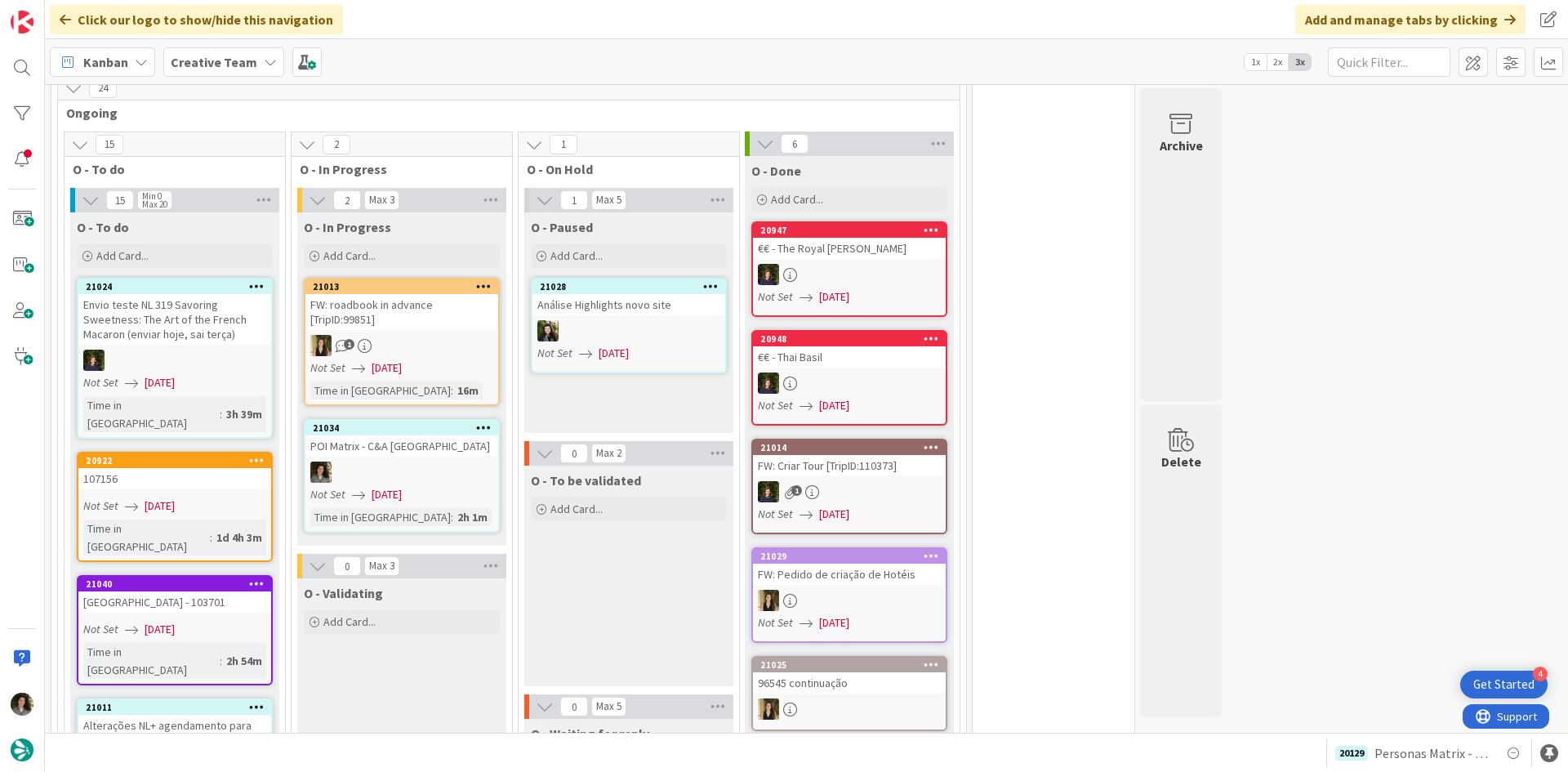
scroll to position [1470, 0]
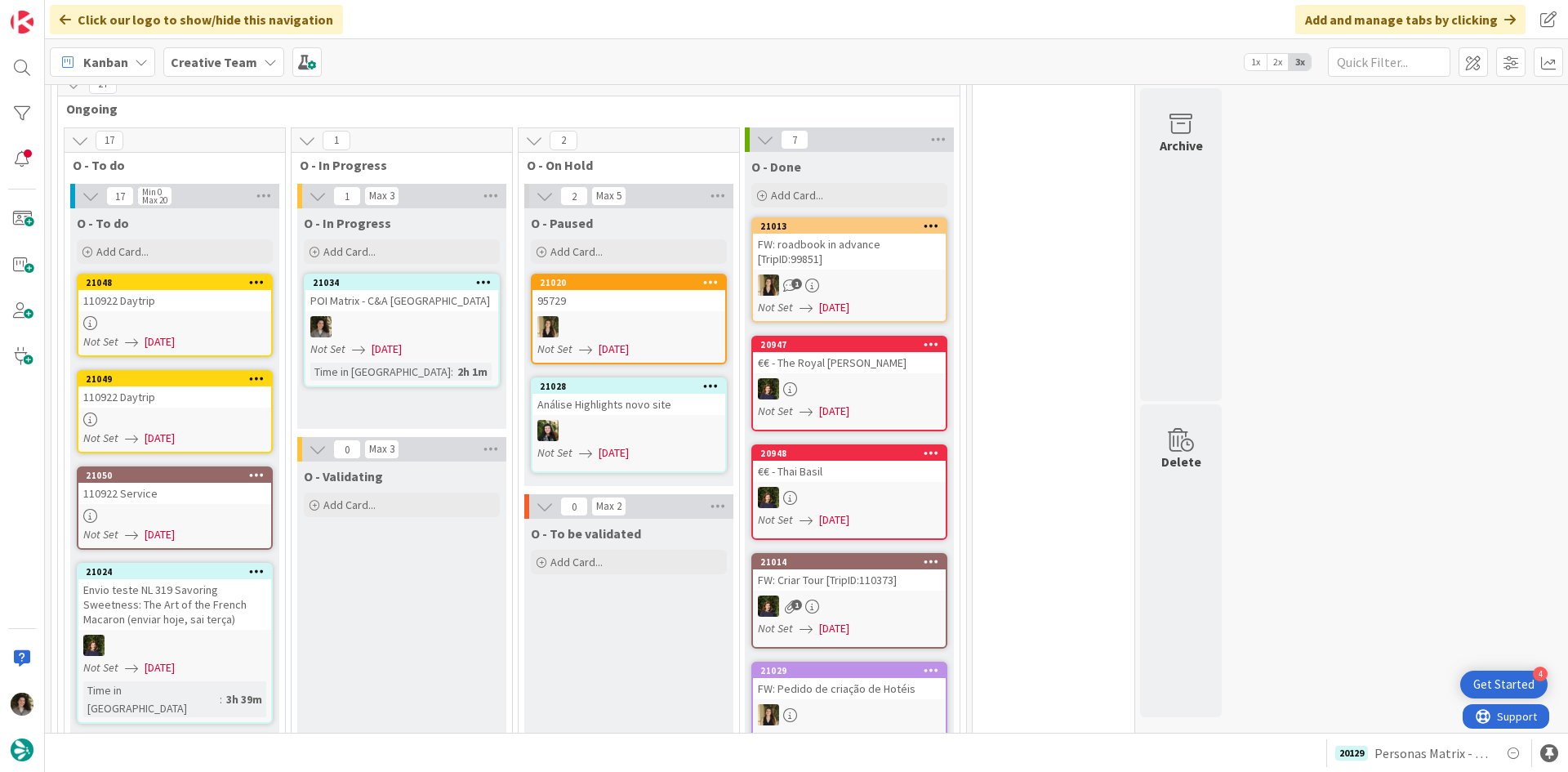
click at [191, 316] on div at bounding box center [175, 323] width 193 height 14
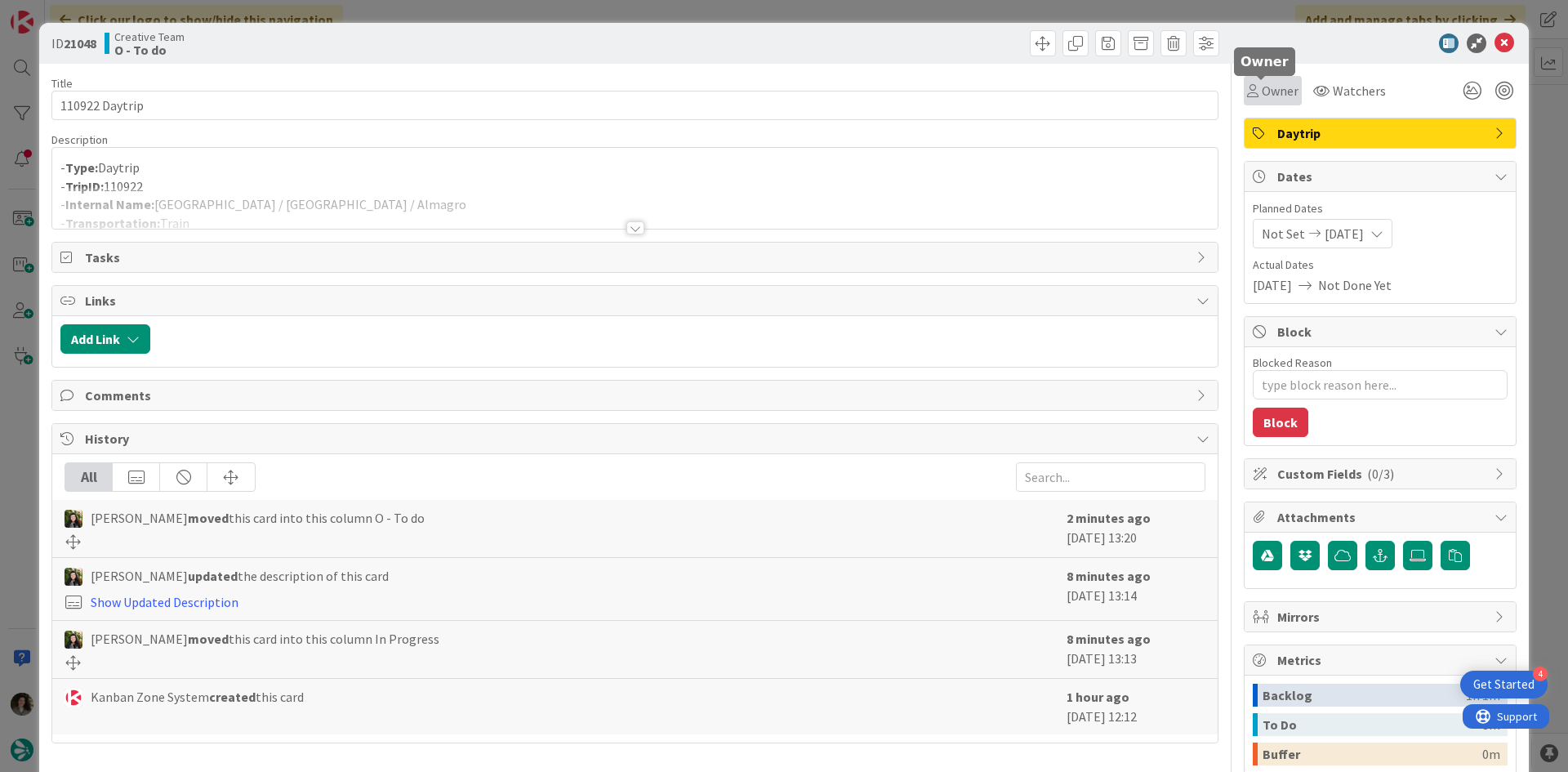
click at [1262, 91] on span "Owner" at bounding box center [1280, 91] width 37 height 20
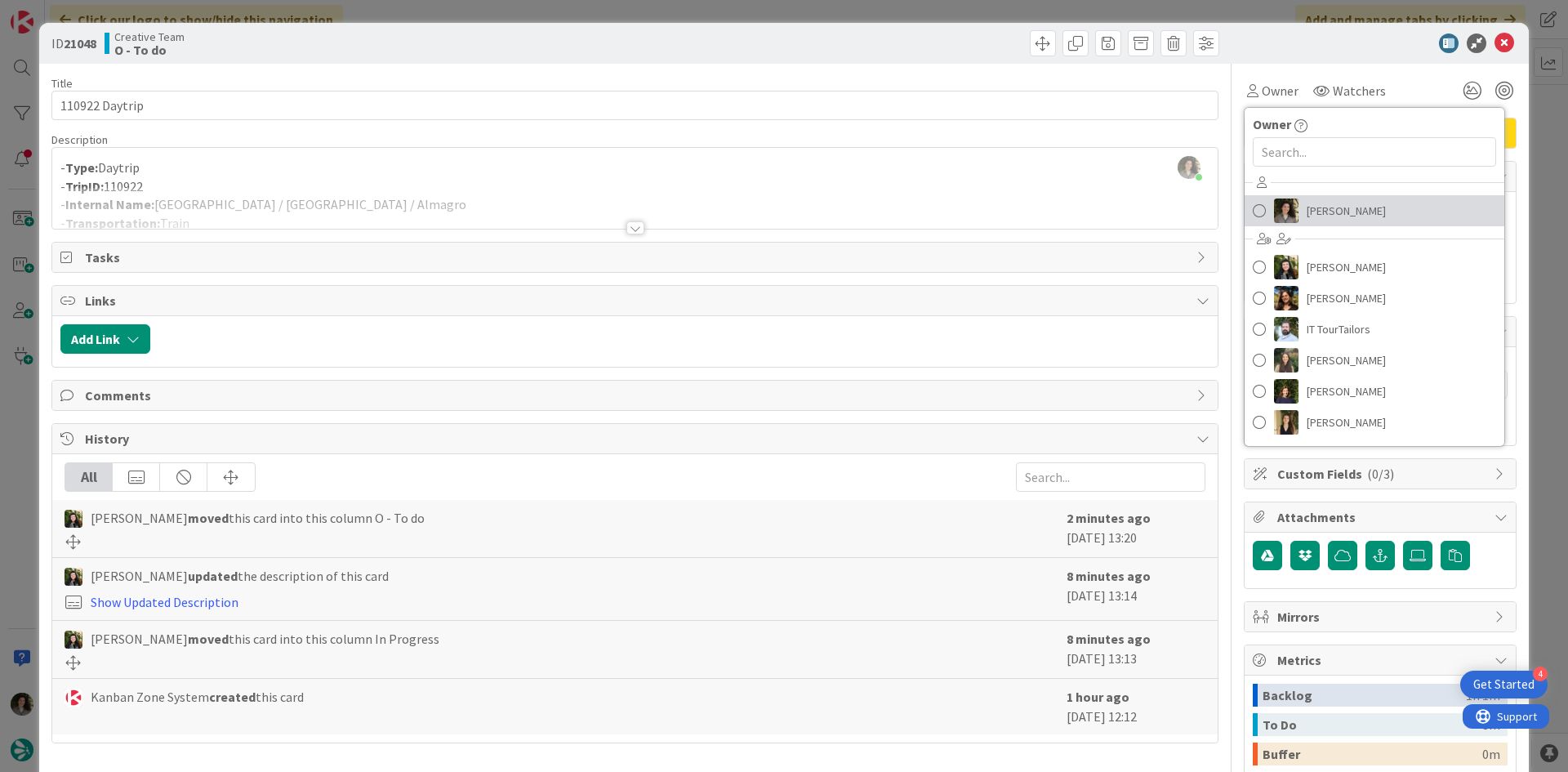
click at [1323, 208] on span "Melissa Santos" at bounding box center [1346, 210] width 79 height 24
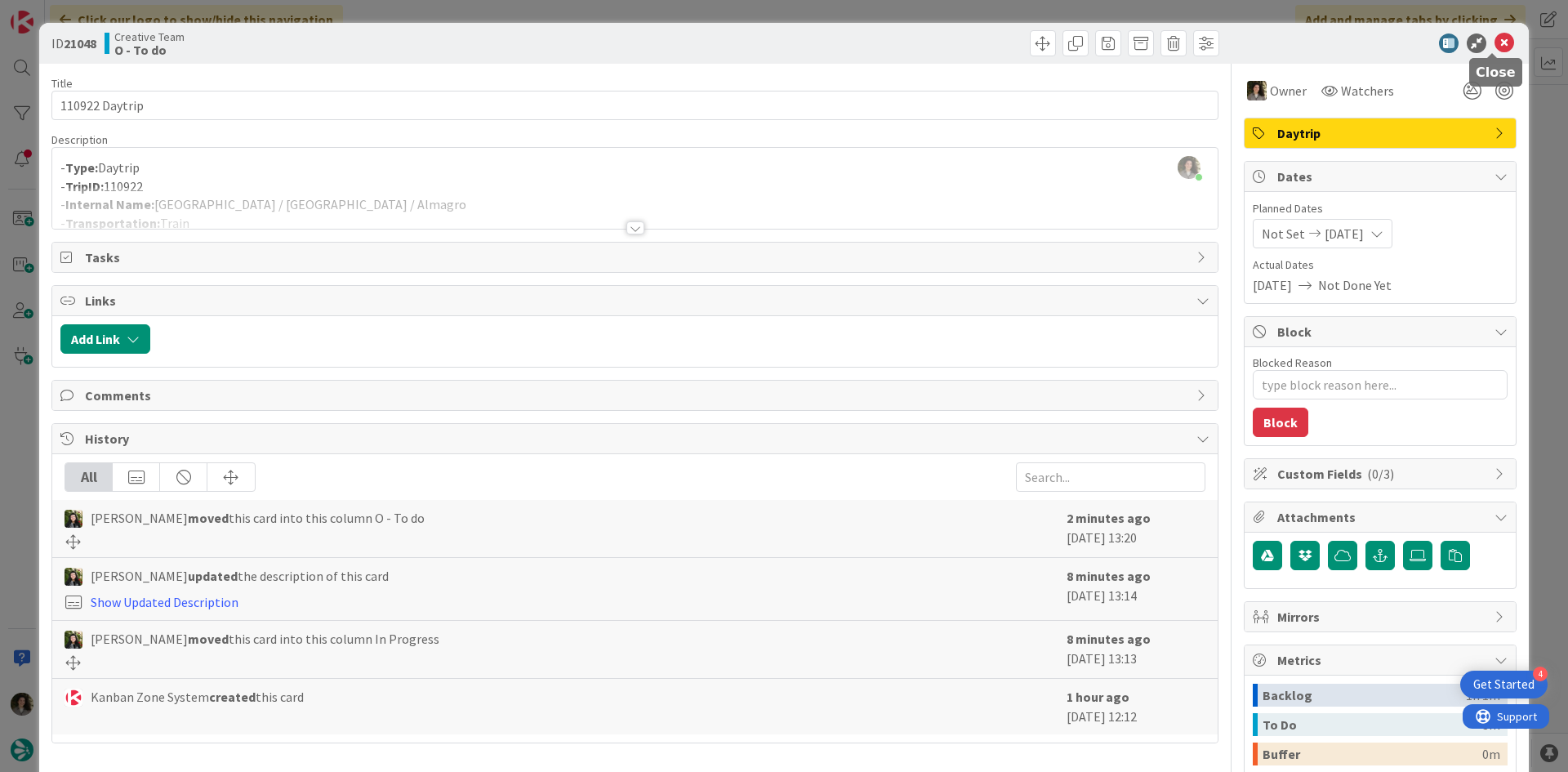
click at [1495, 34] on icon at bounding box center [1505, 43] width 20 height 20
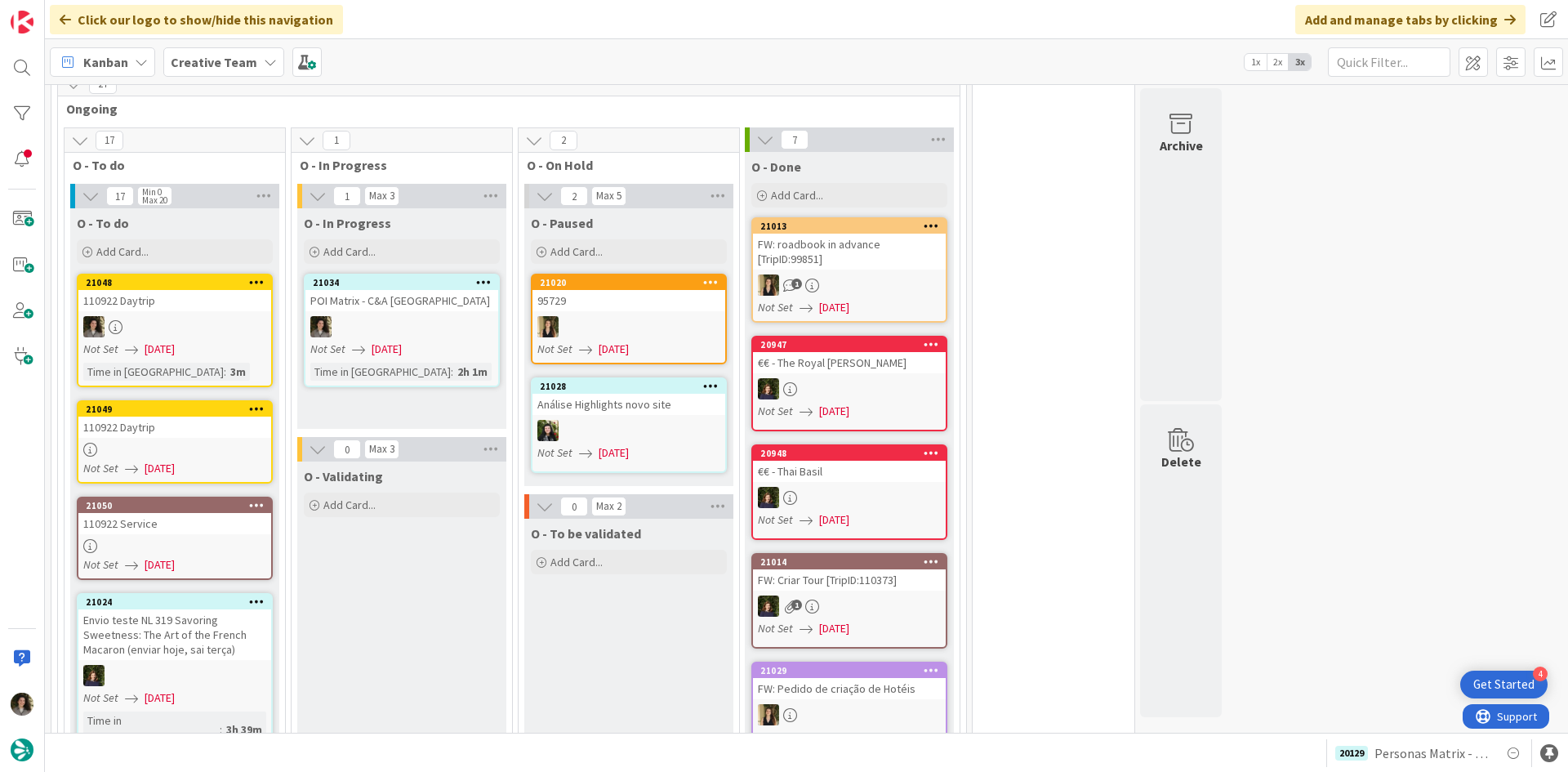
click at [159, 410] on link "21049 110922 Daytrip Not Set 08/14/2025" at bounding box center [175, 442] width 196 height 83
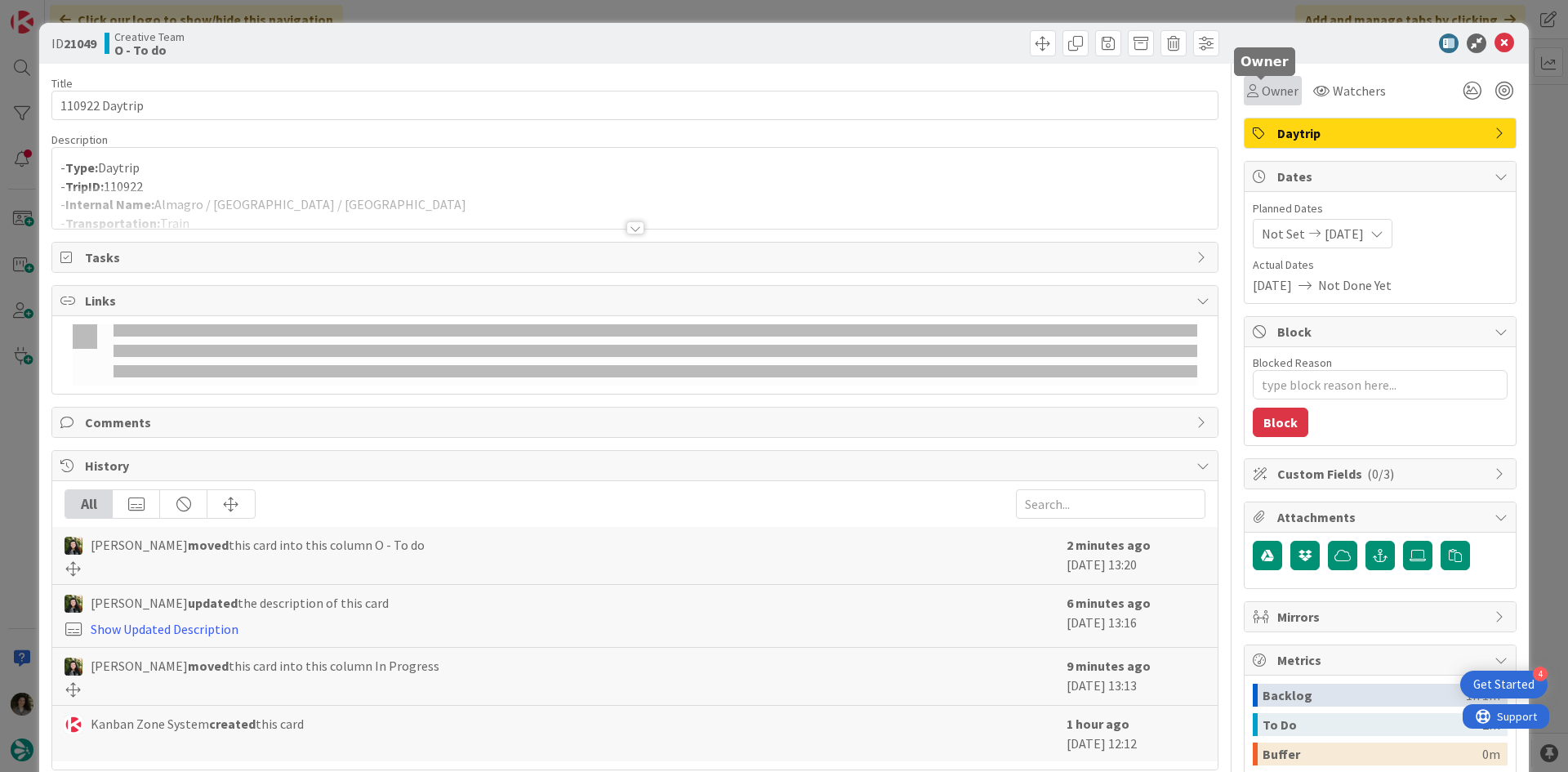
click at [1270, 92] on span "Owner" at bounding box center [1280, 91] width 37 height 20
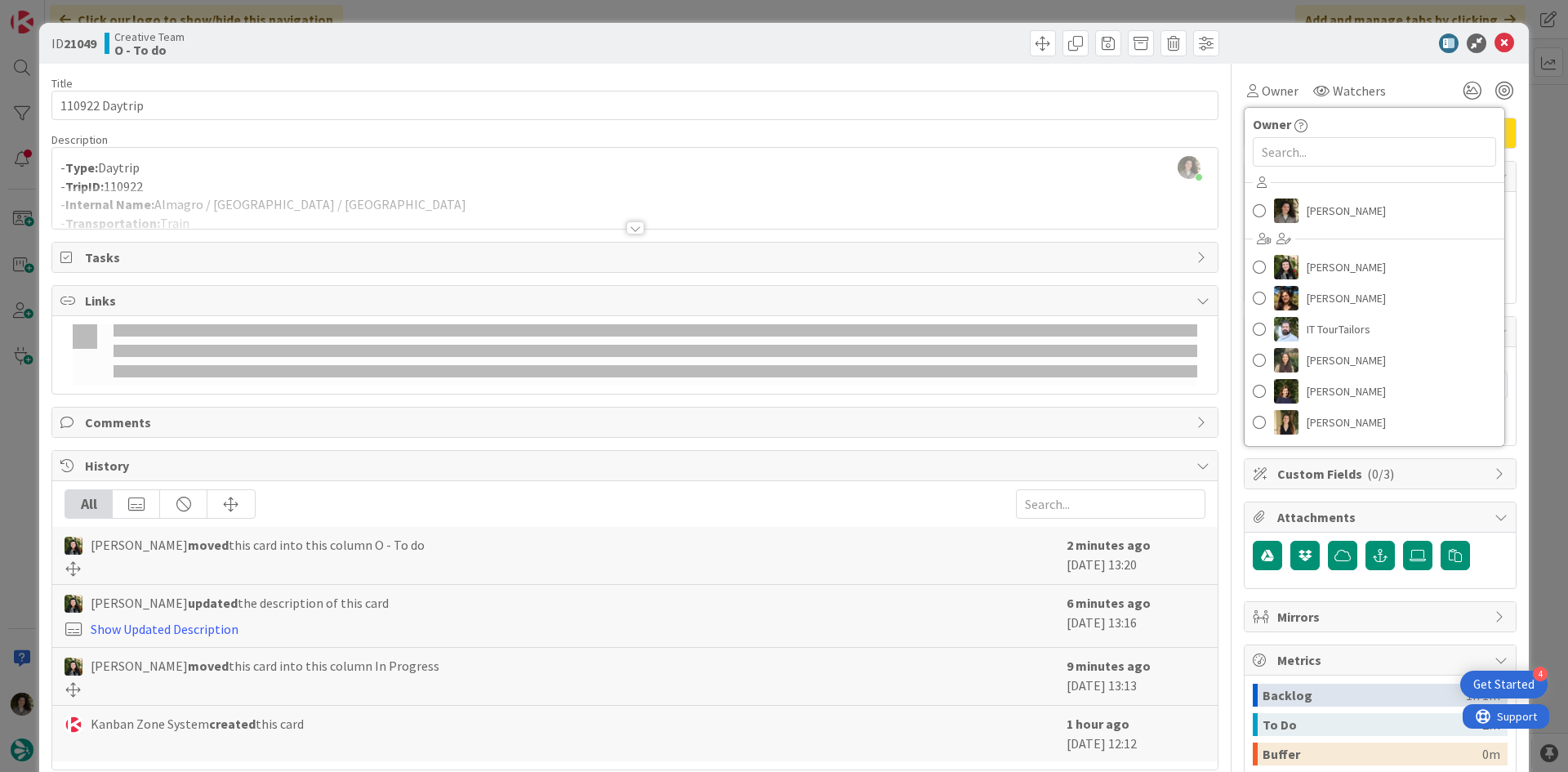
click at [626, 219] on div at bounding box center [635, 207] width 1166 height 42
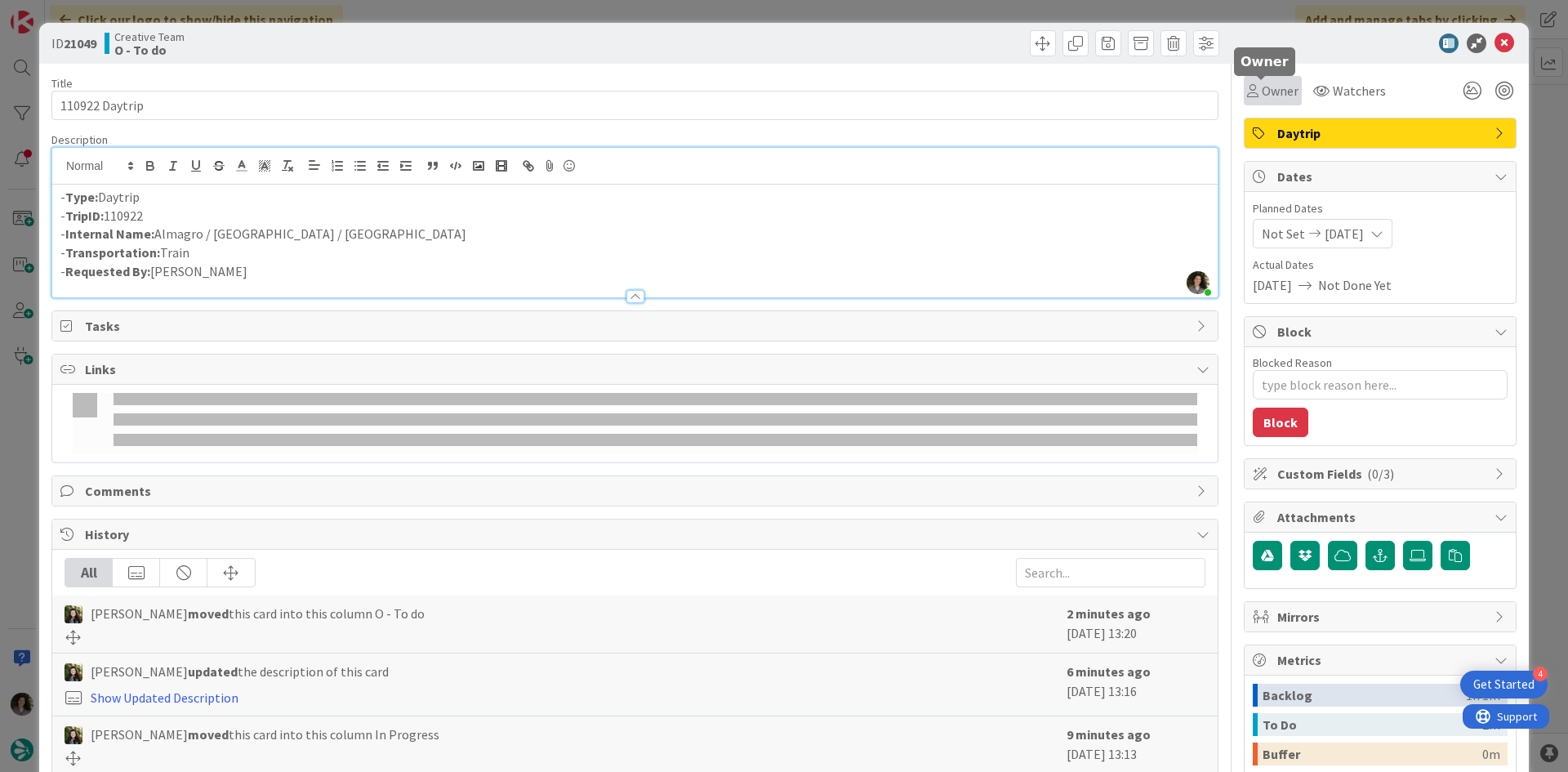
click at [1262, 89] on span "Owner" at bounding box center [1280, 91] width 37 height 20
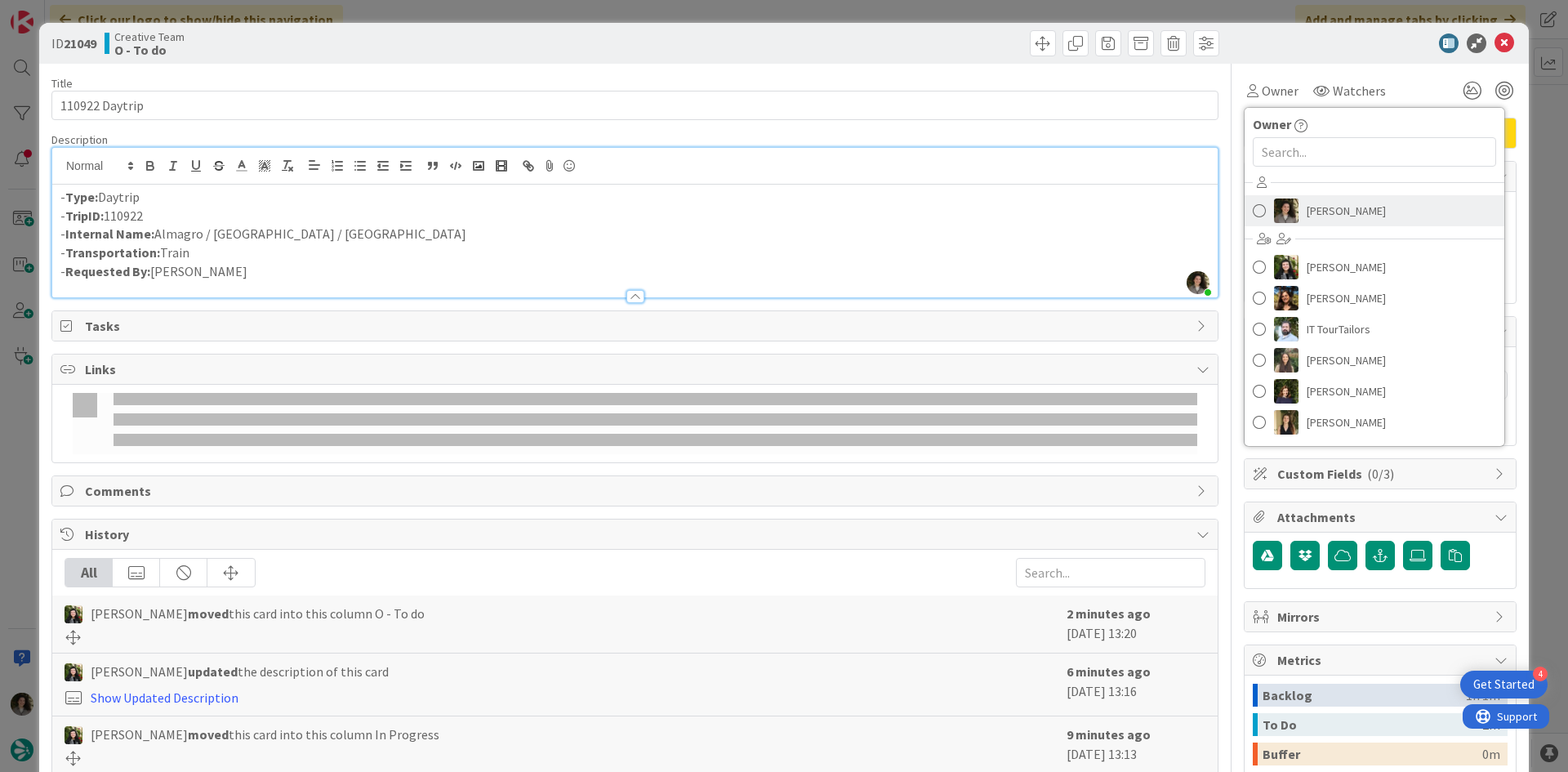
click at [1307, 210] on span "[PERSON_NAME]" at bounding box center [1346, 210] width 79 height 24
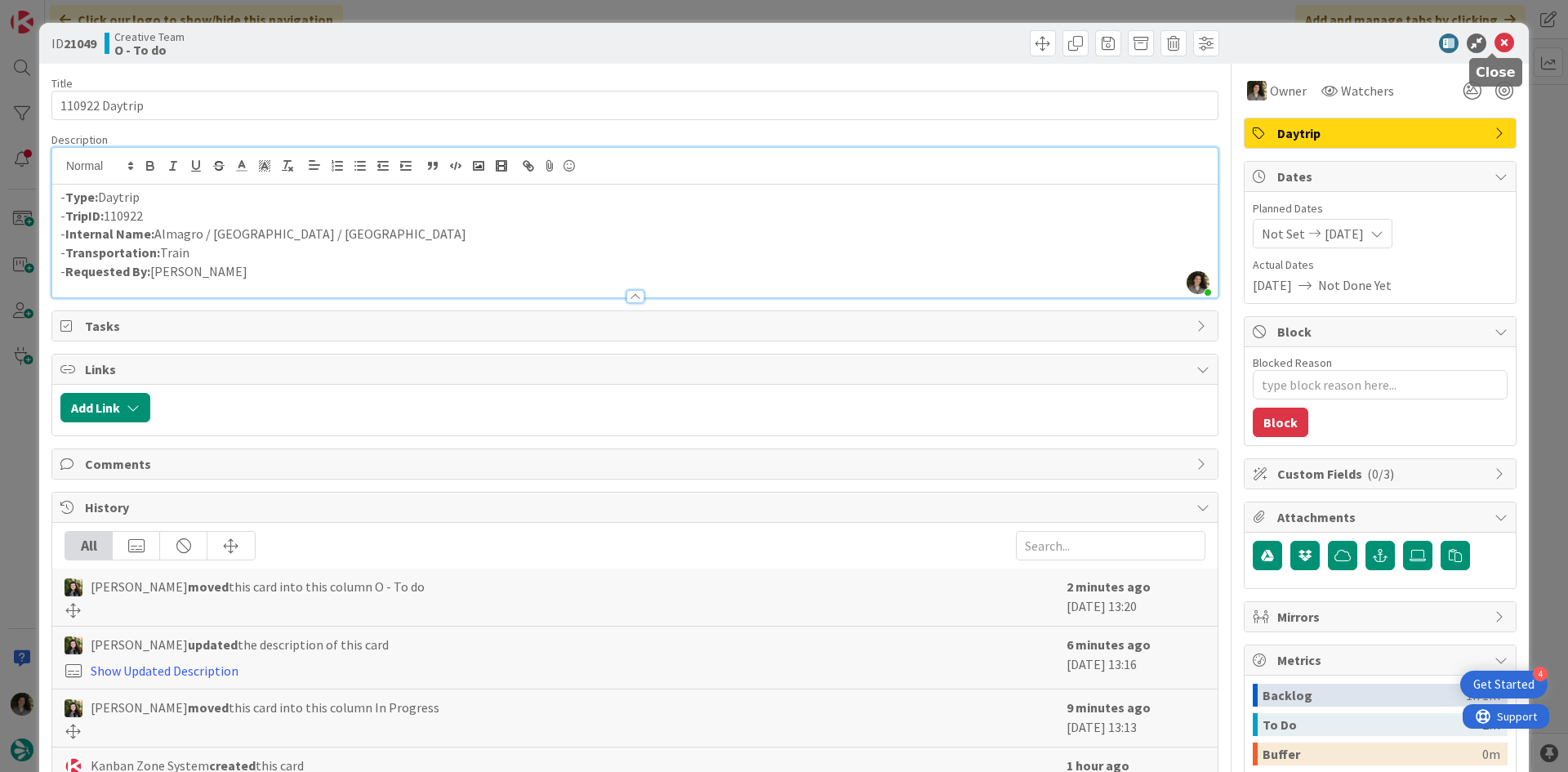
click at [1501, 43] on icon at bounding box center [1505, 43] width 20 height 20
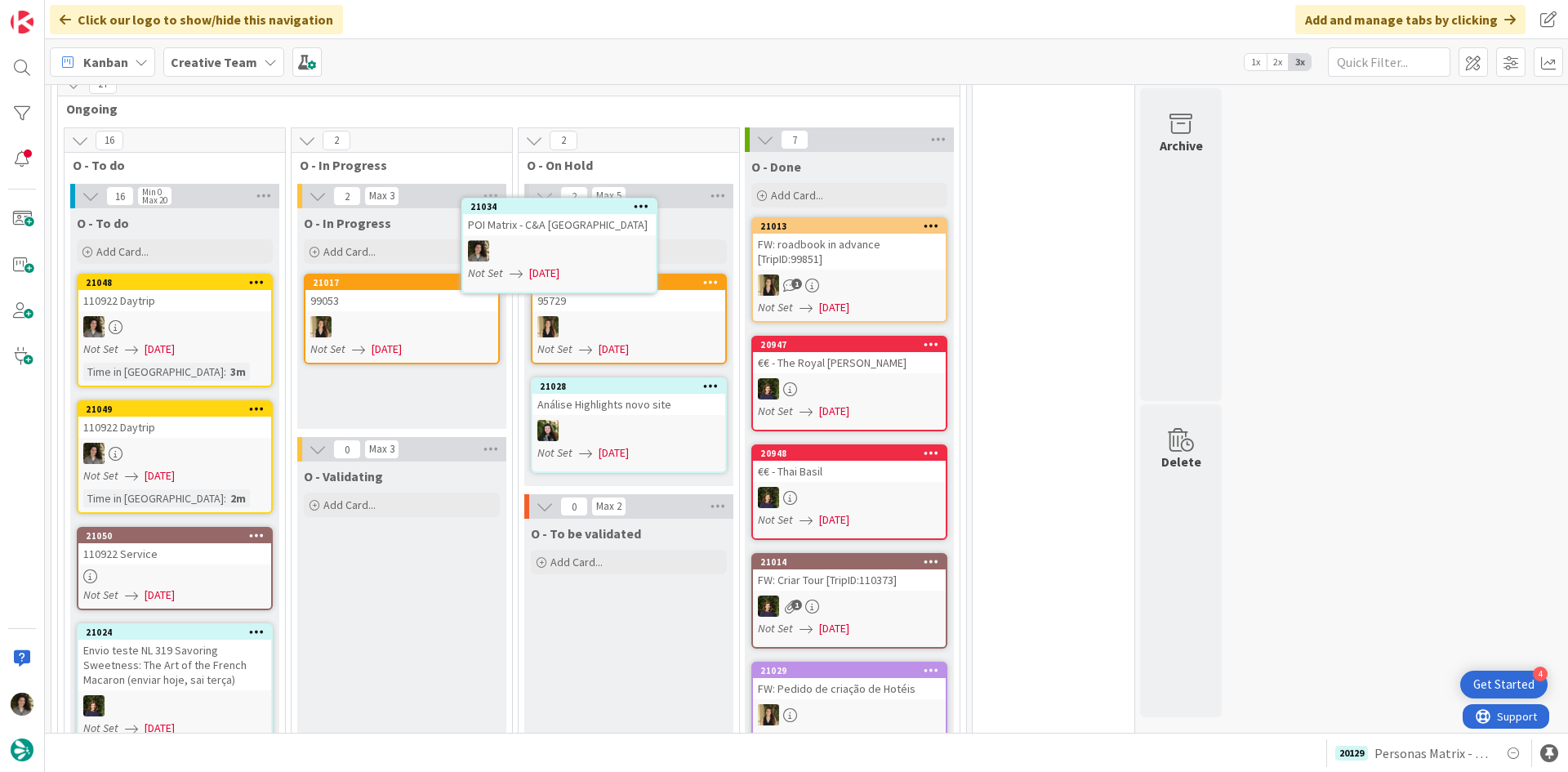
scroll to position [1425, 0]
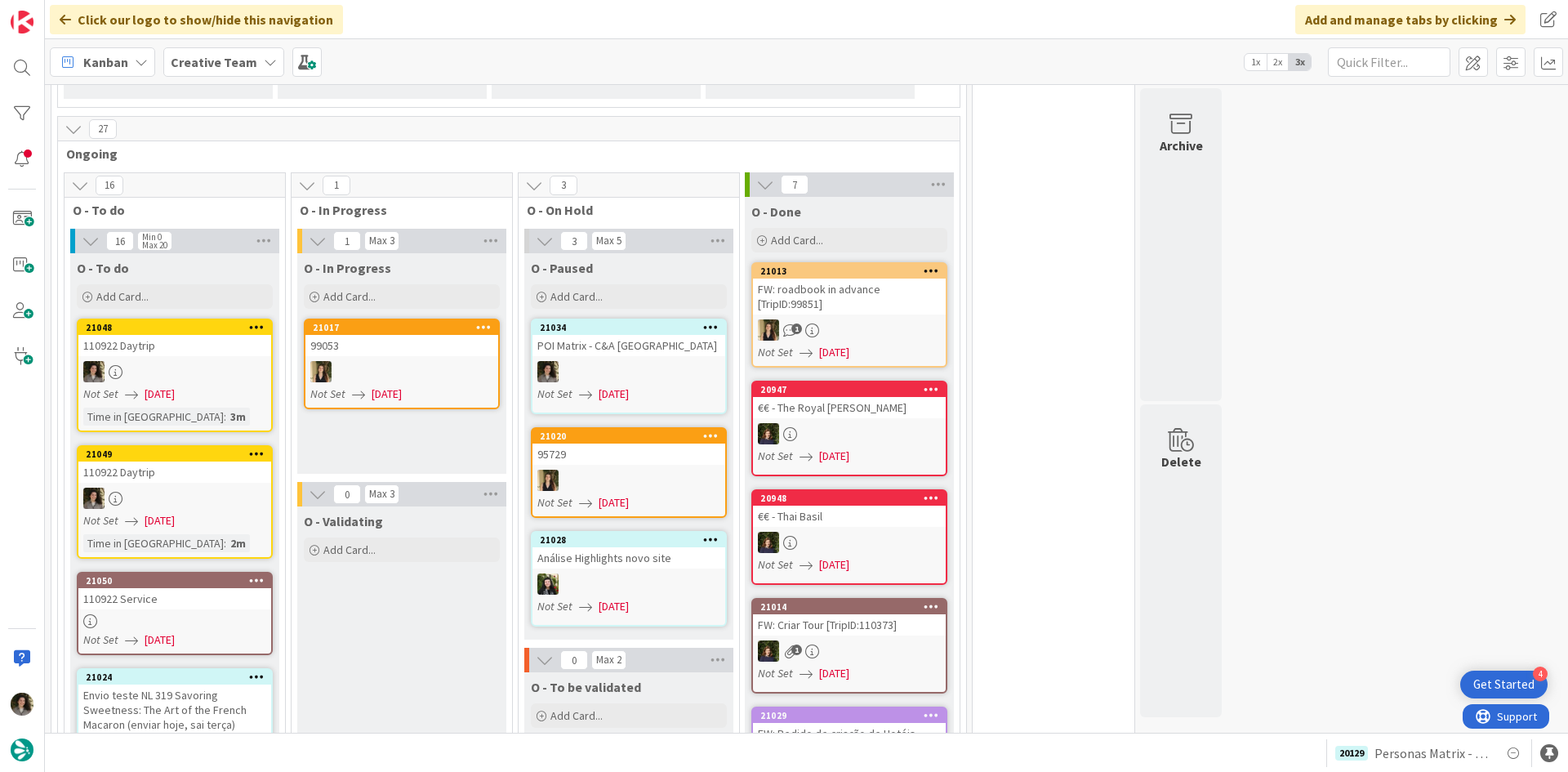
click at [588, 361] on div at bounding box center [629, 371] width 193 height 21
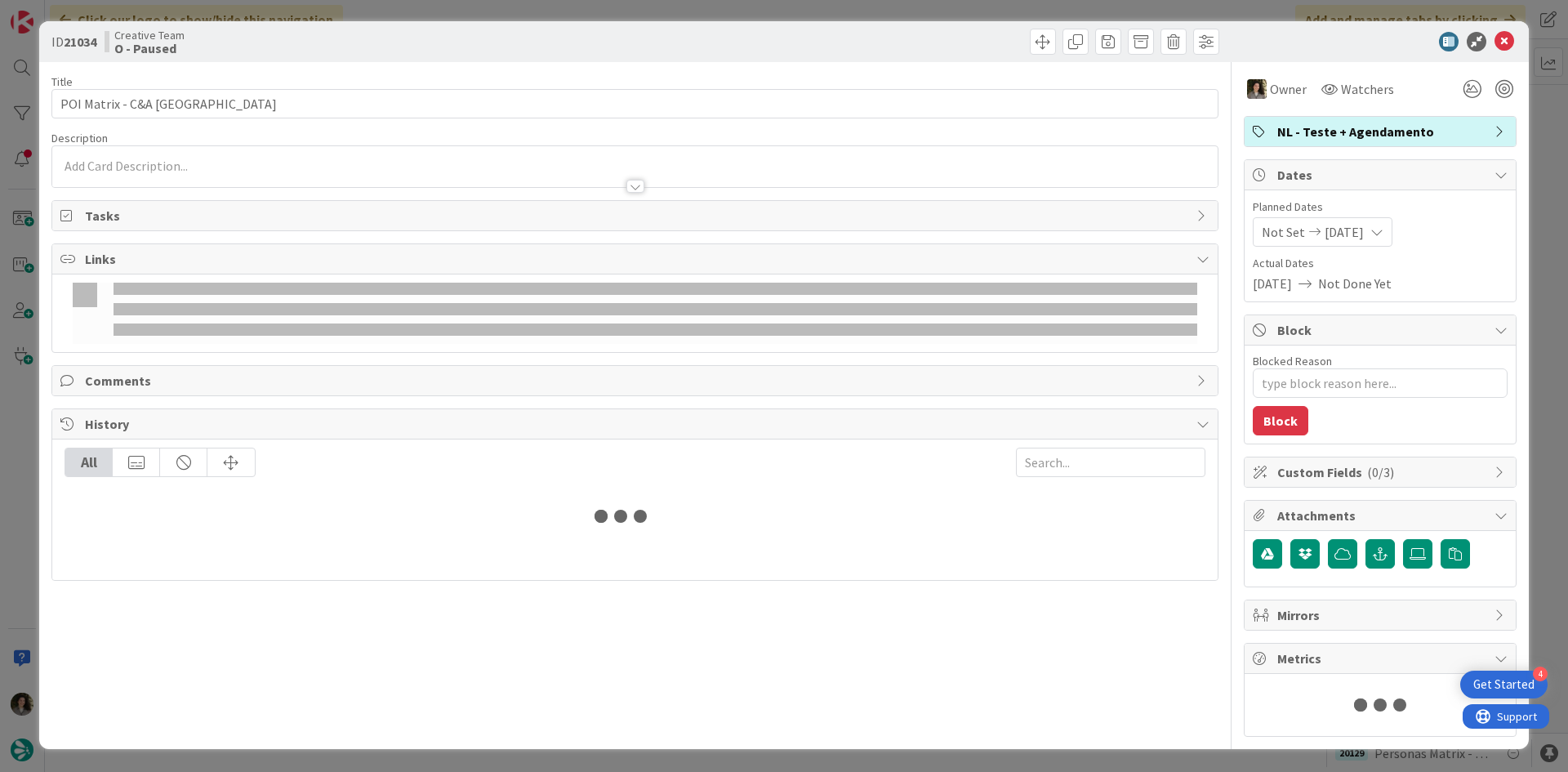
type textarea "x"
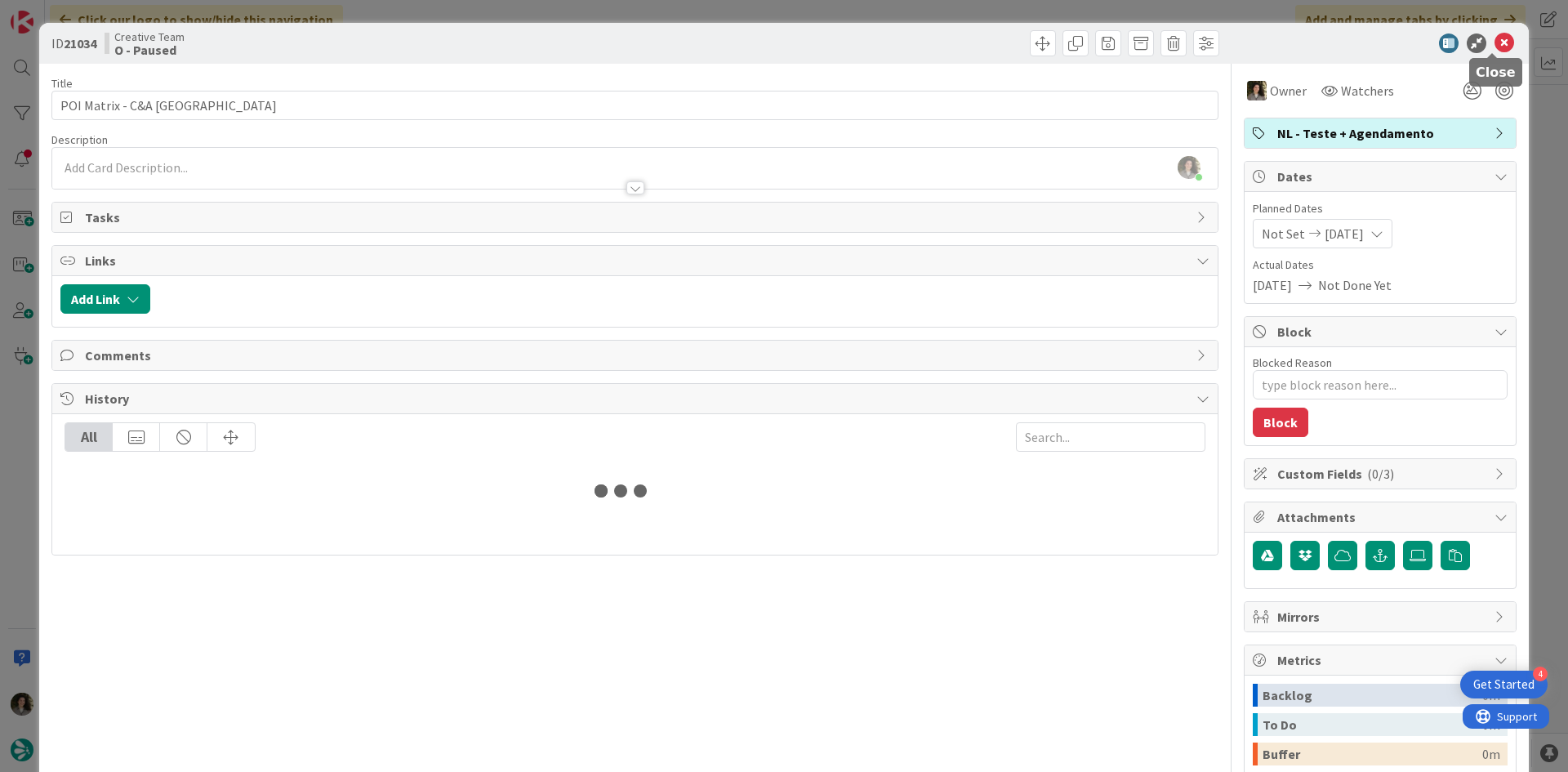
click at [1495, 42] on icon at bounding box center [1505, 43] width 20 height 20
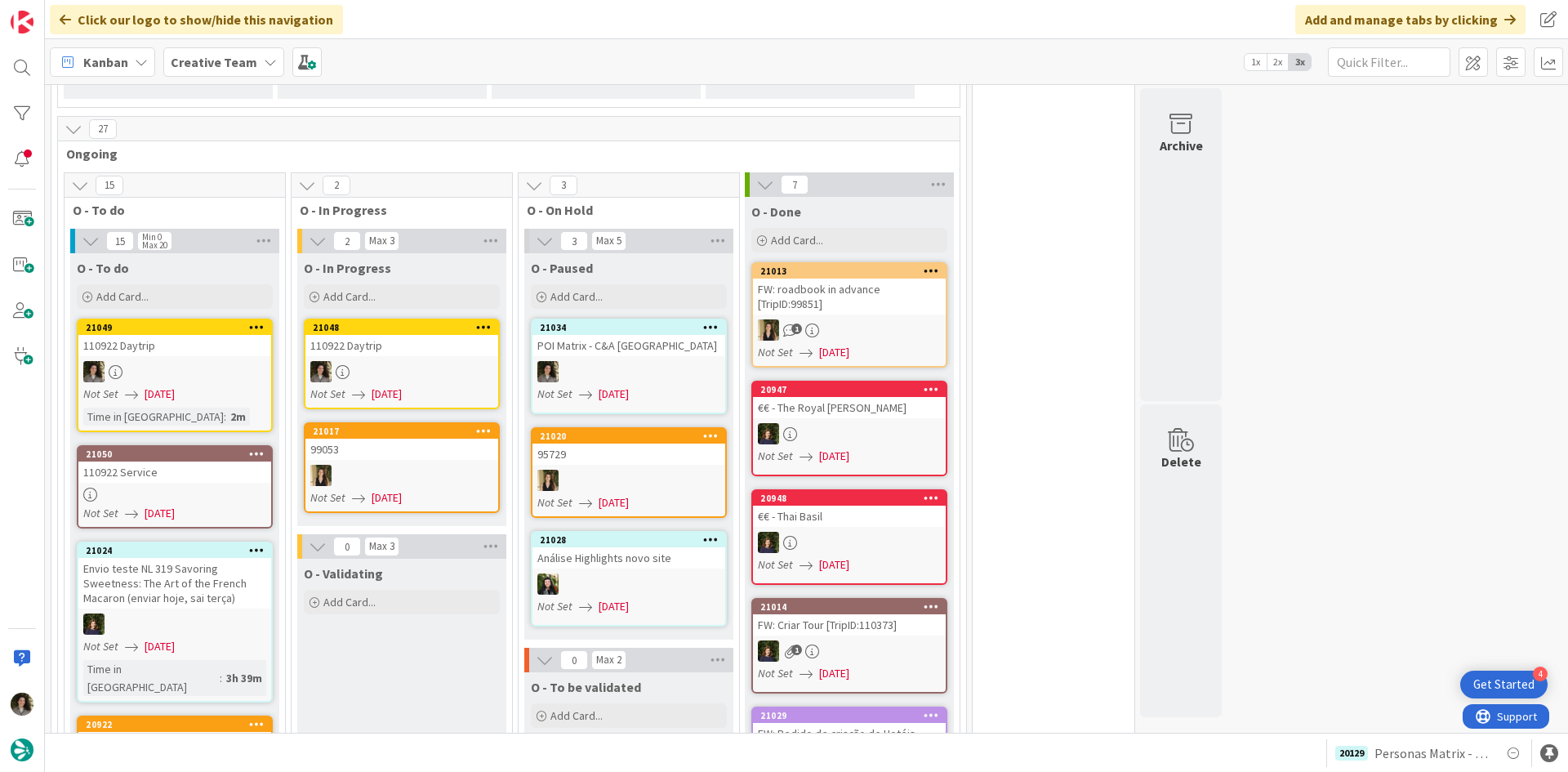
click at [434, 361] on div at bounding box center [402, 371] width 193 height 21
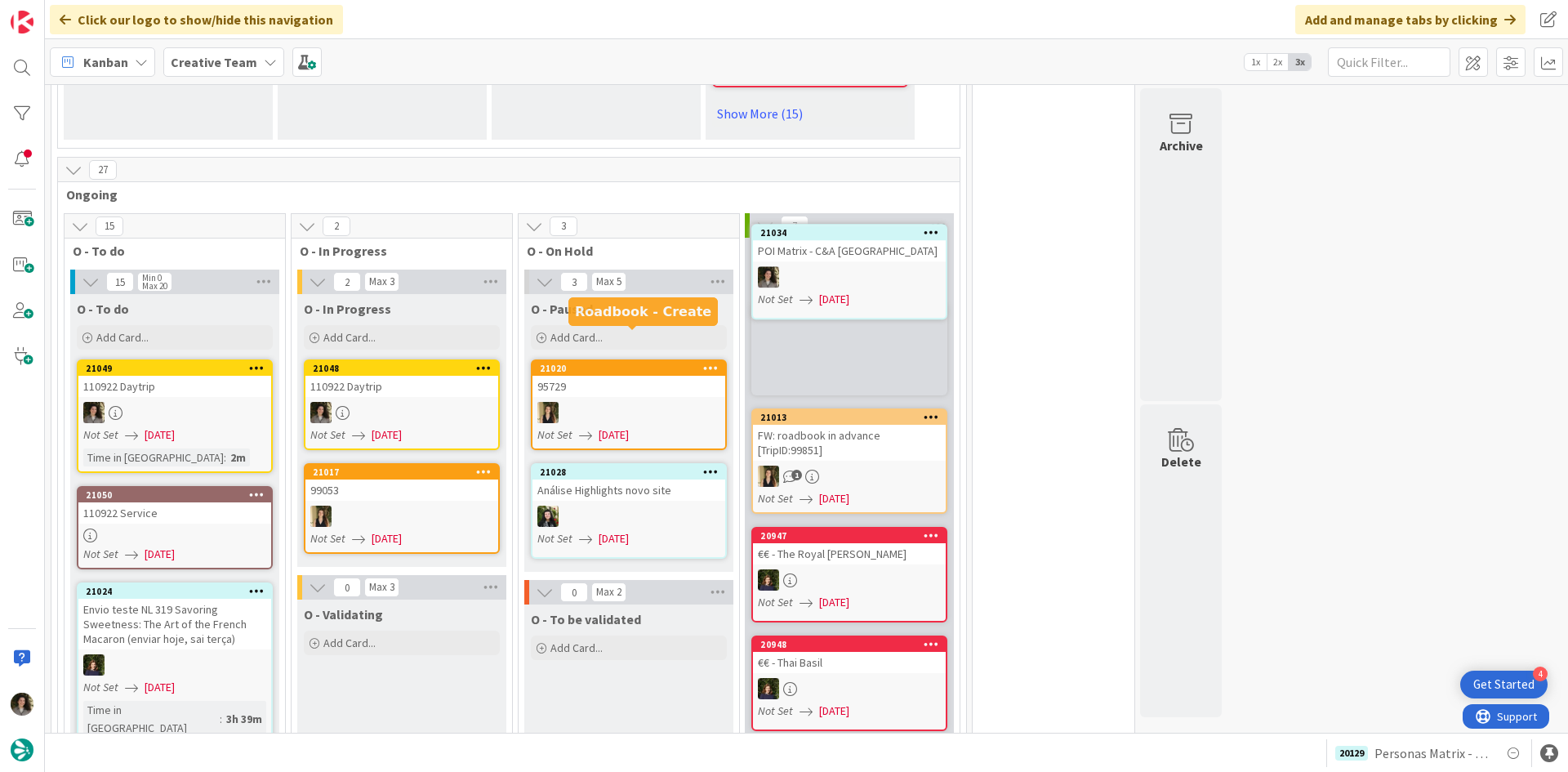
scroll to position [1379, 0]
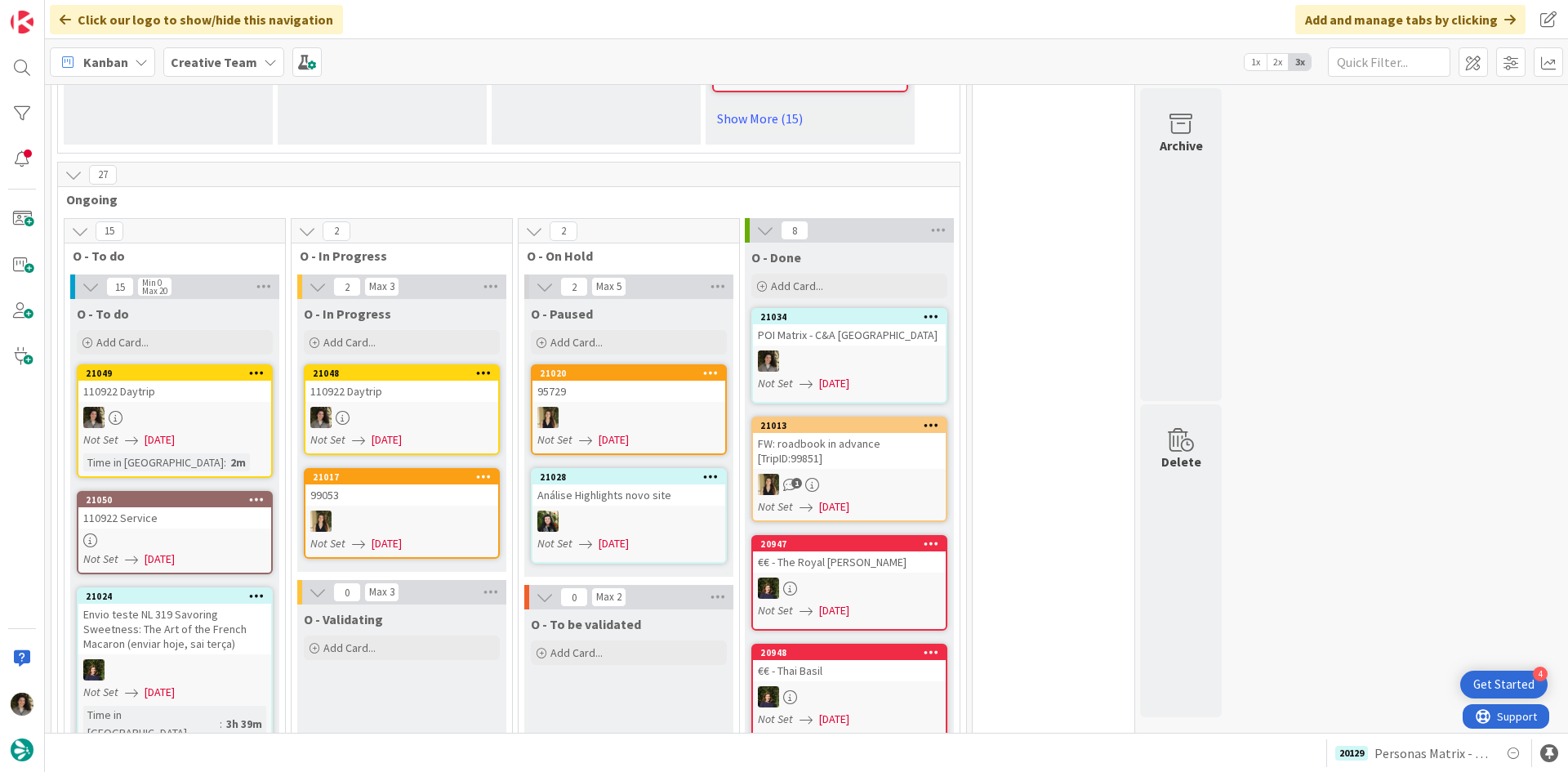
click at [870, 324] on div "POI Matrix - C&A [GEOGRAPHIC_DATA]" at bounding box center [849, 334] width 193 height 21
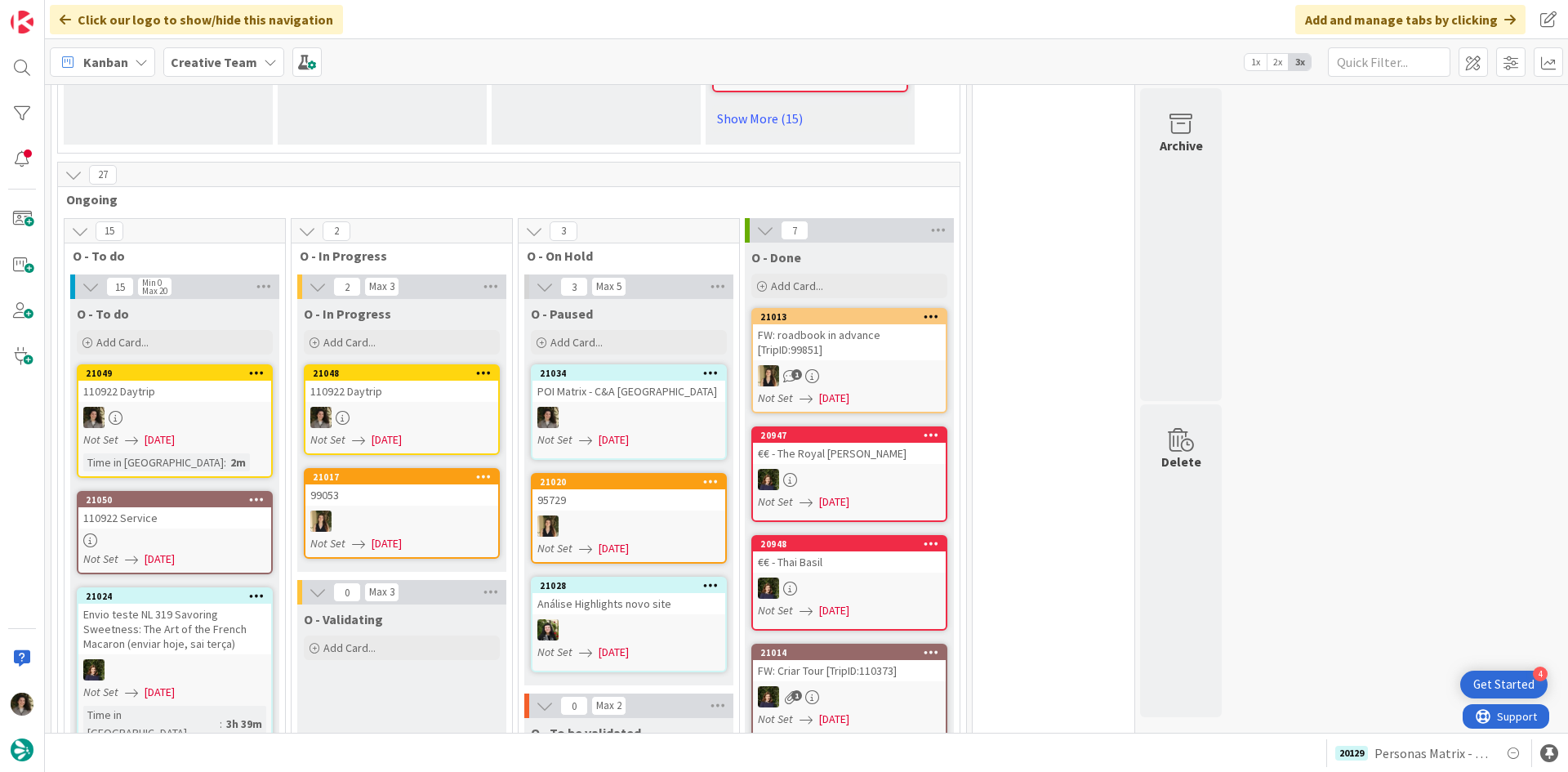
click at [408, 381] on div "110922 Daytrip" at bounding box center [402, 391] width 193 height 21
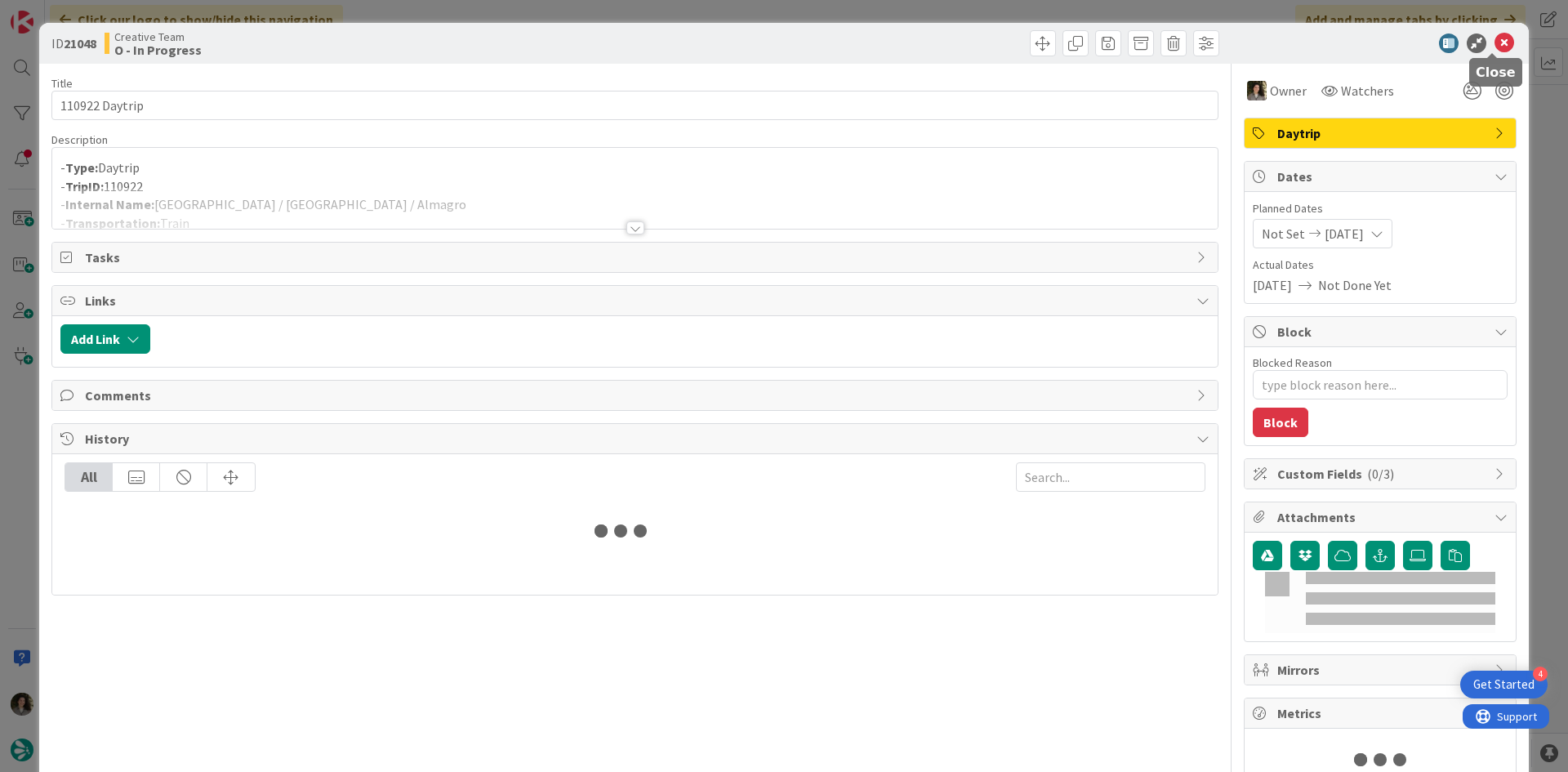
click at [1495, 40] on icon at bounding box center [1505, 43] width 20 height 20
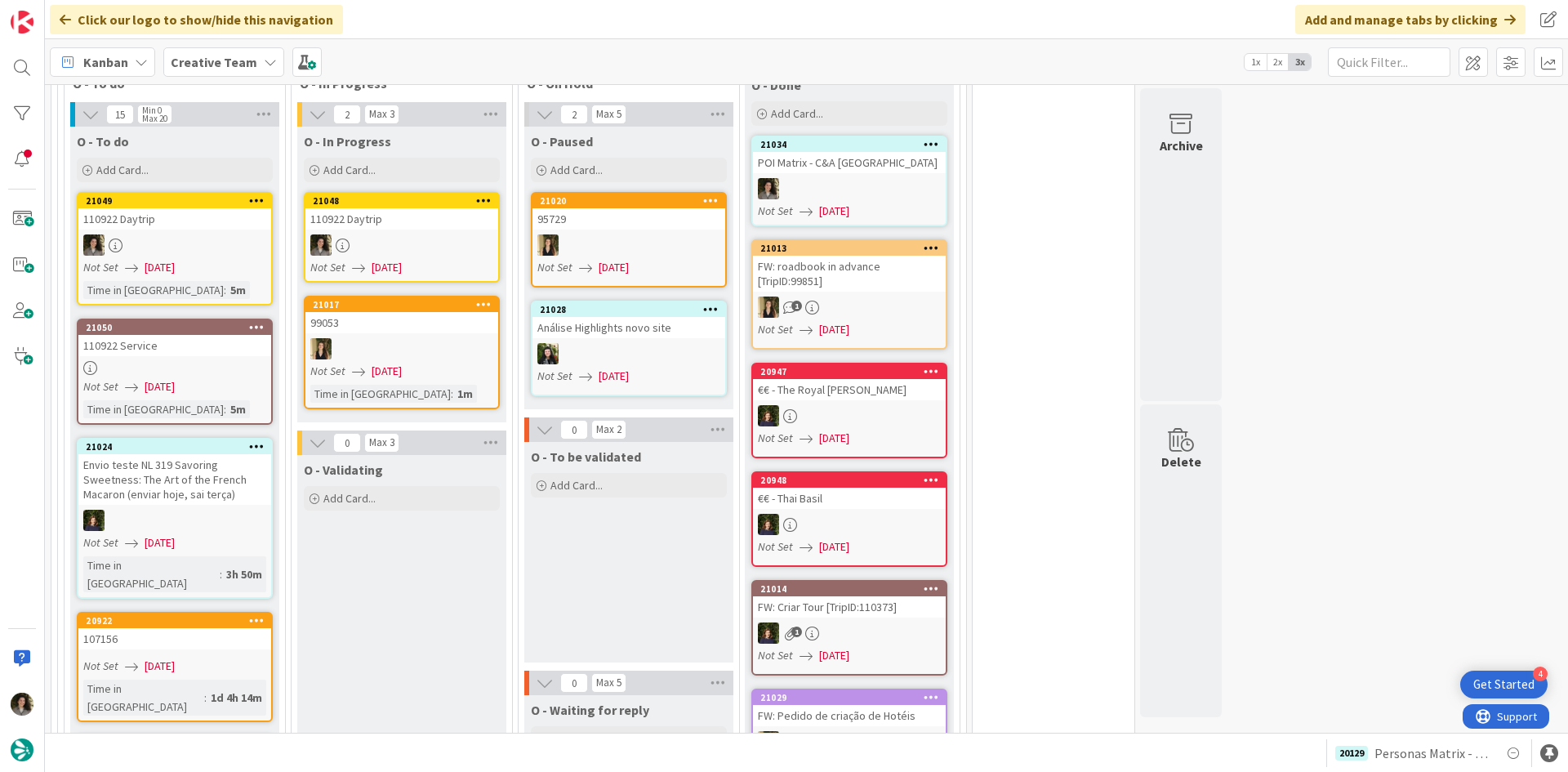
click at [882, 178] on div at bounding box center [849, 188] width 193 height 21
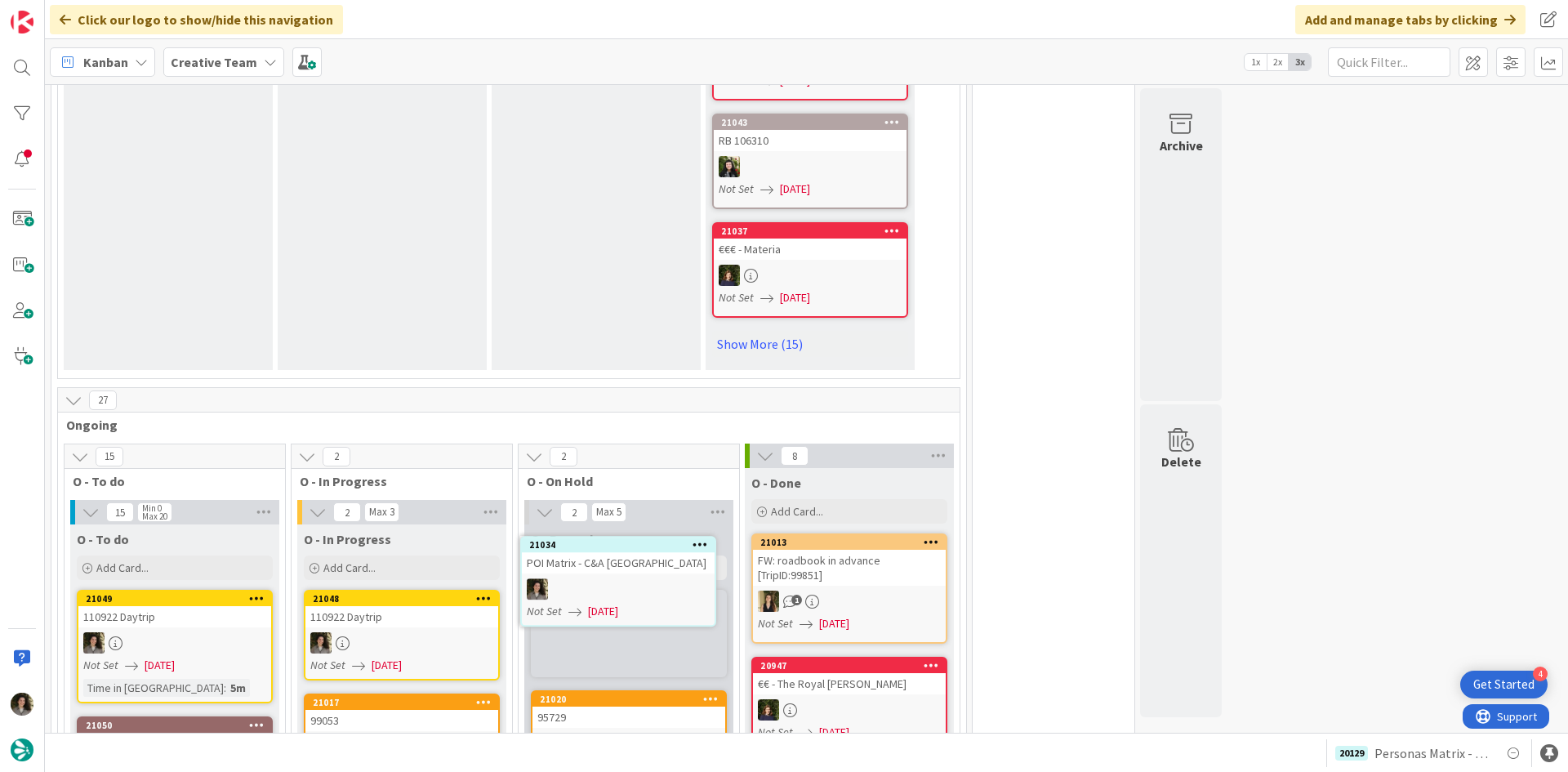
scroll to position [1161, 0]
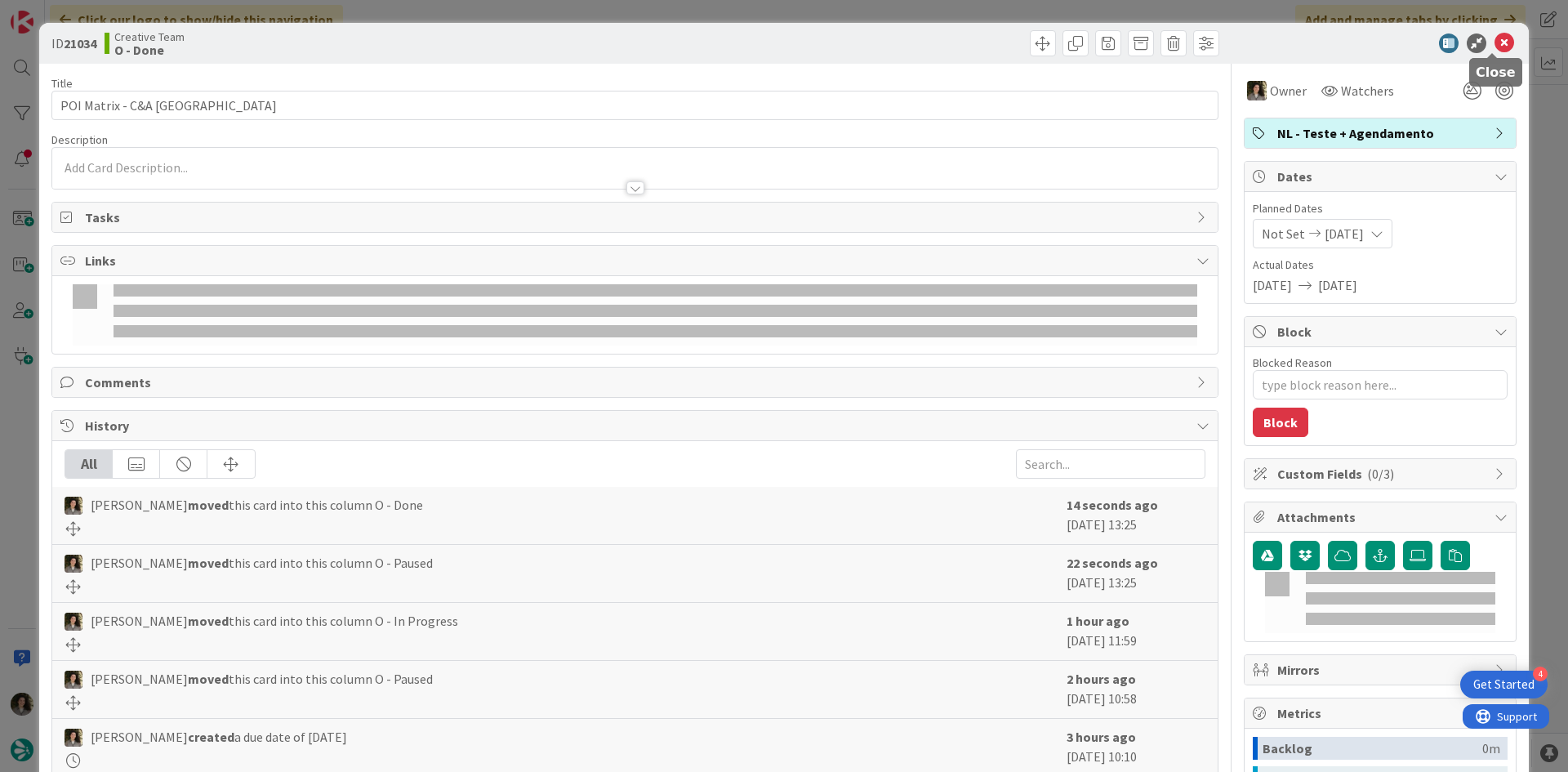
click at [1500, 44] on icon at bounding box center [1505, 43] width 20 height 20
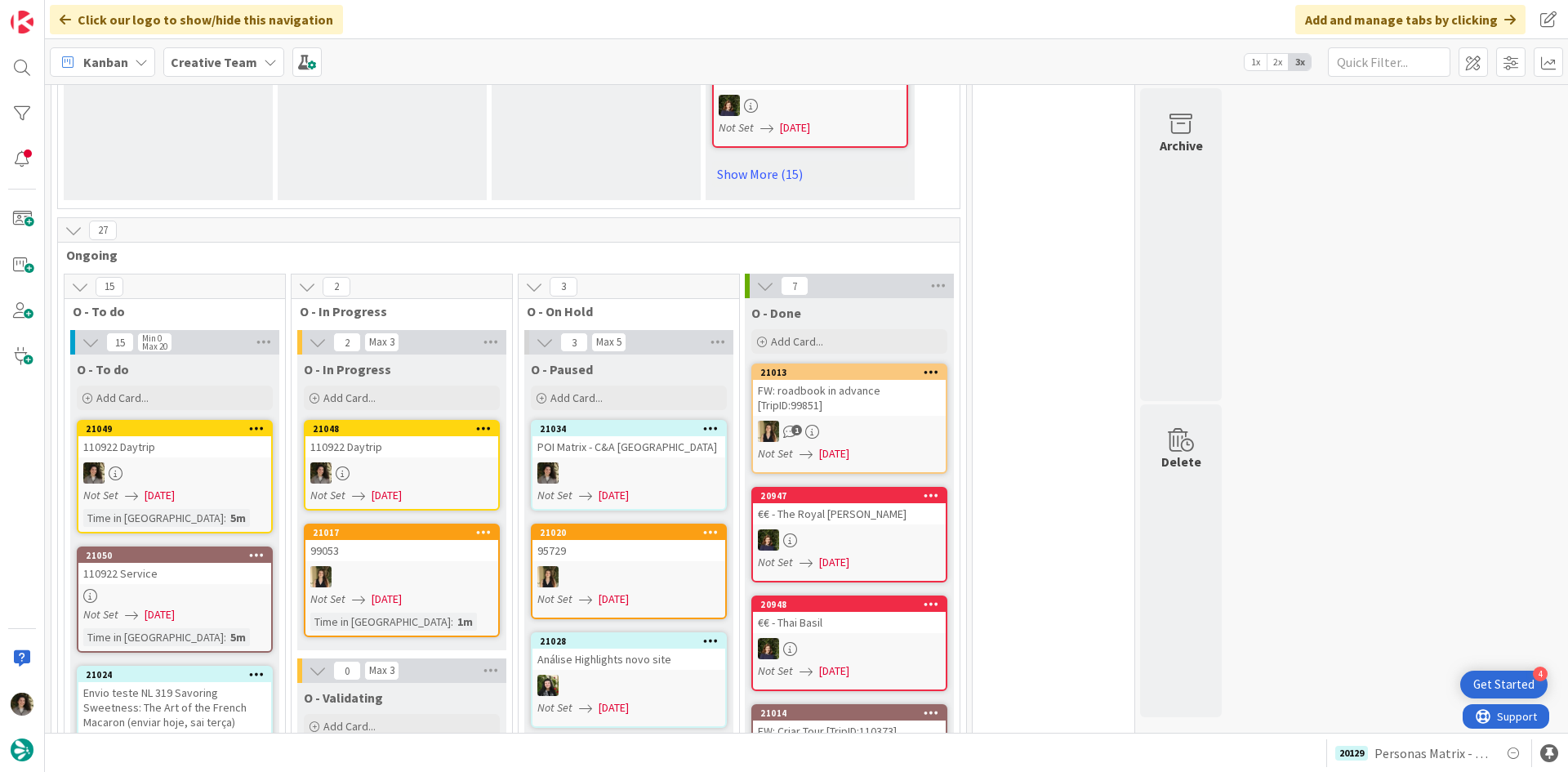
click at [629, 436] on div "POI Matrix - C&A [GEOGRAPHIC_DATA]" at bounding box center [629, 446] width 193 height 21
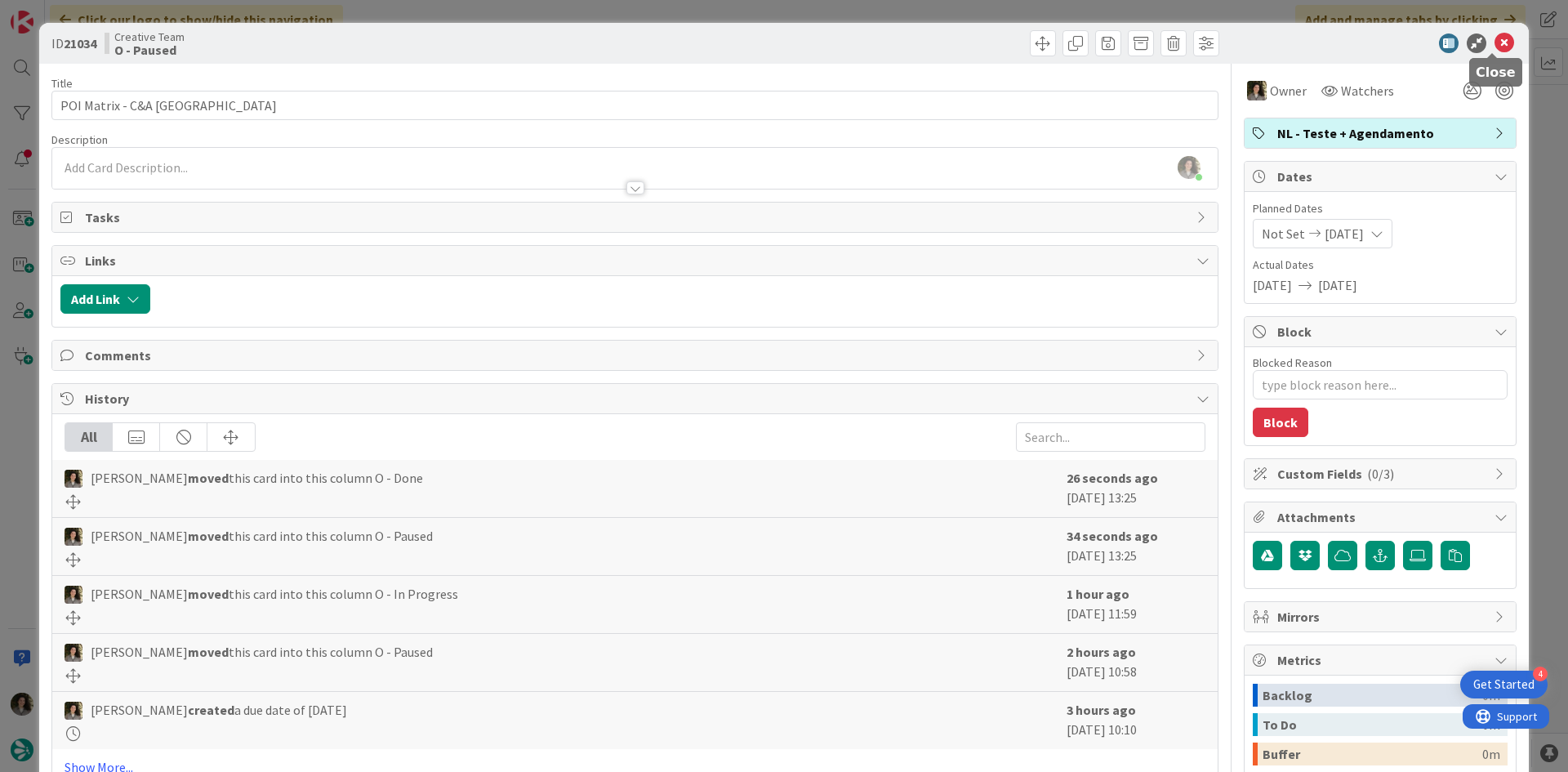
click at [1501, 37] on icon at bounding box center [1505, 43] width 20 height 20
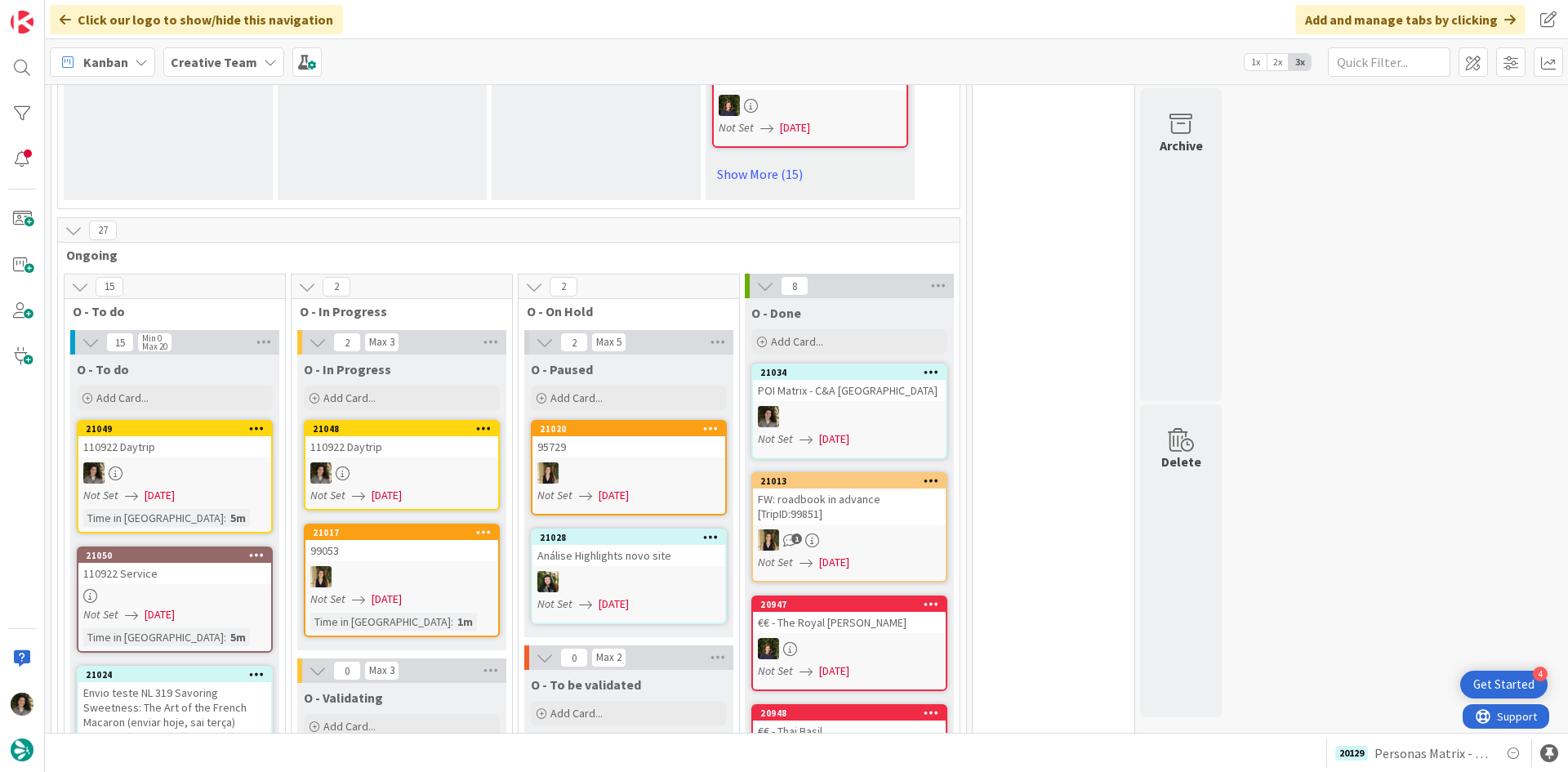
click at [880, 375] on link "21034 POI Matrix - C&A UK Not Set [DATE]" at bounding box center [849, 410] width 196 height 95
click at [846, 380] on div "POI Matrix - C&A [GEOGRAPHIC_DATA]" at bounding box center [849, 390] width 193 height 21
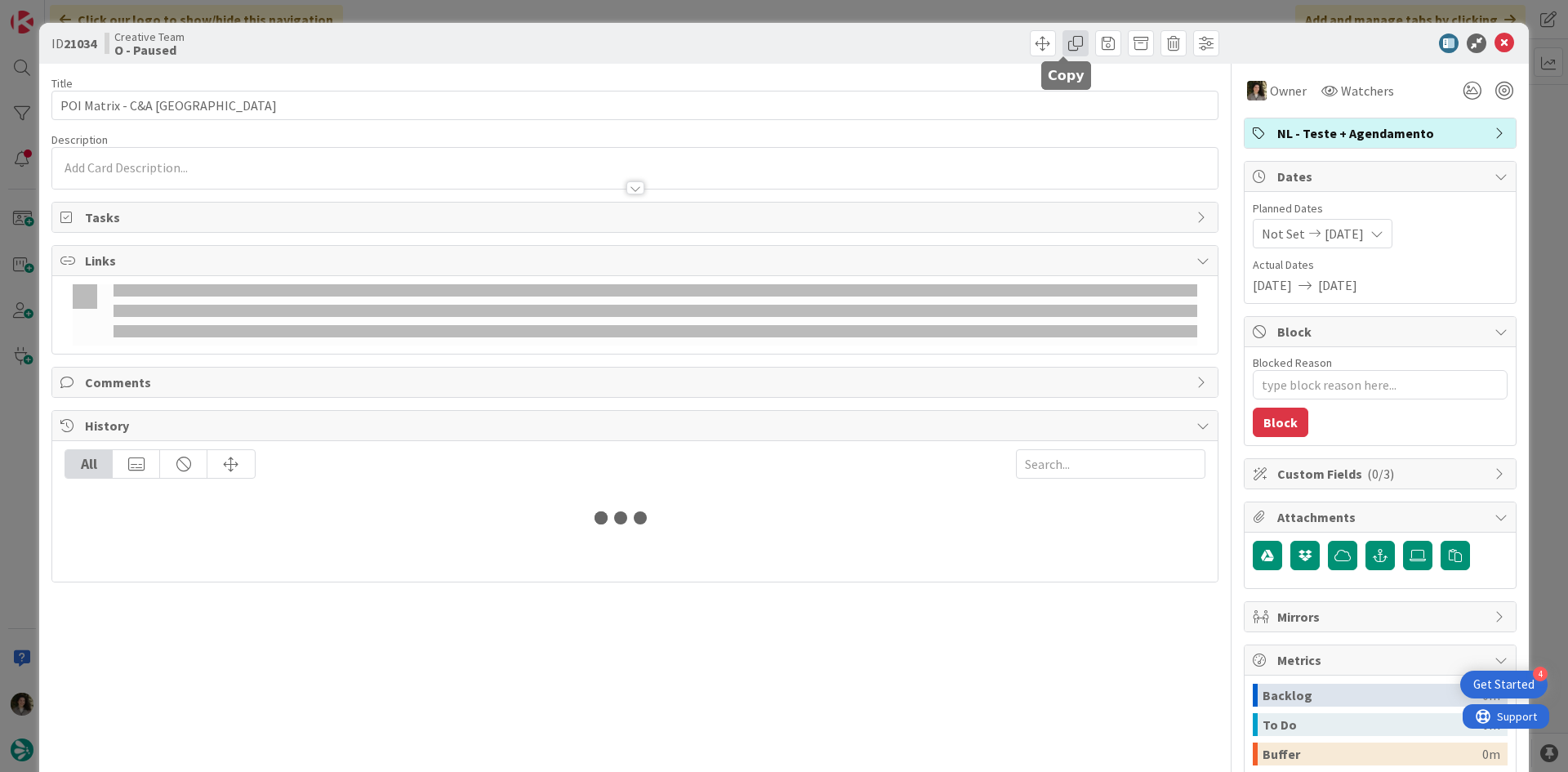
click at [1062, 43] on span at bounding box center [1075, 43] width 26 height 26
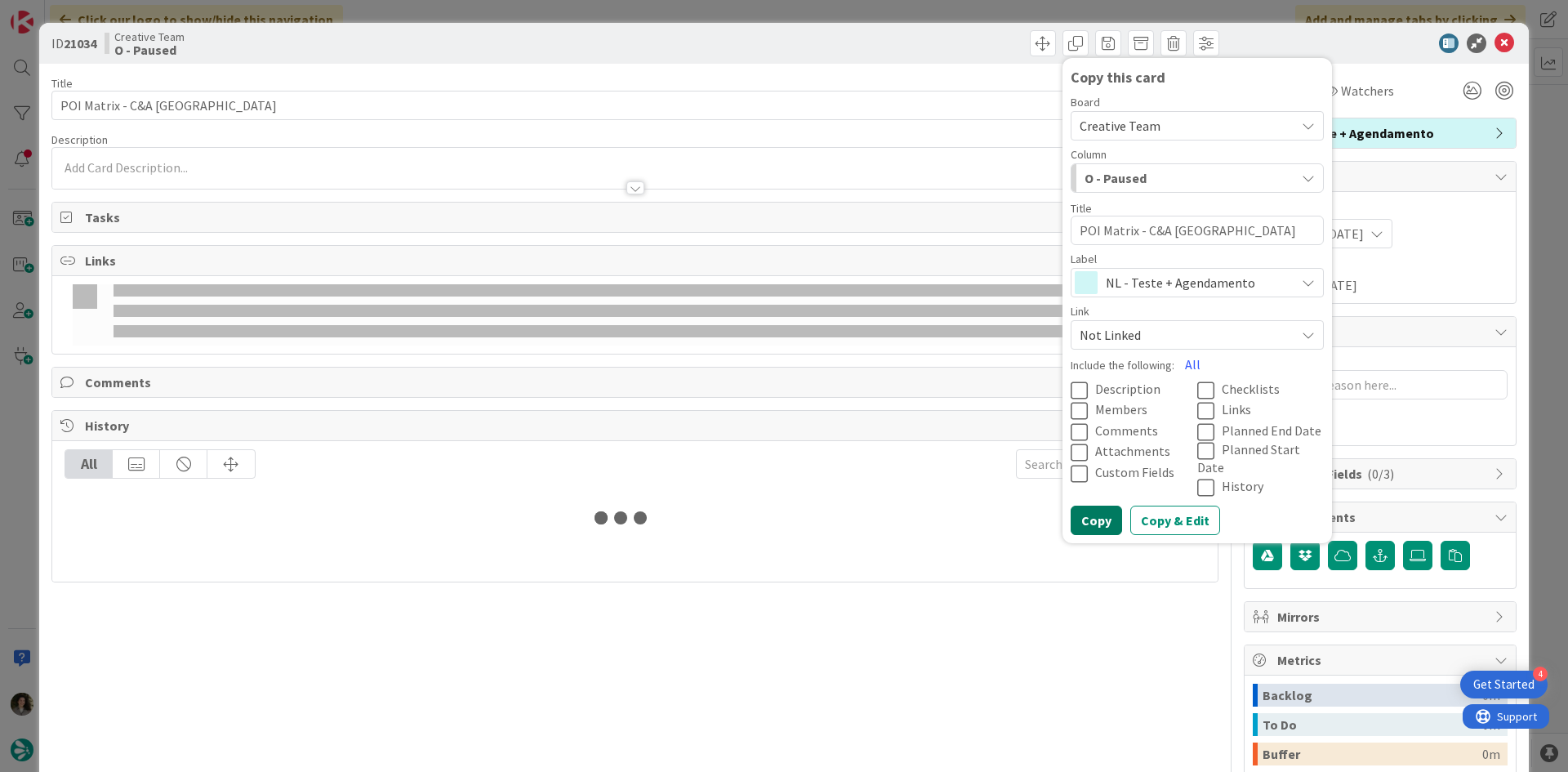
click at [1089, 506] on button "Copy" at bounding box center [1096, 520] width 52 height 29
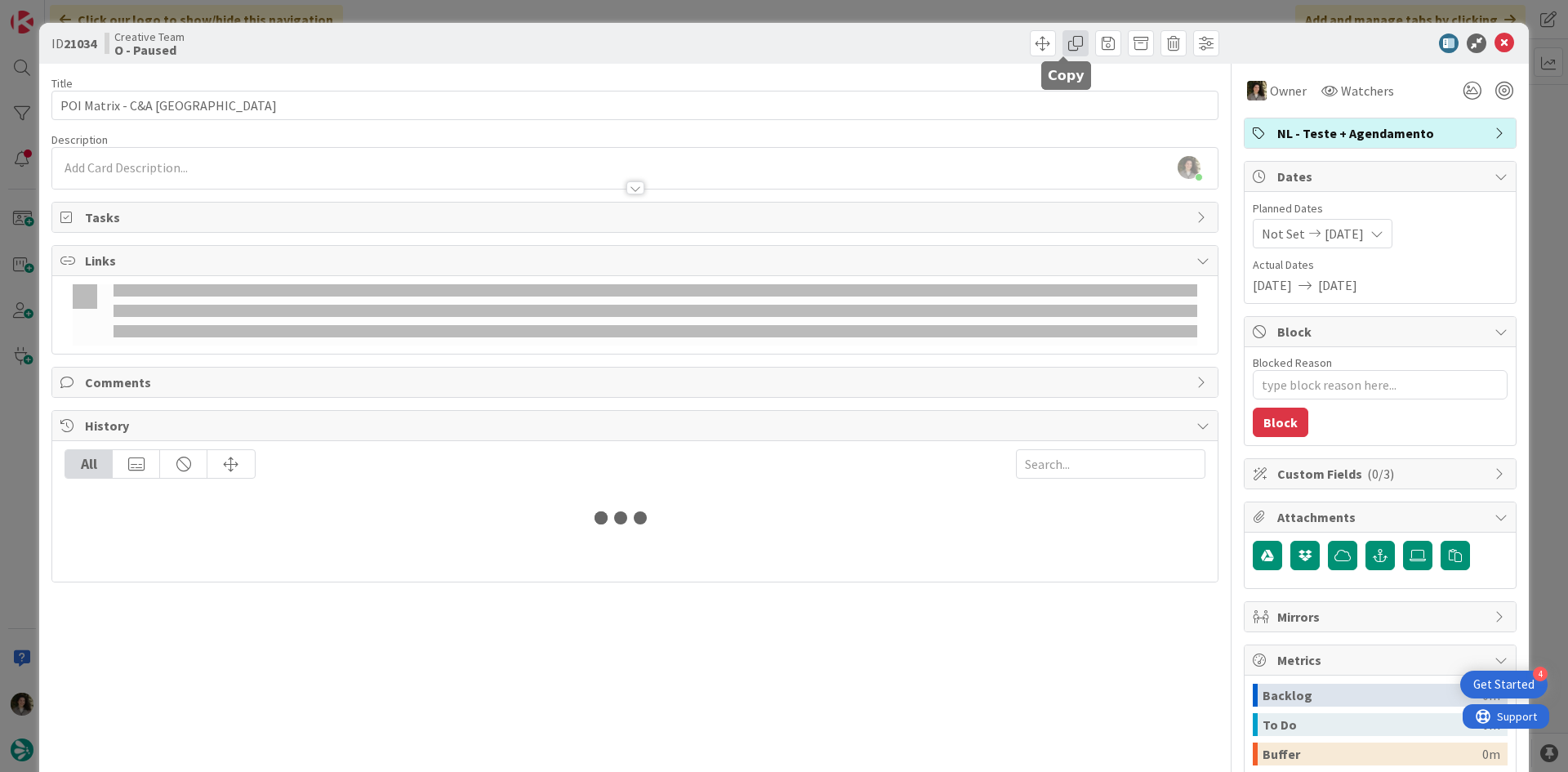
click at [1062, 40] on span at bounding box center [1075, 43] width 26 height 26
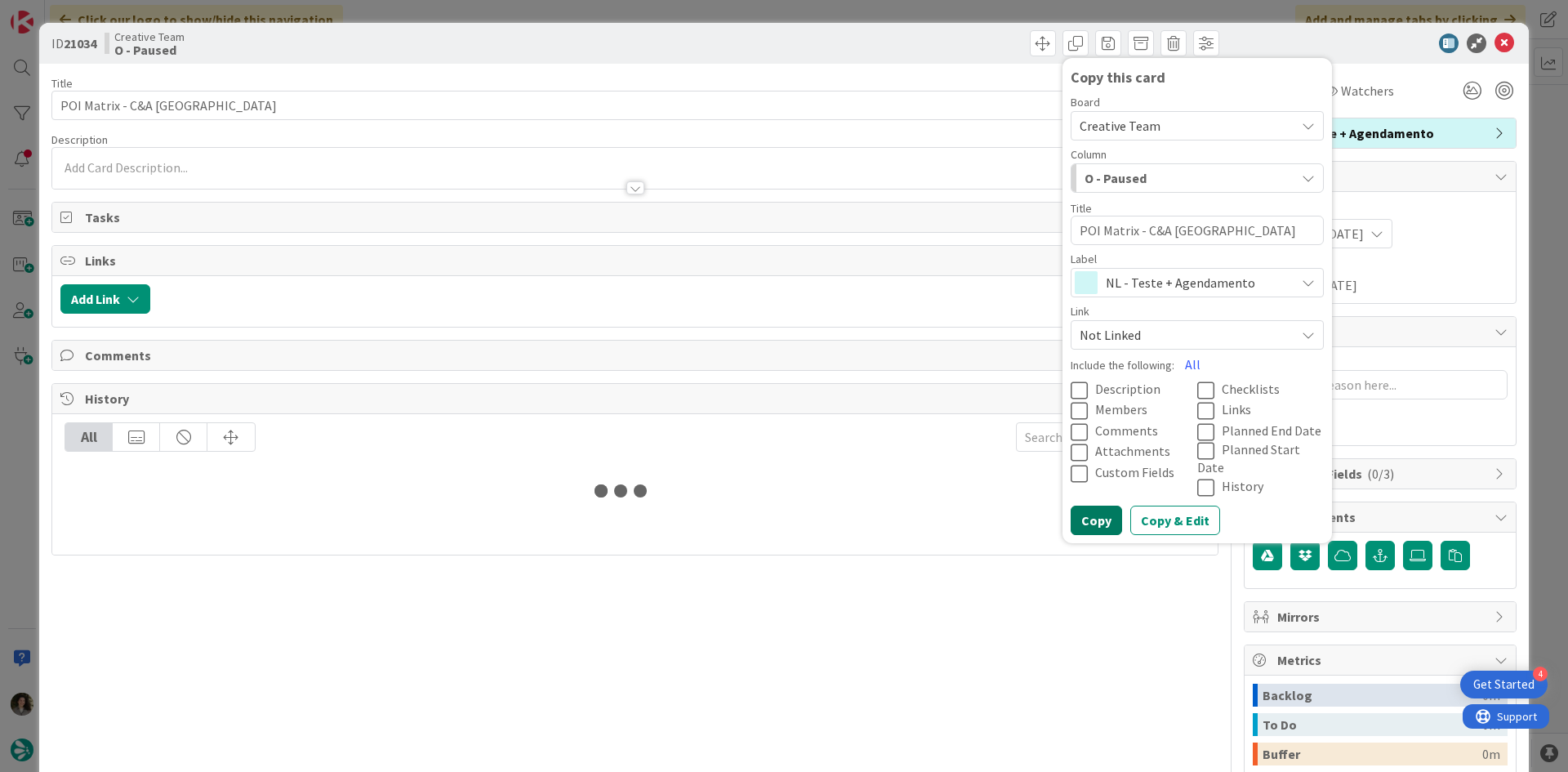
click at [1093, 506] on button "Copy" at bounding box center [1096, 520] width 52 height 29
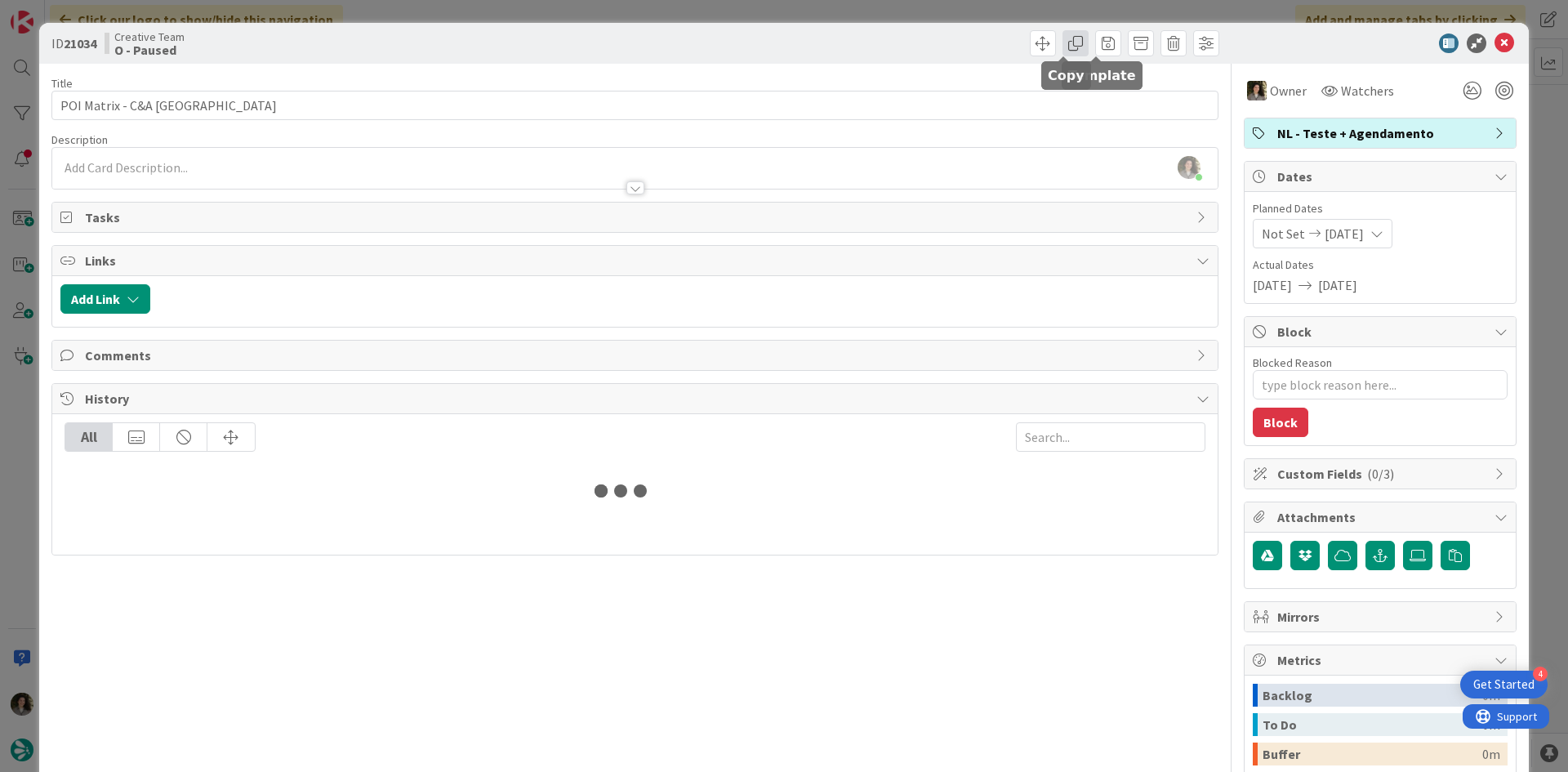
click at [1062, 38] on span at bounding box center [1075, 43] width 26 height 26
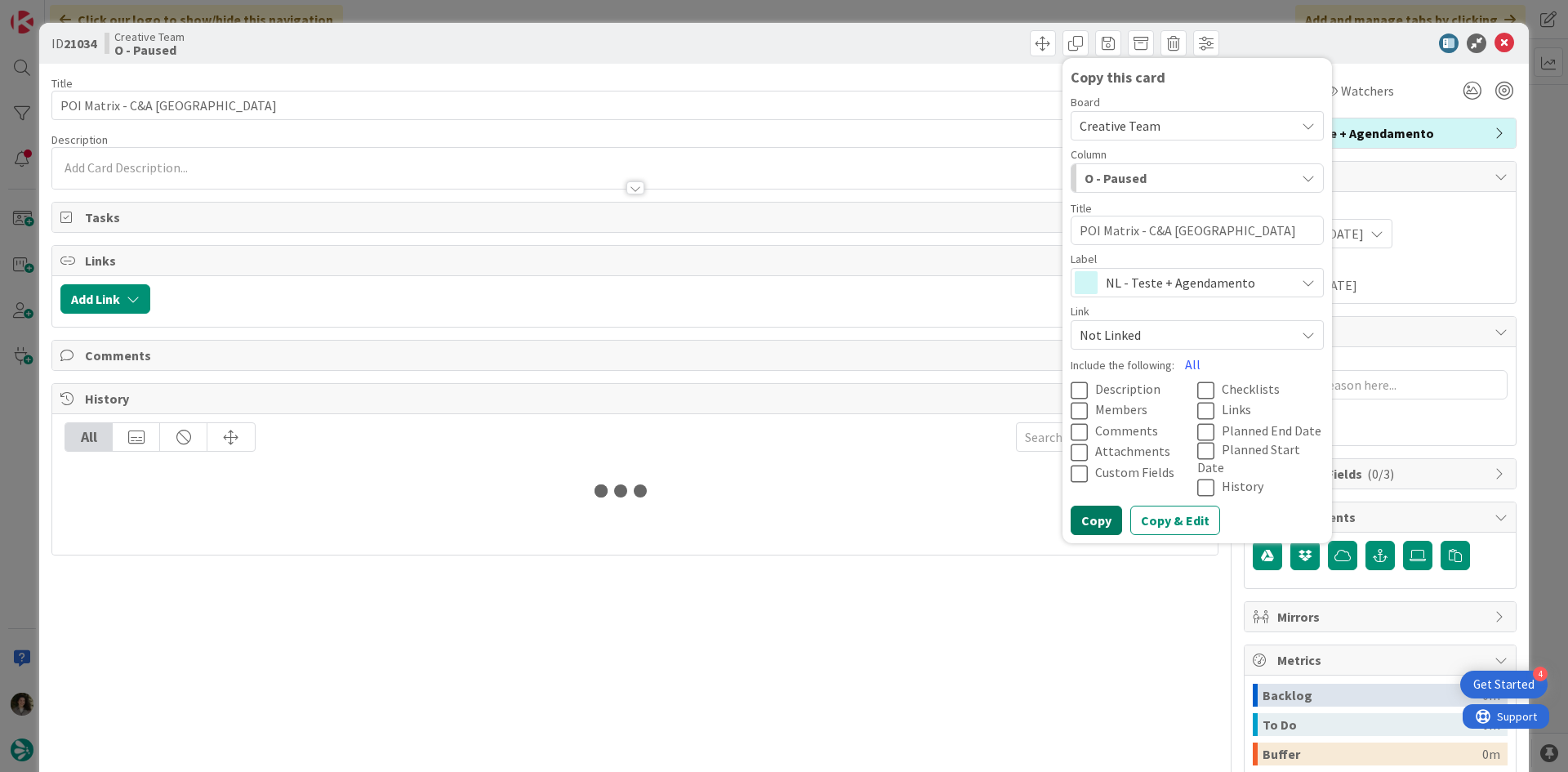
click at [1090, 506] on button "Copy" at bounding box center [1096, 520] width 52 height 29
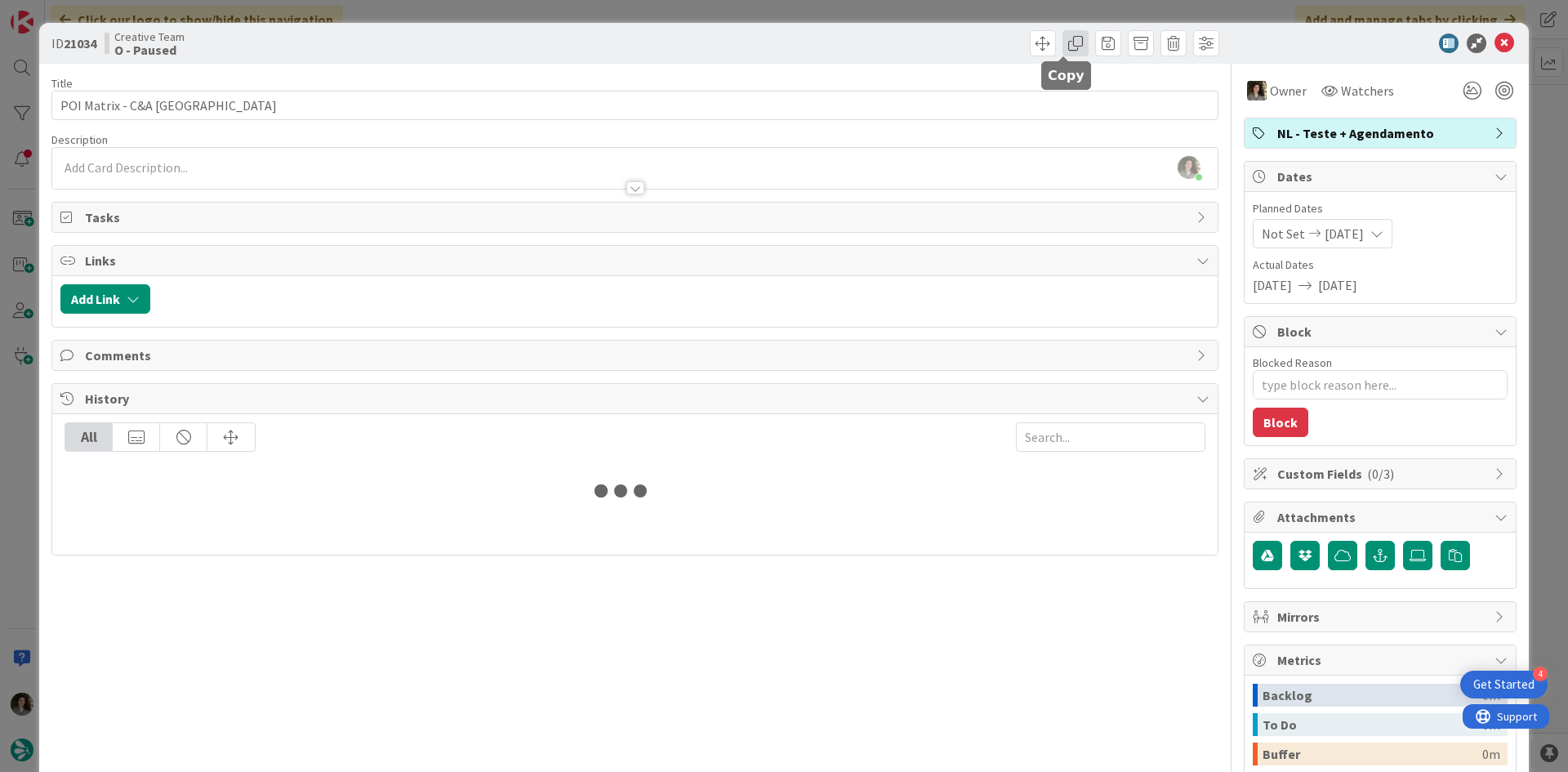
click at [1062, 49] on span at bounding box center [1075, 43] width 26 height 26
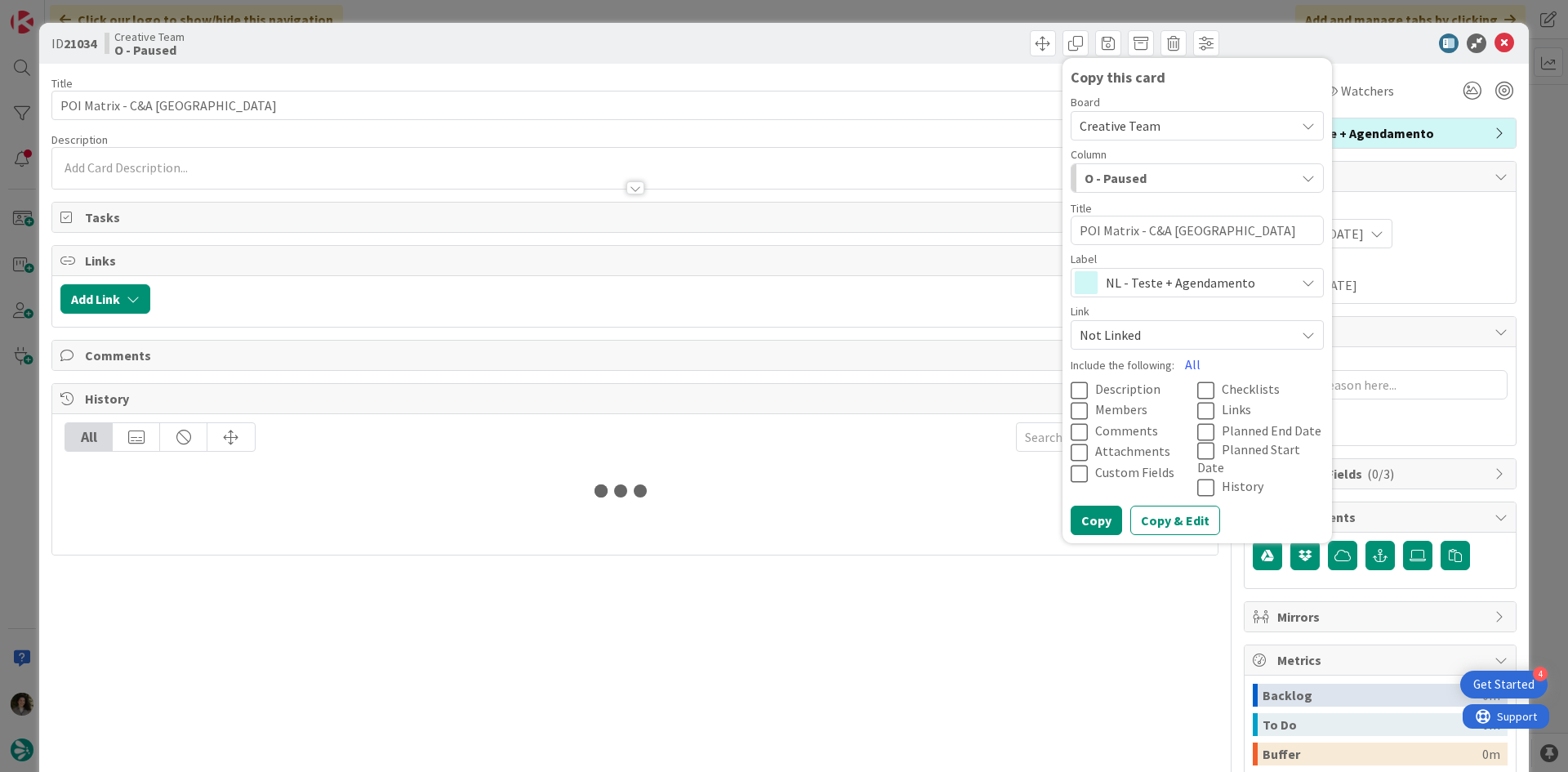
click at [1178, 286] on span "NL - Teste + Agendamento" at bounding box center [1196, 282] width 181 height 23
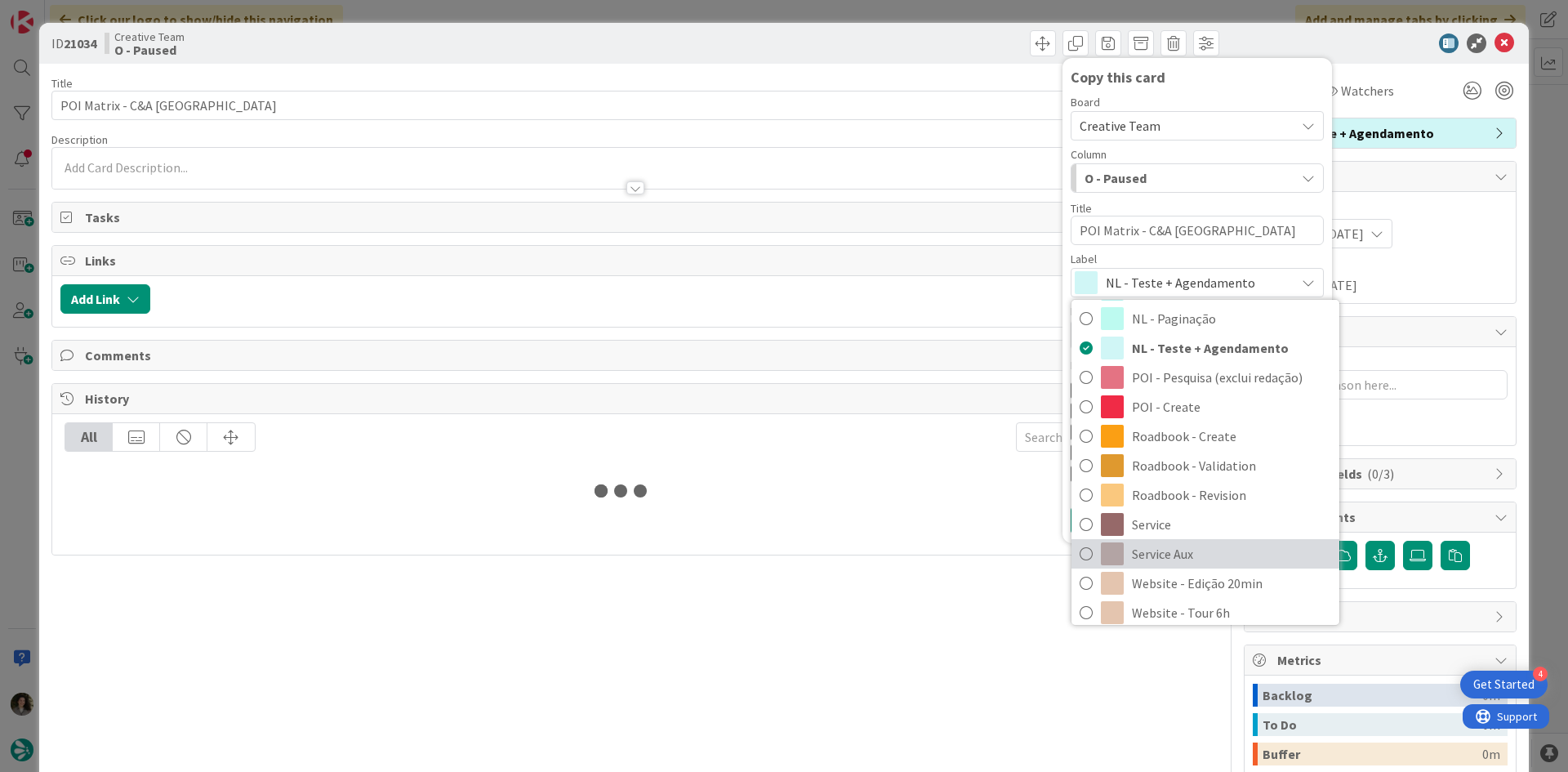
scroll to position [245, 0]
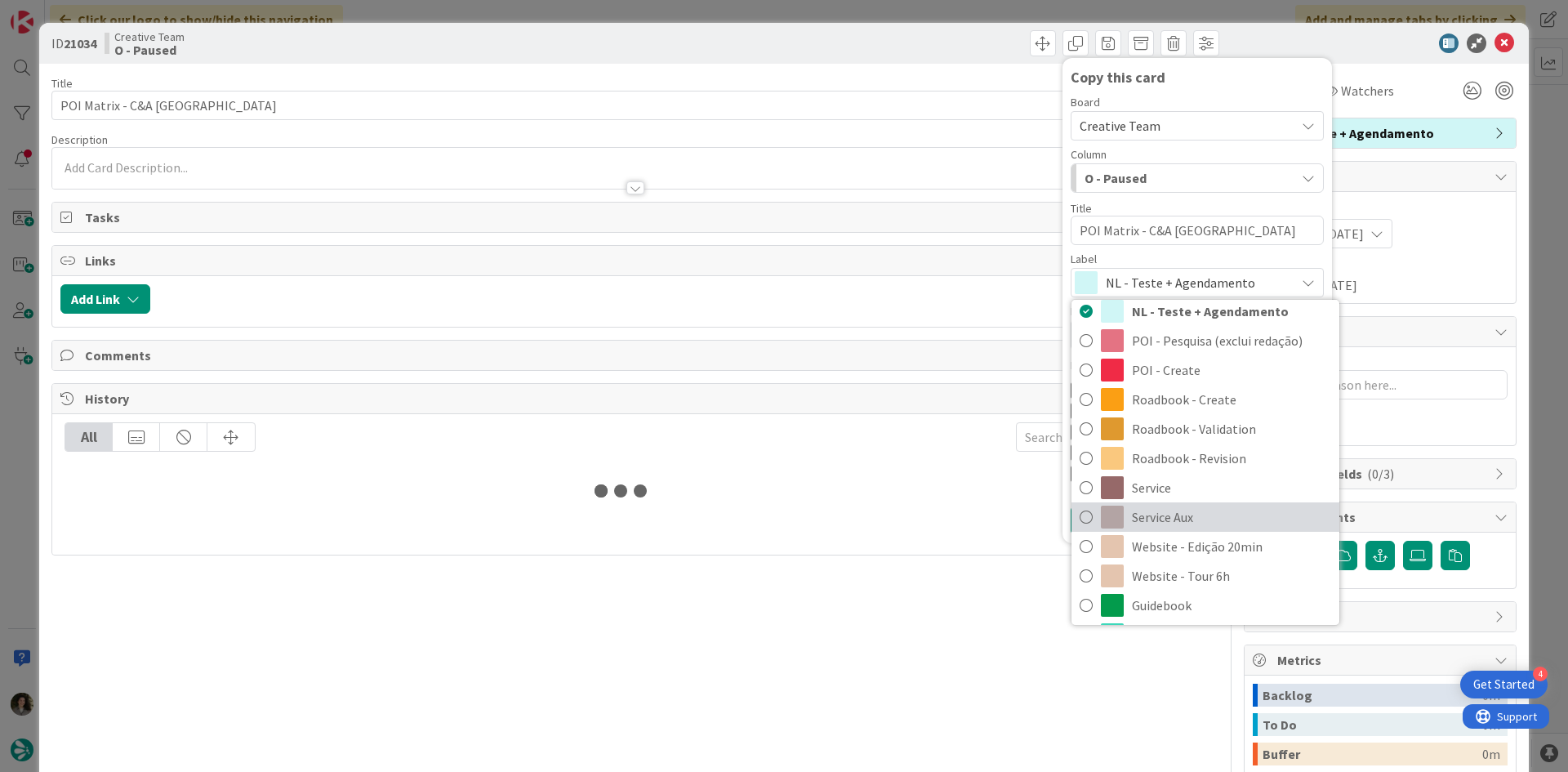
click at [1207, 520] on span "Service Aux" at bounding box center [1232, 516] width 199 height 24
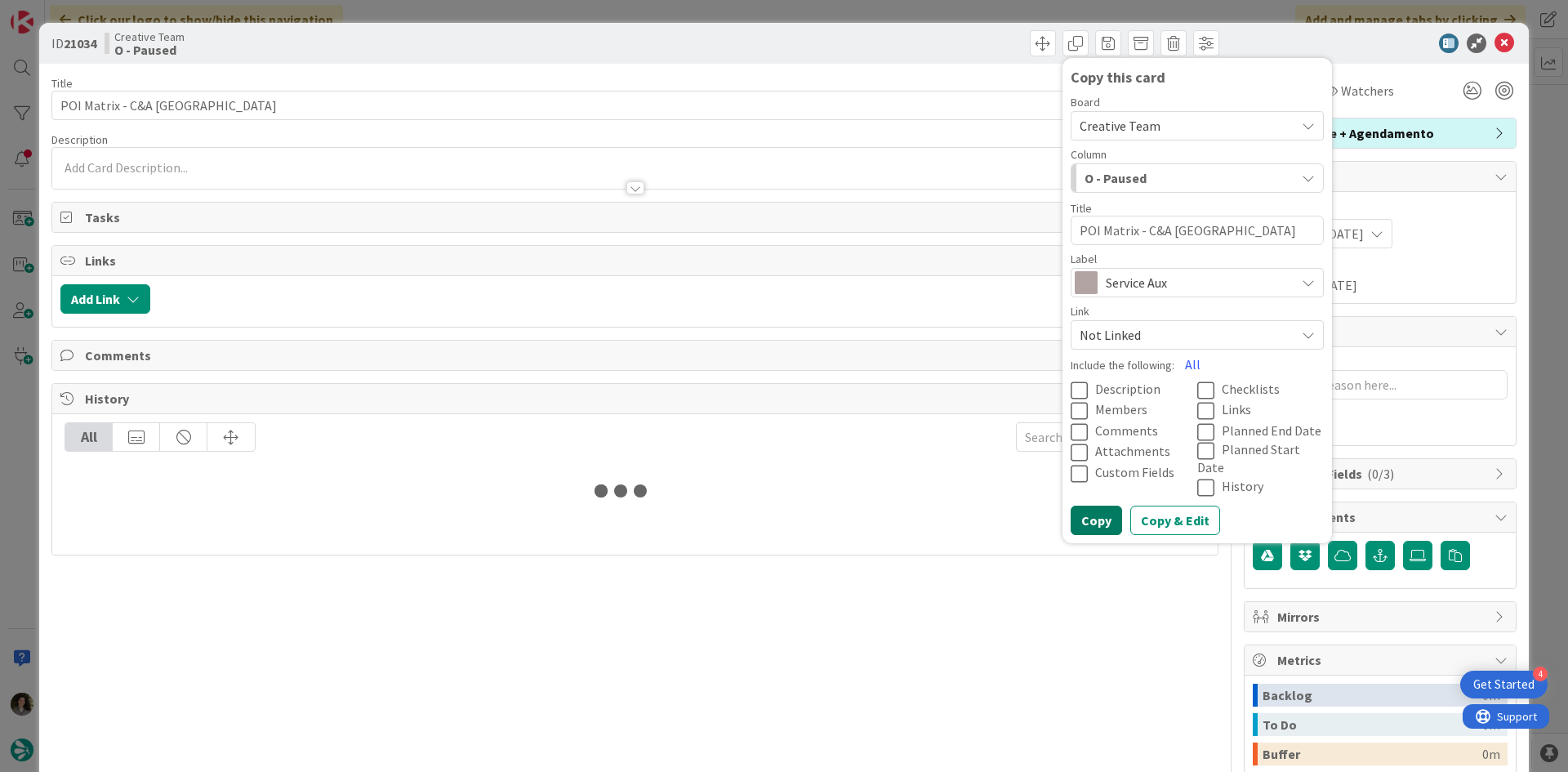
click at [1099, 506] on button "Copy" at bounding box center [1096, 520] width 52 height 29
type textarea "x"
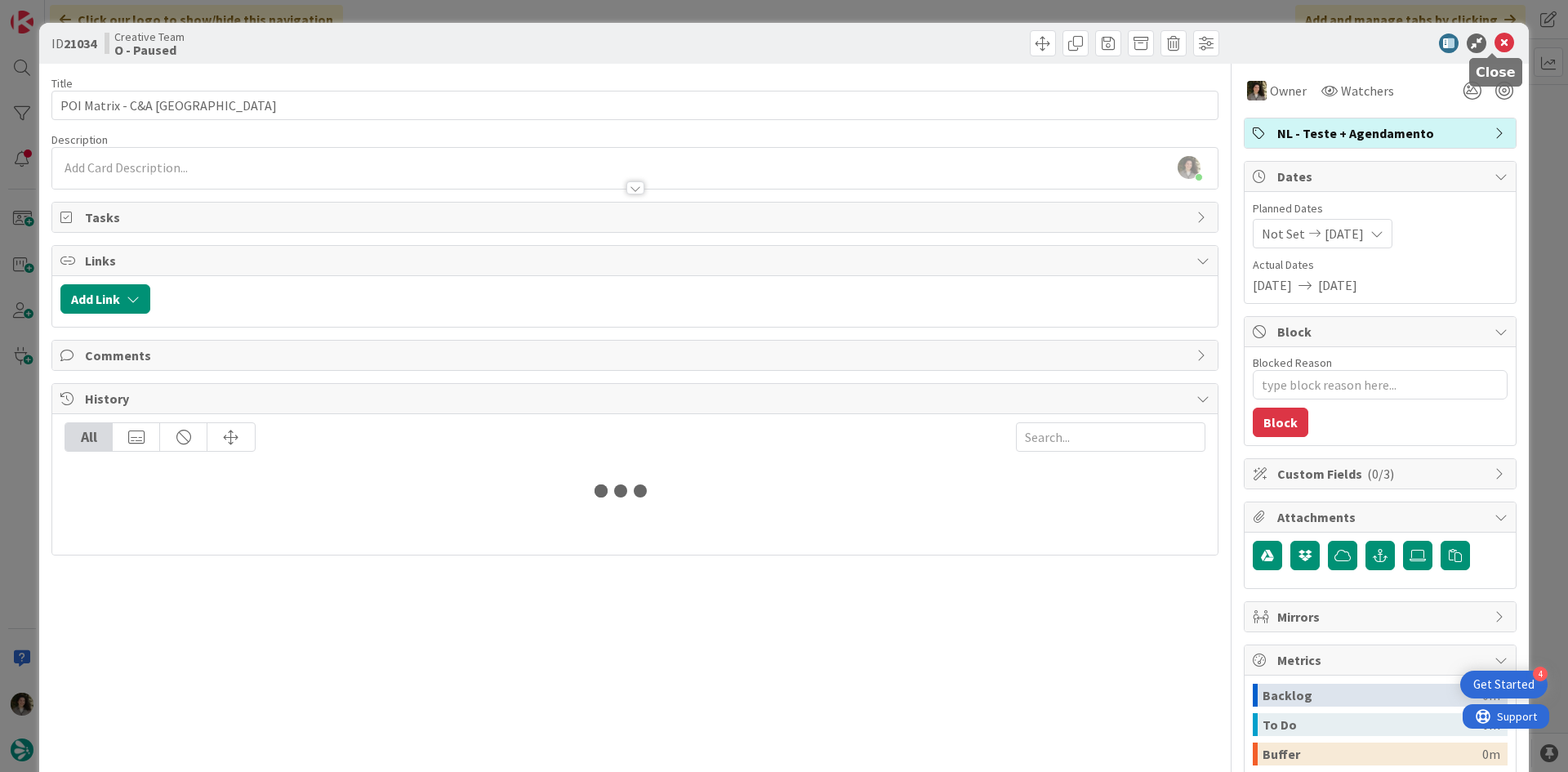
click at [1495, 43] on icon at bounding box center [1505, 43] width 20 height 20
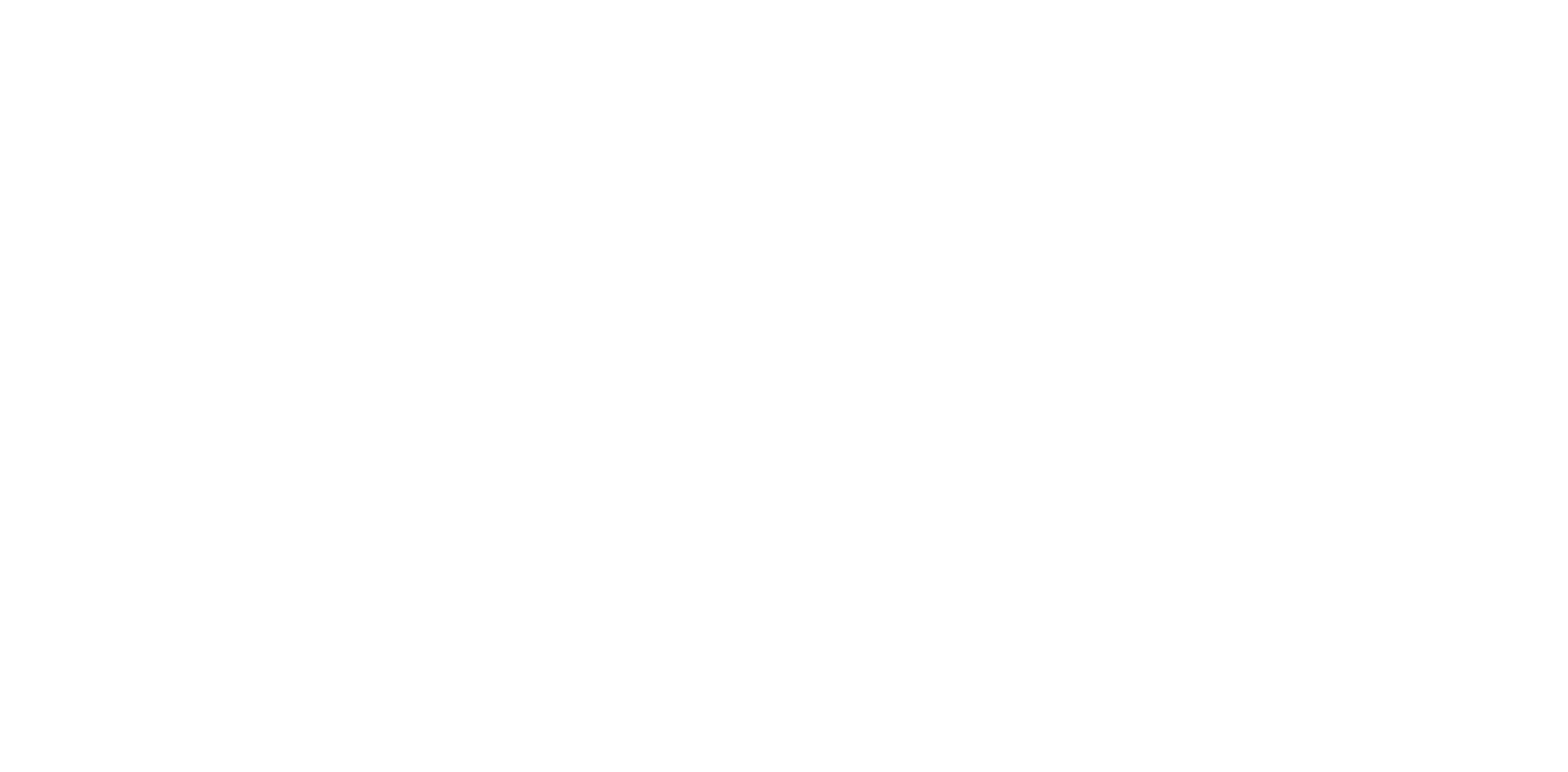
click at [740, 342] on div at bounding box center [784, 386] width 1568 height 772
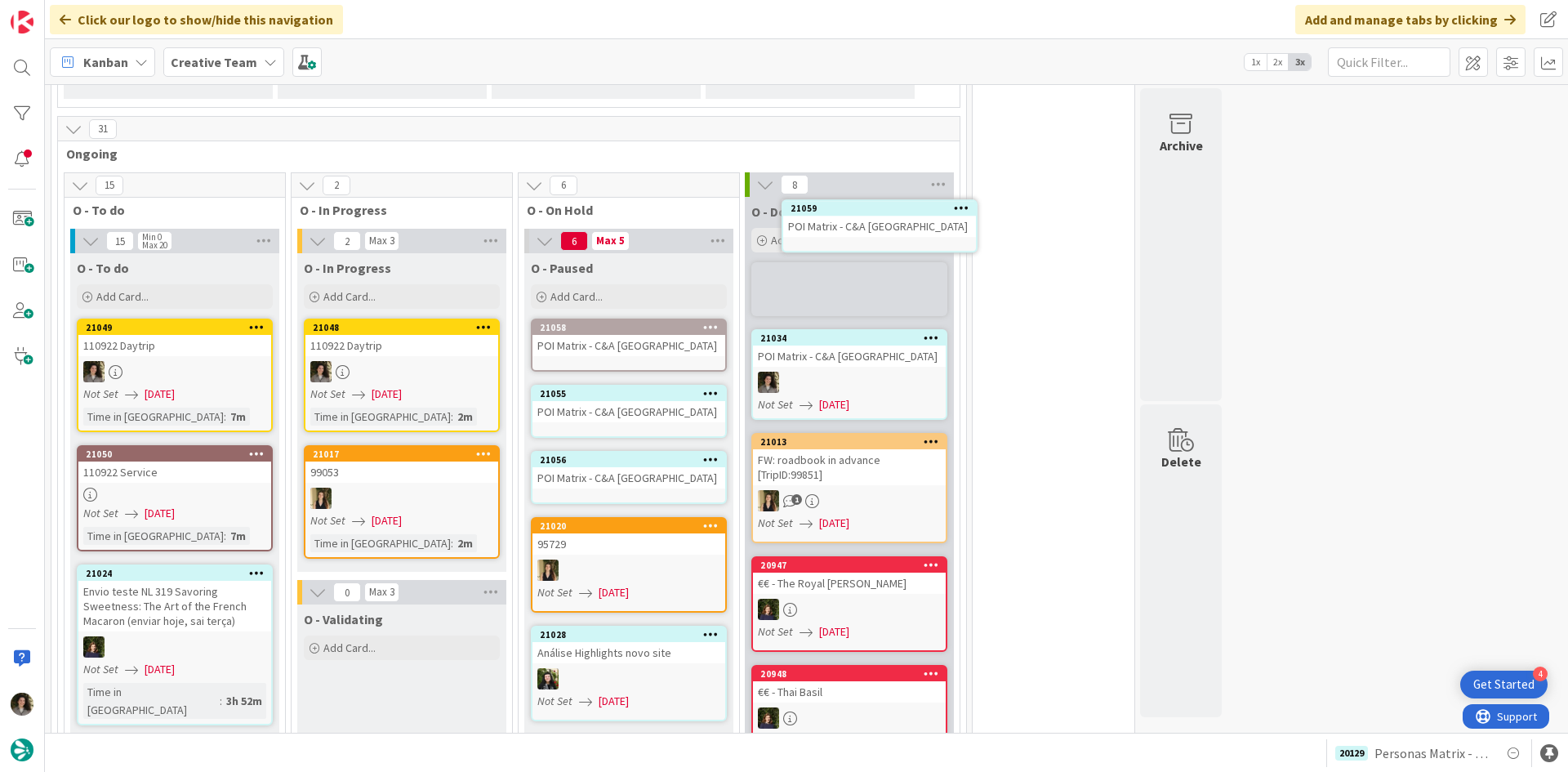
scroll to position [1370, 0]
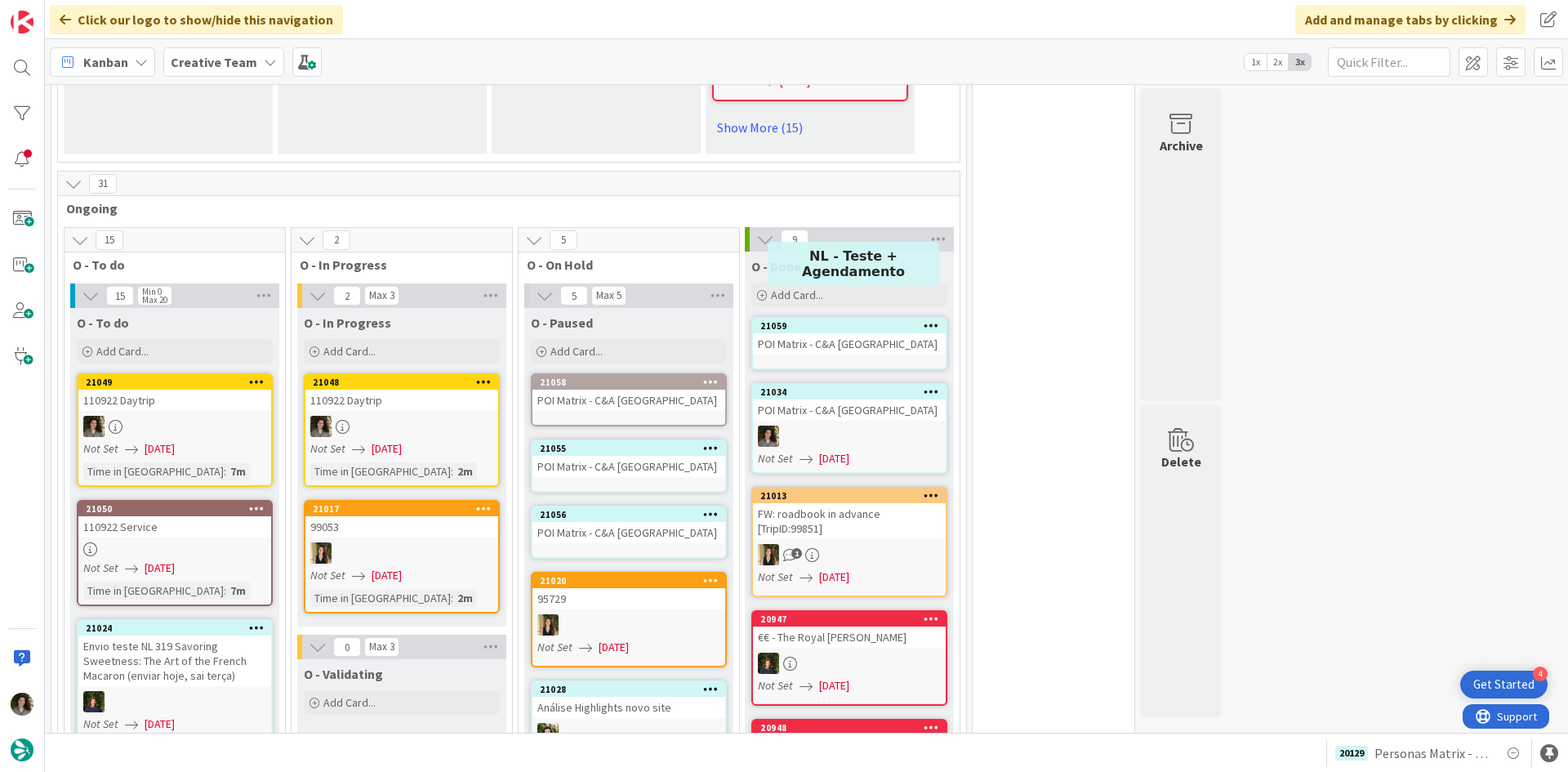
click at [835, 320] on div "21059" at bounding box center [853, 325] width 186 height 12
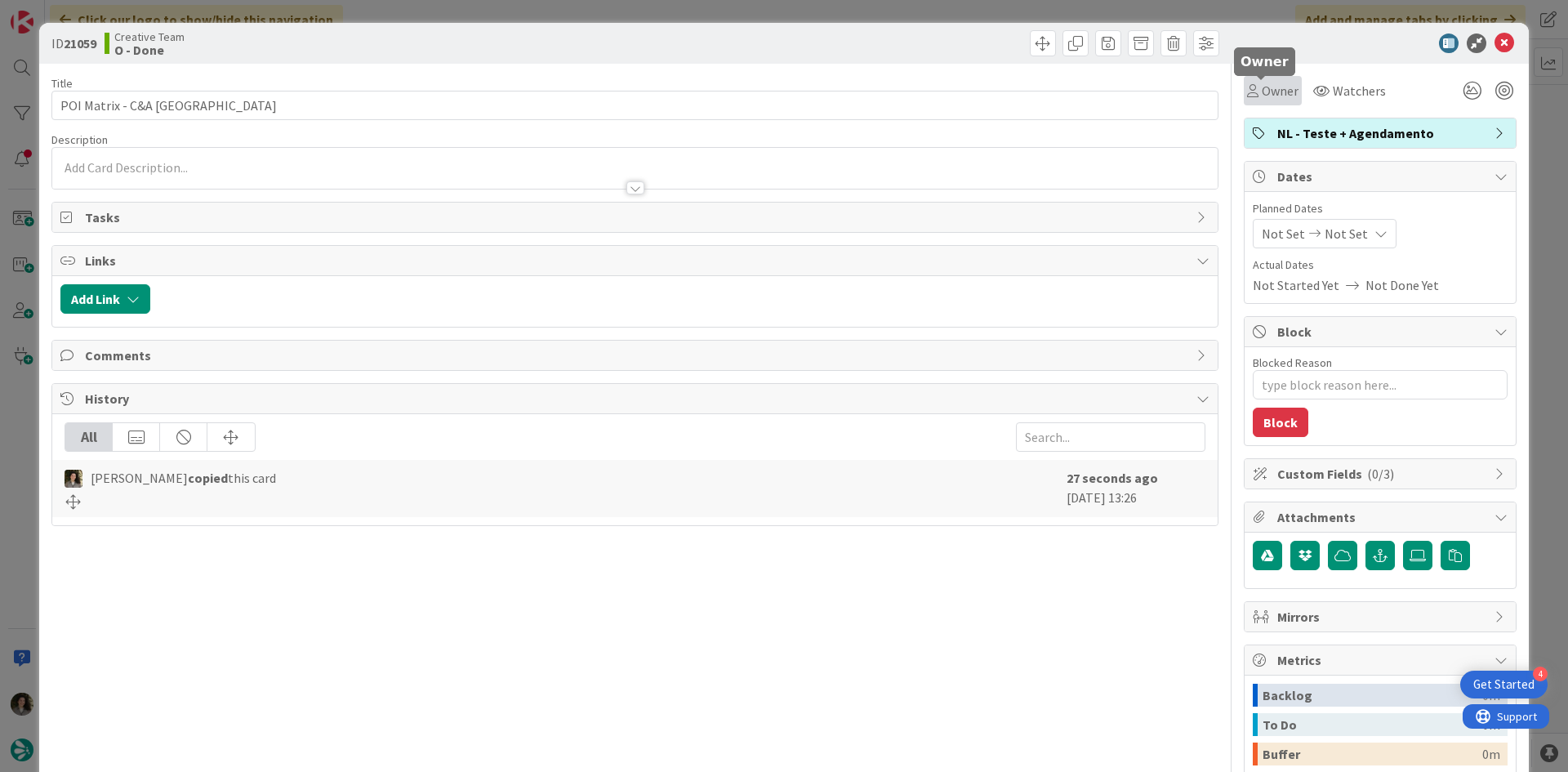
click at [1262, 87] on span "Owner" at bounding box center [1280, 91] width 37 height 20
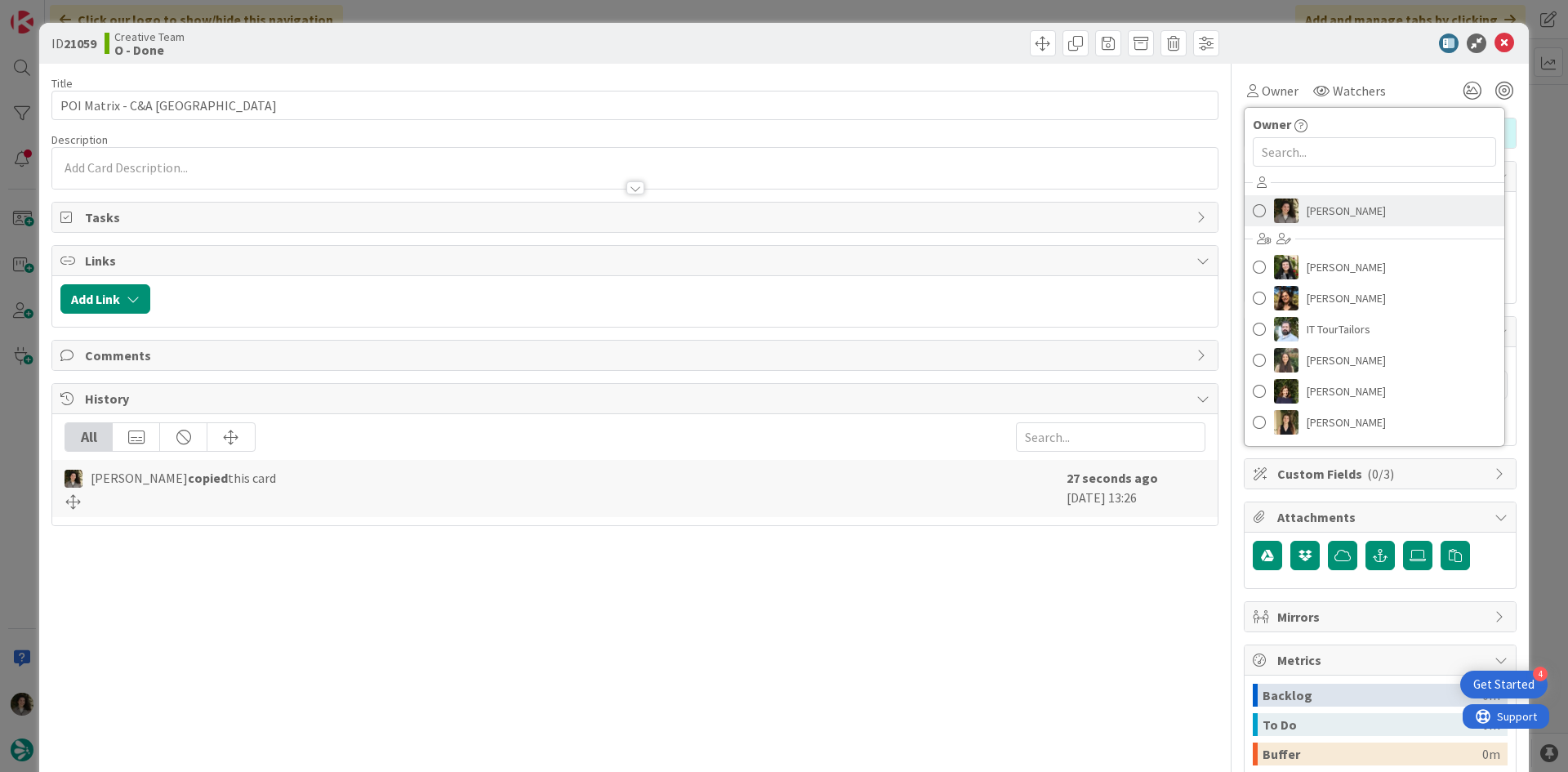
click at [1320, 211] on span "[PERSON_NAME]" at bounding box center [1346, 210] width 79 height 24
type textarea "x"
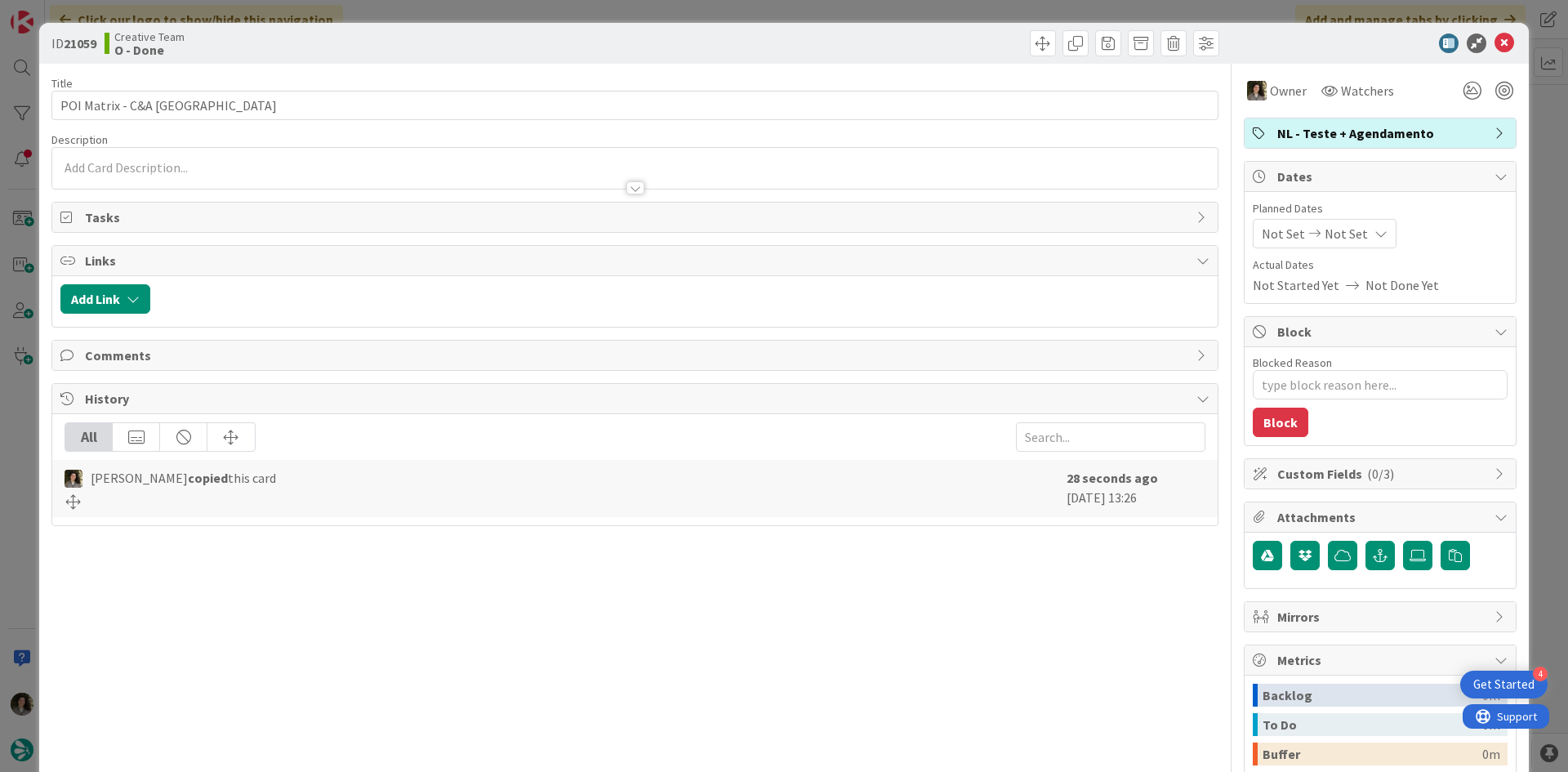
drag, startPoint x: 1376, startPoint y: 230, endPoint x: 1371, endPoint y: 244, distance: 14.9
click at [1376, 230] on div "Not Set Not Set" at bounding box center [1324, 234] width 144 height 29
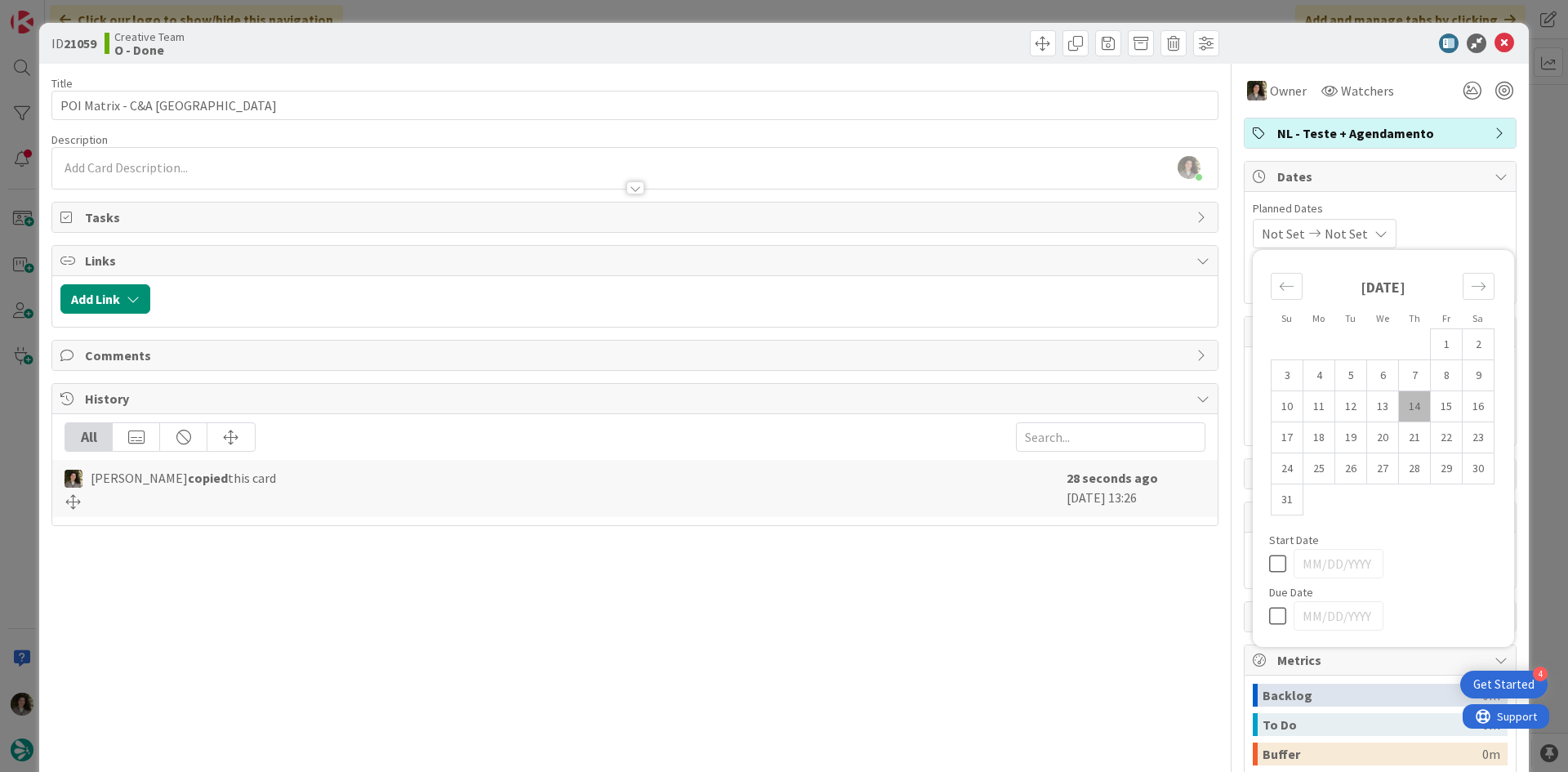
click at [1269, 617] on icon at bounding box center [1281, 616] width 24 height 20
type input "[DATE]"
click at [1495, 36] on icon at bounding box center [1505, 43] width 20 height 20
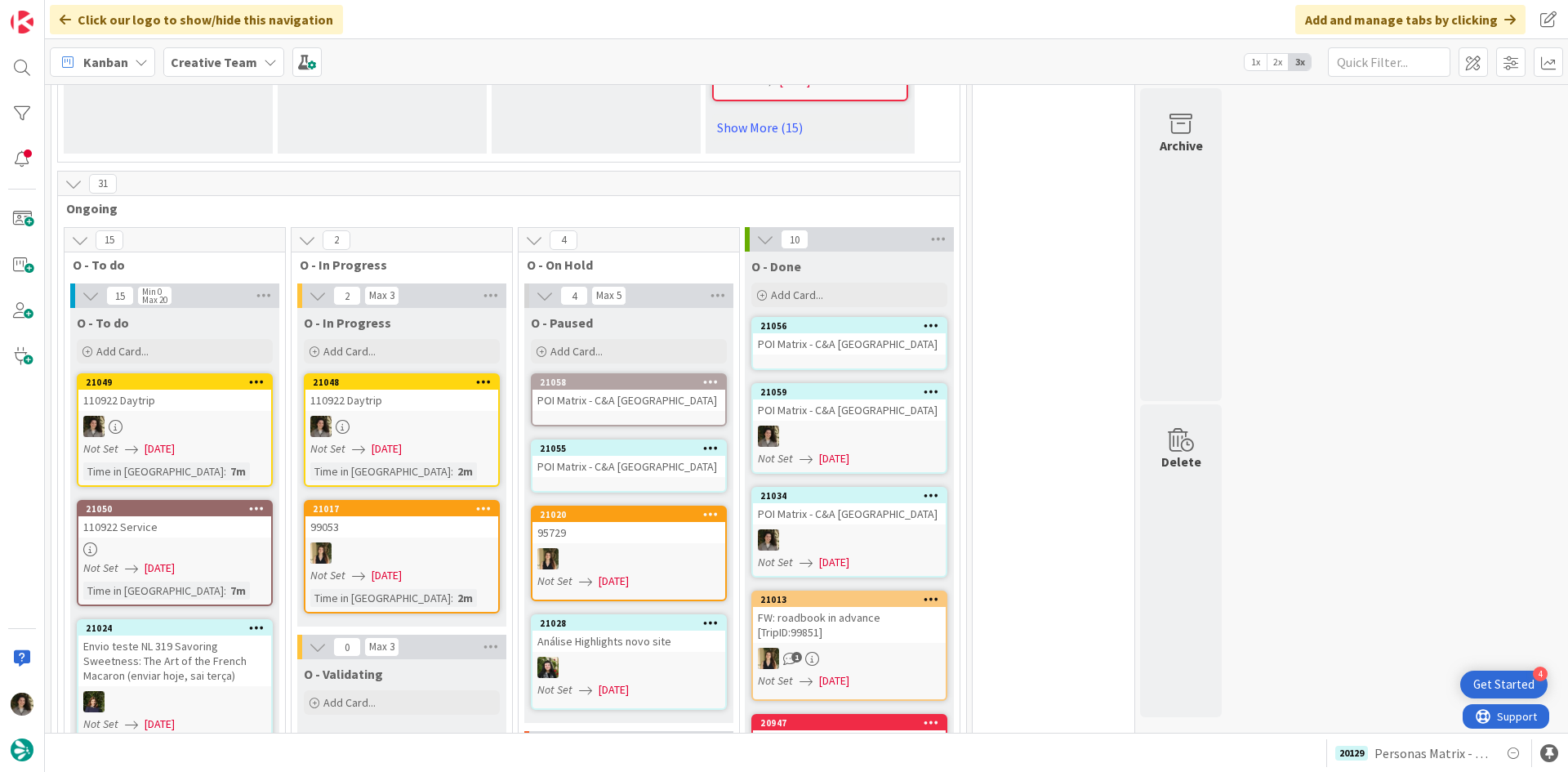
click at [853, 333] on div "POI Matrix - C&A [GEOGRAPHIC_DATA]" at bounding box center [849, 343] width 193 height 21
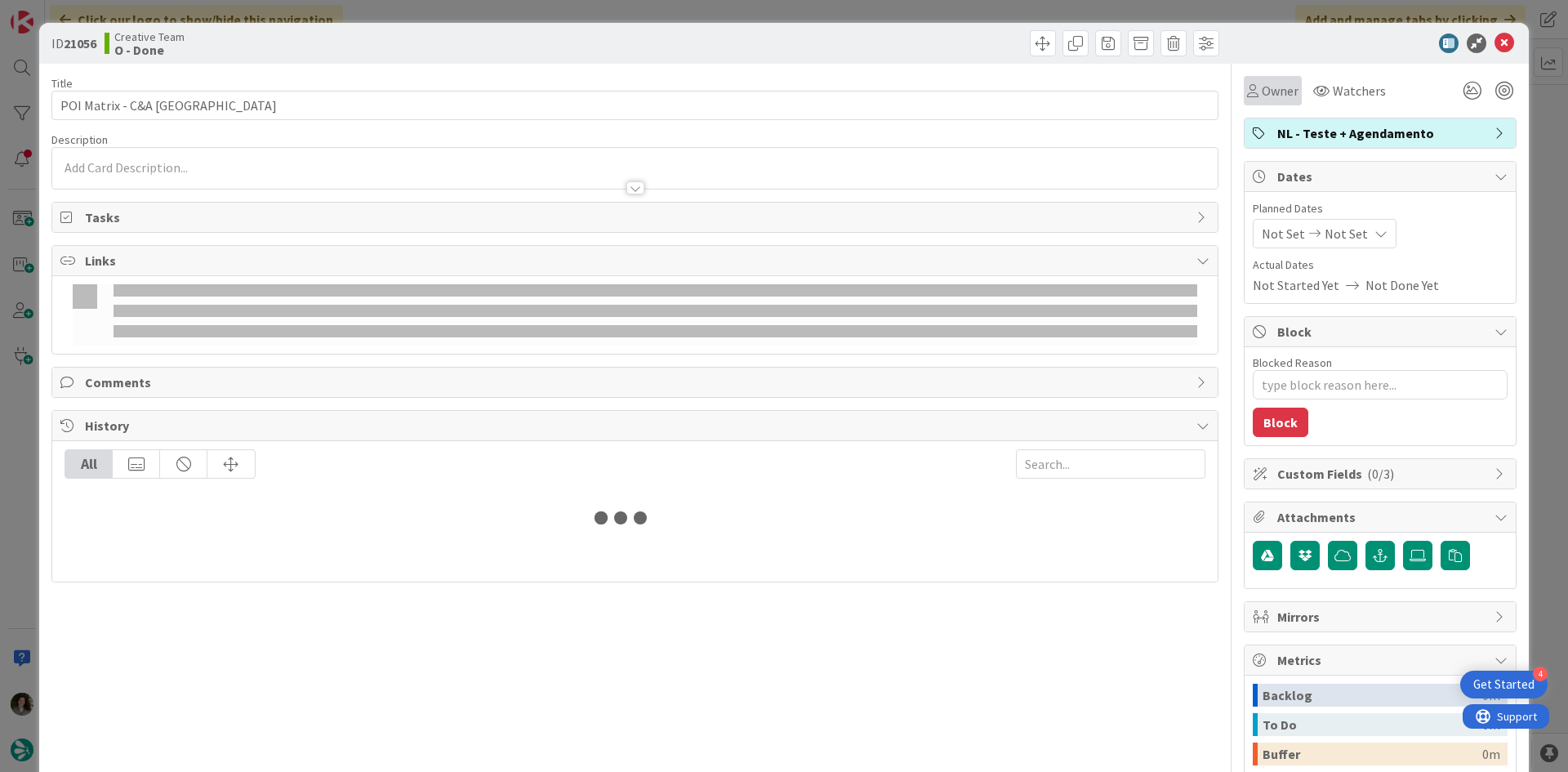
click at [1269, 100] on span "Owner" at bounding box center [1280, 91] width 37 height 20
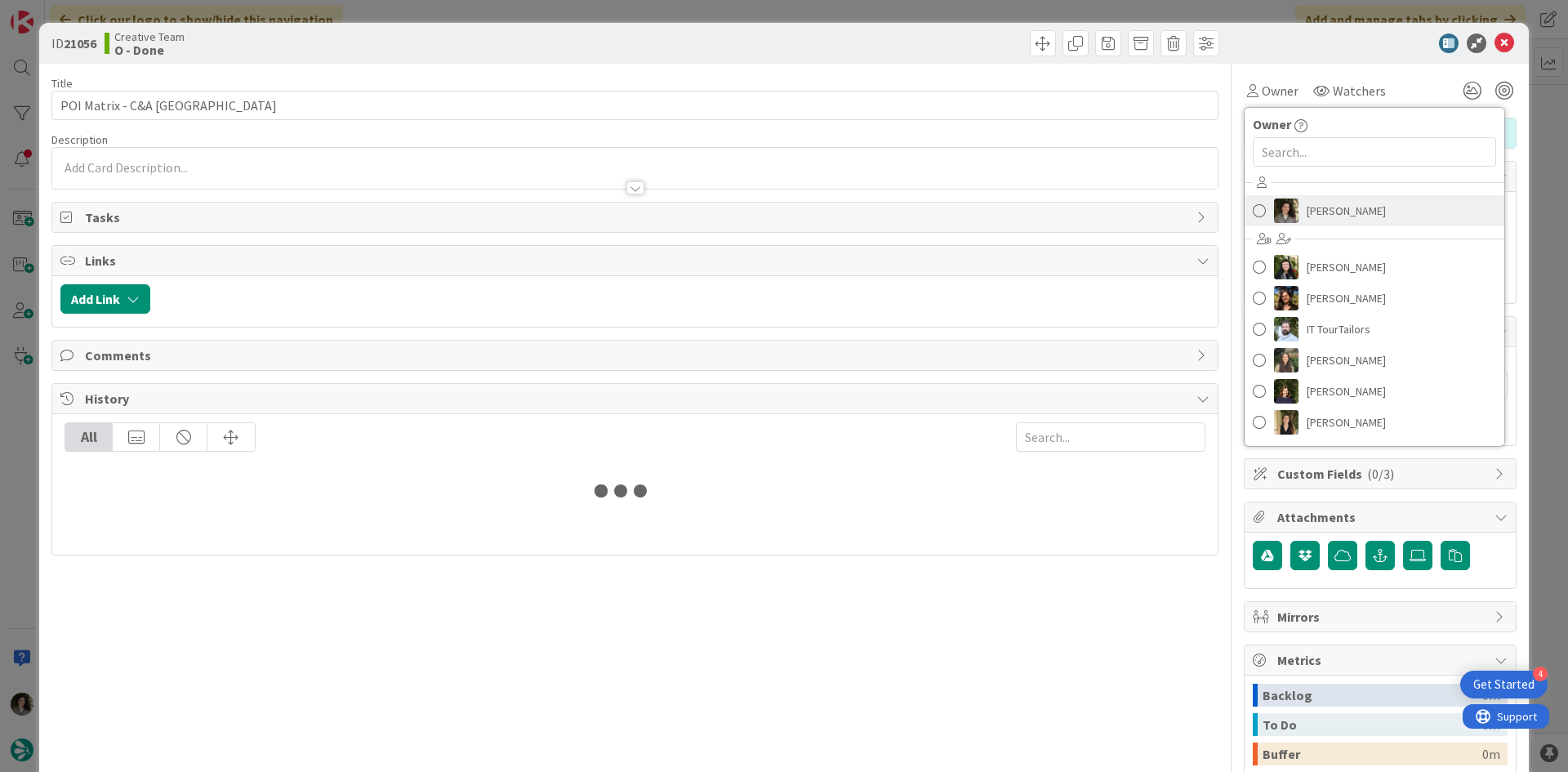
click at [1321, 211] on span "[PERSON_NAME]" at bounding box center [1346, 210] width 79 height 24
type textarea "x"
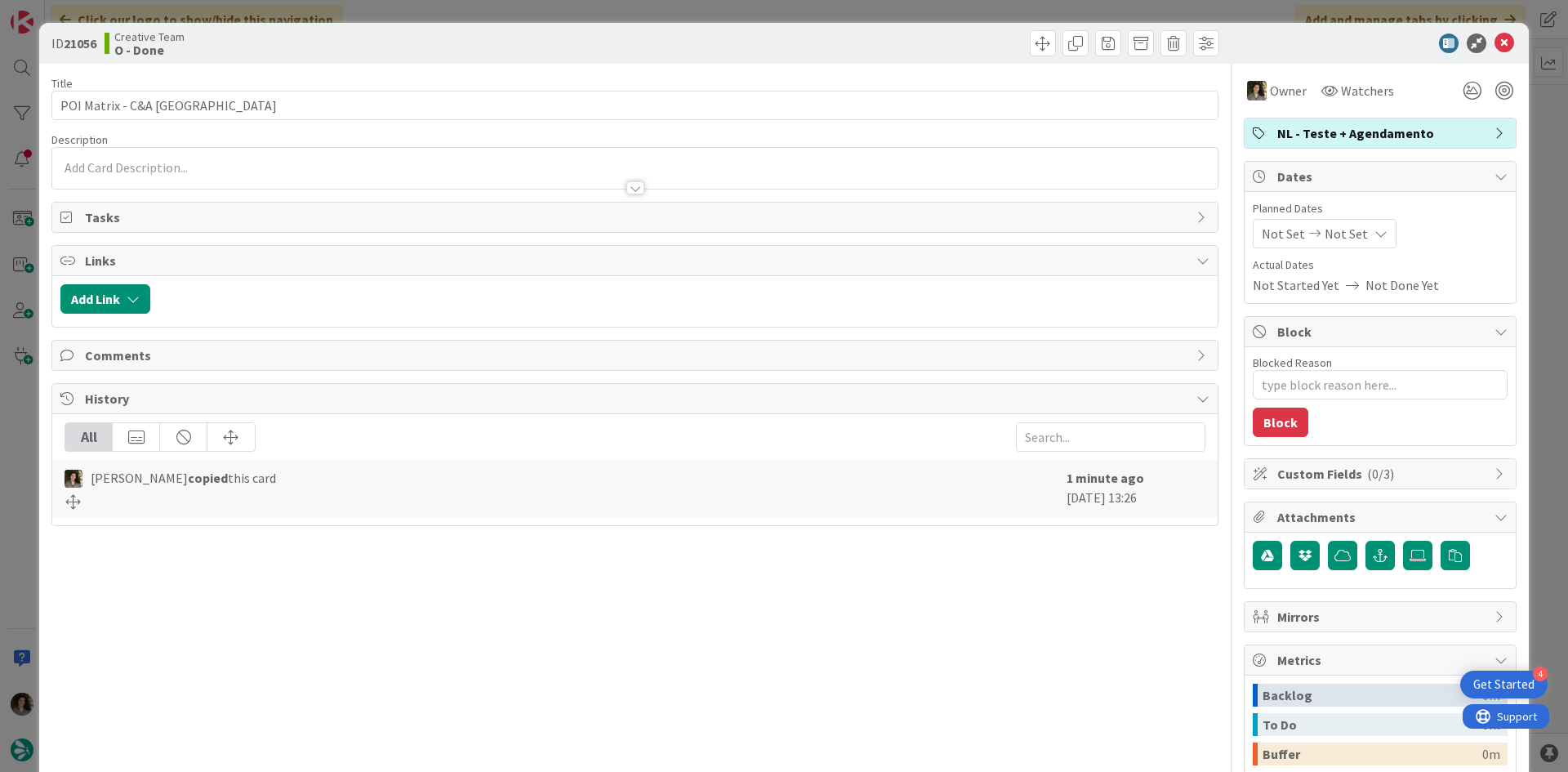
click at [1335, 228] on span "Not Set" at bounding box center [1347, 234] width 44 height 20
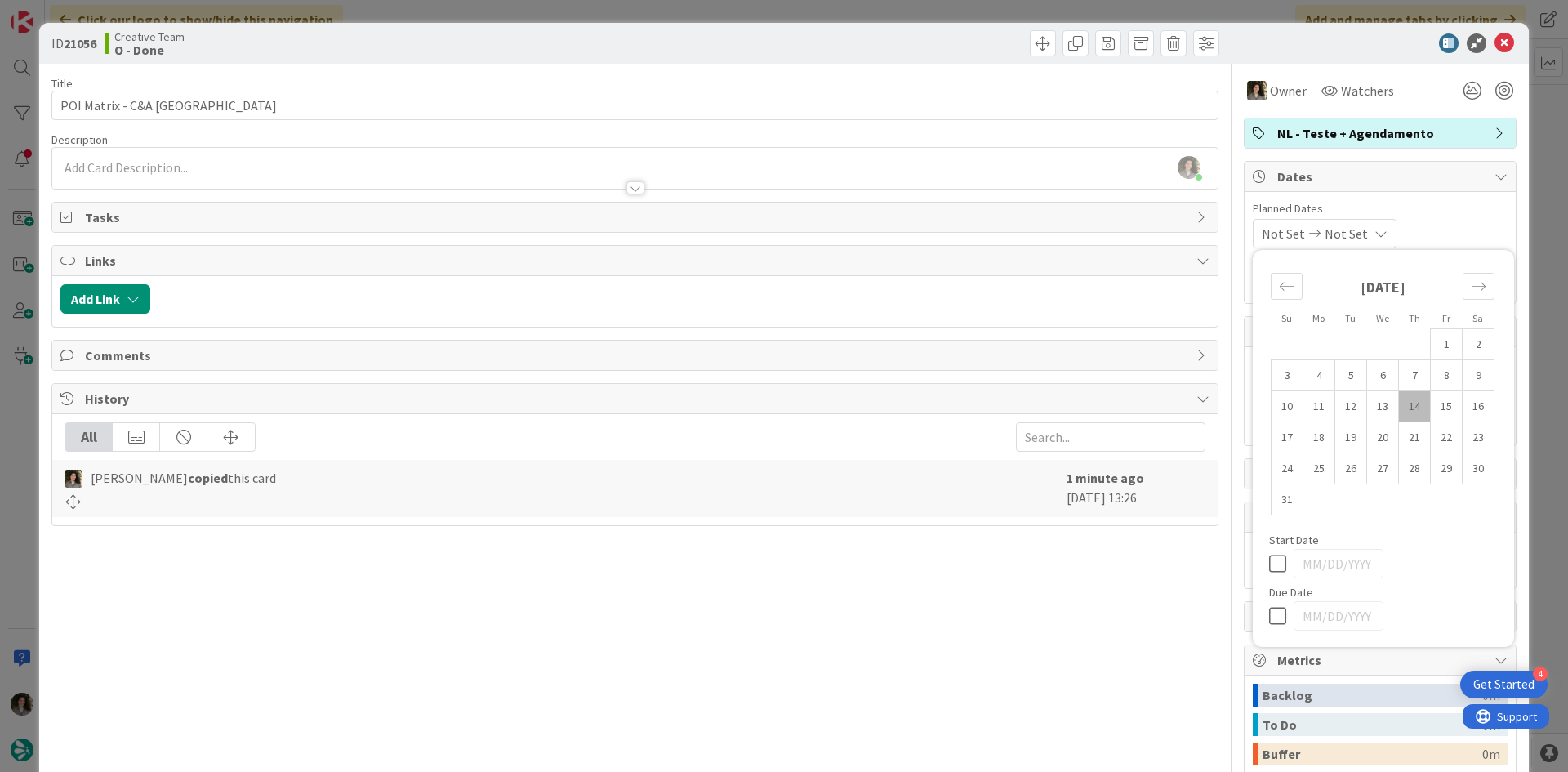
click at [1272, 616] on icon at bounding box center [1281, 616] width 24 height 20
type input "[DATE]"
click at [1495, 43] on icon at bounding box center [1505, 43] width 20 height 20
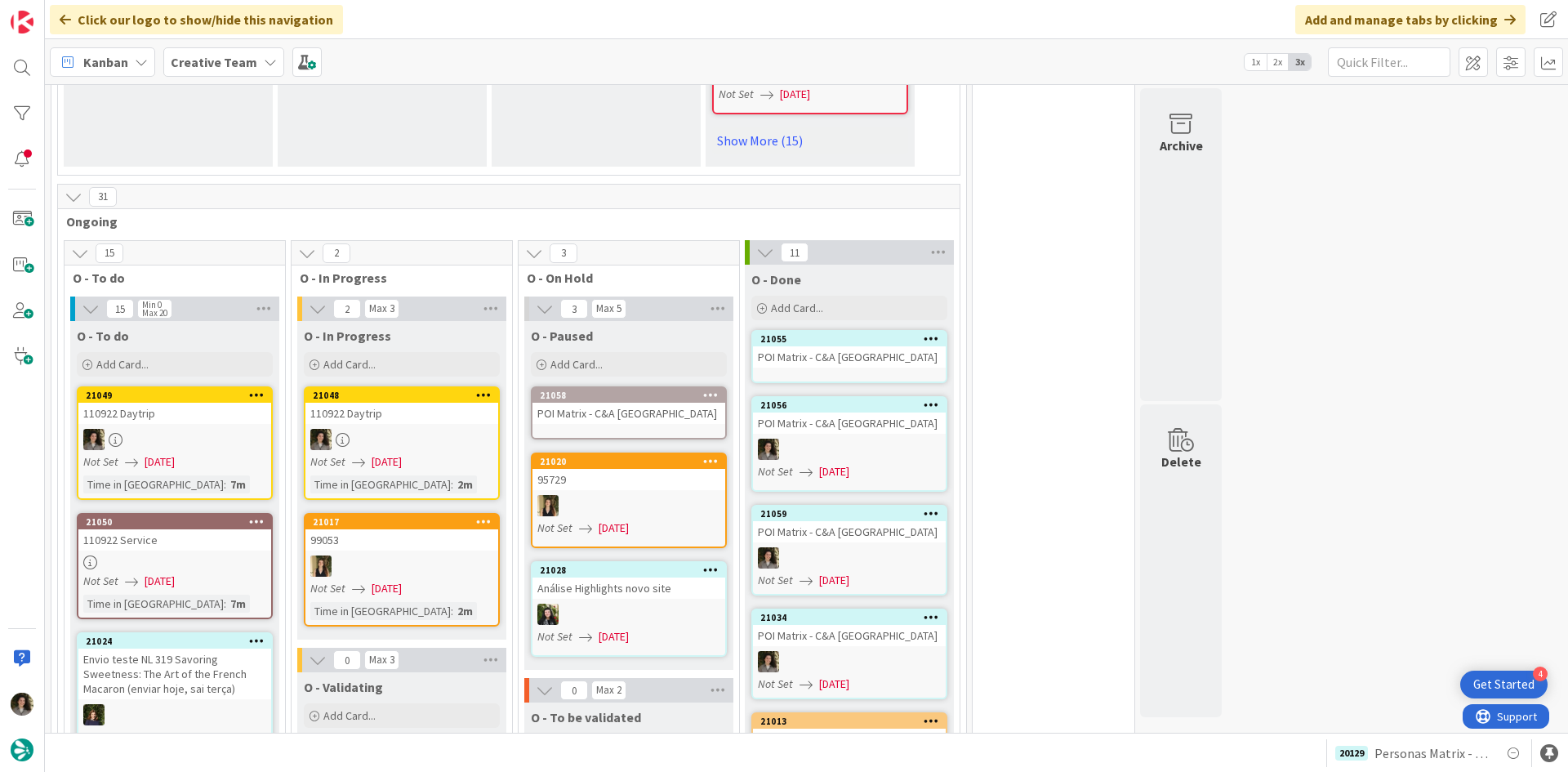
click at [828, 346] on div "POI Matrix - C&A [GEOGRAPHIC_DATA]" at bounding box center [849, 356] width 193 height 21
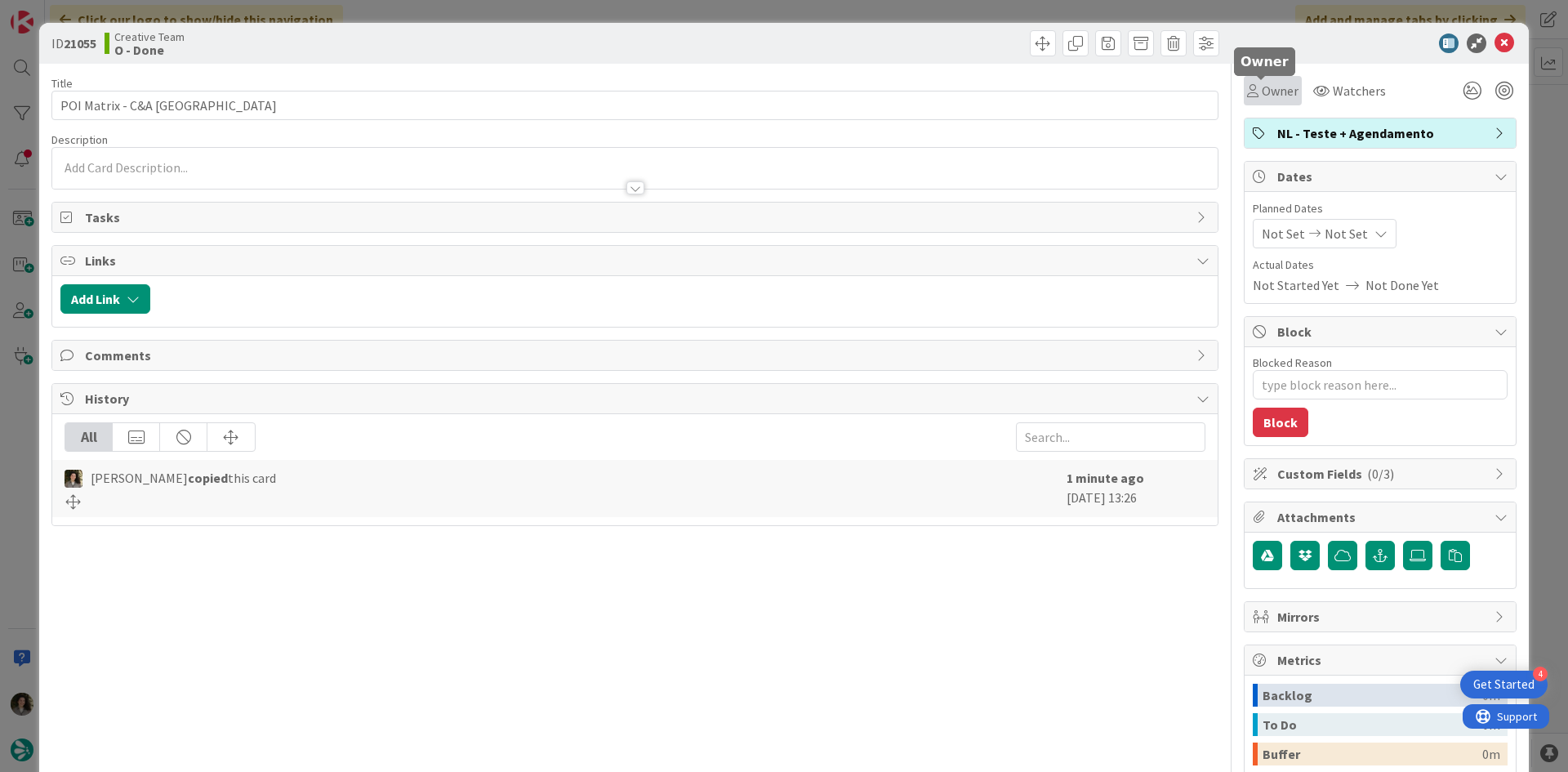
click at [1268, 82] on span "Owner" at bounding box center [1280, 91] width 37 height 20
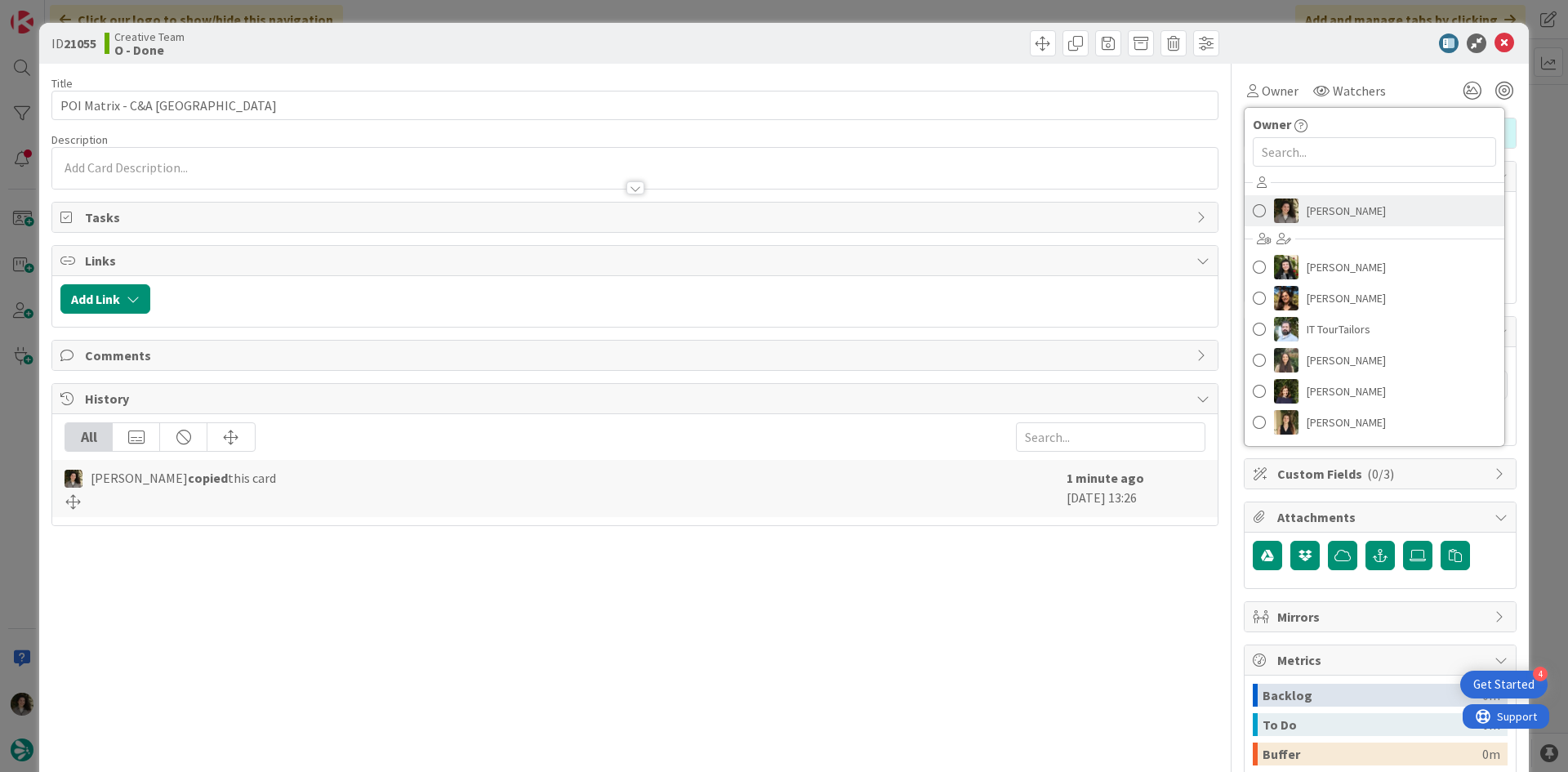
click at [1331, 205] on span "[PERSON_NAME]" at bounding box center [1346, 210] width 79 height 24
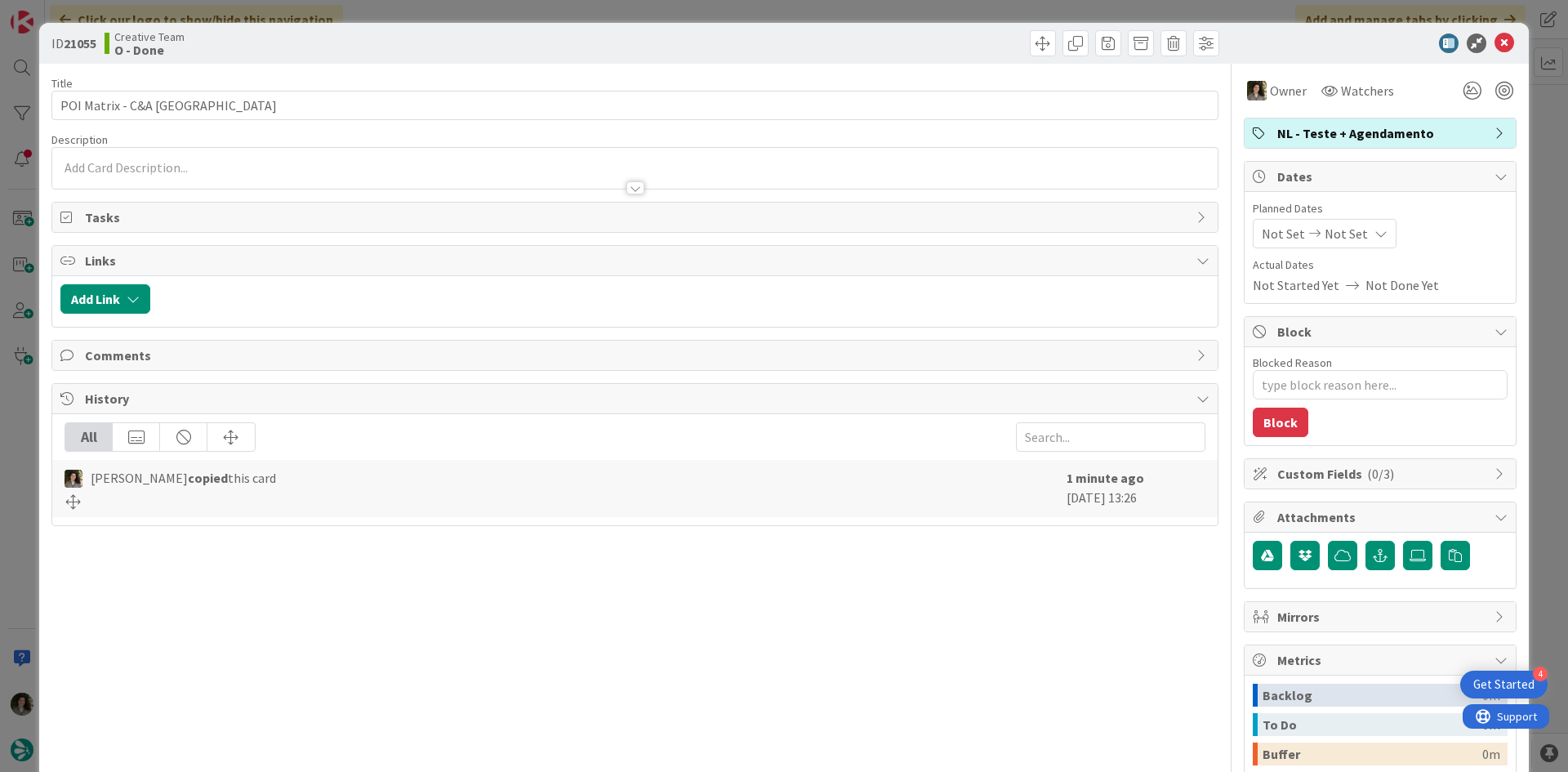
click at [1349, 227] on span "Not Set" at bounding box center [1347, 234] width 44 height 20
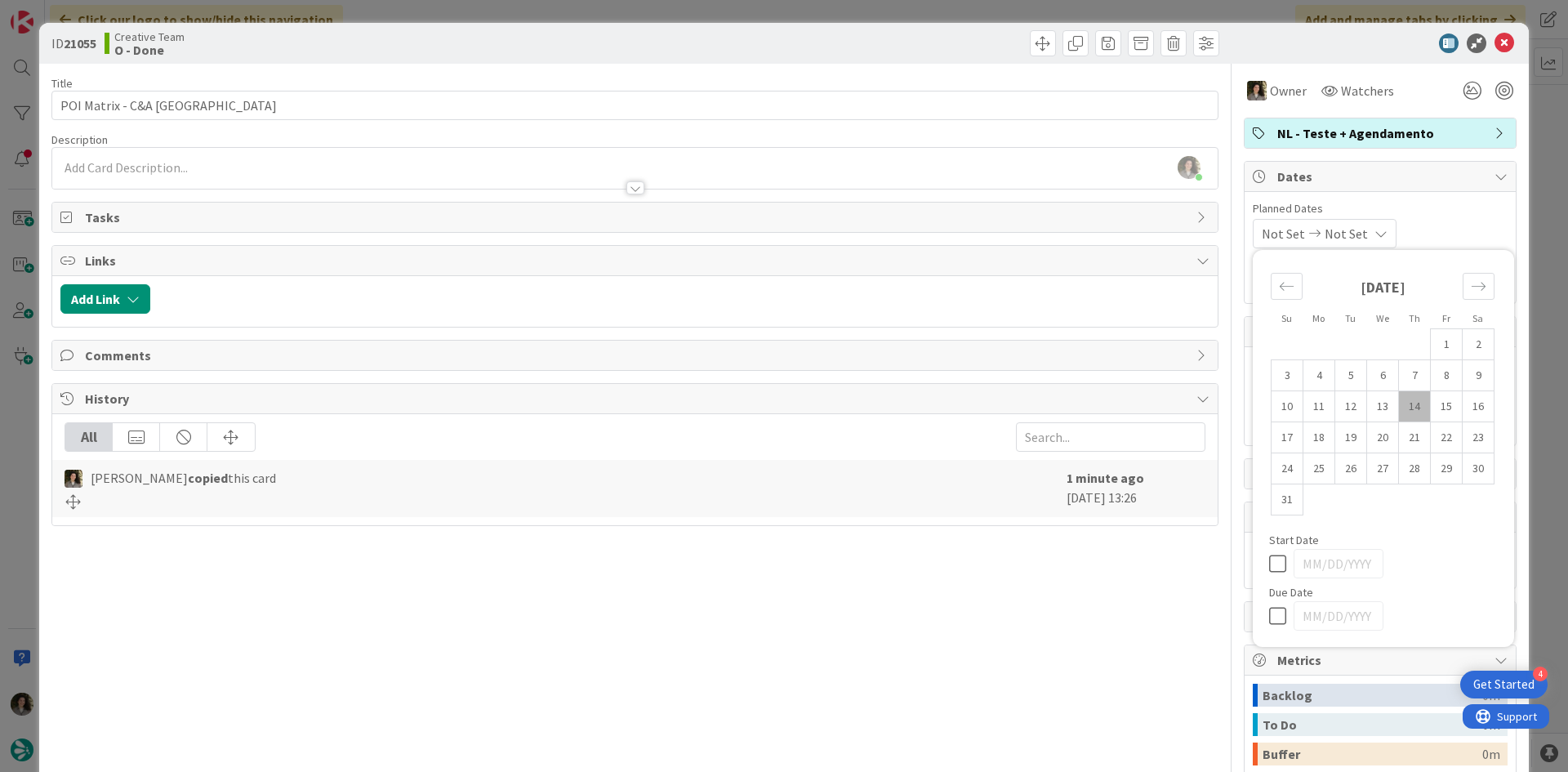
type textarea "x"
click at [1269, 621] on icon at bounding box center [1281, 616] width 24 height 20
type input "[DATE]"
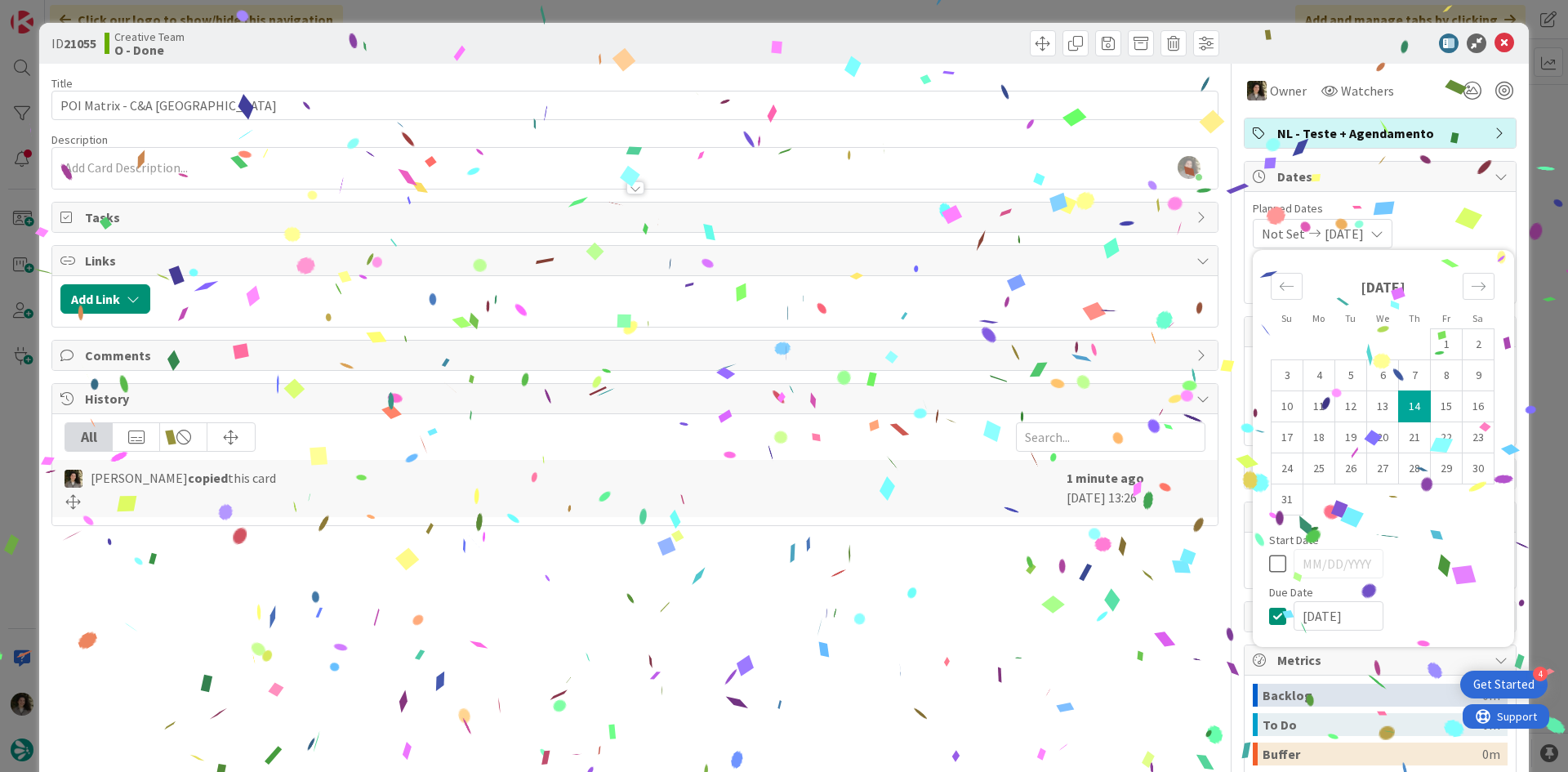
click at [1495, 37] on icon at bounding box center [1505, 43] width 20 height 20
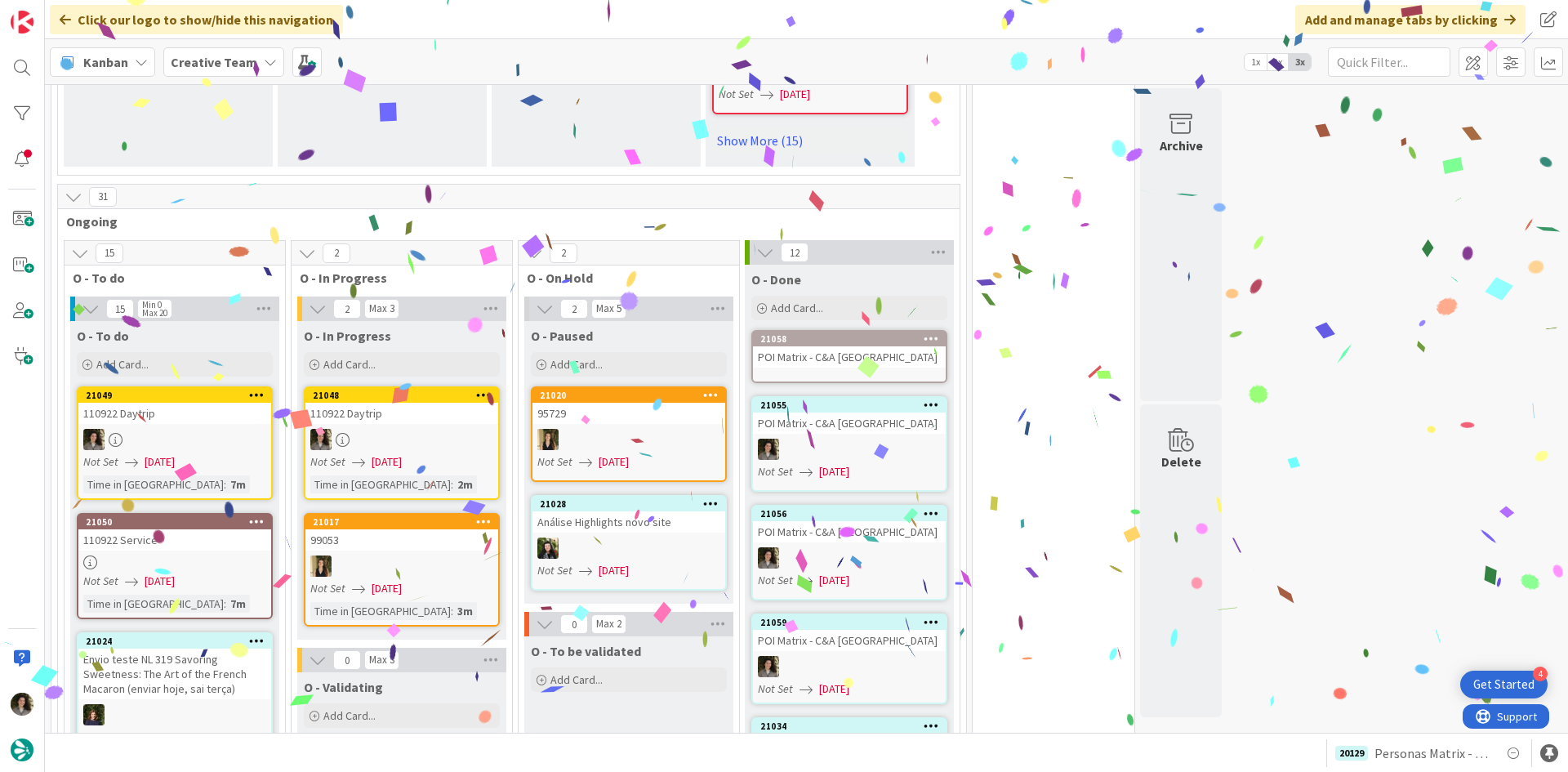
click at [876, 346] on div "POI Matrix - C&A [GEOGRAPHIC_DATA]" at bounding box center [849, 356] width 193 height 21
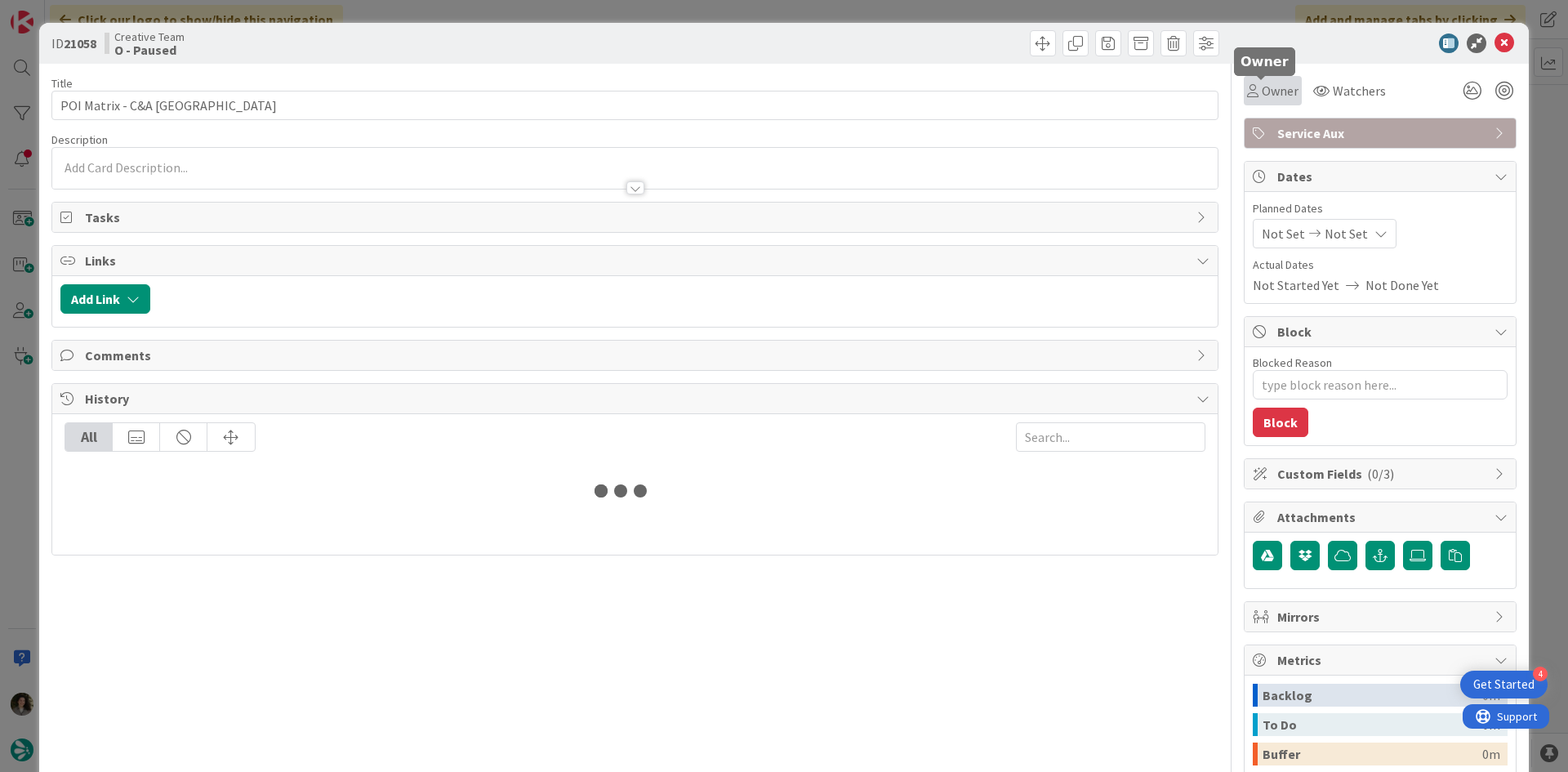
click at [1273, 95] on span "Owner" at bounding box center [1280, 91] width 37 height 20
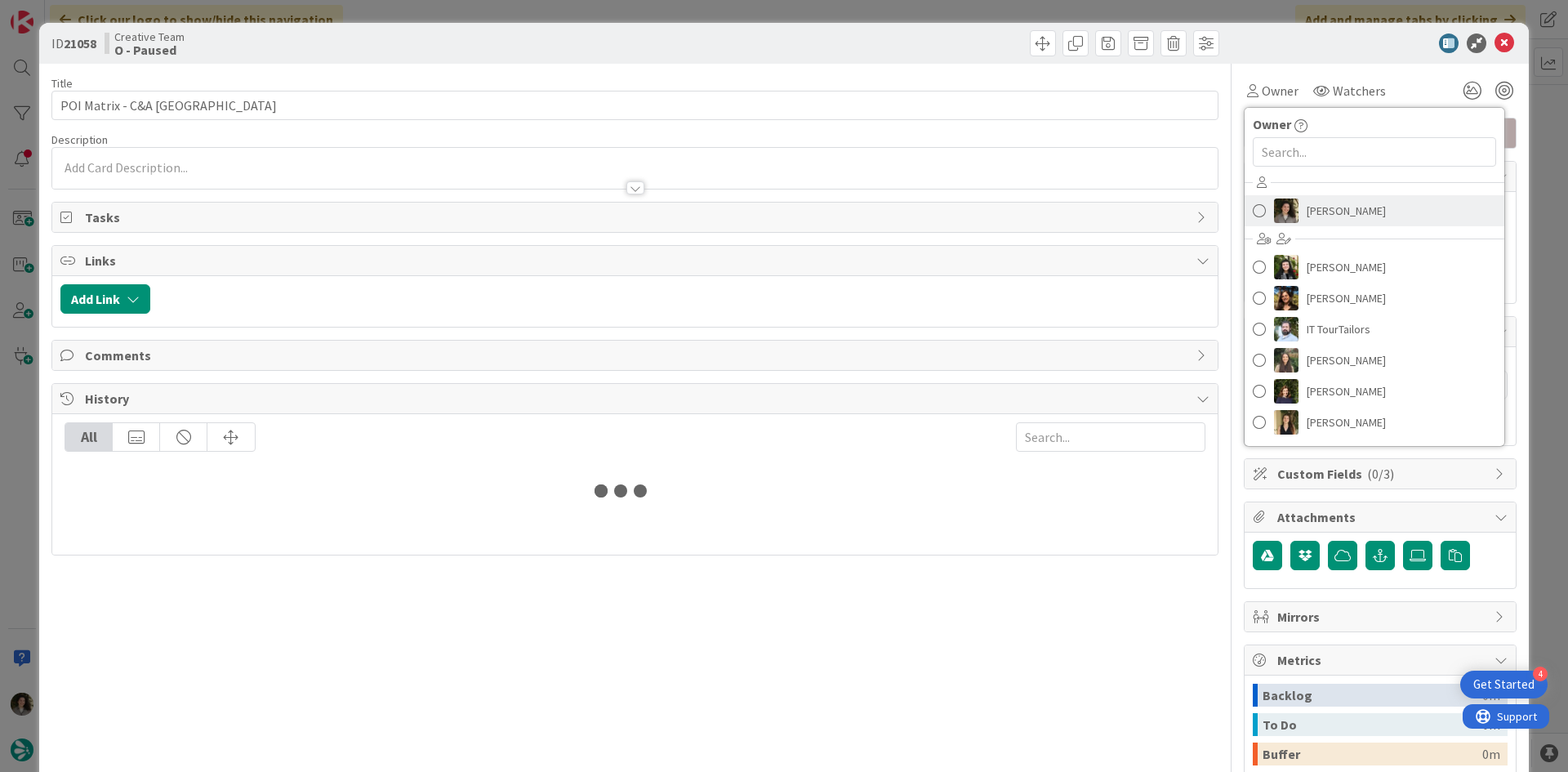
click at [1307, 207] on span "[PERSON_NAME]" at bounding box center [1346, 210] width 79 height 24
type textarea "x"
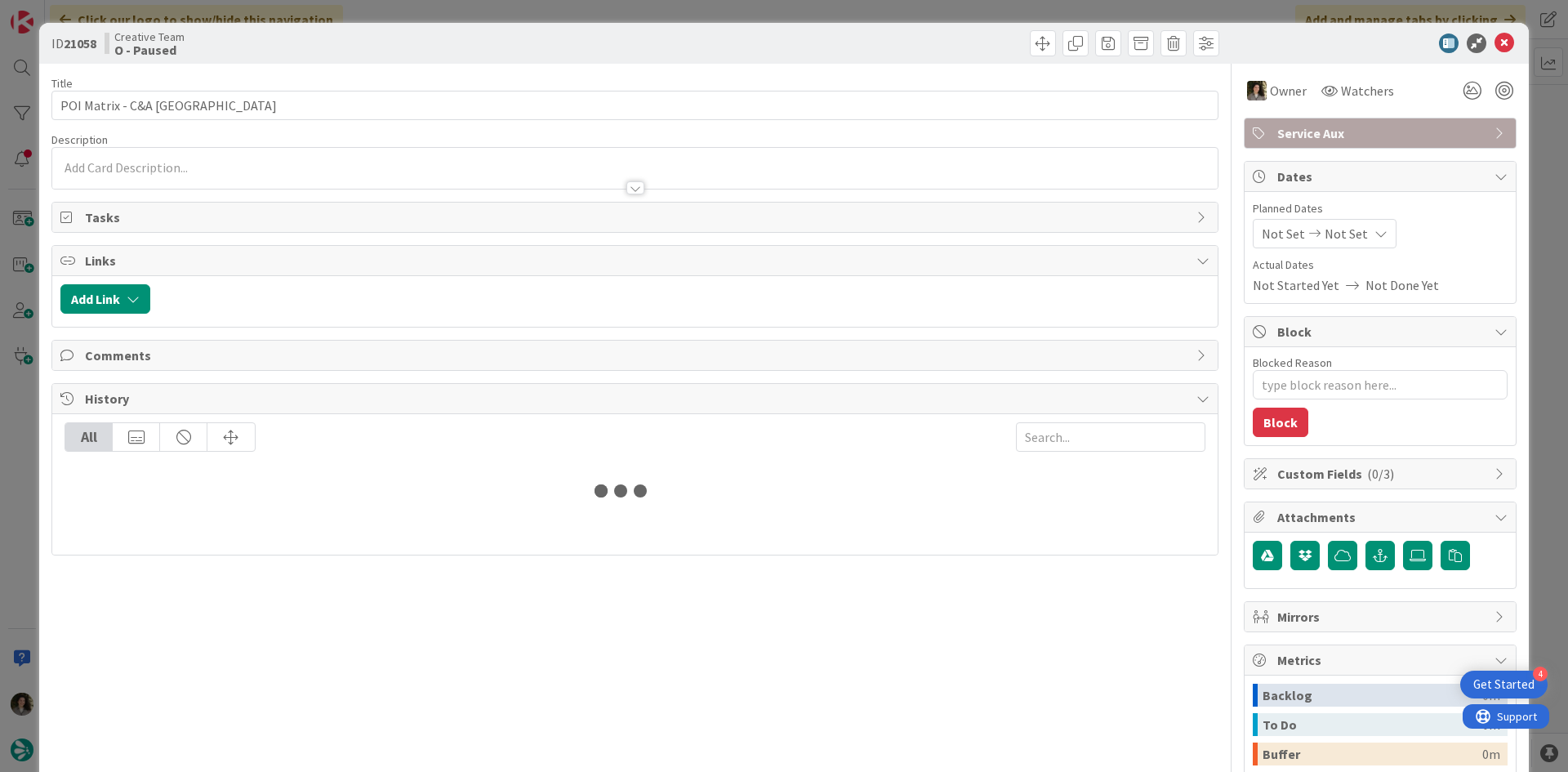
click at [1354, 233] on div "Not Set Not Set" at bounding box center [1324, 234] width 144 height 29
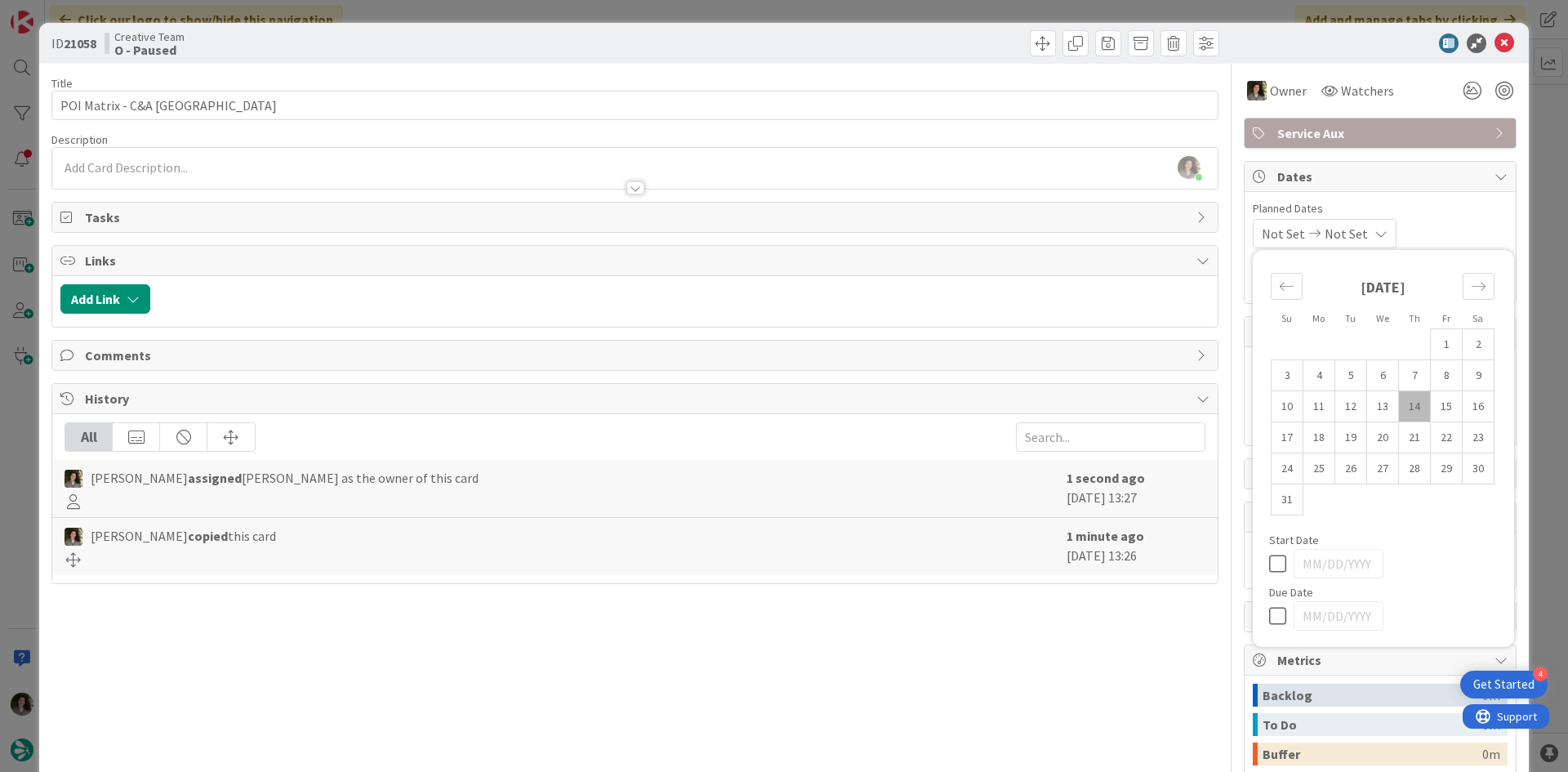
click at [1269, 619] on icon at bounding box center [1281, 616] width 24 height 20
type input "[DATE]"
drag, startPoint x: 1497, startPoint y: 36, endPoint x: 1451, endPoint y: 58, distance: 51.0
click at [1496, 36] on icon at bounding box center [1505, 43] width 20 height 20
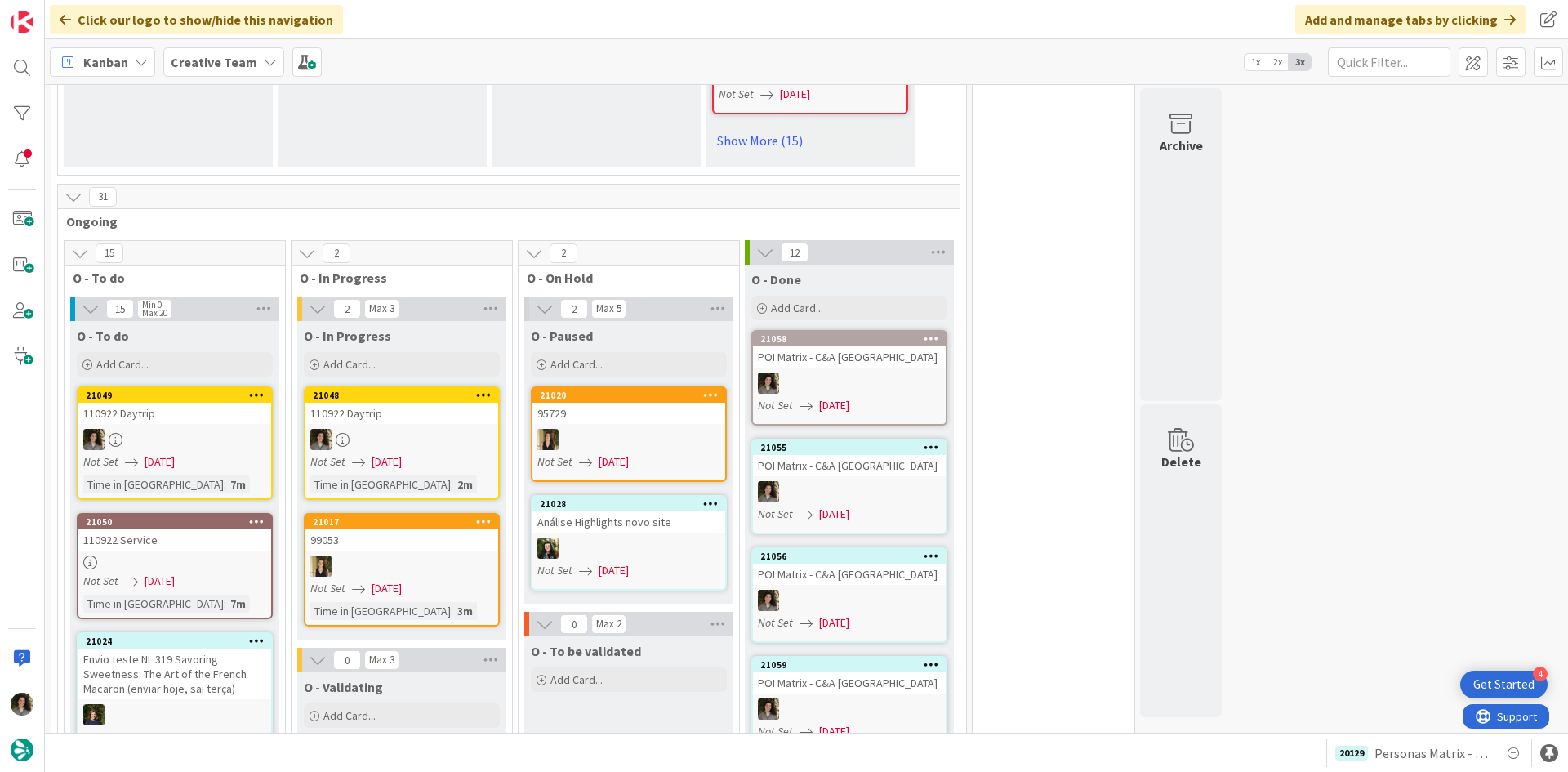
click at [431, 402] on div "110922 Daytrip" at bounding box center [402, 412] width 193 height 21
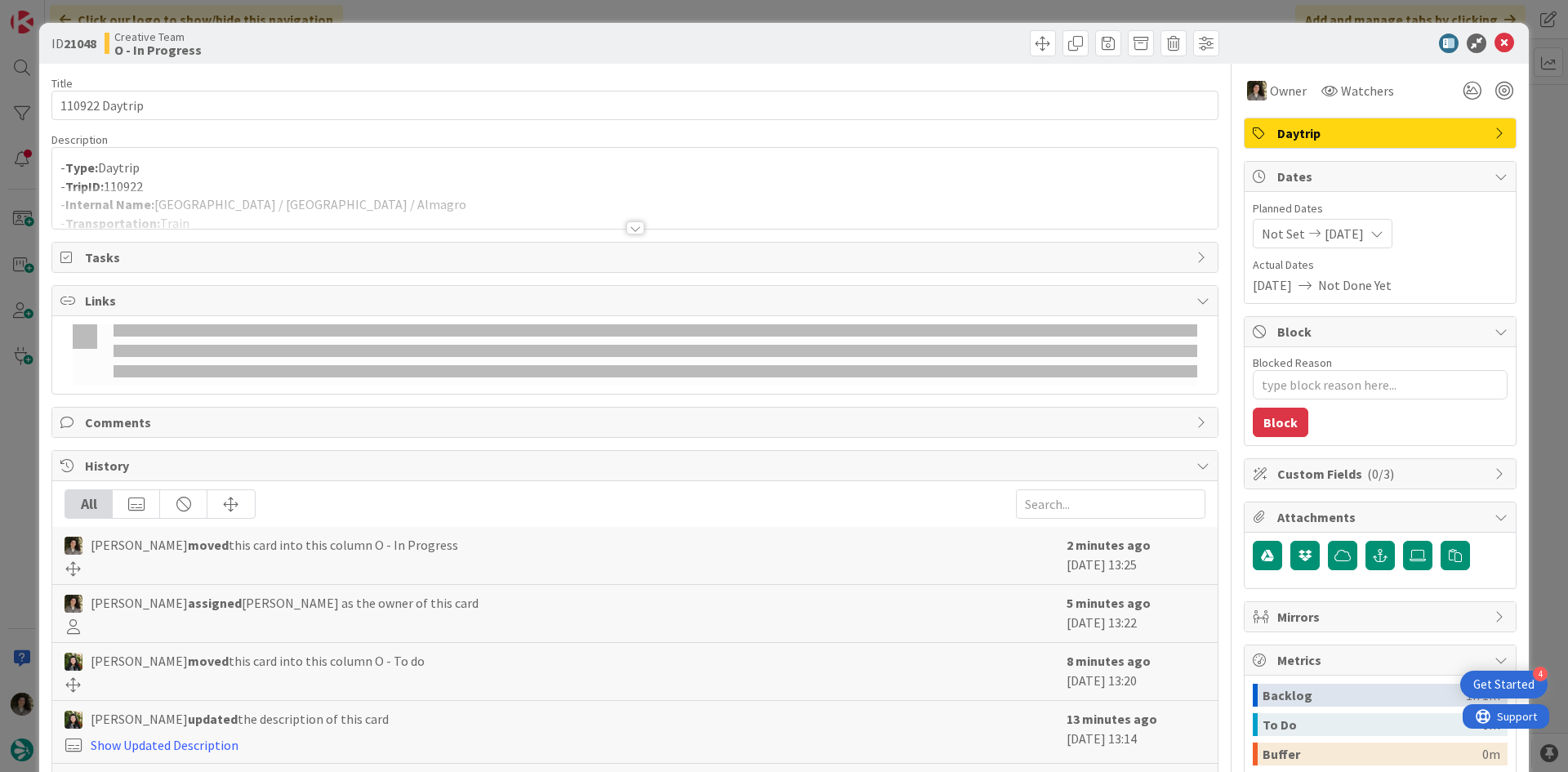
click at [644, 161] on div "- Type: Daytrip - TripID: 110922 - Internal Name: [GEOGRAPHIC_DATA] / [GEOGRAPH…" at bounding box center [635, 188] width 1166 height 81
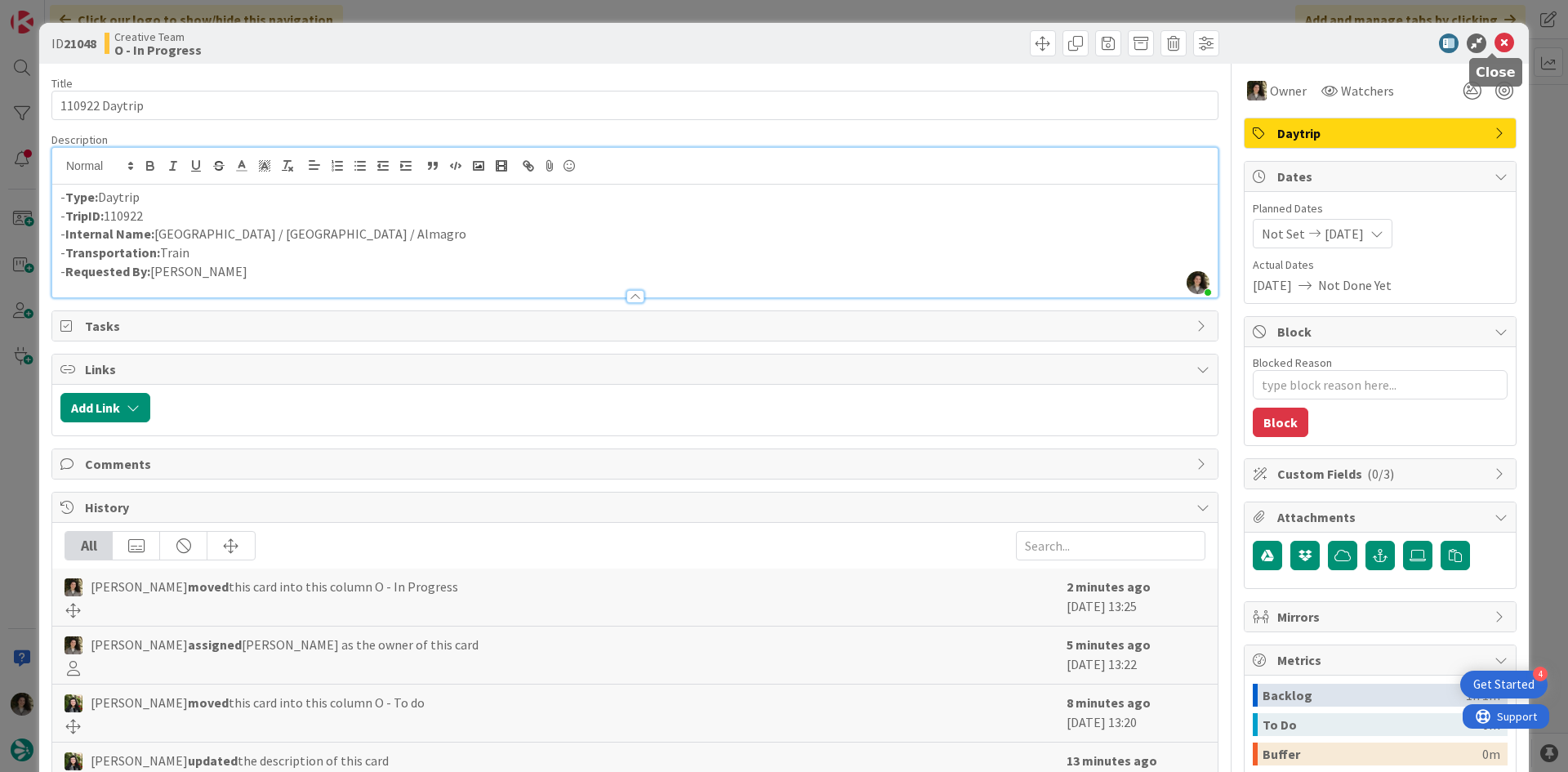
click at [1495, 41] on icon at bounding box center [1505, 43] width 20 height 20
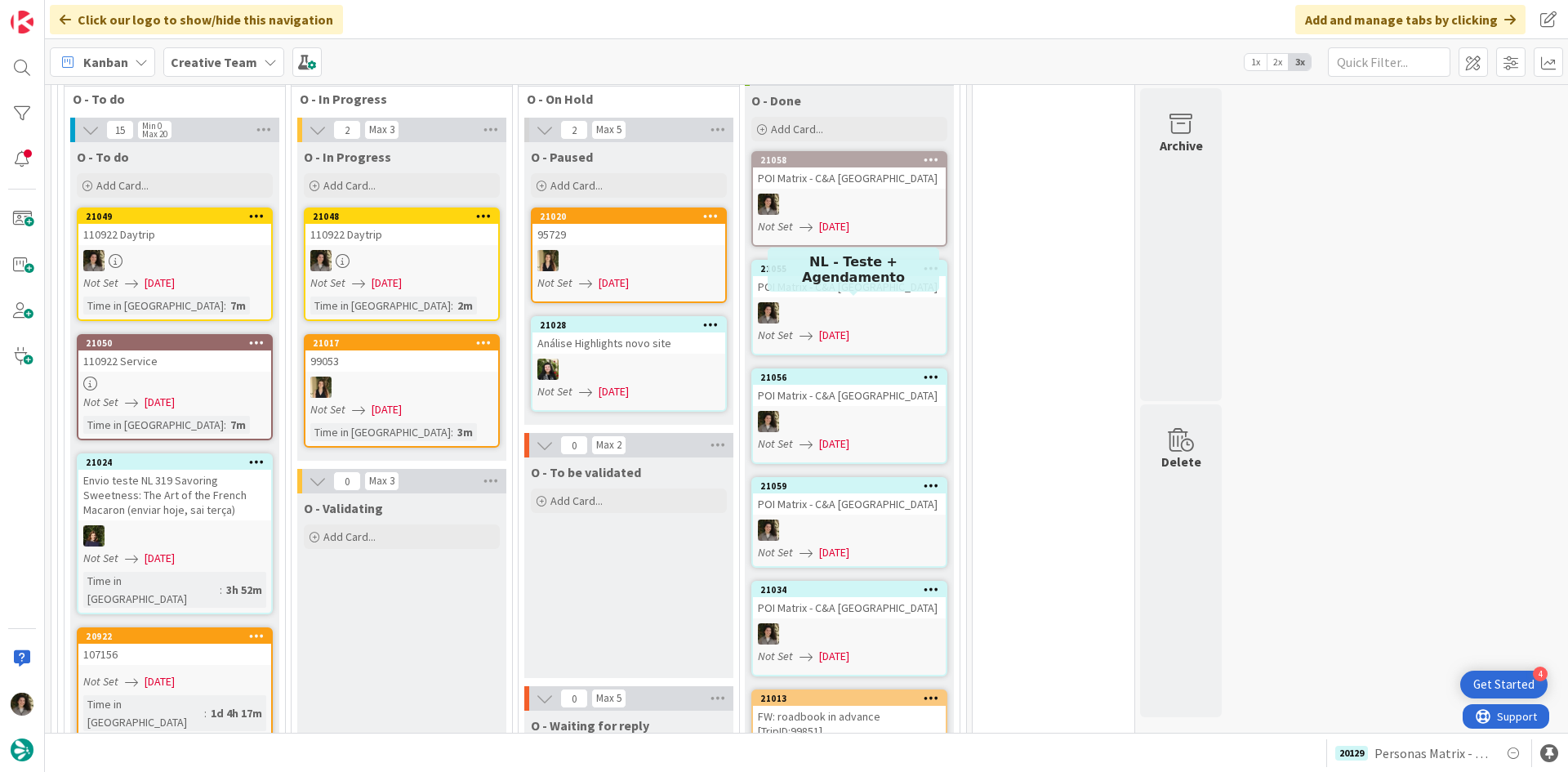
scroll to position [1439, 0]
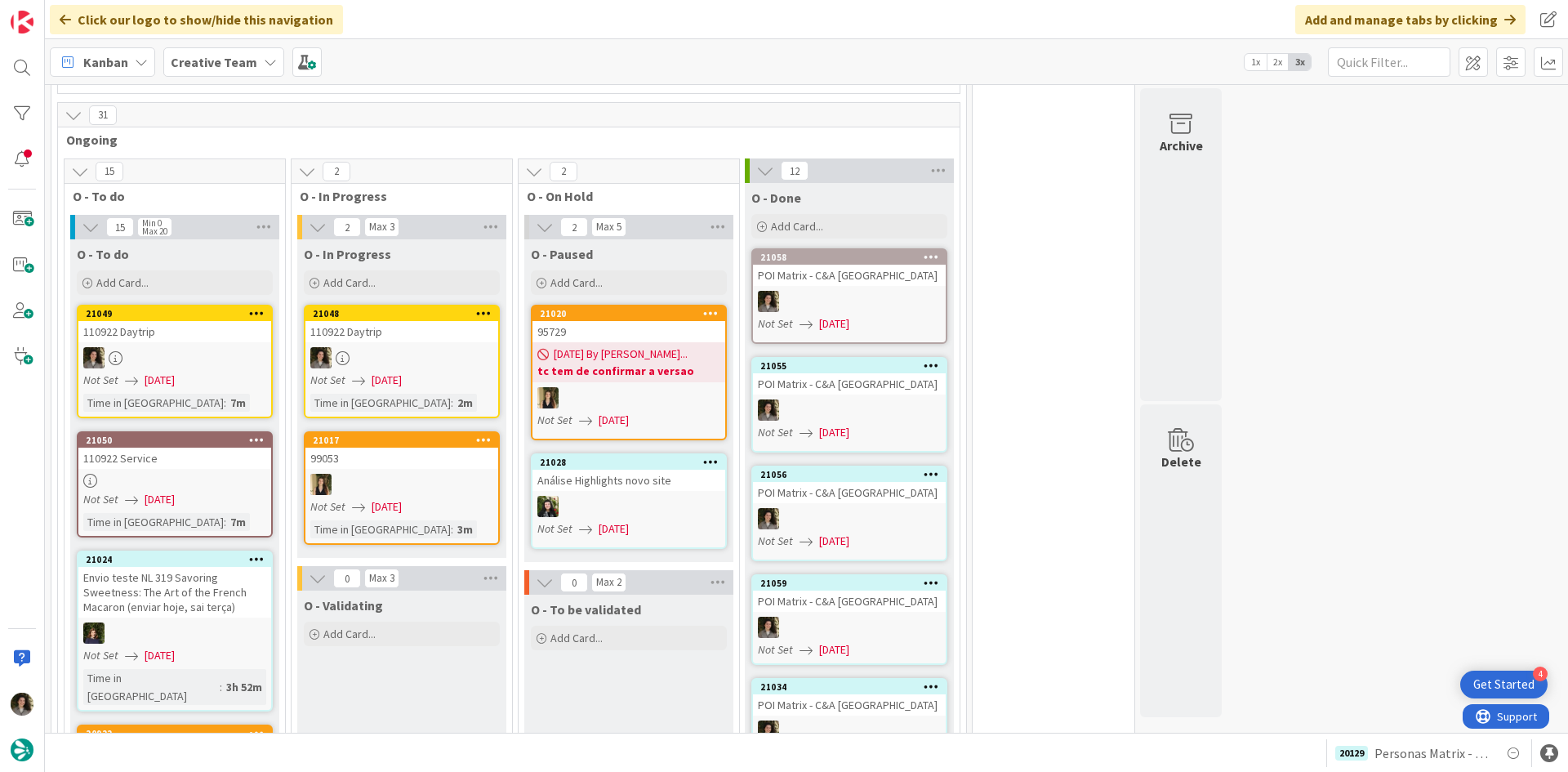
click at [450, 314] on link "21048 110922 Daytrip Not Set [DATE] Time in [GEOGRAPHIC_DATA] : 2m" at bounding box center [402, 361] width 196 height 113
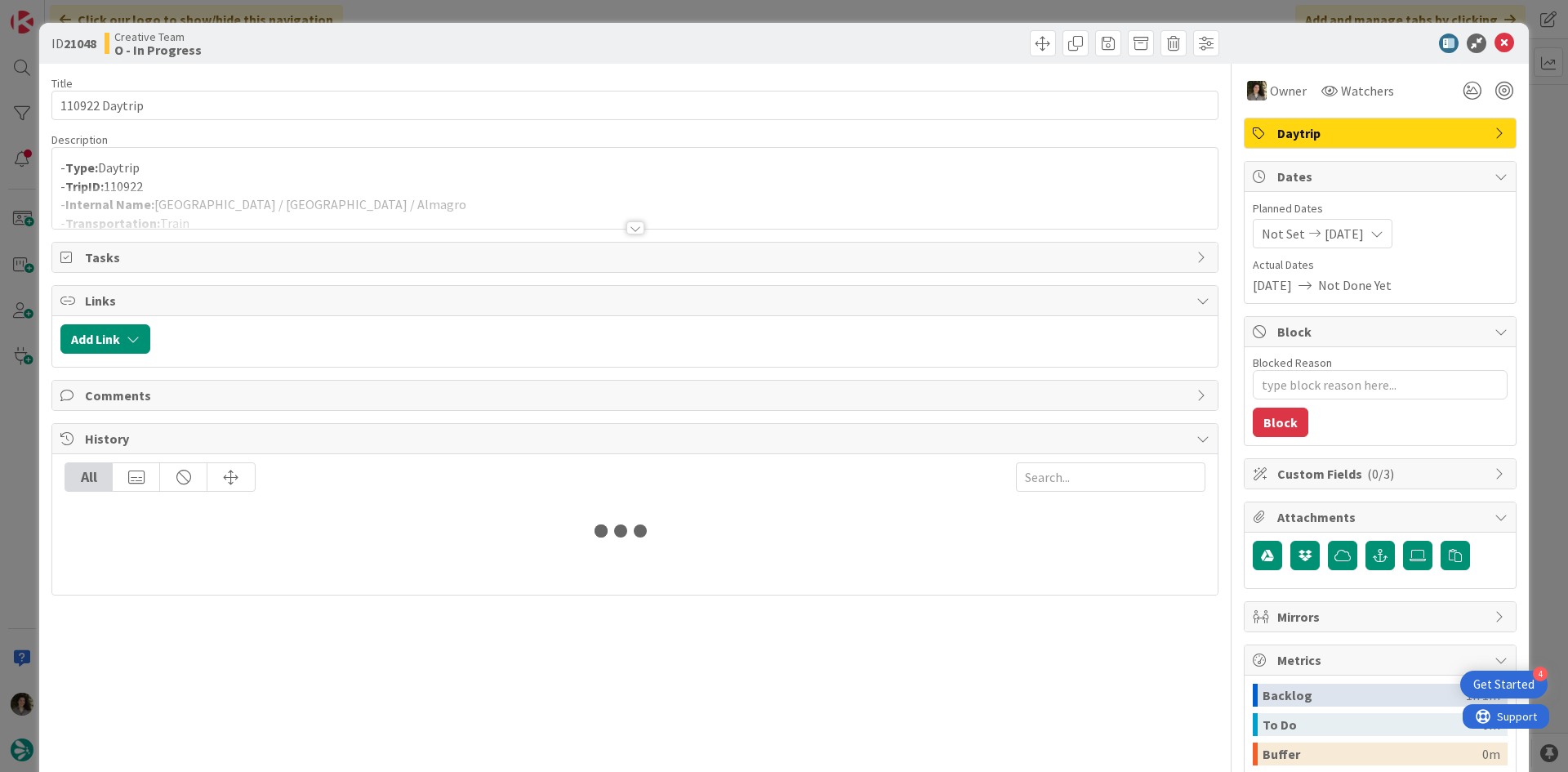
type textarea "x"
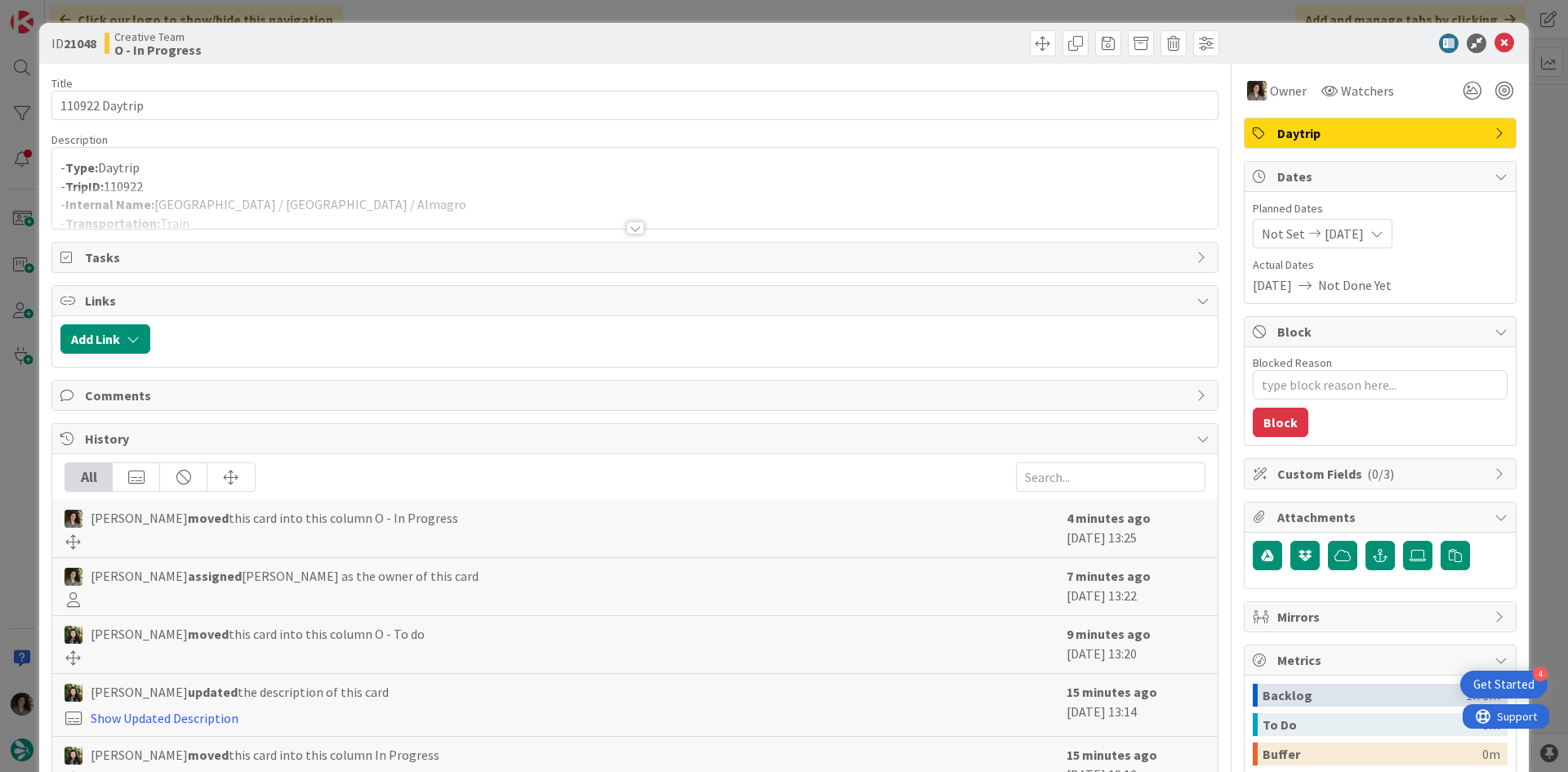
click at [402, 213] on div at bounding box center [635, 207] width 1166 height 42
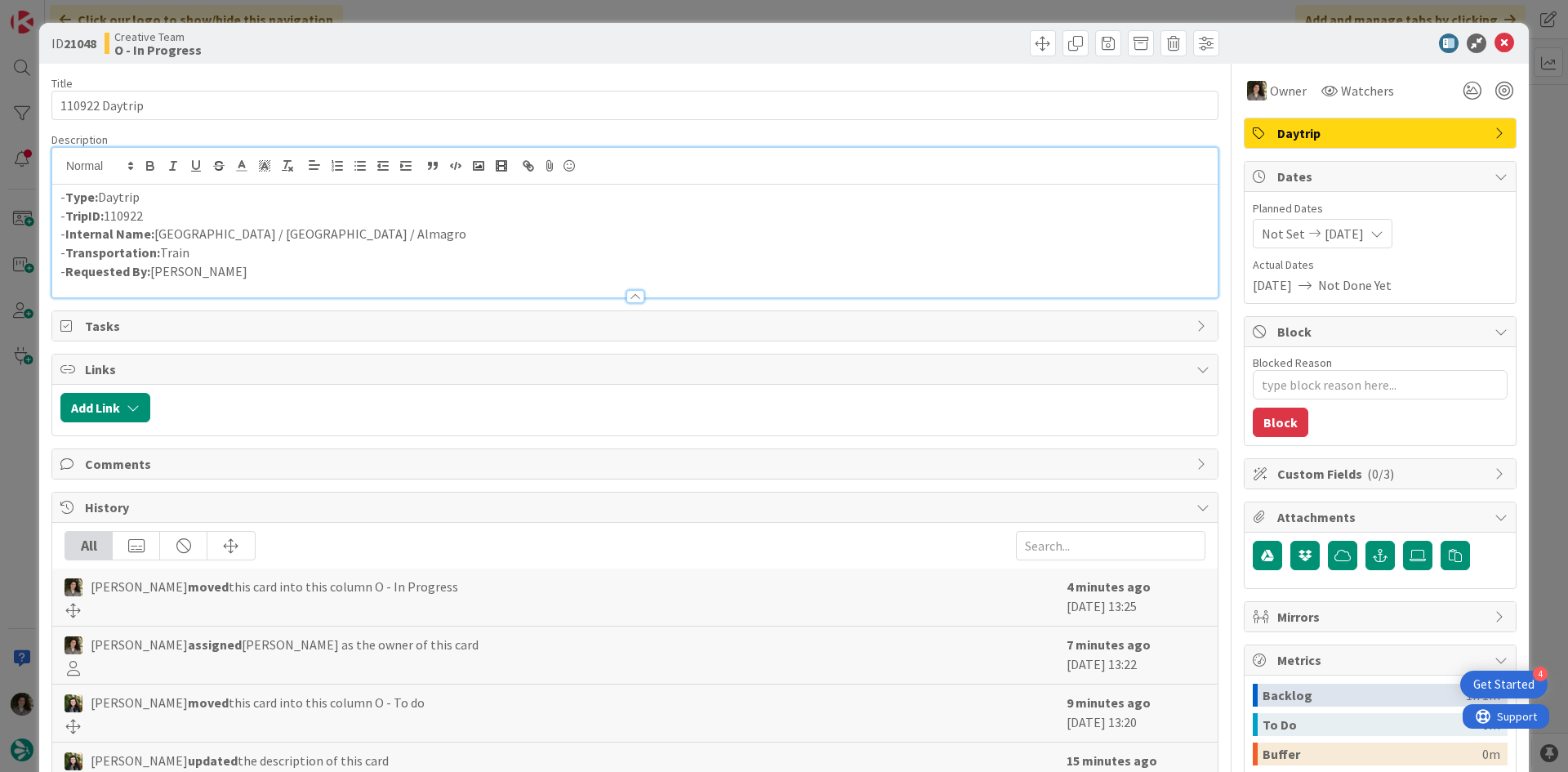
click at [402, 232] on p "- Internal Name: [GEOGRAPHIC_DATA] / [GEOGRAPHIC_DATA] / [GEOGRAPHIC_DATA]" at bounding box center [635, 234] width 1149 height 19
click at [402, 232] on p "- Internal Name: [GEOGRAPHIC_DATA] / [GEOGRAPHIC_DATA] / Almagro - N" at bounding box center [635, 234] width 1149 height 19
drag, startPoint x: 455, startPoint y: 231, endPoint x: 155, endPoint y: 232, distance: 300.0
click at [155, 232] on p "- Internal Name: [GEOGRAPHIC_DATA] / [GEOGRAPHIC_DATA] / Almagro - N USAR P/ se…" at bounding box center [635, 234] width 1149 height 19
copy p "[GEOGRAPHIC_DATA] / [GEOGRAPHIC_DATA] / Almagro - N USAR P/ self-drive"
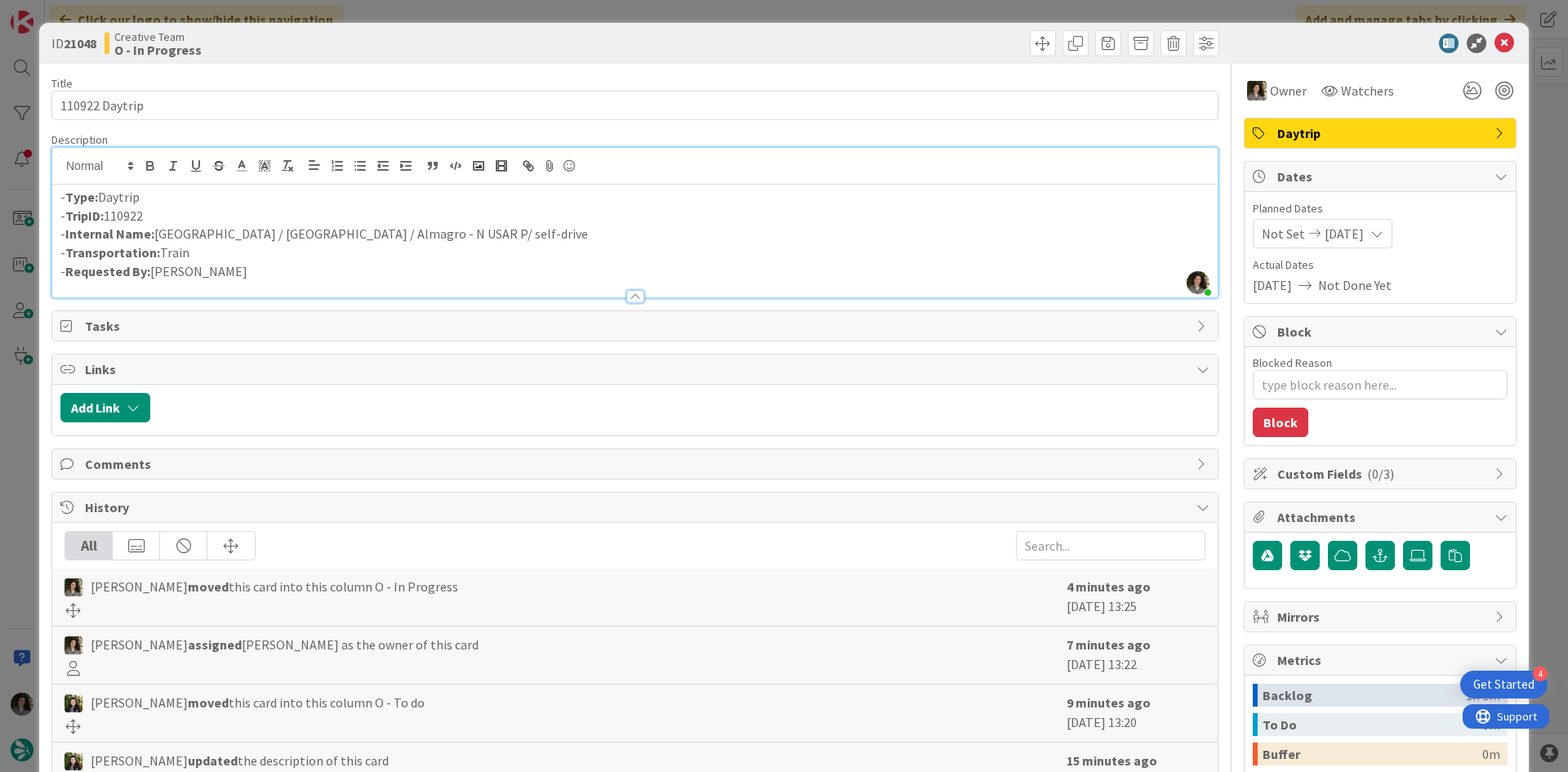
click at [1503, 39] on div at bounding box center [1371, 43] width 289 height 20
click at [1495, 42] on icon at bounding box center [1505, 43] width 20 height 20
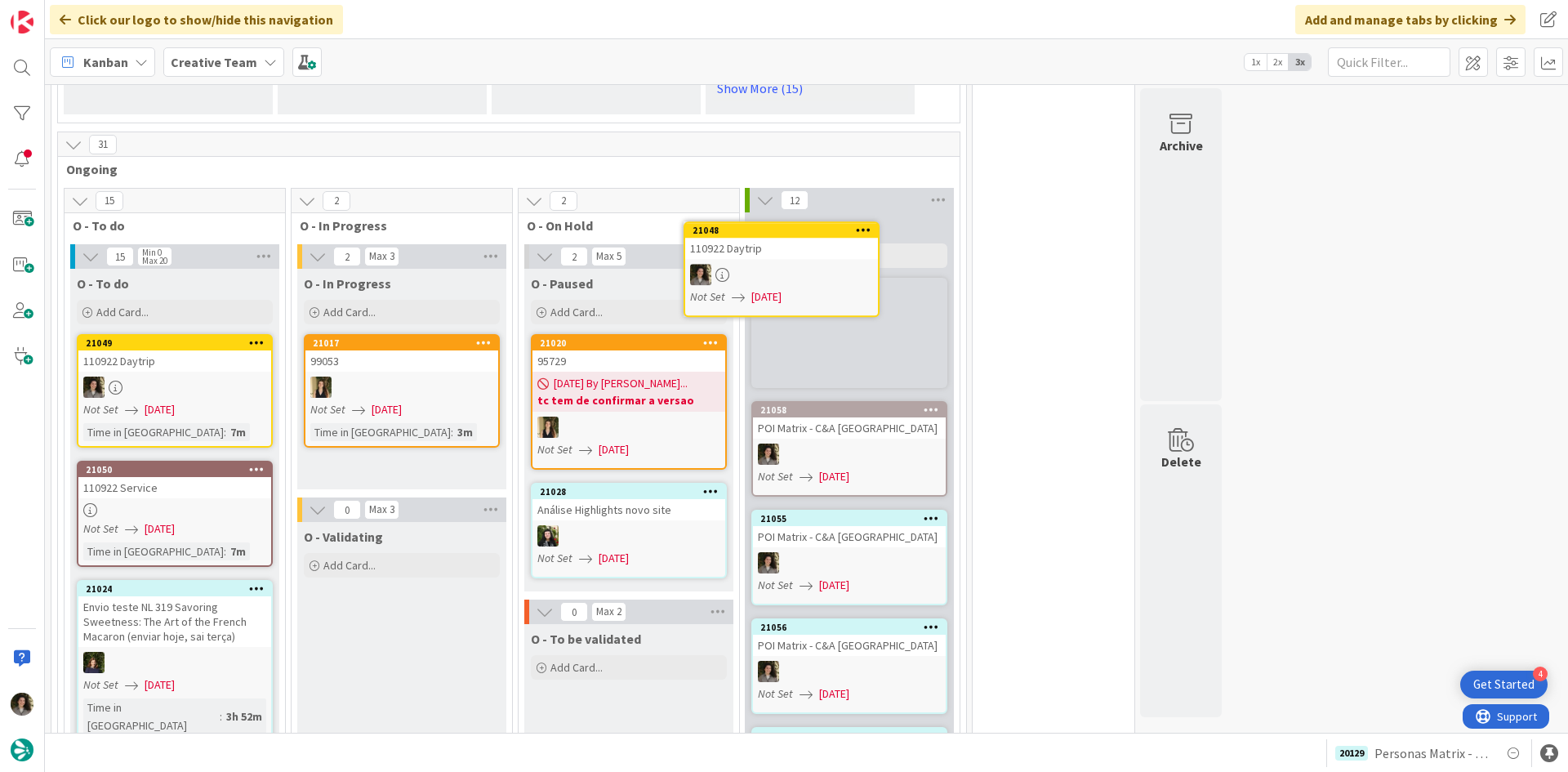
scroll to position [1400, 0]
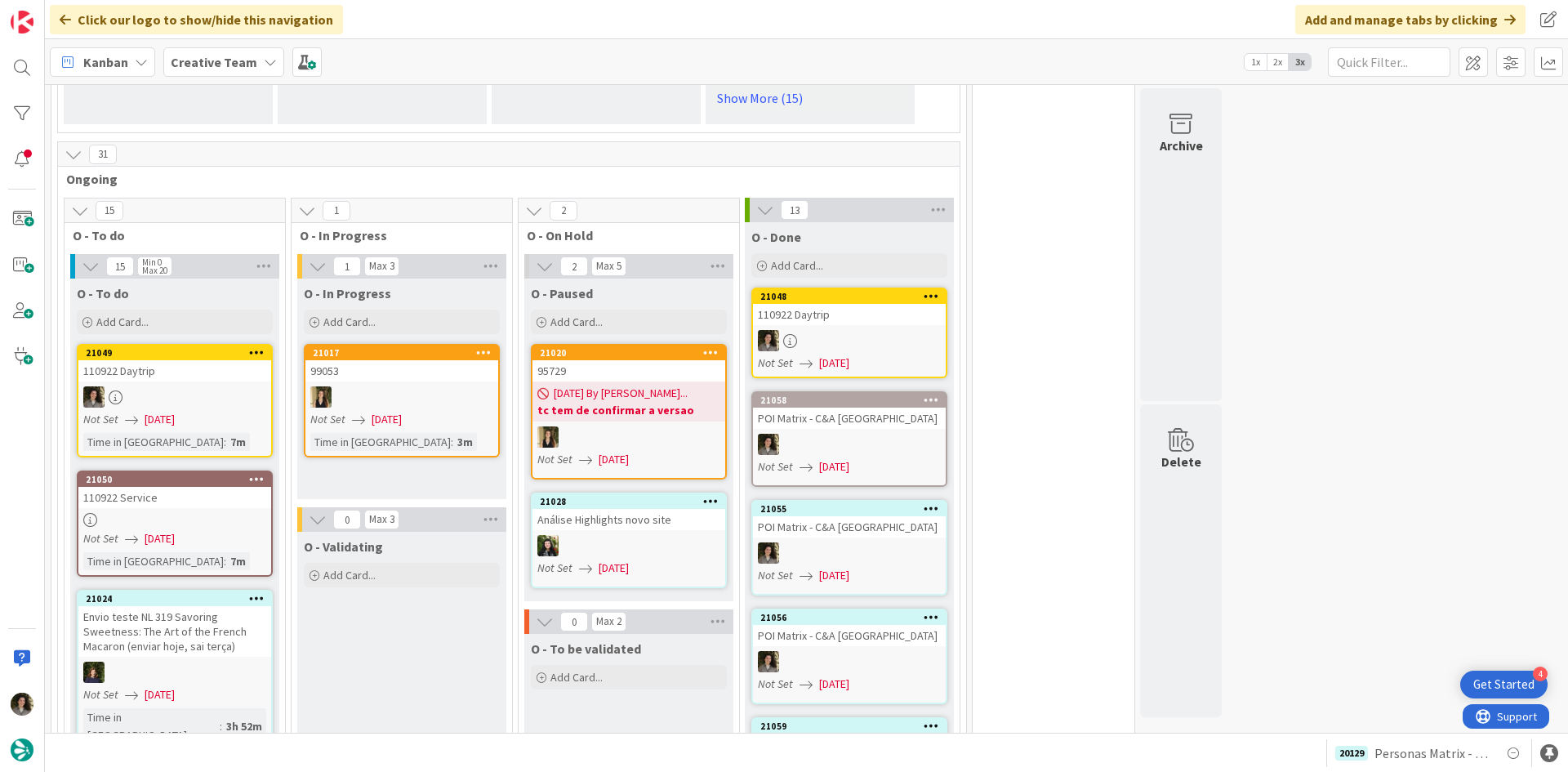
click at [880, 330] on div at bounding box center [849, 340] width 193 height 21
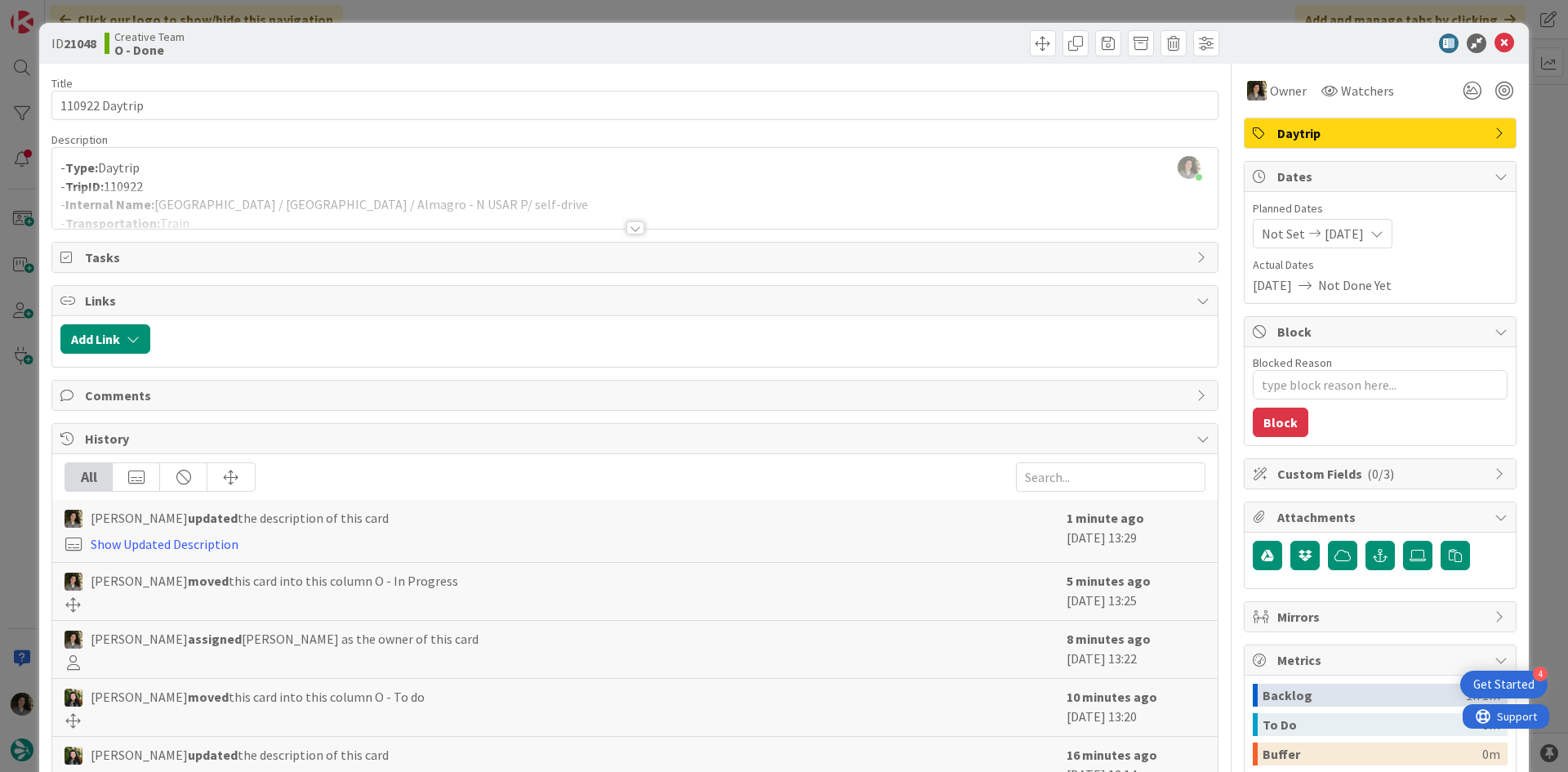
click at [1458, 123] on span "Daytrip" at bounding box center [1381, 133] width 209 height 20
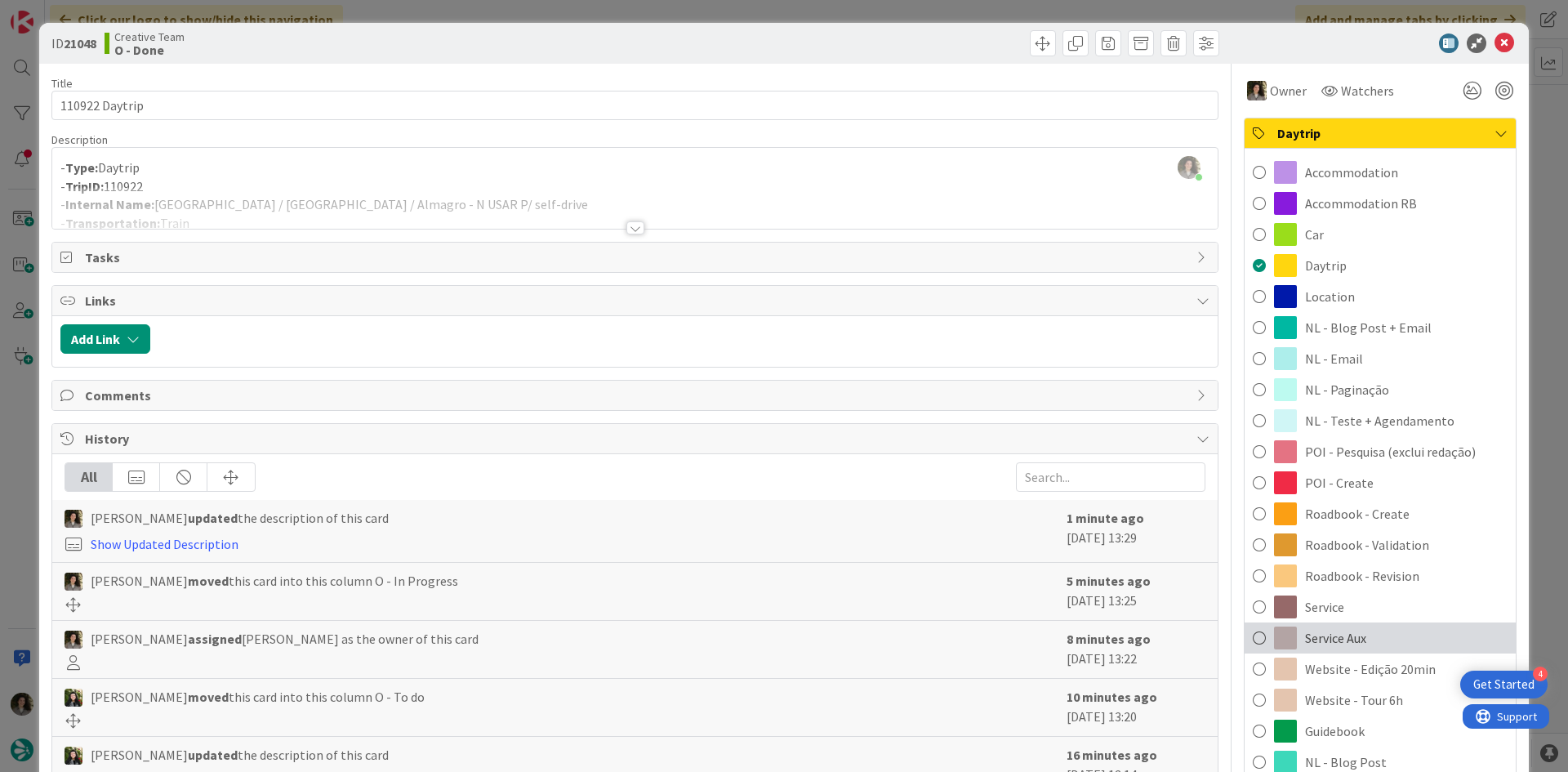
click at [1371, 641] on div "Service Aux" at bounding box center [1379, 638] width 271 height 31
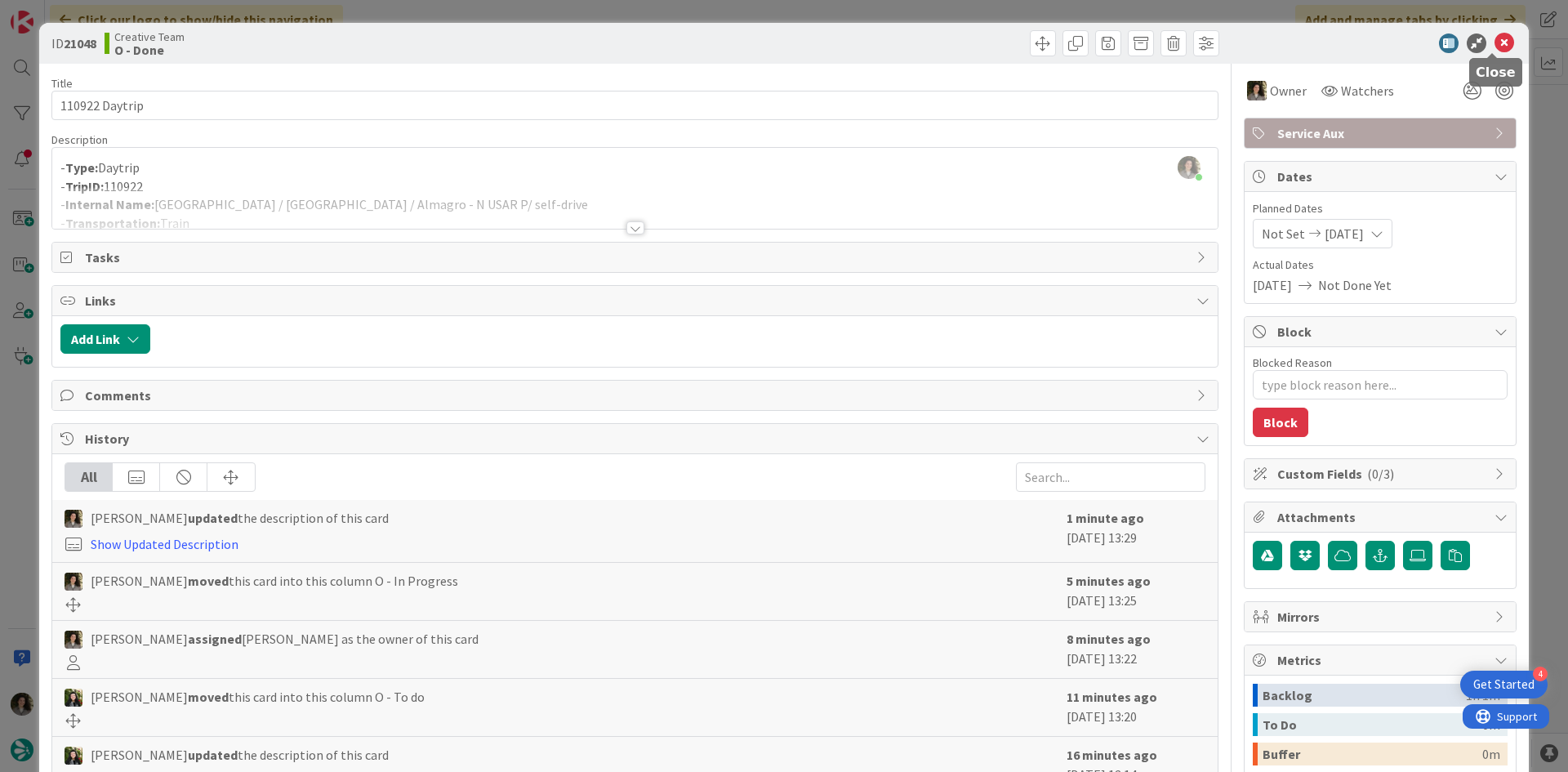
click at [1495, 39] on icon at bounding box center [1505, 43] width 20 height 20
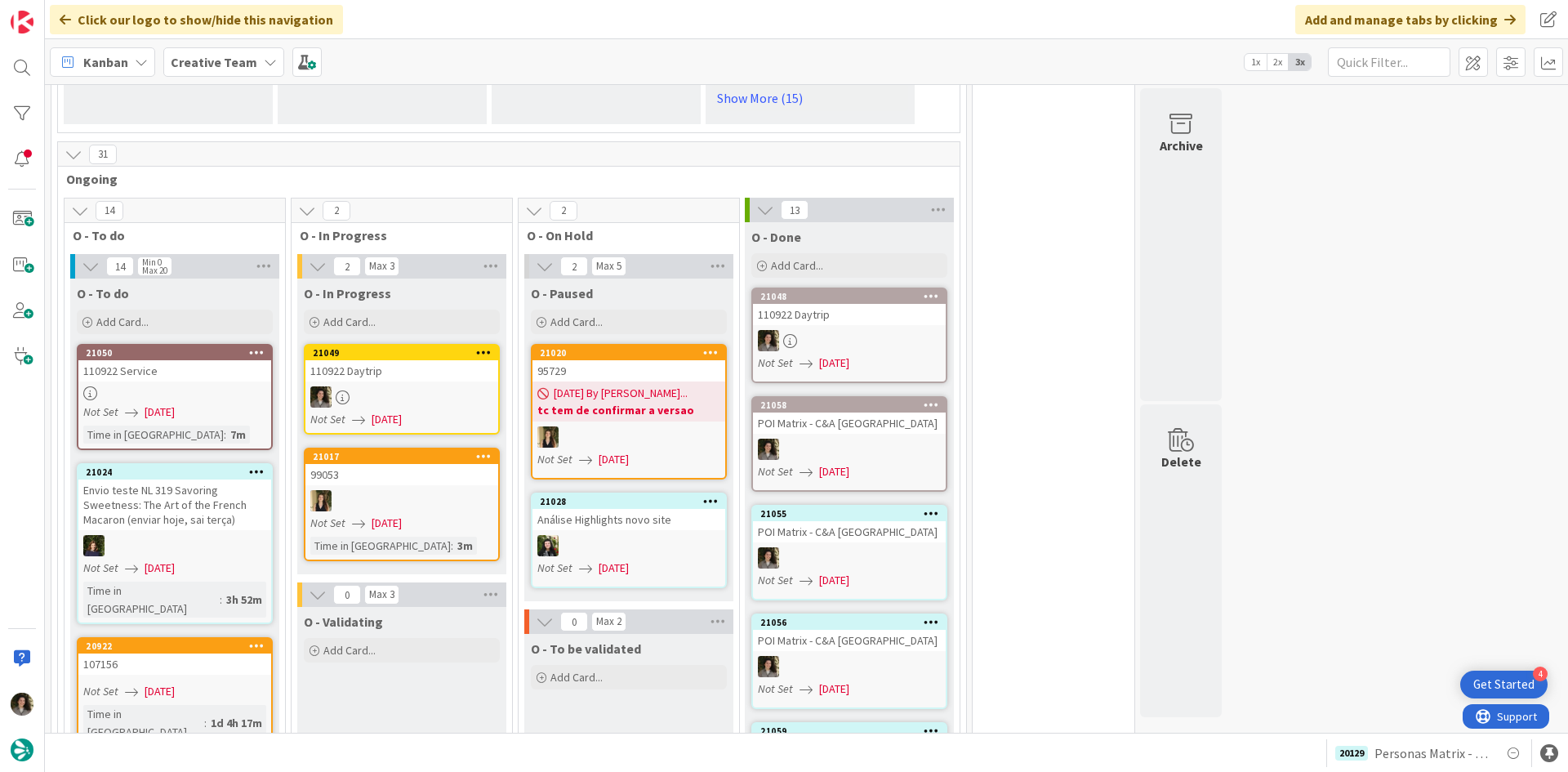
click at [413, 386] on div at bounding box center [402, 396] width 193 height 21
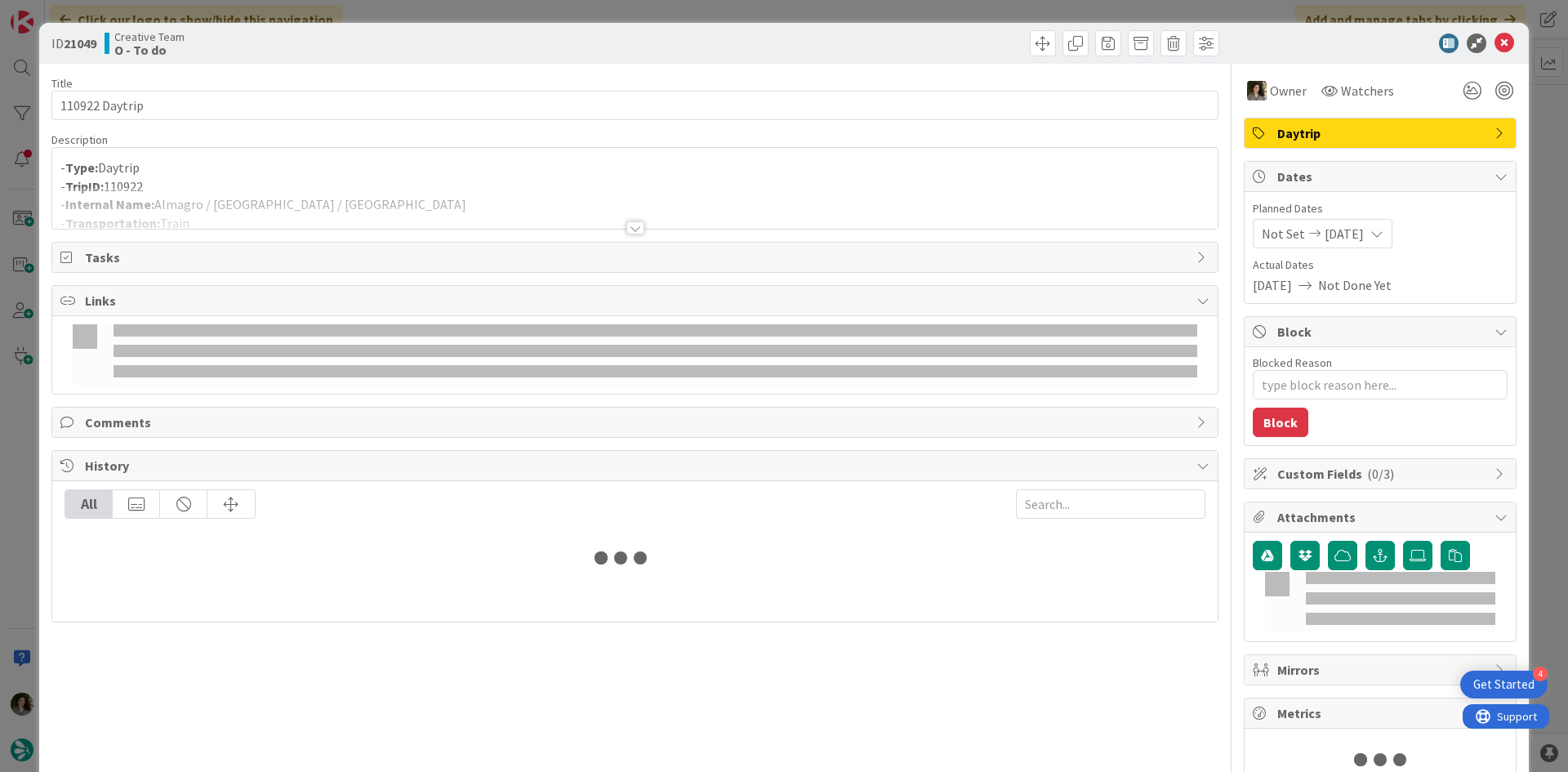
type textarea "x"
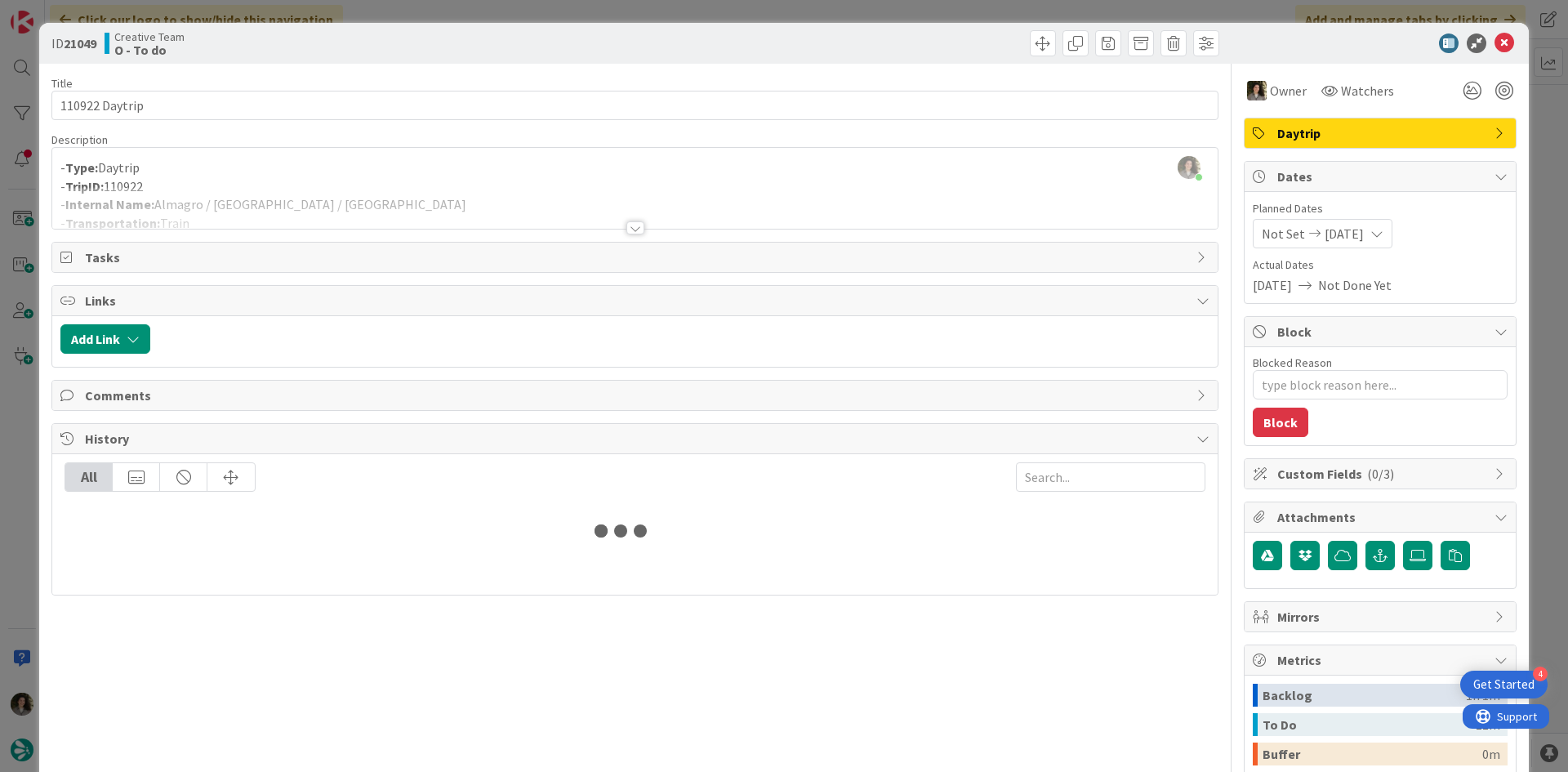
click at [455, 190] on div at bounding box center [635, 207] width 1166 height 42
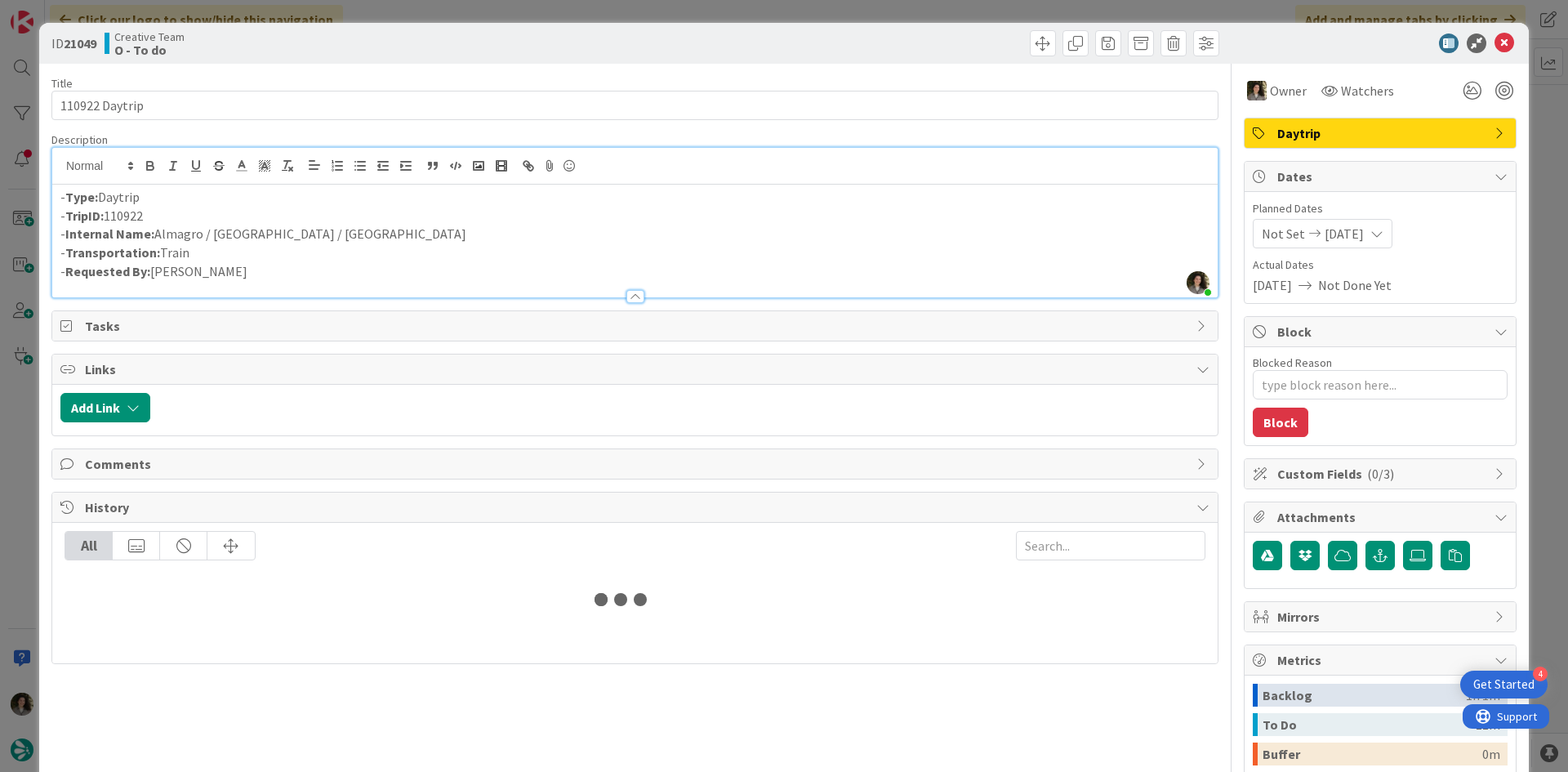
click at [419, 227] on p "- Internal Name: Almagro / [GEOGRAPHIC_DATA] / [GEOGRAPHIC_DATA]" at bounding box center [635, 234] width 1149 height 19
click at [383, 241] on p "- Internal Name: [PERSON_NAME] / [GEOGRAPHIC_DATA] / [GEOGRAPHIC_DATA] - N USAR…" at bounding box center [635, 234] width 1149 height 19
drag, startPoint x: 460, startPoint y: 236, endPoint x: 155, endPoint y: 236, distance: 305.0
click at [155, 236] on p "- Internal Name: [PERSON_NAME] / [GEOGRAPHIC_DATA] / [GEOGRAPHIC_DATA] - N USAR…" at bounding box center [635, 234] width 1149 height 19
copy p "Almagro / [GEOGRAPHIC_DATA] / [GEOGRAPHIC_DATA] - N USAR p/ self-drive"
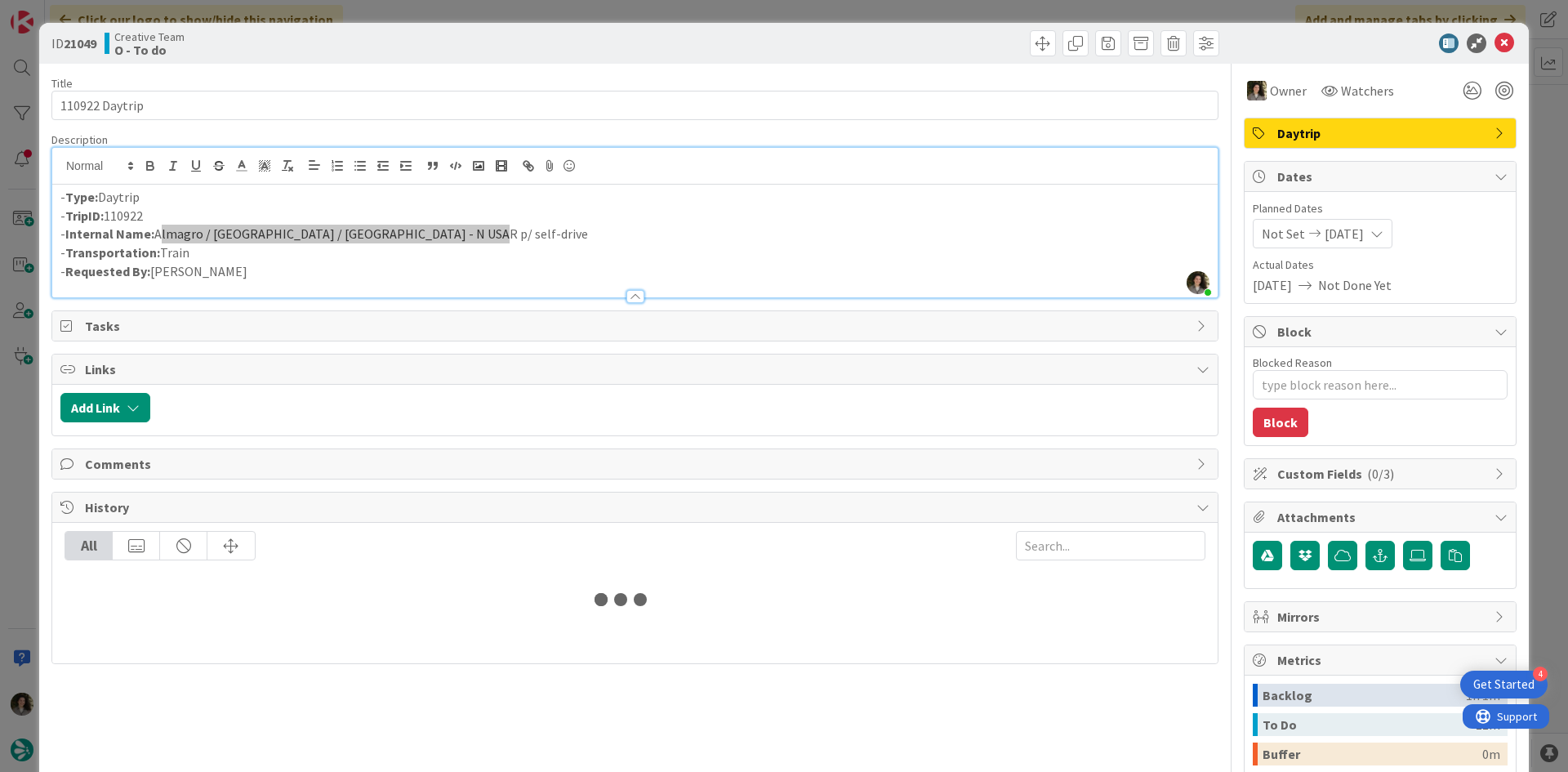
type textarea "x"
click at [1495, 36] on icon at bounding box center [1505, 43] width 20 height 20
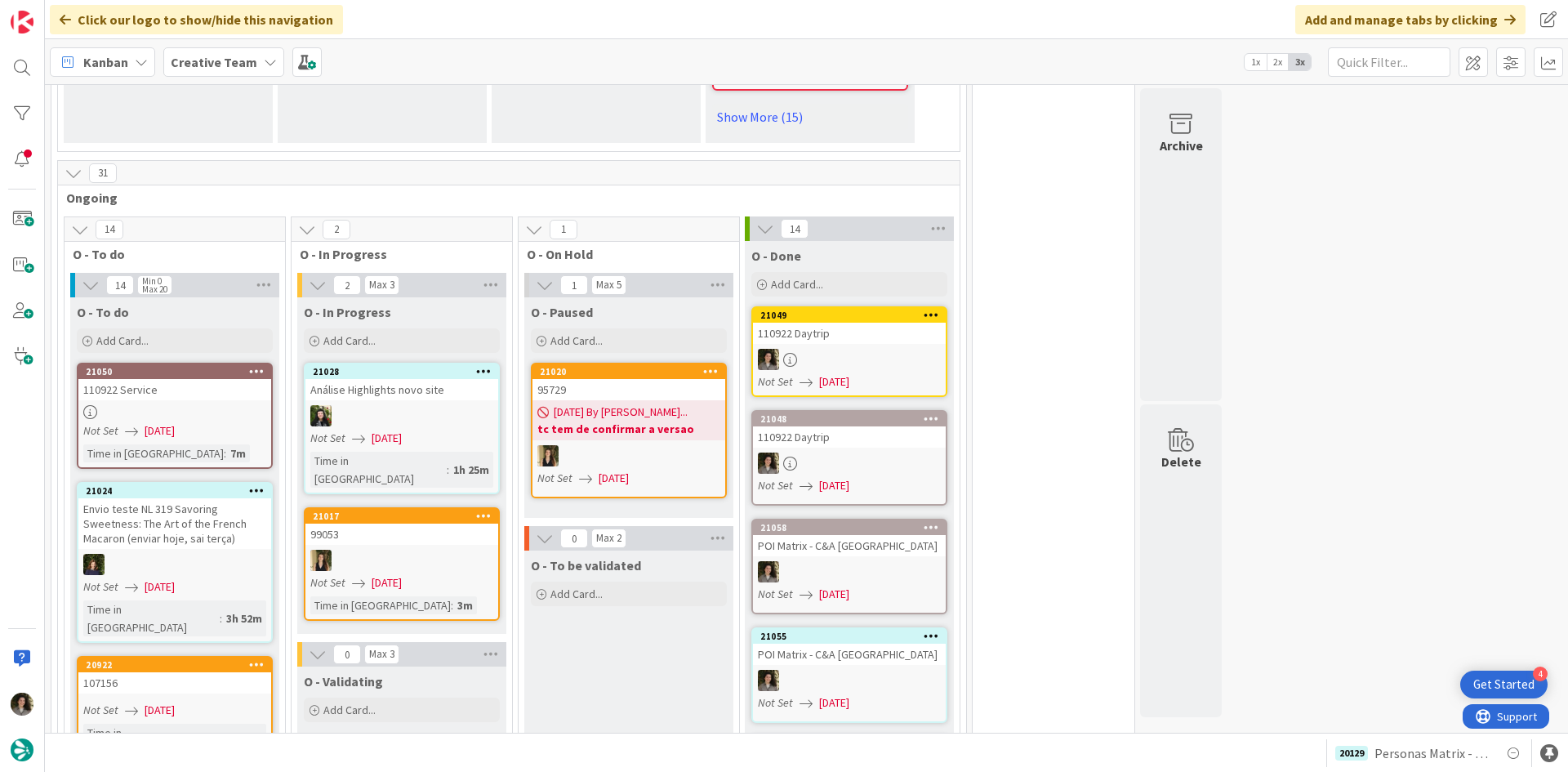
click at [158, 379] on div "110922 Service" at bounding box center [175, 389] width 193 height 21
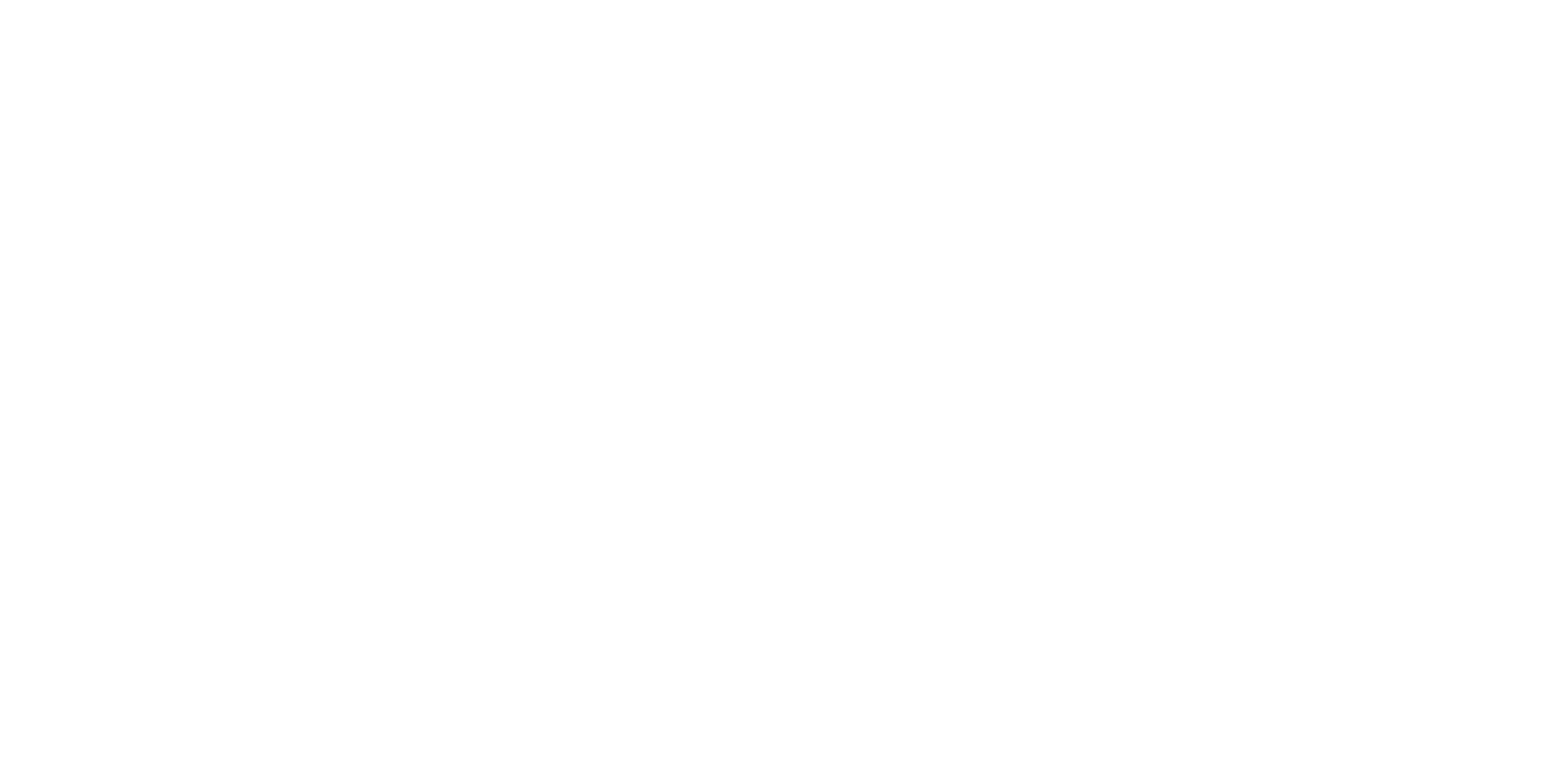
click at [722, 241] on div at bounding box center [784, 386] width 1568 height 772
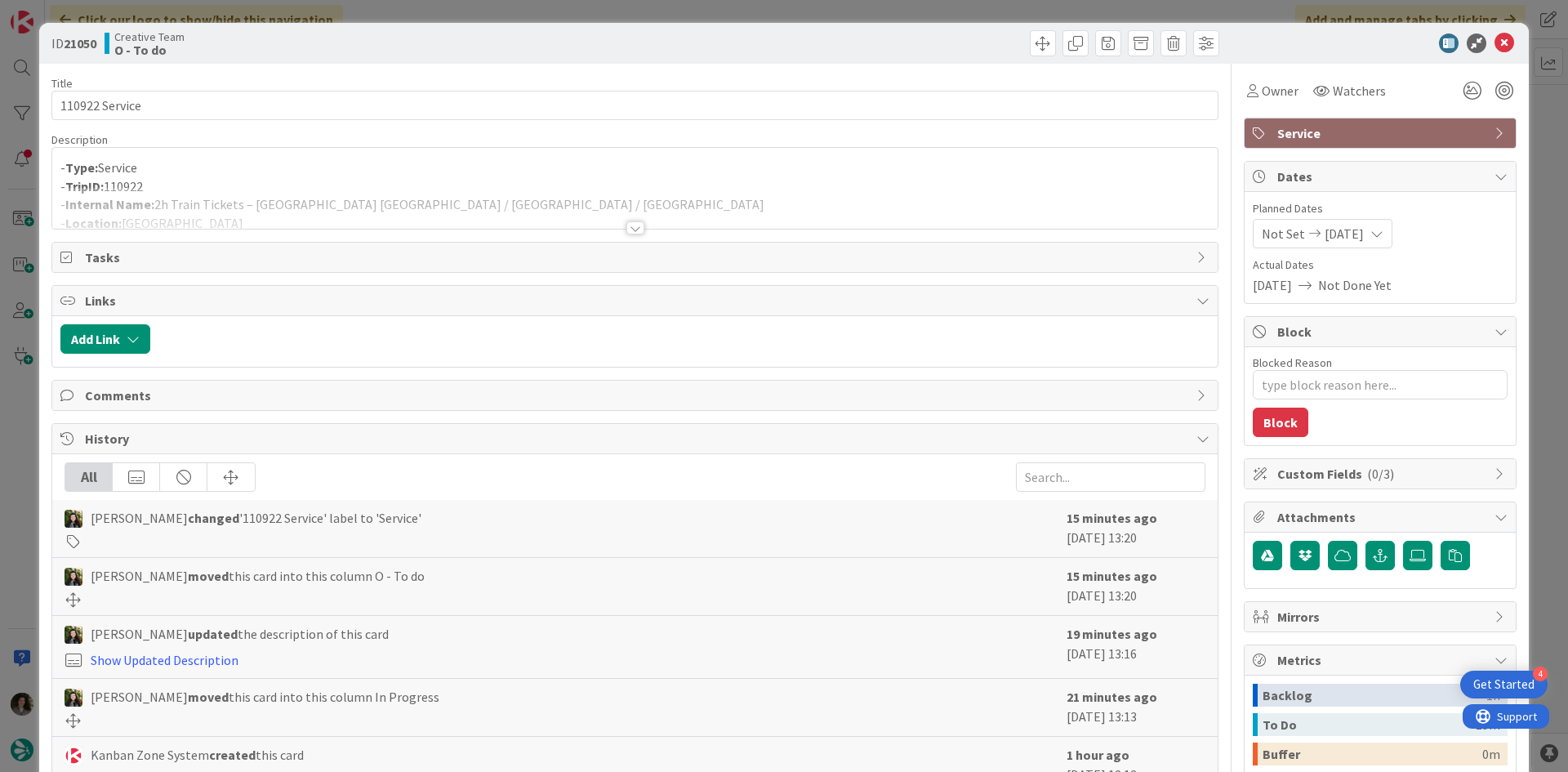
click at [629, 233] on div at bounding box center [635, 227] width 18 height 13
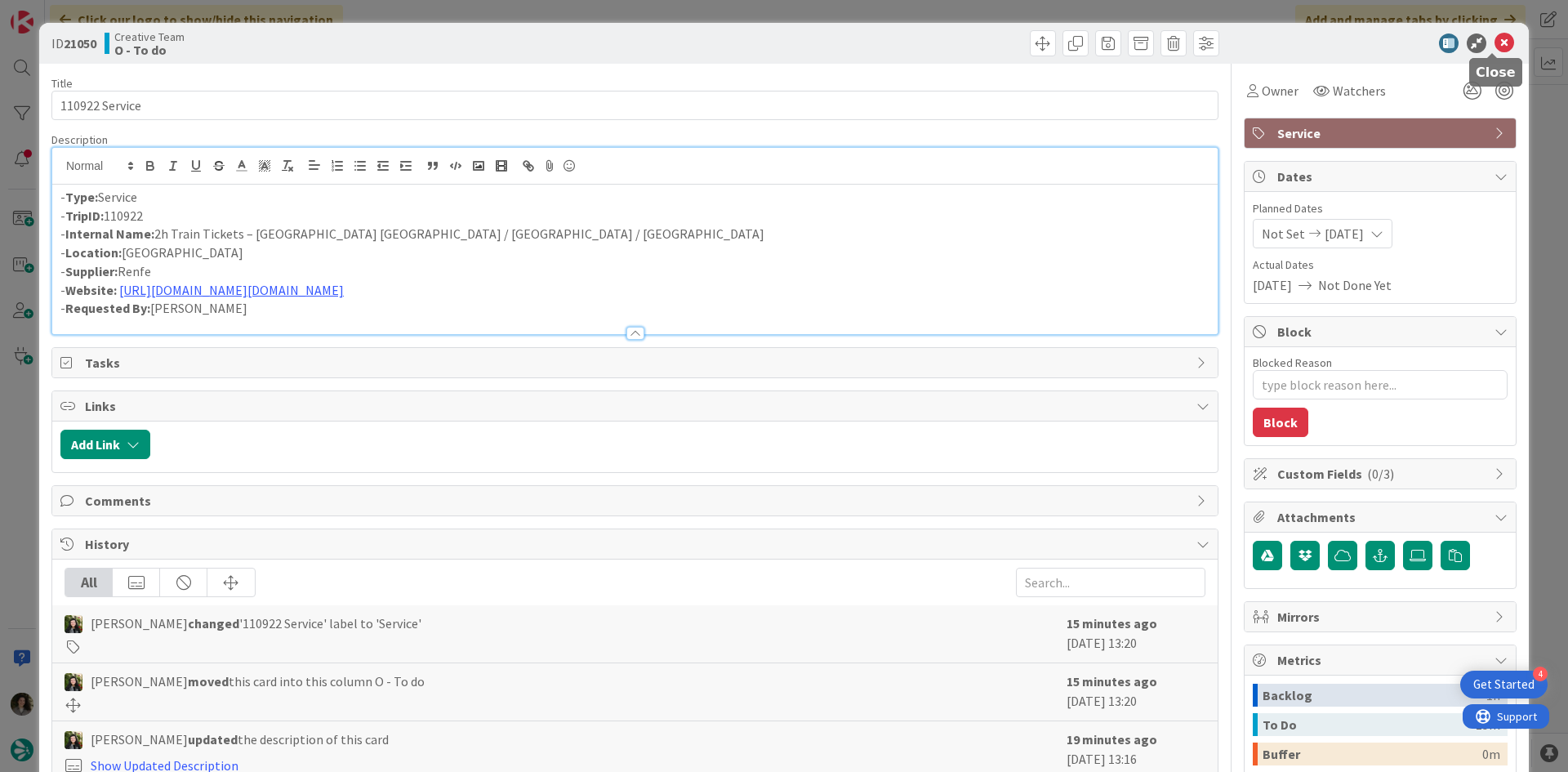
click at [1497, 42] on icon at bounding box center [1505, 43] width 20 height 20
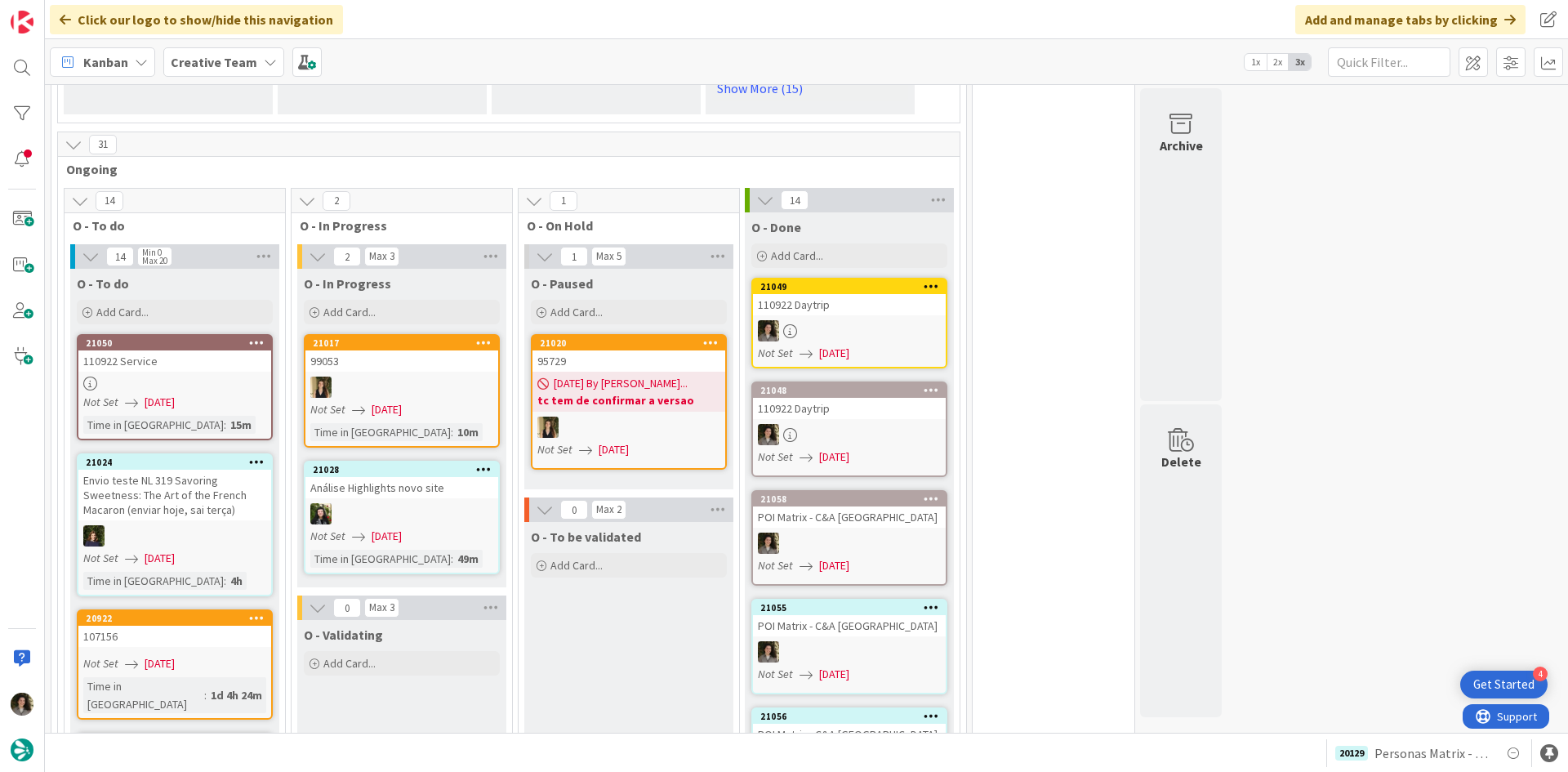
scroll to position [1407, 0]
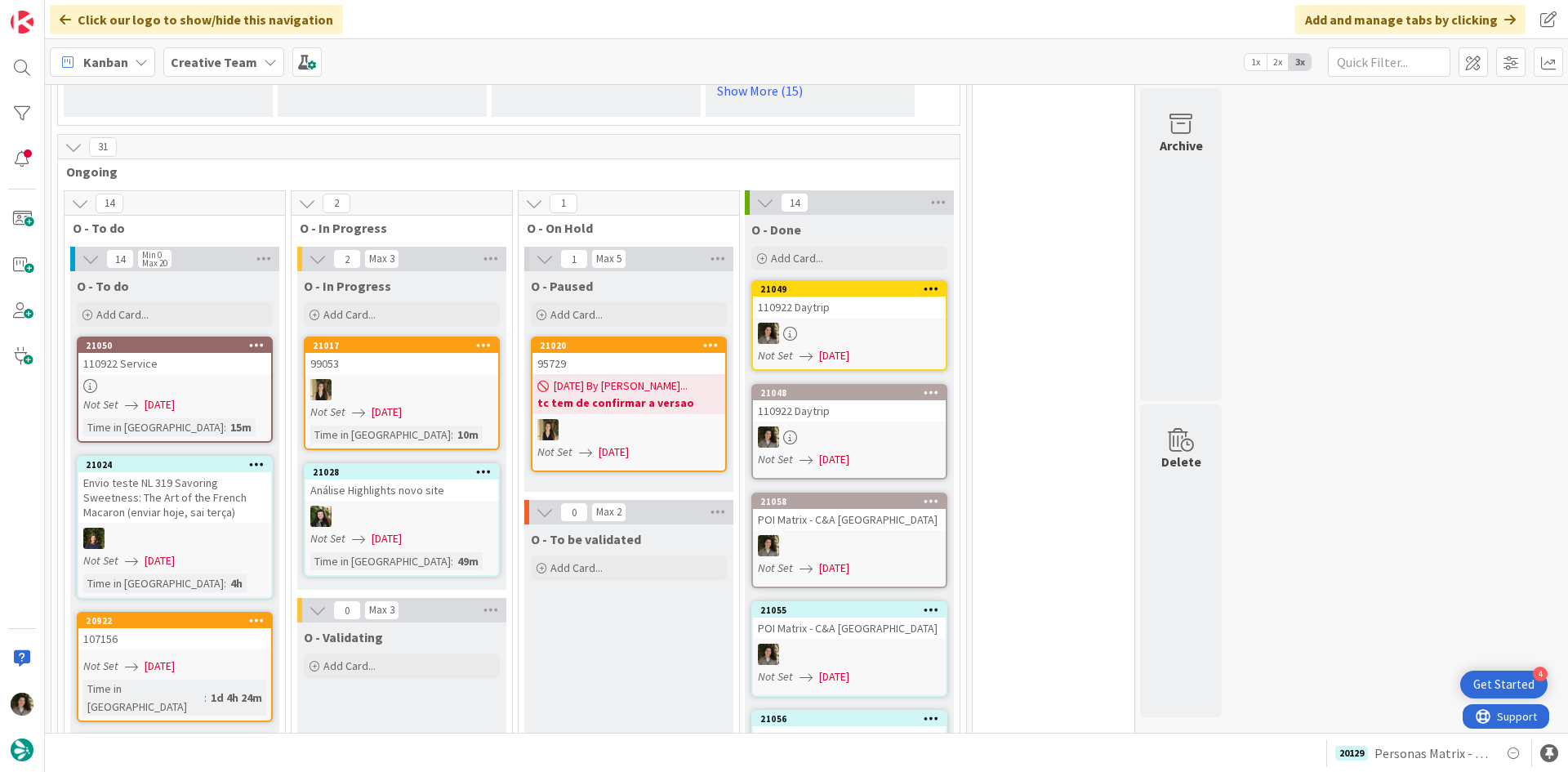
click at [216, 352] on div "110922 Service" at bounding box center [175, 362] width 193 height 21
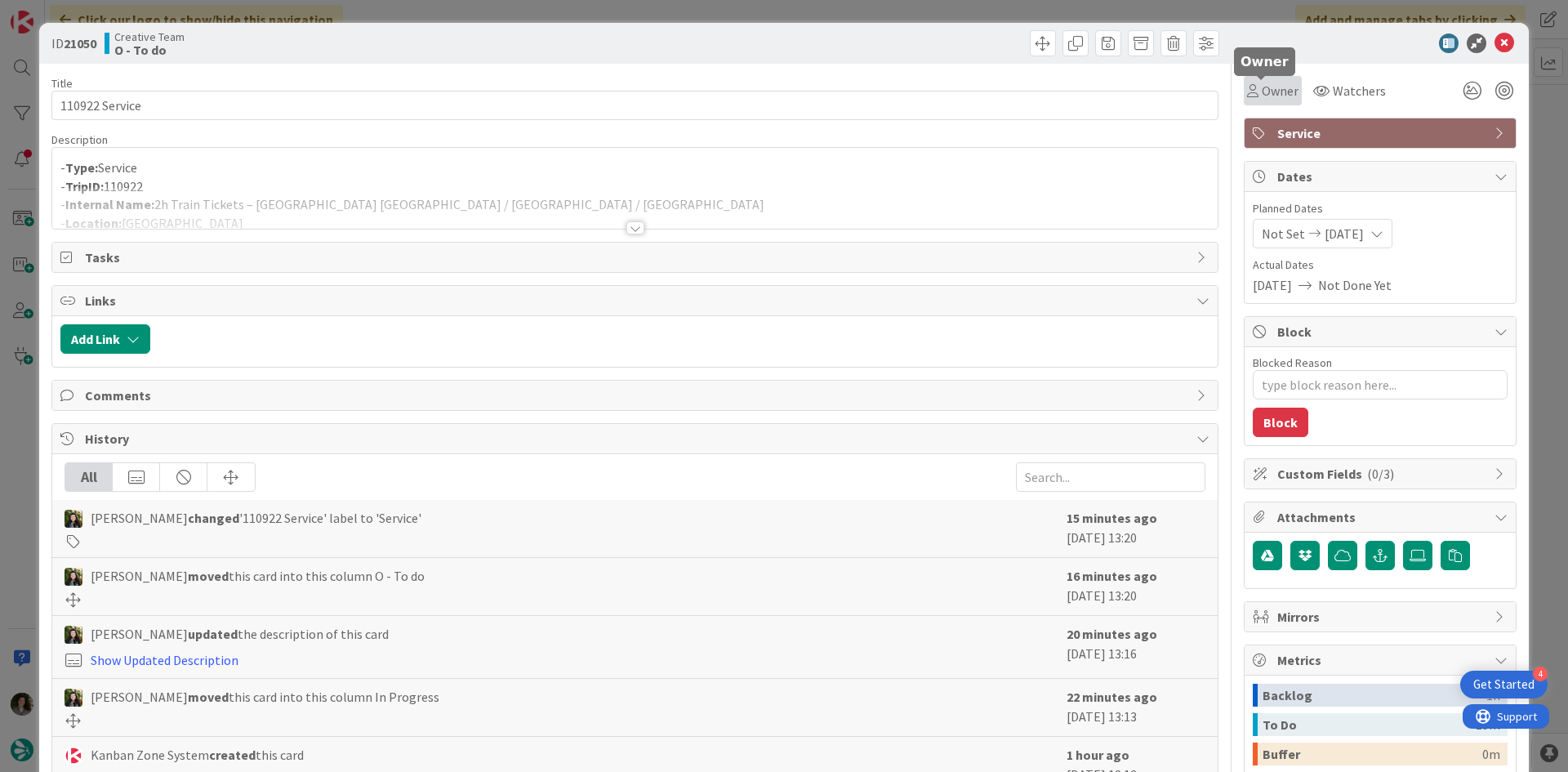
click at [1262, 87] on span "Owner" at bounding box center [1280, 91] width 37 height 20
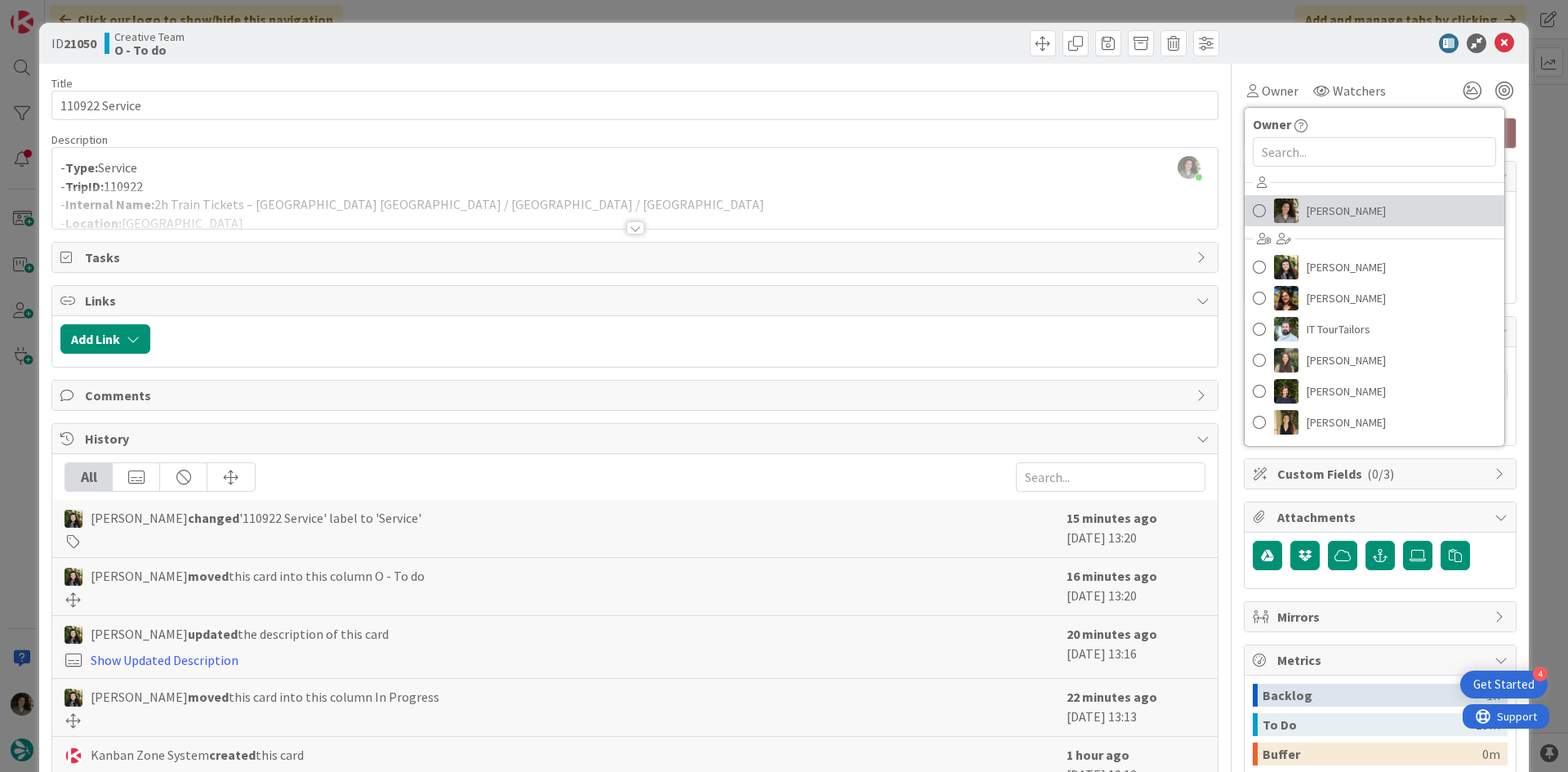
drag, startPoint x: 1332, startPoint y: 216, endPoint x: 1342, endPoint y: 208, distance: 12.8
click at [1332, 217] on span "[PERSON_NAME]" at bounding box center [1346, 210] width 79 height 24
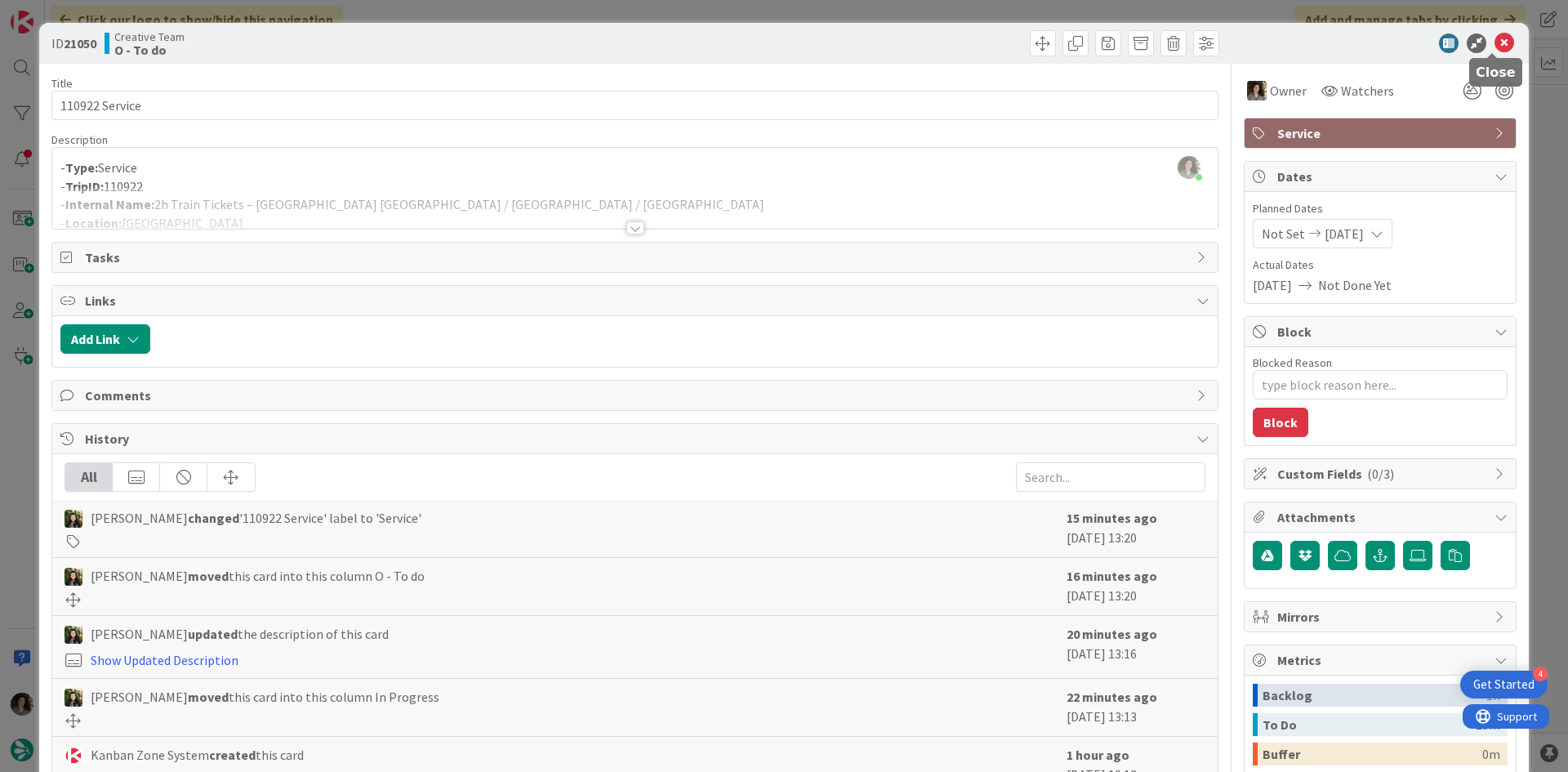
click at [1495, 45] on icon at bounding box center [1505, 43] width 20 height 20
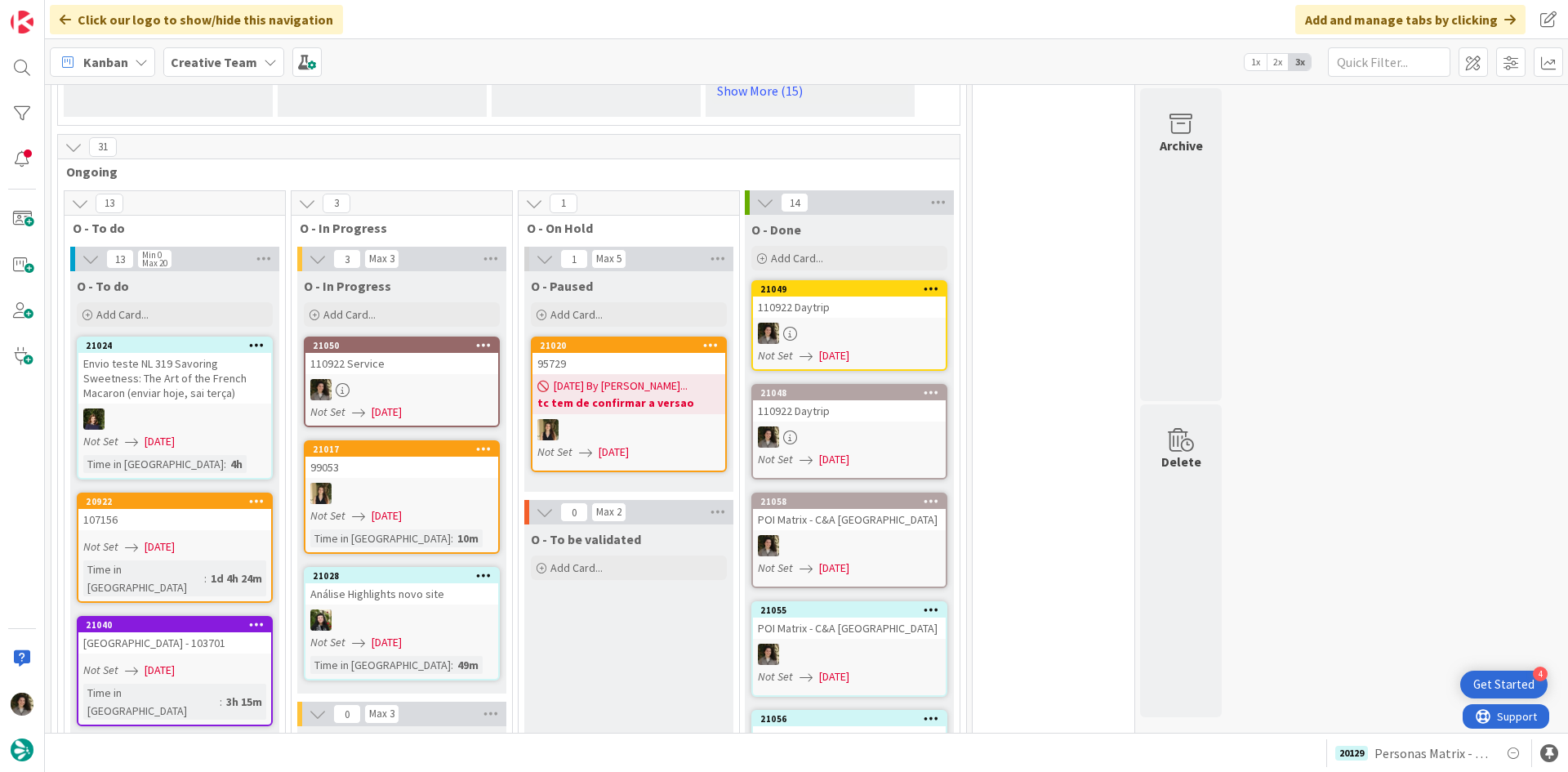
click at [414, 379] on div at bounding box center [402, 389] width 193 height 21
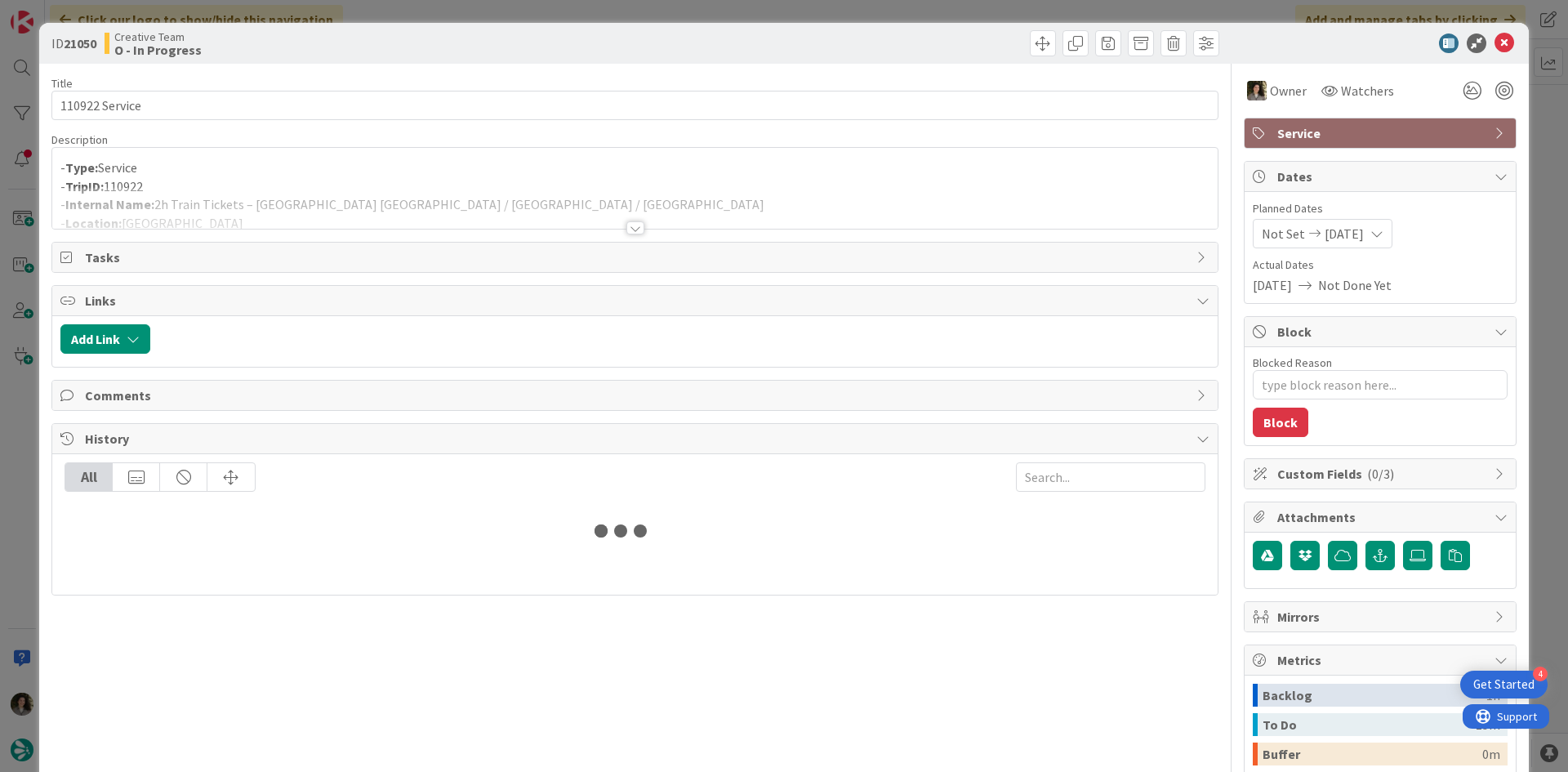
type textarea "x"
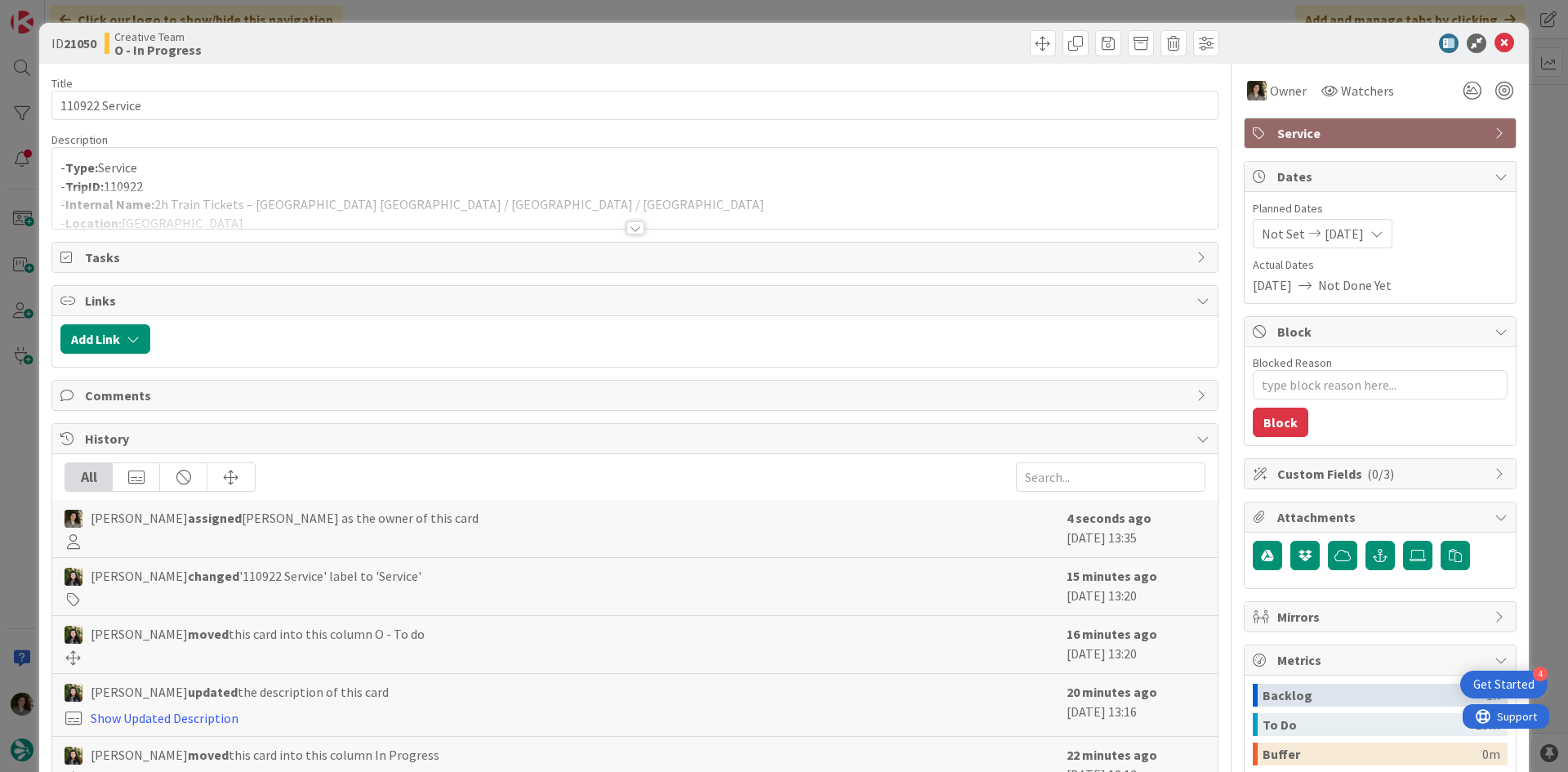
click at [635, 216] on div at bounding box center [635, 207] width 1166 height 42
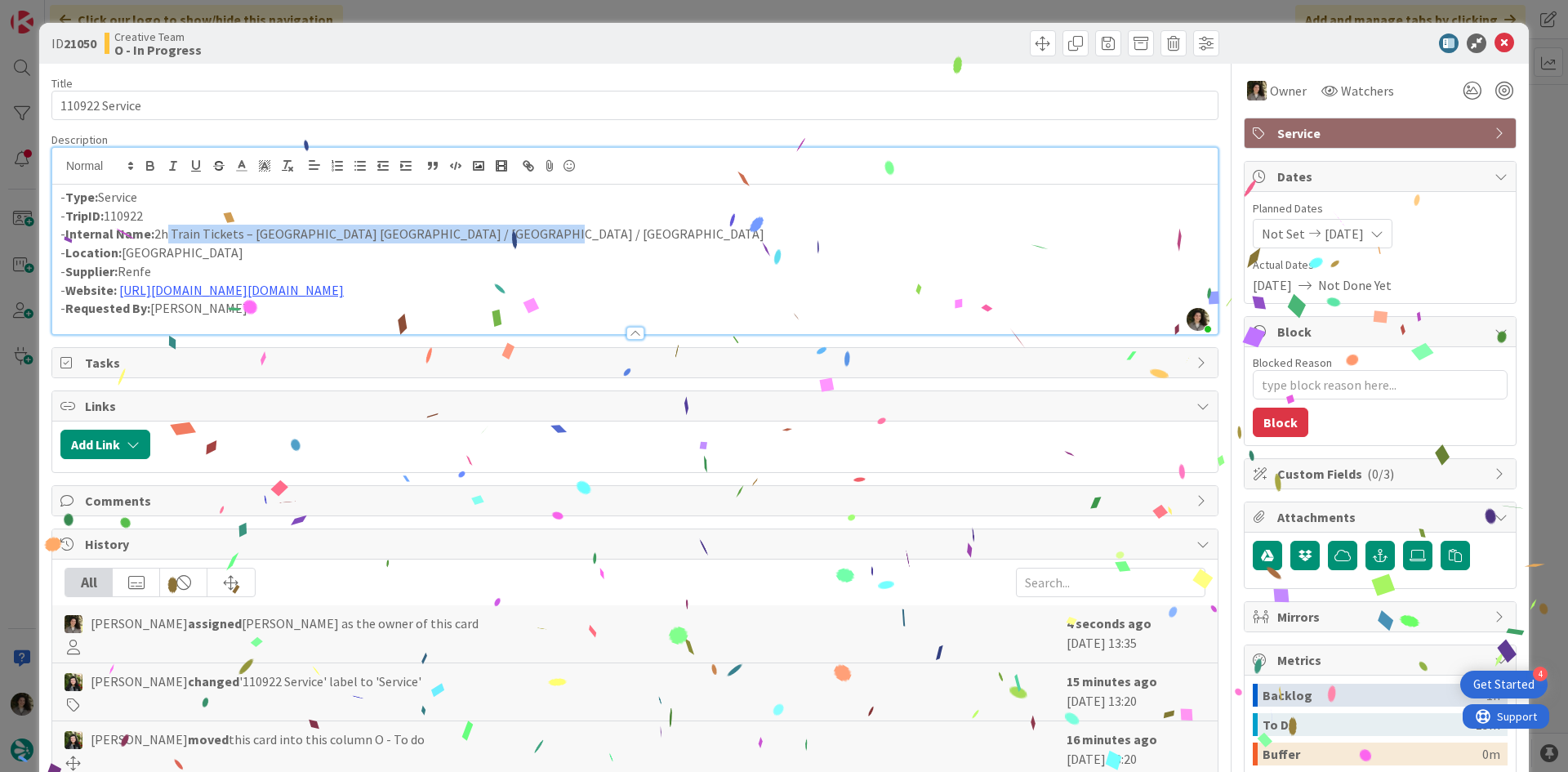
drag, startPoint x: 528, startPoint y: 235, endPoint x: 161, endPoint y: 232, distance: 367.0
click at [161, 232] on p "- Internal Name: 2h Train Tickets – Madrid Puerta de Atocha / Ciudad Real / Alm…" at bounding box center [635, 234] width 1149 height 19
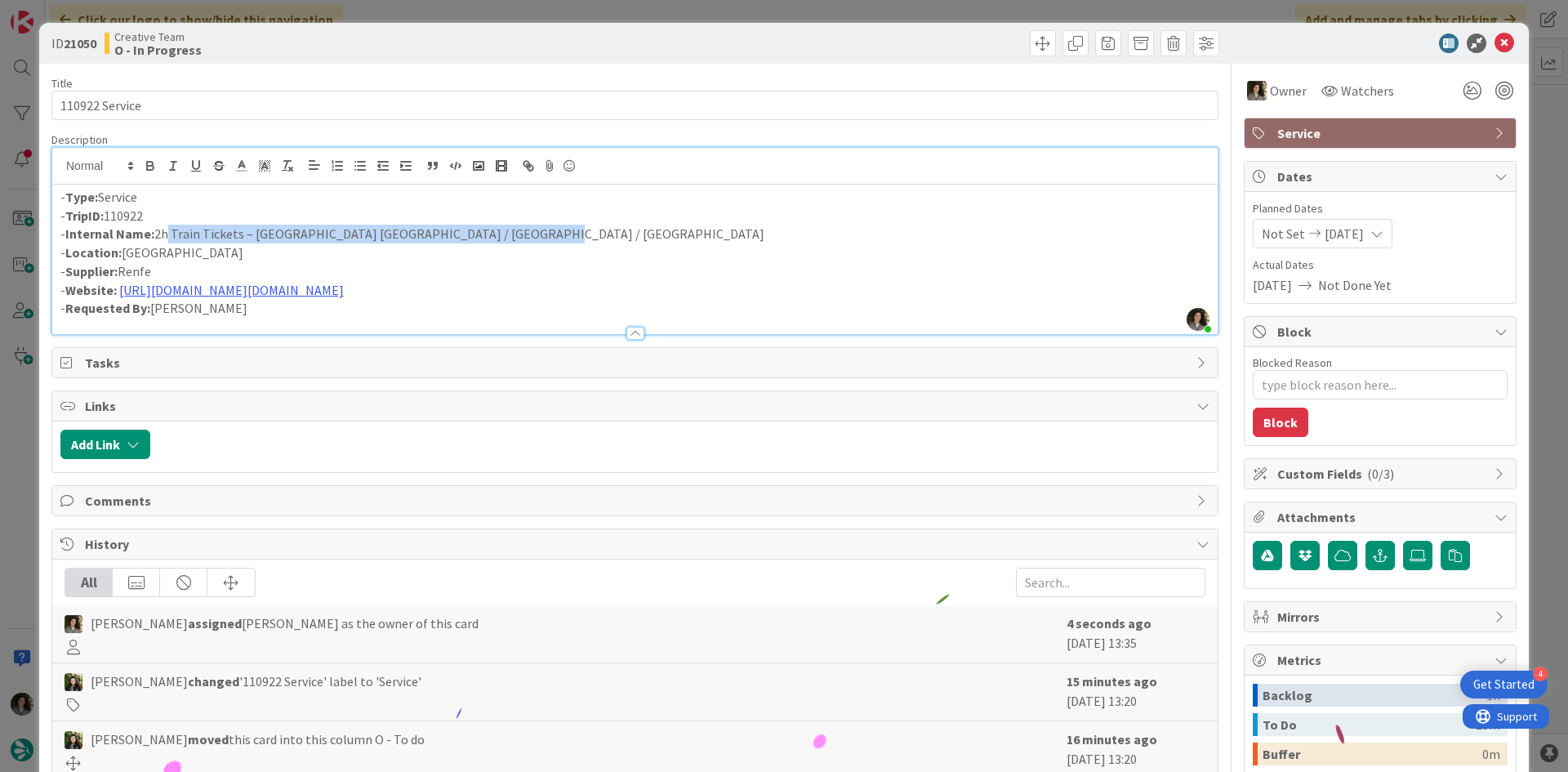
click at [247, 240] on p "- Internal Name: 2h Train Tickets – Madrid Puerta de Atocha / Ciudad Real / Alm…" at bounding box center [635, 234] width 1149 height 19
click at [515, 232] on p "- Internal Name: 2h Train Tickets - Madrid Puerta de Atocha / Ciudad Real / Alm…" at bounding box center [635, 234] width 1149 height 19
click at [547, 243] on p "- Internal Name: 2h Train Tickets - Madrid Puerta de Atocha / Ciudad Real / Alm…" at bounding box center [635, 234] width 1149 height 19
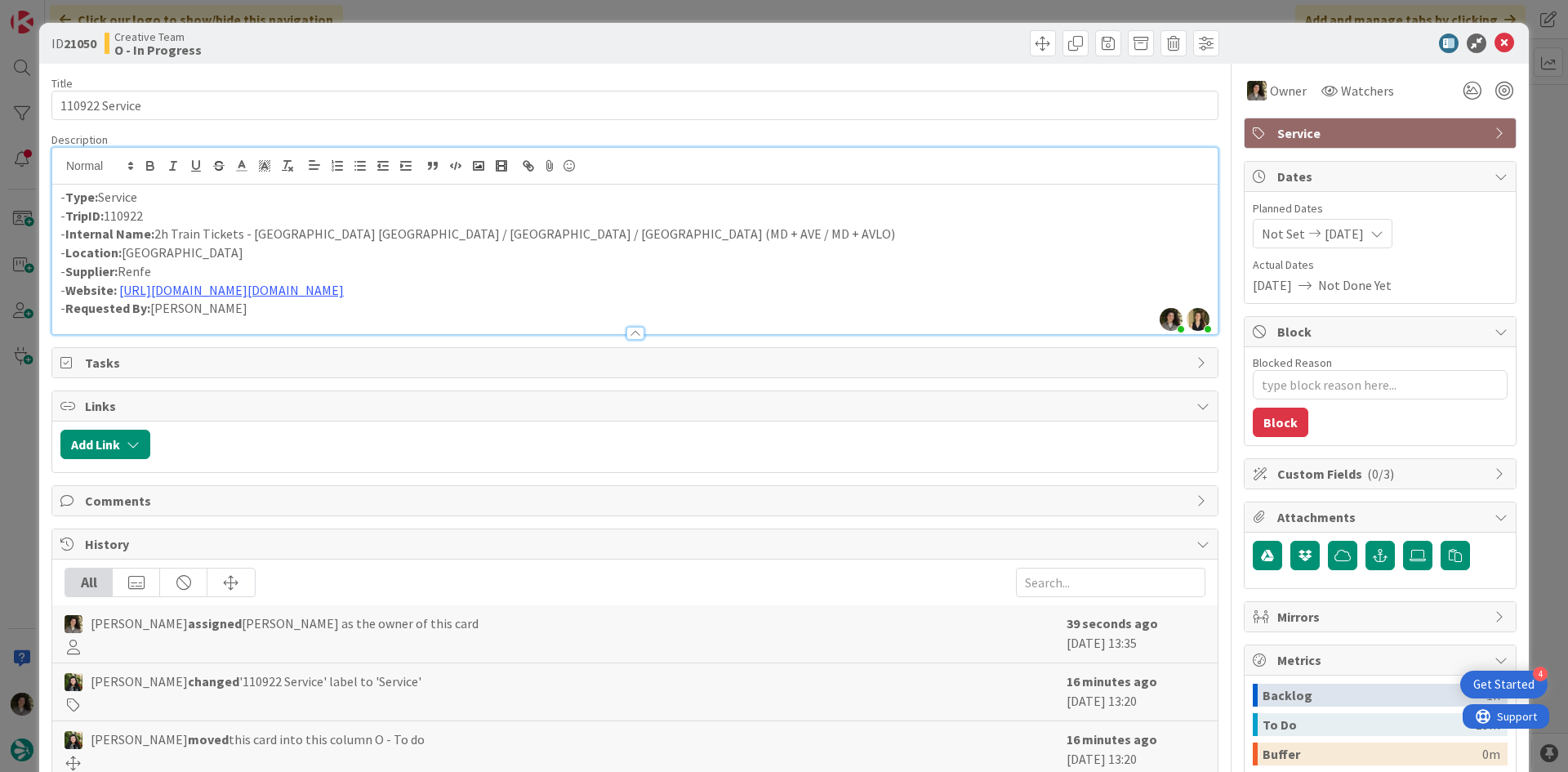
click at [637, 232] on p "- Internal Name: 2h Train Tickets - Madrid Puerta de Atocha / Ciudad Real / Alm…" at bounding box center [635, 234] width 1149 height 19
click at [713, 234] on p "- Internal Name: 2h Train Tickets - Madrid Puerta de Atocha / Ciudad Real / Alm…" at bounding box center [635, 234] width 1149 height 19
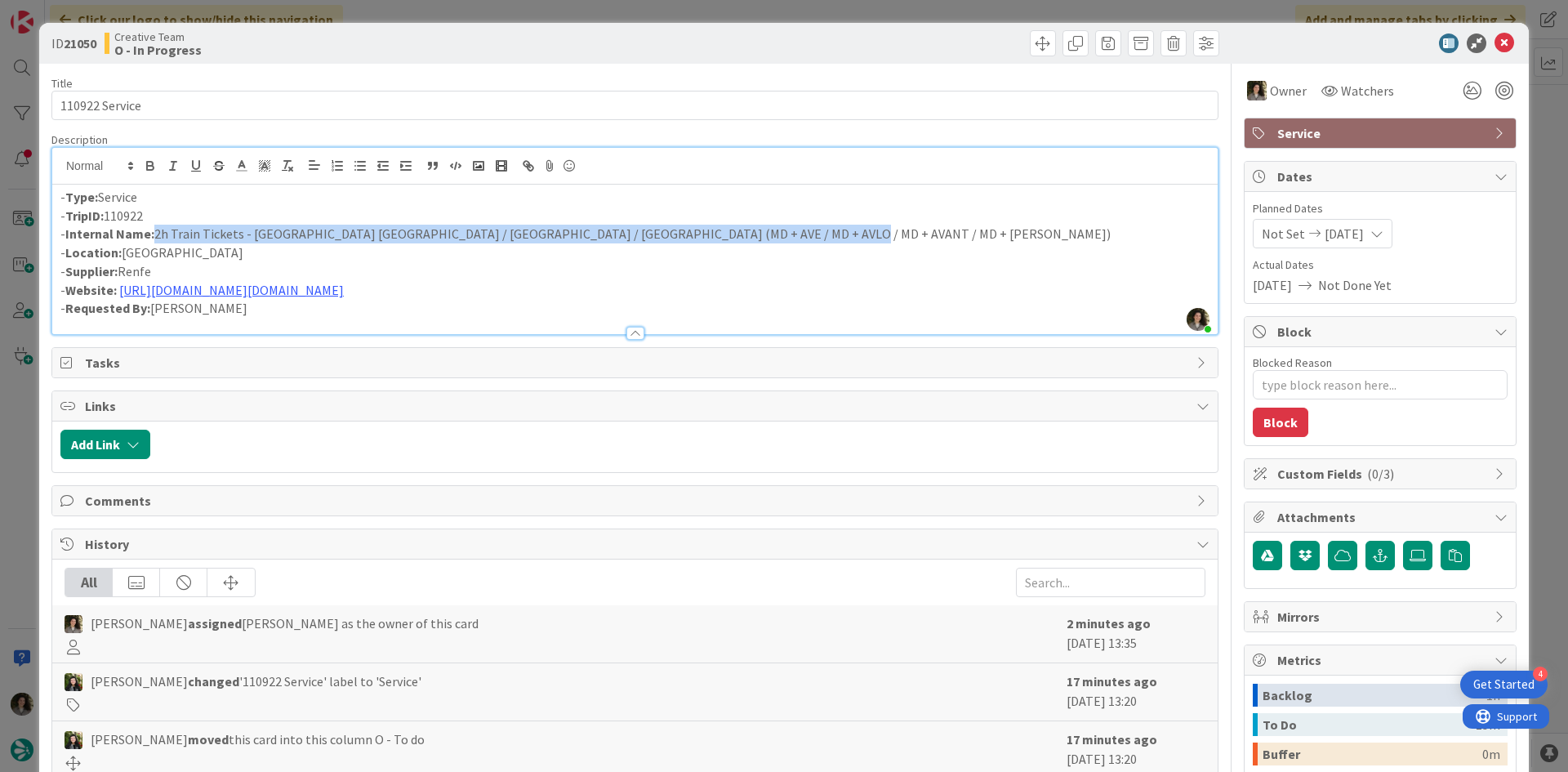
drag, startPoint x: 794, startPoint y: 235, endPoint x: 154, endPoint y: 239, distance: 640.0
click at [154, 239] on p "- Internal Name: 2h Train Tickets - Madrid Puerta de Atocha / Ciudad Real / Alm…" at bounding box center [635, 234] width 1149 height 19
copy p "2h Train Tickets - Madrid Puerta de Atocha / Ciudad Real / Almagro (MD + AVE / …"
click at [569, 233] on p "- Internal Name: 2h Train Tickets - Madrid Puerta de Atocha / Ciudad Real / Alm…" at bounding box center [635, 234] width 1149 height 19
drag, startPoint x: 803, startPoint y: 232, endPoint x: 155, endPoint y: 239, distance: 648.0
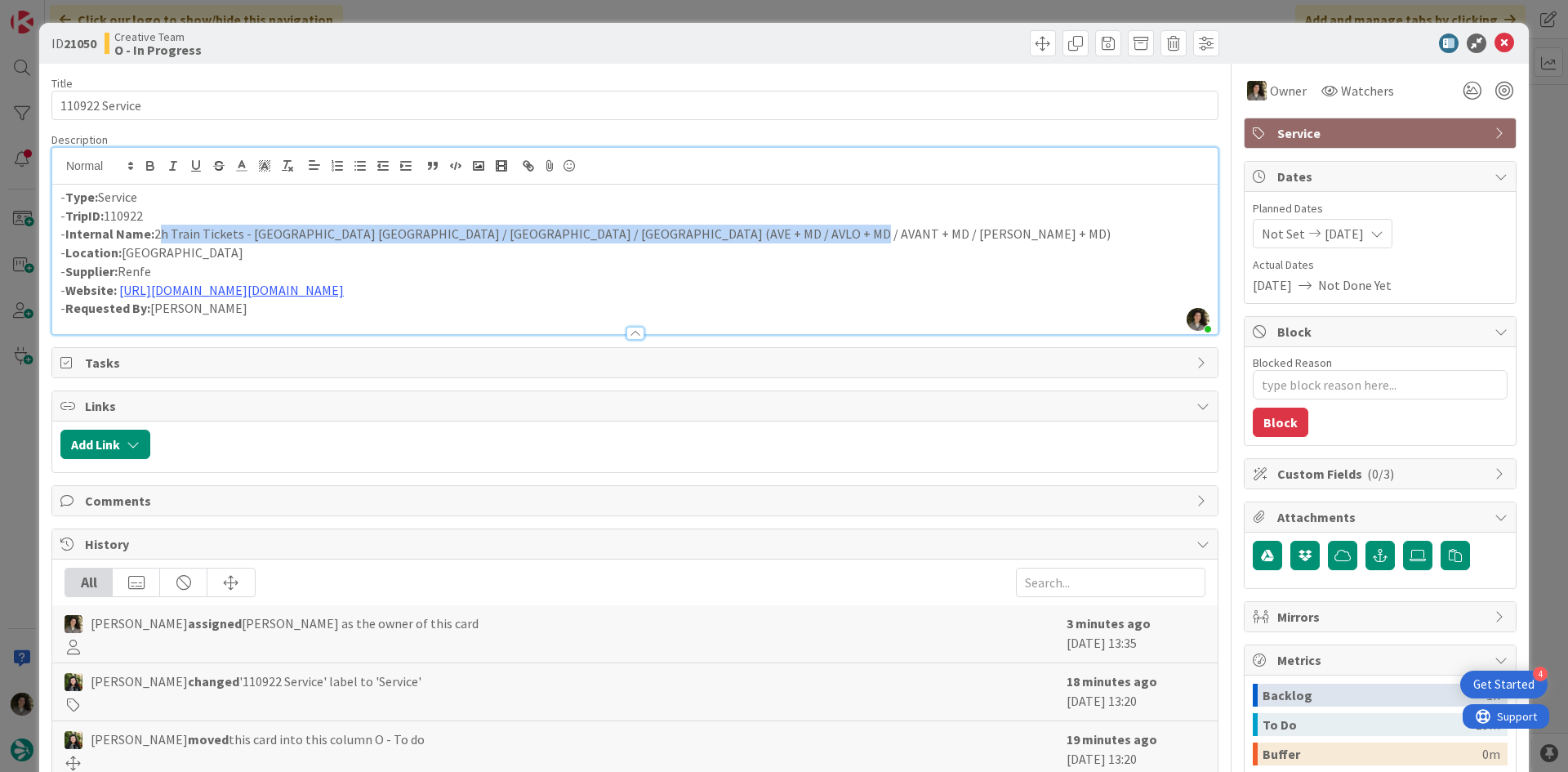
click at [155, 239] on p "- Internal Name: 2h Train Tickets - Madrid Puerta de Atocha / Ciudad Real / Alm…" at bounding box center [635, 234] width 1149 height 19
copy p "2h Train Tickets - Madrid Puerta de Atocha / Ciudad Real / Almagro (AVE + MD / …"
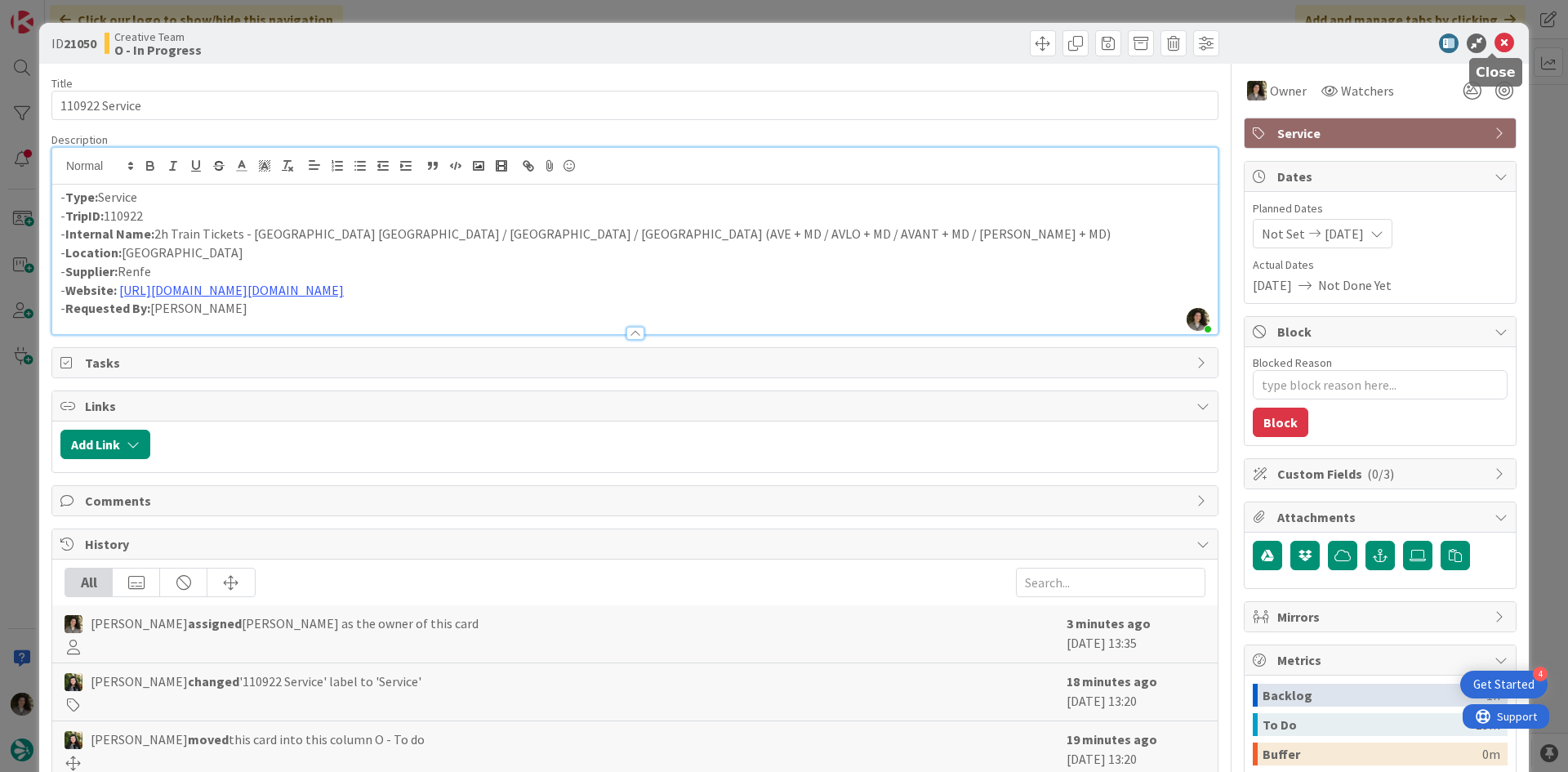
click at [1495, 46] on icon at bounding box center [1505, 43] width 20 height 20
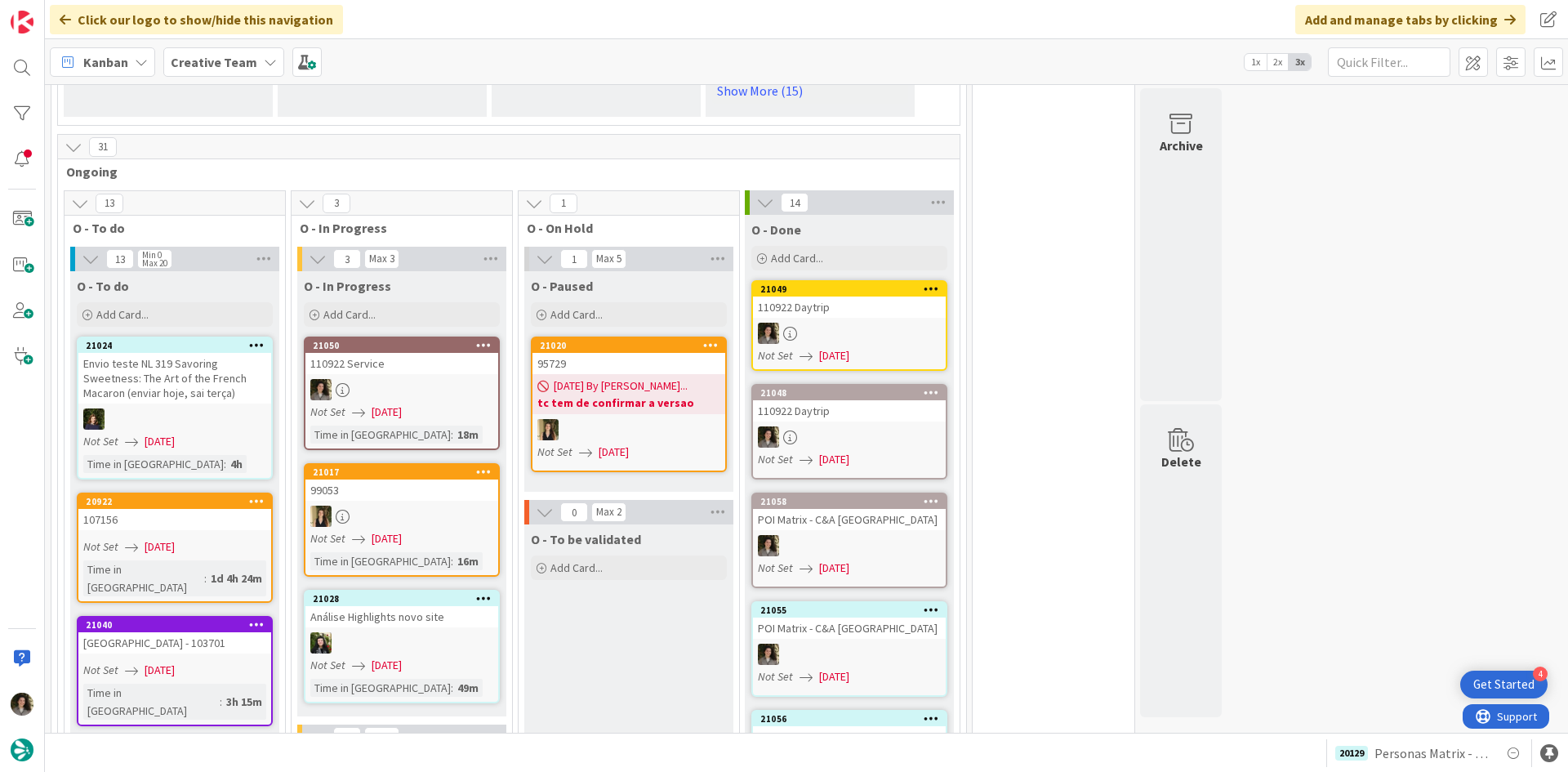
click at [376, 352] on div "110922 Service" at bounding box center [402, 362] width 193 height 21
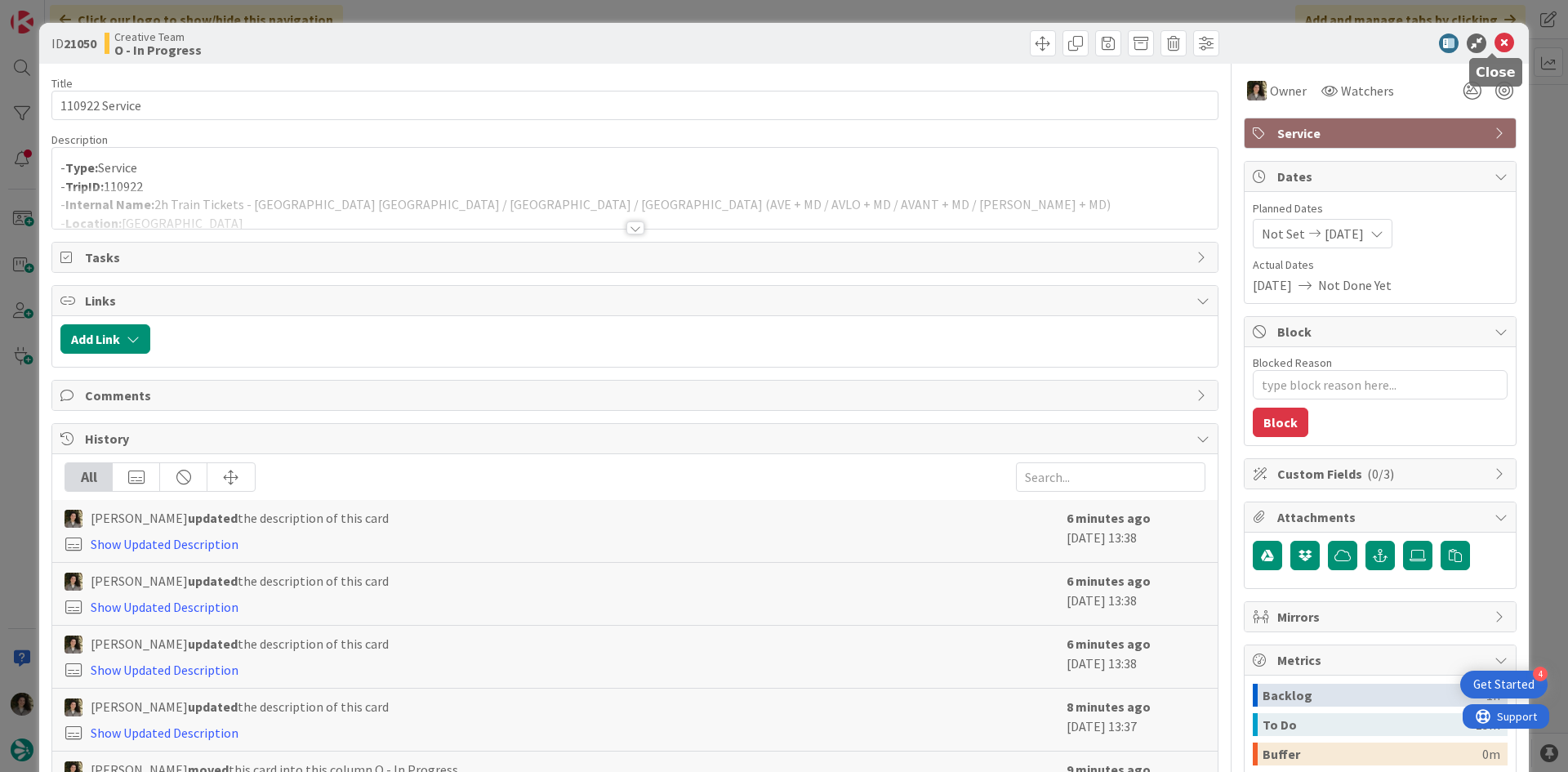
click at [1495, 40] on icon at bounding box center [1505, 43] width 20 height 20
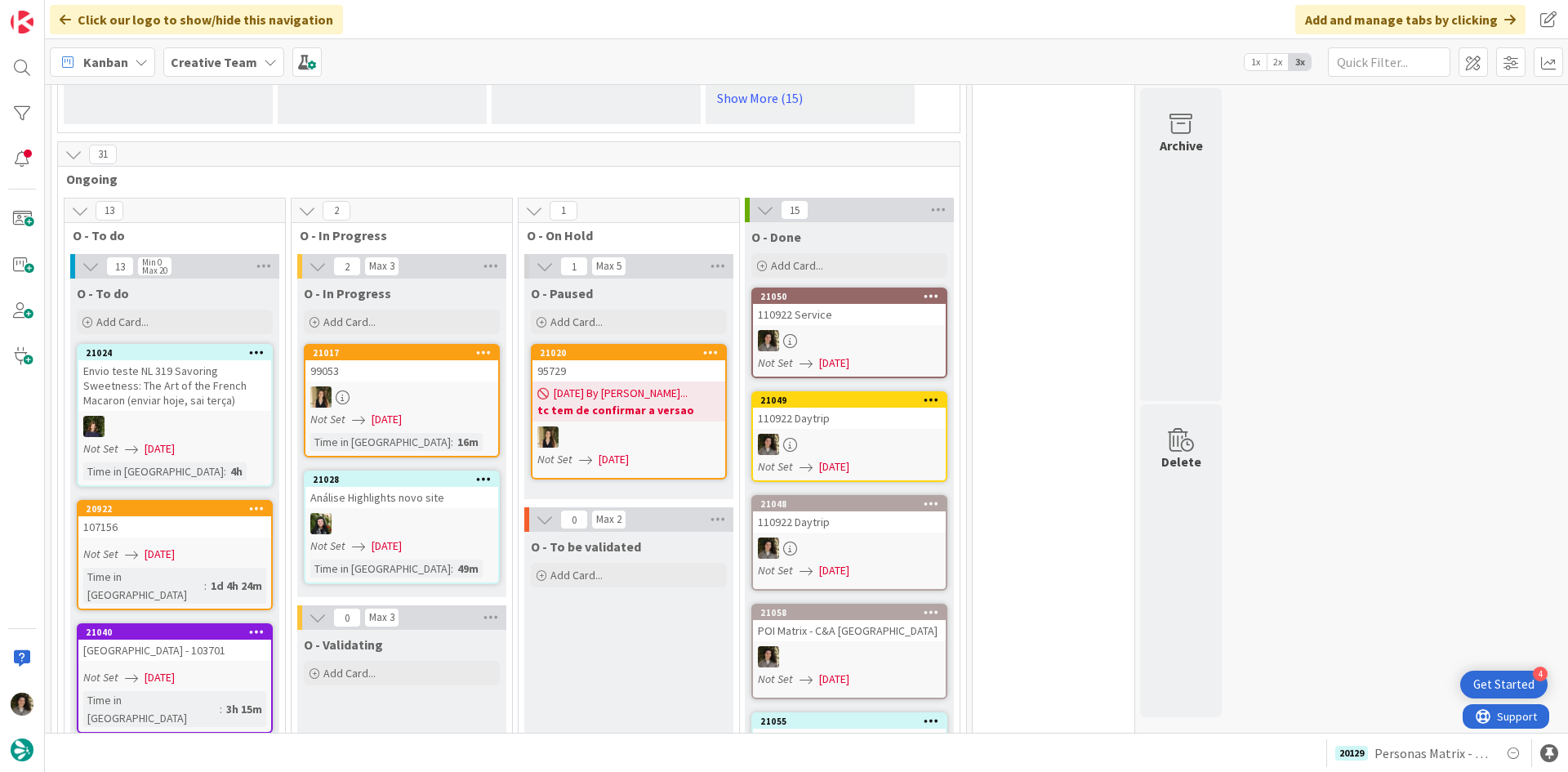
click at [837, 330] on div at bounding box center [849, 340] width 193 height 21
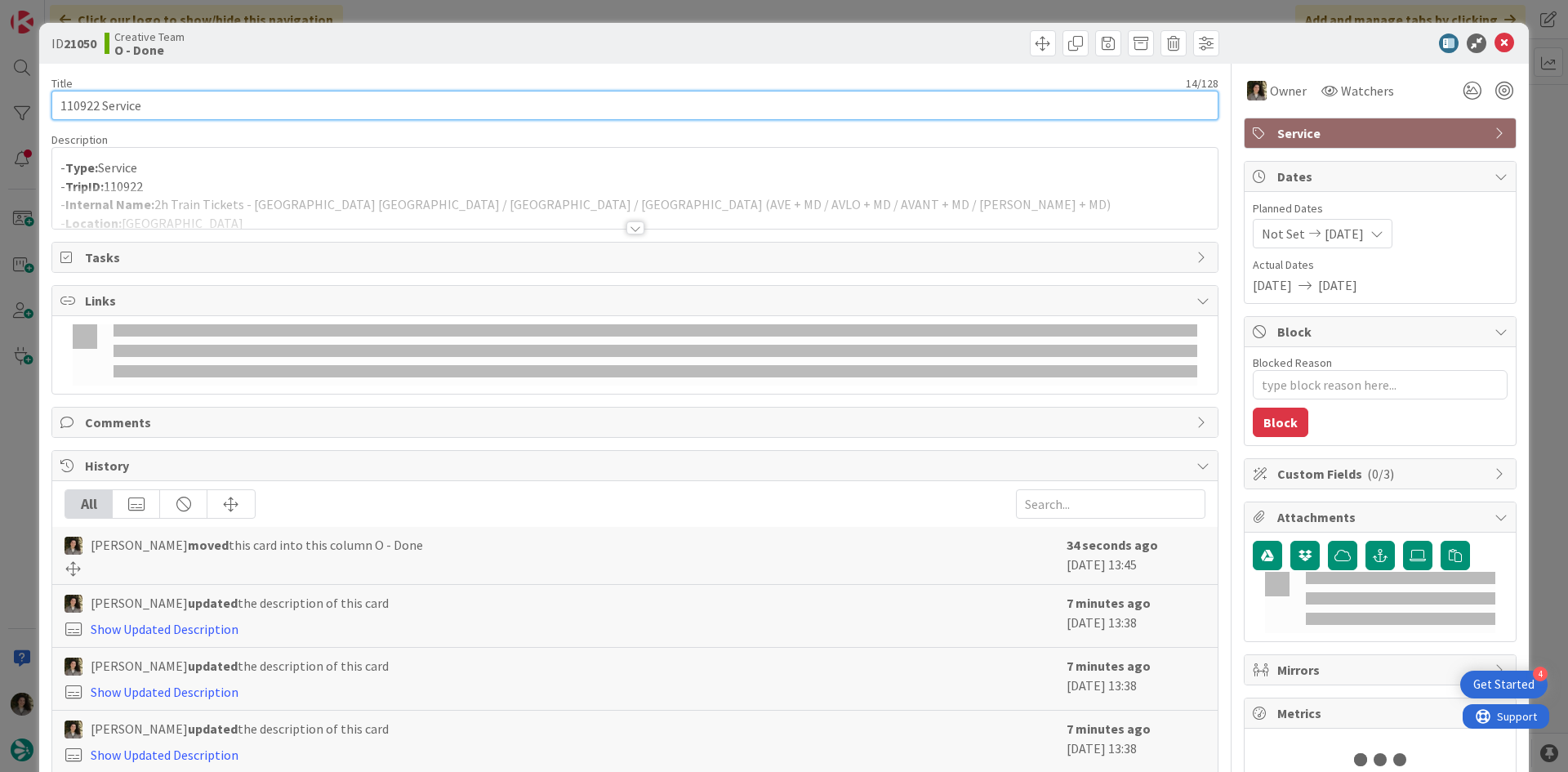
click at [226, 103] on input "110922 Service" at bounding box center [635, 105] width 1167 height 29
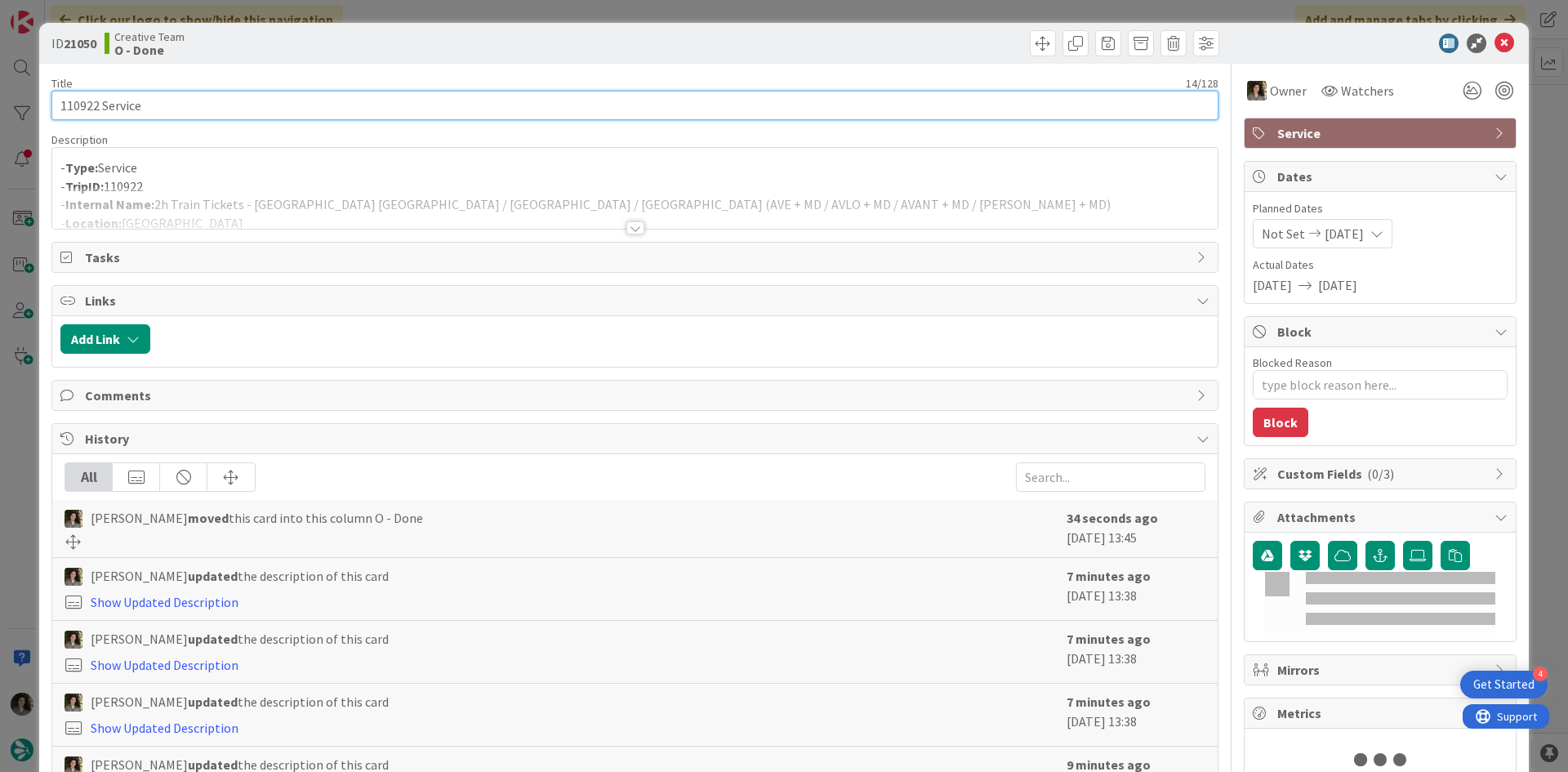
click at [226, 103] on input "110922 Service" at bounding box center [635, 105] width 1167 height 29
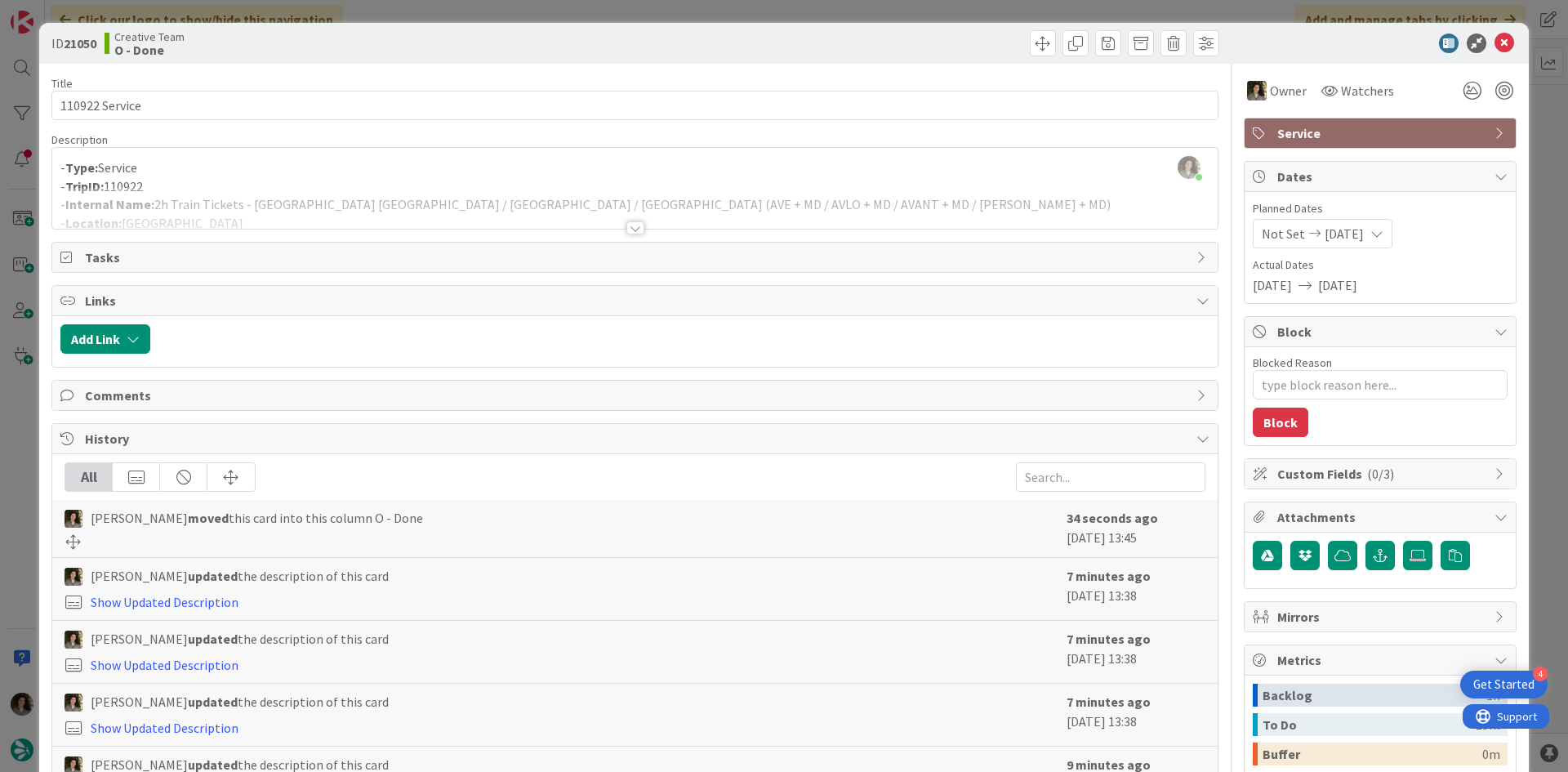
type textarea "x"
click at [452, 166] on div "Melissa Santos just joined - Type: Service - TripID: 110922 - Internal Name: 2h…" at bounding box center [635, 188] width 1166 height 81
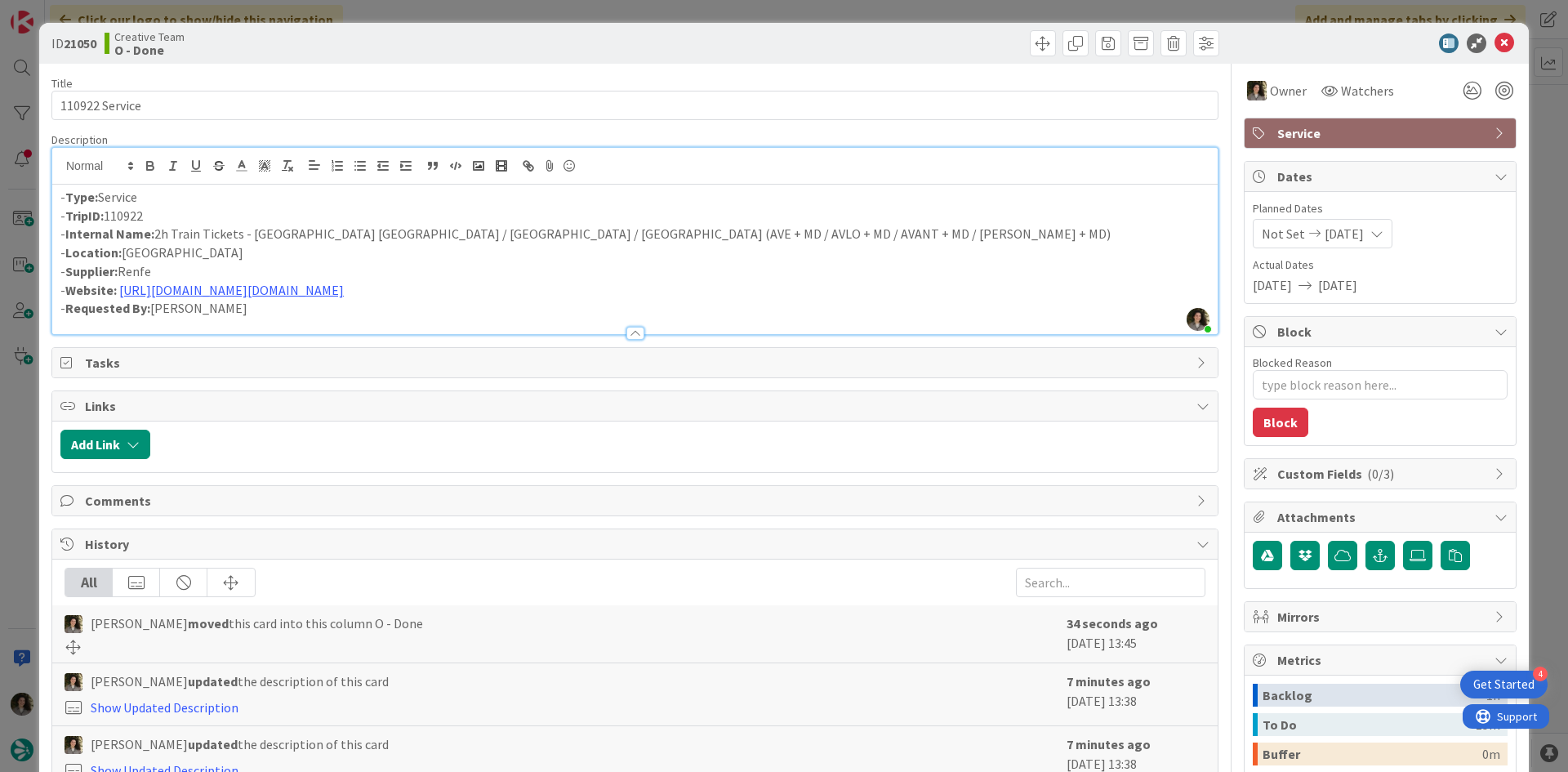
click at [163, 235] on p "- Internal Name: 2h Train Tickets - Madrid Puerta de Atocha / Ciudad Real / Alm…" at bounding box center [635, 234] width 1149 height 19
drag, startPoint x: 158, startPoint y: 233, endPoint x: 529, endPoint y: 230, distance: 371.0
click at [529, 230] on p "- Internal Name: 1h45 Train Tickets - Madrid Puerta de Atocha / Ciudad Real / A…" at bounding box center [635, 234] width 1149 height 19
copy p "1h45 Train Tickets - Madrid Puerta de Atocha / Ciudad Real / Almagro"
click at [1495, 47] on icon at bounding box center [1505, 43] width 20 height 20
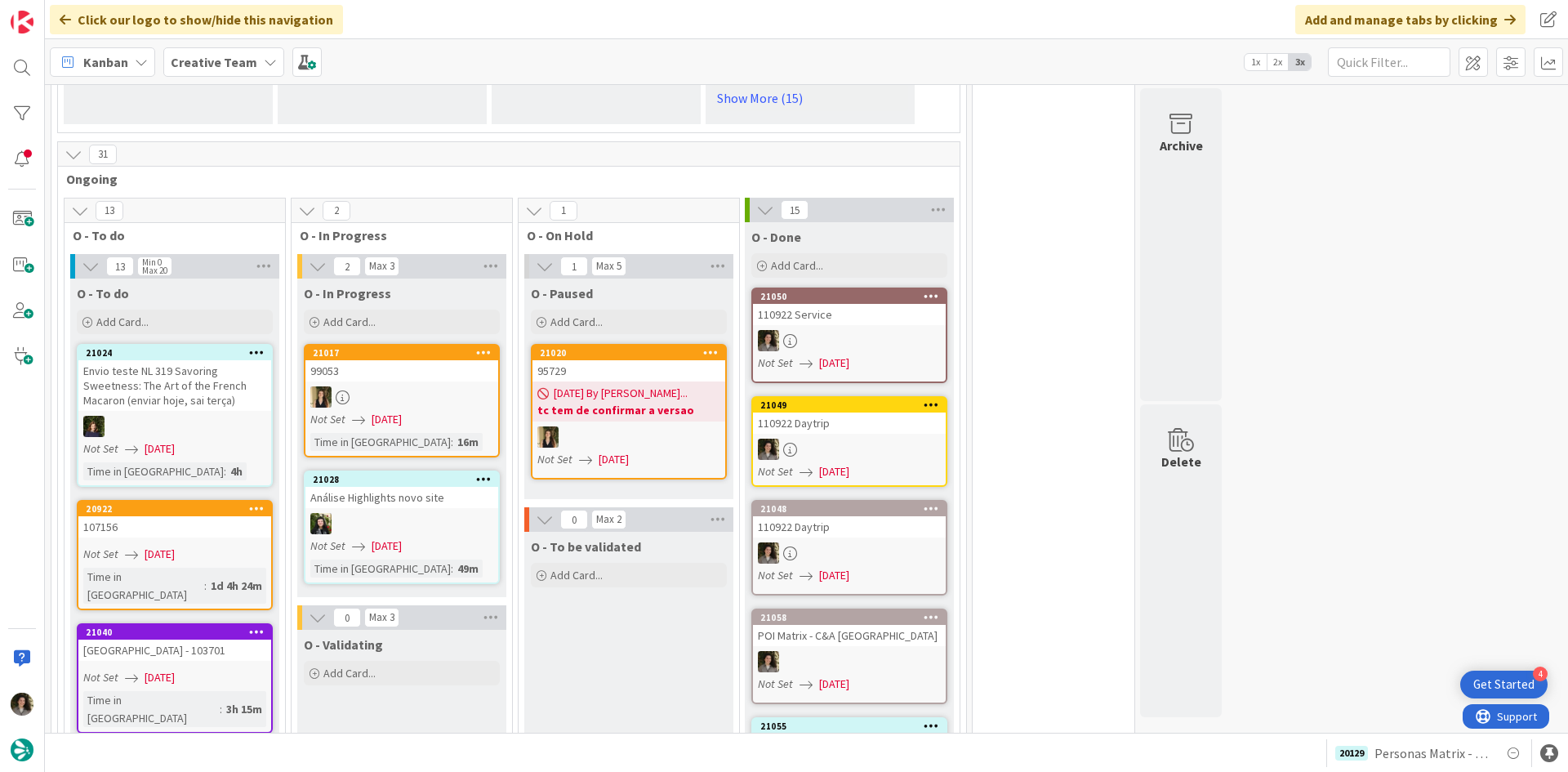
click at [839, 516] on div "110922 Daytrip" at bounding box center [849, 526] width 193 height 21
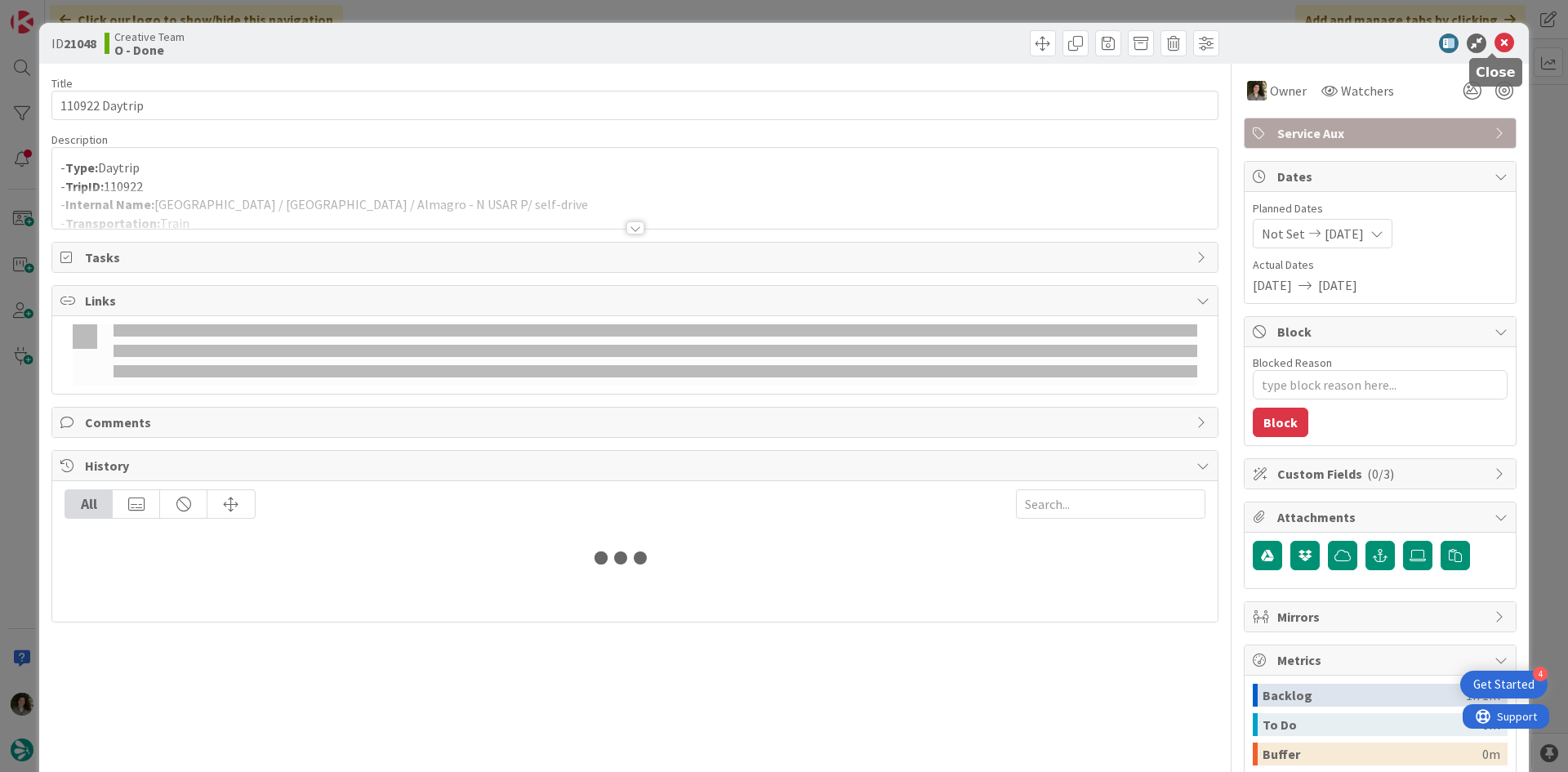
click at [1497, 37] on icon at bounding box center [1505, 43] width 20 height 20
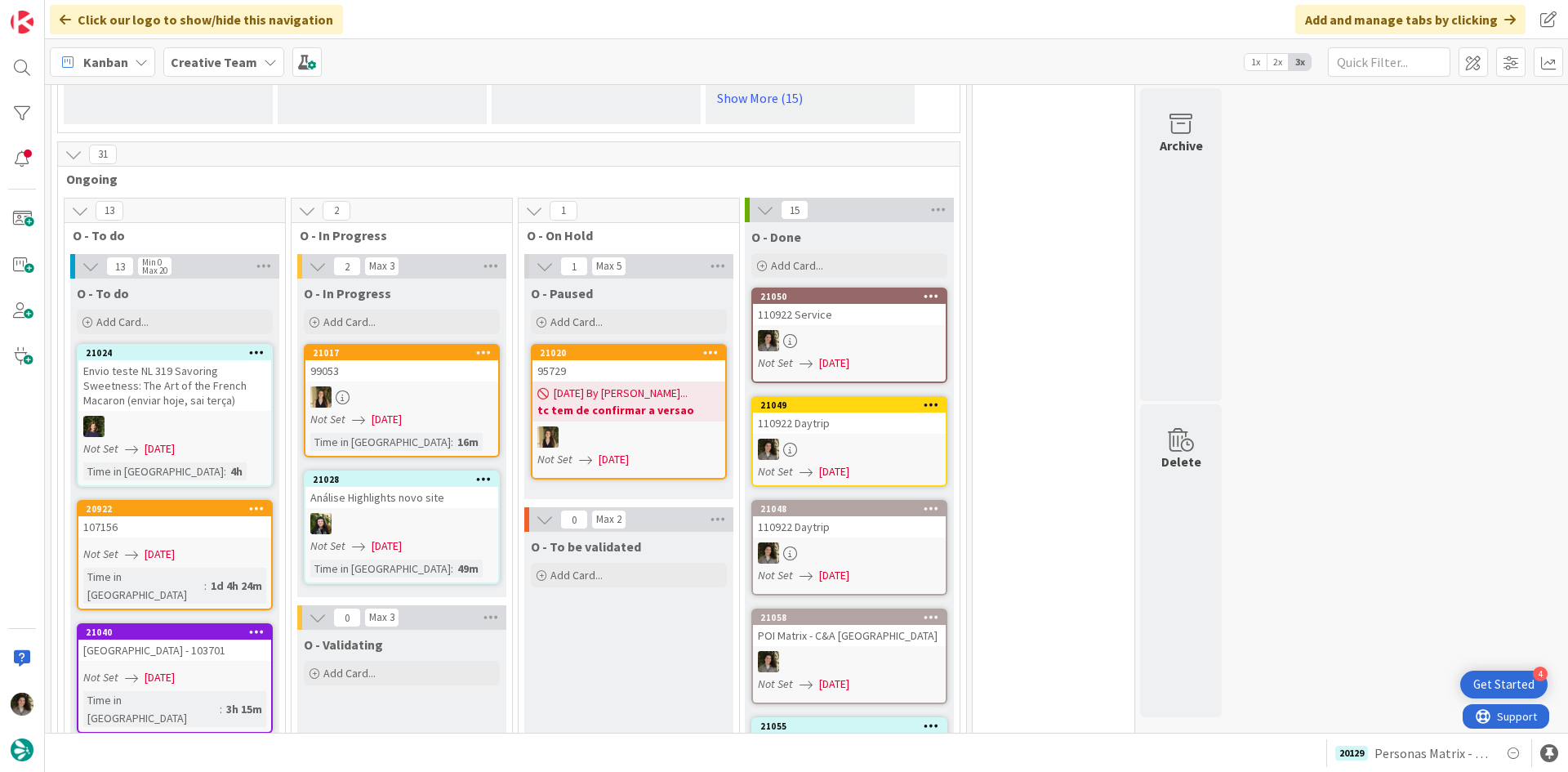
click at [854, 439] on div at bounding box center [849, 449] width 193 height 21
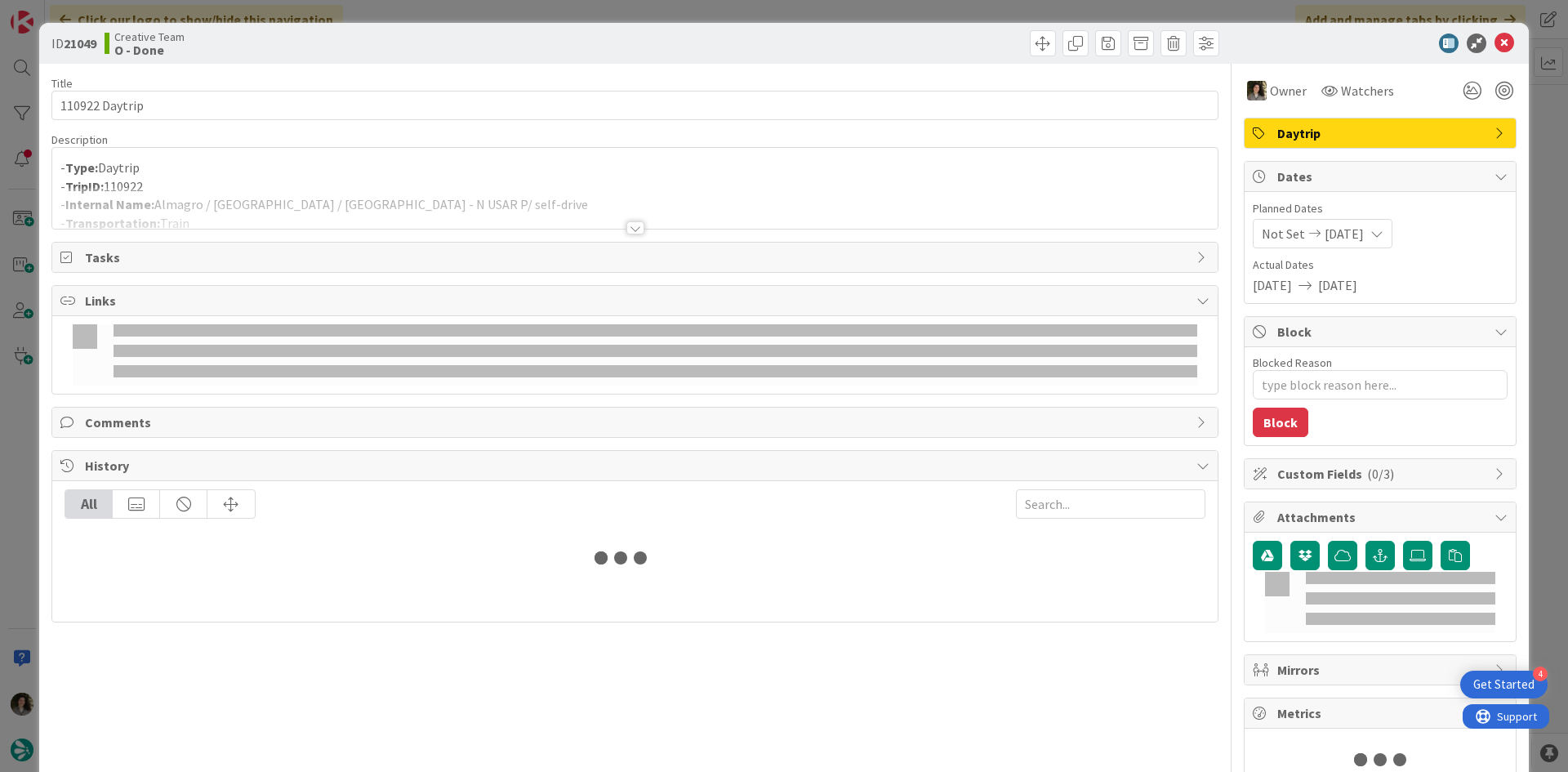
click at [327, 176] on p "- Type: Daytrip" at bounding box center [635, 168] width 1149 height 19
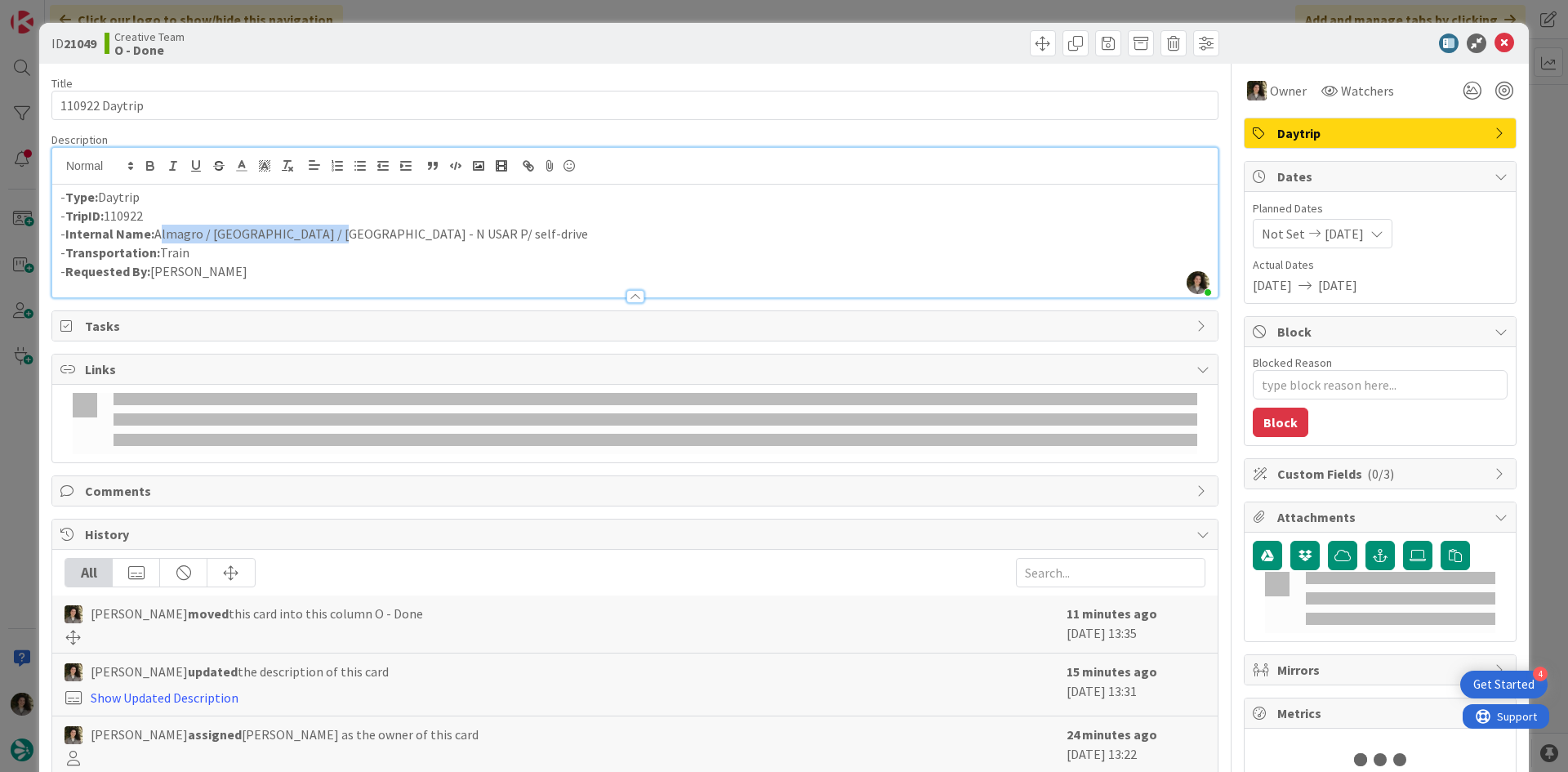
drag, startPoint x: 324, startPoint y: 236, endPoint x: 159, endPoint y: 236, distance: 165.0
click at [159, 236] on p "- Internal Name: [PERSON_NAME] / [GEOGRAPHIC_DATA] / [GEOGRAPHIC_DATA] - N USAR…" at bounding box center [635, 234] width 1149 height 19
copy p "Almagro / [GEOGRAPHIC_DATA] / [GEOGRAPHIC_DATA]"
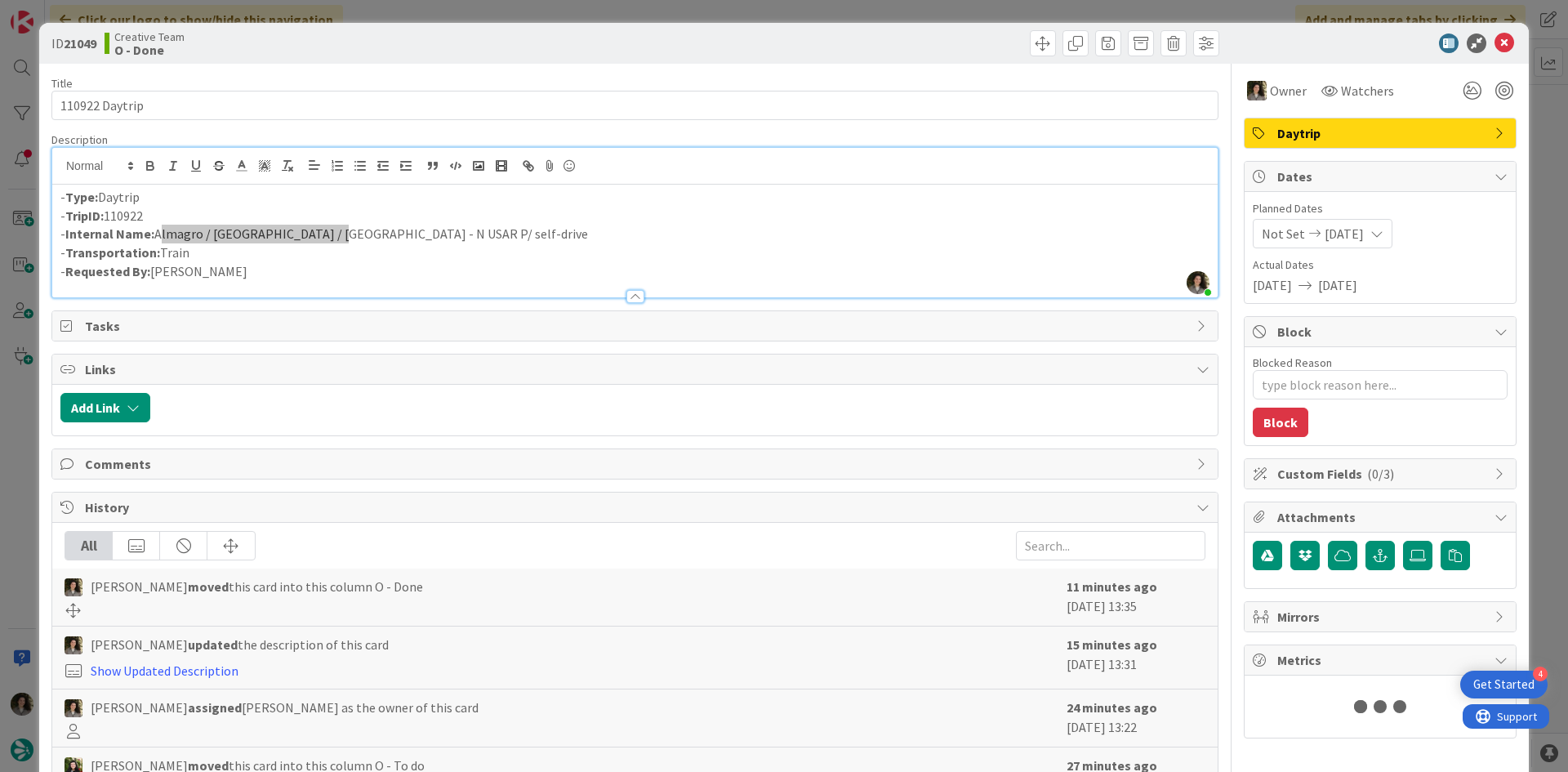
type textarea "x"
drag, startPoint x: 1492, startPoint y: 38, endPoint x: 1450, endPoint y: 63, distance: 48.9
click at [1495, 38] on icon at bounding box center [1505, 43] width 20 height 20
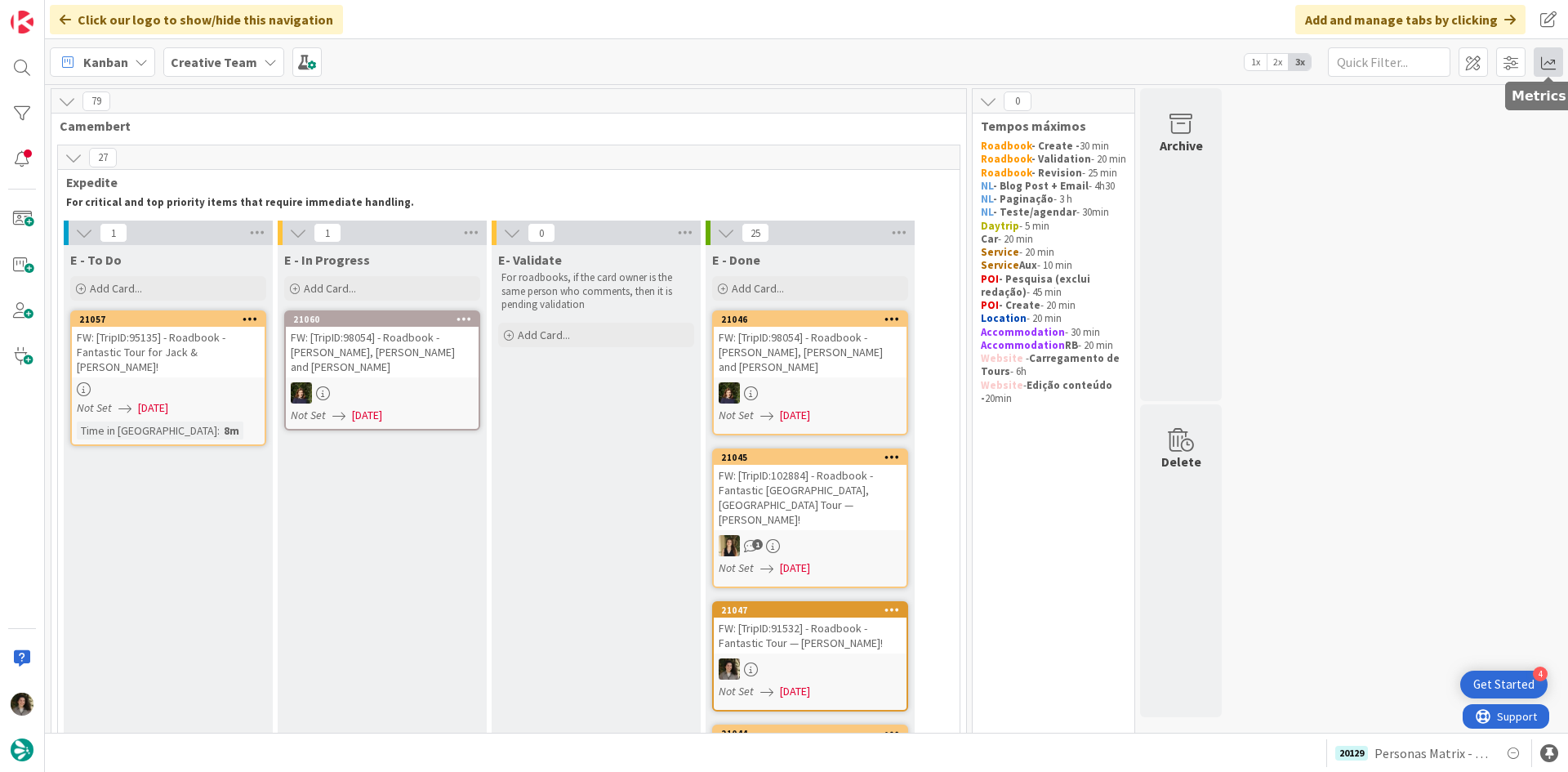
click at [1557, 59] on span at bounding box center [1548, 62] width 29 height 29
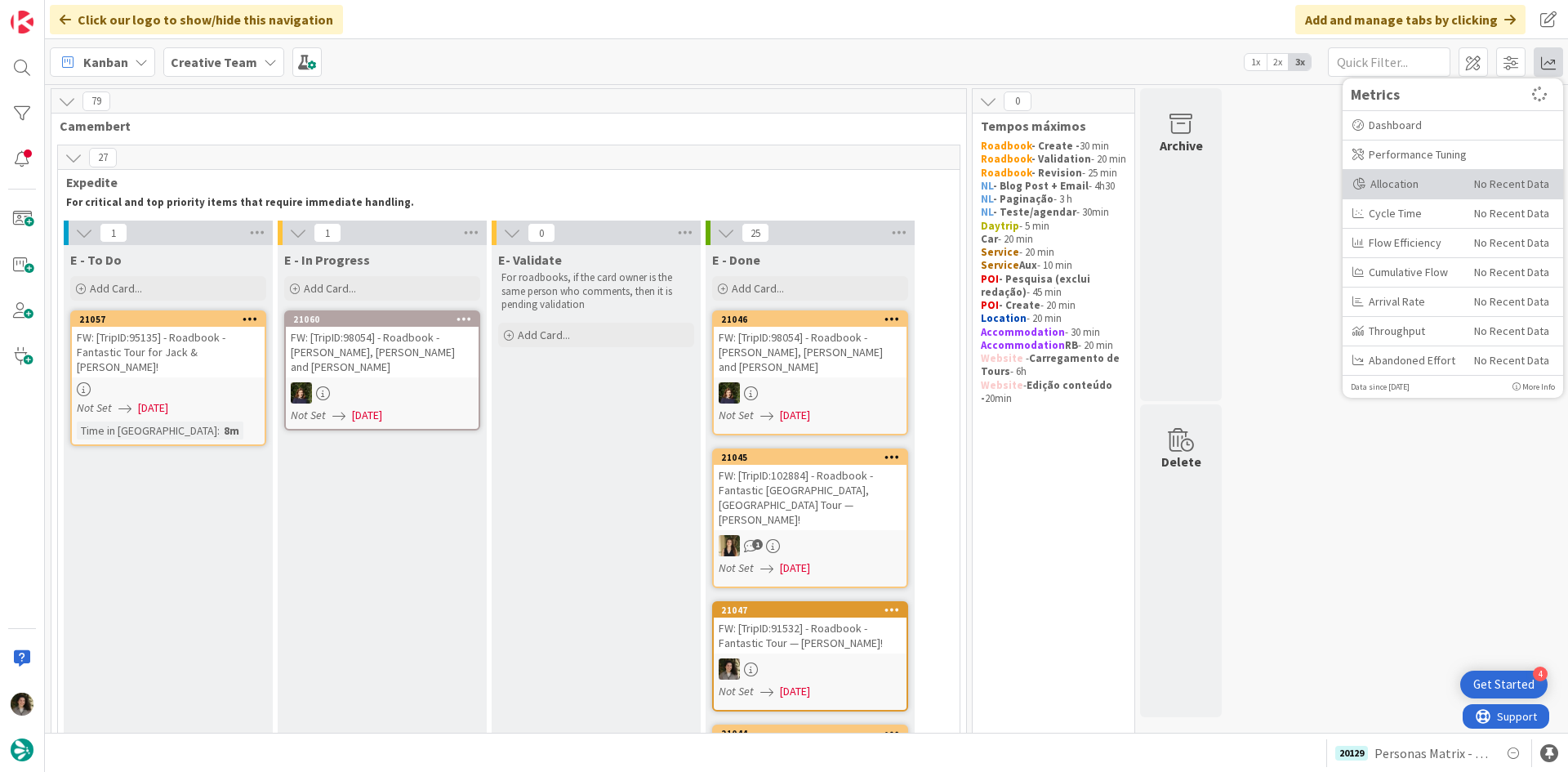
click at [1462, 186] on div "Allocation" at bounding box center [1407, 184] width 110 height 17
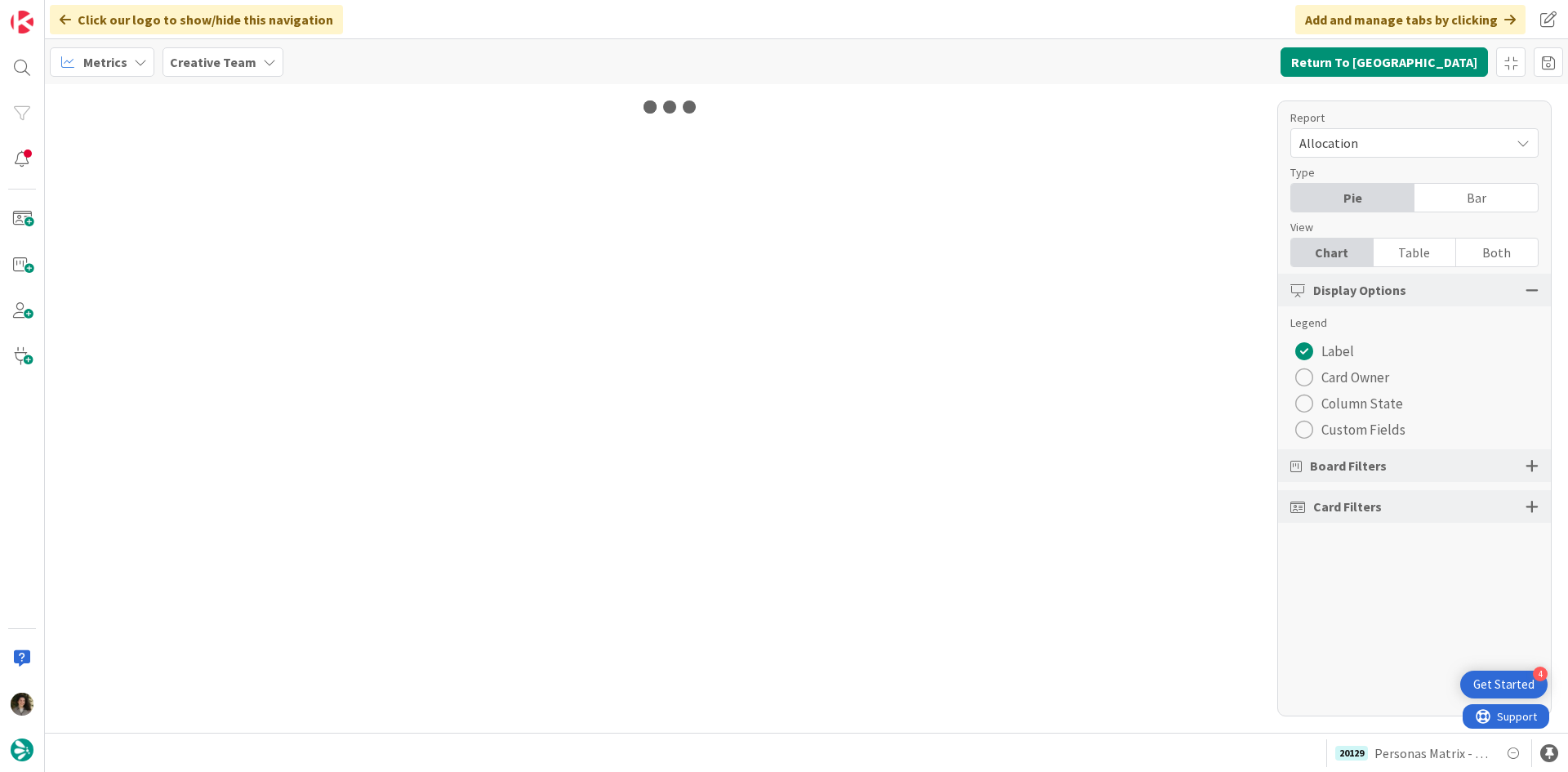
click at [1425, 264] on div "Table" at bounding box center [1415, 252] width 82 height 28
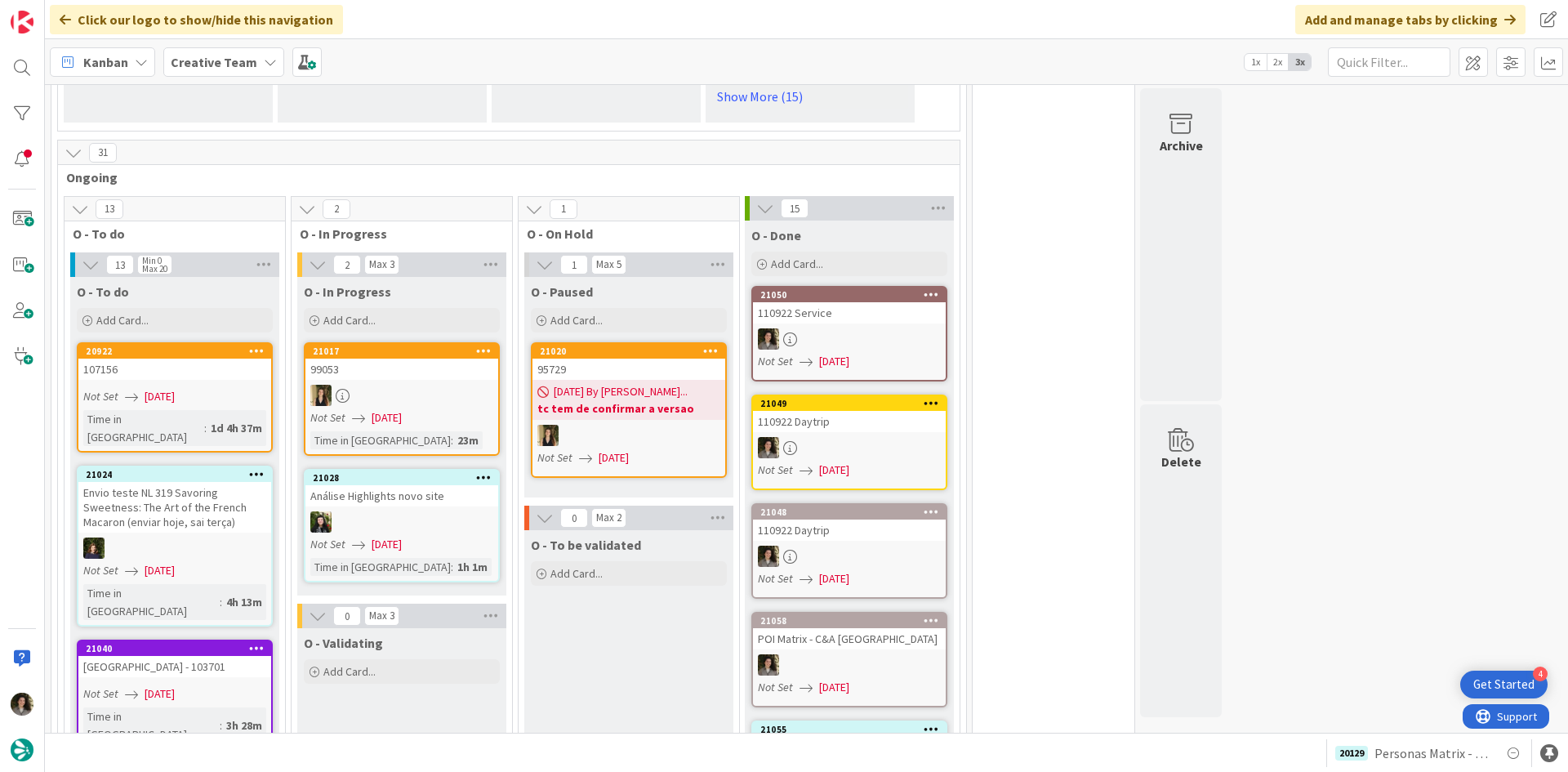
scroll to position [1388, 0]
